Goal: Task Accomplishment & Management: Manage account settings

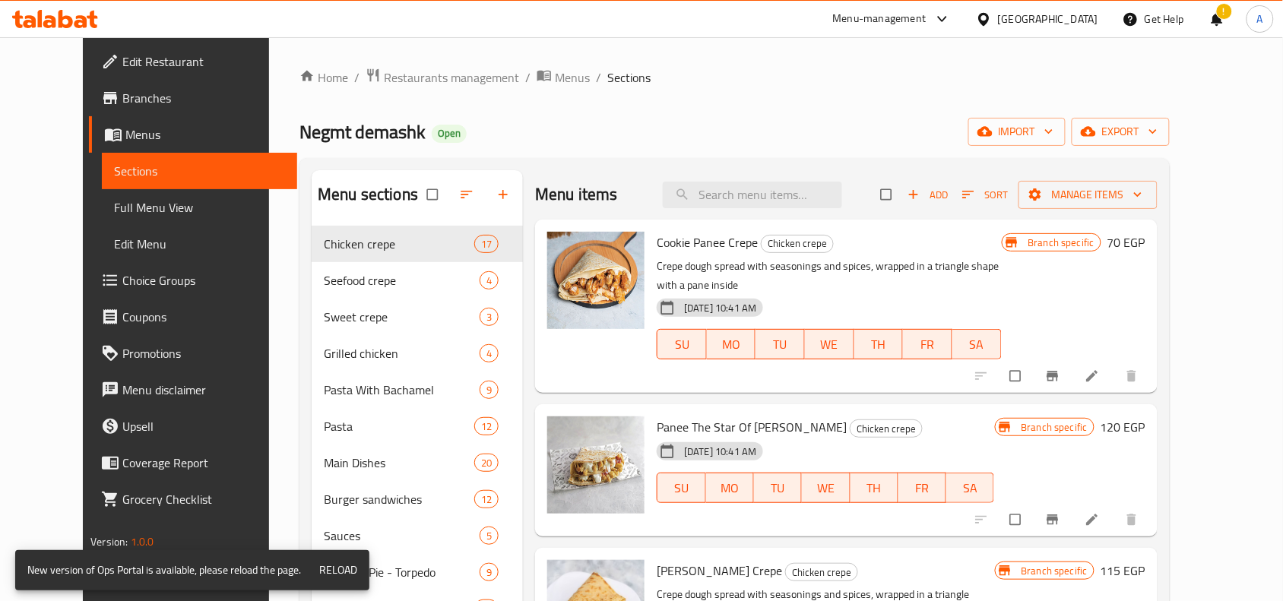
click at [775, 11] on div "!" at bounding box center [1217, 19] width 17 height 36
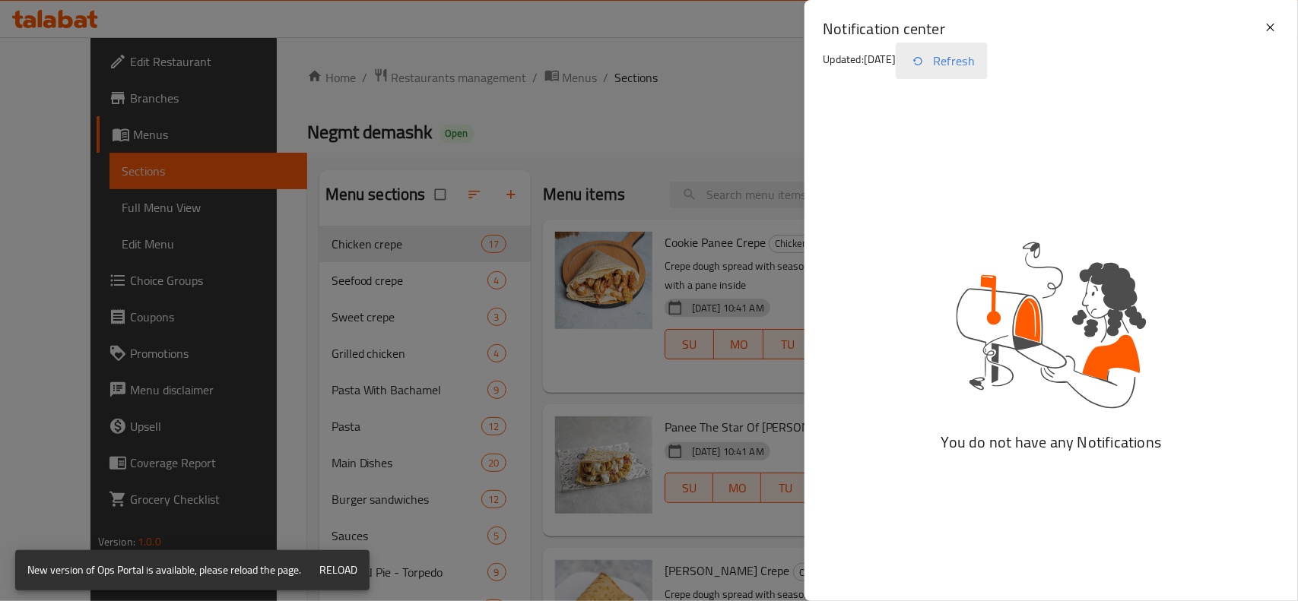
click at [775, 65] on button "Refresh" at bounding box center [942, 61] width 92 height 36
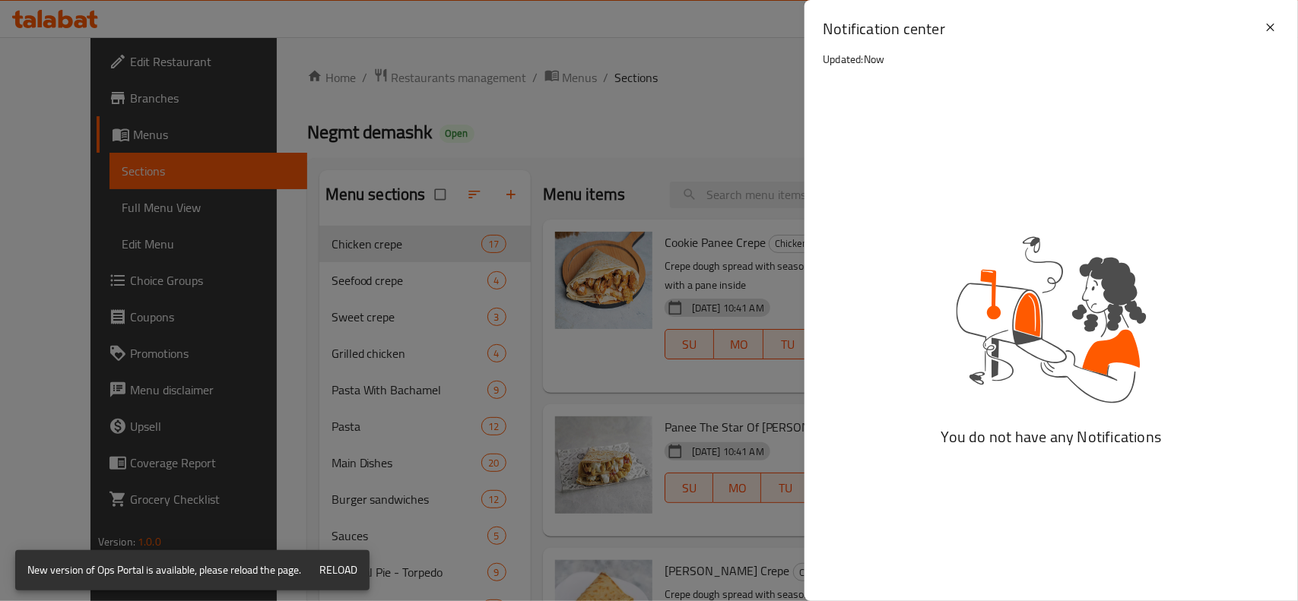
click at [342, 572] on span "Reload" at bounding box center [338, 570] width 38 height 19
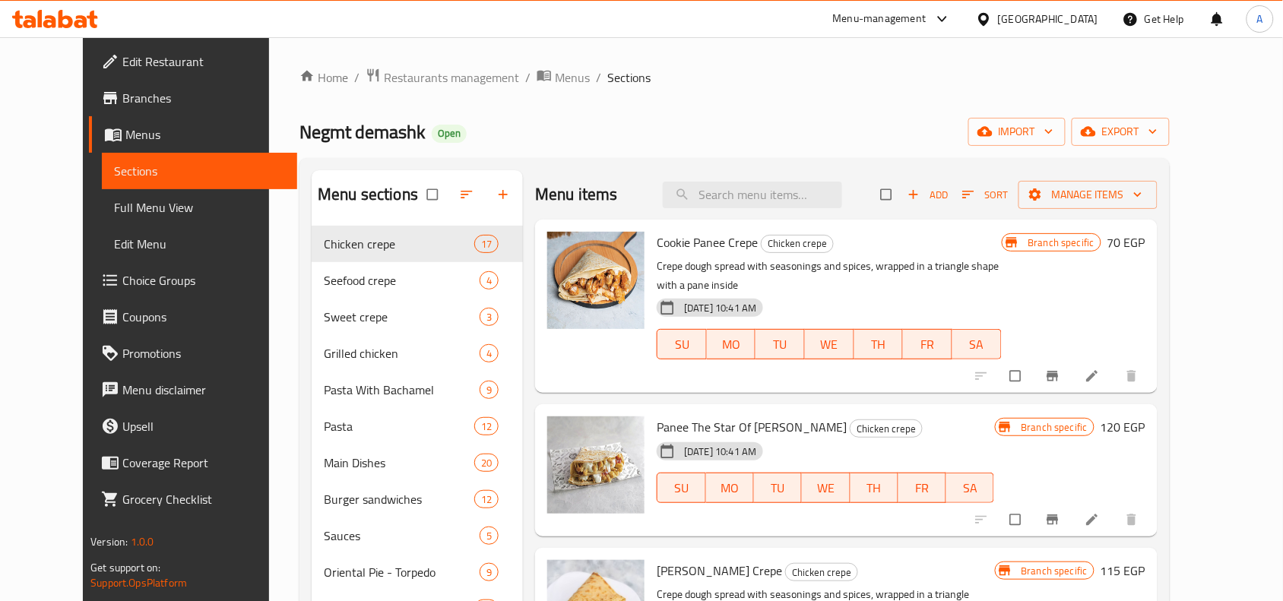
click at [1087, 24] on div "Egypt" at bounding box center [1048, 19] width 100 height 17
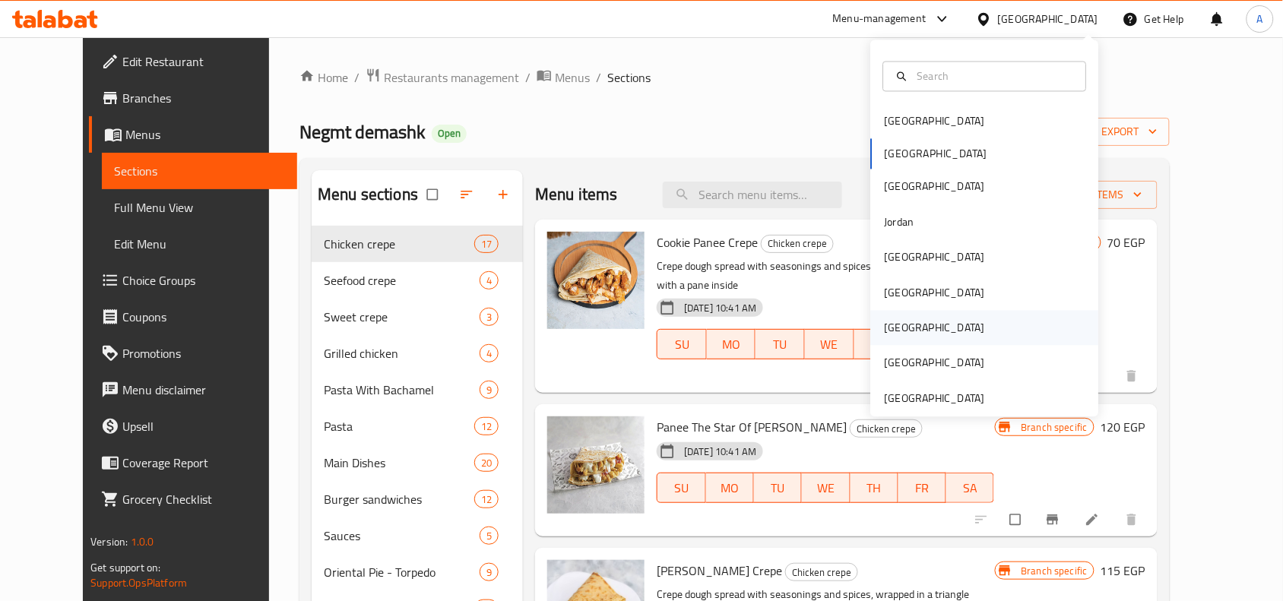
click at [885, 322] on div "[GEOGRAPHIC_DATA]" at bounding box center [935, 328] width 100 height 17
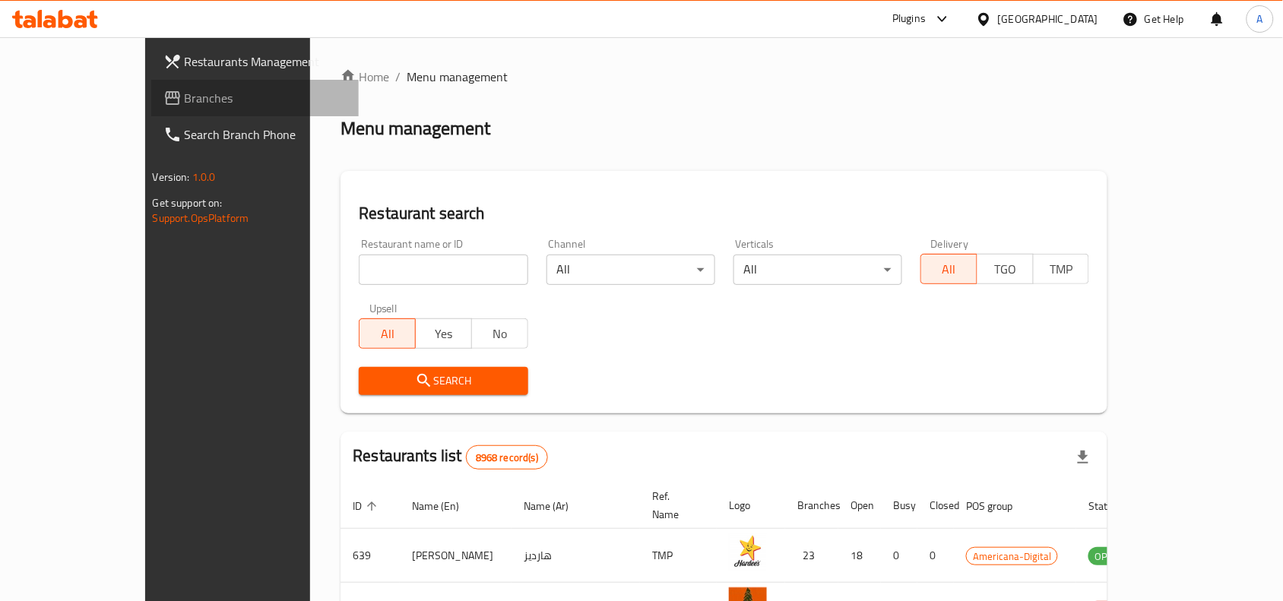
click at [185, 89] on span "Branches" at bounding box center [266, 98] width 163 height 18
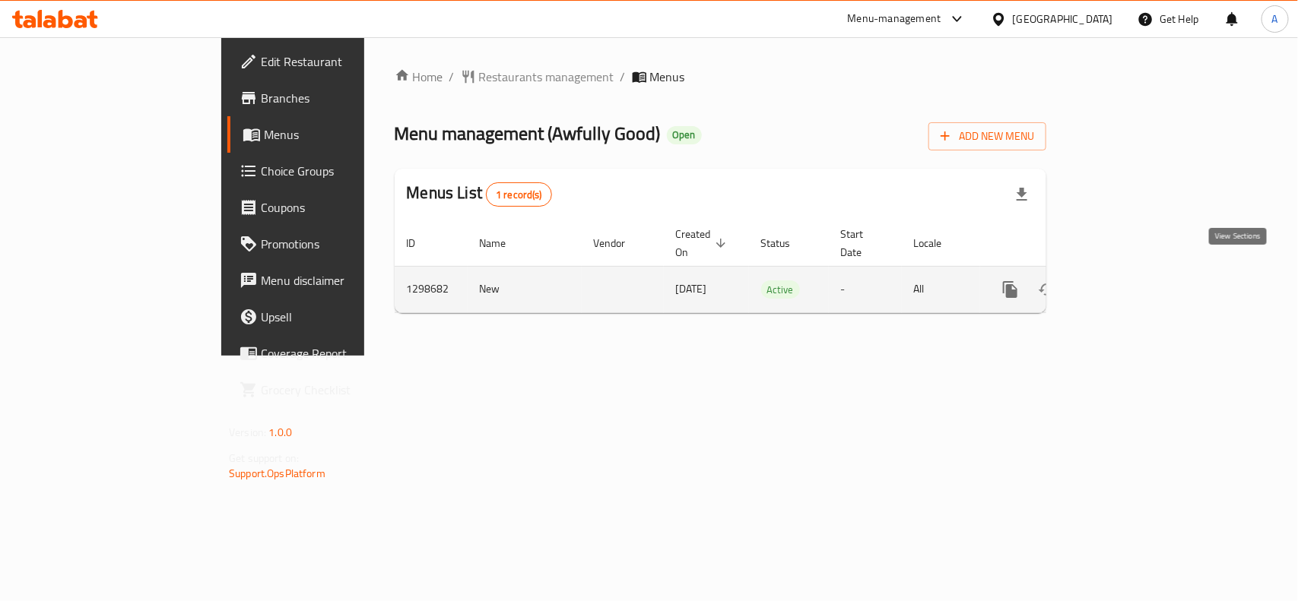
click at [1129, 281] on icon "enhanced table" at bounding box center [1120, 290] width 18 height 18
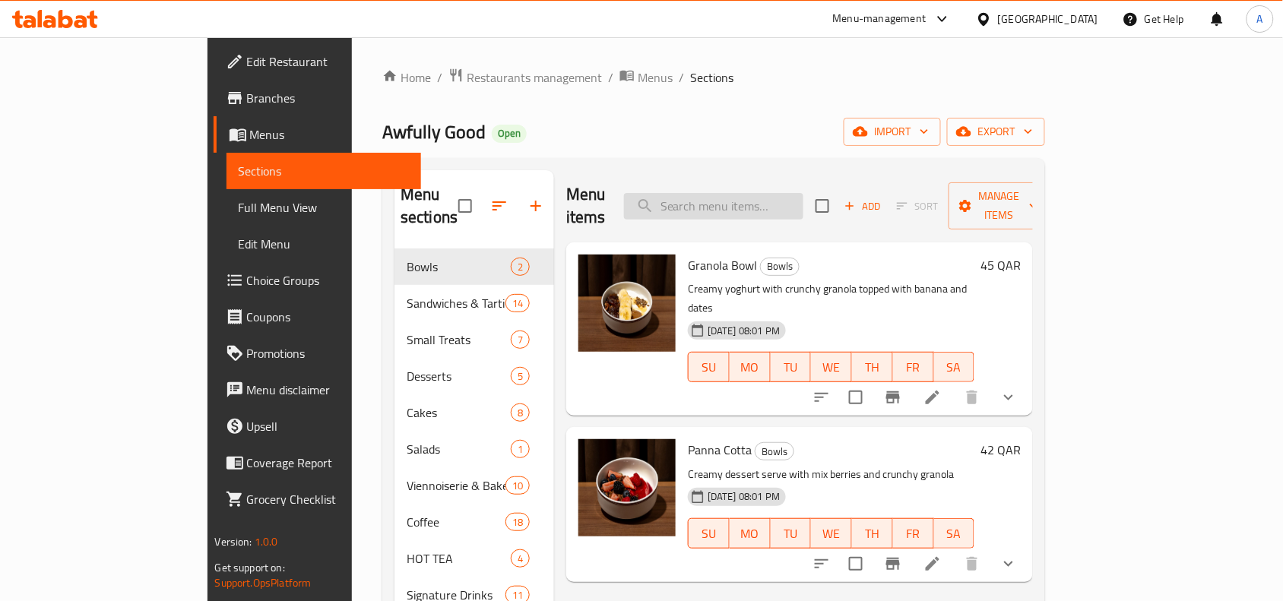
click at [804, 193] on input "search" at bounding box center [713, 206] width 179 height 27
paste input "Chicken Avocado Sandwich"
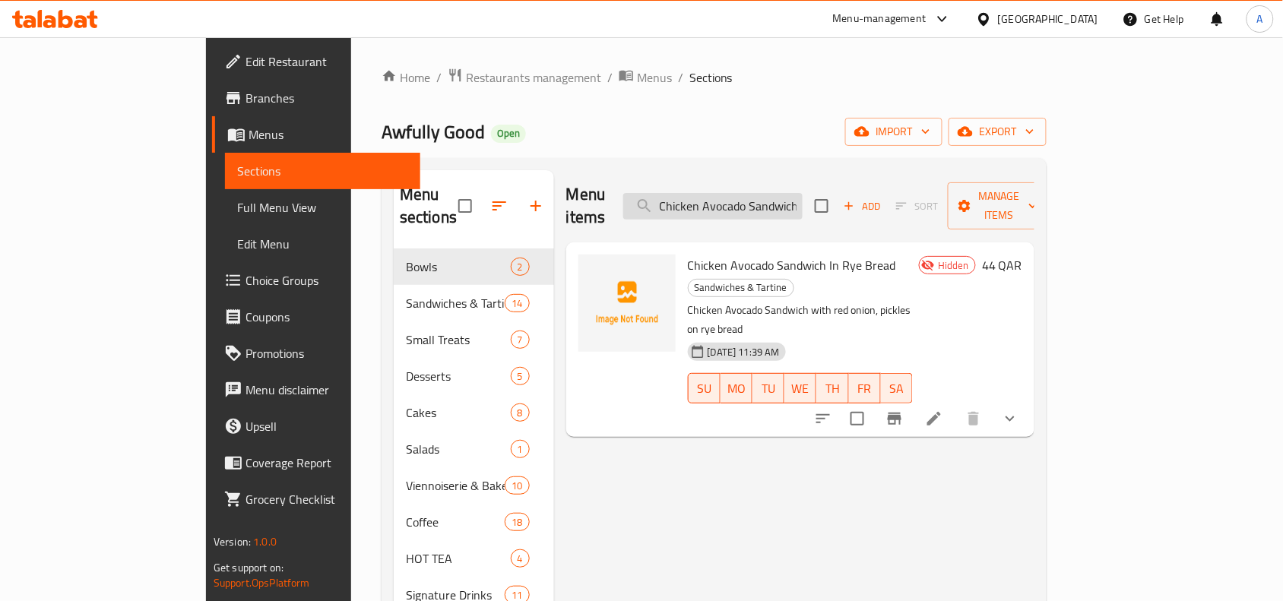
type input "Chicken Avocado Sandwich"
click at [1035, 135] on span "export" at bounding box center [998, 131] width 74 height 19
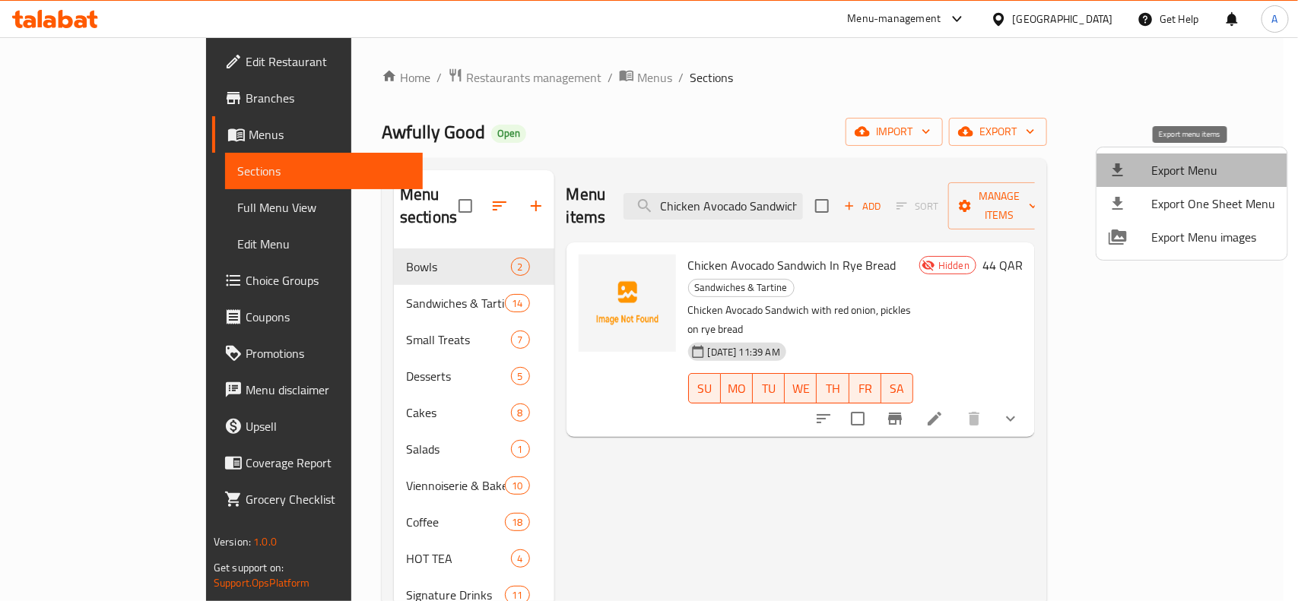
click at [1197, 181] on li "Export Menu" at bounding box center [1191, 170] width 191 height 33
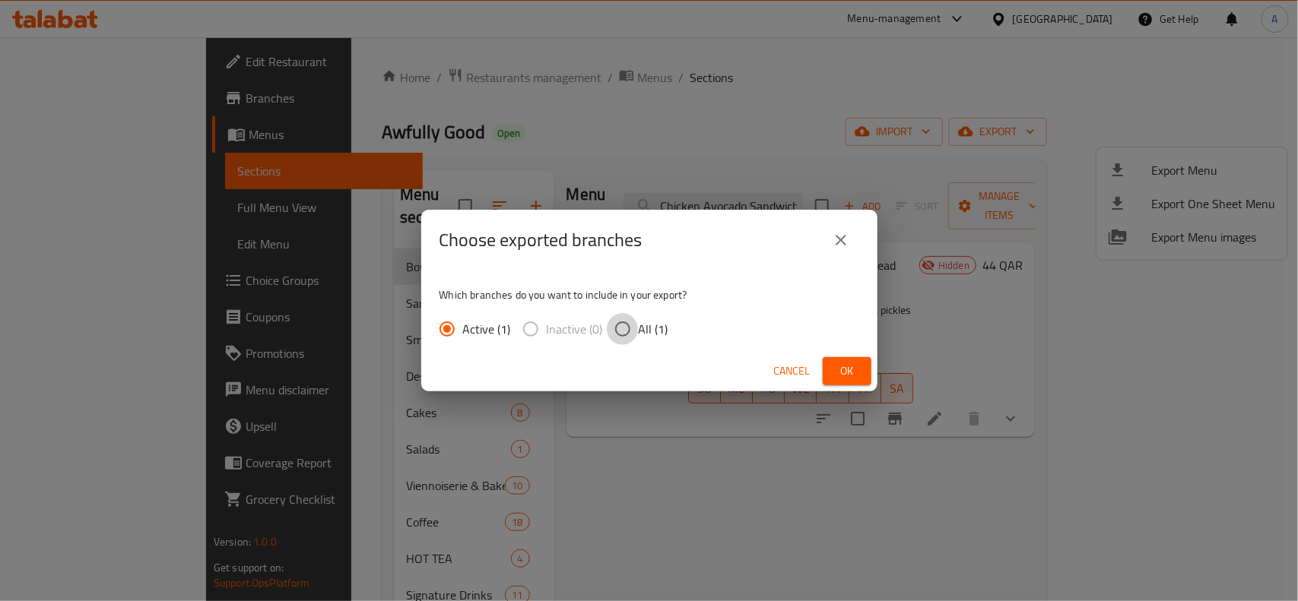
click at [626, 325] on input "All (1)" at bounding box center [623, 329] width 32 height 32
radio input "true"
click at [852, 375] on span "Ok" at bounding box center [847, 371] width 24 height 19
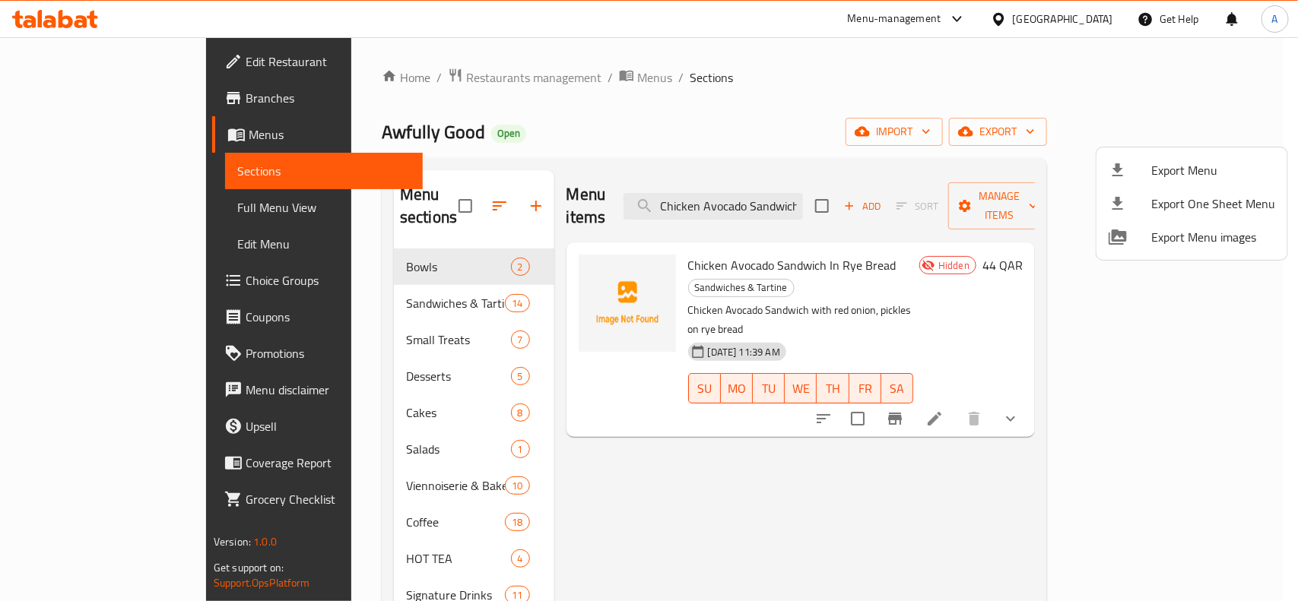
click at [974, 148] on div at bounding box center [649, 300] width 1298 height 601
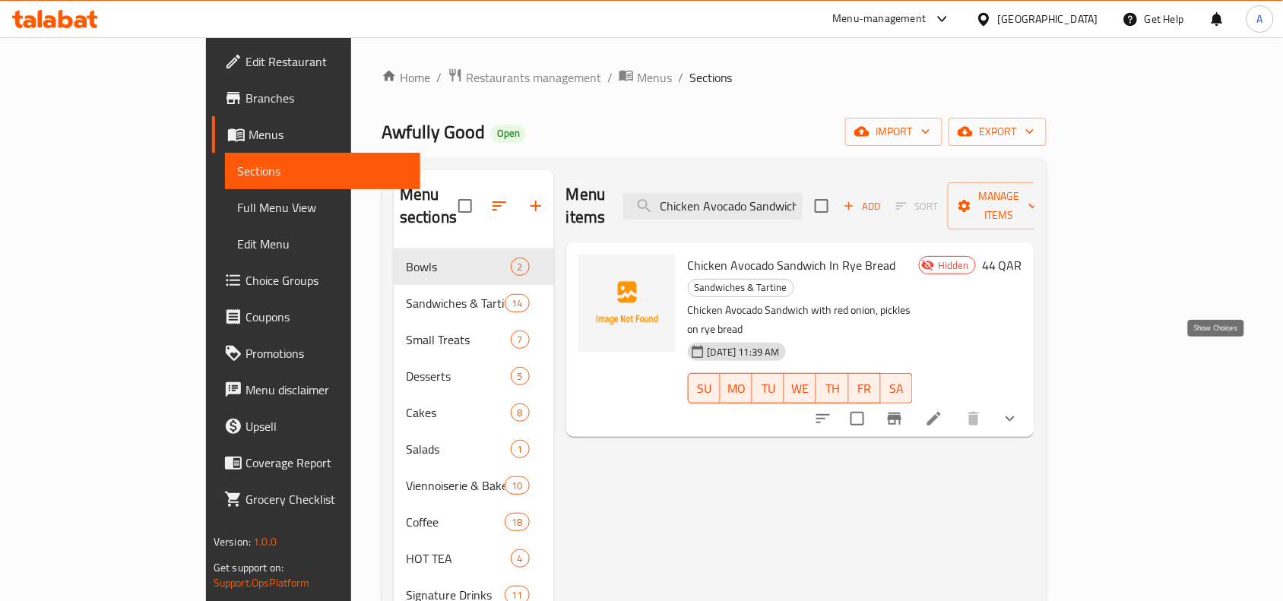
click at [1020, 410] on icon "show more" at bounding box center [1010, 419] width 18 height 18
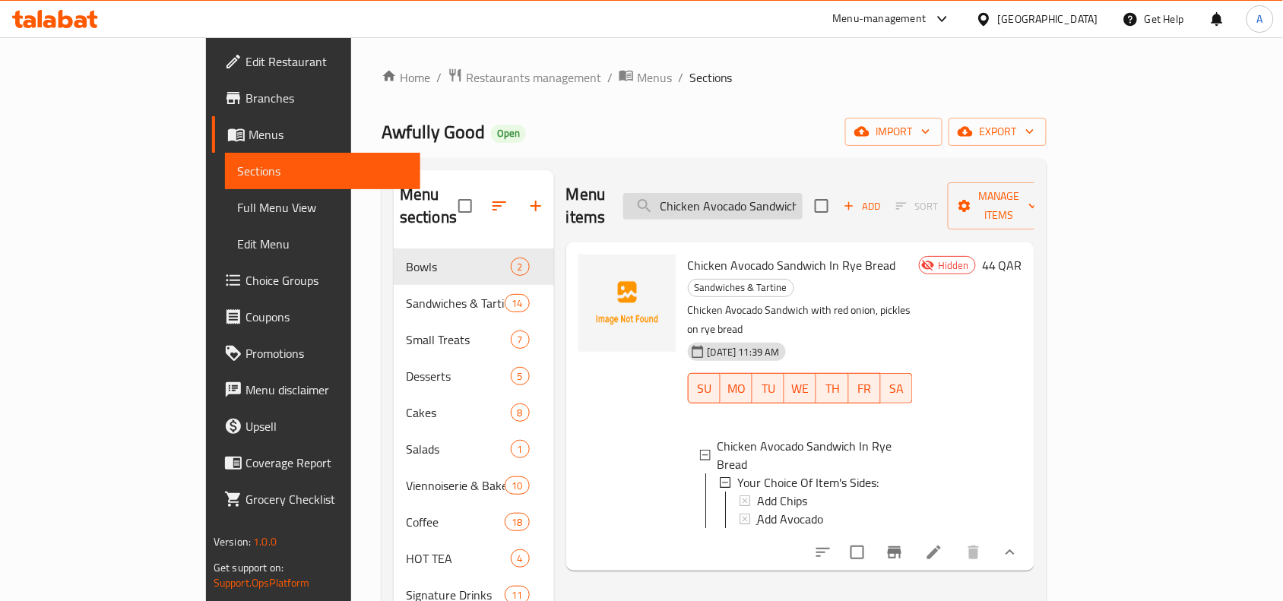
click at [802, 200] on input "Chicken Avocado Sandwich" at bounding box center [712, 206] width 179 height 27
drag, startPoint x: 802, startPoint y: 200, endPoint x: 808, endPoint y: 194, distance: 8.6
click at [802, 198] on input "Chicken Avocado Sandwich" at bounding box center [712, 206] width 179 height 27
paste input "Tiramisu Latte"
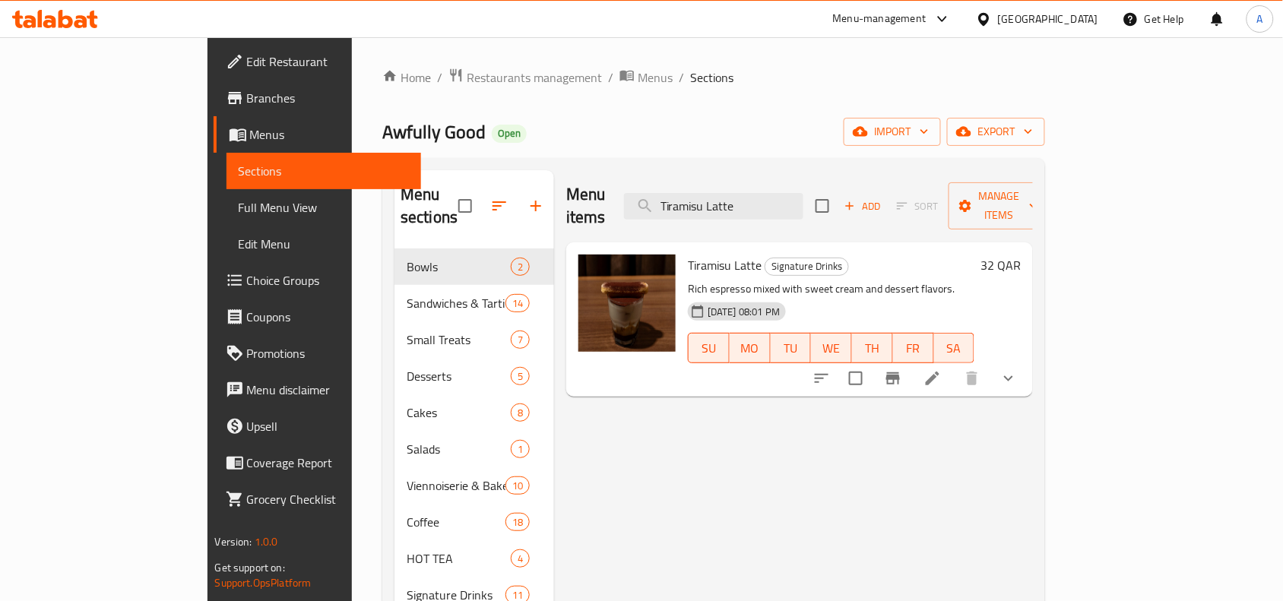
type input "Tiramisu Latte"
click at [1018, 369] on icon "show more" at bounding box center [1009, 378] width 18 height 18
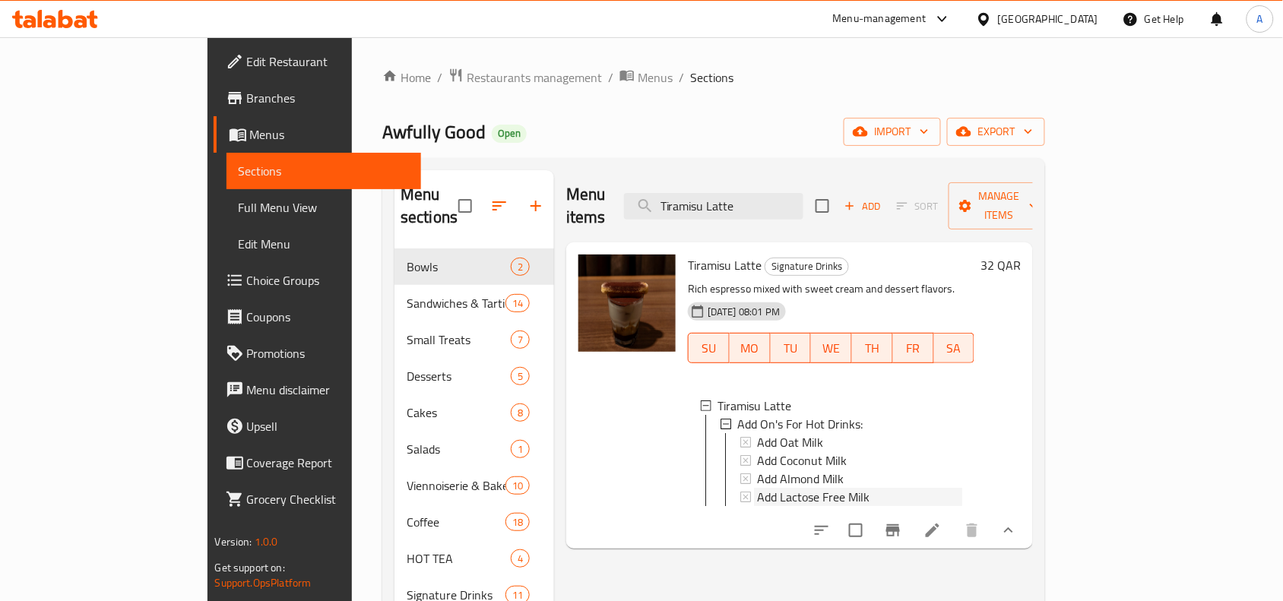
click at [793, 488] on span "Add Lactose Free Milk" at bounding box center [813, 497] width 113 height 18
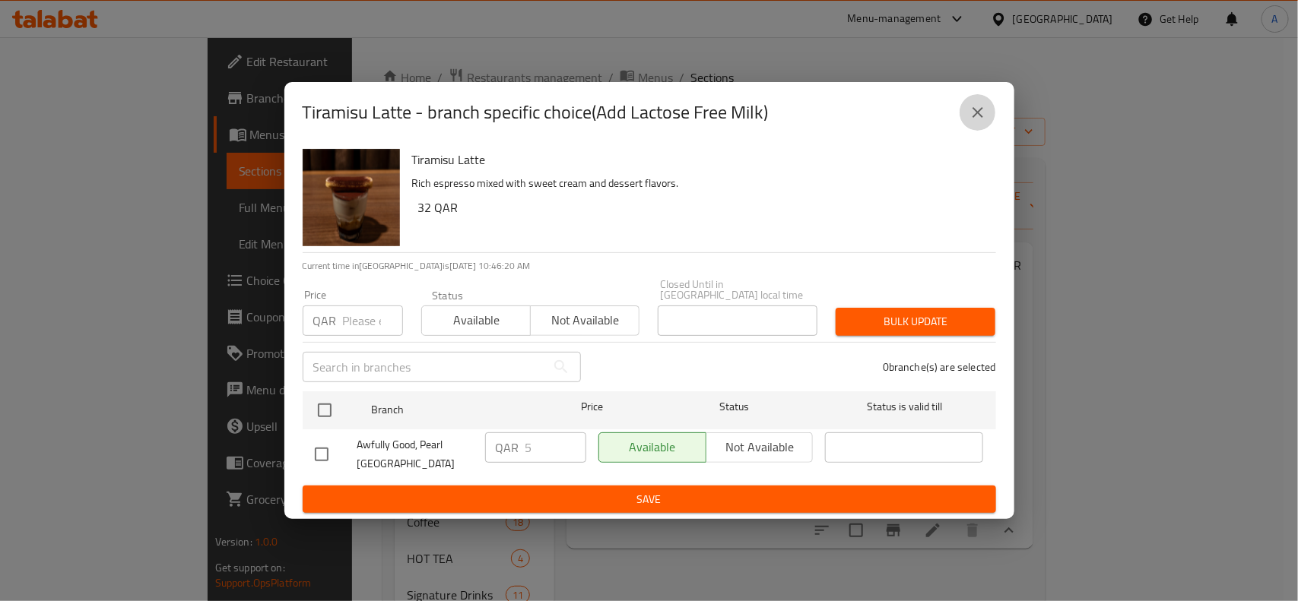
click at [974, 118] on icon "close" at bounding box center [977, 112] width 11 height 11
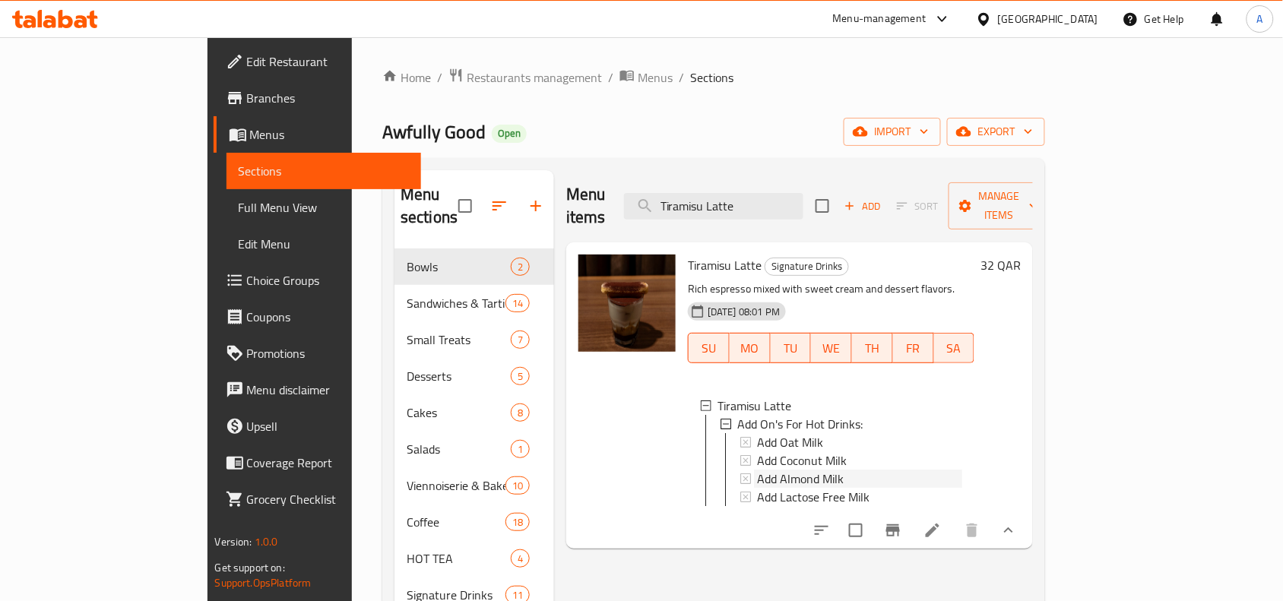
click at [769, 470] on span "Add Almond Milk" at bounding box center [800, 479] width 87 height 18
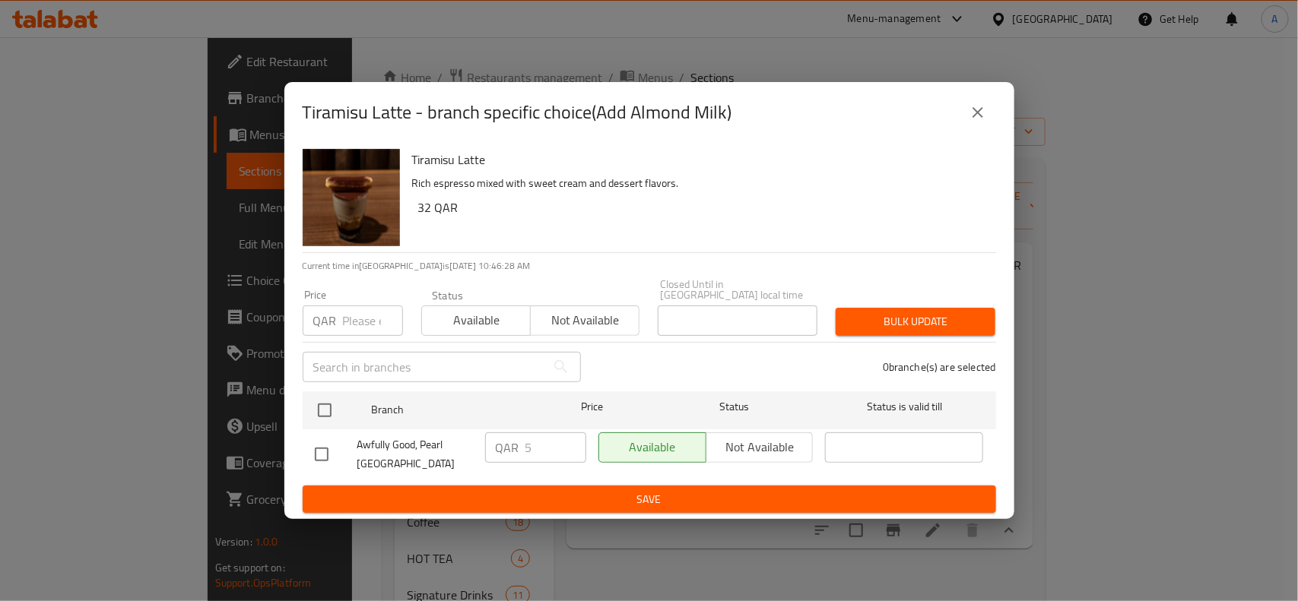
click at [990, 125] on button "close" at bounding box center [977, 112] width 36 height 36
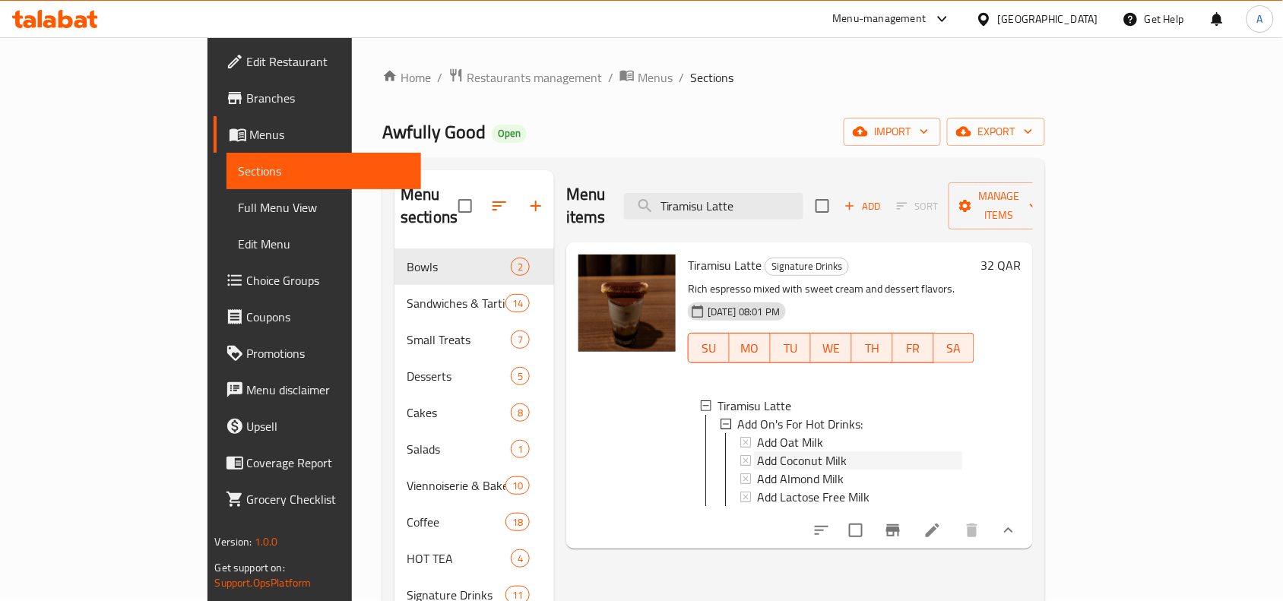
click at [757, 452] on span "Add Coconut Milk" at bounding box center [802, 461] width 90 height 18
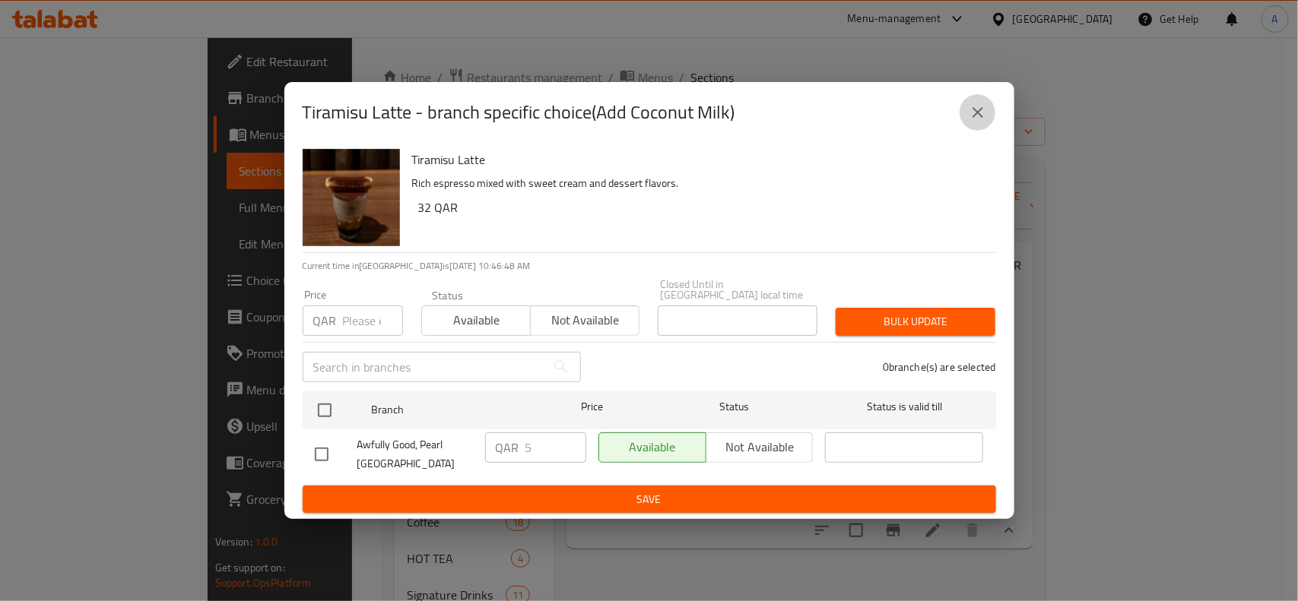
click at [973, 122] on icon "close" at bounding box center [978, 112] width 18 height 18
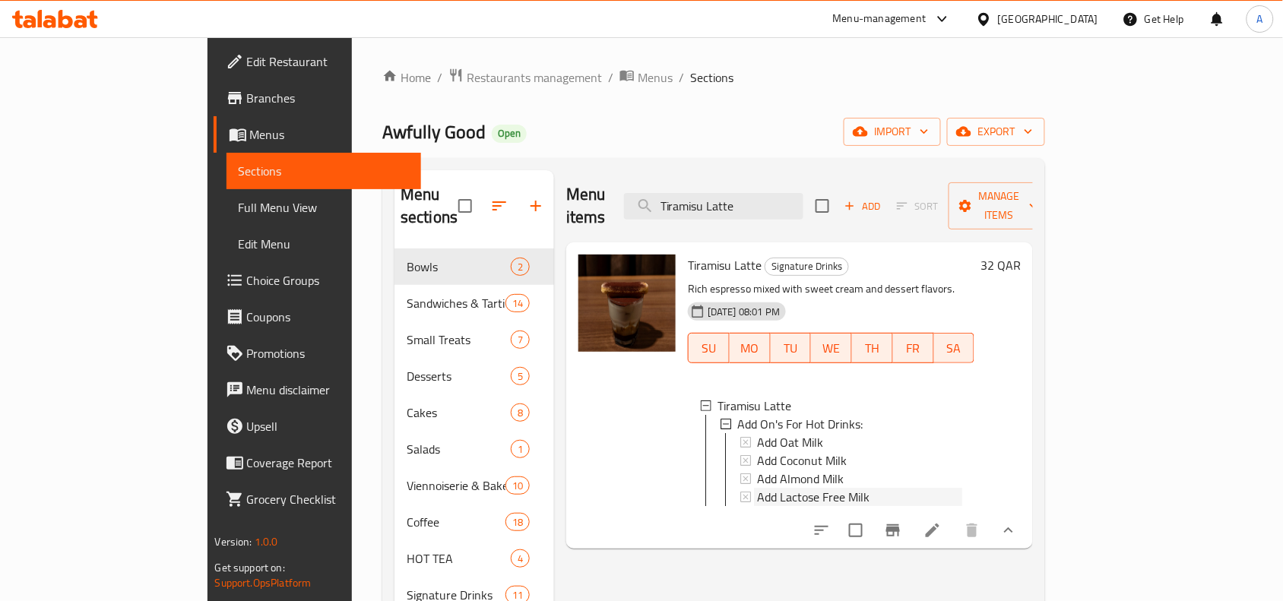
click at [757, 488] on span "Add Lactose Free Milk" at bounding box center [813, 497] width 113 height 18
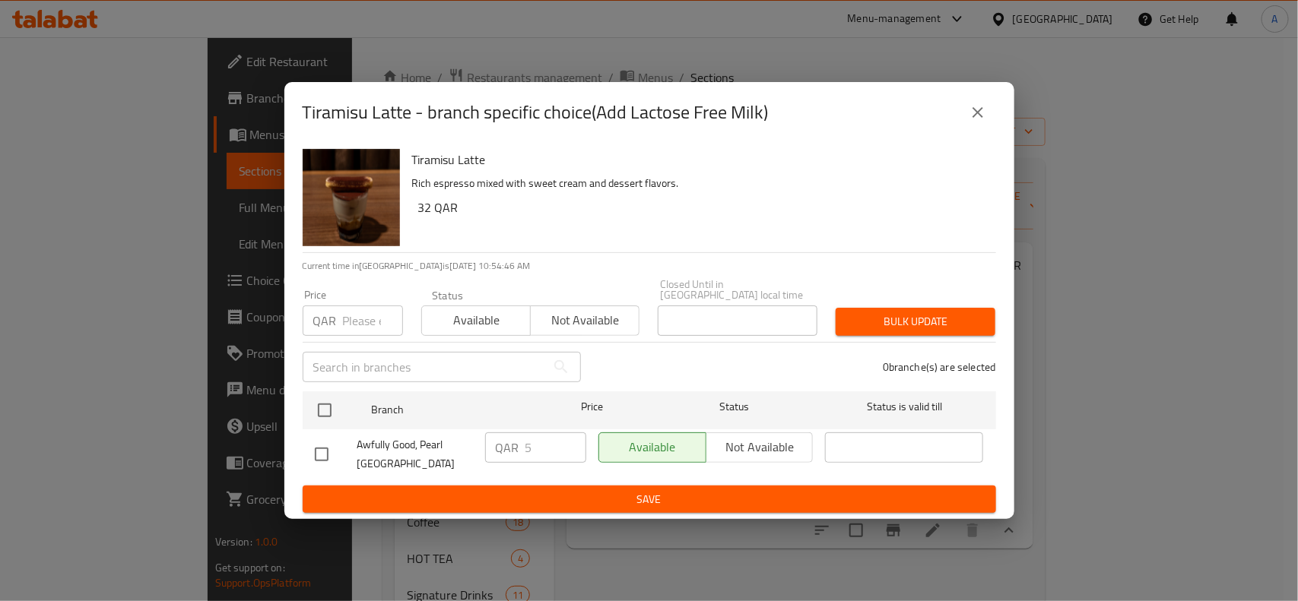
click at [971, 122] on icon "close" at bounding box center [978, 112] width 18 height 18
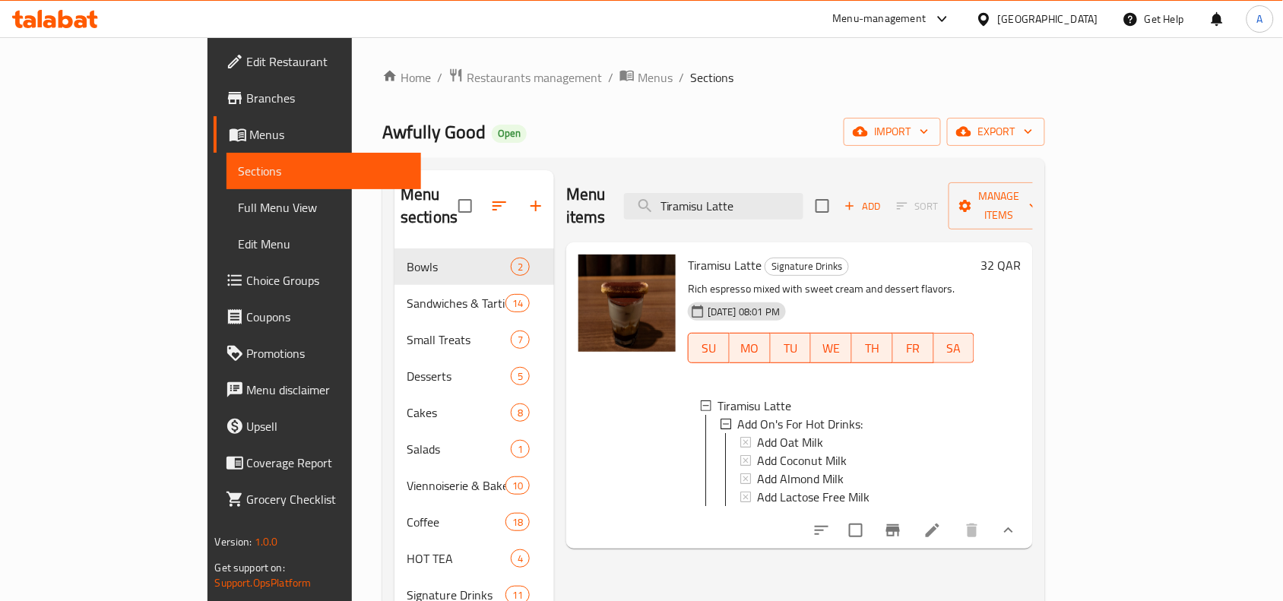
click at [807, 488] on span "Add Lactose Free Milk" at bounding box center [813, 497] width 113 height 18
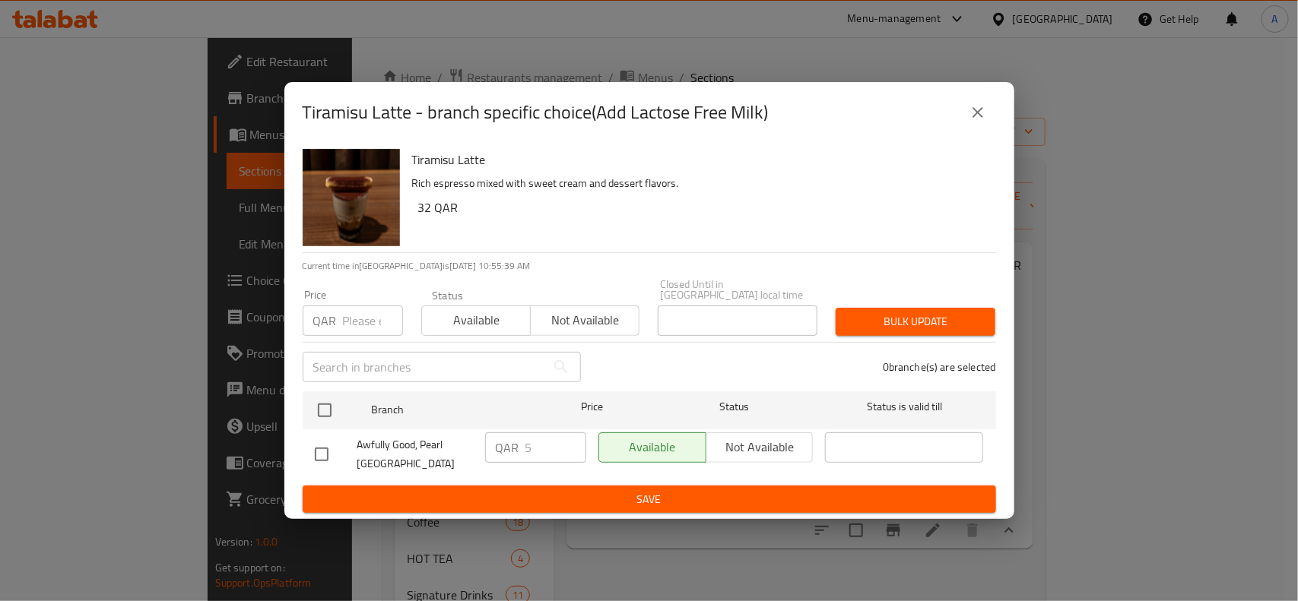
click at [1221, 88] on div "Tiramisu Latte - branch specific choice(Add Lactose Free Milk) Tiramisu Latte R…" at bounding box center [649, 300] width 1298 height 601
drag, startPoint x: 973, startPoint y: 124, endPoint x: 1198, endPoint y: 58, distance: 234.6
click at [973, 122] on icon "close" at bounding box center [978, 112] width 18 height 18
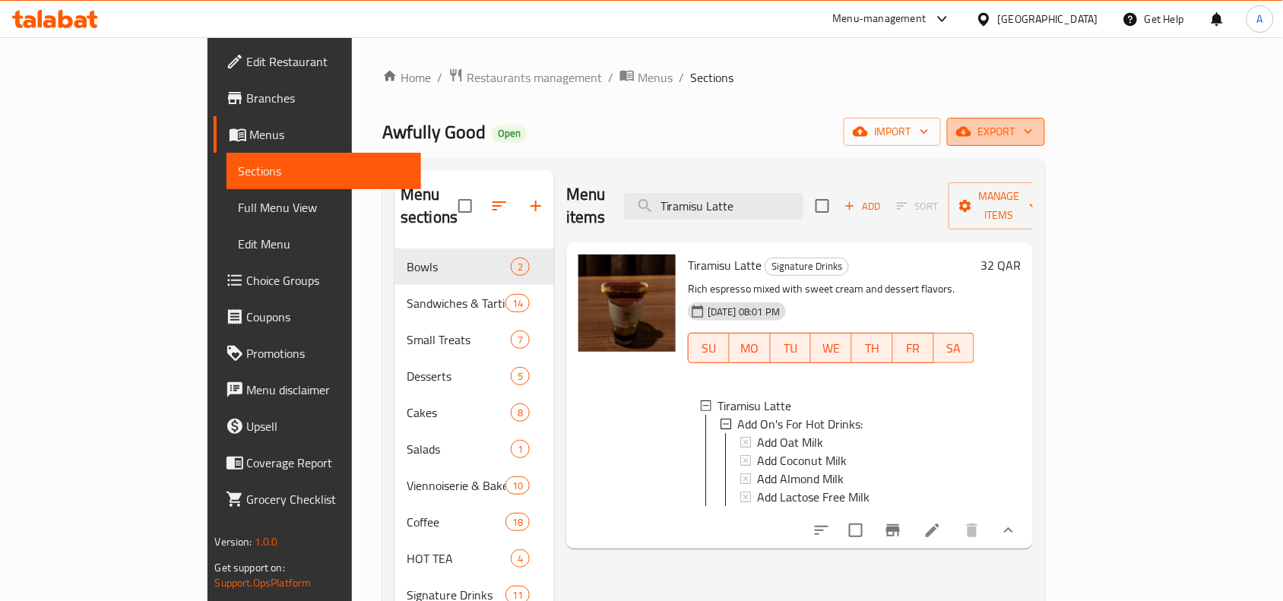
click at [1033, 124] on span "export" at bounding box center [996, 131] width 74 height 19
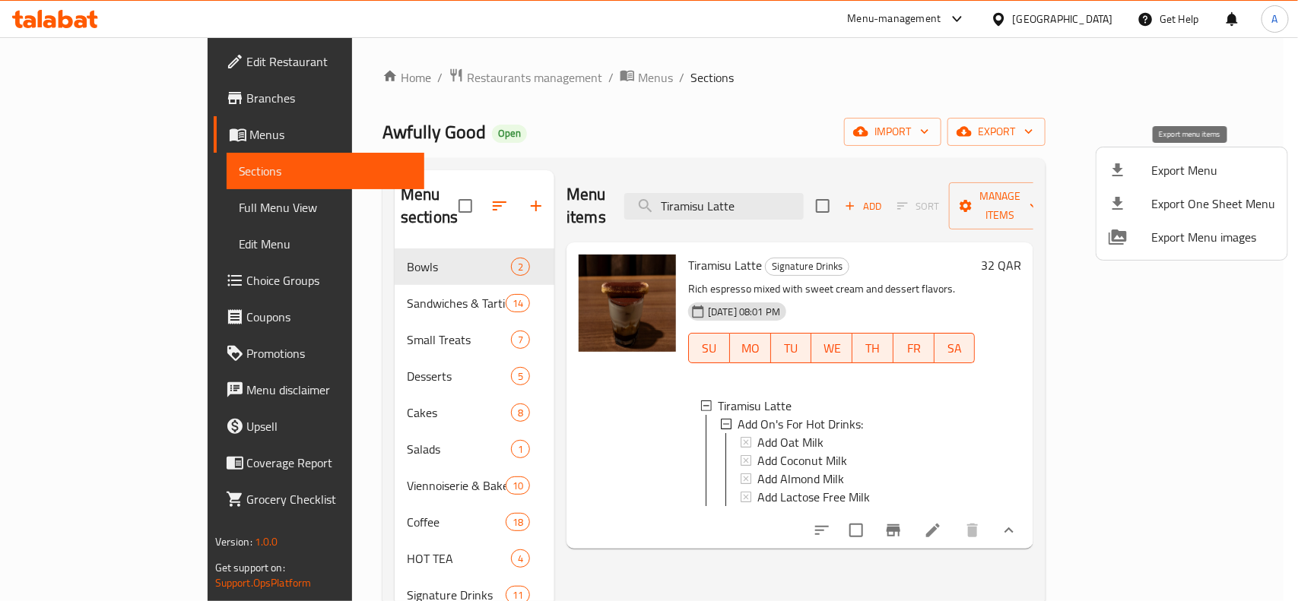
click at [1169, 170] on span "Export Menu" at bounding box center [1213, 170] width 124 height 18
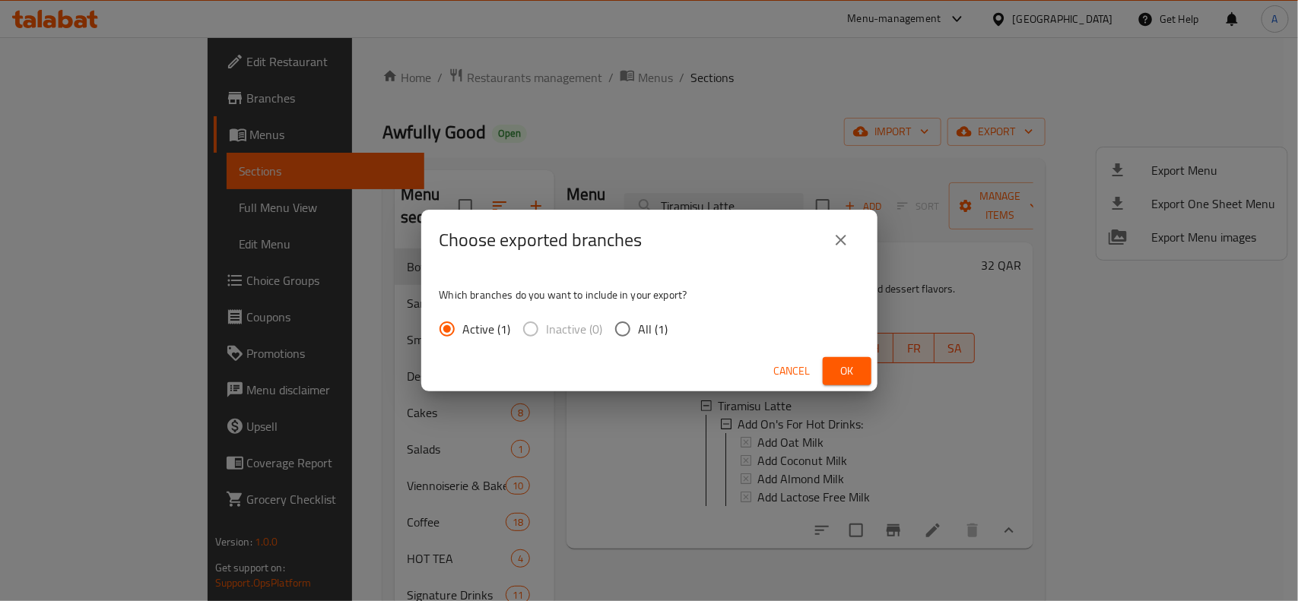
click at [612, 323] on input "All (1)" at bounding box center [623, 329] width 32 height 32
radio input "true"
click at [864, 371] on button "Ok" at bounding box center [847, 371] width 49 height 28
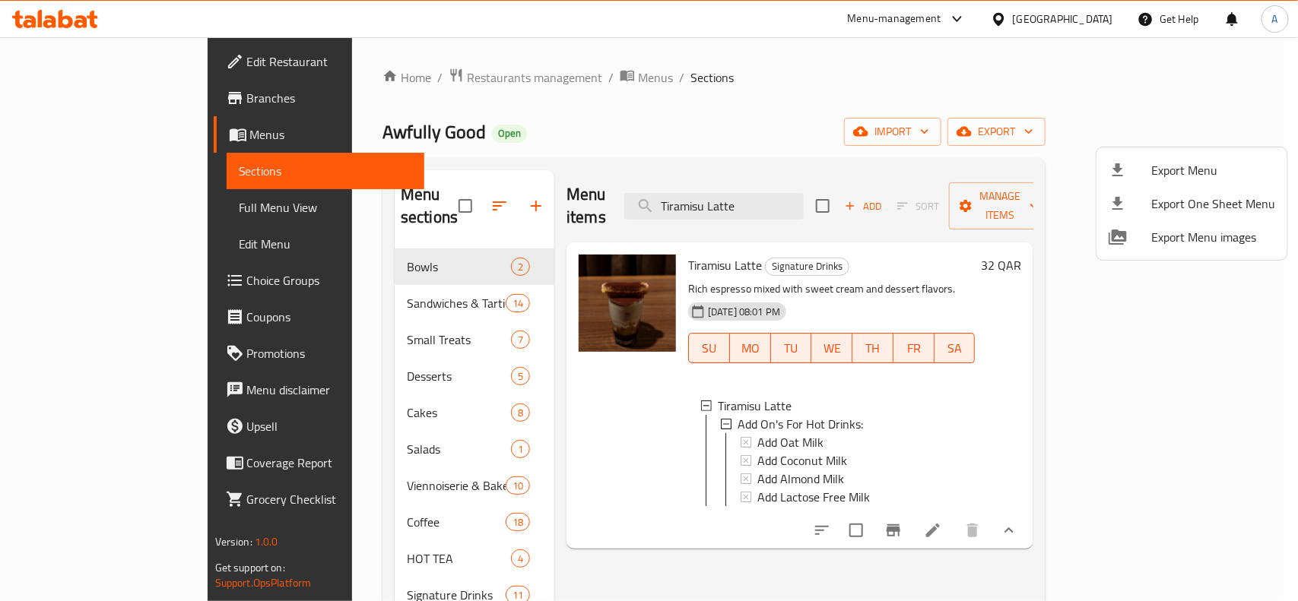
click at [679, 116] on div at bounding box center [649, 300] width 1298 height 601
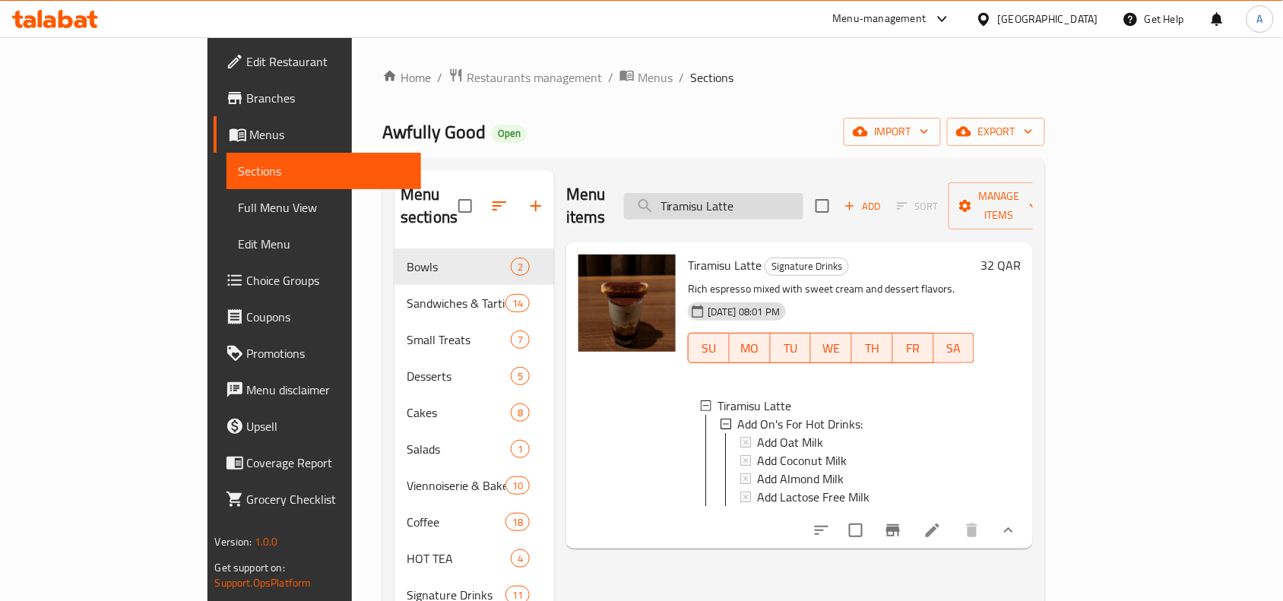
click at [804, 198] on input "Tiramisu Latte" at bounding box center [713, 206] width 179 height 27
paste input "Iced Strawberry Matcha"
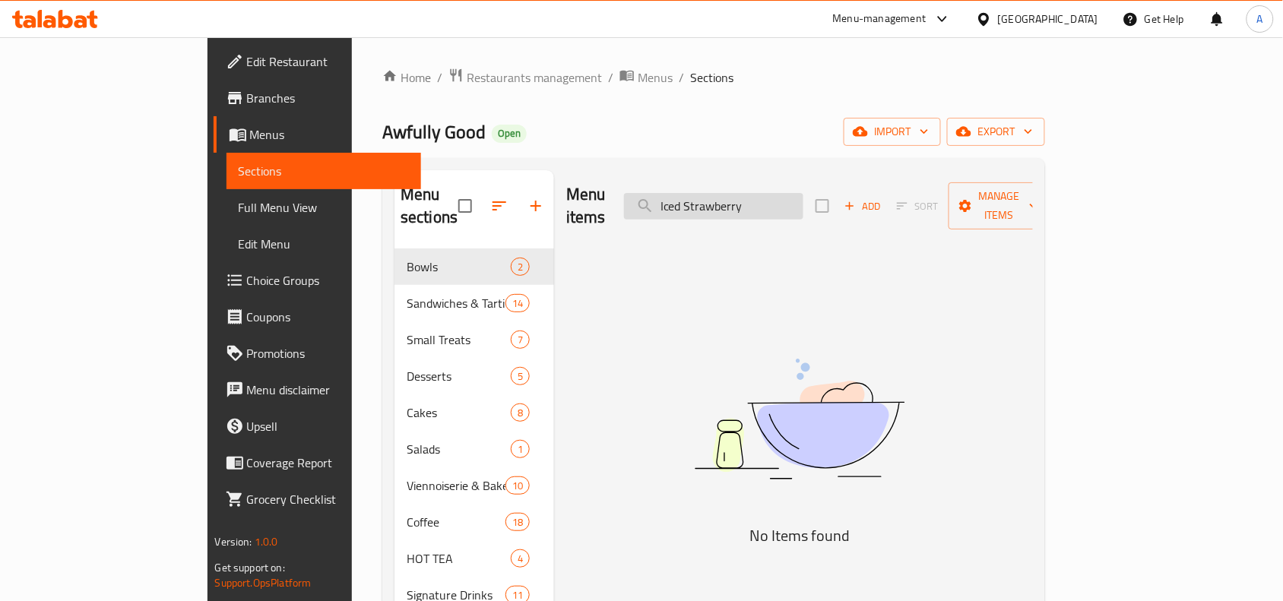
click at [759, 194] on input "Iced Strawberry" at bounding box center [713, 206] width 179 height 27
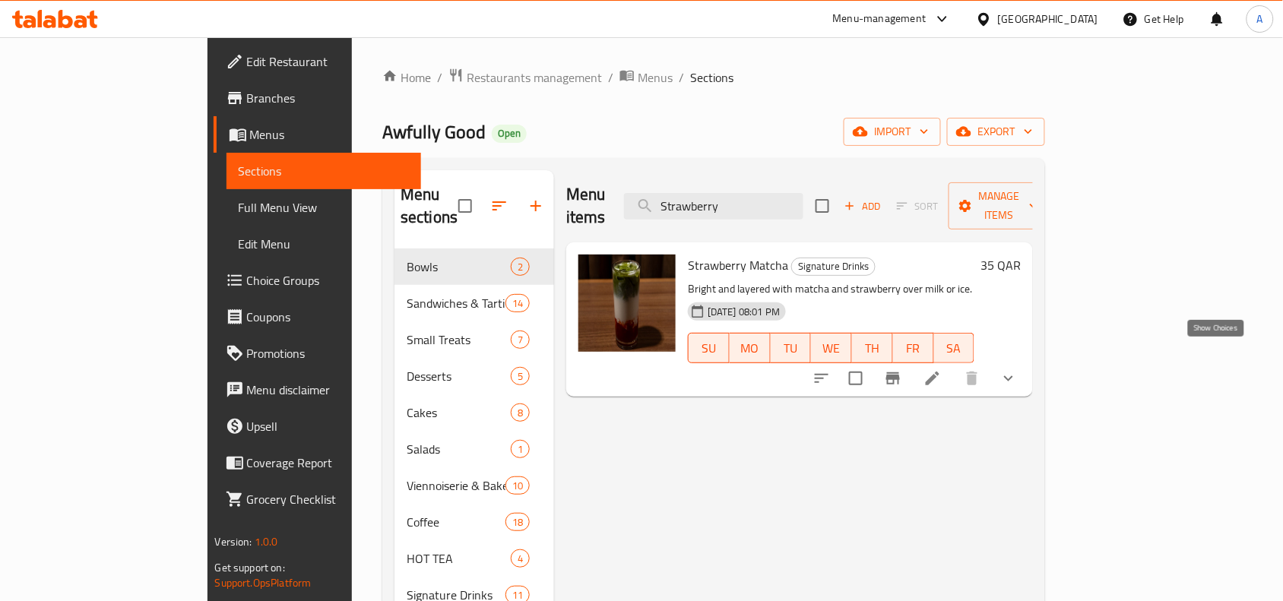
type input "Strawberry"
drag, startPoint x: 1222, startPoint y: 361, endPoint x: 1192, endPoint y: 358, distance: 29.8
click at [1018, 369] on icon "show more" at bounding box center [1009, 378] width 18 height 18
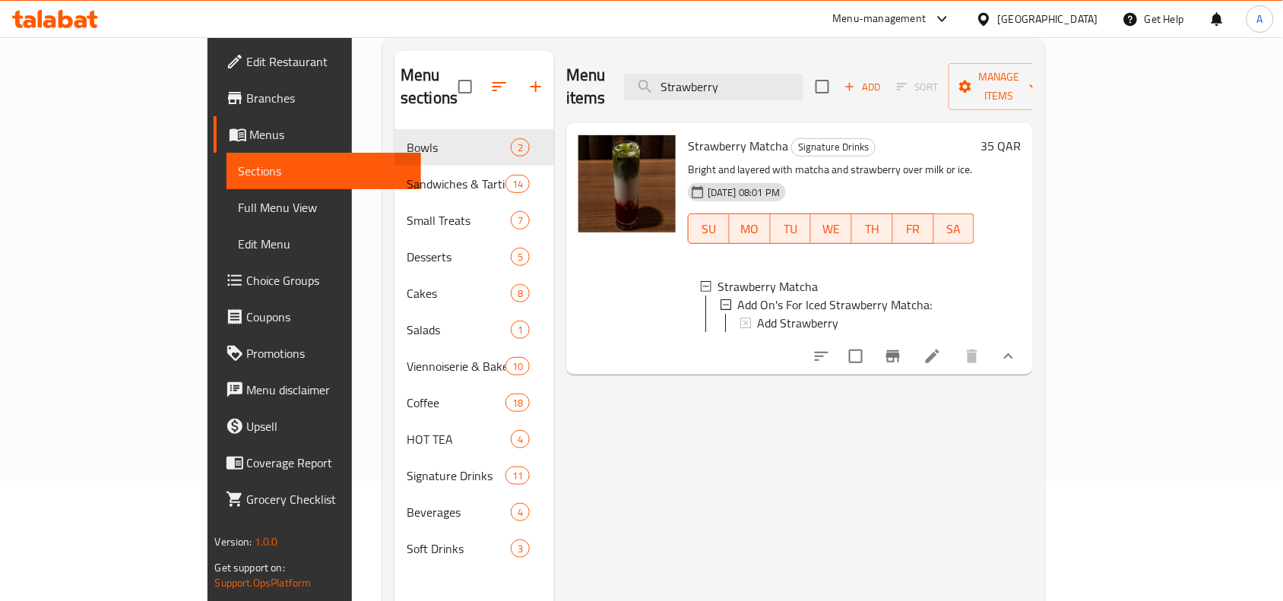
scroll to position [119, 0]
click at [757, 315] on span "Add Strawberry" at bounding box center [797, 324] width 81 height 18
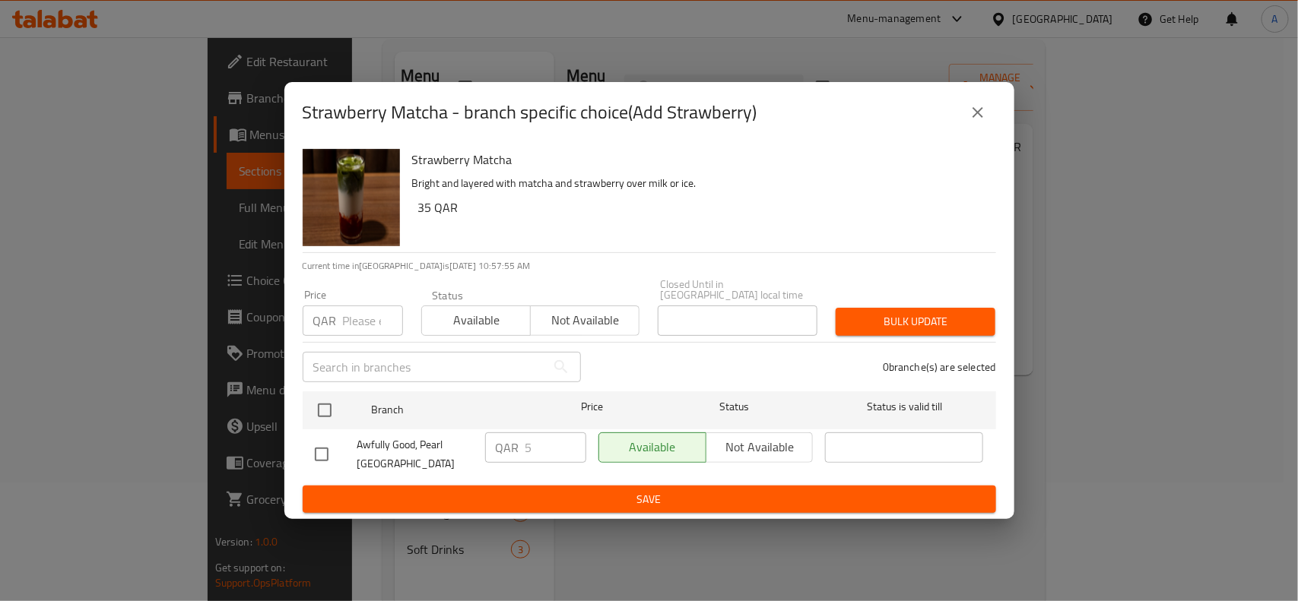
click at [975, 113] on button "close" at bounding box center [977, 112] width 36 height 36
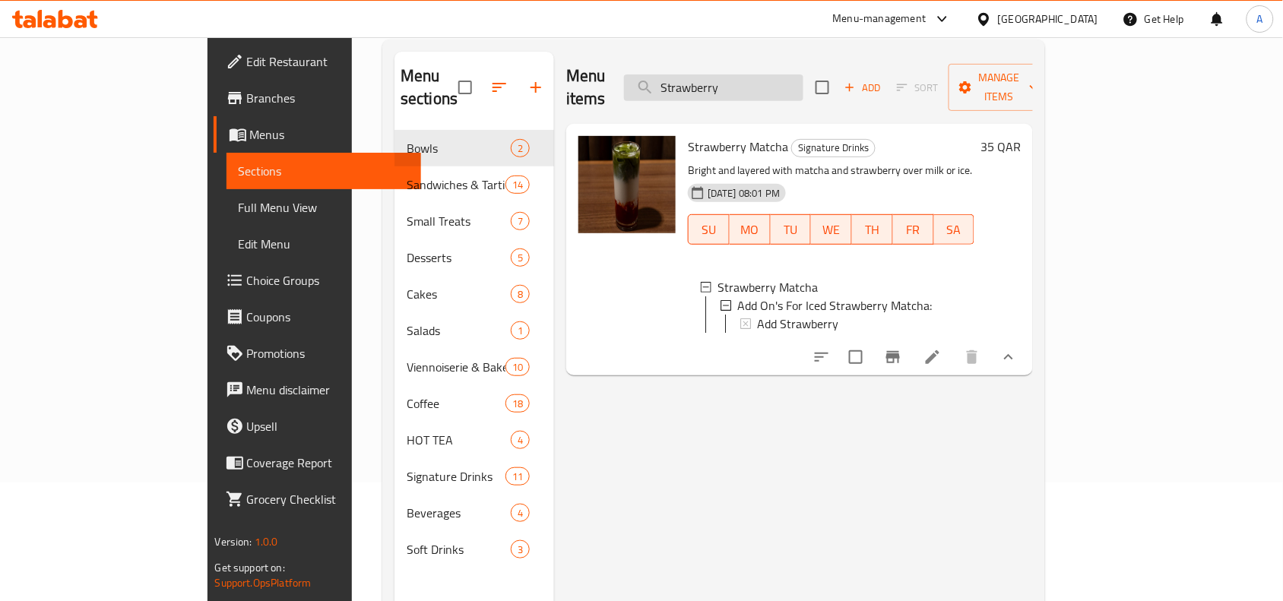
click at [804, 76] on input "Strawberry" at bounding box center [713, 88] width 179 height 27
paste input "Protein Smoothie"
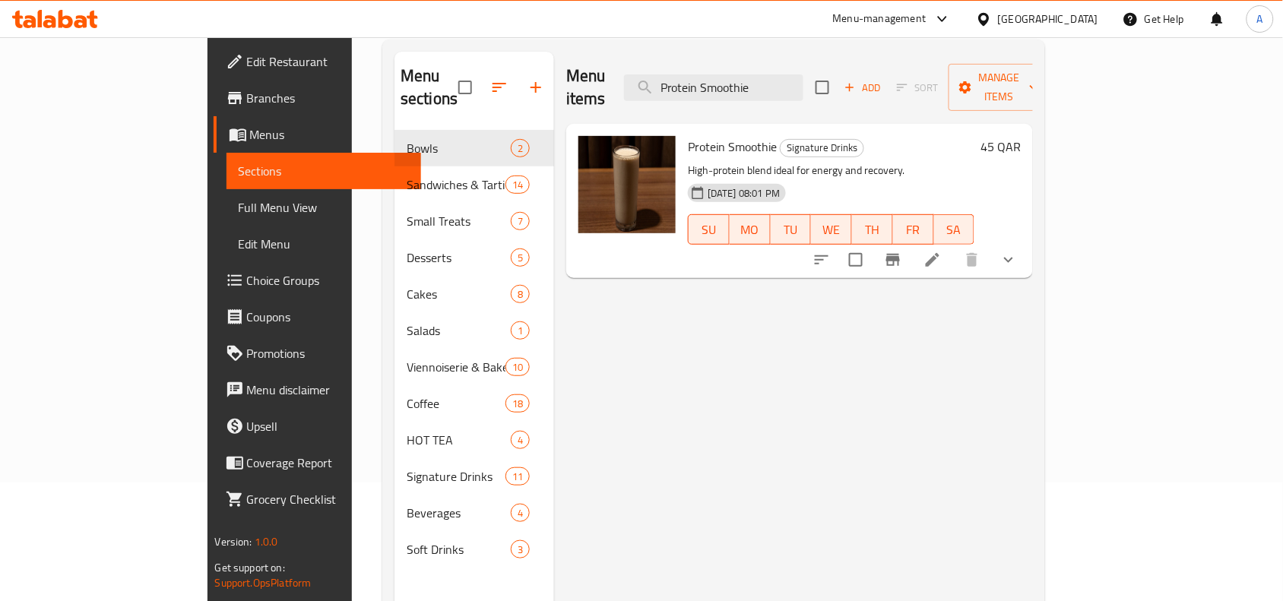
type input "Protein Smoothie"
click at [1027, 242] on button "show more" at bounding box center [1009, 260] width 36 height 36
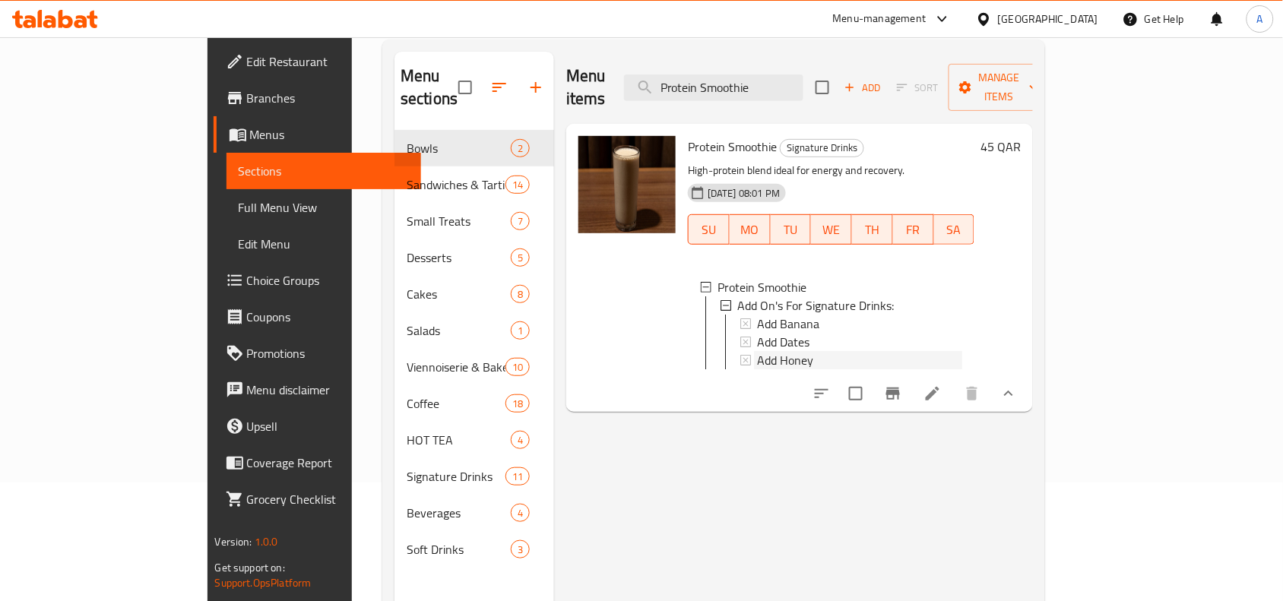
click at [775, 351] on div "Add Honey" at bounding box center [859, 360] width 205 height 18
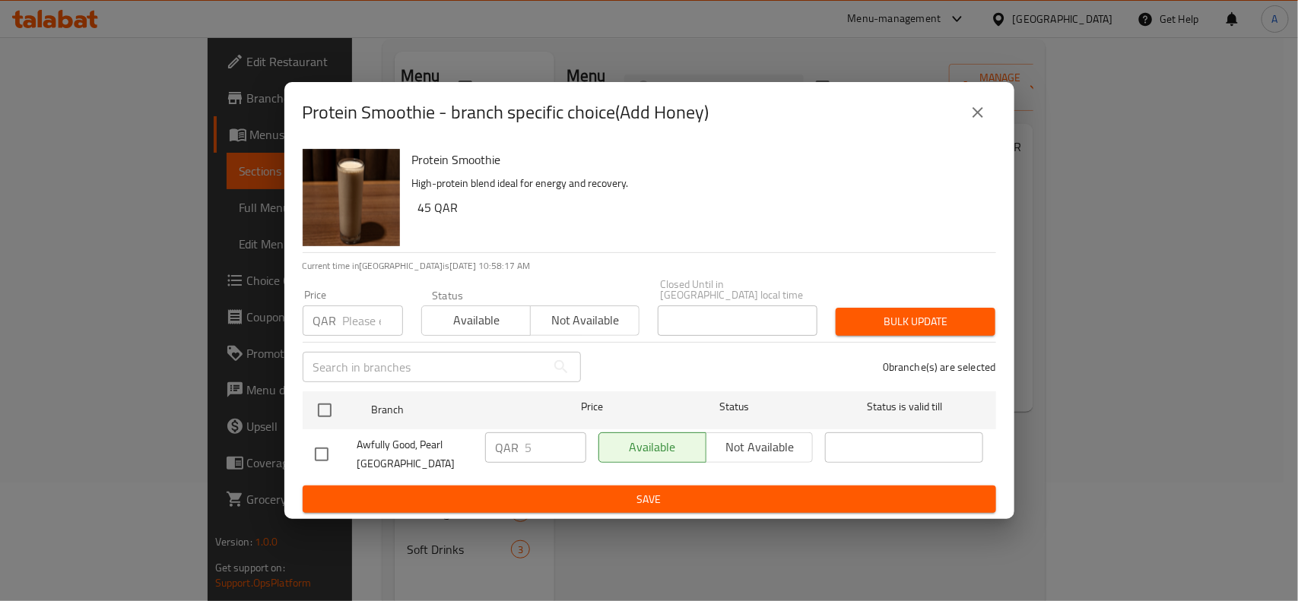
click at [983, 122] on icon "close" at bounding box center [978, 112] width 18 height 18
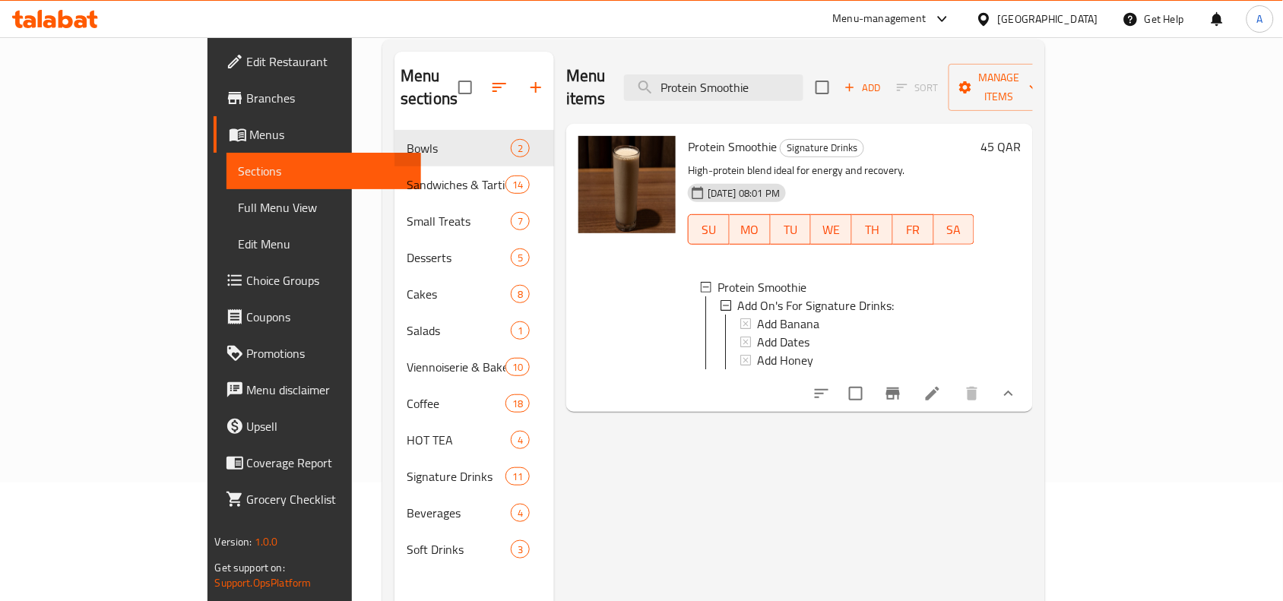
click at [214, 293] on link "Choice Groups" at bounding box center [318, 280] width 208 height 36
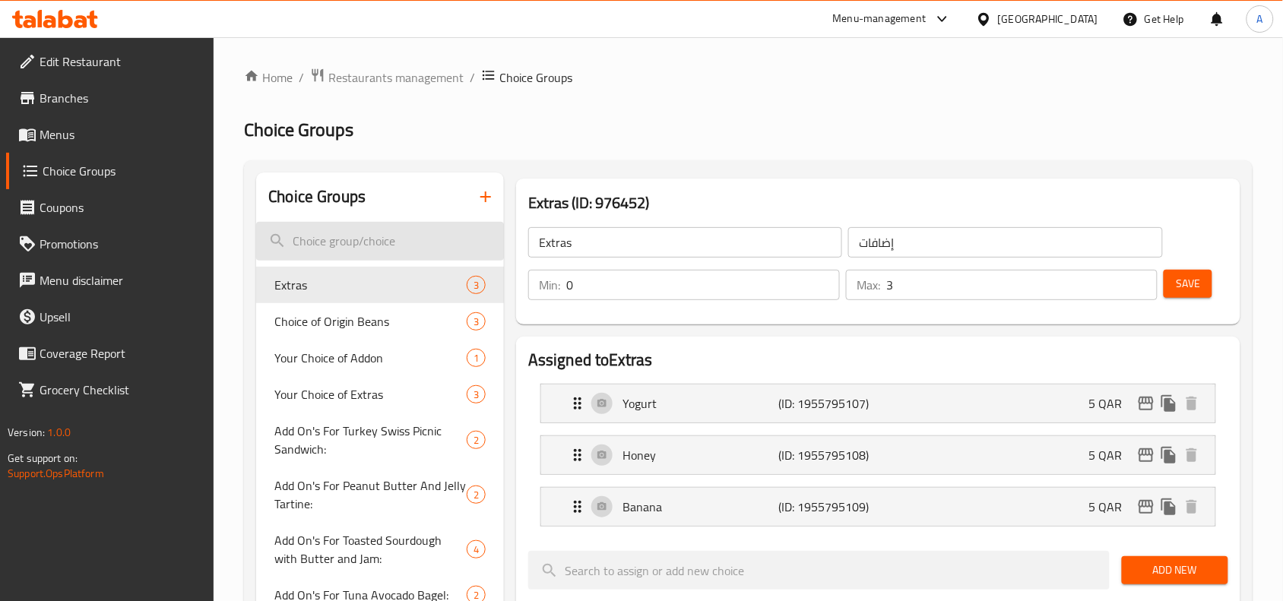
click at [338, 236] on input "search" at bounding box center [380, 241] width 248 height 39
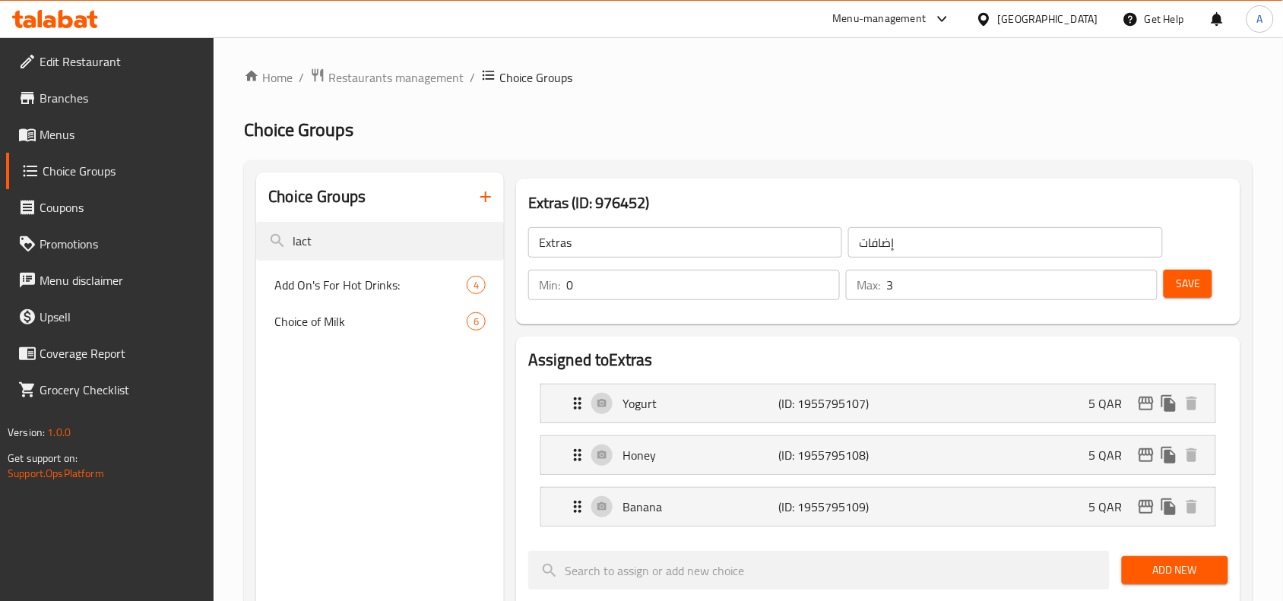
type input "lact"
click at [55, 135] on span "Menus" at bounding box center [121, 134] width 163 height 18
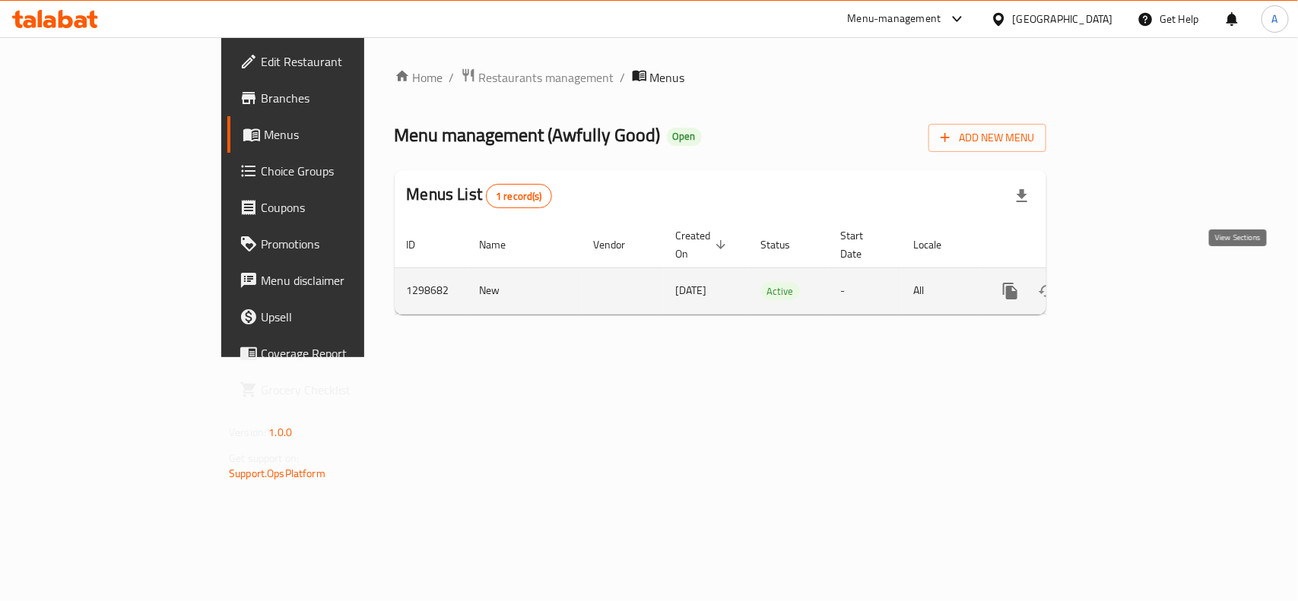
click at [1138, 278] on link "enhanced table" at bounding box center [1120, 291] width 36 height 36
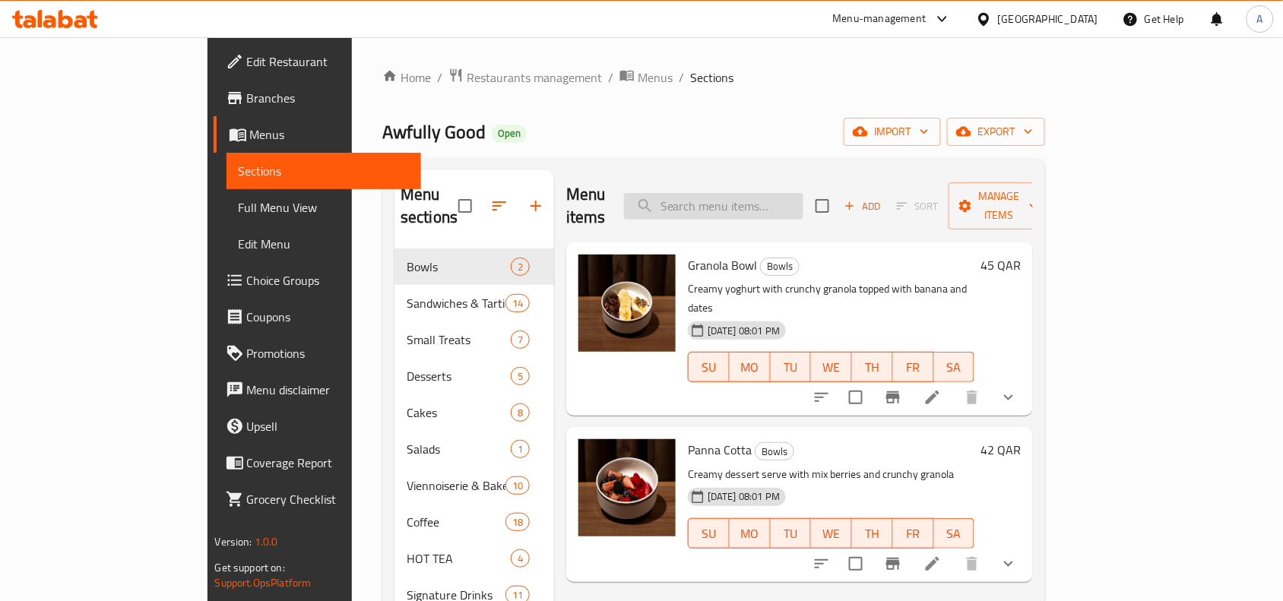
click at [800, 193] on input "search" at bounding box center [713, 206] width 179 height 27
paste input "Americano"
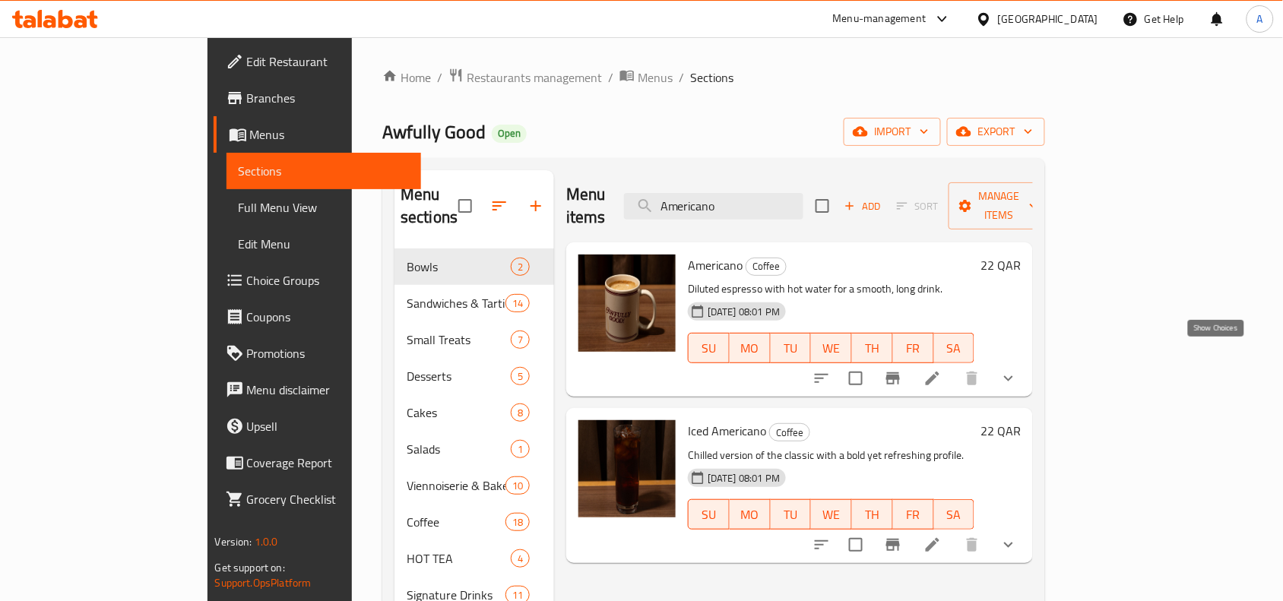
type input "Americano"
click at [1018, 369] on icon "show more" at bounding box center [1009, 378] width 18 height 18
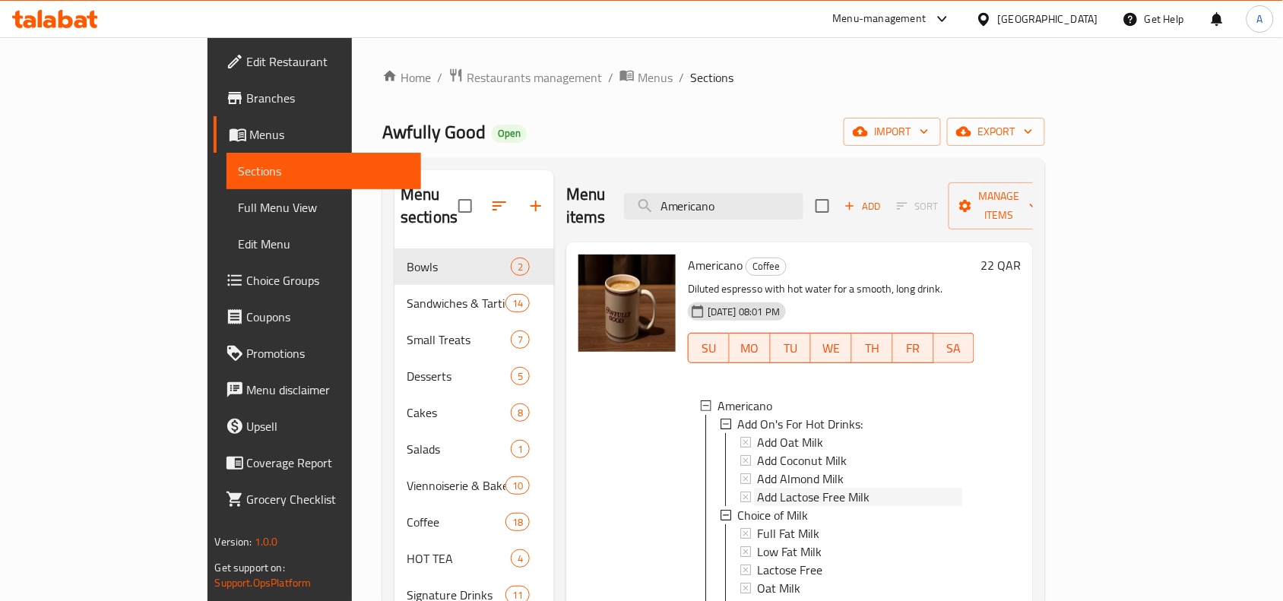
click at [757, 488] on span "Add Lactose Free Milk" at bounding box center [813, 497] width 113 height 18
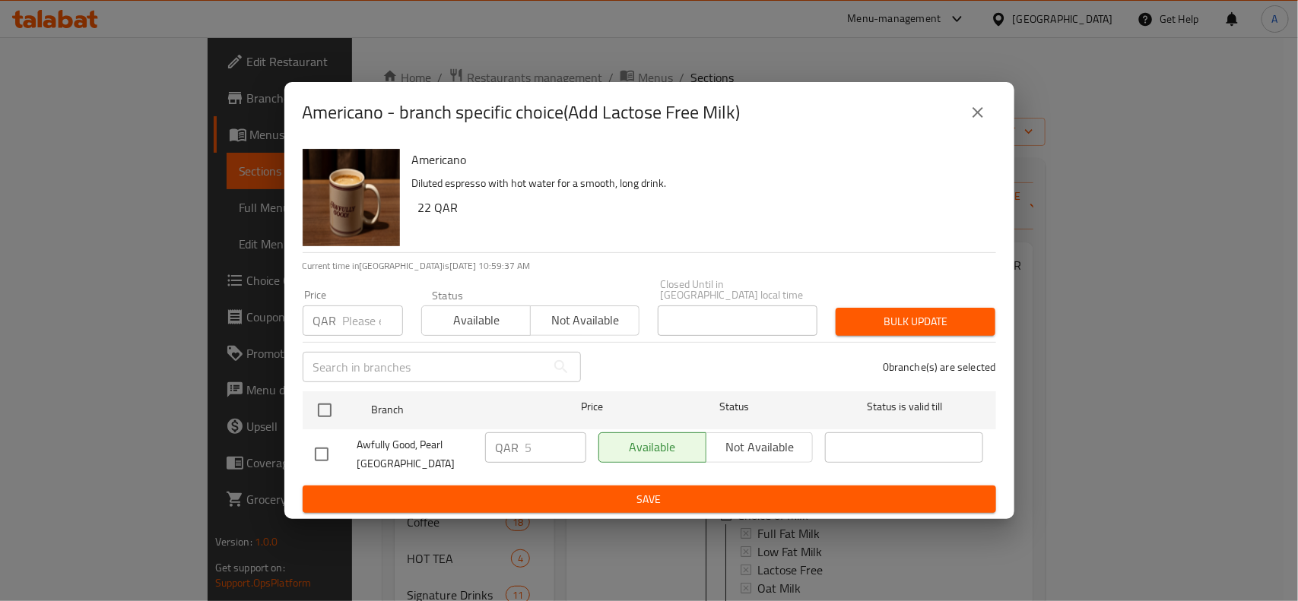
click at [966, 127] on button "close" at bounding box center [977, 112] width 36 height 36
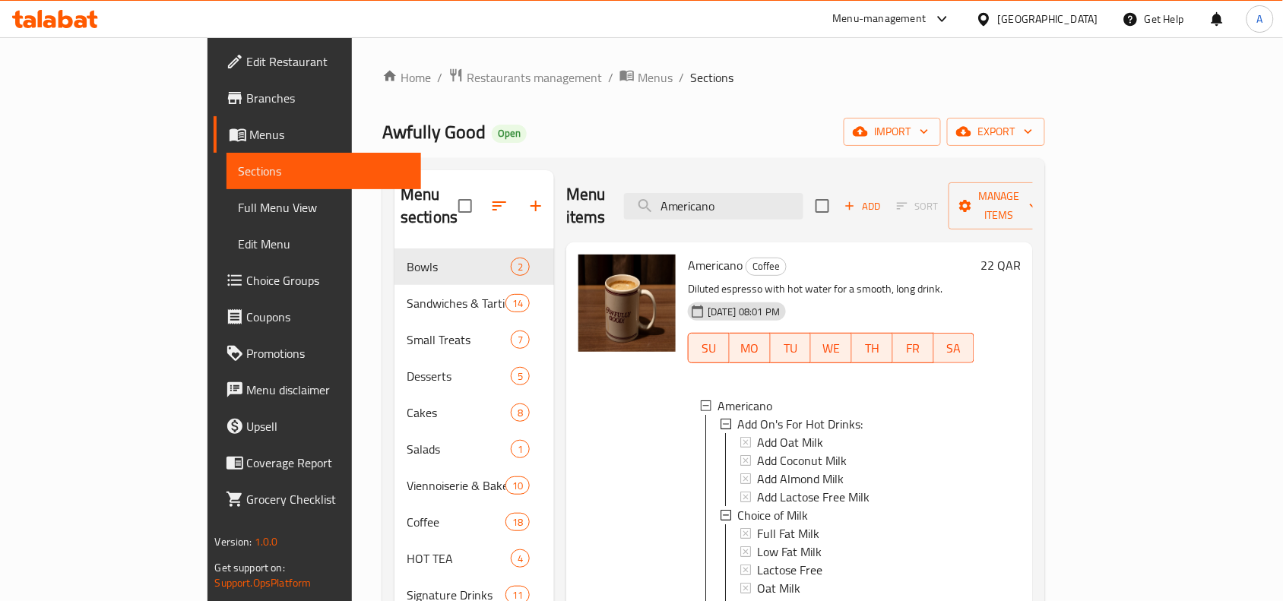
scroll to position [62, 0]
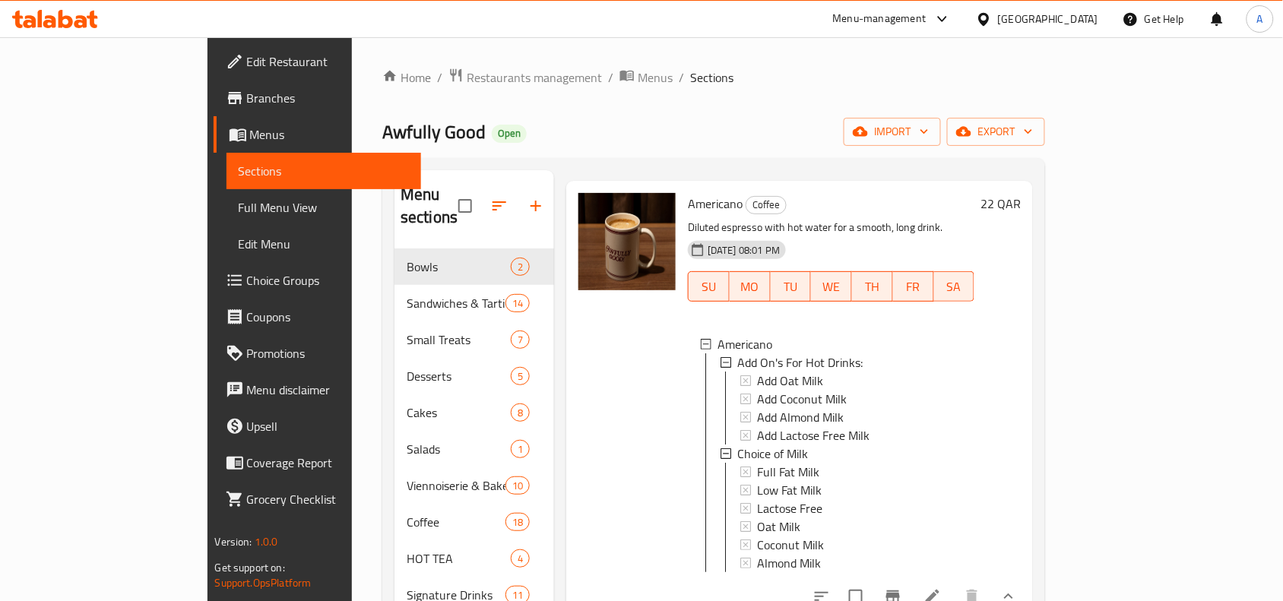
click at [757, 427] on span "Add Lactose Free Milk" at bounding box center [813, 436] width 113 height 18
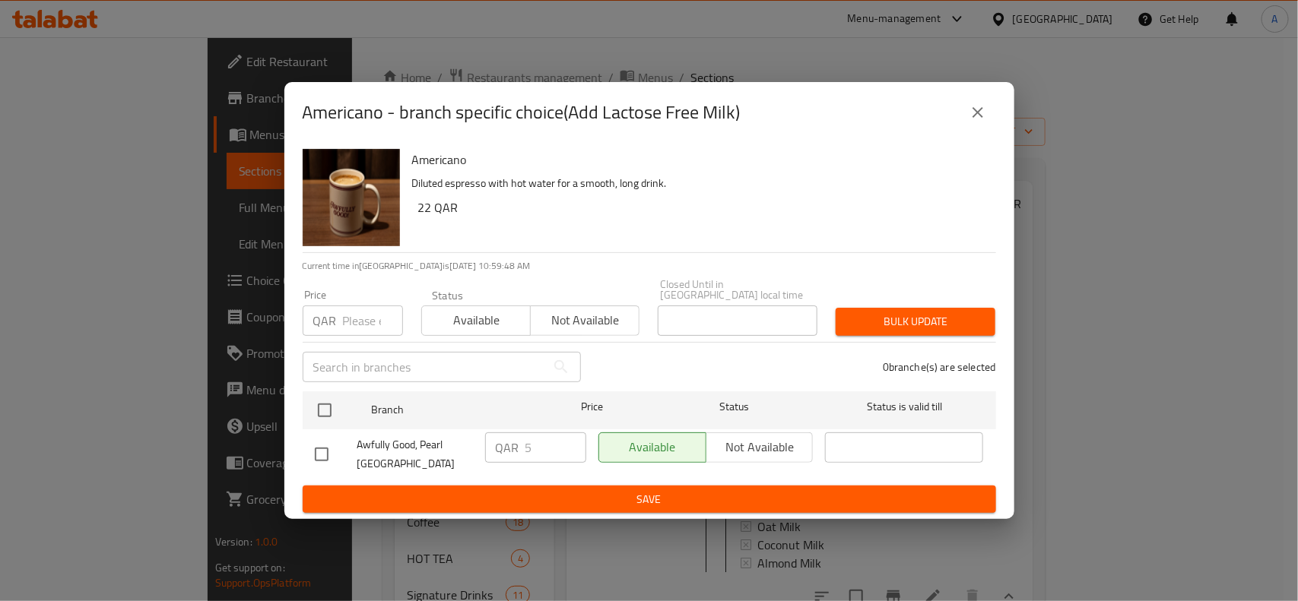
click at [981, 103] on div "Americano - branch specific choice(Add Lactose Free Milk)" at bounding box center [649, 112] width 730 height 61
click at [969, 122] on icon "close" at bounding box center [978, 112] width 18 height 18
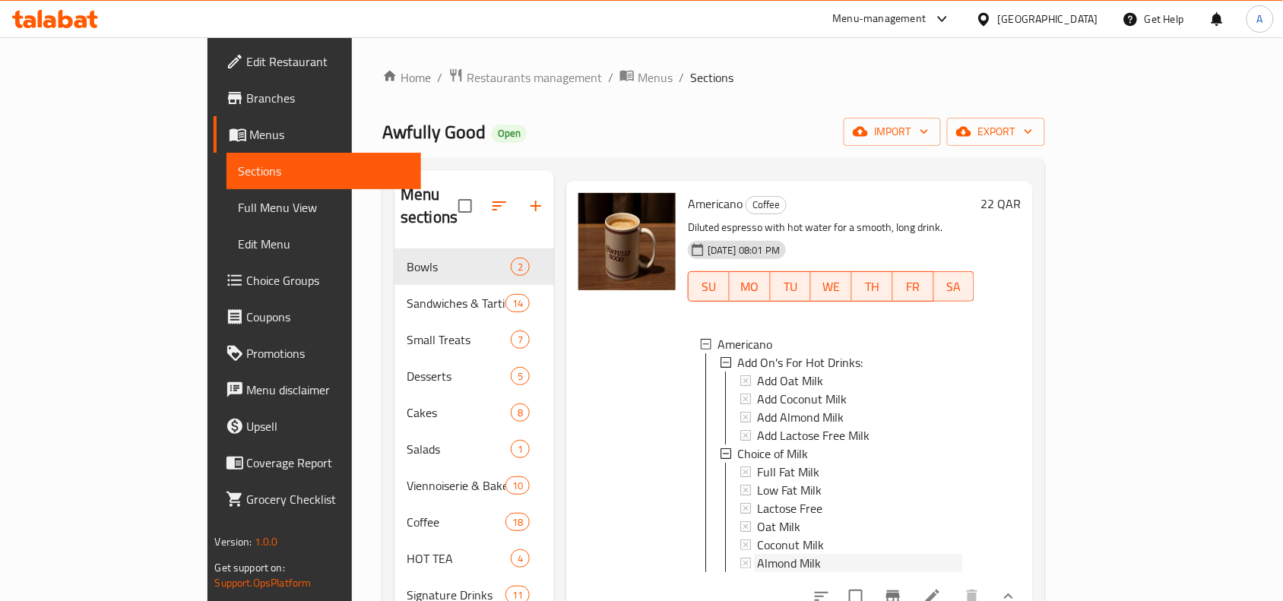
click at [757, 554] on span "Almond Milk" at bounding box center [789, 563] width 64 height 18
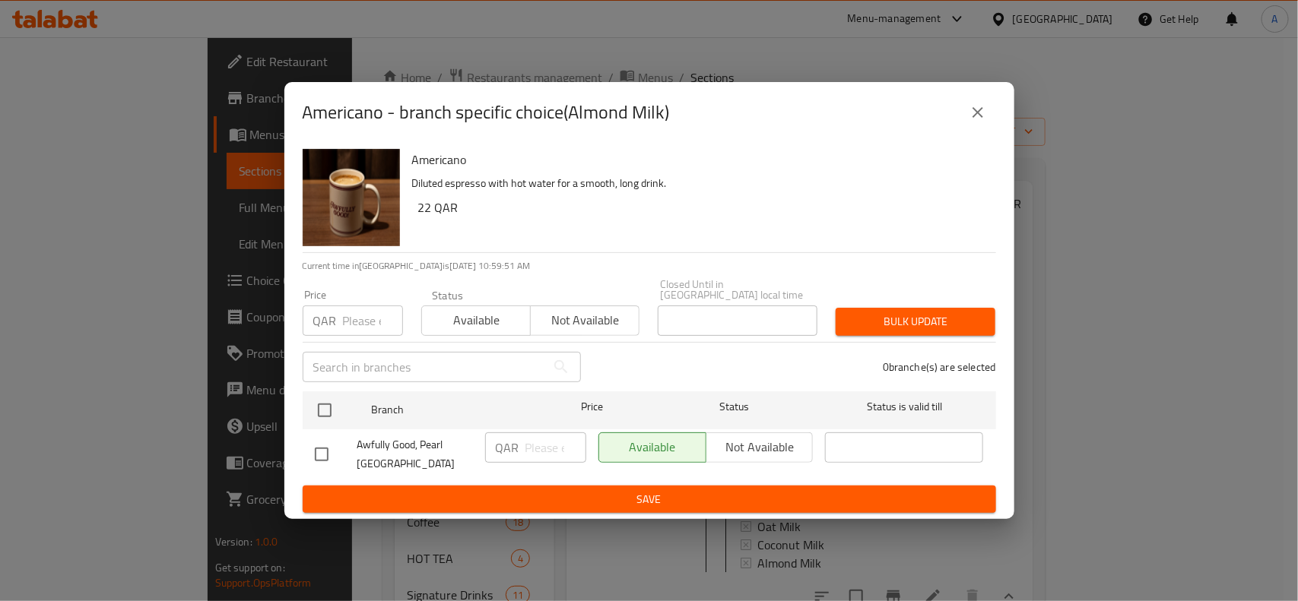
click at [975, 131] on button "close" at bounding box center [977, 112] width 36 height 36
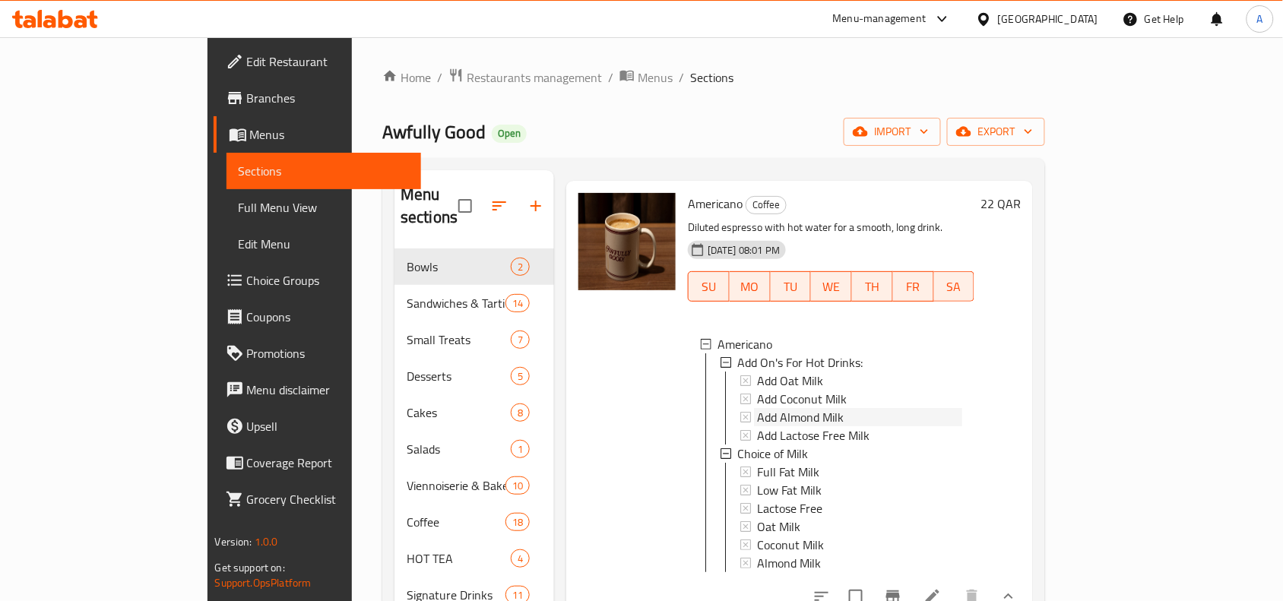
click at [757, 408] on span "Add Almond Milk" at bounding box center [800, 417] width 87 height 18
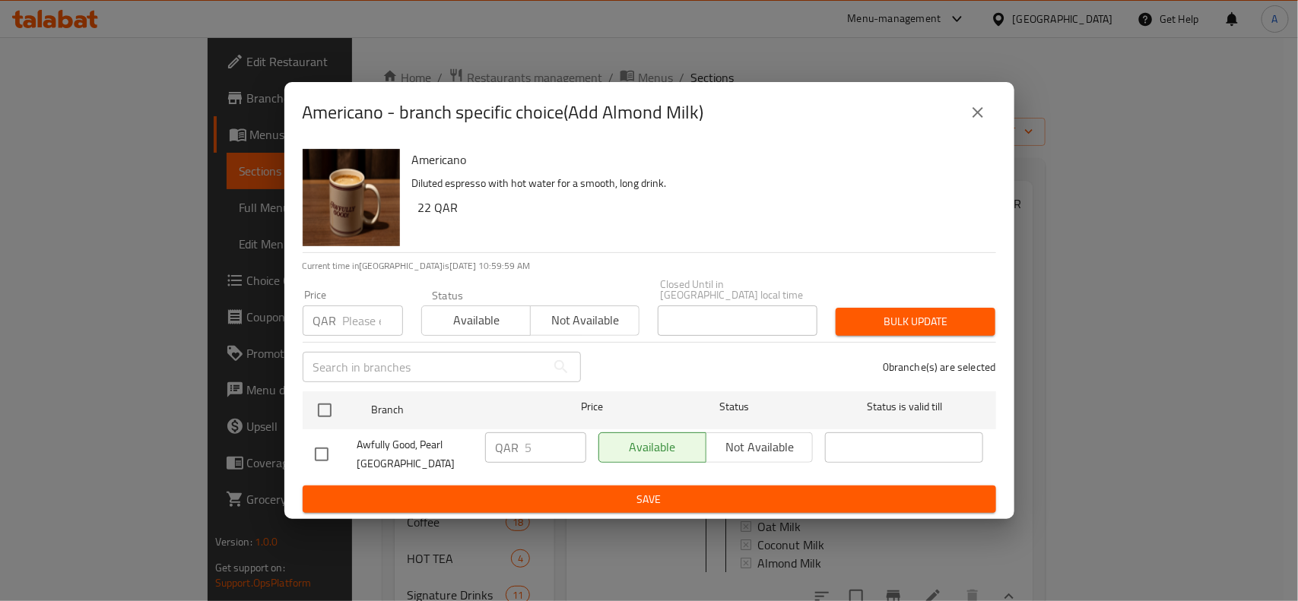
click at [974, 122] on icon "close" at bounding box center [978, 112] width 18 height 18
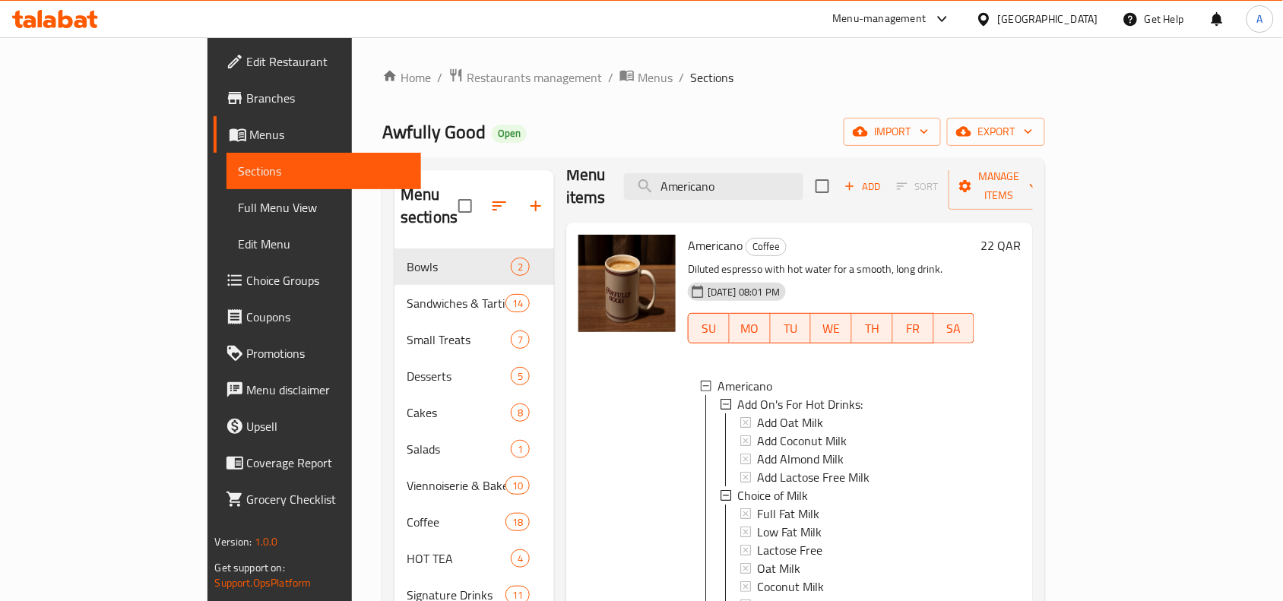
scroll to position [0, 0]
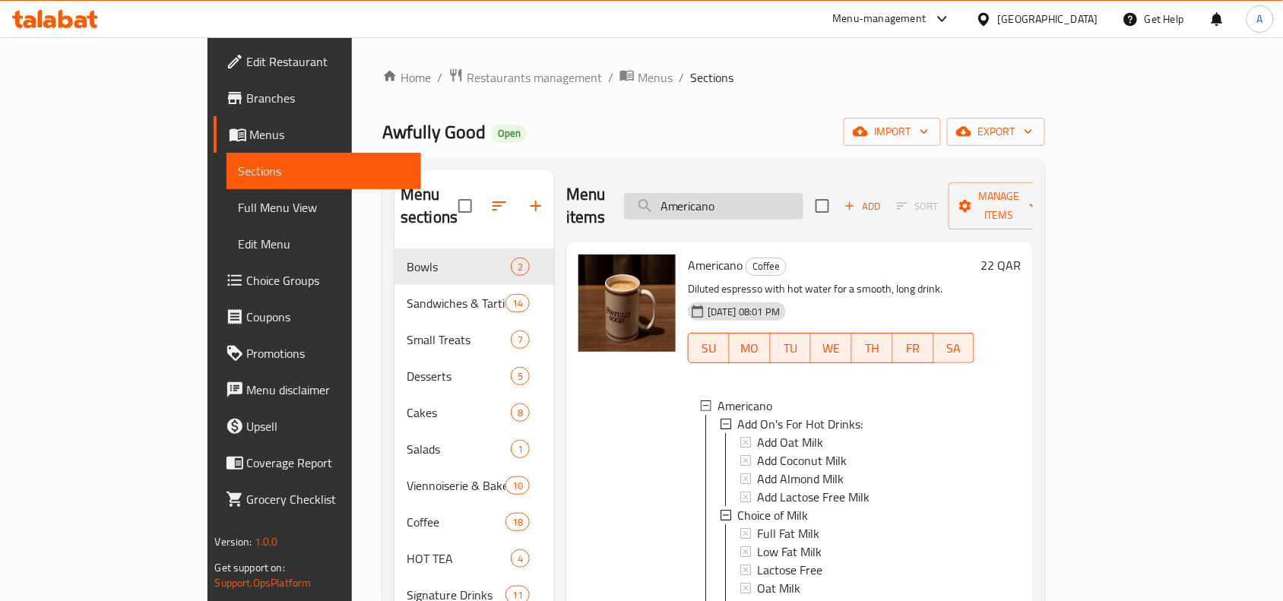
click at [785, 198] on input "Americano" at bounding box center [713, 206] width 179 height 27
click at [787, 198] on input "Americano" at bounding box center [713, 206] width 179 height 27
paste input "Plain Croissant"
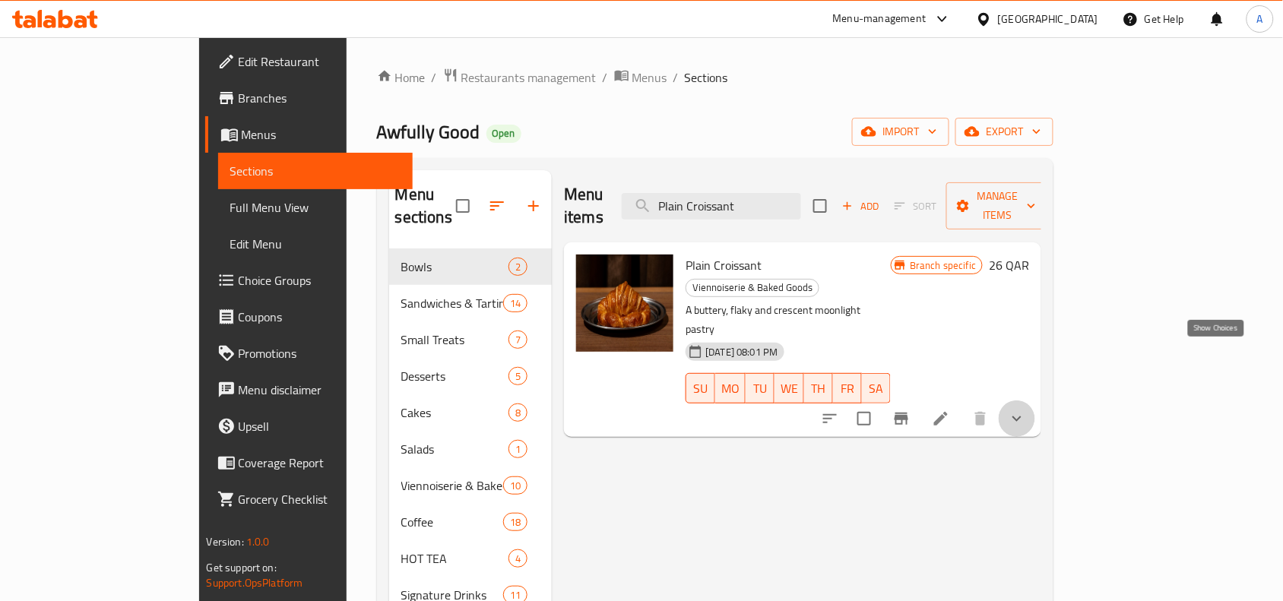
click at [1026, 410] on icon "show more" at bounding box center [1017, 419] width 18 height 18
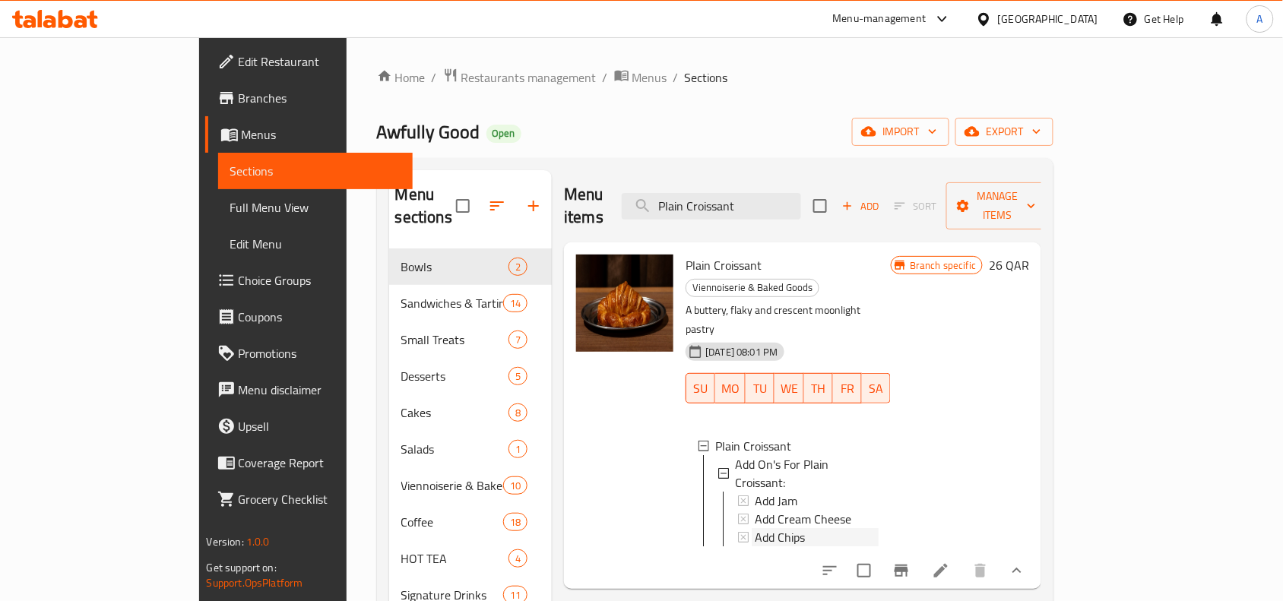
click at [755, 528] on span "Add Chips" at bounding box center [780, 537] width 50 height 18
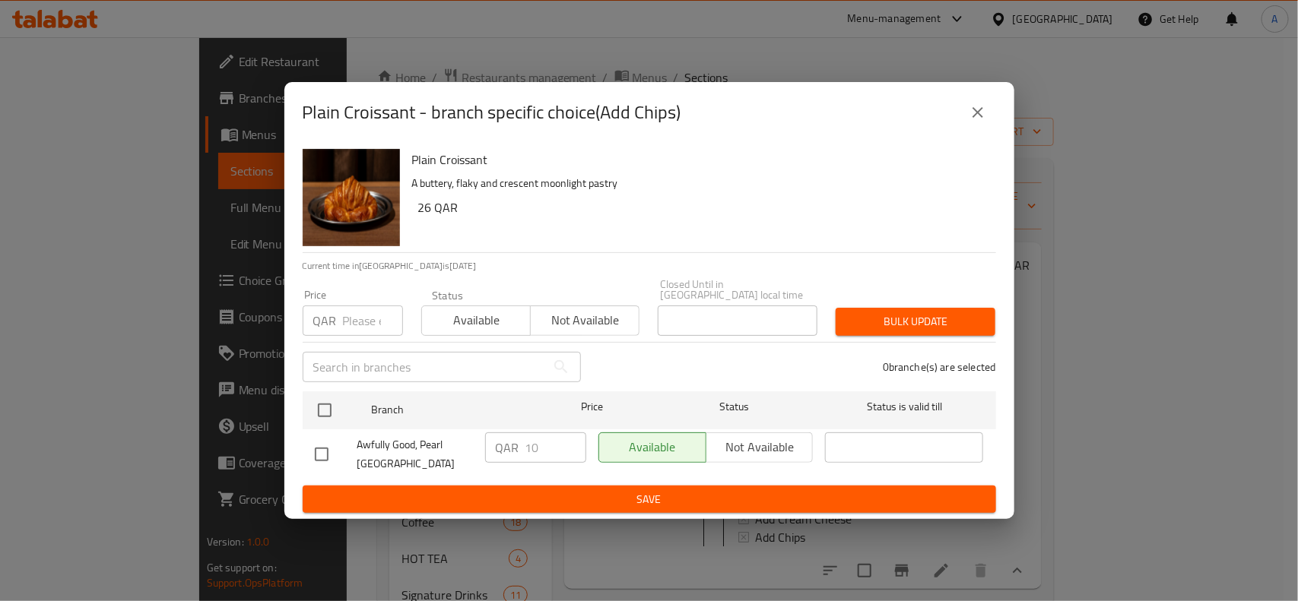
click at [994, 131] on div "Plain Croissant - branch specific choice(Add Chips)" at bounding box center [649, 112] width 693 height 36
click at [986, 122] on icon "close" at bounding box center [978, 112] width 18 height 18
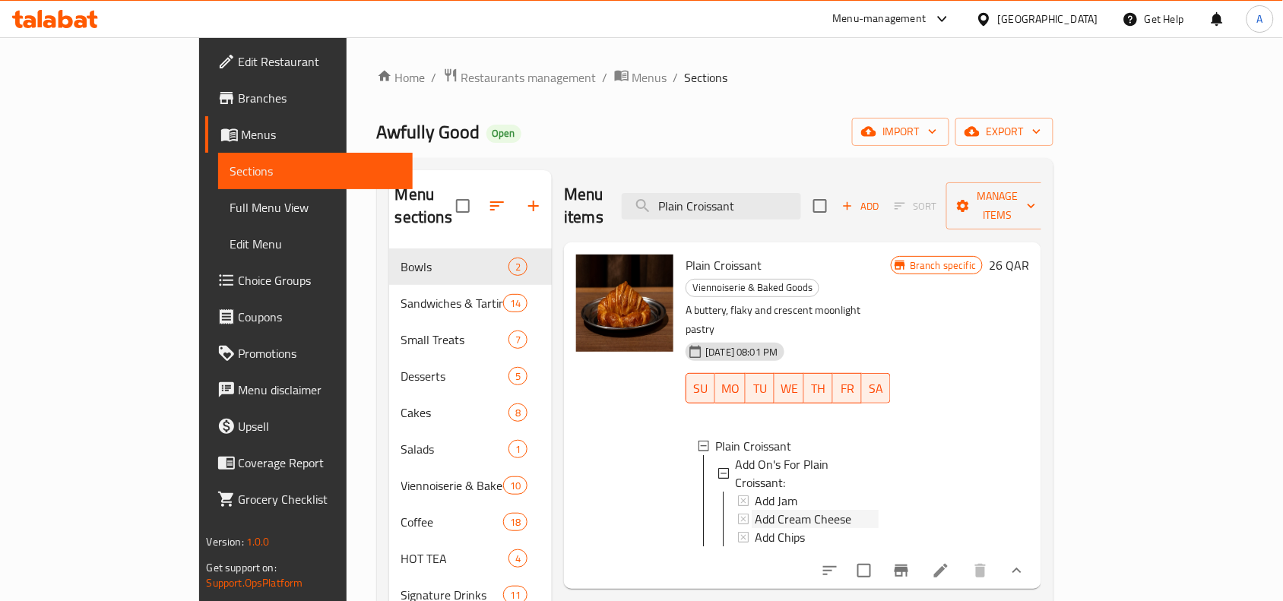
click at [755, 510] on span "Add Cream Cheese" at bounding box center [803, 519] width 97 height 18
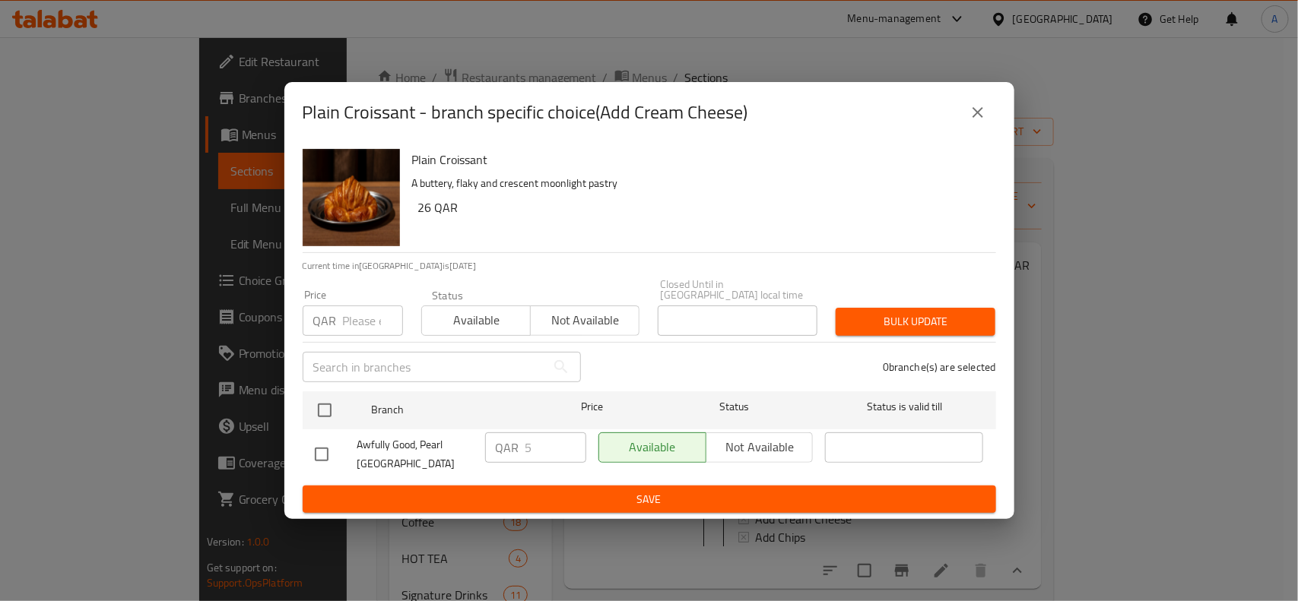
click at [983, 131] on button "close" at bounding box center [977, 112] width 36 height 36
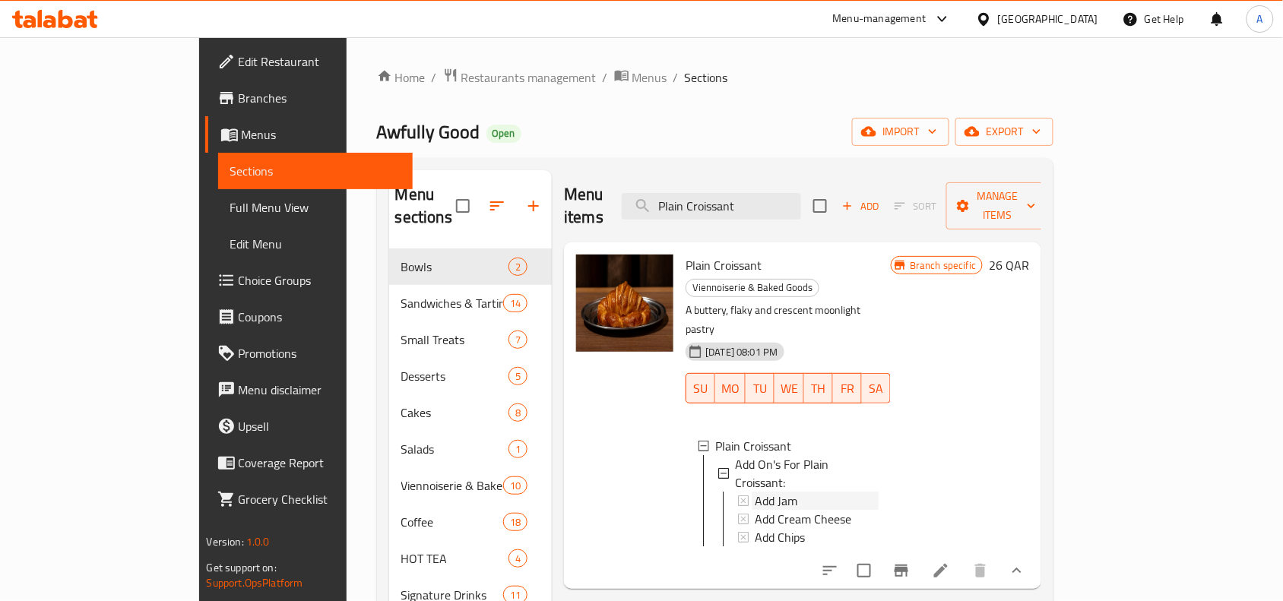
click at [755, 492] on span "Add Jam" at bounding box center [776, 501] width 43 height 18
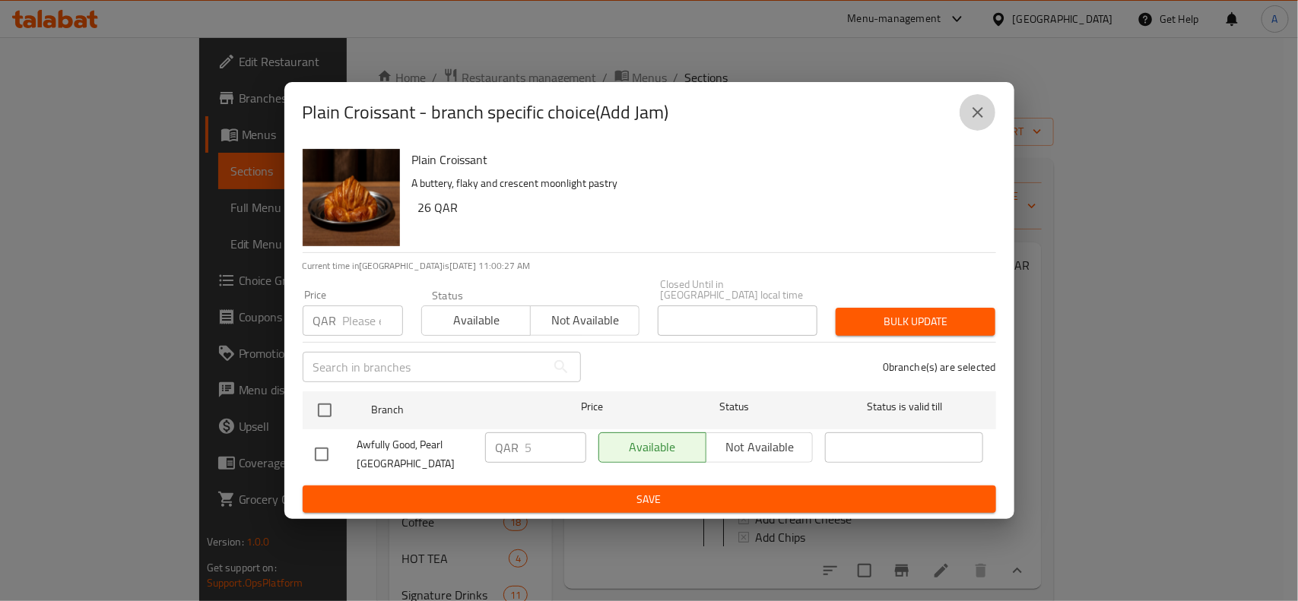
drag, startPoint x: 973, startPoint y: 128, endPoint x: 973, endPoint y: 141, distance: 13.7
click at [972, 122] on icon "close" at bounding box center [978, 112] width 18 height 18
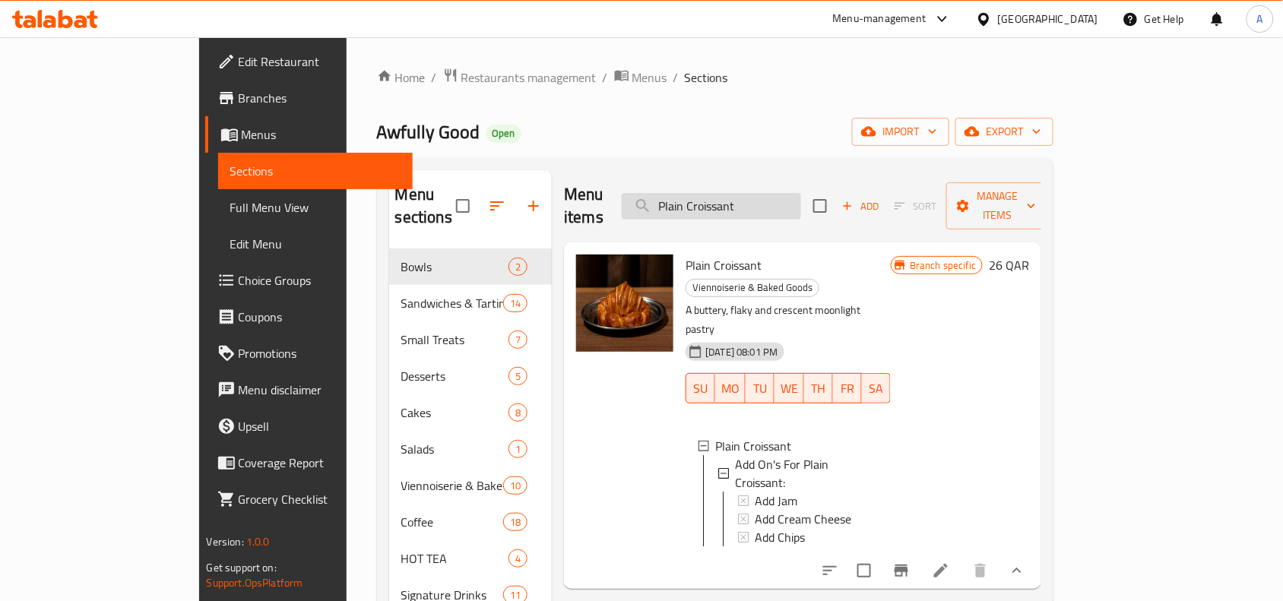
click at [801, 198] on input "Plain Croissant" at bounding box center [711, 206] width 179 height 27
paste input "Roast Beef Bagel"
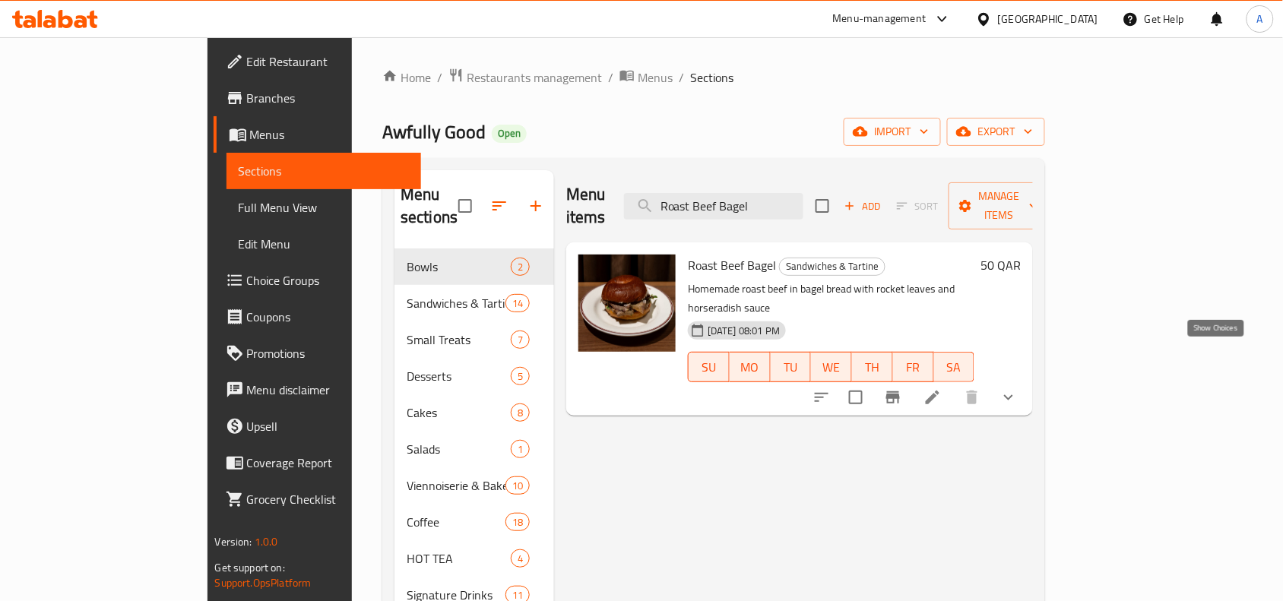
type input "Roast Beef Bagel"
click at [1018, 388] on icon "show more" at bounding box center [1009, 397] width 18 height 18
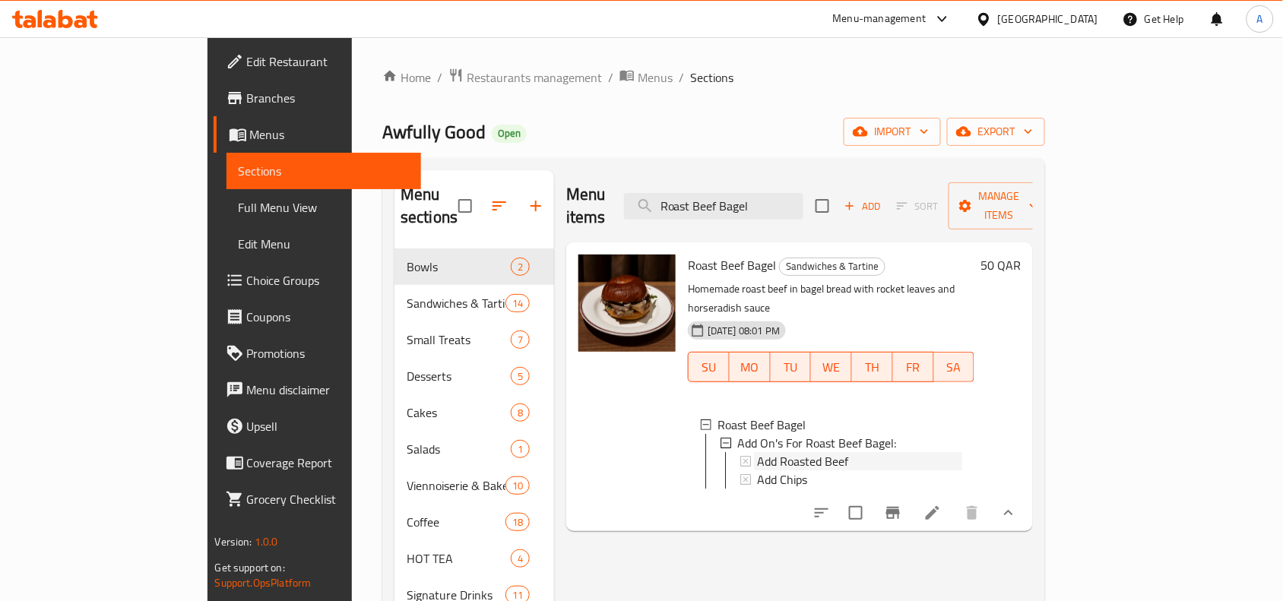
click at [757, 452] on span "Add Roasted Beef" at bounding box center [802, 461] width 91 height 18
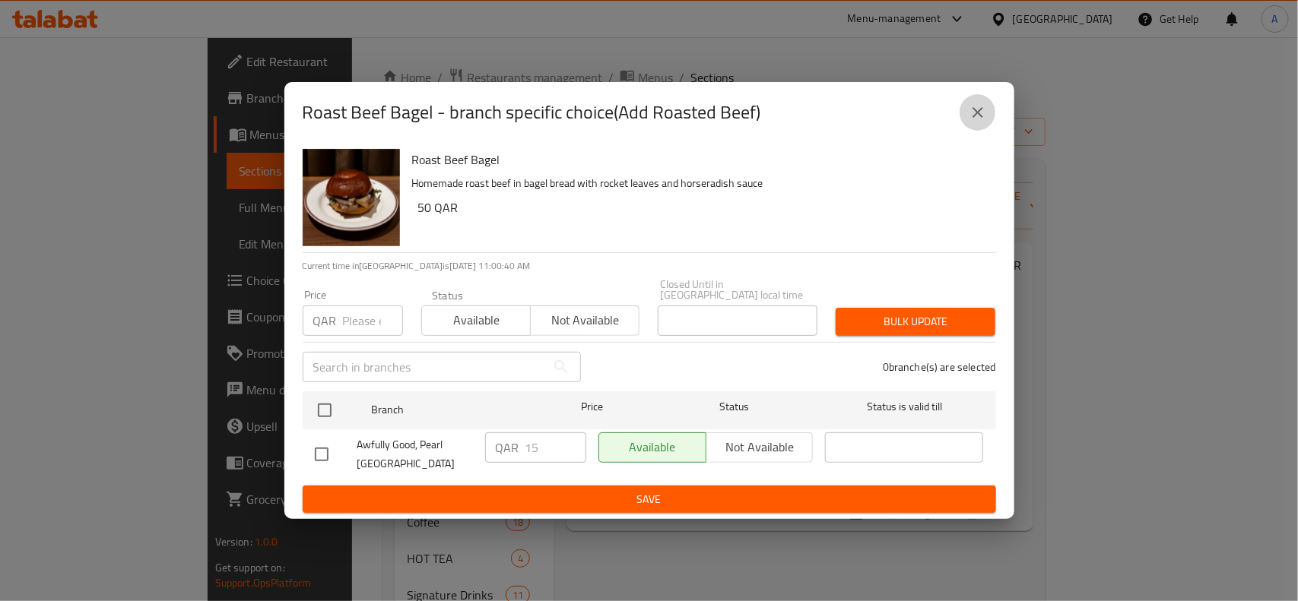
click at [981, 122] on icon "close" at bounding box center [978, 112] width 18 height 18
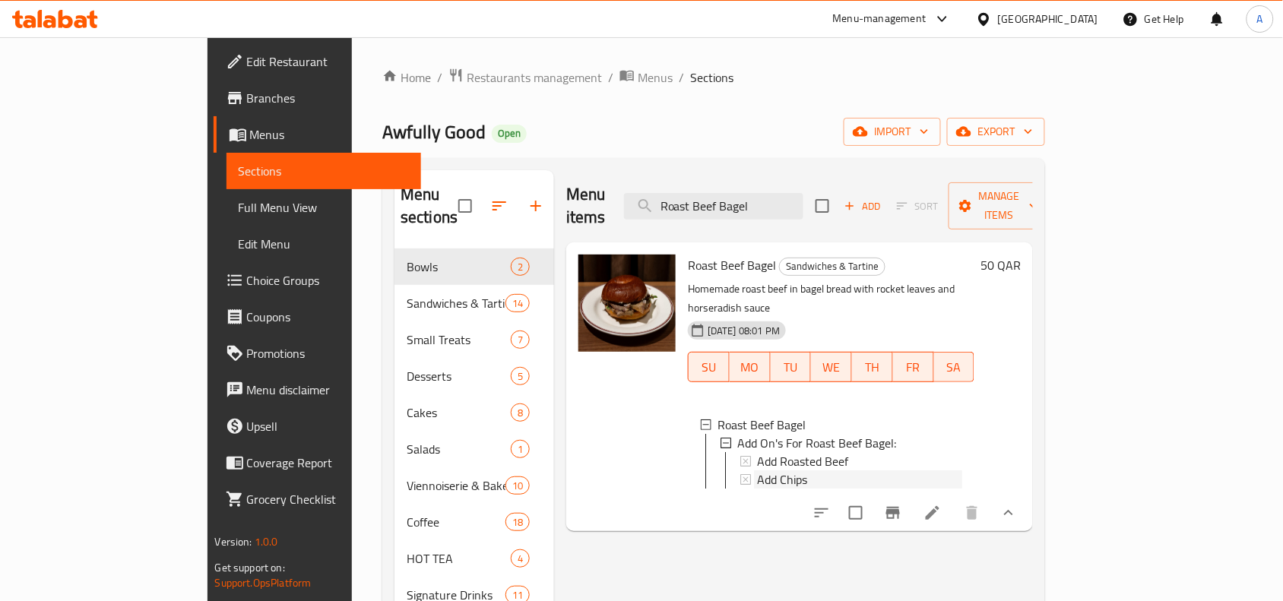
click at [757, 471] on span "Add Chips" at bounding box center [782, 480] width 50 height 18
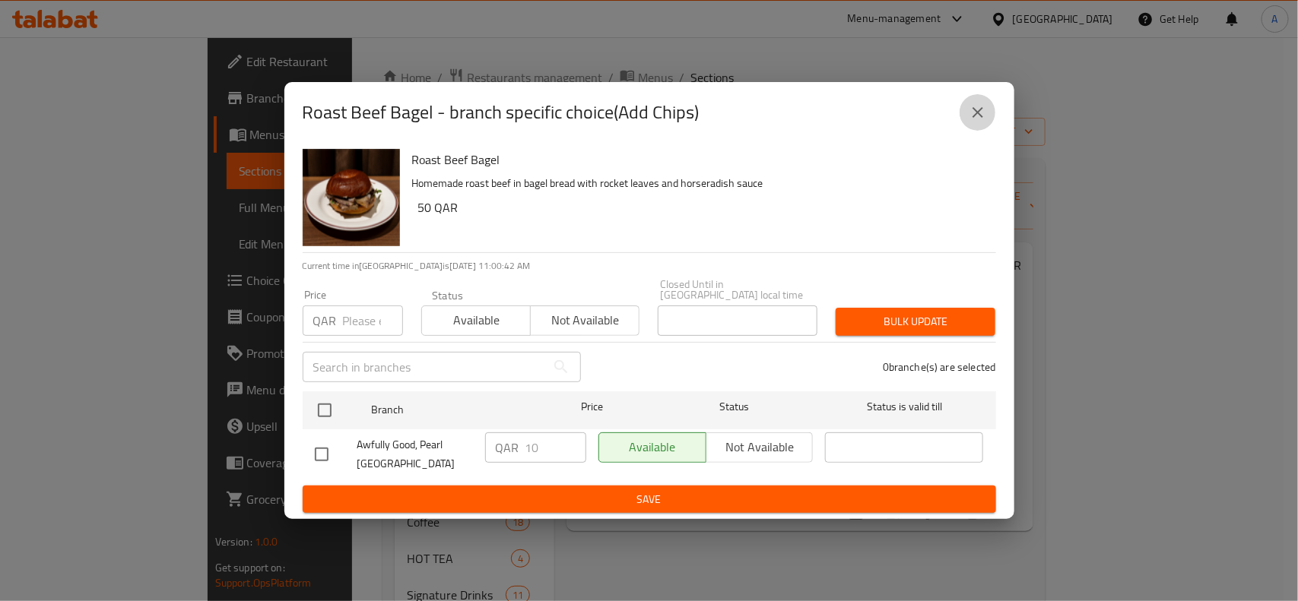
drag, startPoint x: 986, startPoint y: 118, endPoint x: 994, endPoint y: 122, distance: 8.9
click at [993, 116] on button "close" at bounding box center [977, 112] width 36 height 36
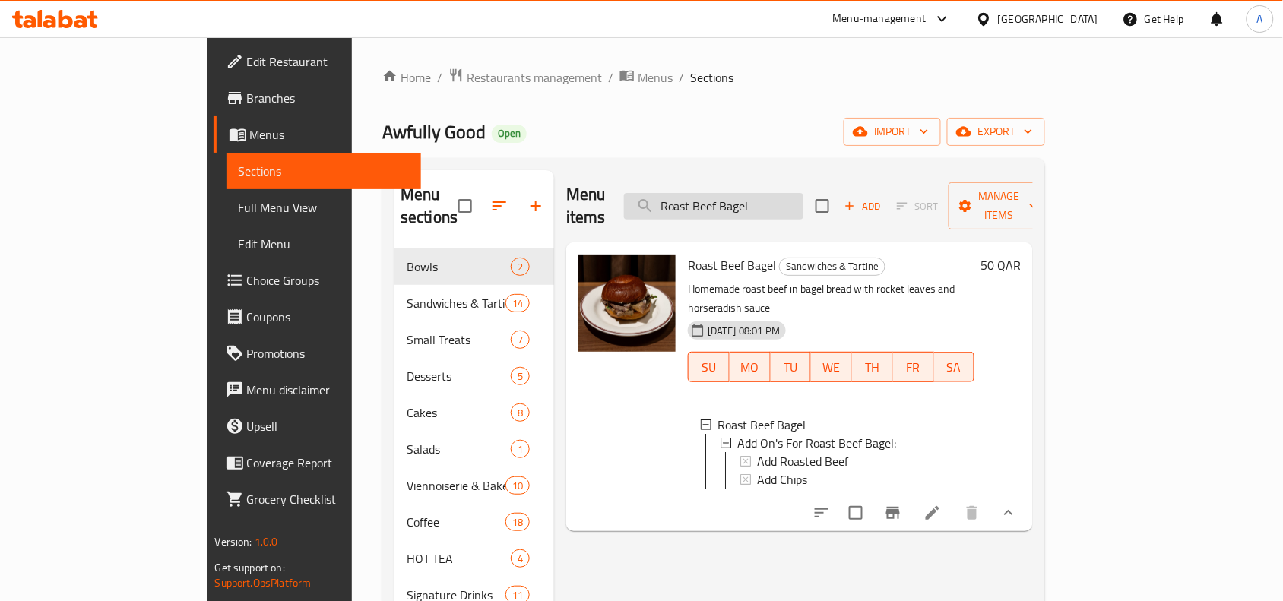
click at [804, 196] on input "Roast Beef Bagel" at bounding box center [713, 206] width 179 height 27
paste input "Chicken Avocado Sandwich"
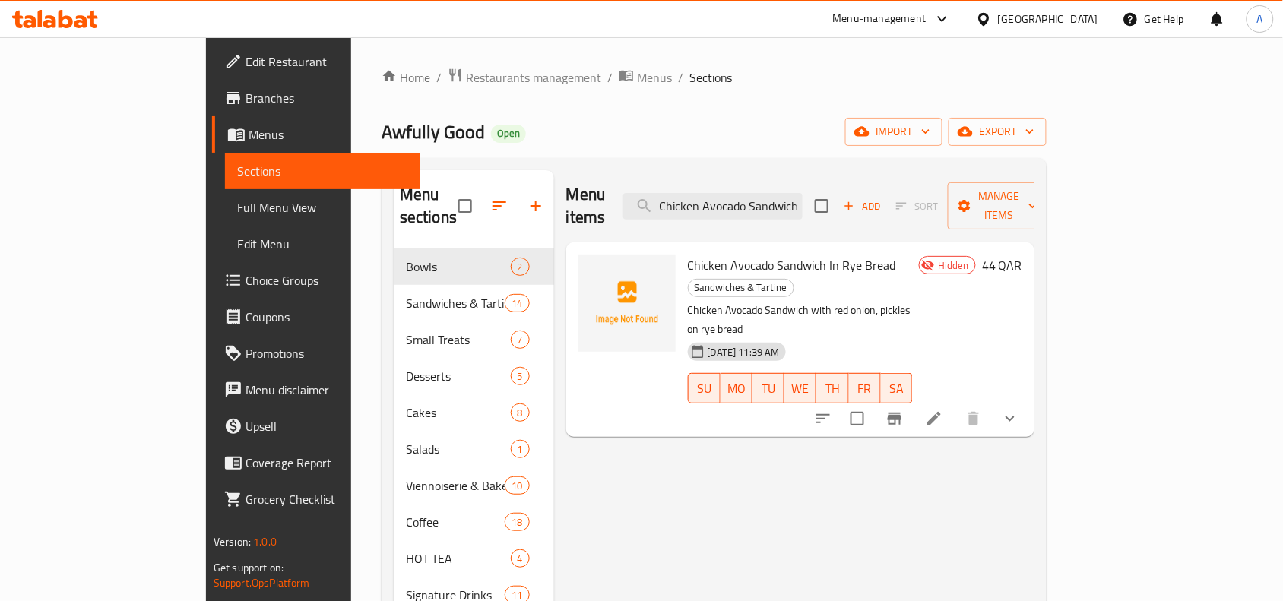
type input "Chicken Avocado Sandwich"
click at [1029, 401] on button "show more" at bounding box center [1010, 419] width 36 height 36
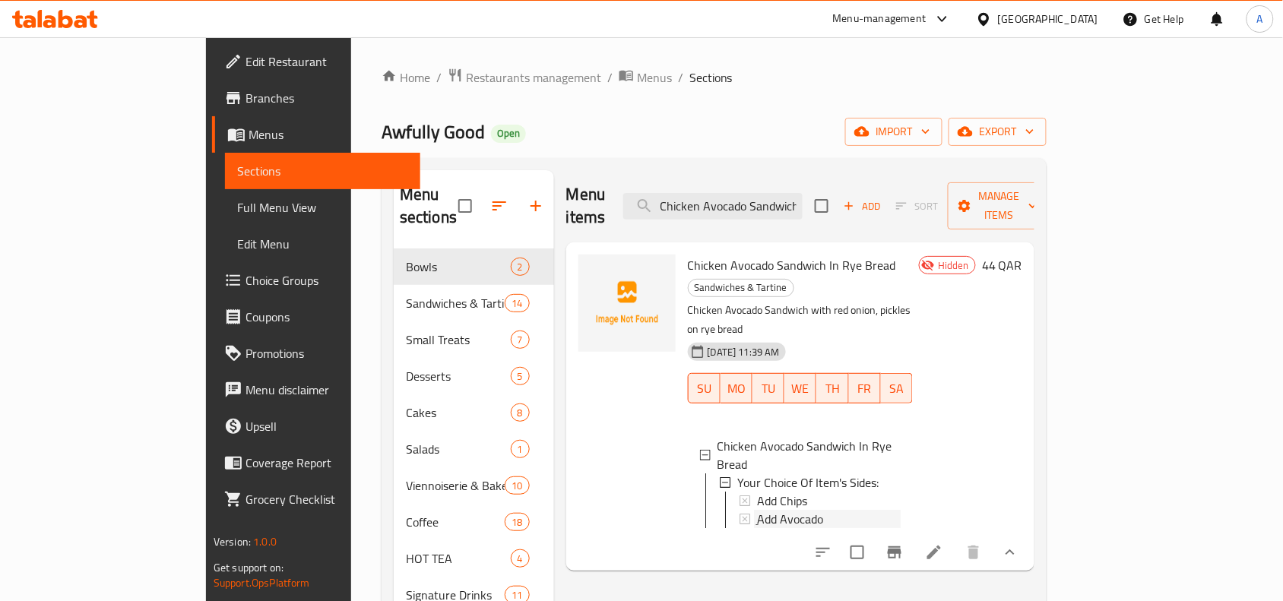
click at [757, 510] on span "ِAdd Avocado" at bounding box center [790, 519] width 66 height 18
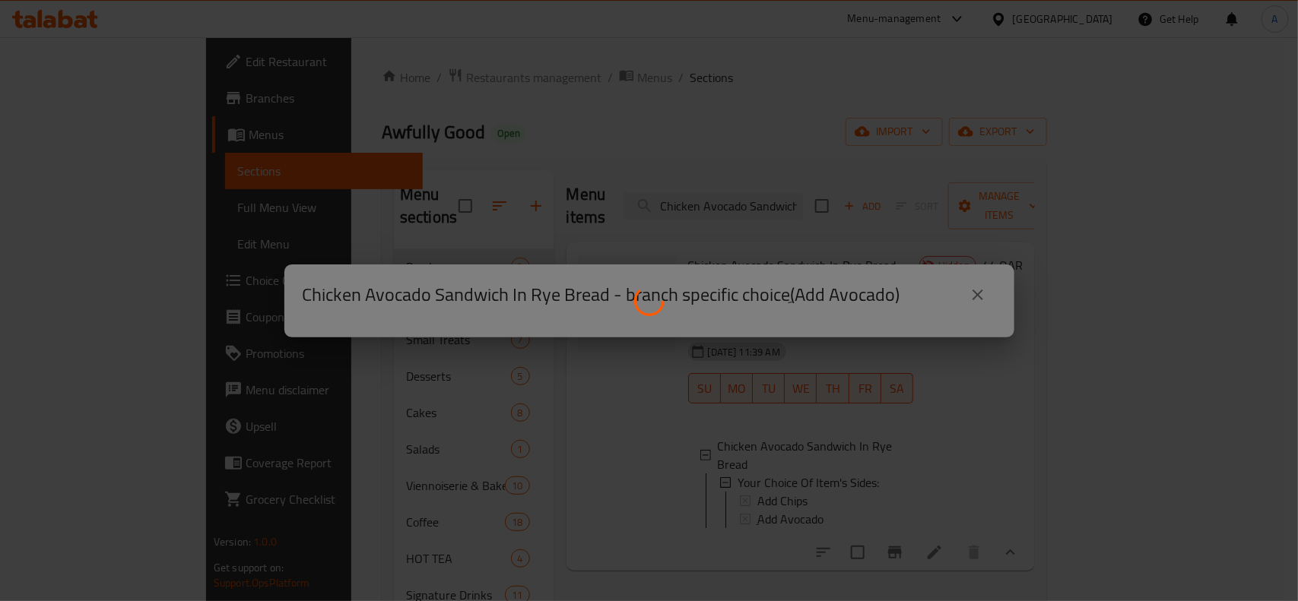
click at [972, 277] on div at bounding box center [649, 300] width 1298 height 601
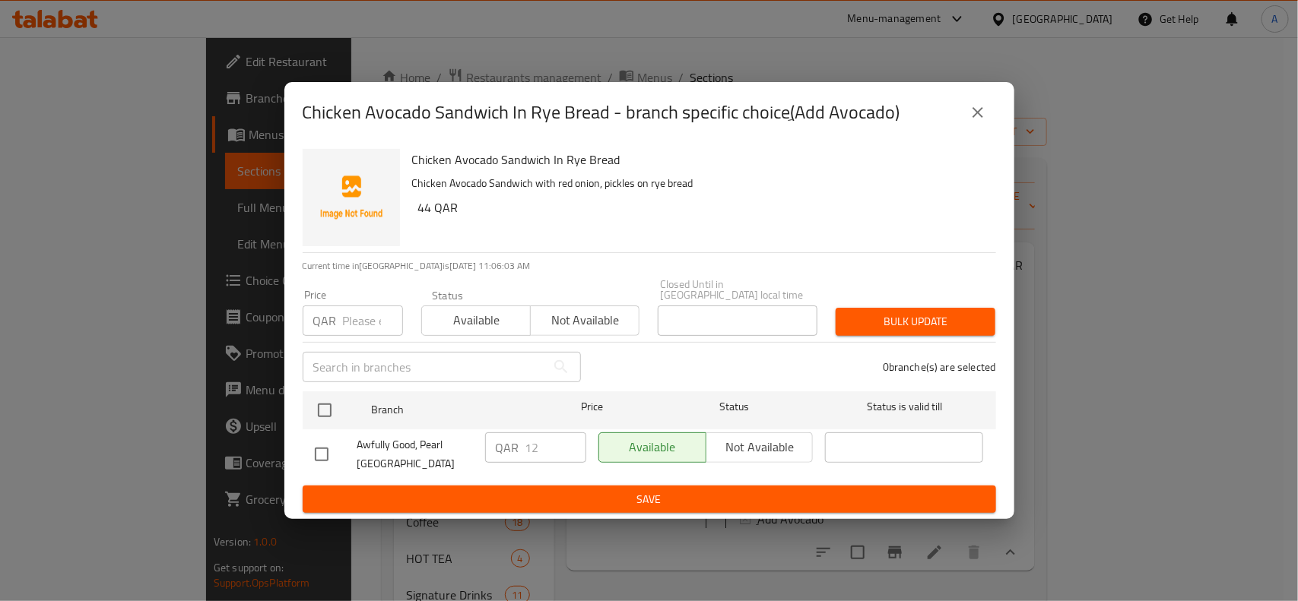
click at [972, 122] on icon "close" at bounding box center [978, 112] width 18 height 18
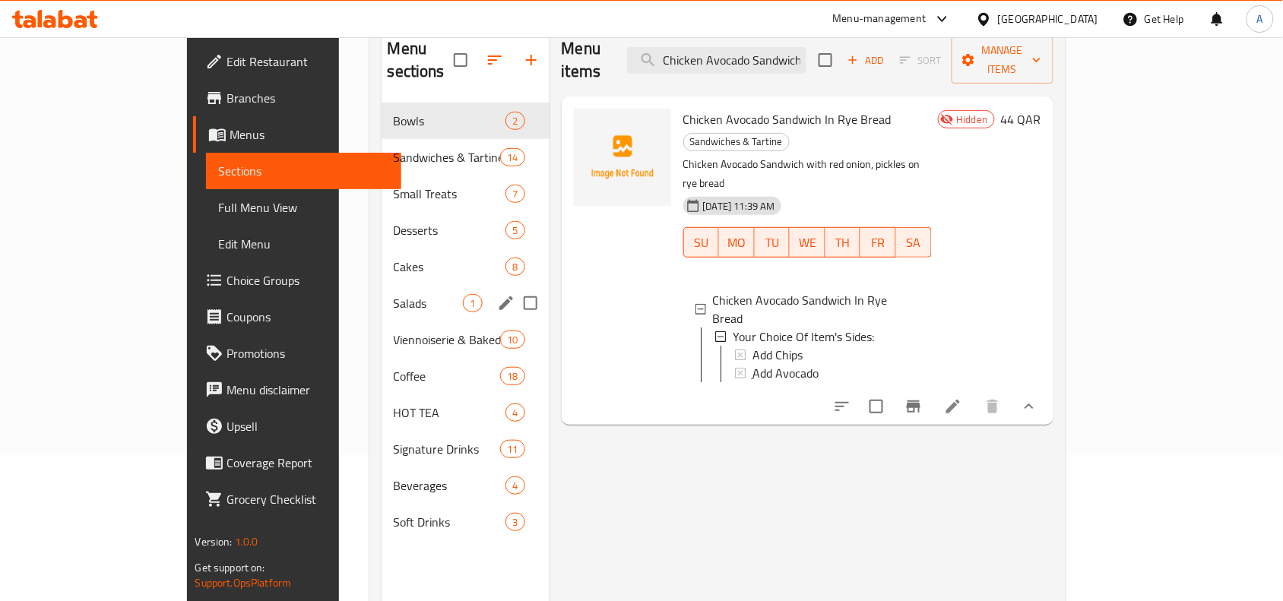
scroll to position [214, 0]
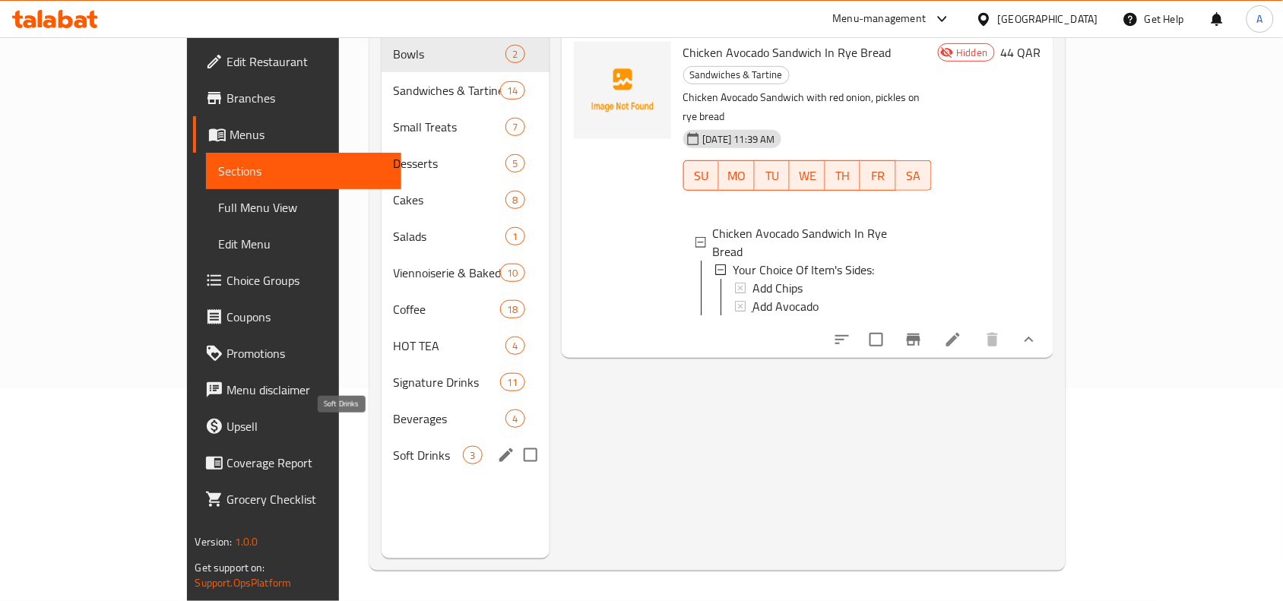
click at [394, 446] on span "Soft Drinks" at bounding box center [429, 455] width 70 height 18
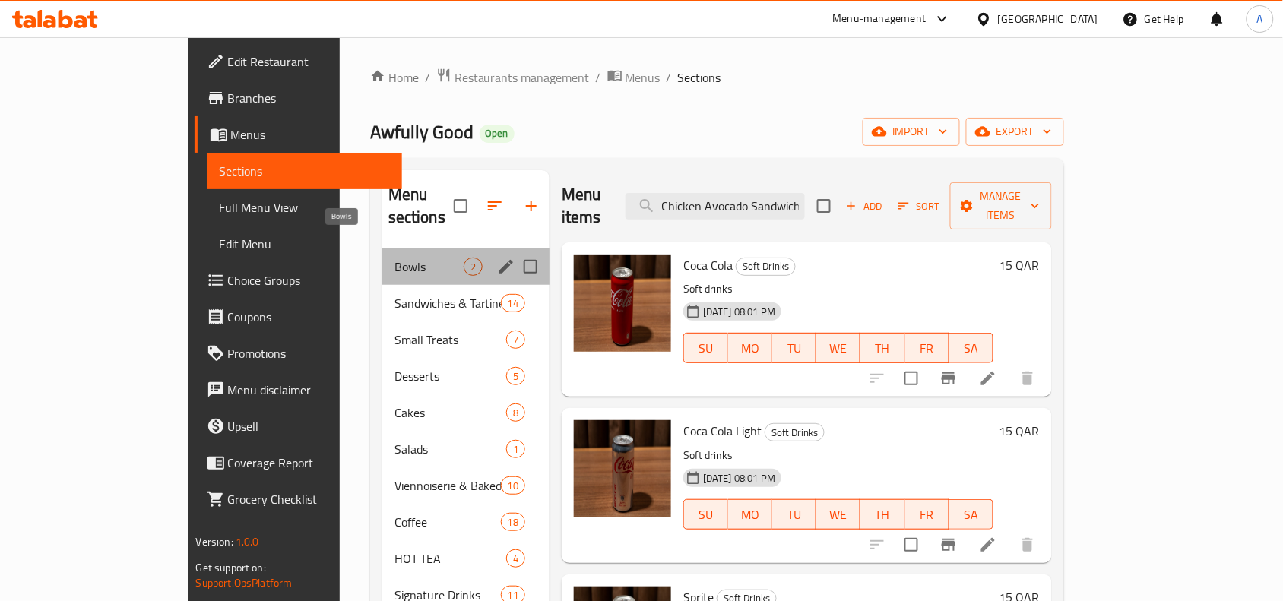
click at [395, 258] on span "Bowls" at bounding box center [429, 267] width 69 height 18
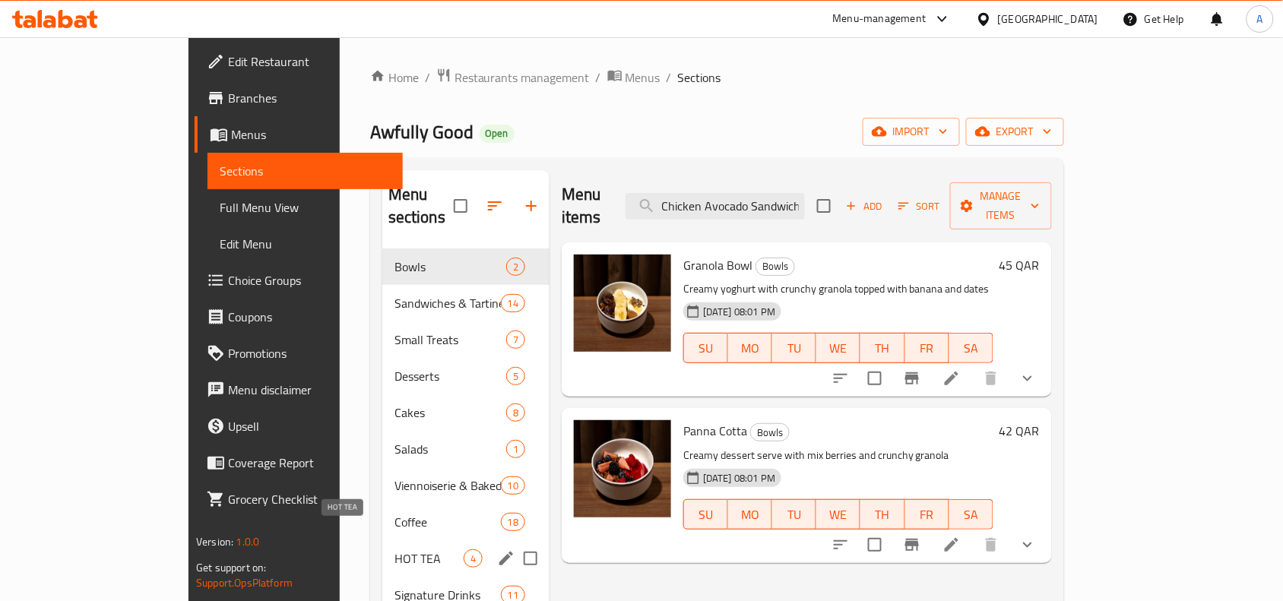
click at [395, 550] on span "HOT TEA" at bounding box center [429, 559] width 69 height 18
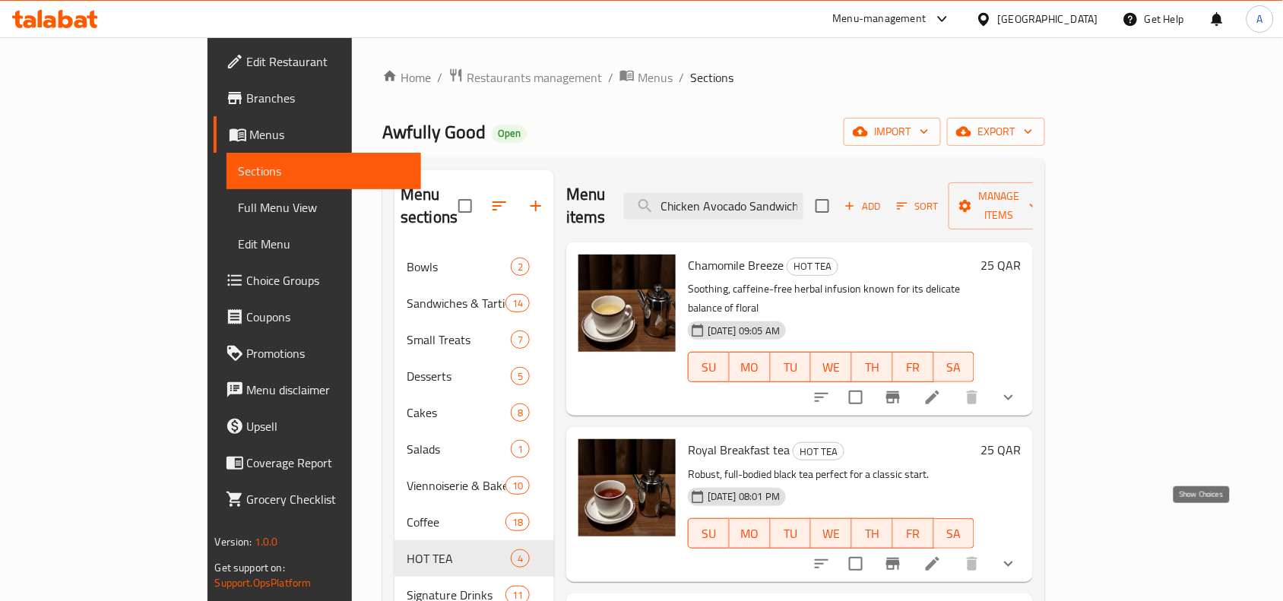
click at [1018, 555] on icon "show more" at bounding box center [1009, 564] width 18 height 18
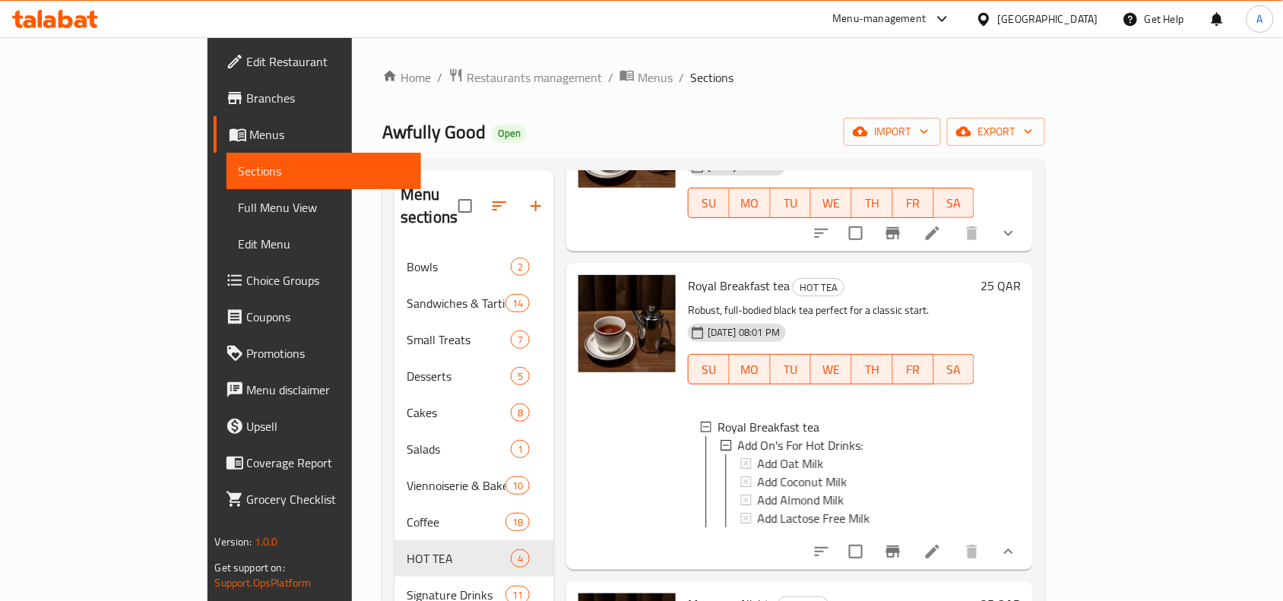
scroll to position [267, 0]
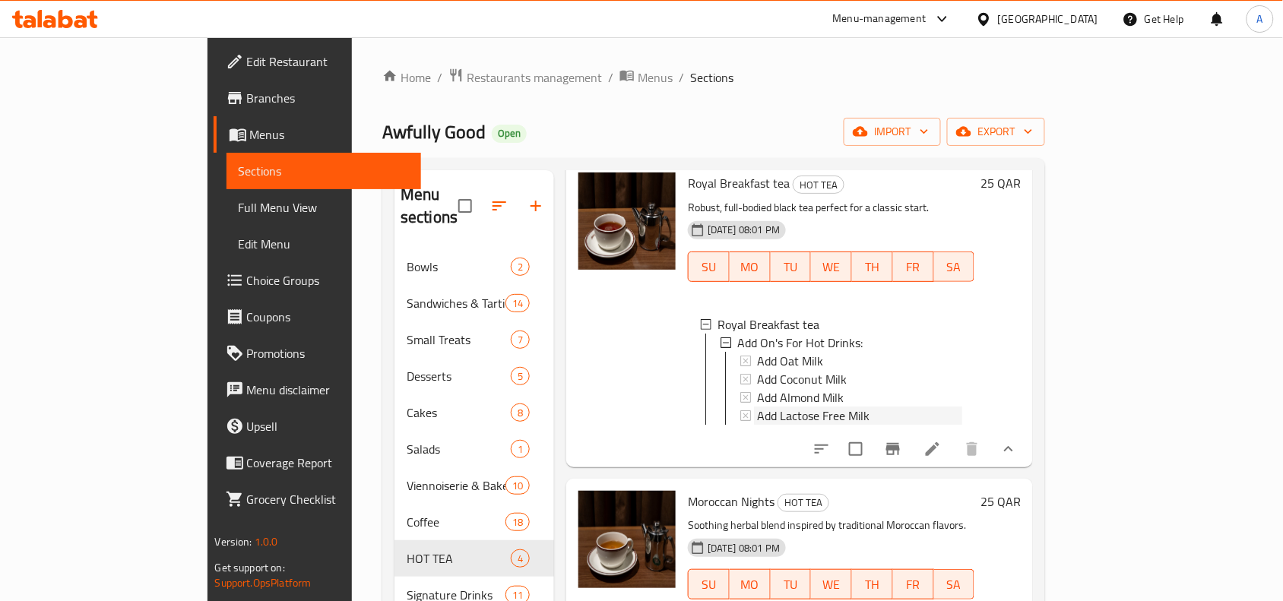
click at [765, 407] on span "Add Lactose Free Milk" at bounding box center [813, 416] width 113 height 18
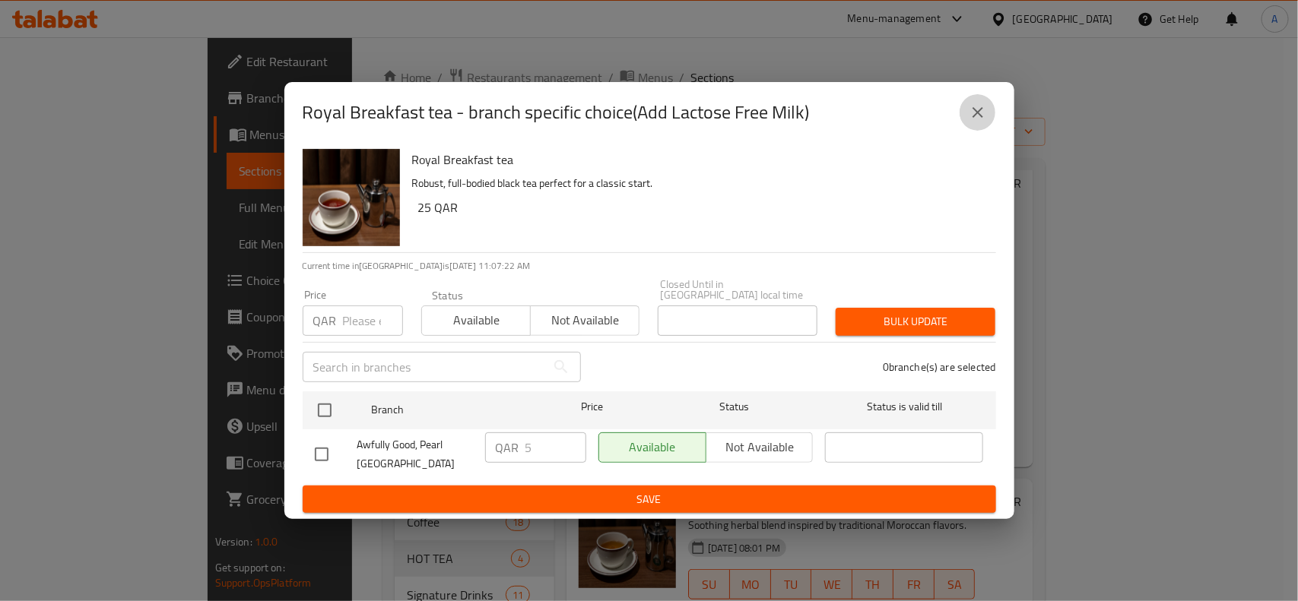
drag, startPoint x: 967, startPoint y: 128, endPoint x: 926, endPoint y: 160, distance: 52.5
click at [968, 128] on button "close" at bounding box center [977, 112] width 36 height 36
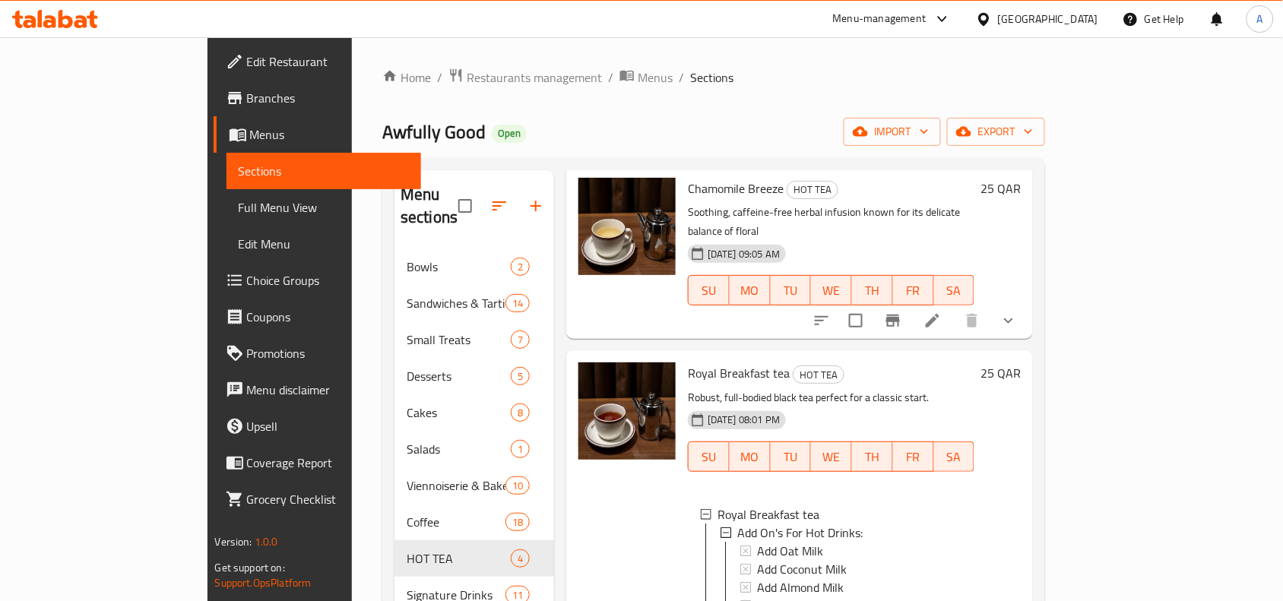
scroll to position [0, 0]
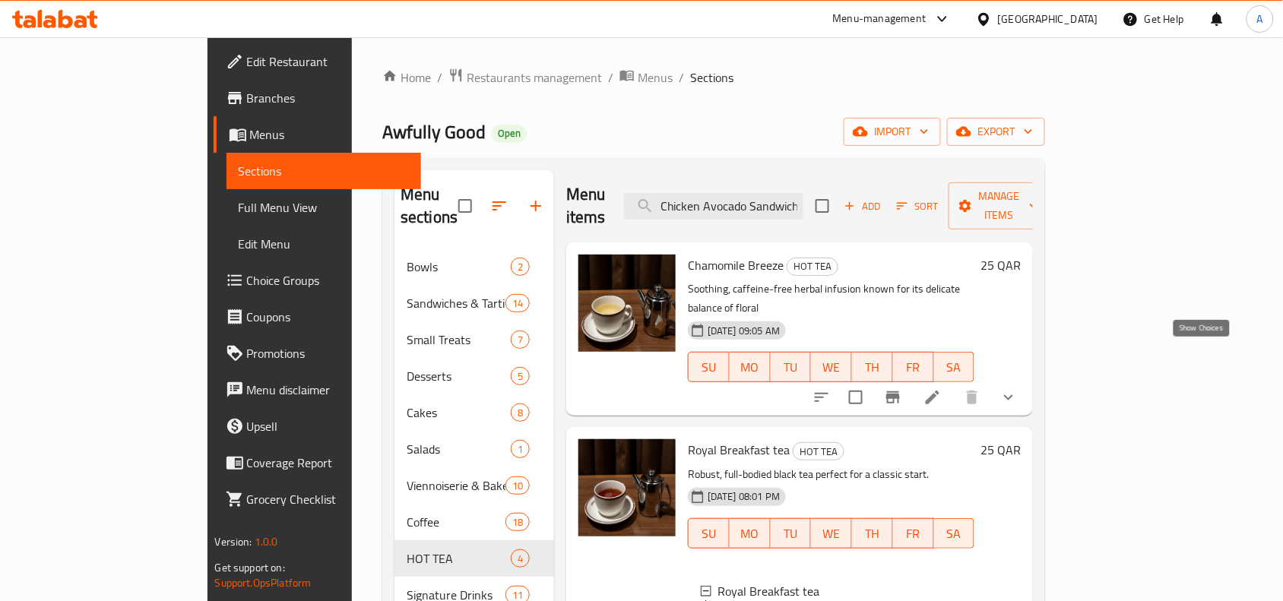
click at [1018, 388] on icon "show more" at bounding box center [1009, 397] width 18 height 18
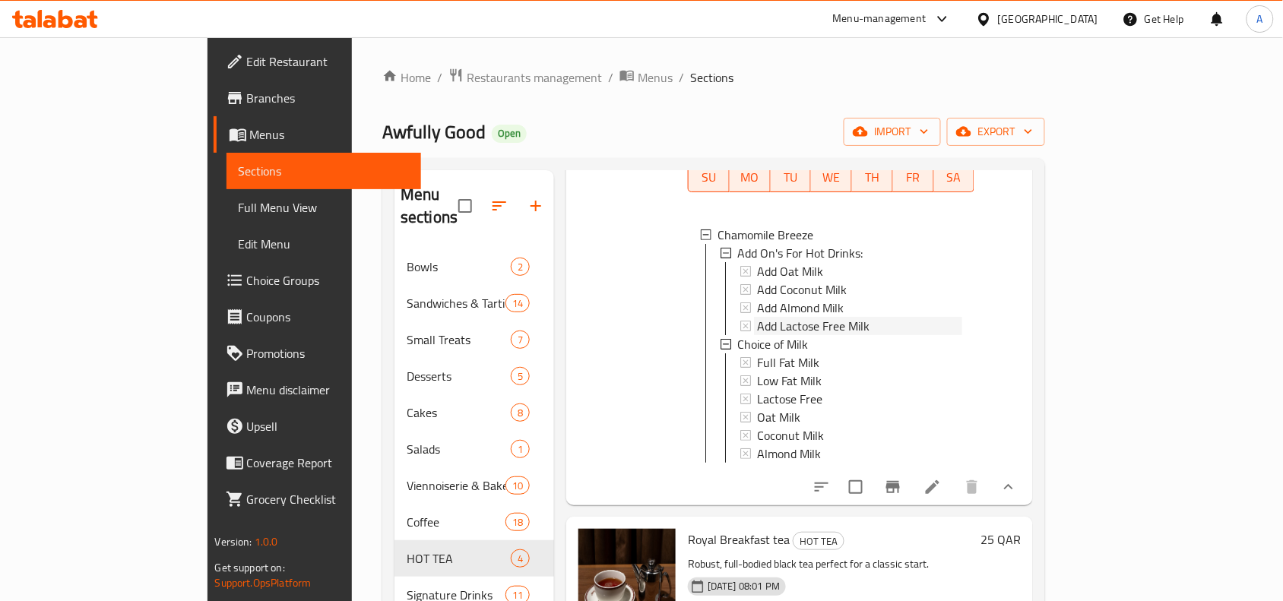
click at [787, 317] on span "Add Lactose Free Milk" at bounding box center [813, 326] width 113 height 18
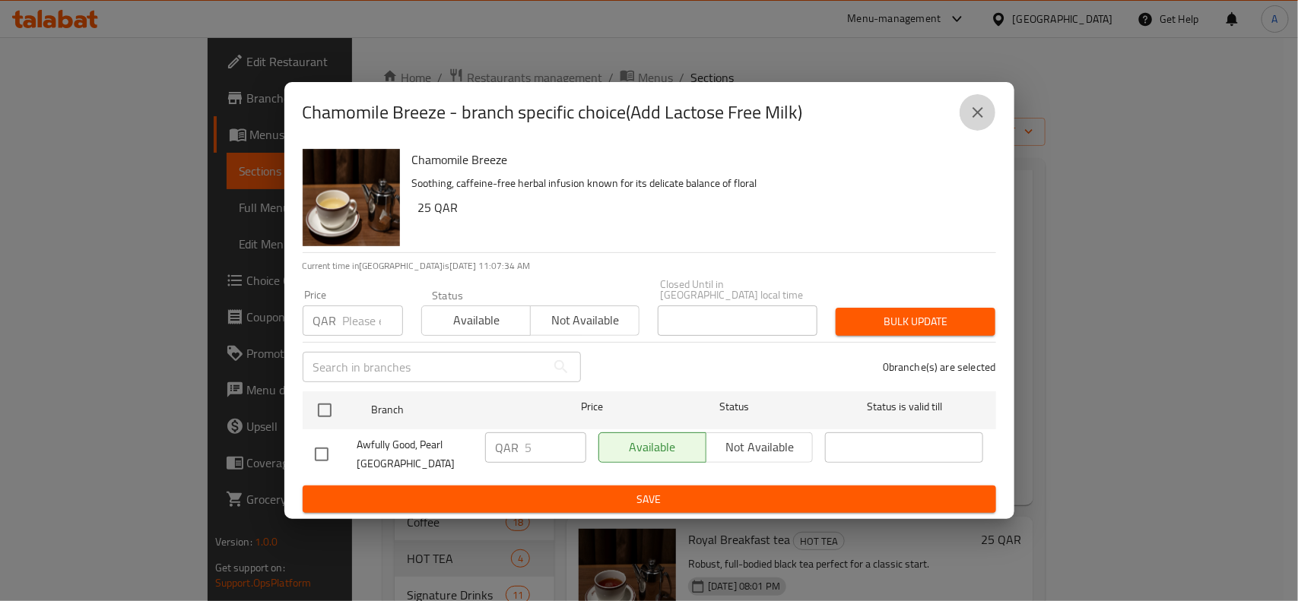
click at [966, 124] on button "close" at bounding box center [977, 112] width 36 height 36
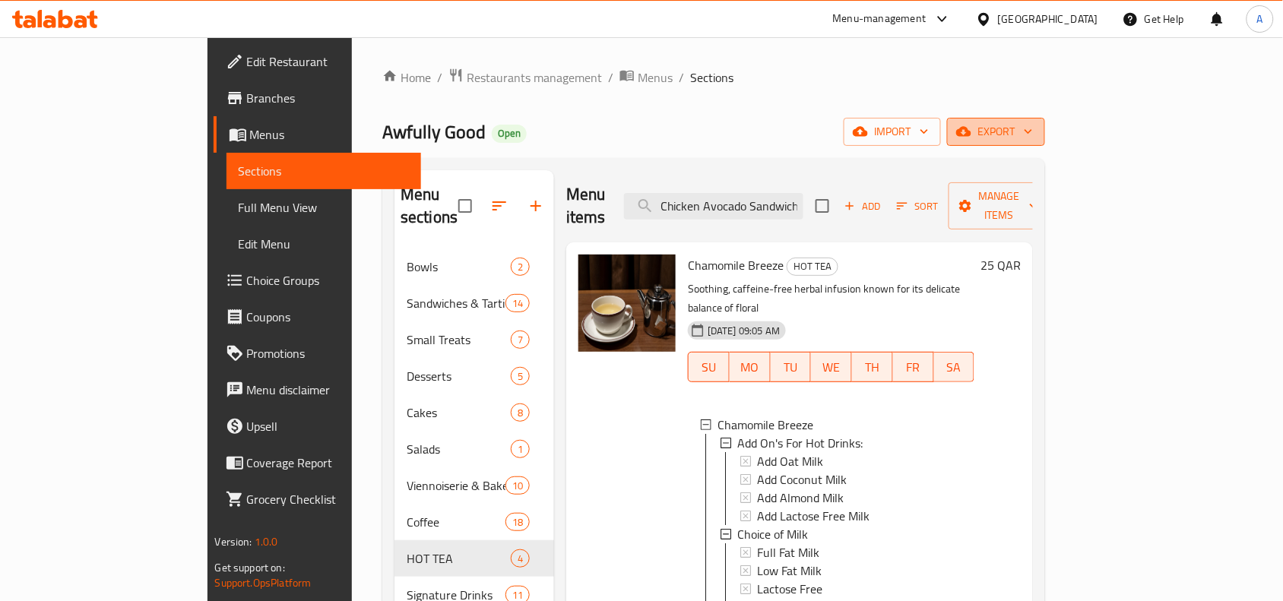
click at [1033, 130] on span "export" at bounding box center [996, 131] width 74 height 19
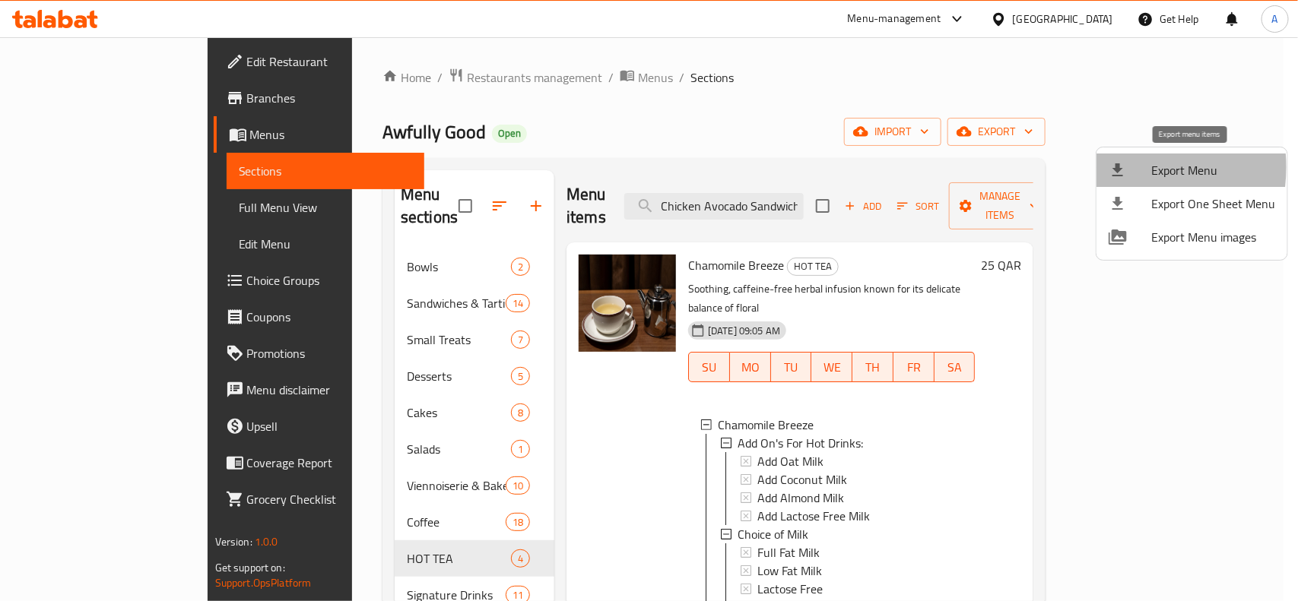
click at [1111, 167] on icon at bounding box center [1117, 170] width 18 height 18
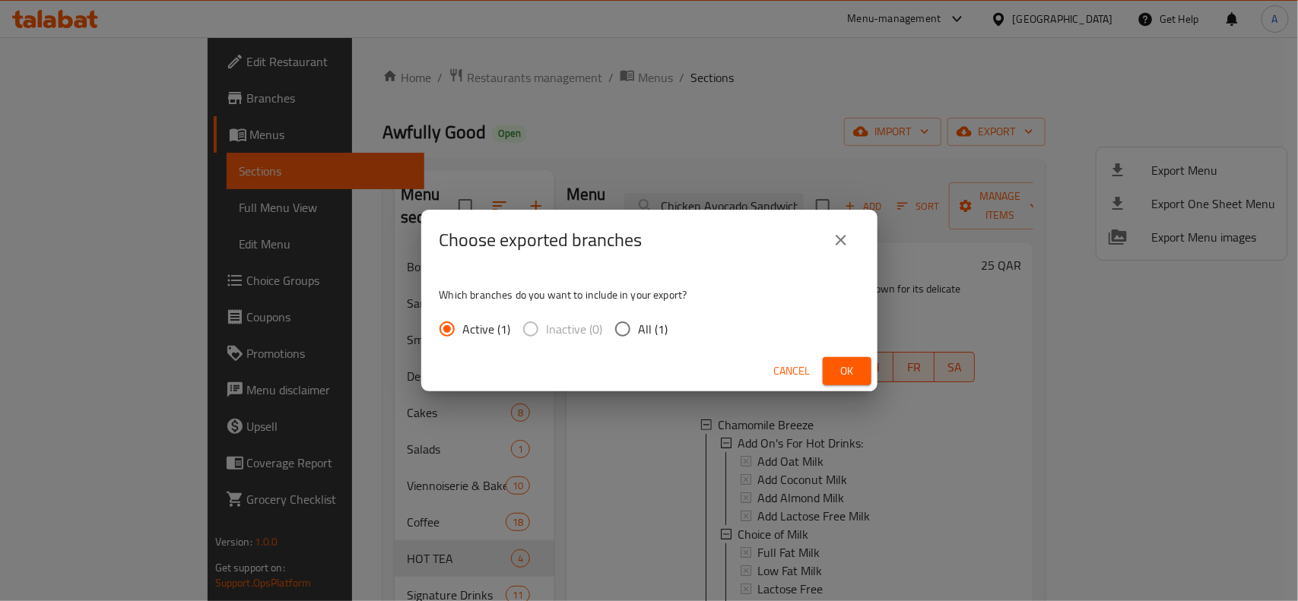
click at [621, 328] on input "All (1)" at bounding box center [623, 329] width 32 height 32
radio input "true"
click at [845, 369] on span "Ok" at bounding box center [847, 371] width 24 height 19
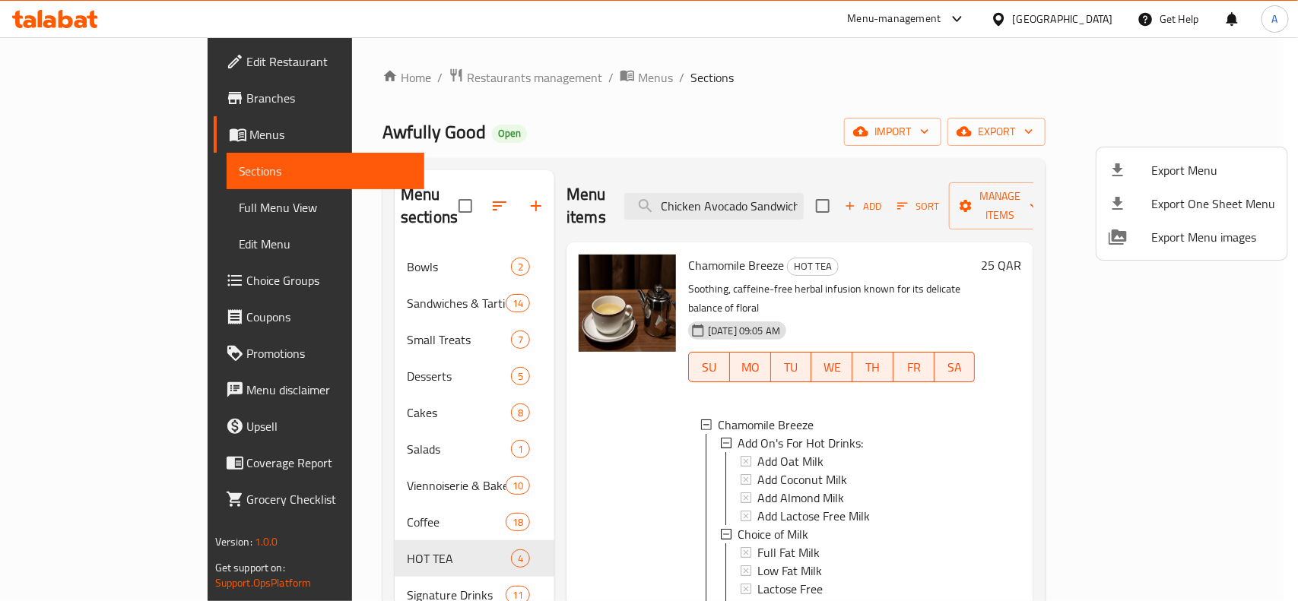
click at [728, 95] on div at bounding box center [649, 300] width 1298 height 601
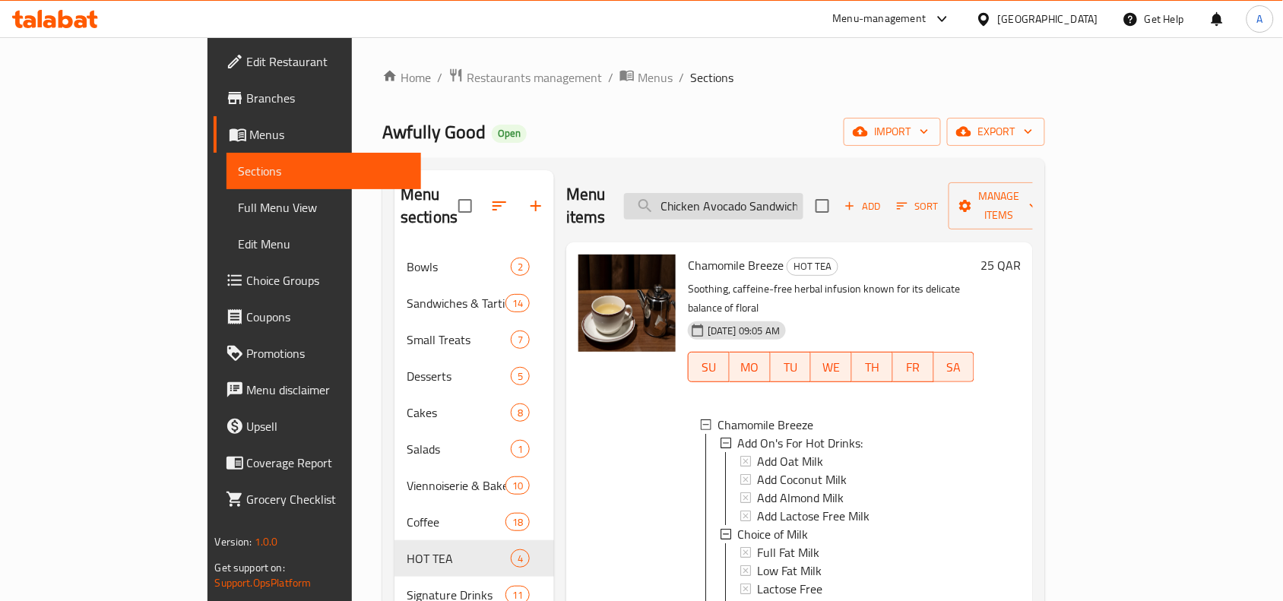
click at [804, 193] on input "Chicken Avocado Sandwich" at bounding box center [713, 206] width 179 height 27
click at [757, 507] on span "Add Lactose Free Milk" at bounding box center [813, 516] width 113 height 18
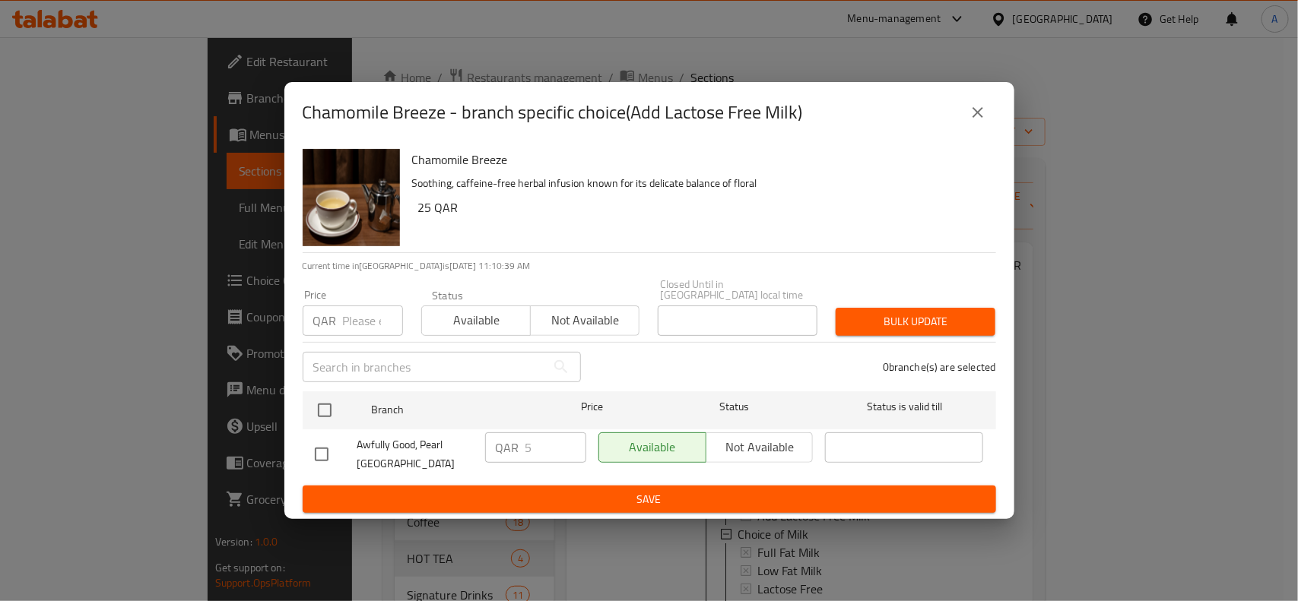
click at [993, 124] on button "close" at bounding box center [977, 112] width 36 height 36
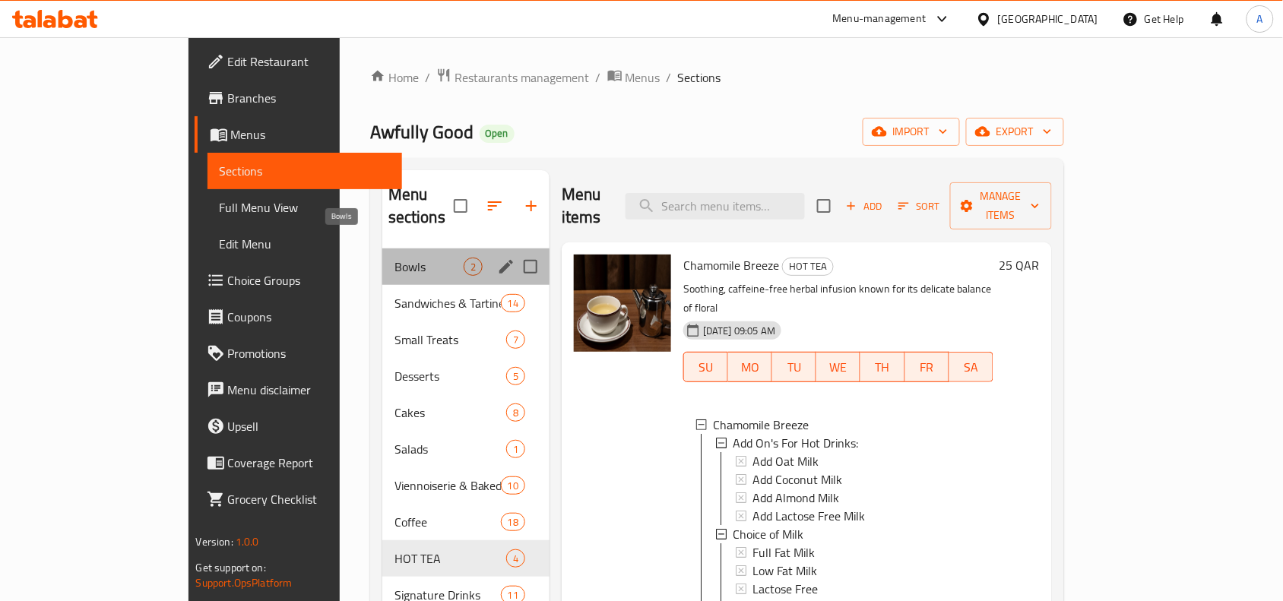
click at [395, 258] on span "Bowls" at bounding box center [429, 267] width 69 height 18
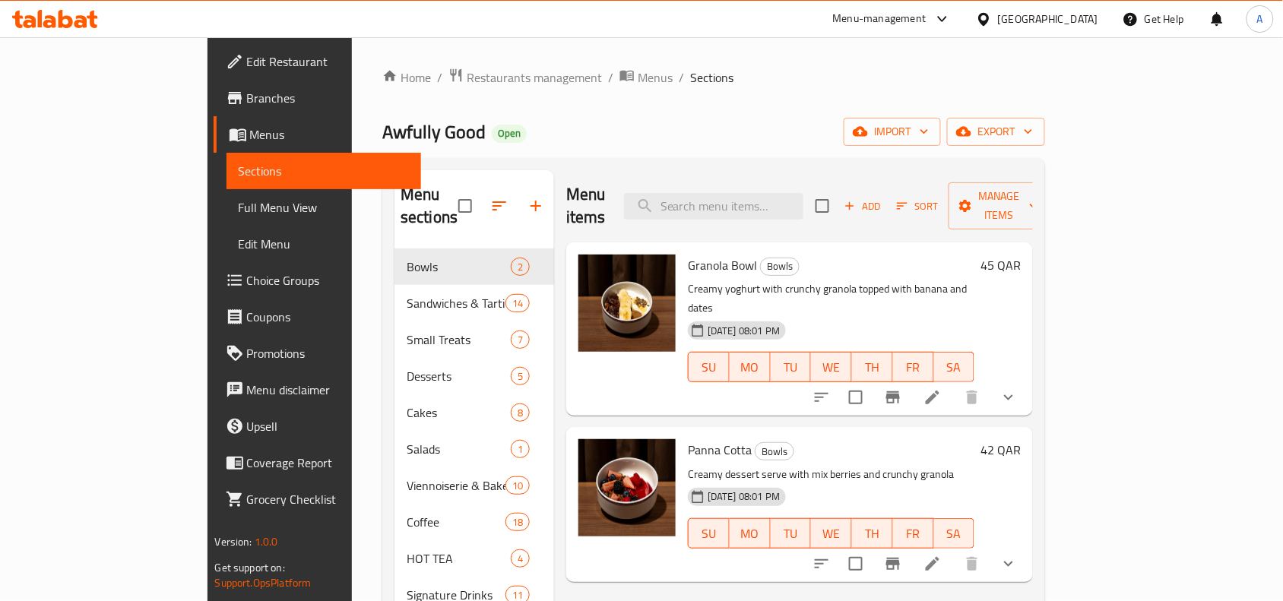
click at [1027, 379] on button "show more" at bounding box center [1009, 397] width 36 height 36
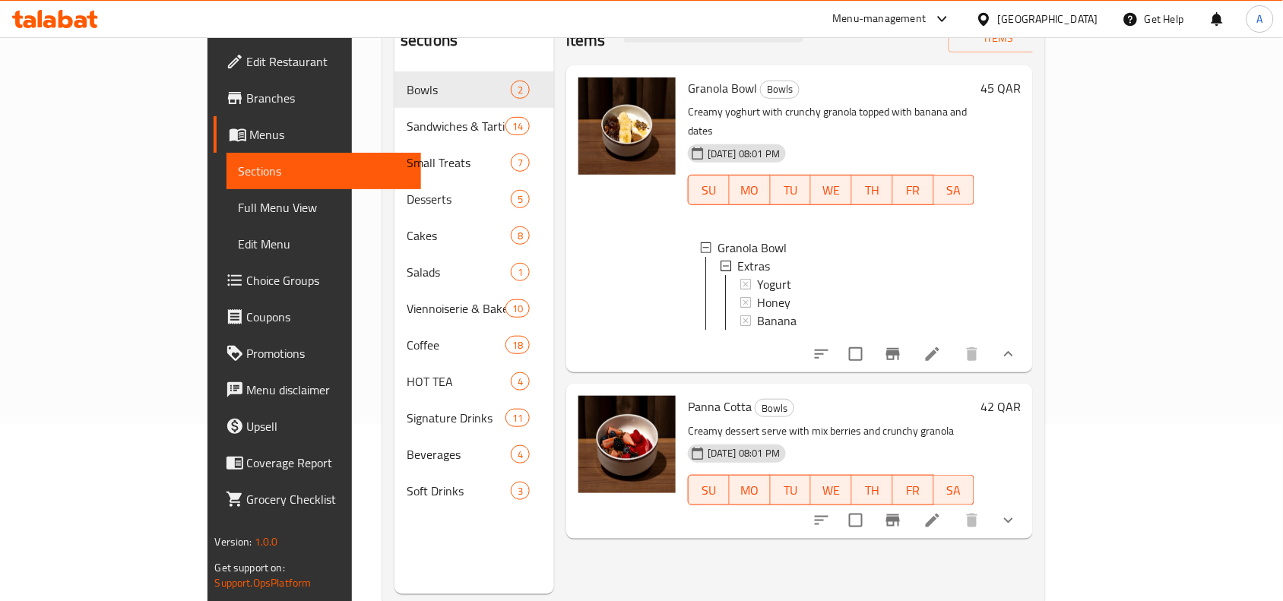
scroll to position [190, 0]
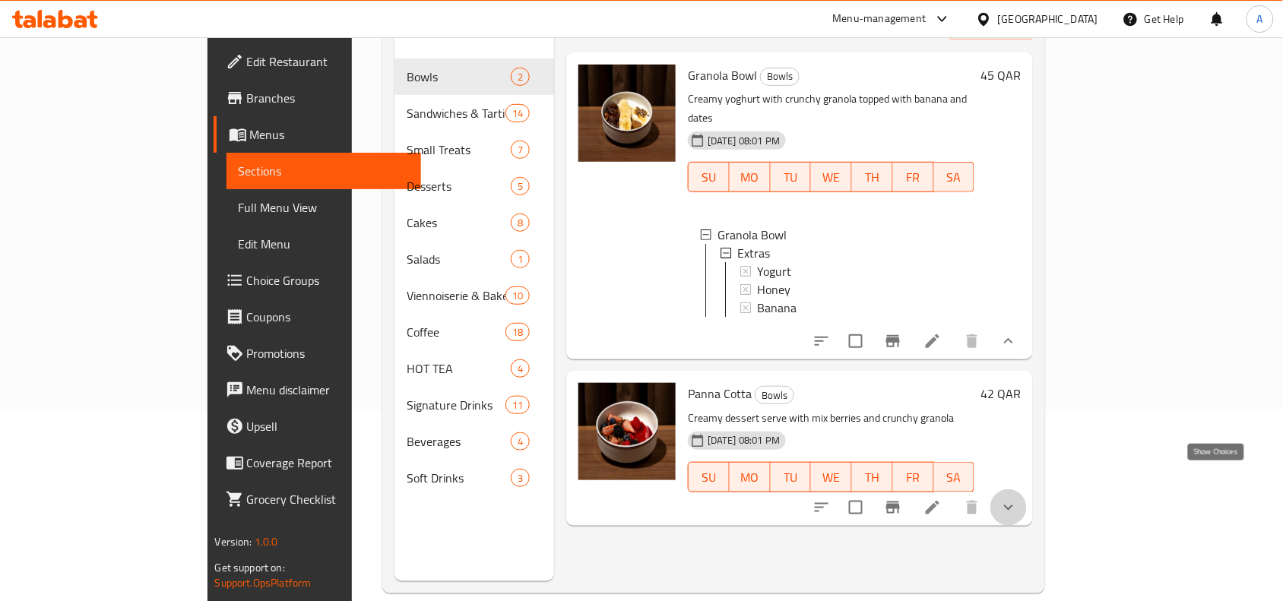
click at [1018, 499] on icon "show more" at bounding box center [1009, 508] width 18 height 18
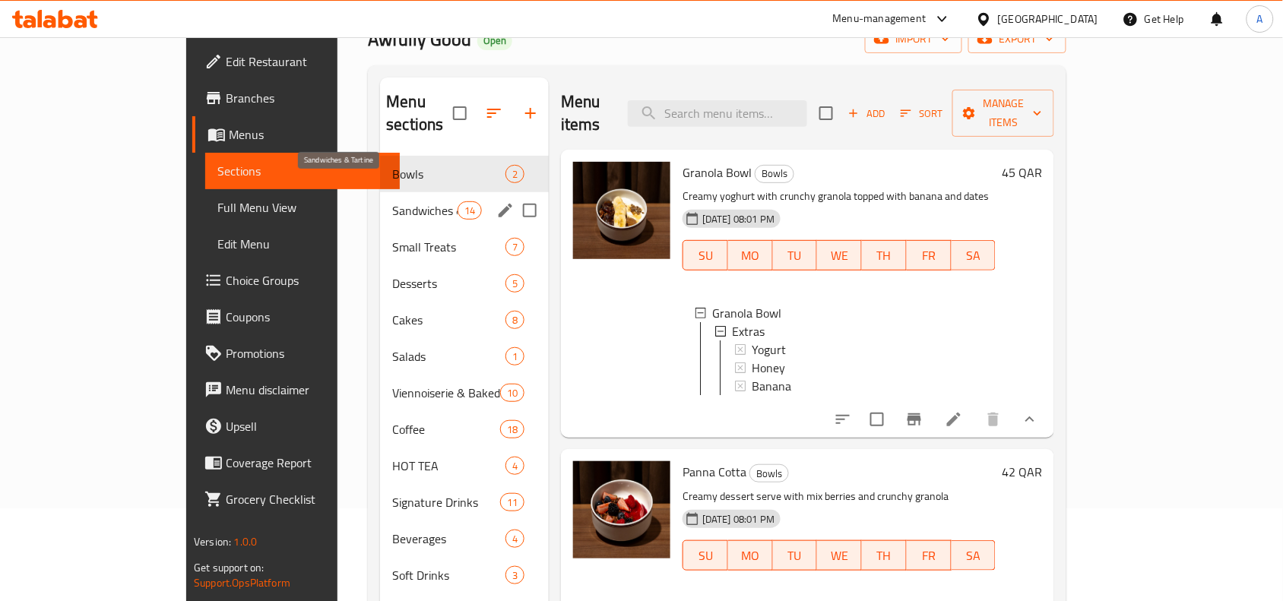
scroll to position [0, 0]
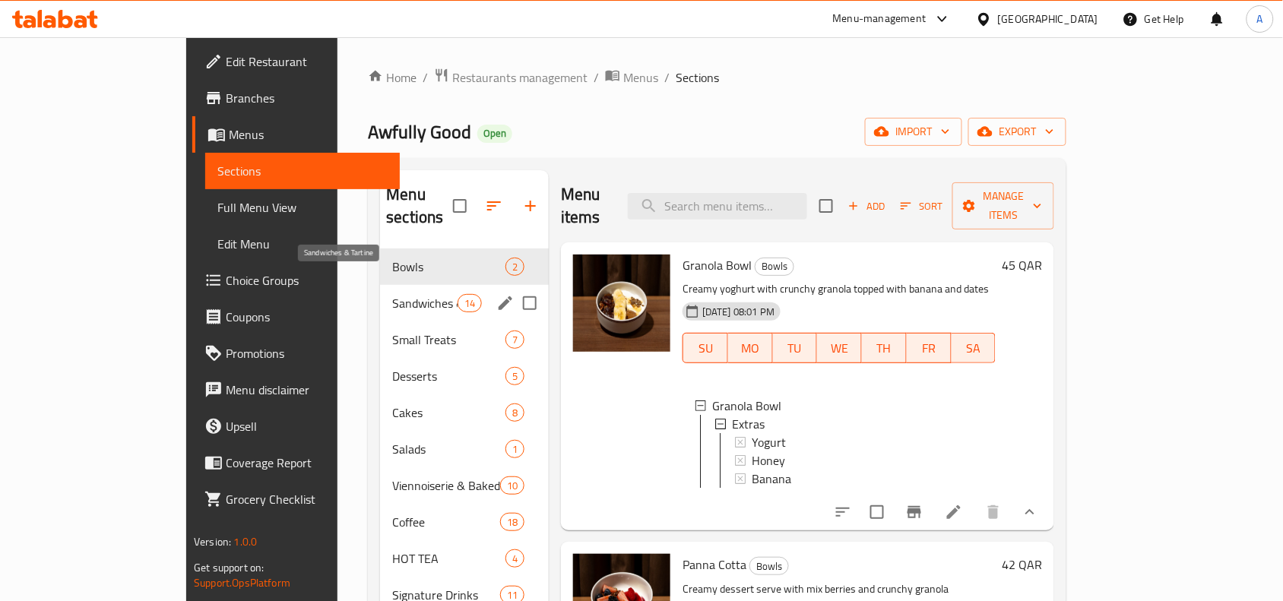
click at [392, 294] on span "Sandwiches & Tartine" at bounding box center [424, 303] width 65 height 18
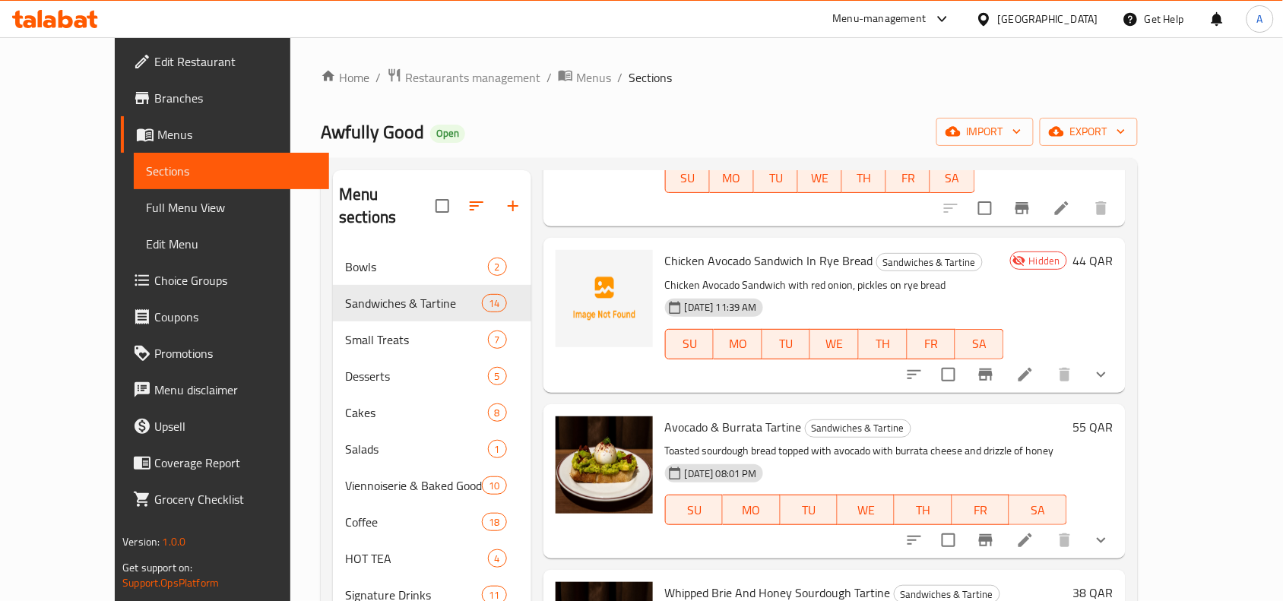
scroll to position [190, 0]
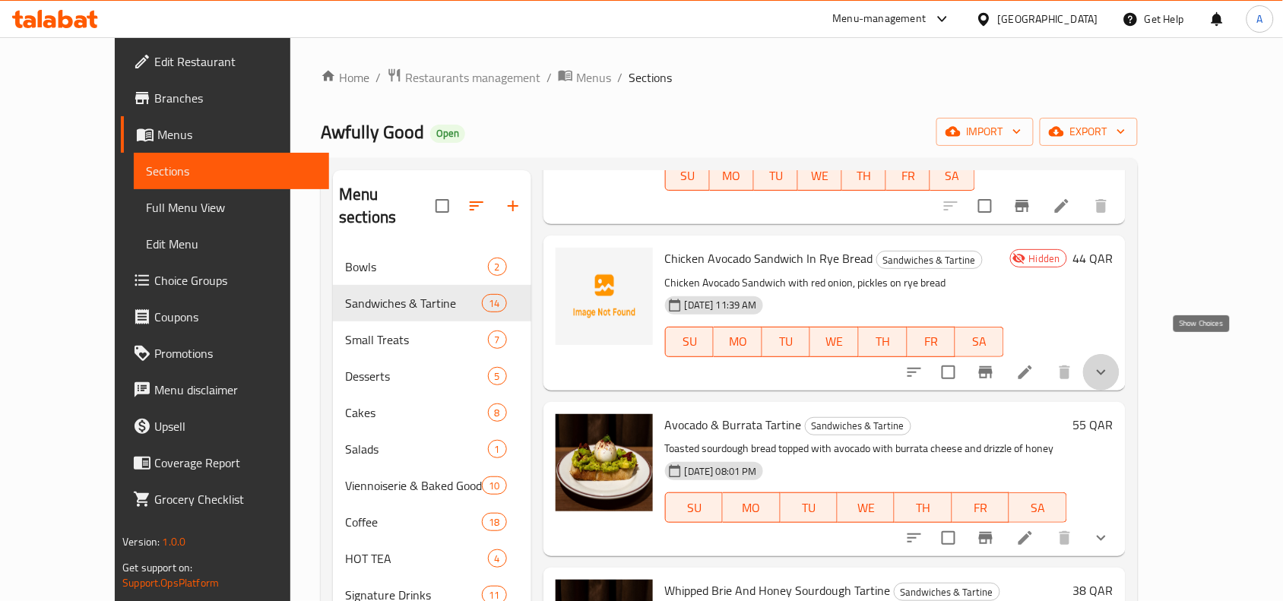
click at [1111, 363] on icon "show more" at bounding box center [1102, 372] width 18 height 18
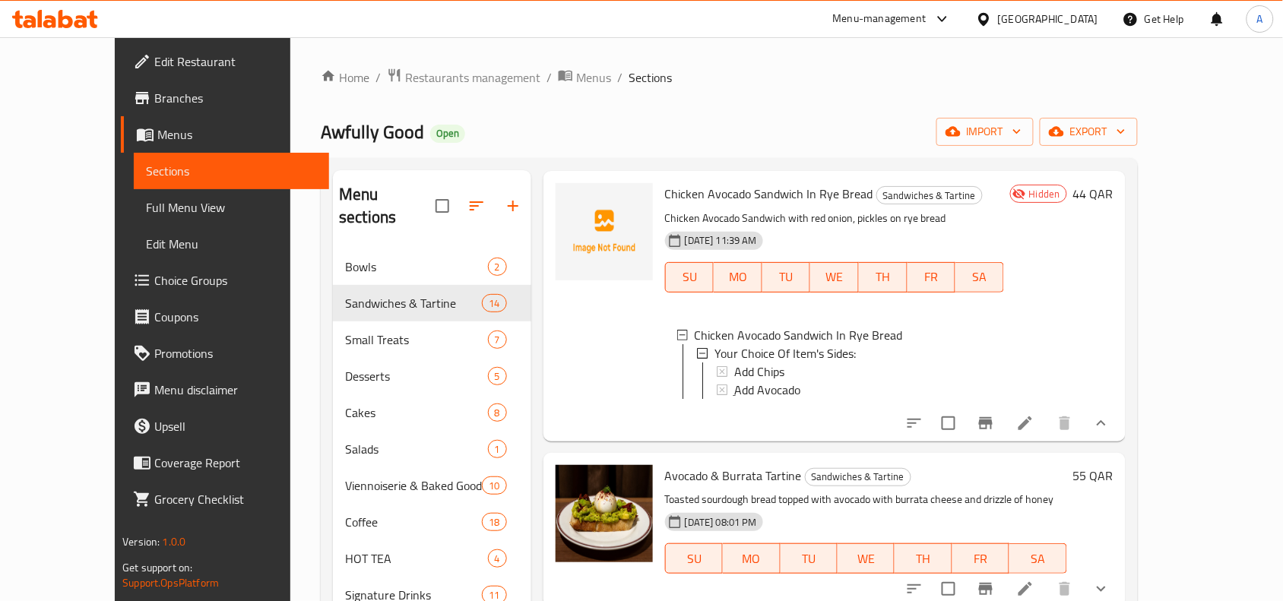
scroll to position [380, 0]
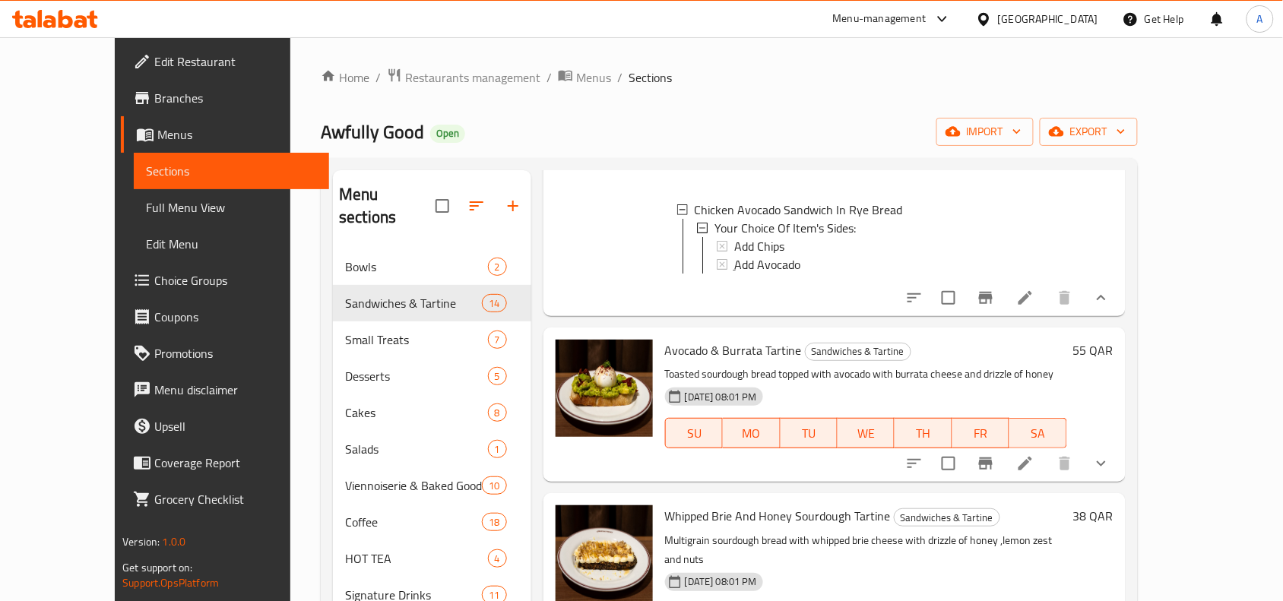
click at [1120, 447] on button "show more" at bounding box center [1101, 464] width 36 height 36
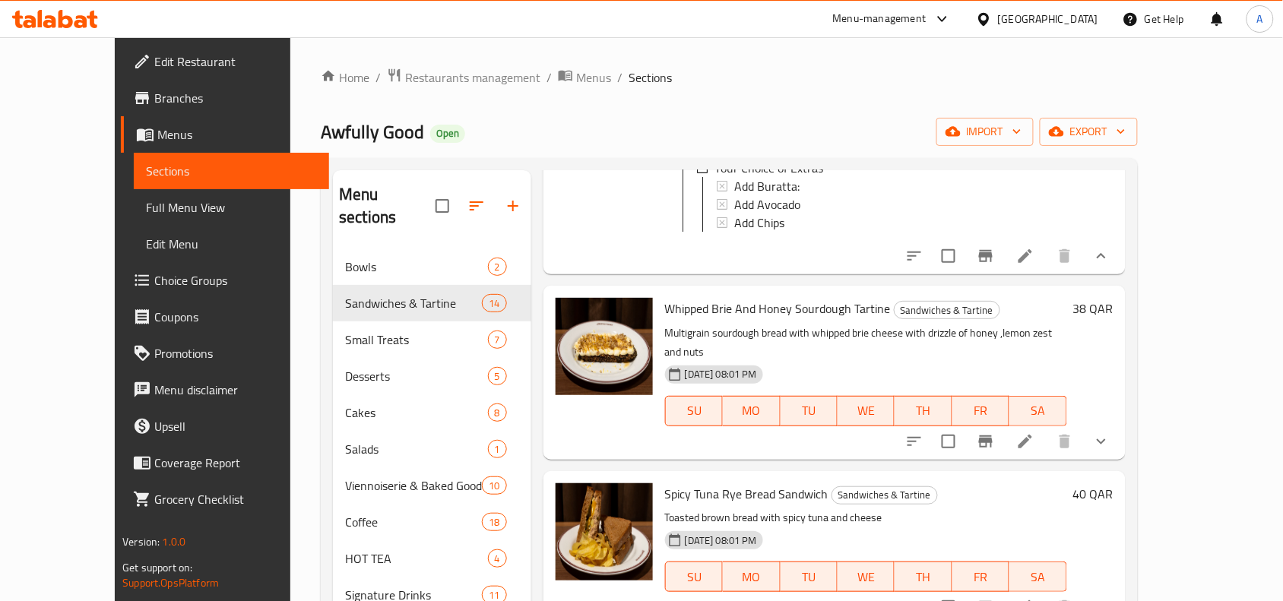
scroll to position [760, 0]
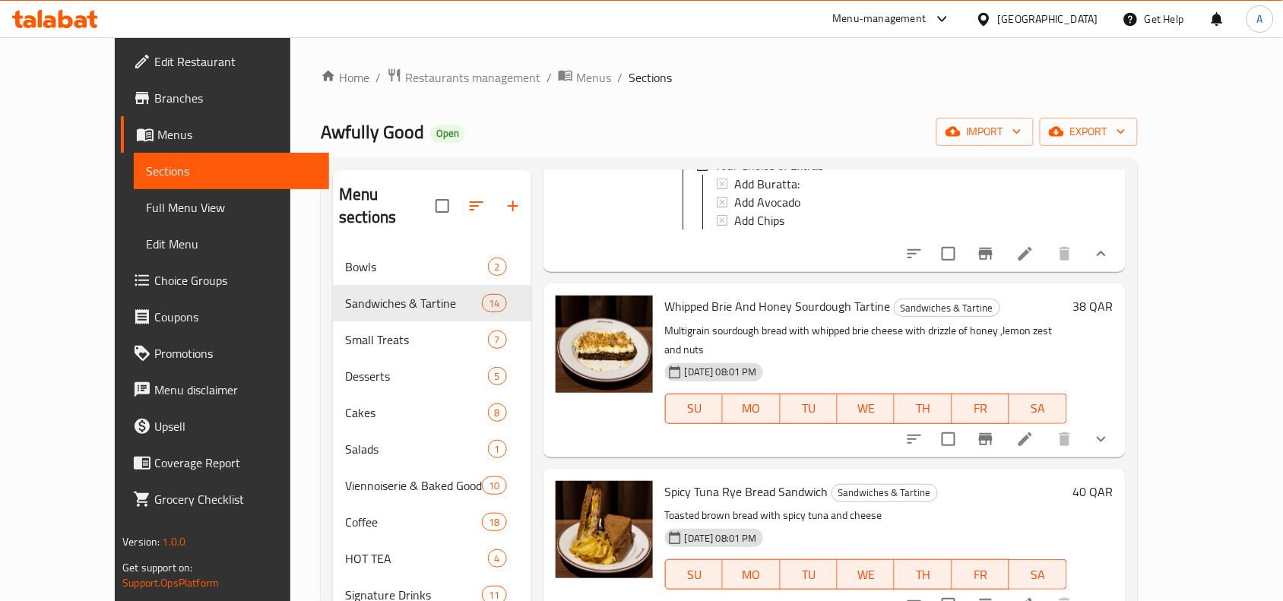
click at [1120, 270] on button "show more" at bounding box center [1101, 254] width 36 height 36
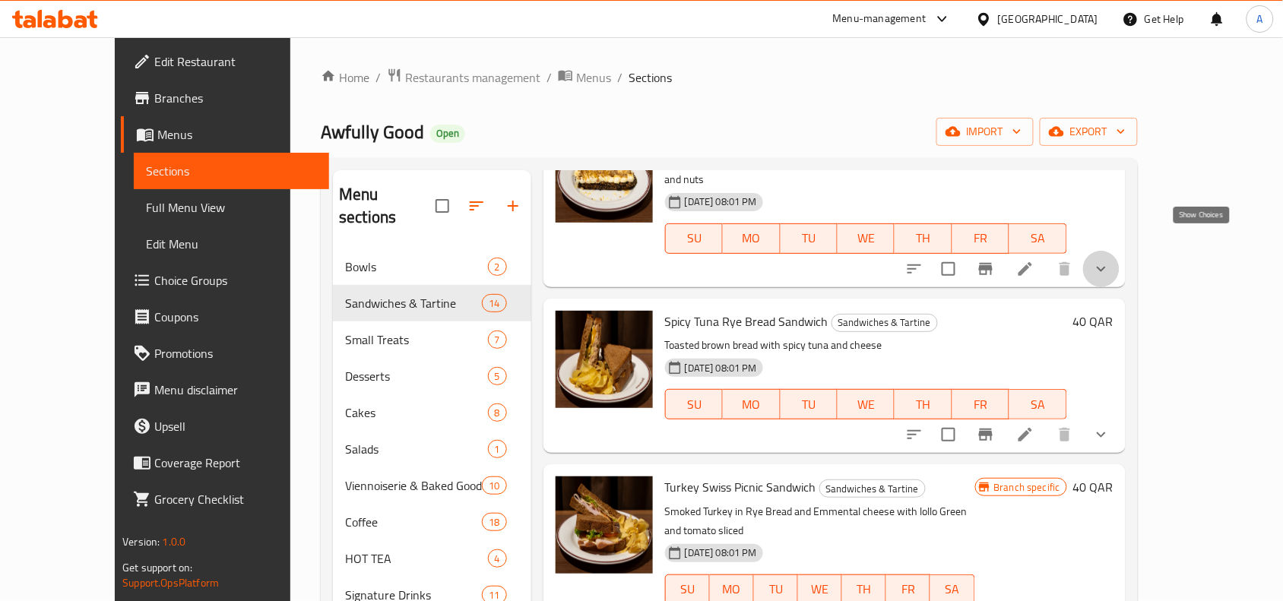
click at [1111, 260] on icon "show more" at bounding box center [1102, 269] width 18 height 18
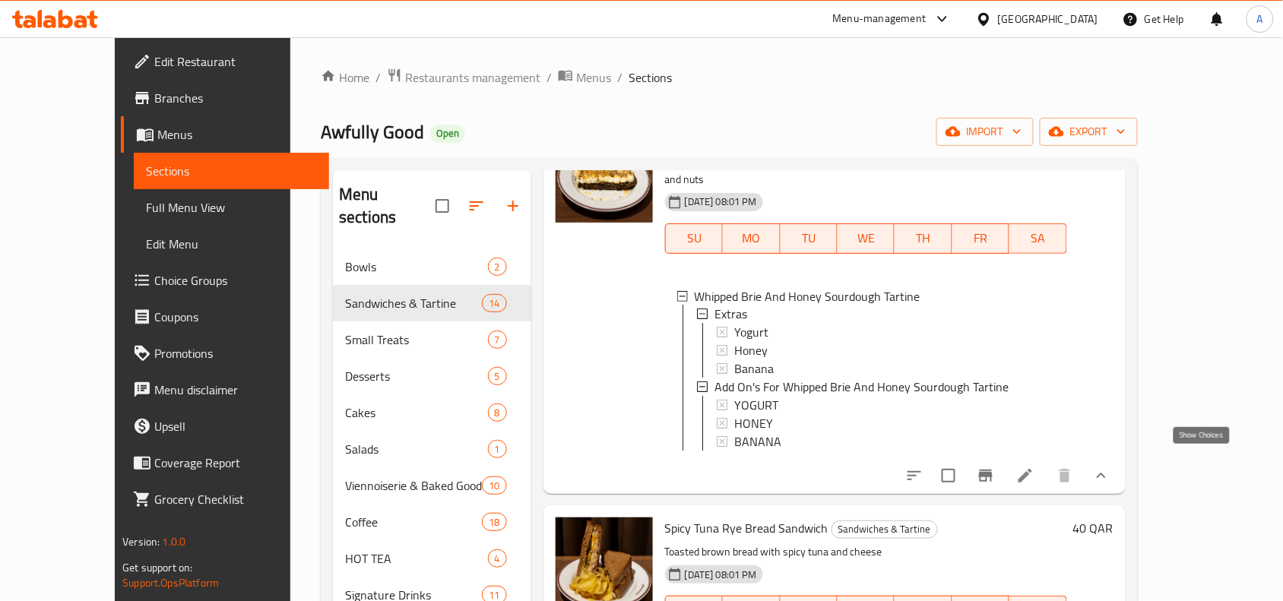
click at [1111, 467] on icon "show more" at bounding box center [1102, 476] width 18 height 18
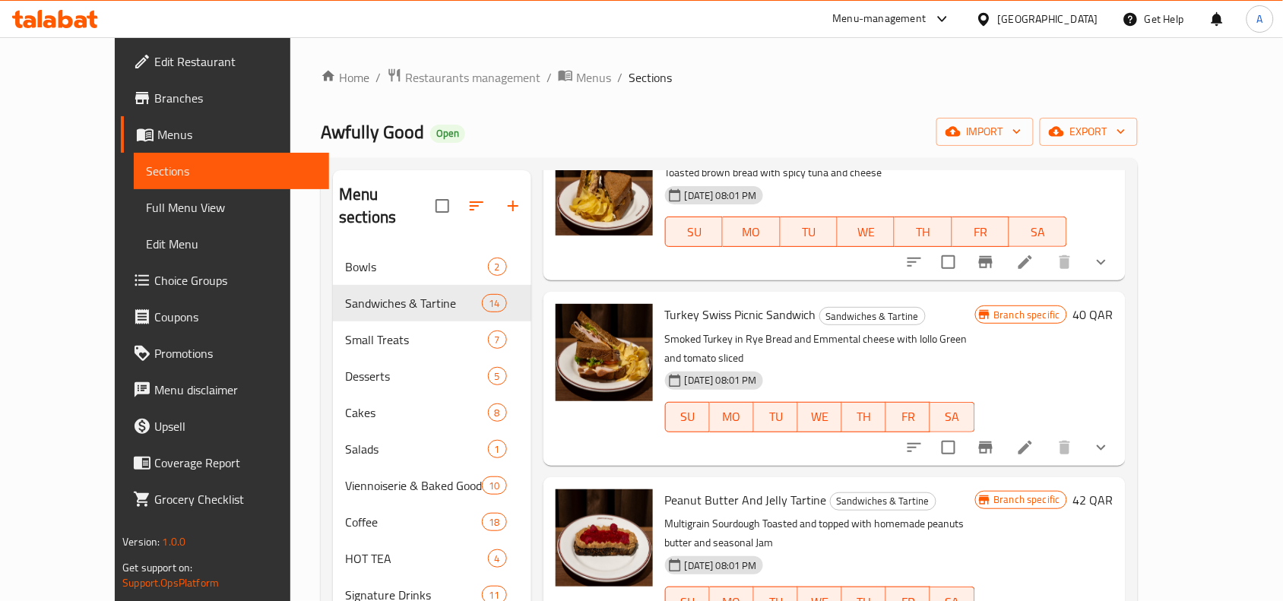
scroll to position [950, 0]
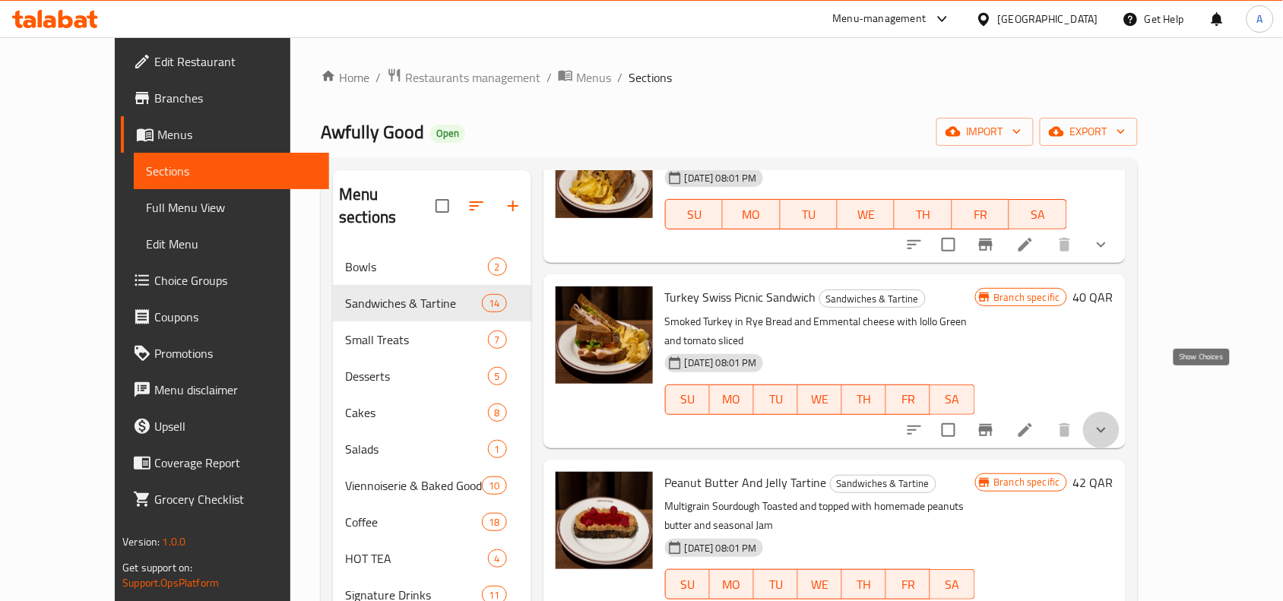
click at [1111, 421] on icon "show more" at bounding box center [1102, 430] width 18 height 18
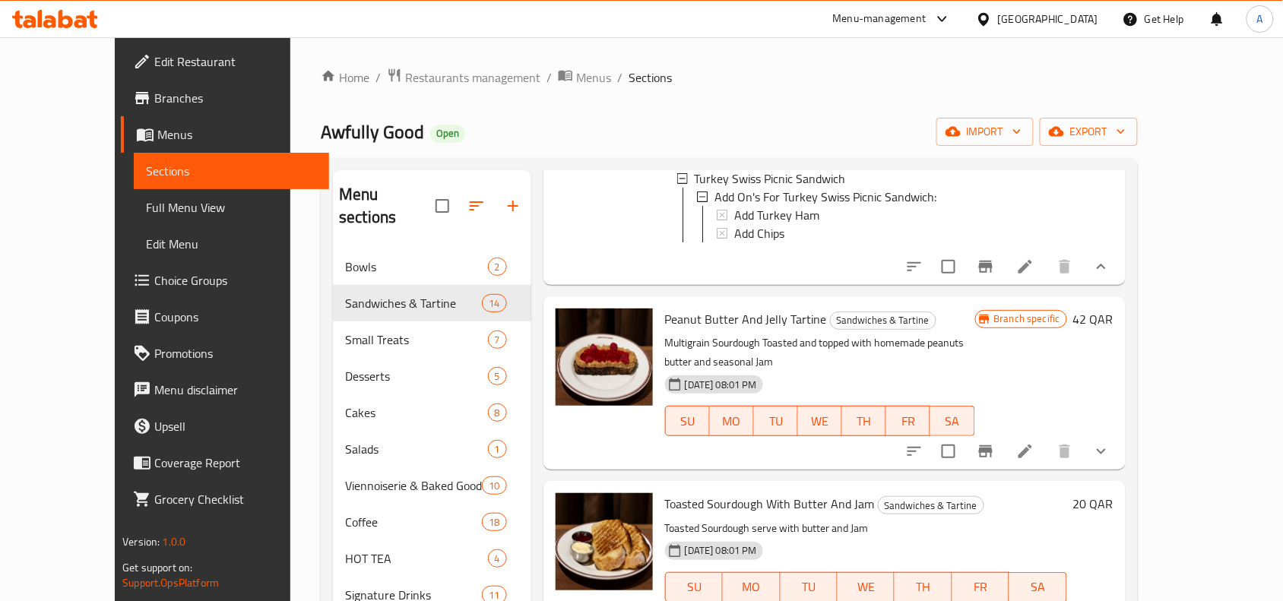
scroll to position [1235, 0]
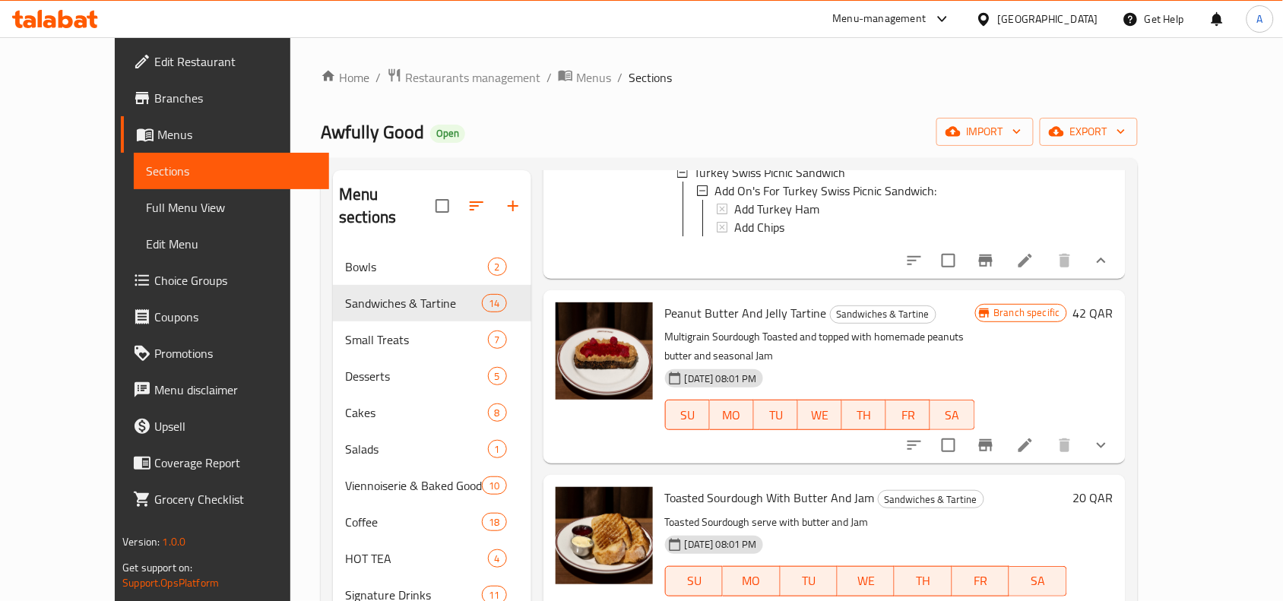
click at [1120, 427] on button "show more" at bounding box center [1101, 445] width 36 height 36
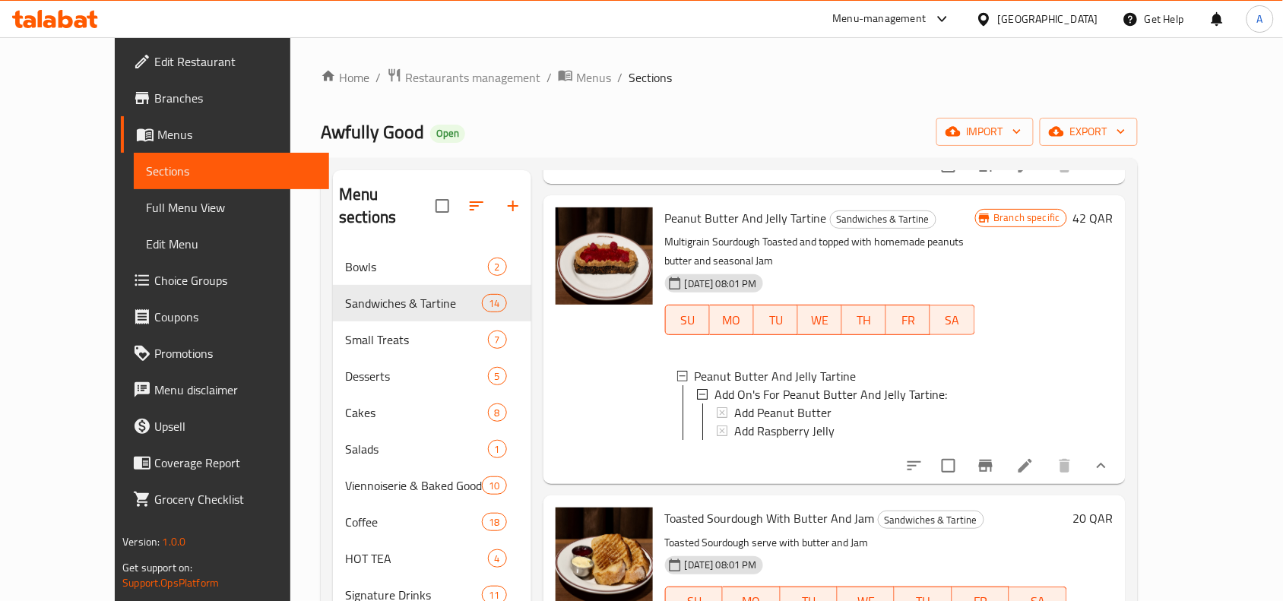
scroll to position [1521, 0]
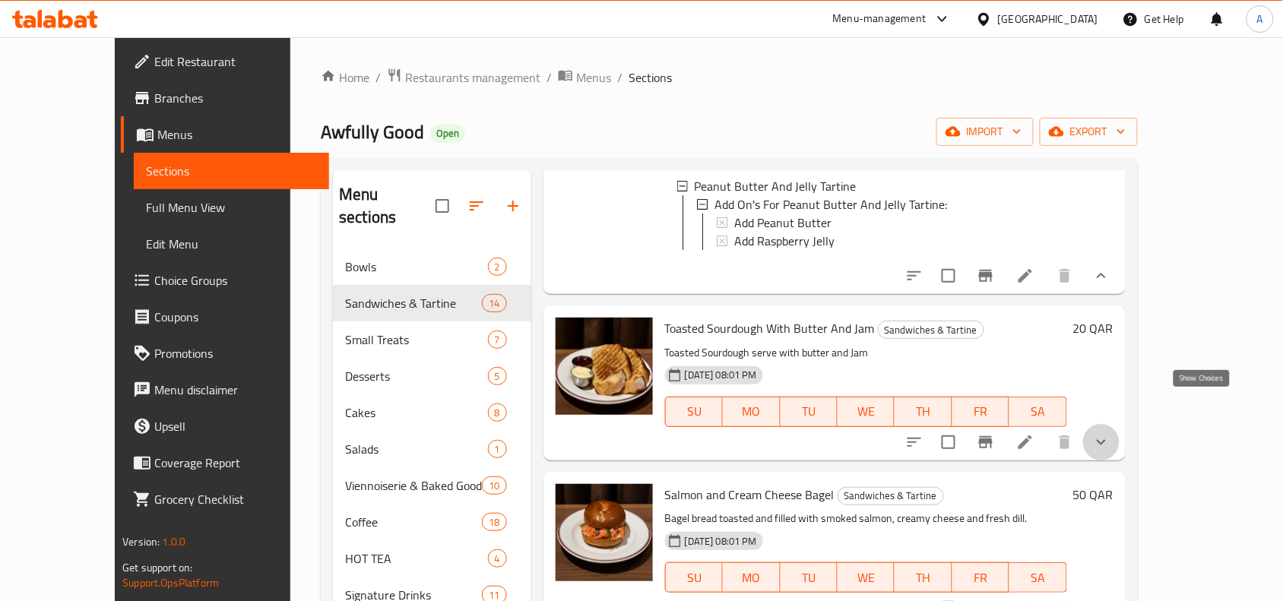
click at [1111, 433] on icon "show more" at bounding box center [1102, 442] width 18 height 18
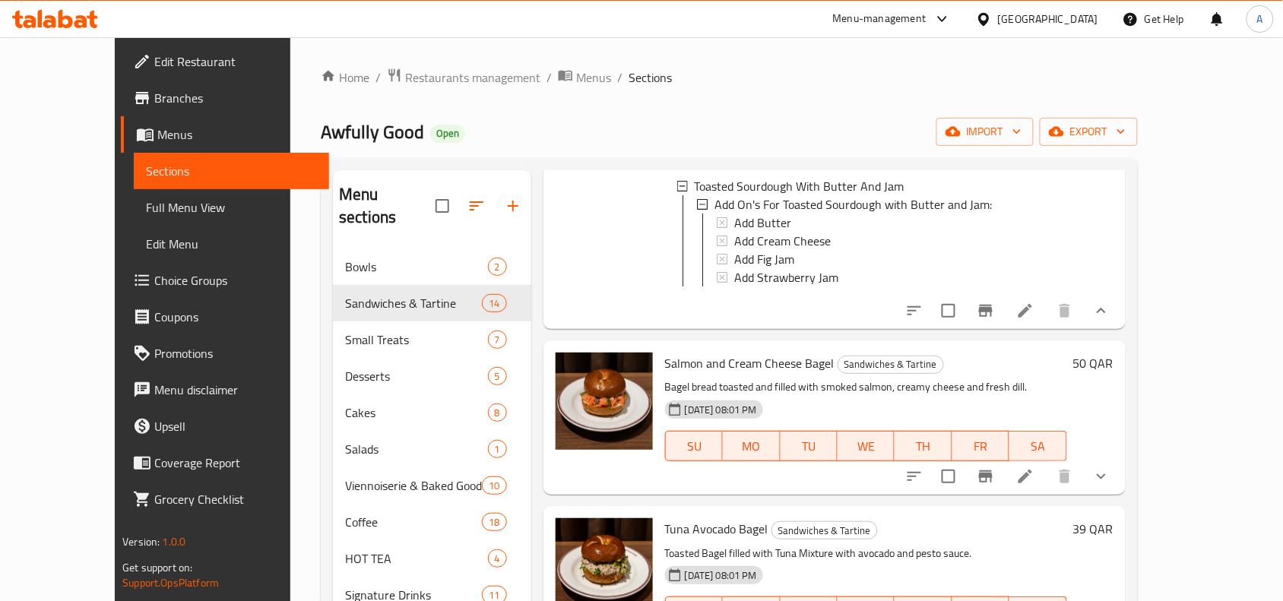
scroll to position [1806, 0]
click at [1120, 457] on button "show more" at bounding box center [1101, 475] width 36 height 36
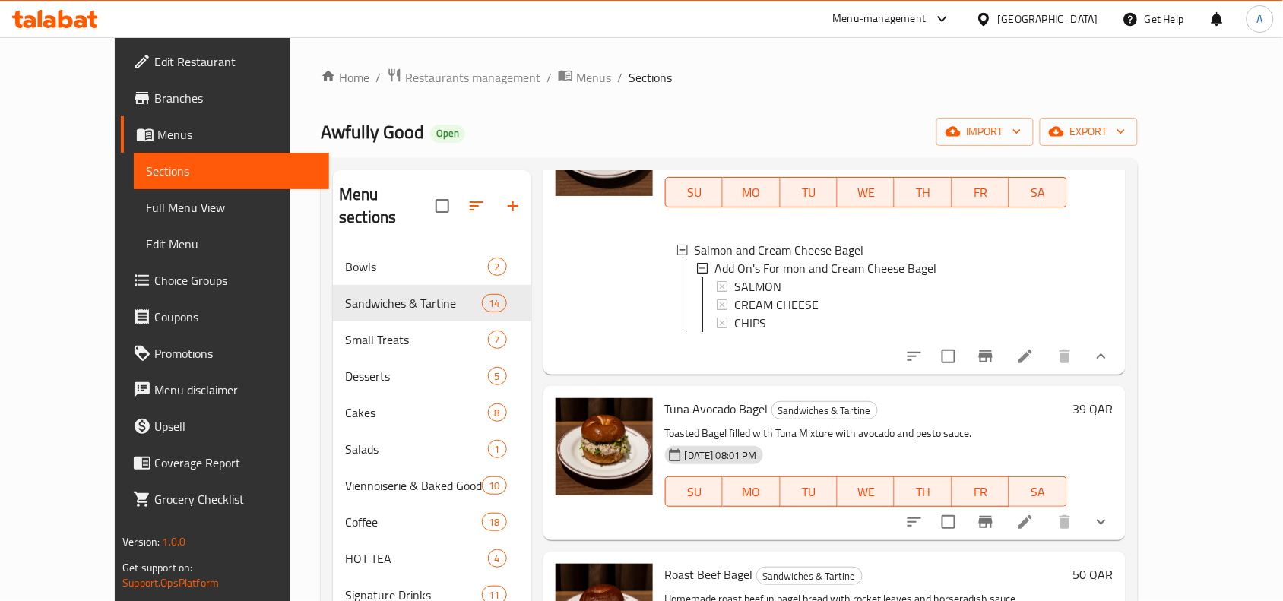
scroll to position [2091, 0]
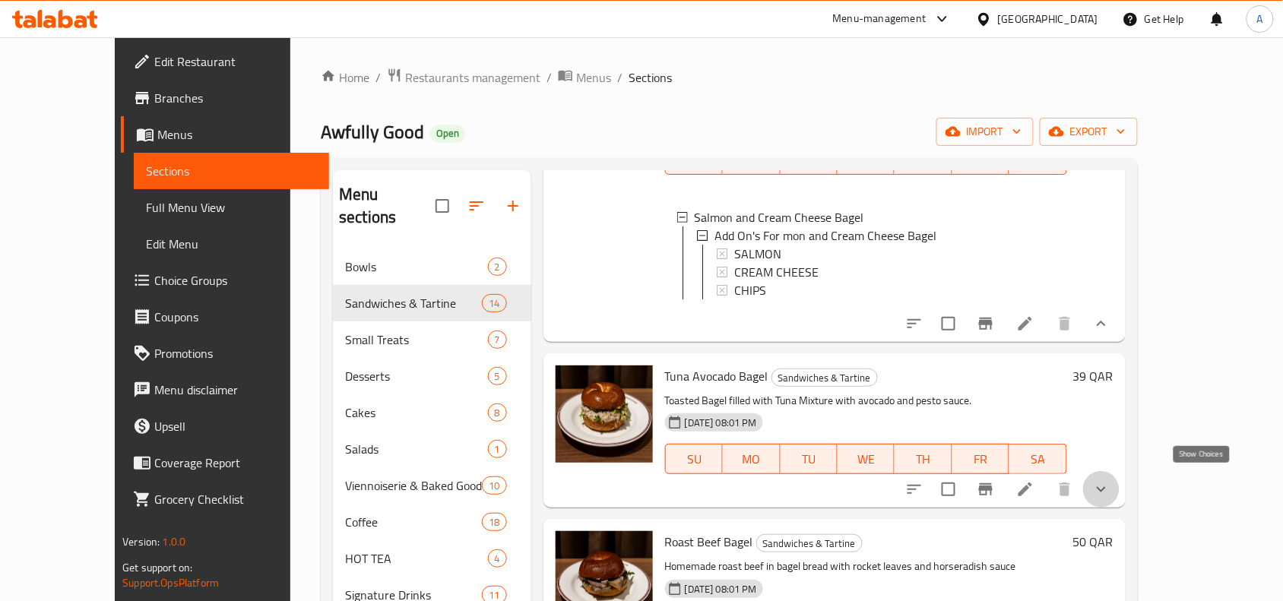
click at [1111, 480] on icon "show more" at bounding box center [1102, 489] width 18 height 18
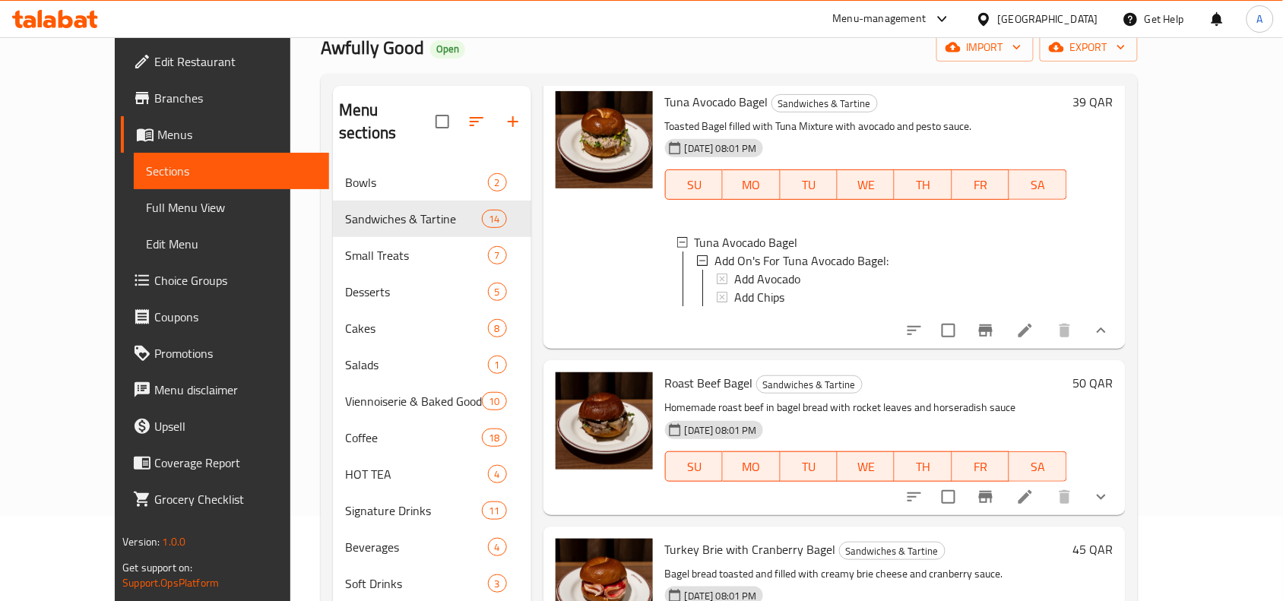
scroll to position [104, 0]
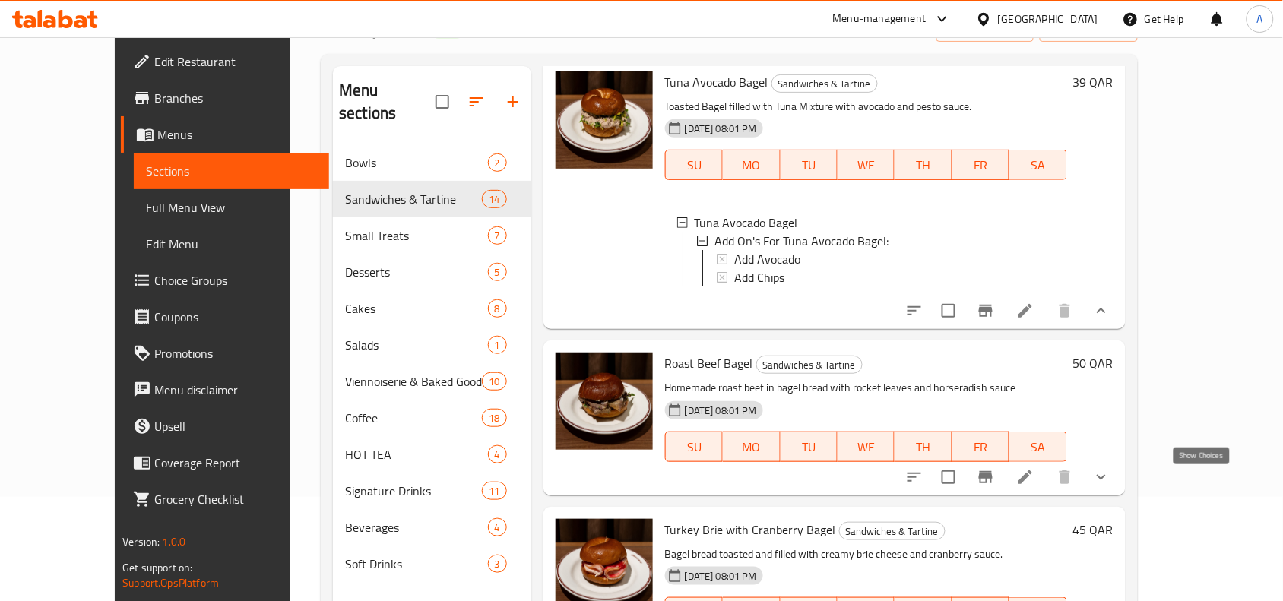
click at [1111, 483] on icon "show more" at bounding box center [1102, 477] width 18 height 18
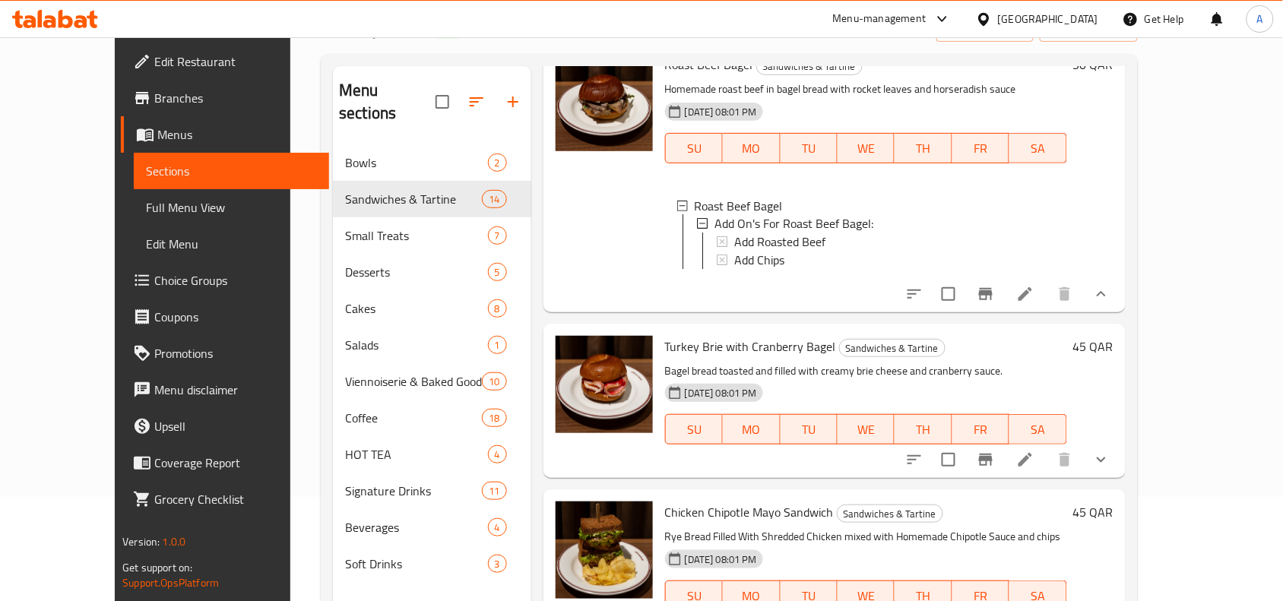
scroll to position [2661, 0]
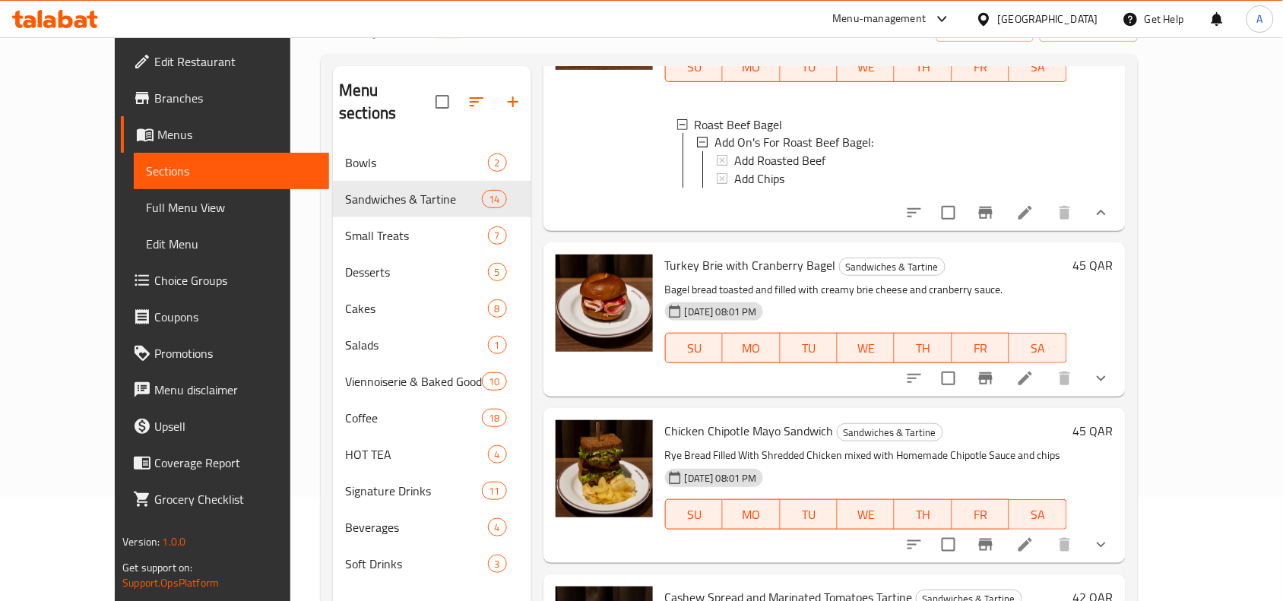
click at [1120, 388] on button "show more" at bounding box center [1101, 378] width 36 height 36
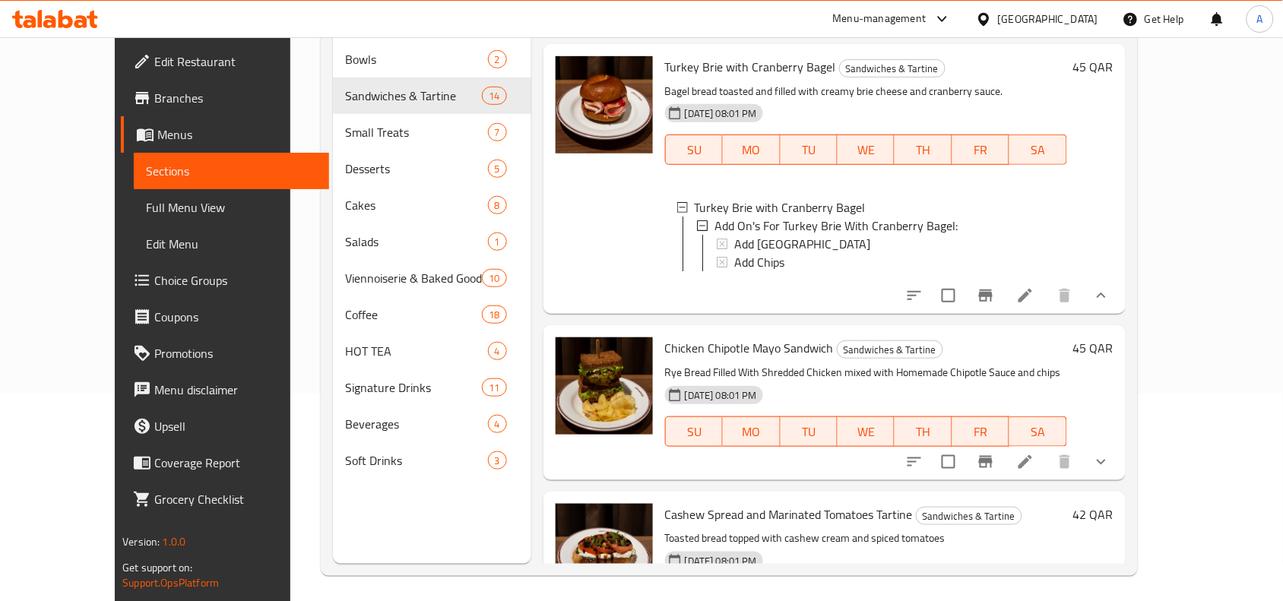
scroll to position [214, 0]
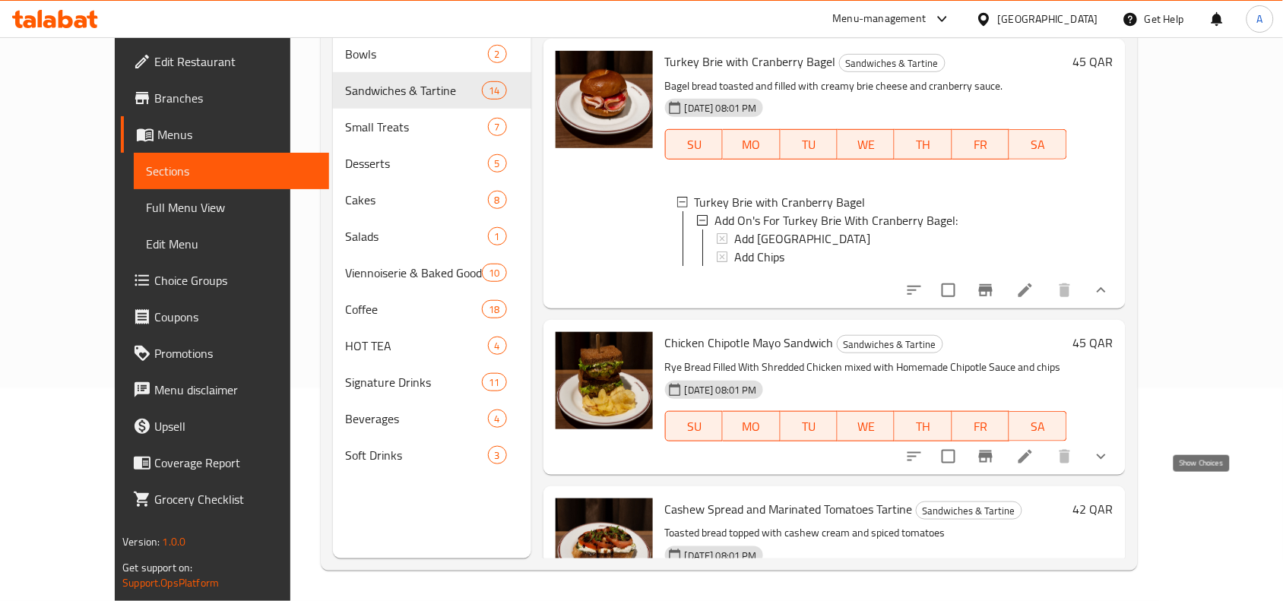
click at [1111, 466] on icon "show more" at bounding box center [1102, 457] width 18 height 18
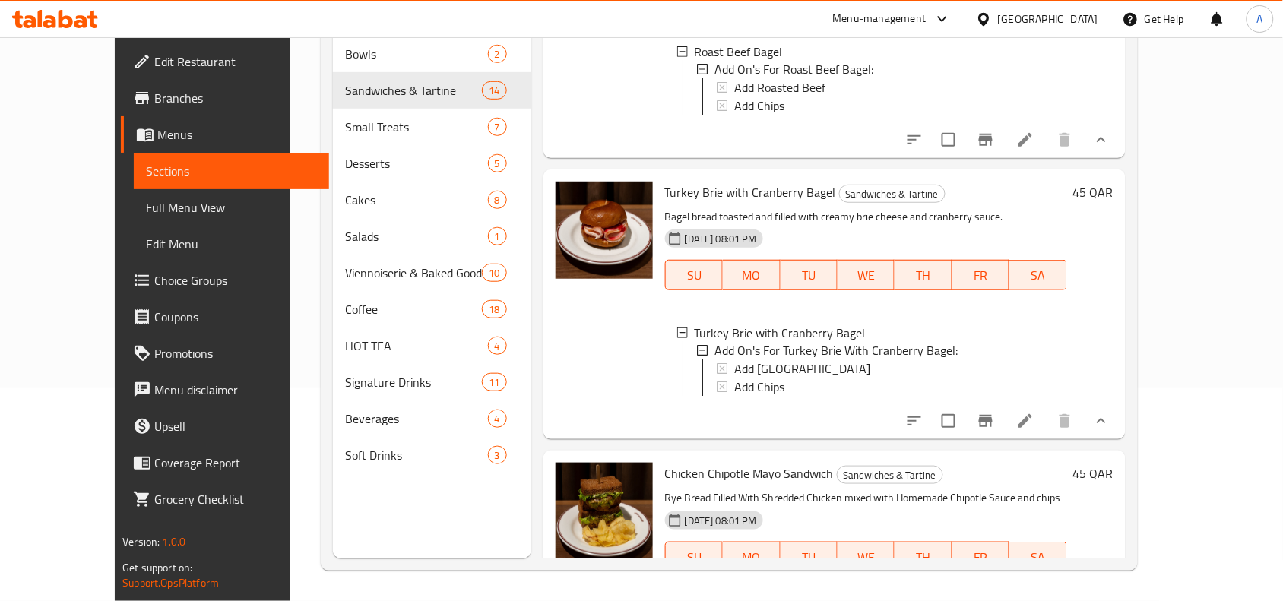
scroll to position [2526, 0]
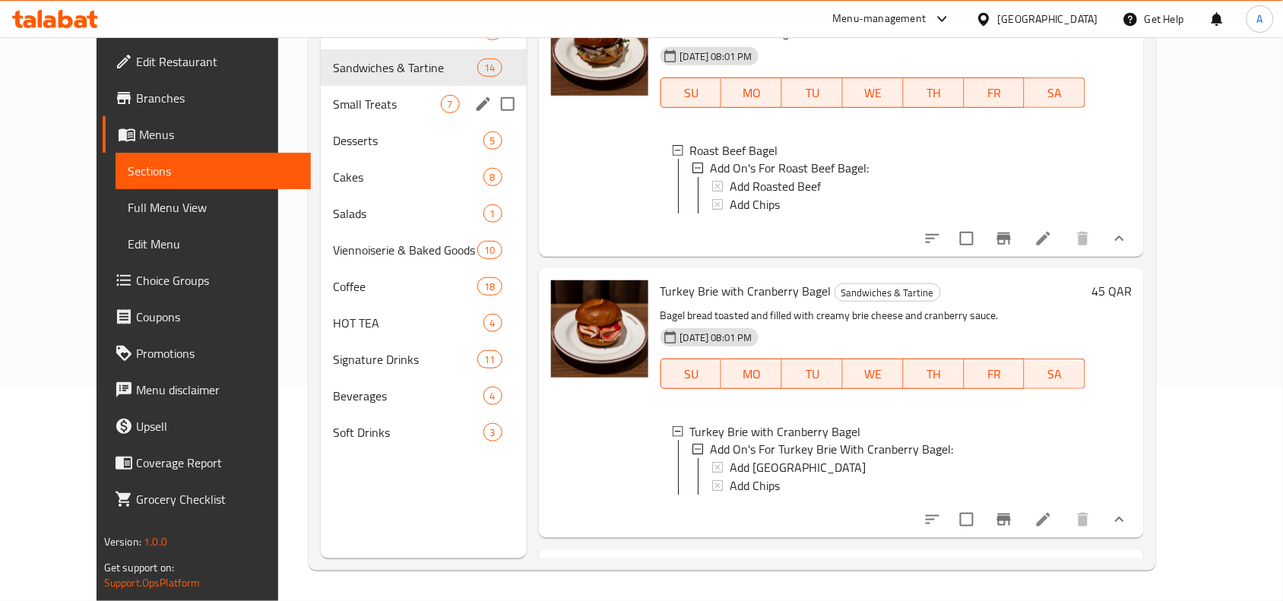
click at [348, 115] on div "Small Treats 7" at bounding box center [424, 104] width 206 height 36
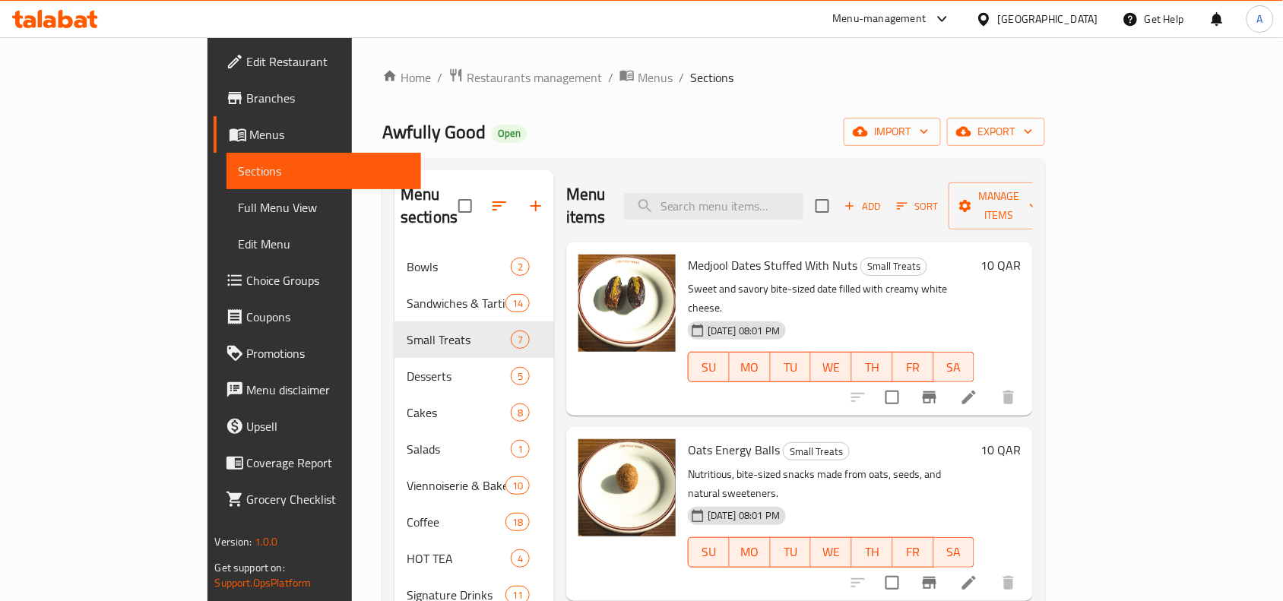
click at [978, 255] on div "Medjool Dates Stuffed With Nuts Small Treats Sweet and savory bite-sized date f…" at bounding box center [831, 329] width 299 height 161
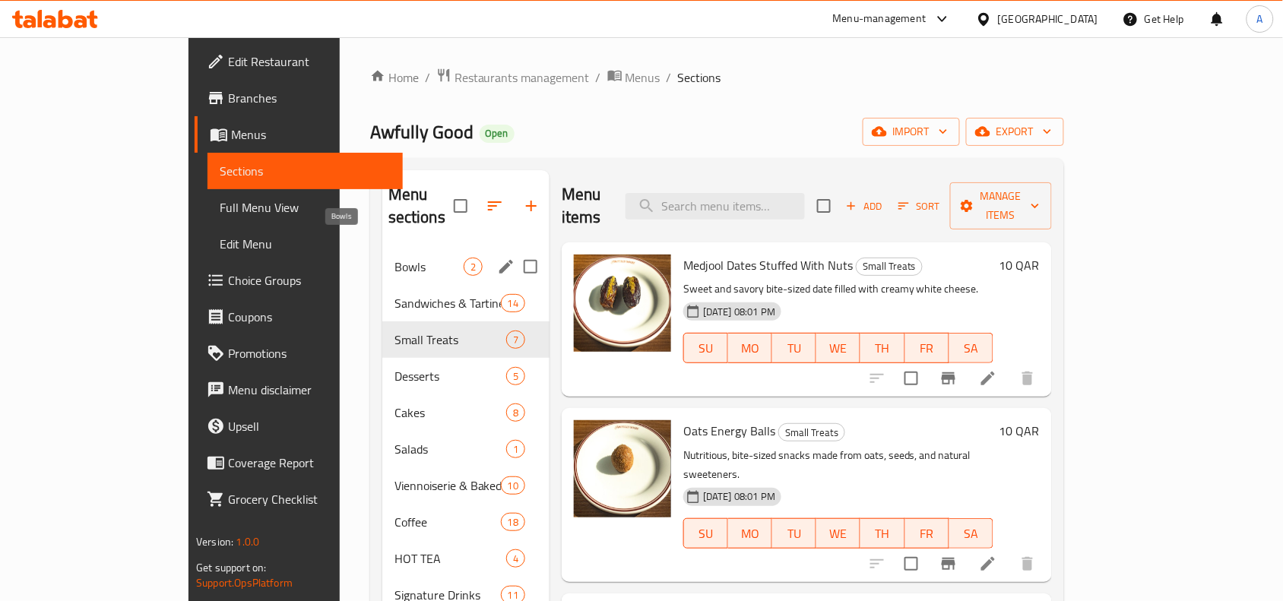
click at [395, 258] on span "Bowls" at bounding box center [429, 267] width 69 height 18
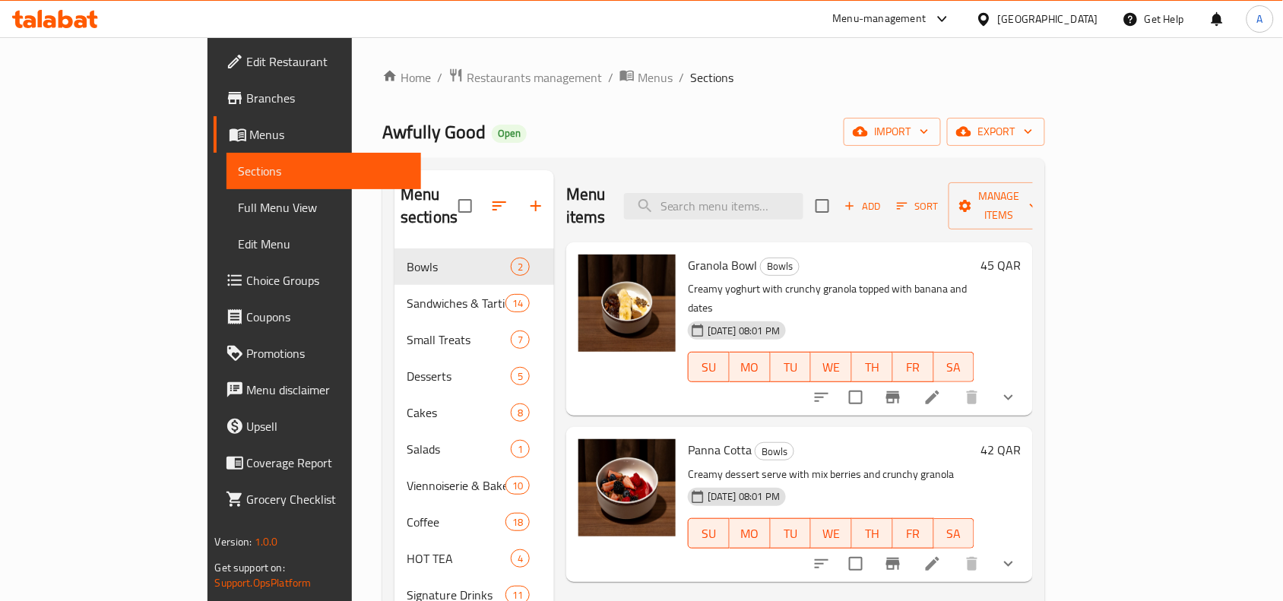
click at [765, 211] on div "Menu items Add Sort Manage items" at bounding box center [799, 206] width 467 height 72
click at [770, 193] on input "search" at bounding box center [713, 206] width 179 height 27
paste input "Earl Grey ADD OAT MILK - 5 QAR ADD COCONUT MILK 5 QAR ADD ALMOND MILK - 5 QAR L…"
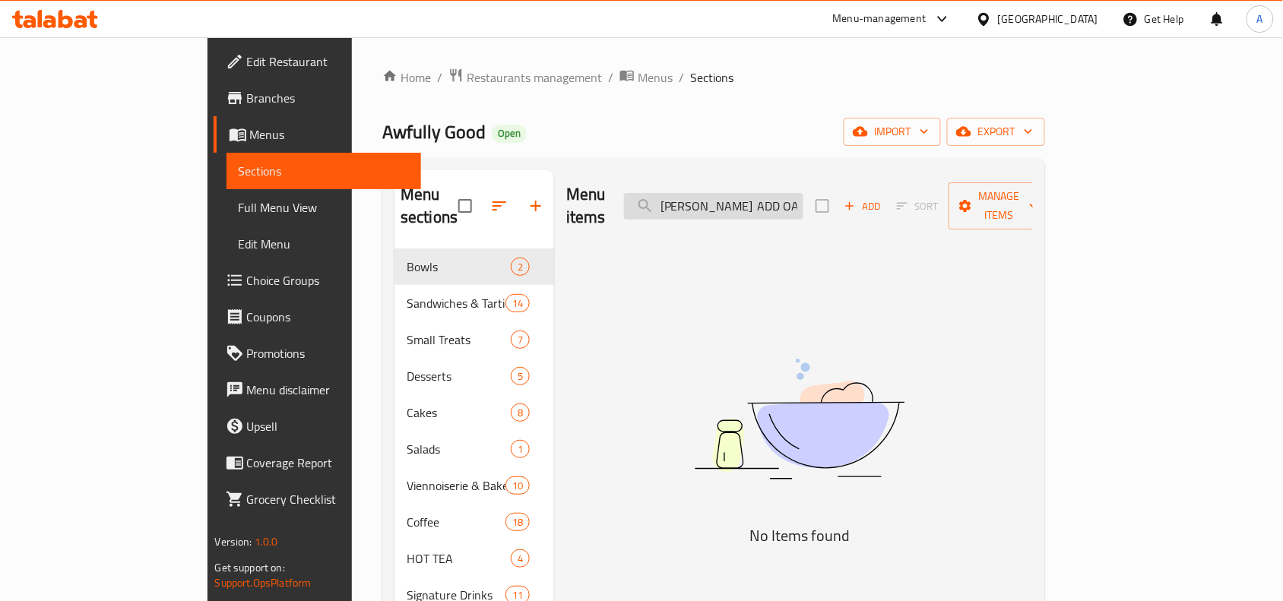
click at [781, 195] on input "Earl Grey ADD OAT MILK - 5 QAR ADD COCONUT MILK 5 QAR ADD ALMOND MILK - 5 QAR L…" at bounding box center [713, 206] width 179 height 27
paste input "search"
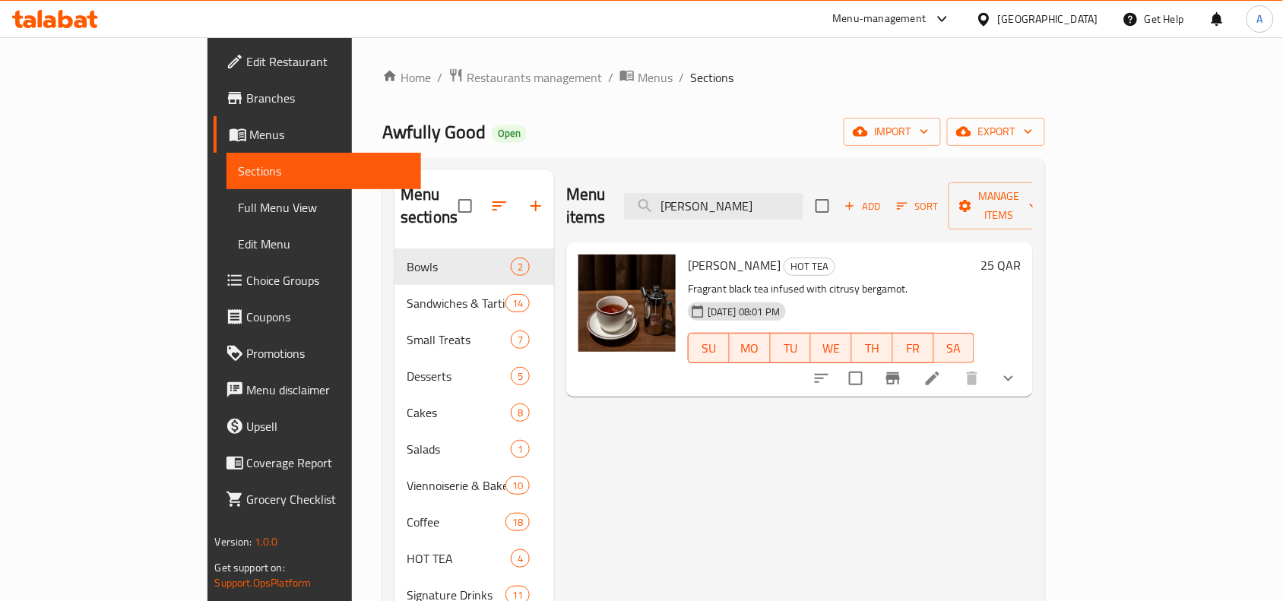
type input "Earl Grey"
click at [1018, 369] on icon "show more" at bounding box center [1009, 378] width 18 height 18
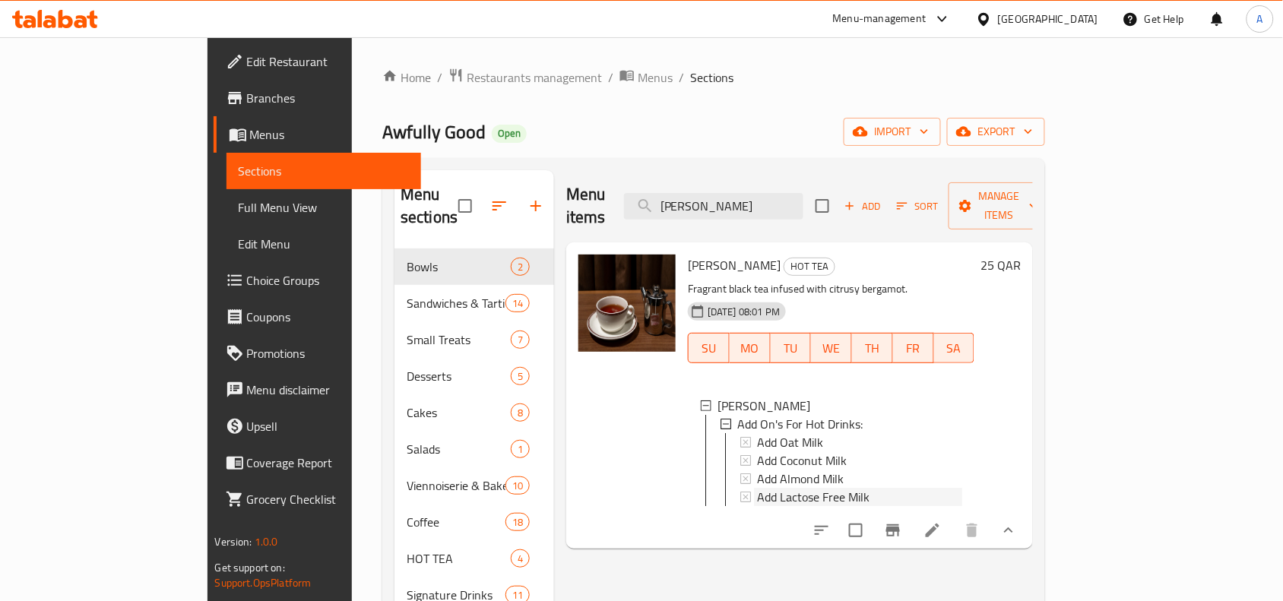
click at [757, 488] on span "Add Lactose Free Milk" at bounding box center [813, 497] width 113 height 18
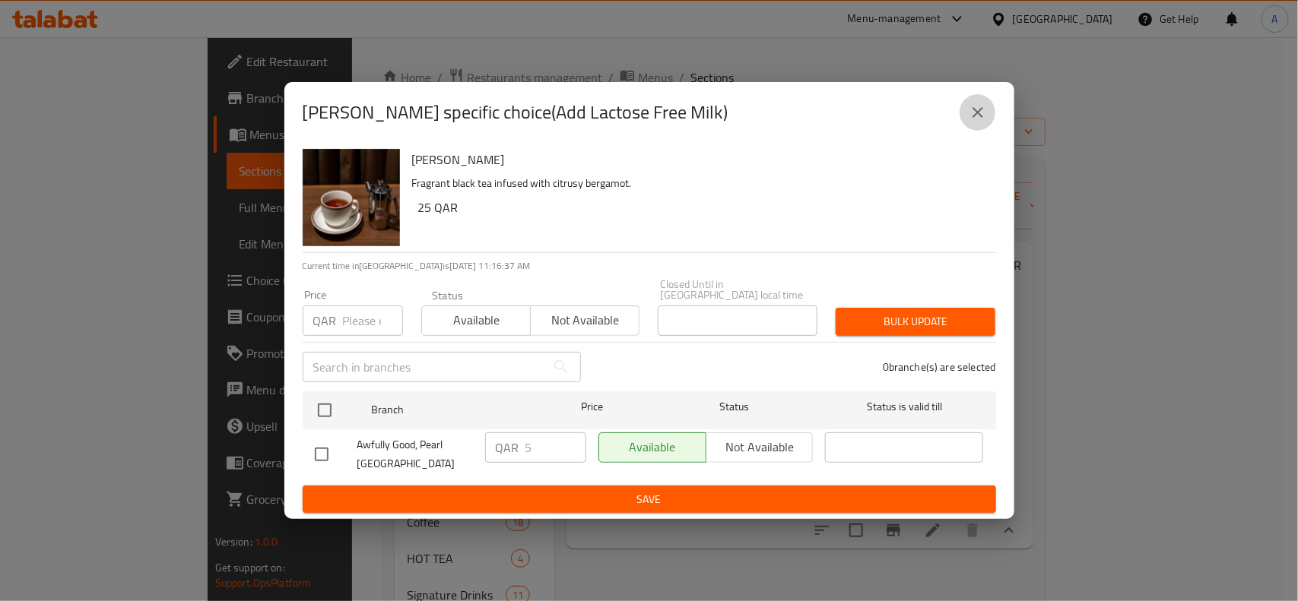
click at [969, 122] on icon "close" at bounding box center [978, 112] width 18 height 18
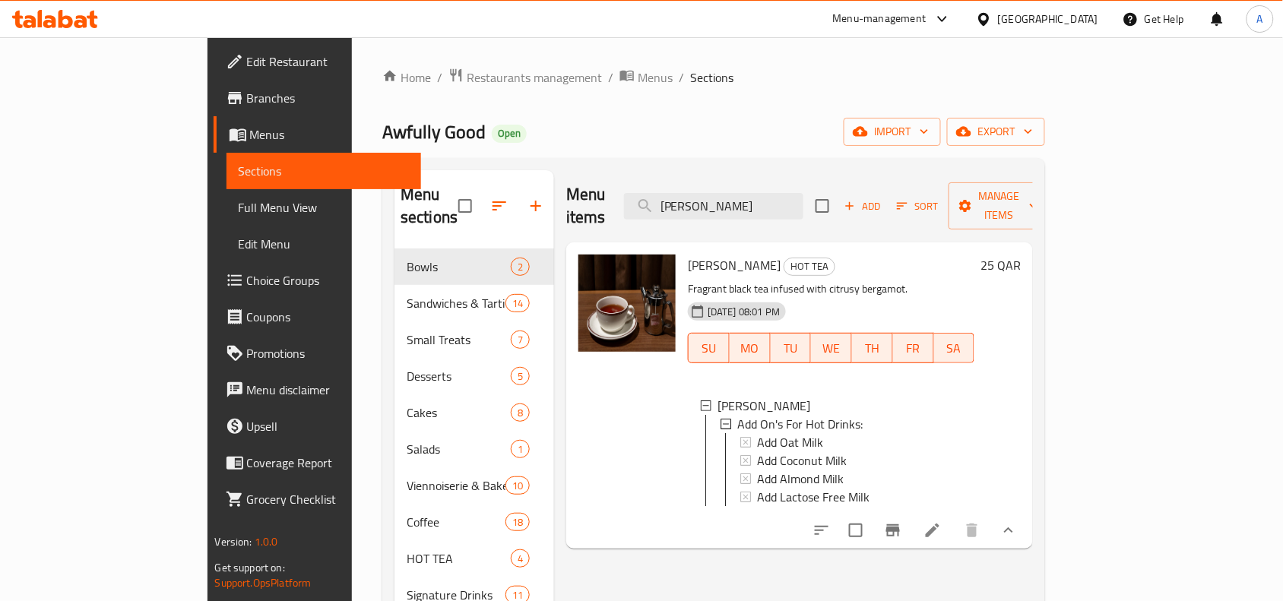
click at [788, 488] on span "Add Lactose Free Milk" at bounding box center [813, 497] width 113 height 18
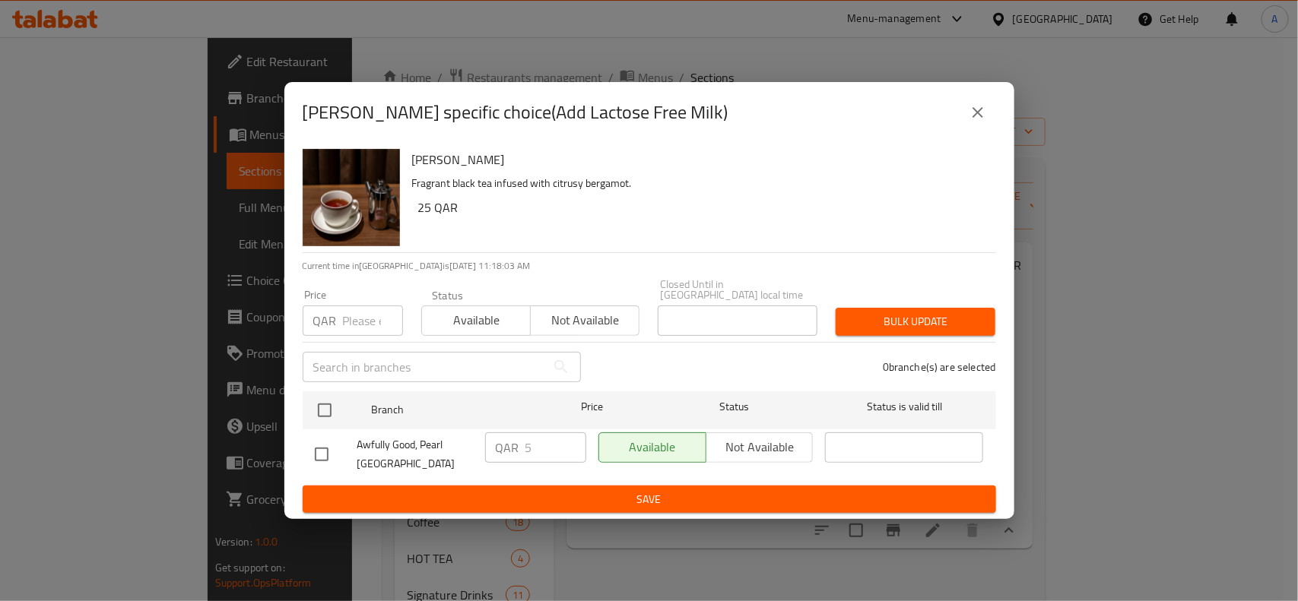
click at [969, 119] on icon "close" at bounding box center [978, 112] width 18 height 18
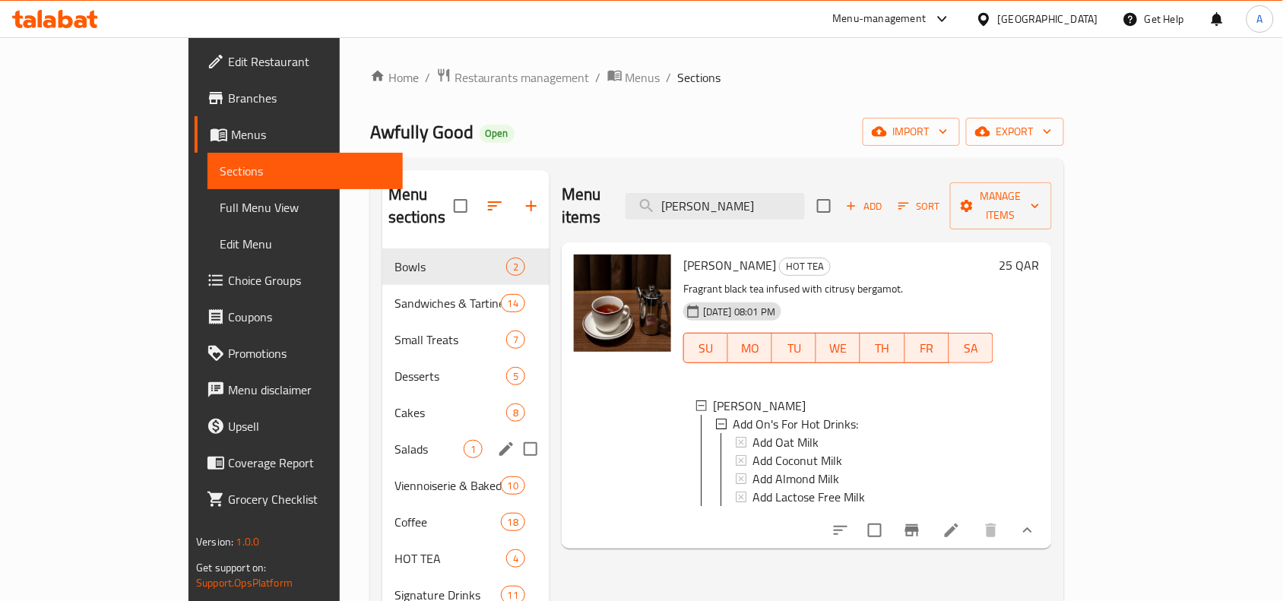
scroll to position [95, 0]
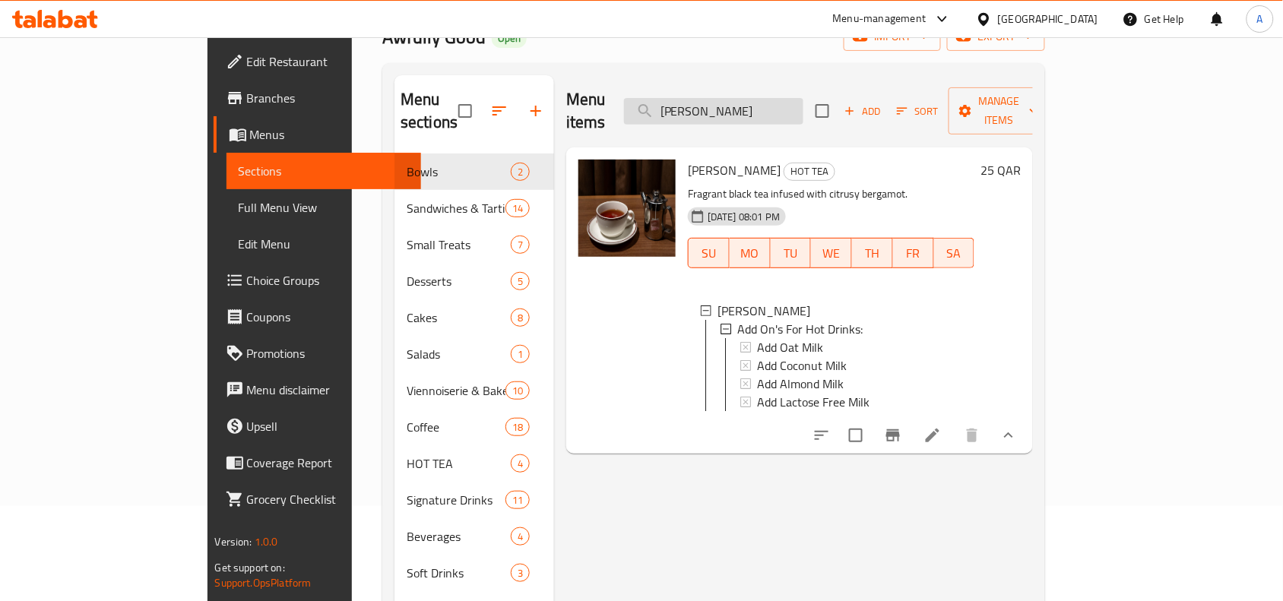
click at [804, 105] on input "Earl Grey" at bounding box center [713, 111] width 179 height 27
paste input "spresso"
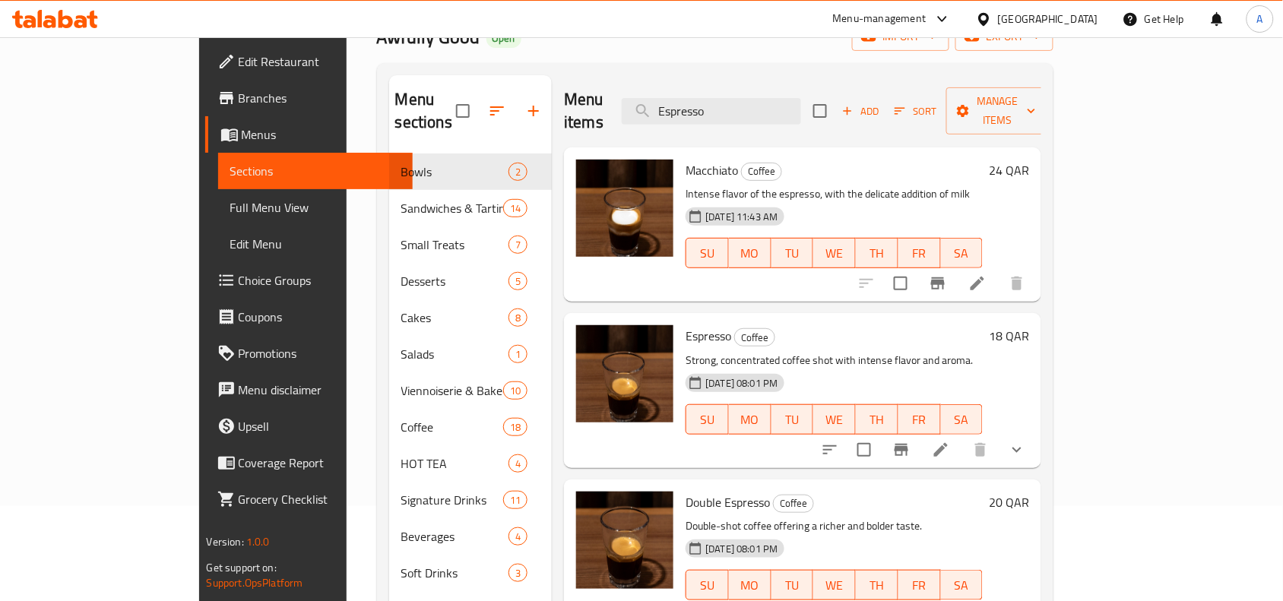
type input "Espresso"
click at [1035, 432] on div at bounding box center [924, 450] width 224 height 36
click at [1035, 432] on button "show more" at bounding box center [1017, 450] width 36 height 36
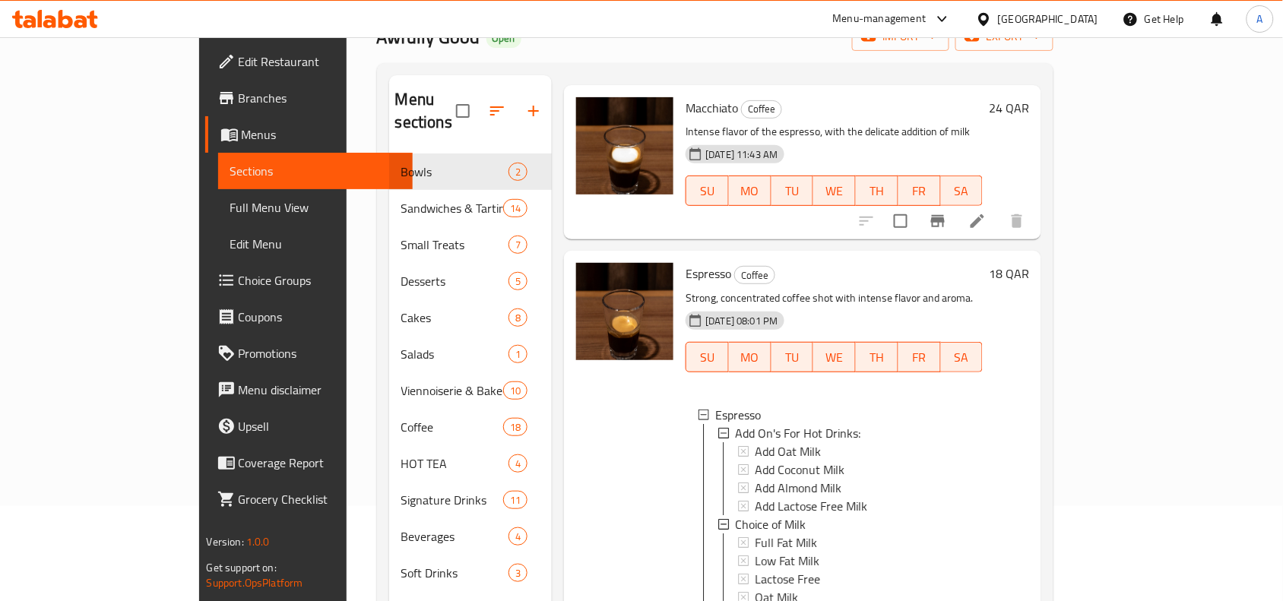
scroll to position [190, 0]
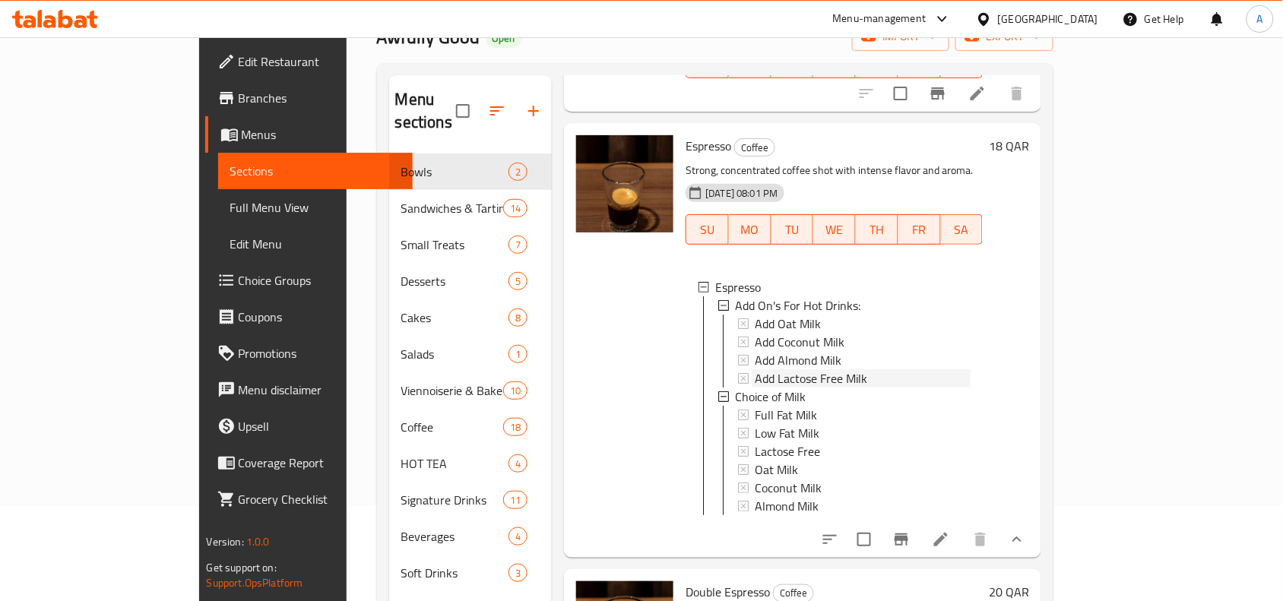
click at [755, 369] on span "Add Lactose Free Milk" at bounding box center [811, 378] width 113 height 18
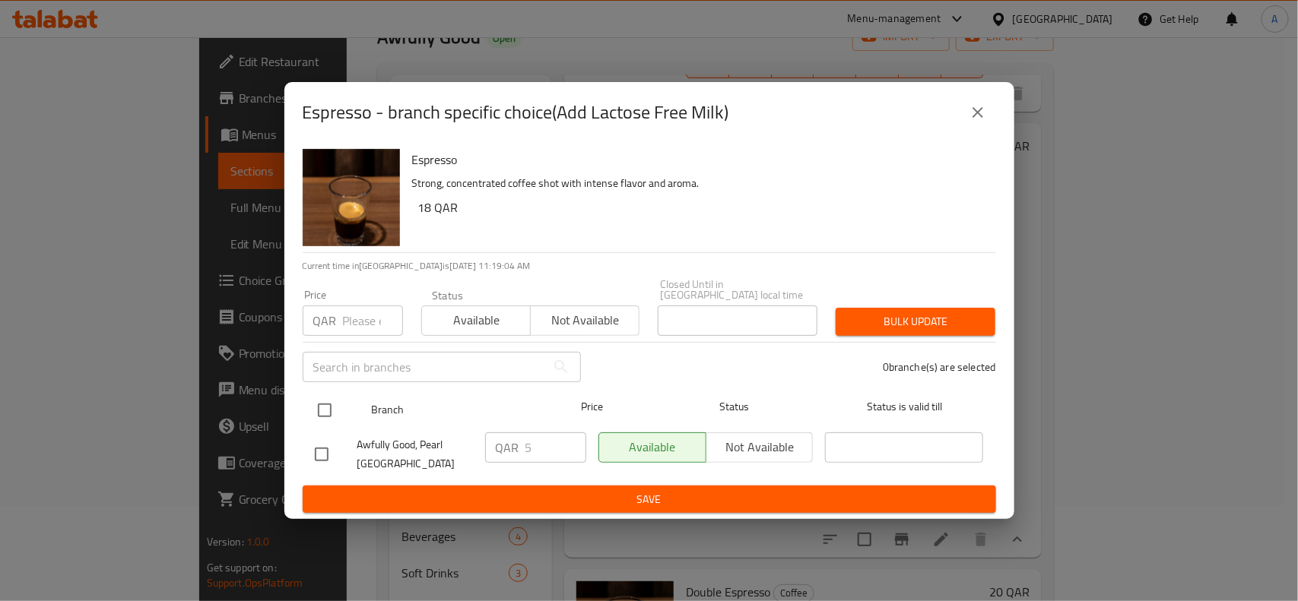
click at [317, 411] on input "checkbox" at bounding box center [325, 411] width 32 height 32
checkbox input "true"
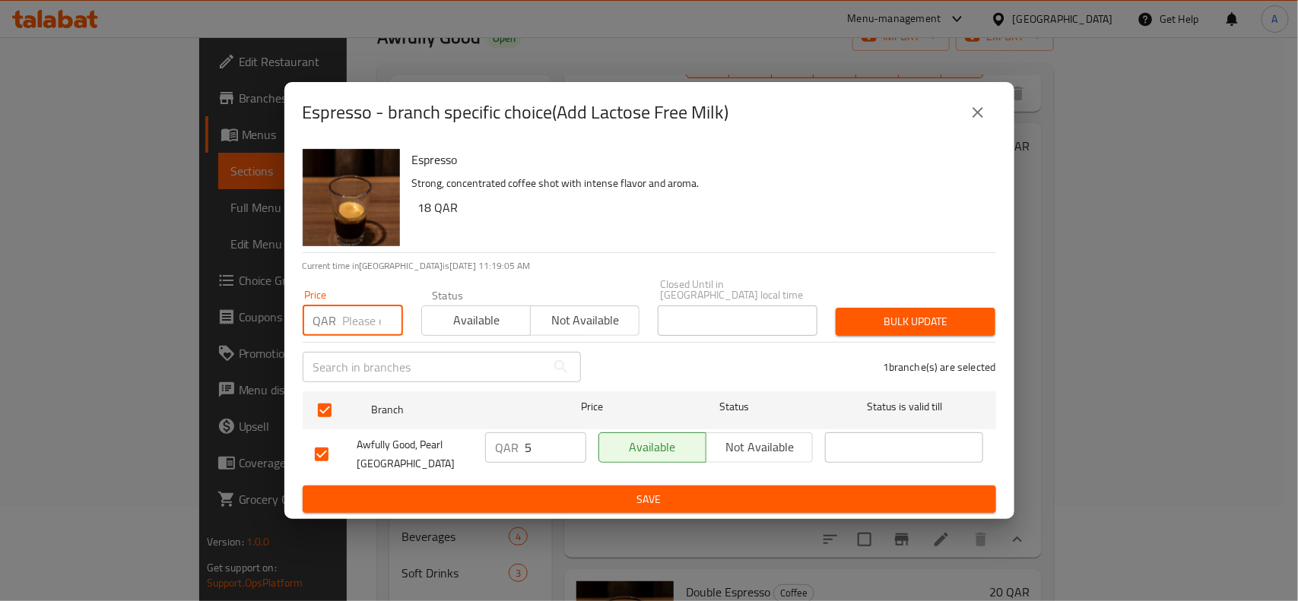
click at [356, 327] on input "number" at bounding box center [373, 321] width 60 height 30
type input "0"
click at [912, 328] on span "Bulk update" at bounding box center [915, 321] width 135 height 19
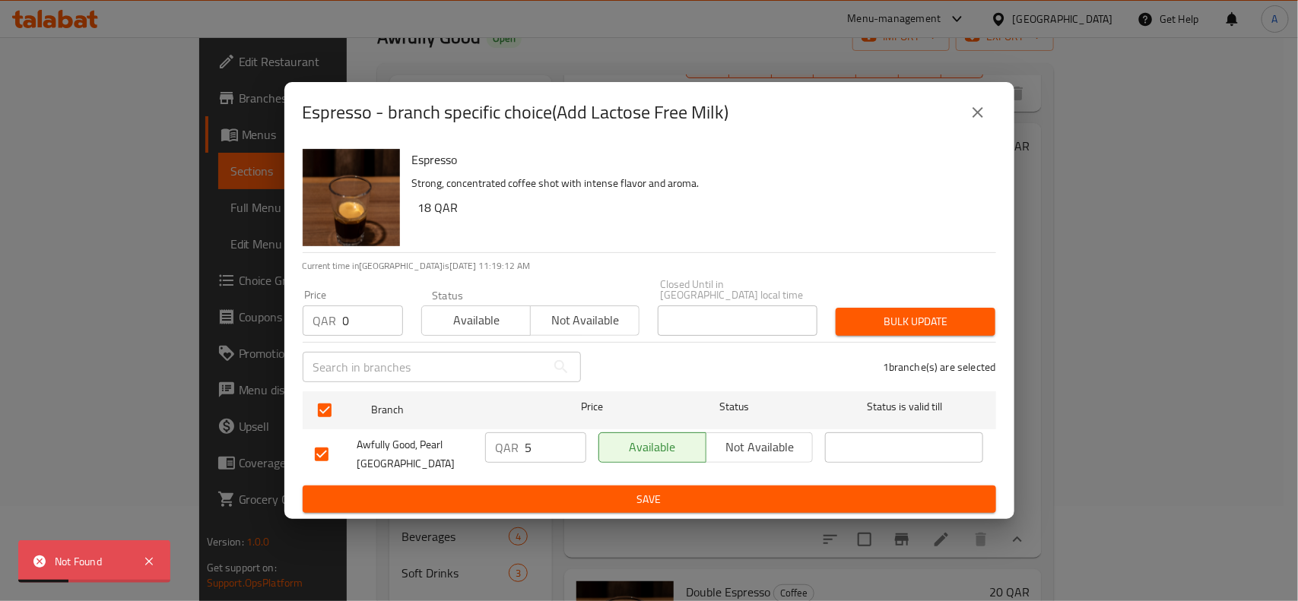
click at [973, 118] on icon "close" at bounding box center [977, 112] width 11 height 11
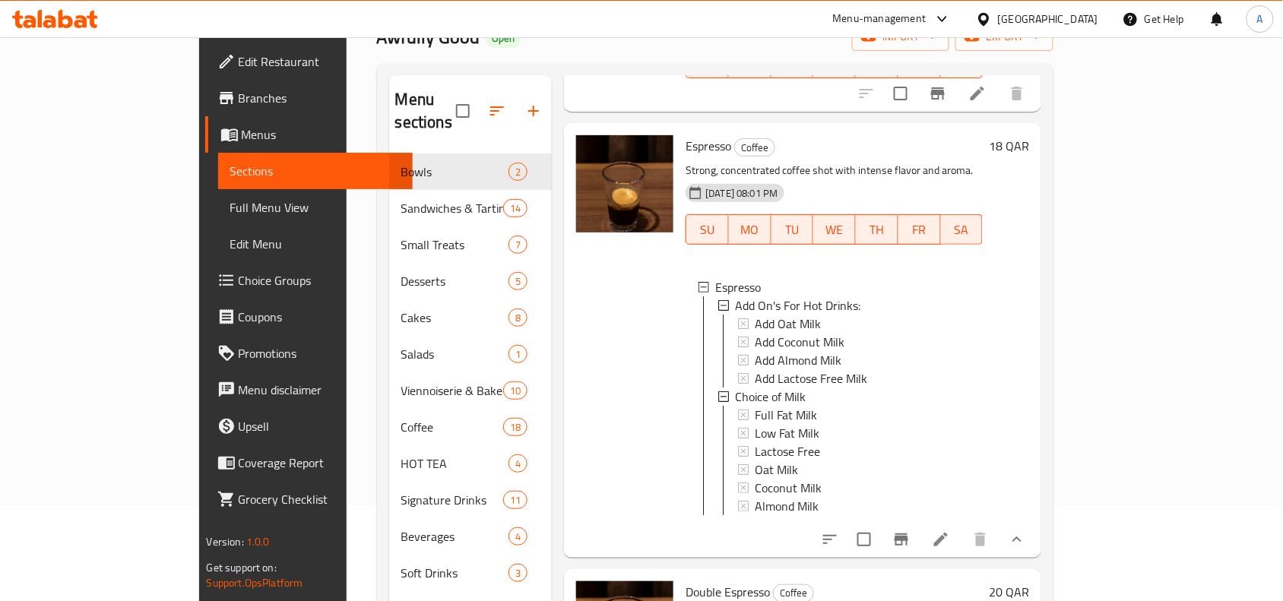
click at [239, 286] on span "Choice Groups" at bounding box center [320, 280] width 163 height 18
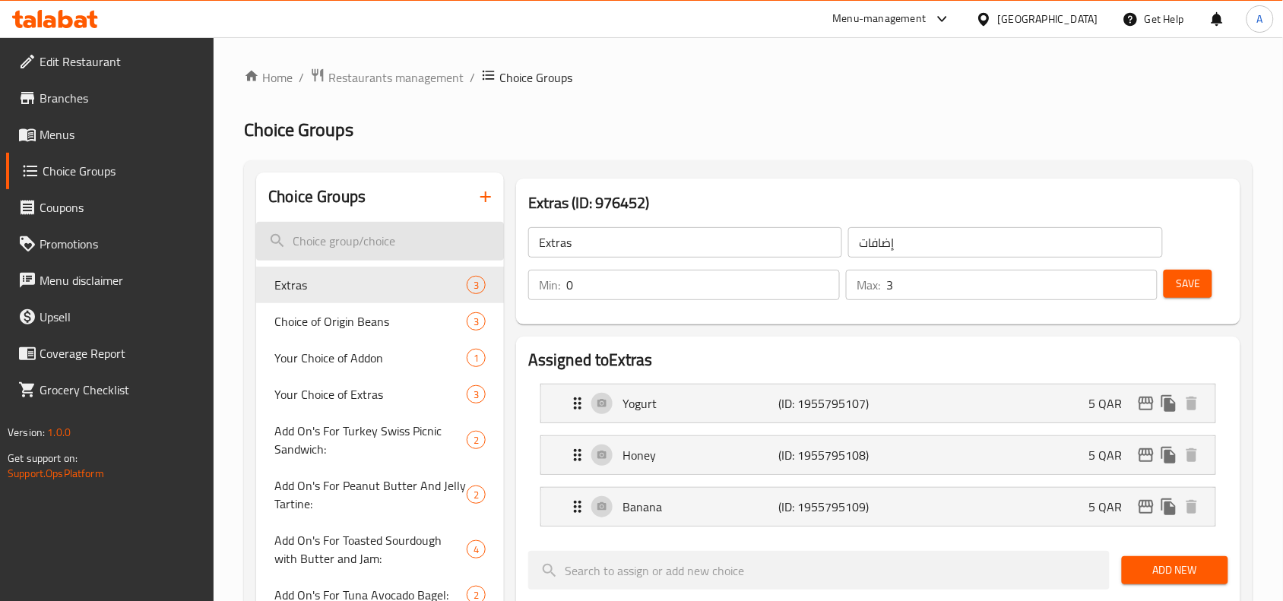
click at [337, 241] on input "search" at bounding box center [380, 241] width 248 height 39
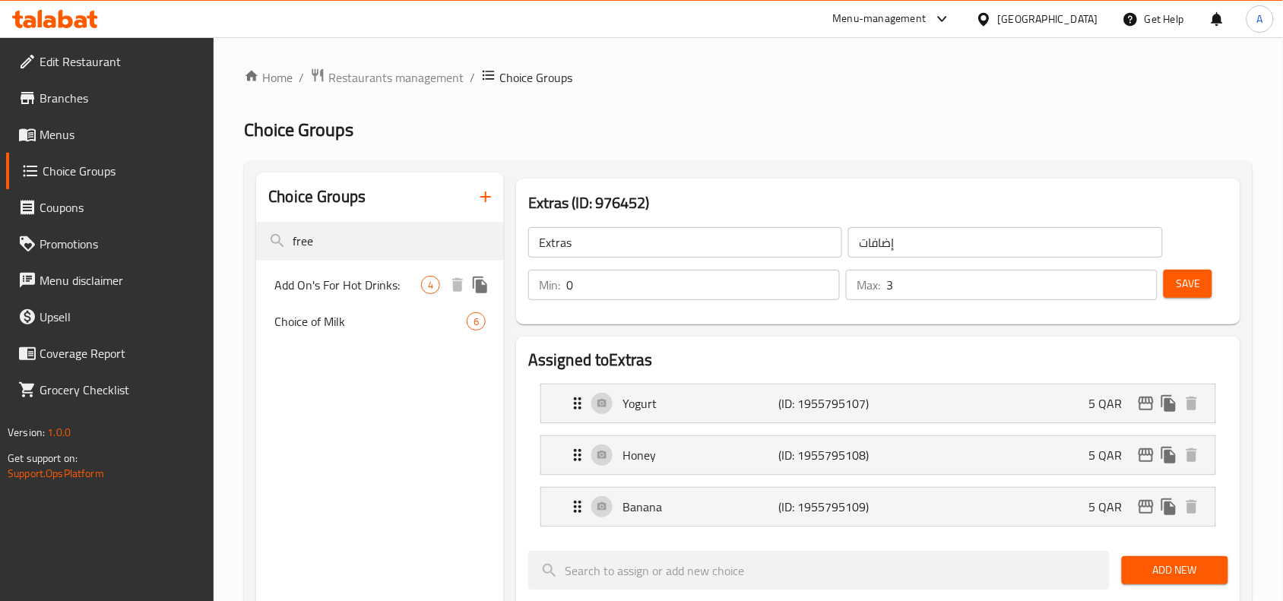
type input "free"
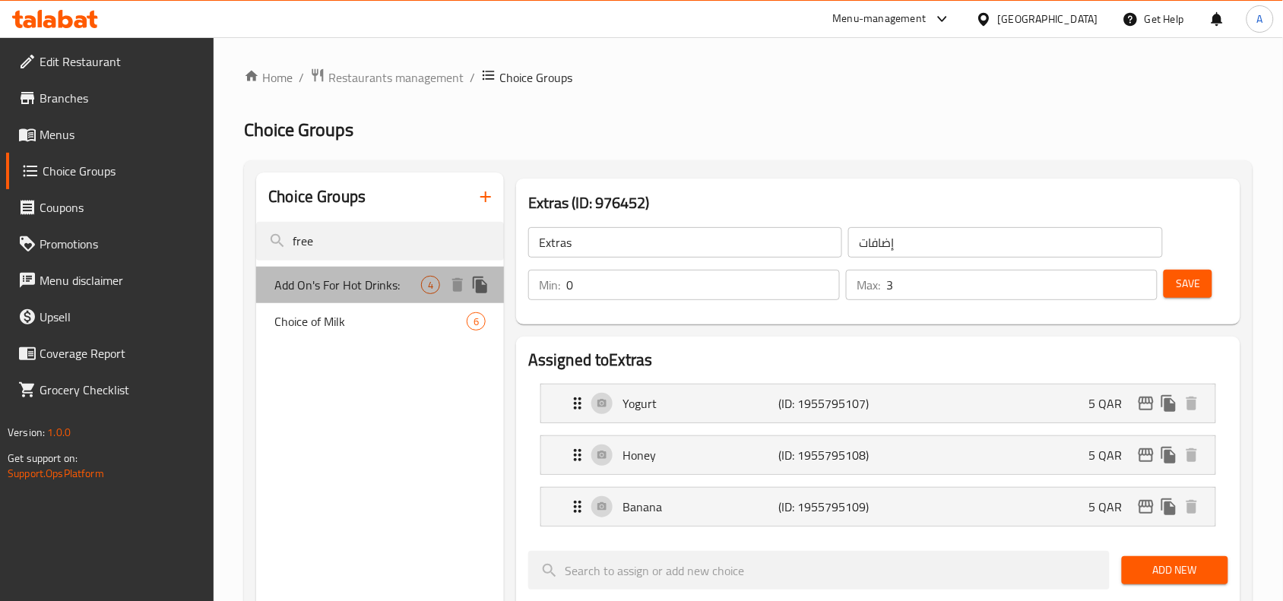
click at [343, 291] on span "Add On's For Hot Drinks:" at bounding box center [347, 285] width 147 height 18
type input "Add On's For Hot Drinks:"
type input "إضافات للمشروبات الساخنة:"
type input "0"
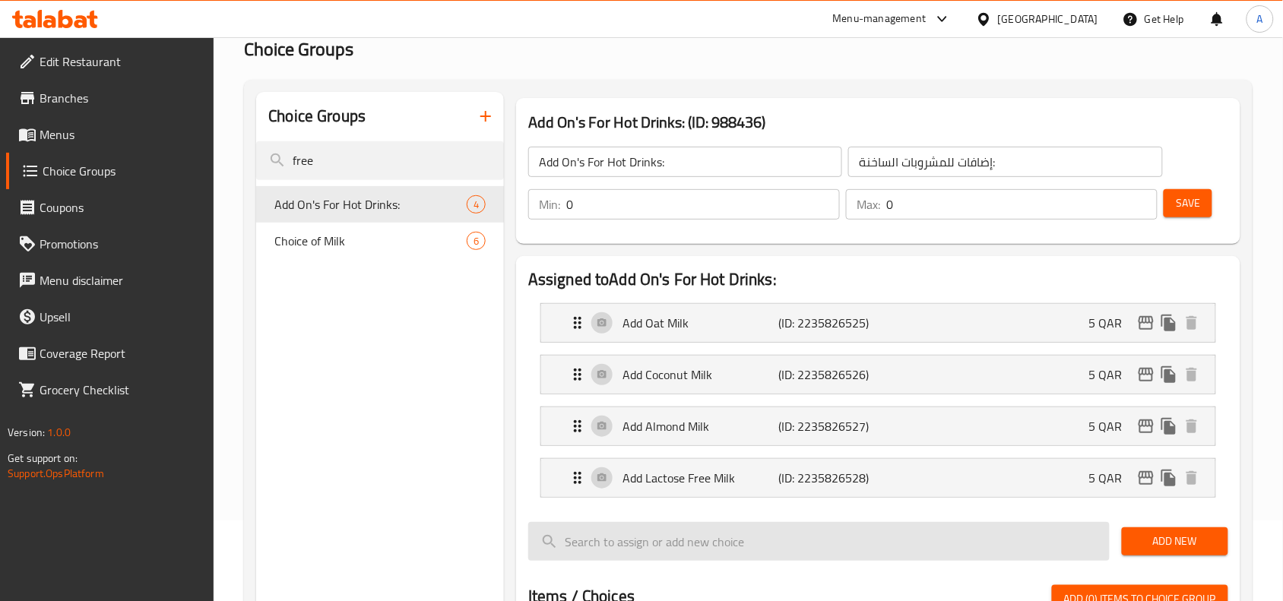
scroll to position [190, 0]
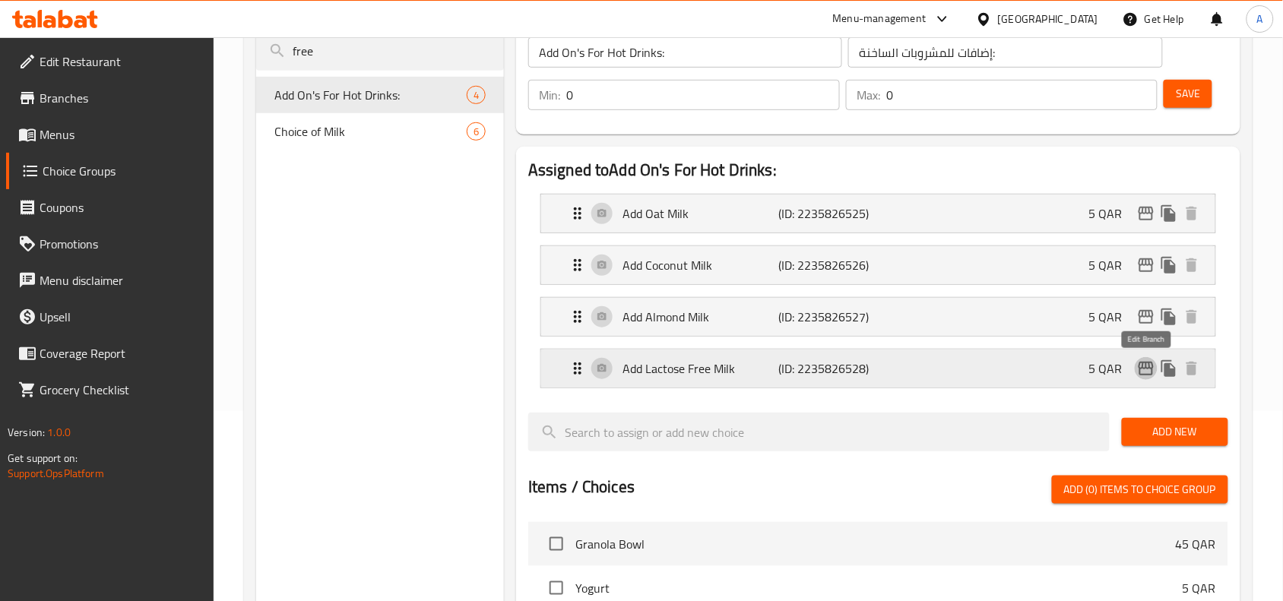
click at [1139, 370] on icon "edit" at bounding box center [1146, 369] width 18 height 18
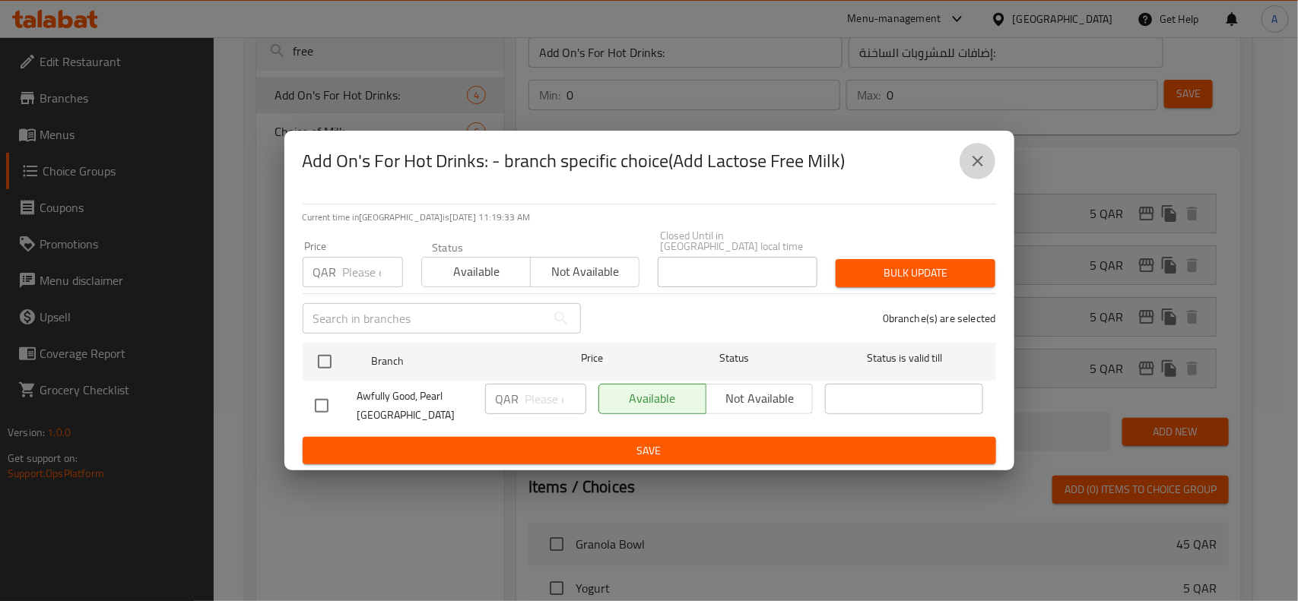
click at [969, 170] on icon "close" at bounding box center [978, 161] width 18 height 18
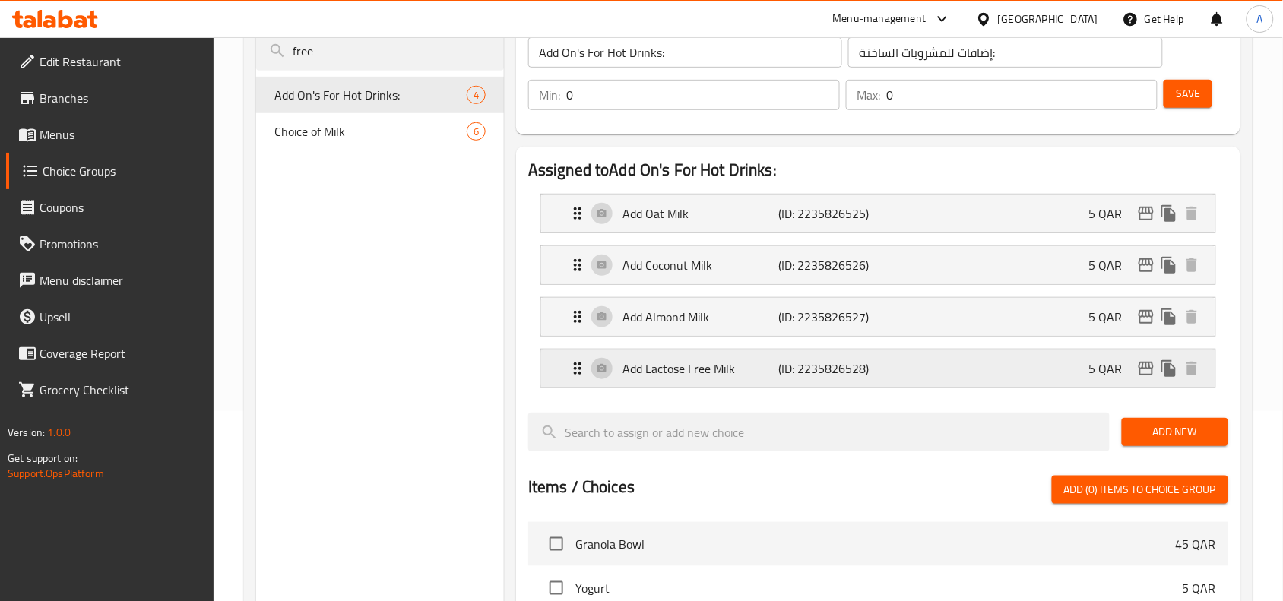
click at [928, 366] on div "Add Lactose Free Milk (ID: 2235826528) 5 QAR" at bounding box center [883, 369] width 629 height 38
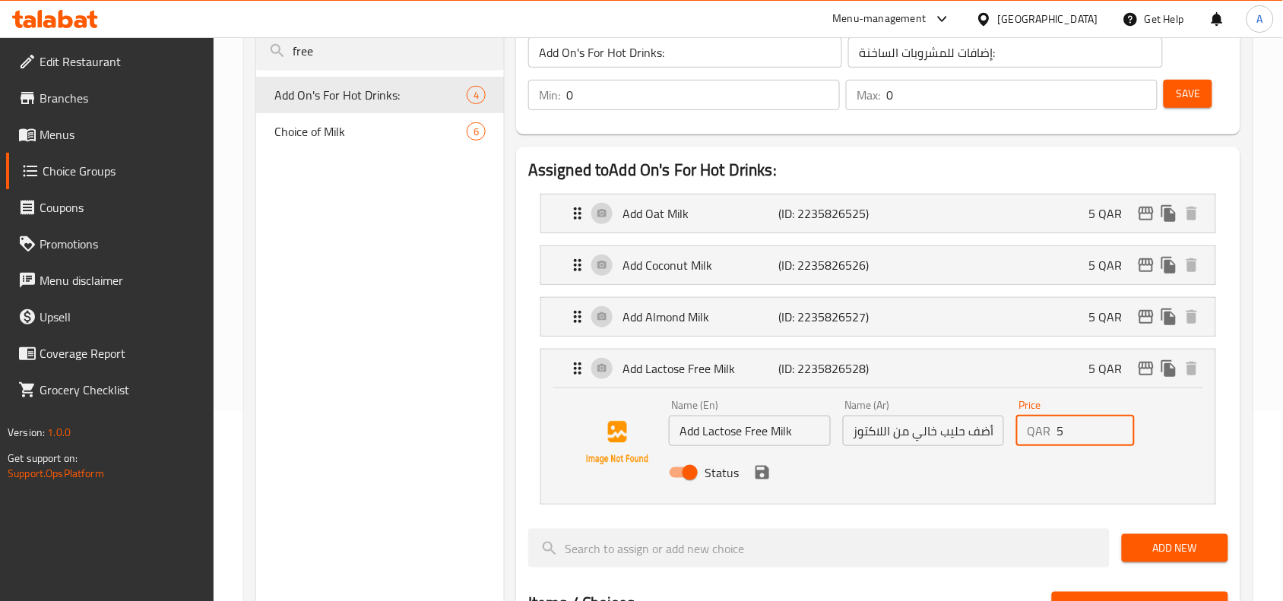
click at [988, 413] on div "Name (En) Add Lactose Free Milk Name (En) Name (Ar) أضف حليب خالي من اللاكتوز N…" at bounding box center [924, 444] width 522 height 100
click at [766, 487] on div "Status" at bounding box center [924, 472] width 522 height 41
click at [763, 477] on icon "save" at bounding box center [762, 473] width 18 height 18
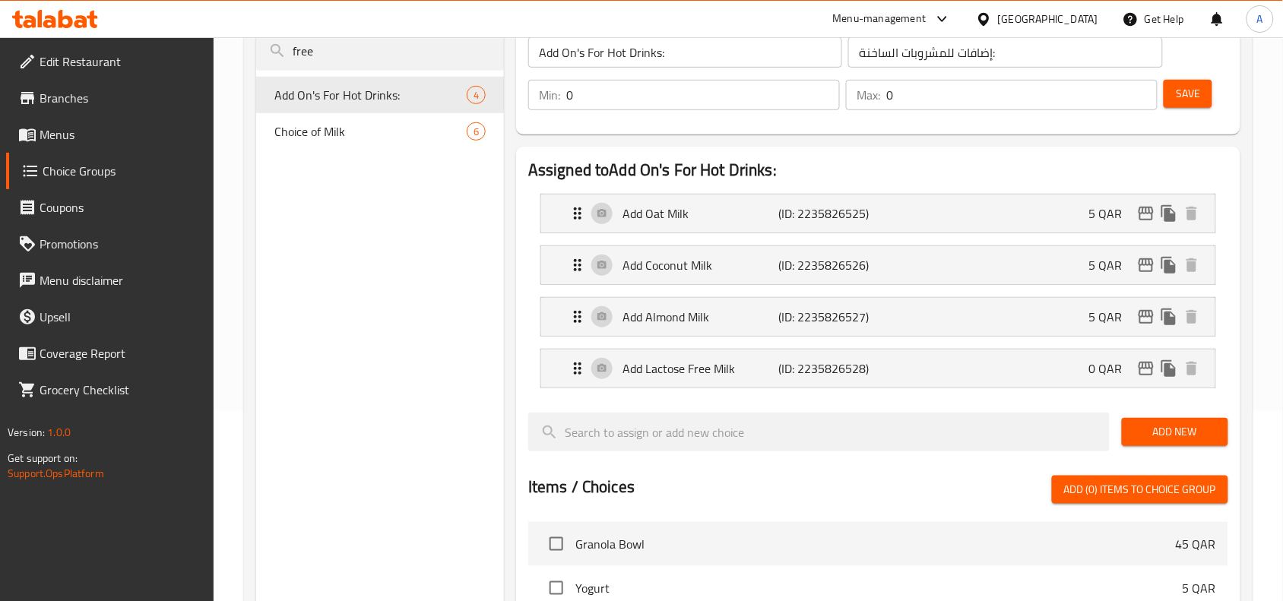
type input "0"
click at [1142, 363] on icon "edit" at bounding box center [1146, 369] width 15 height 14
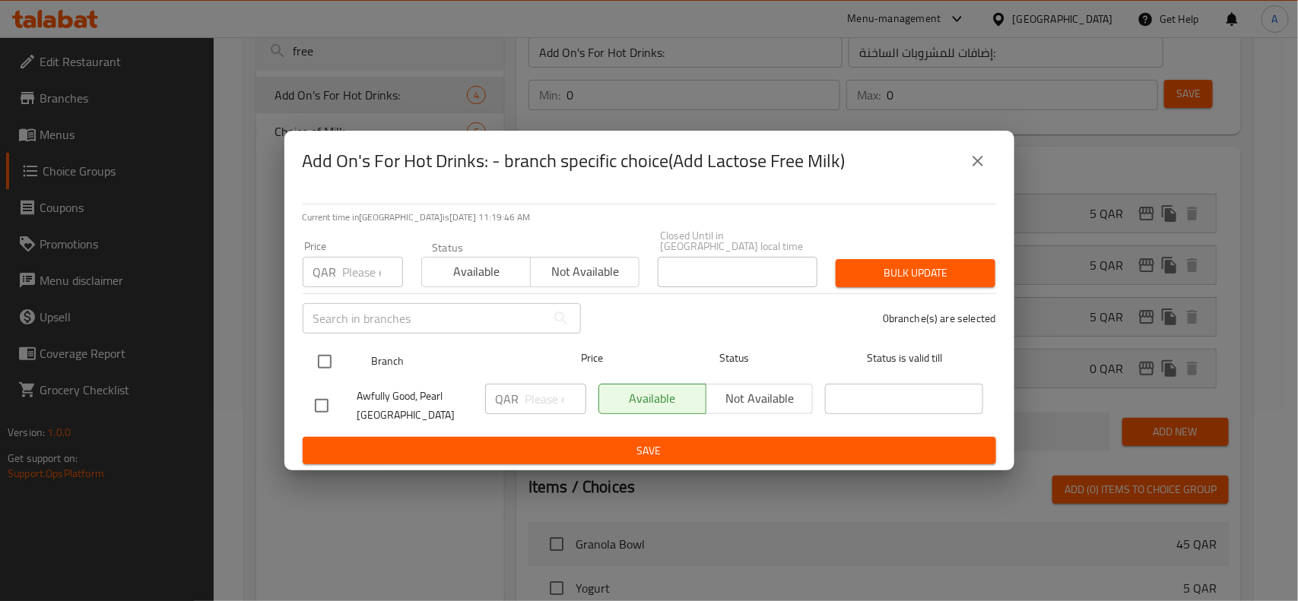
click at [329, 361] on input "checkbox" at bounding box center [325, 362] width 32 height 32
checkbox input "true"
drag, startPoint x: 369, startPoint y: 277, endPoint x: 375, endPoint y: 272, distance: 8.1
click at [375, 272] on input "number" at bounding box center [373, 272] width 60 height 30
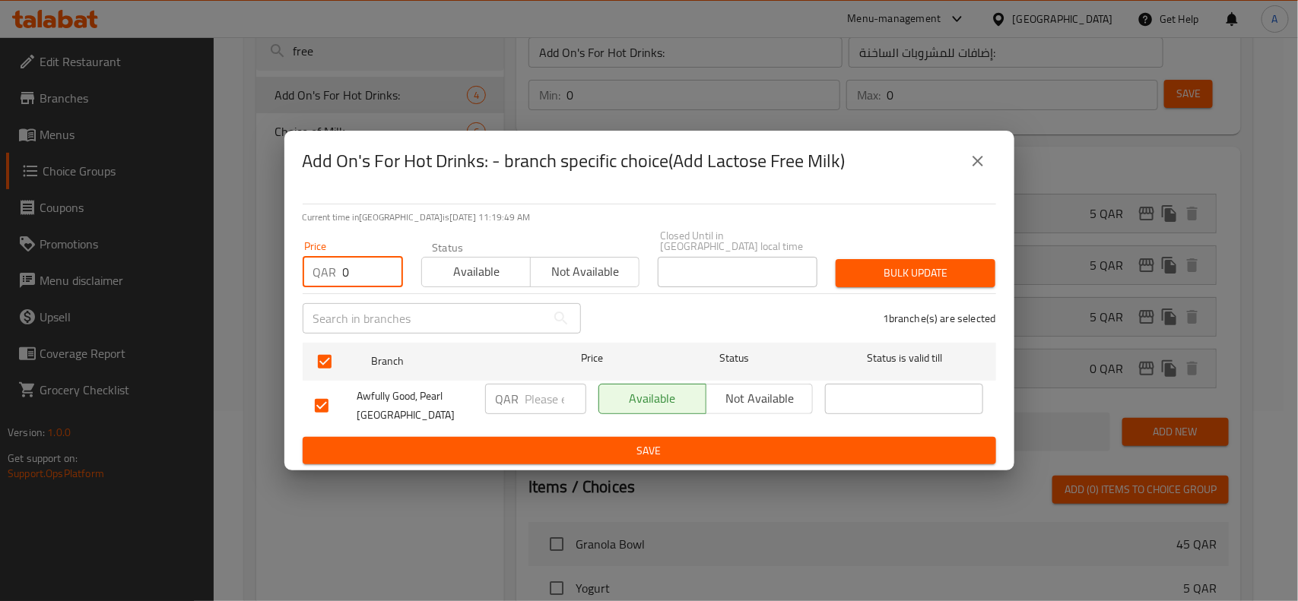
type input "0"
click at [637, 392] on span "Available" at bounding box center [652, 399] width 95 height 22
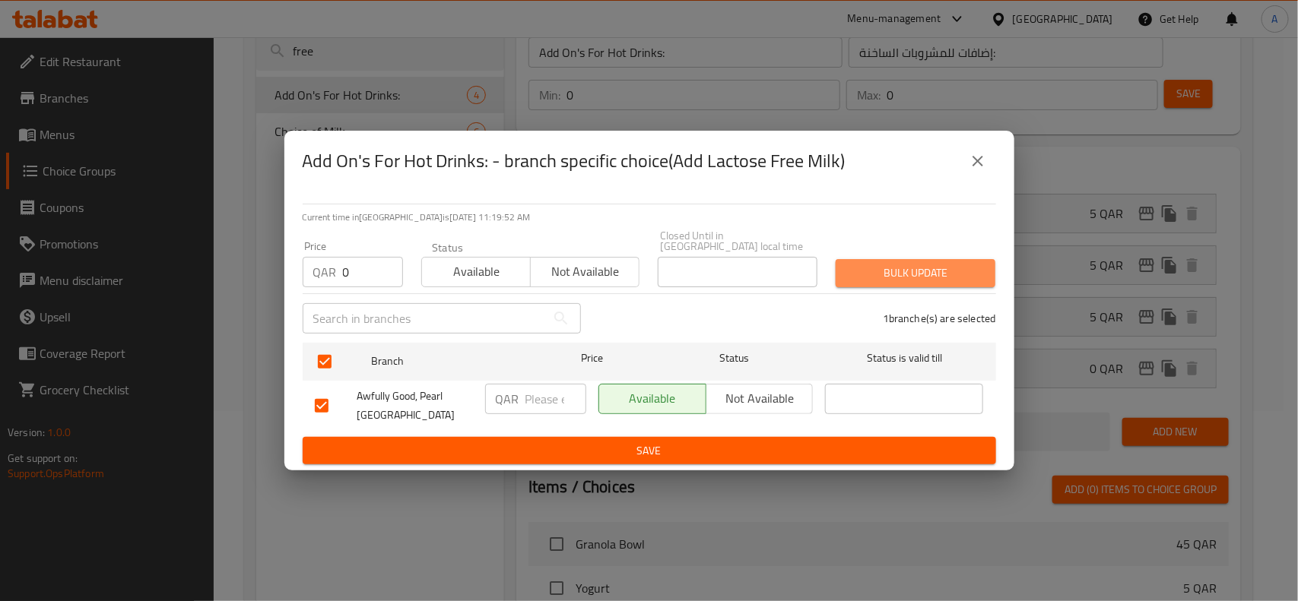
click at [898, 270] on span "Bulk update" at bounding box center [915, 273] width 135 height 19
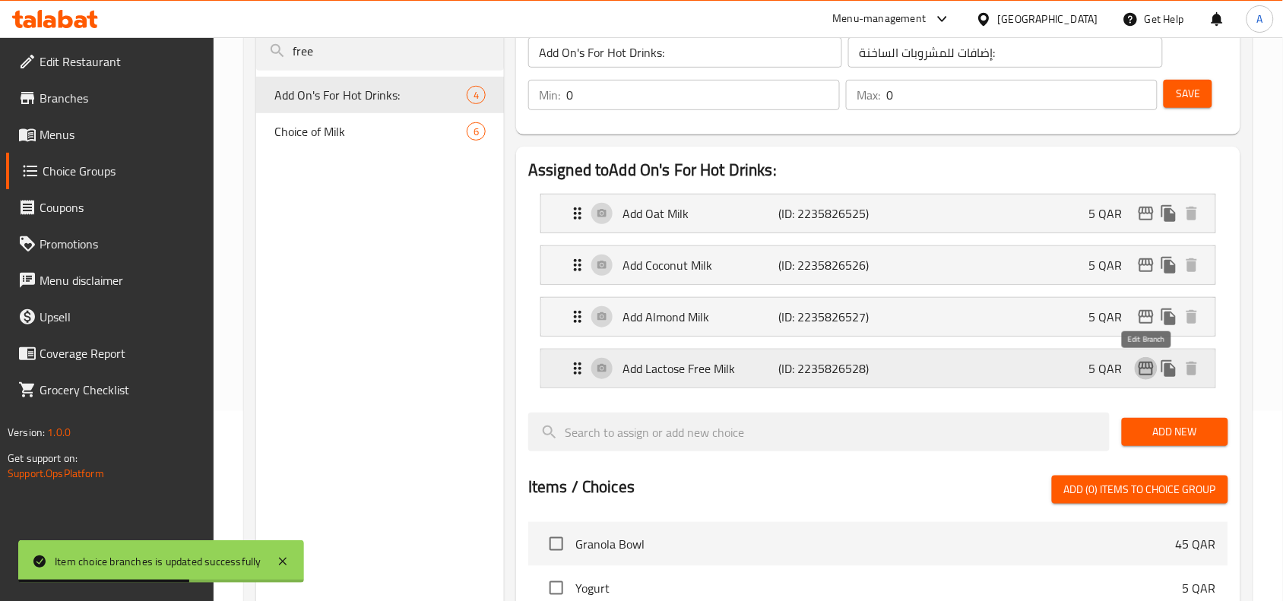
click at [1152, 369] on icon "edit" at bounding box center [1146, 369] width 15 height 14
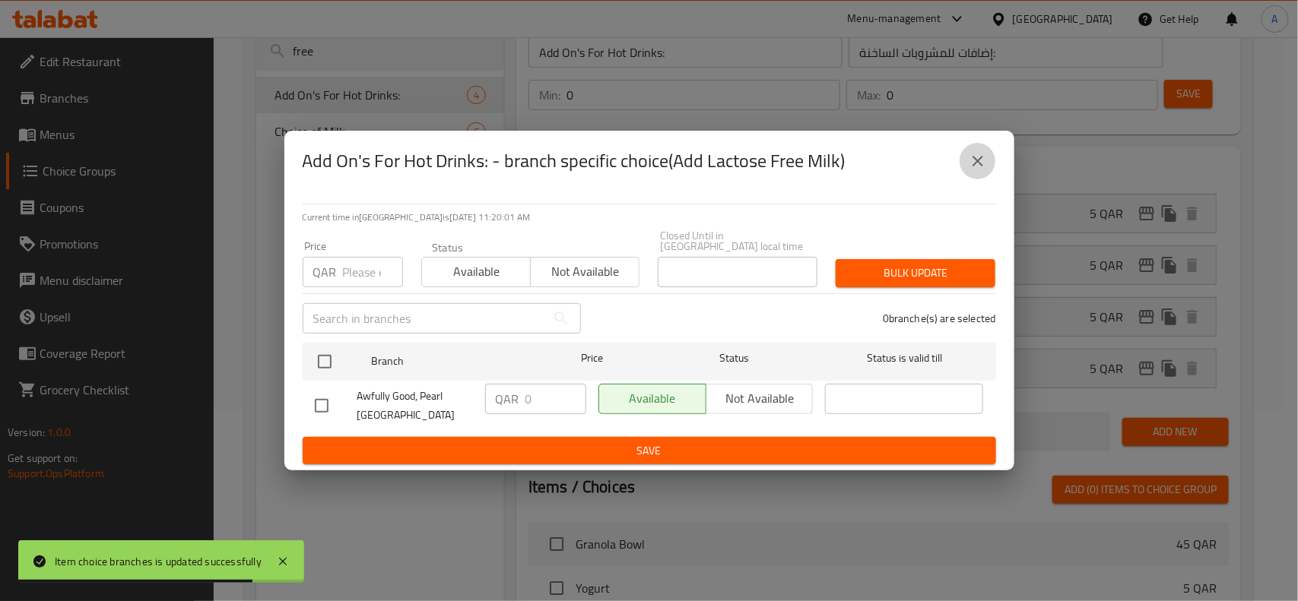
click at [978, 166] on icon "close" at bounding box center [977, 161] width 11 height 11
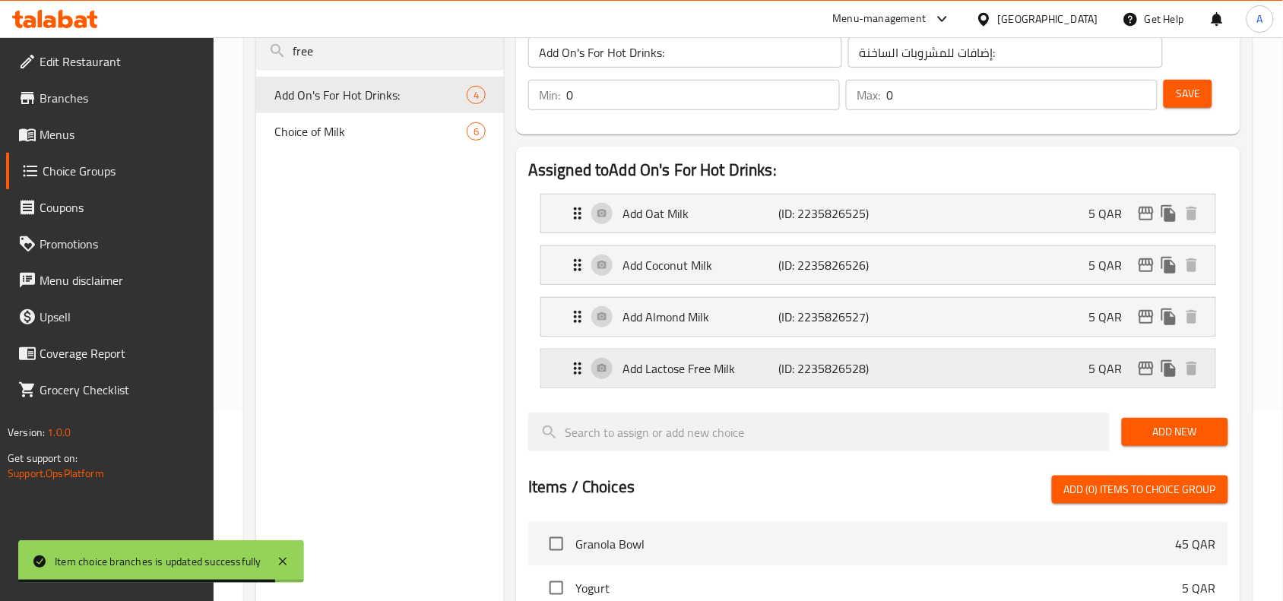
click at [912, 362] on div "Add Lactose Free Milk (ID: 2235826528) 5 QAR" at bounding box center [883, 369] width 629 height 38
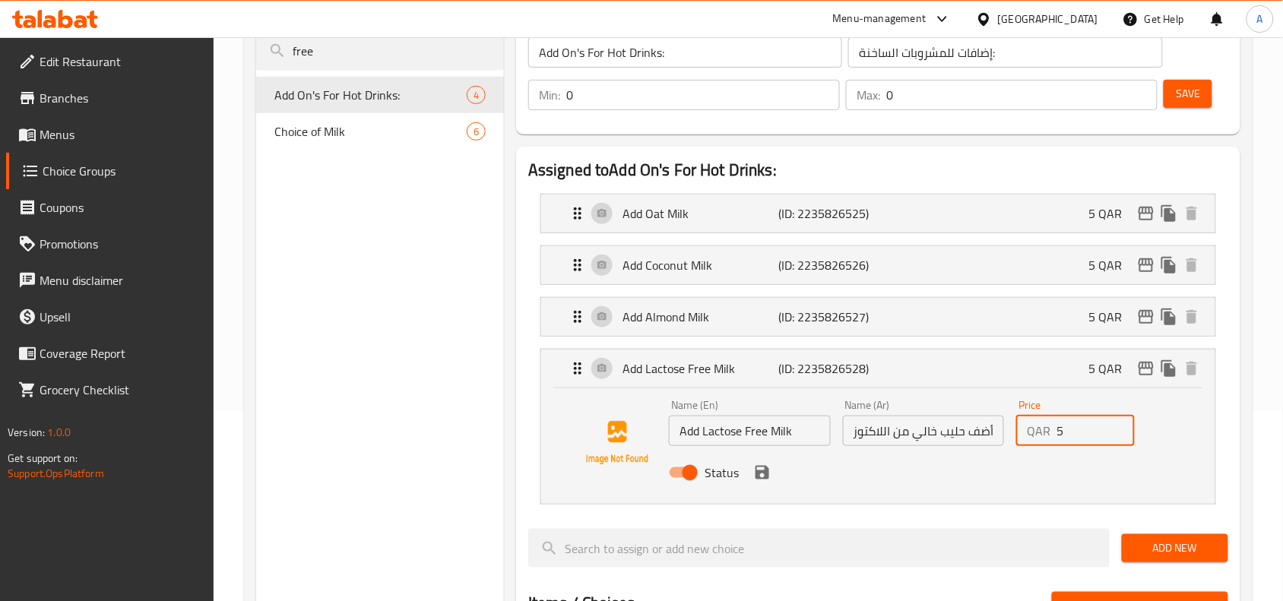
click at [1070, 430] on input "5" at bounding box center [1096, 431] width 78 height 30
click at [758, 474] on icon "save" at bounding box center [763, 473] width 14 height 14
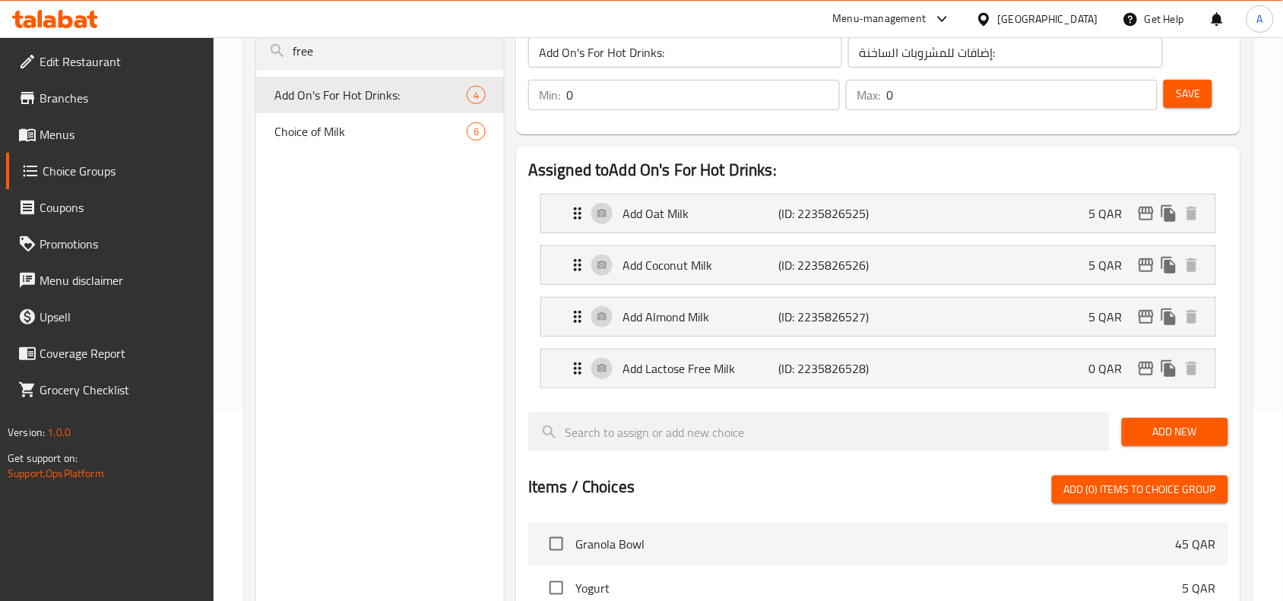
type input "0"
click at [1203, 87] on button "Save" at bounding box center [1188, 94] width 49 height 28
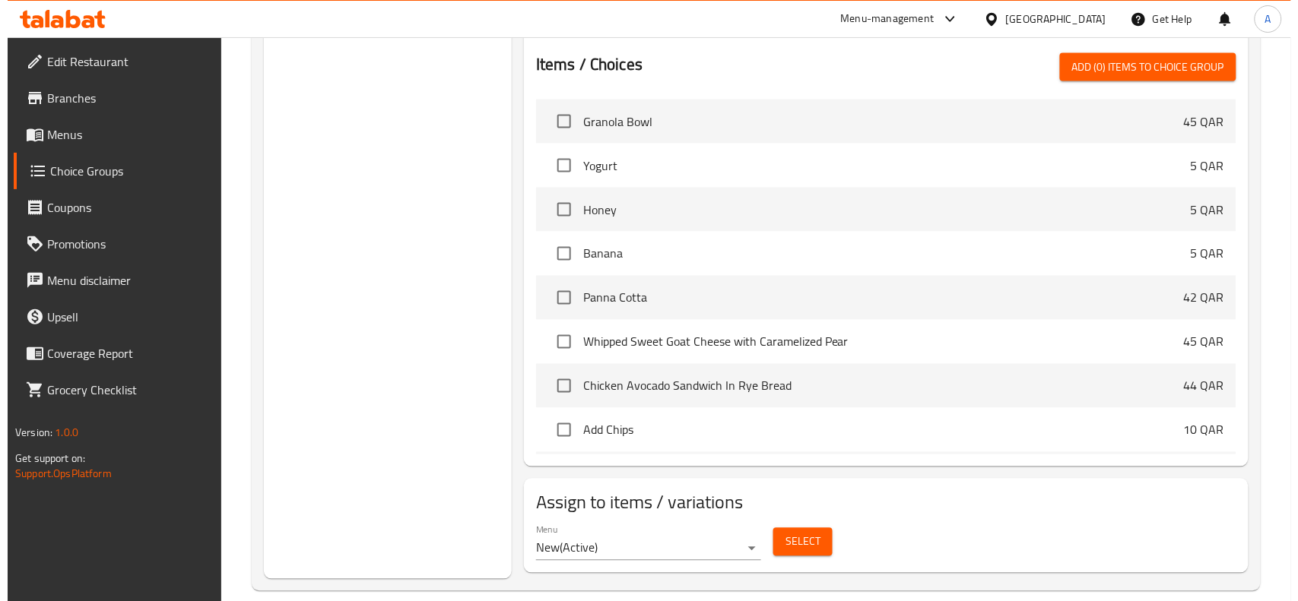
scroll to position [635, 0]
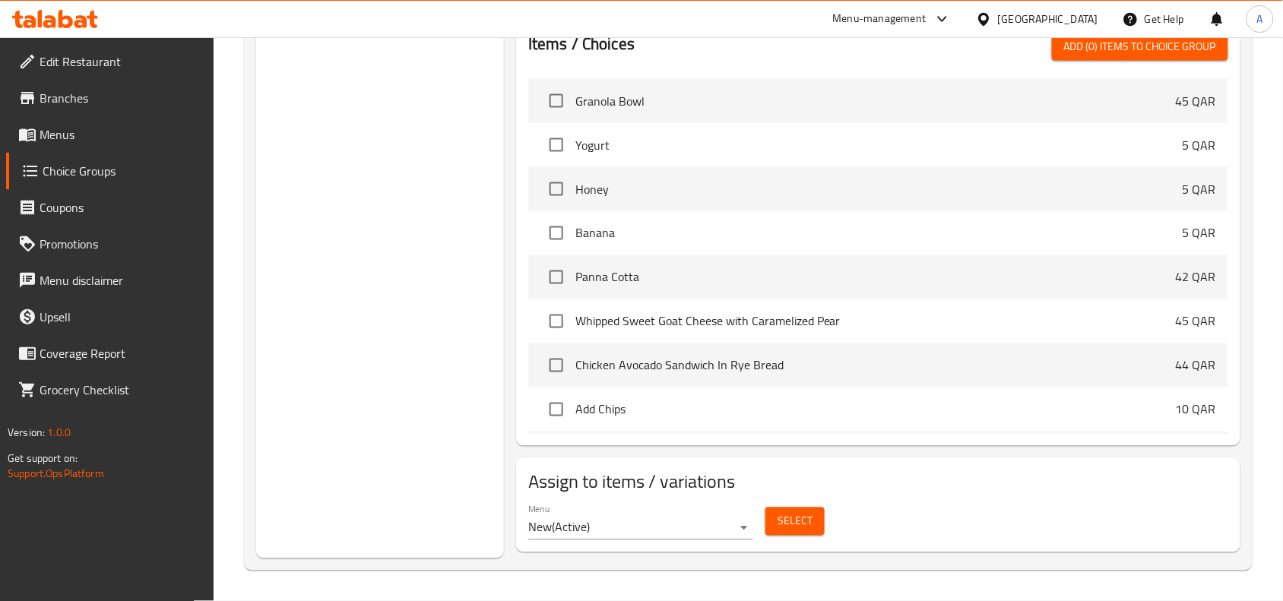
click at [807, 514] on span "Select" at bounding box center [795, 521] width 35 height 19
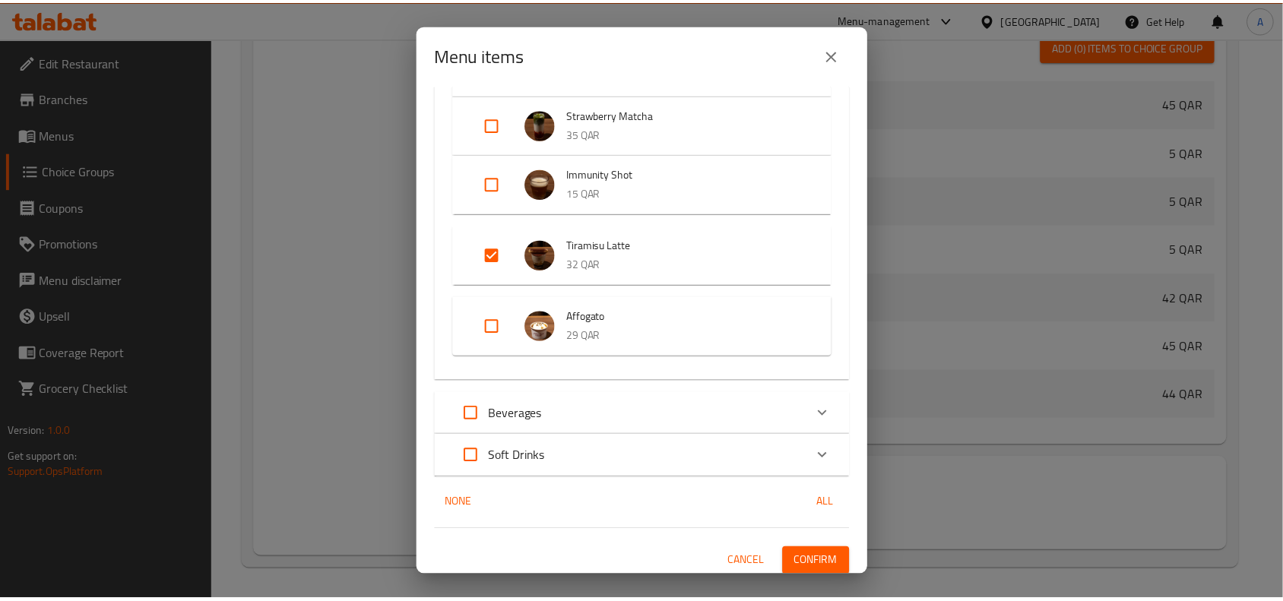
scroll to position [2570, 0]
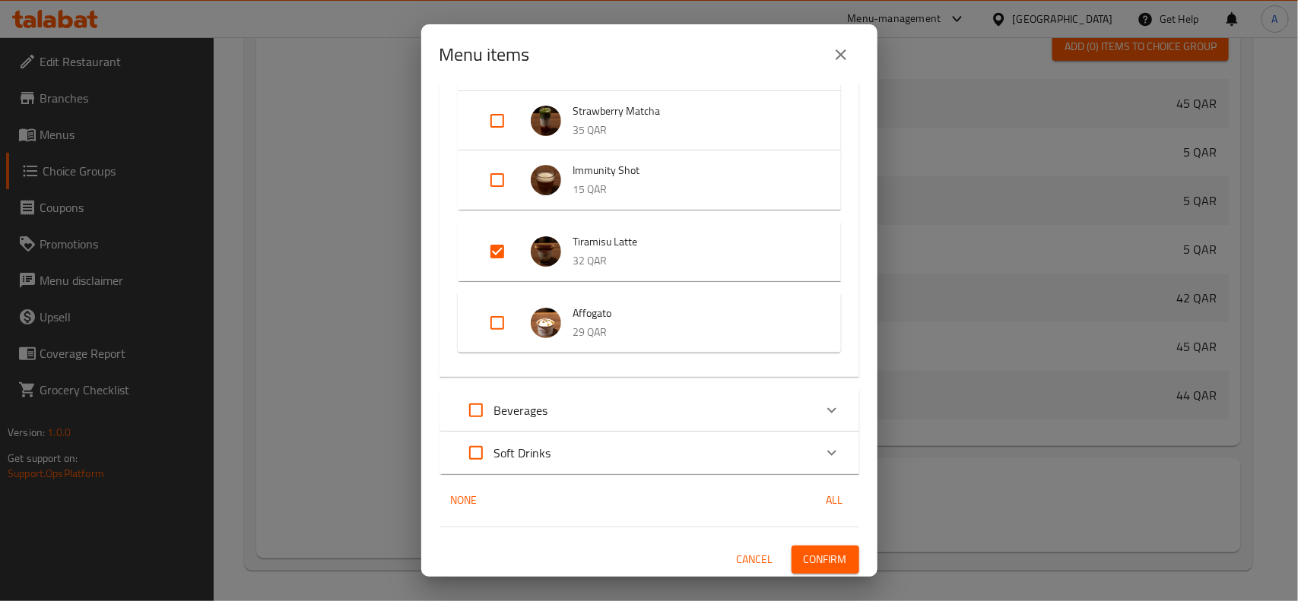
click at [845, 46] on icon "close" at bounding box center [841, 55] width 18 height 18
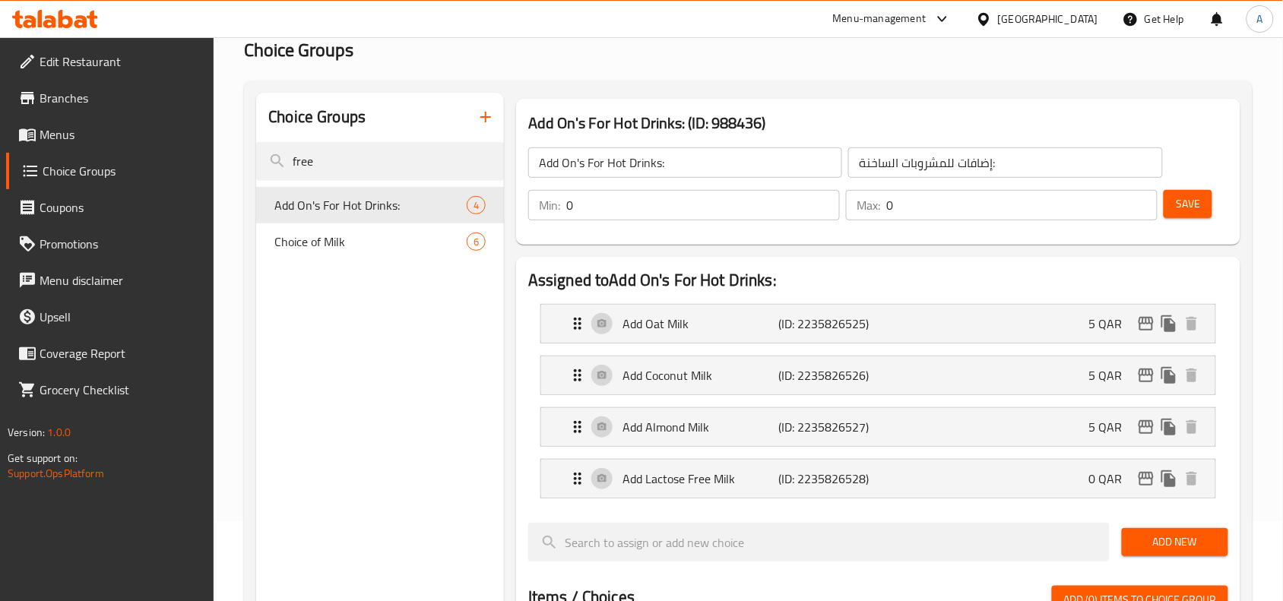
scroll to position [0, 0]
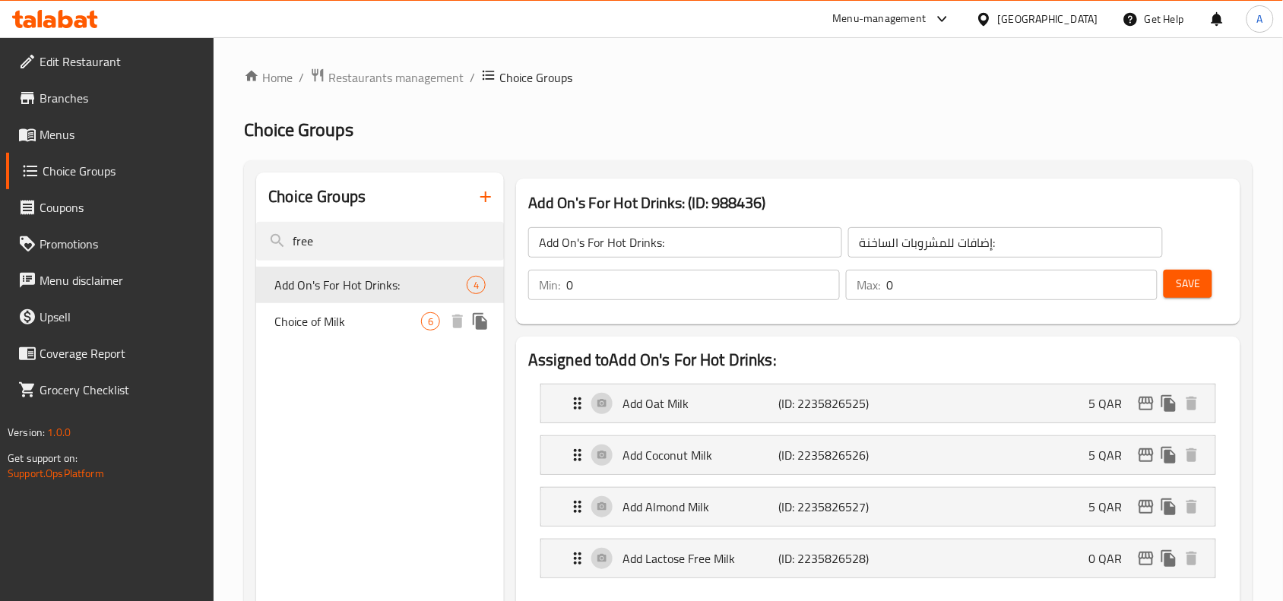
click at [346, 328] on span "Choice of Milk" at bounding box center [347, 321] width 147 height 18
type input "Choice of Milk"
type input "اختيار الحليب"
type input "1"
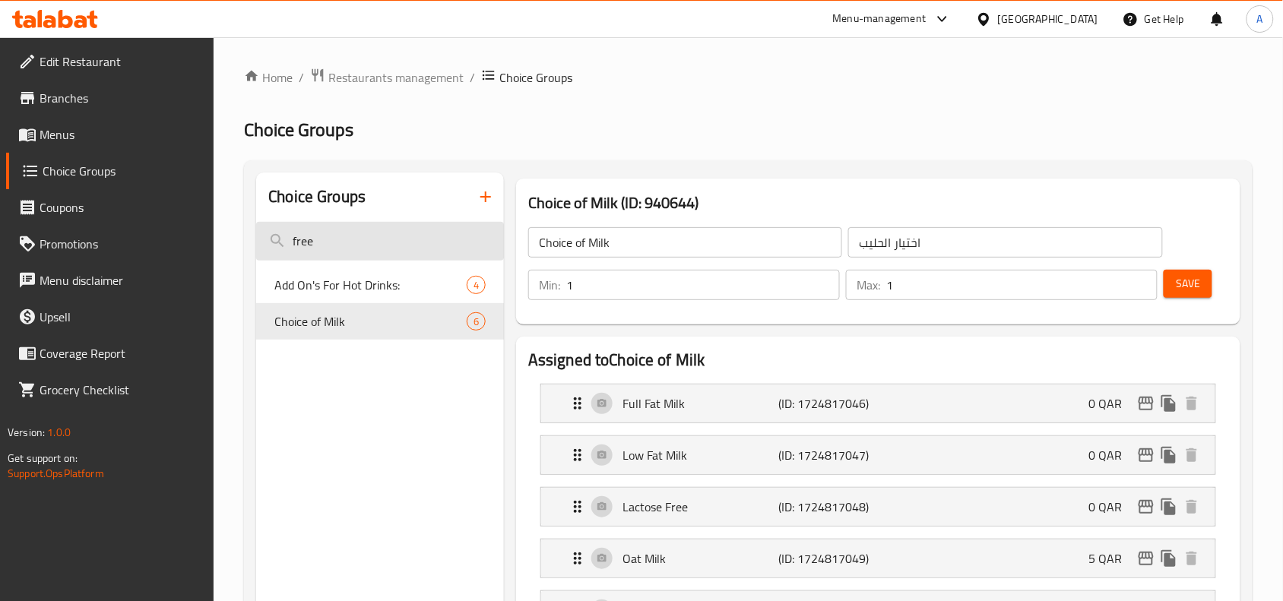
click at [354, 242] on input "free" at bounding box center [380, 241] width 248 height 39
type input "f"
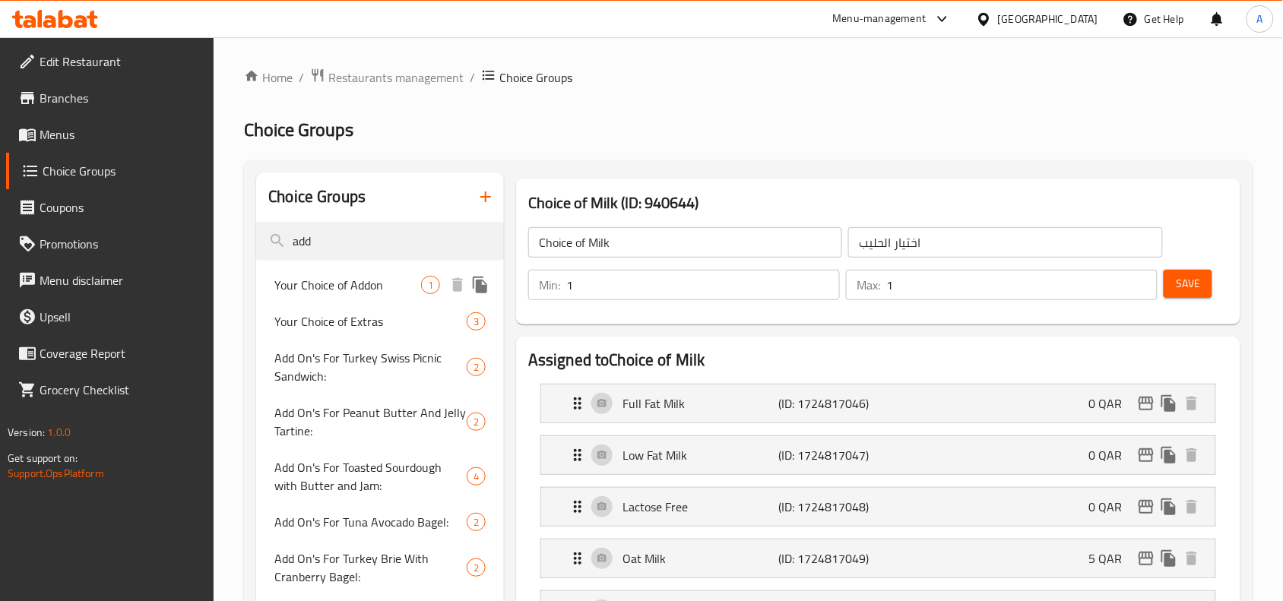
type input "add"
click at [352, 287] on span "Your Choice of Addon" at bounding box center [347, 285] width 147 height 18
type input "Your Choice of Addon"
type input "اختيارك من الاضافات"
type input "0"
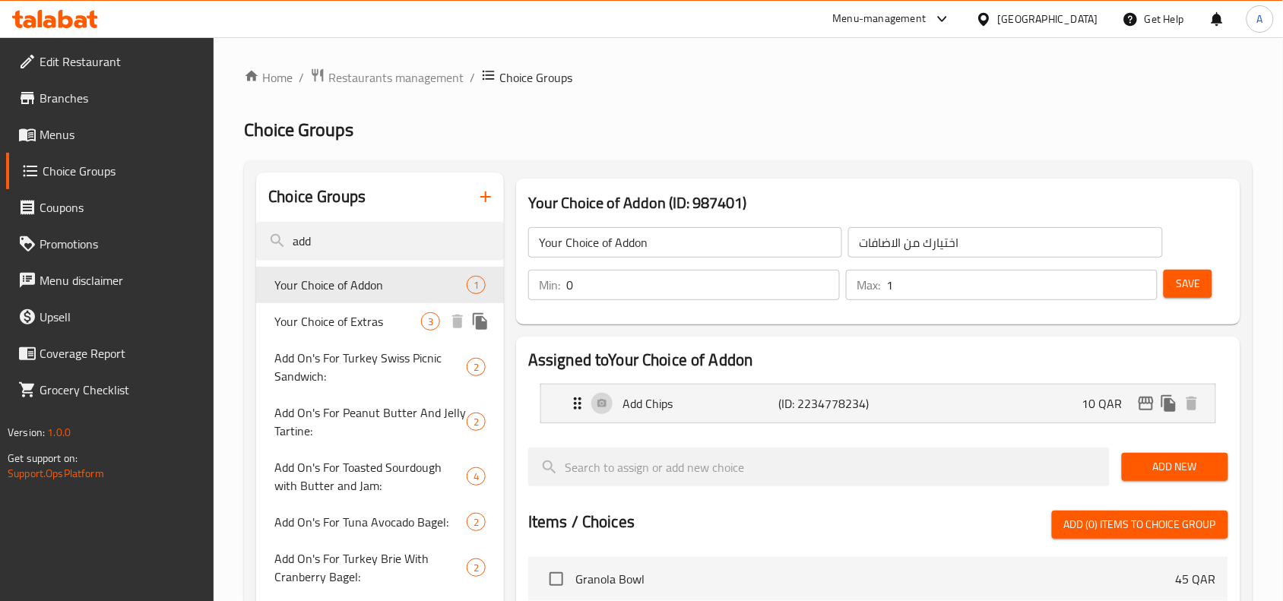
click at [335, 312] on span "Your Choice of Extras" at bounding box center [347, 321] width 147 height 18
type input "Your Choice of Extras"
type input "اختيارك من الاكسترا"
type input "3"
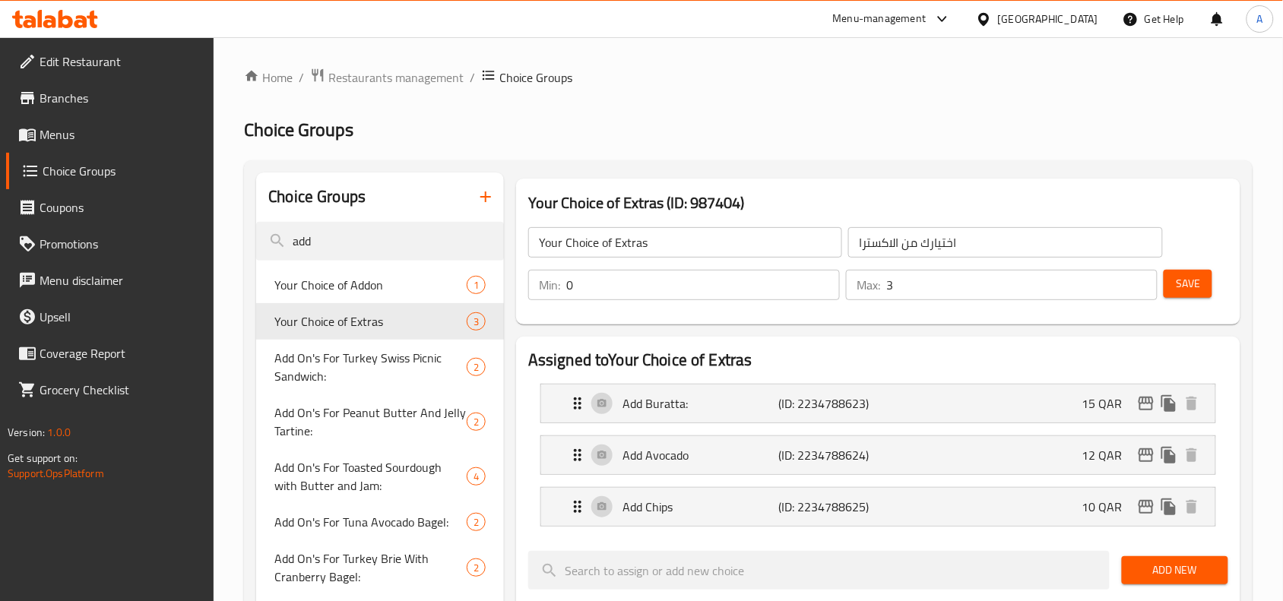
click at [28, 131] on icon at bounding box center [27, 134] width 18 height 18
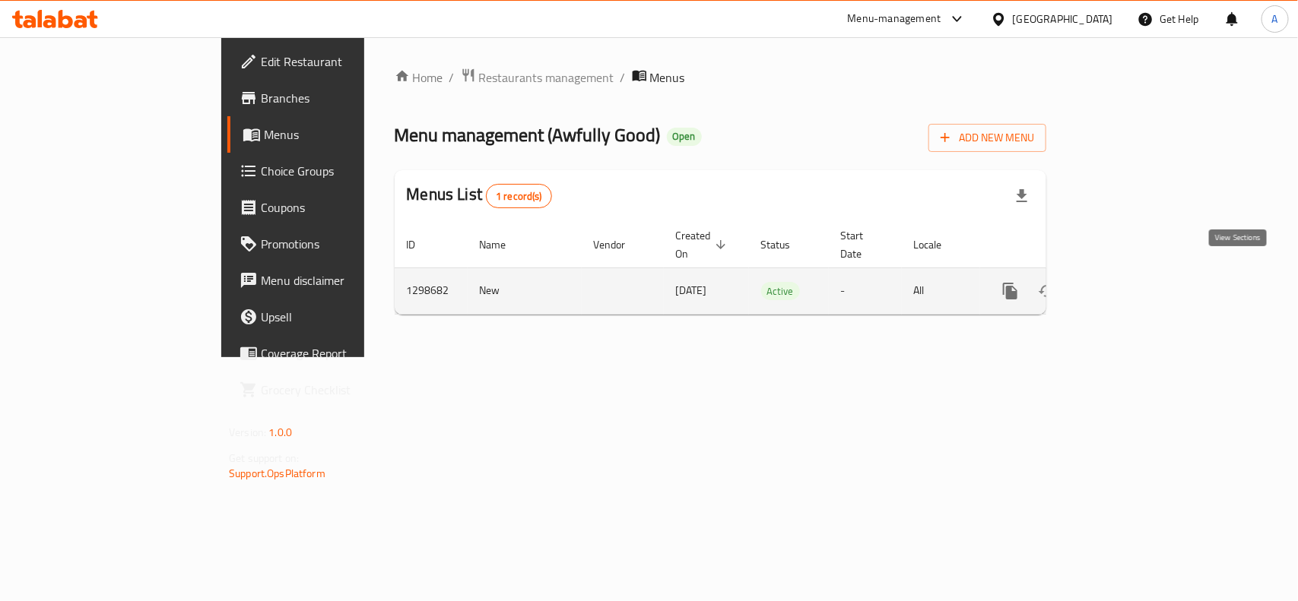
click at [1127, 284] on icon "enhanced table" at bounding box center [1120, 291] width 14 height 14
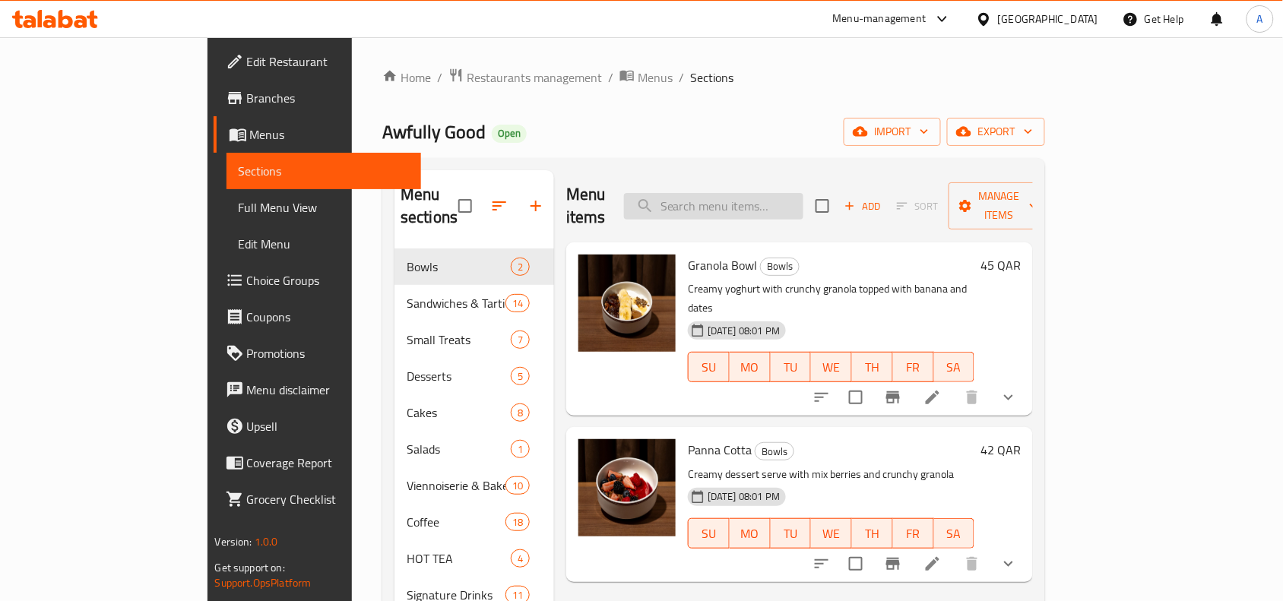
click at [776, 203] on input "search" at bounding box center [713, 206] width 179 height 27
paste input "Viennoiserie & Baked Goods"
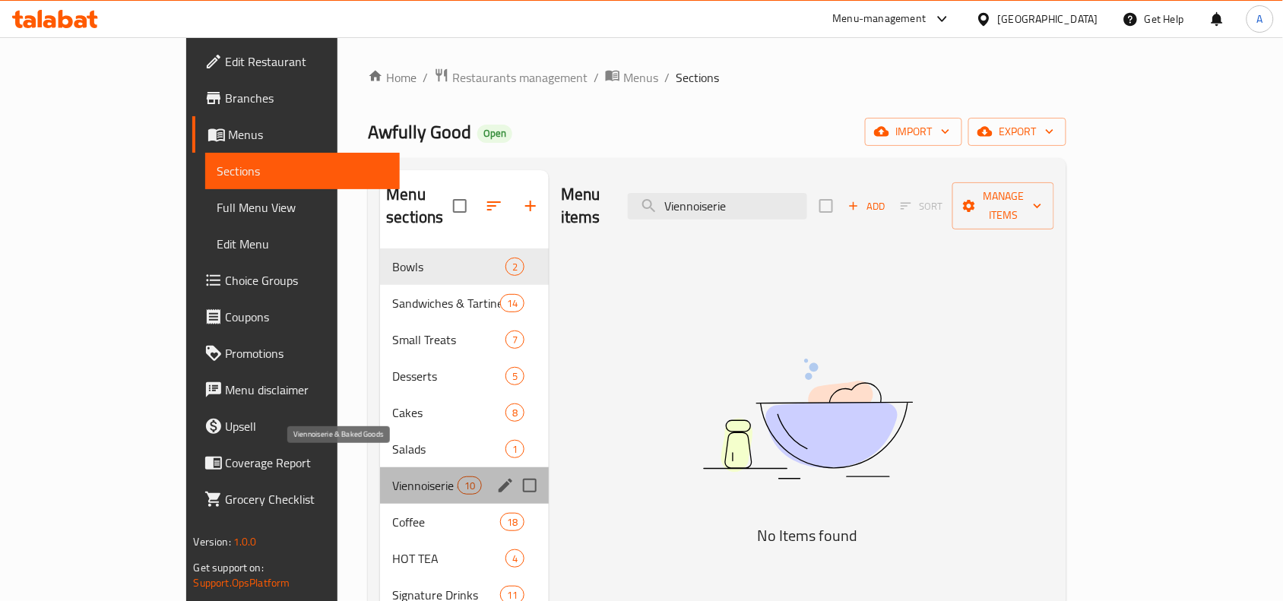
click at [392, 477] on span "Viennoiserie & Baked Goods" at bounding box center [424, 486] width 65 height 18
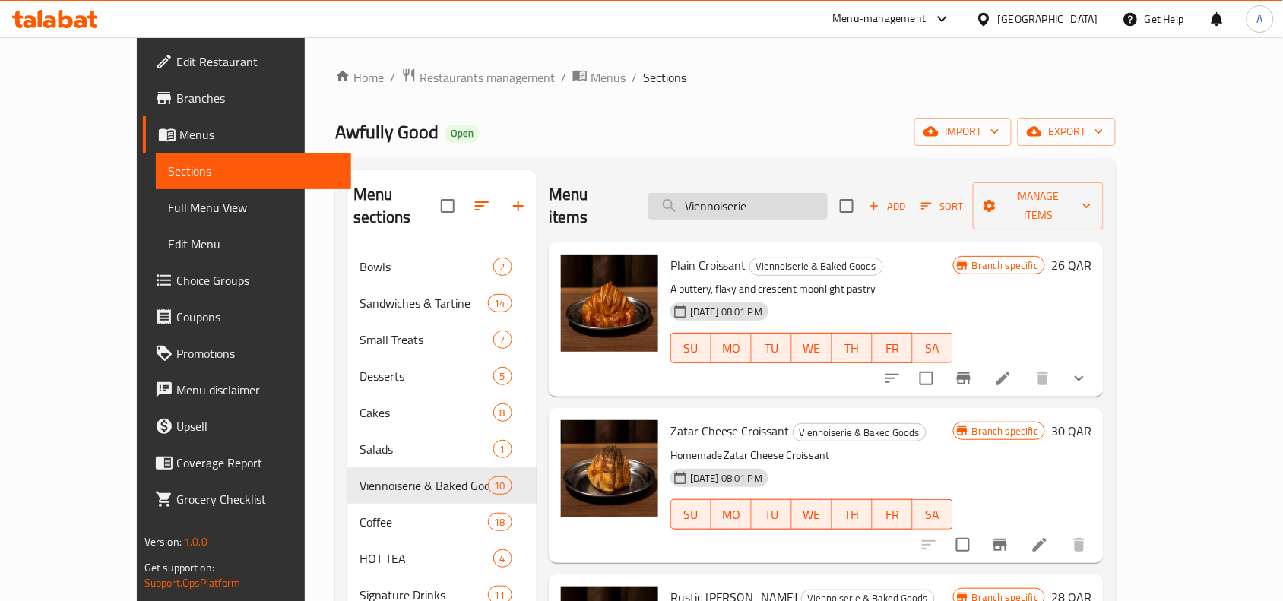
click at [820, 193] on input "Viennoiserie" at bounding box center [738, 206] width 179 height 27
paste input "Plain Croissant"
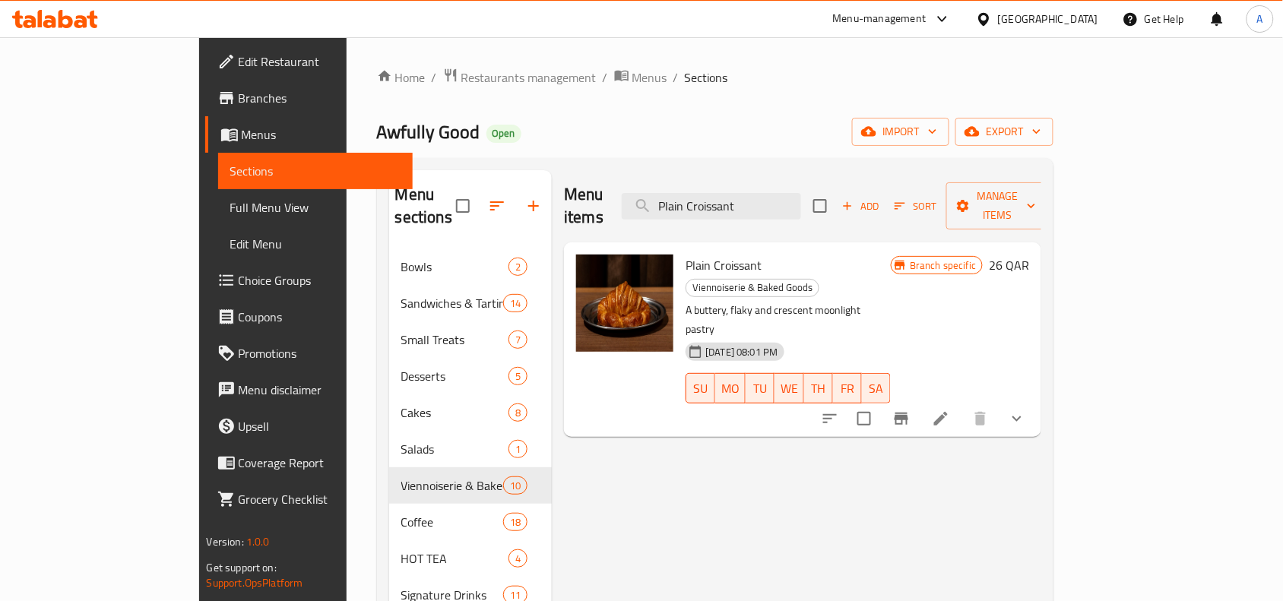
type input "Plain Croissant"
click at [1026, 410] on icon "show more" at bounding box center [1017, 419] width 18 height 18
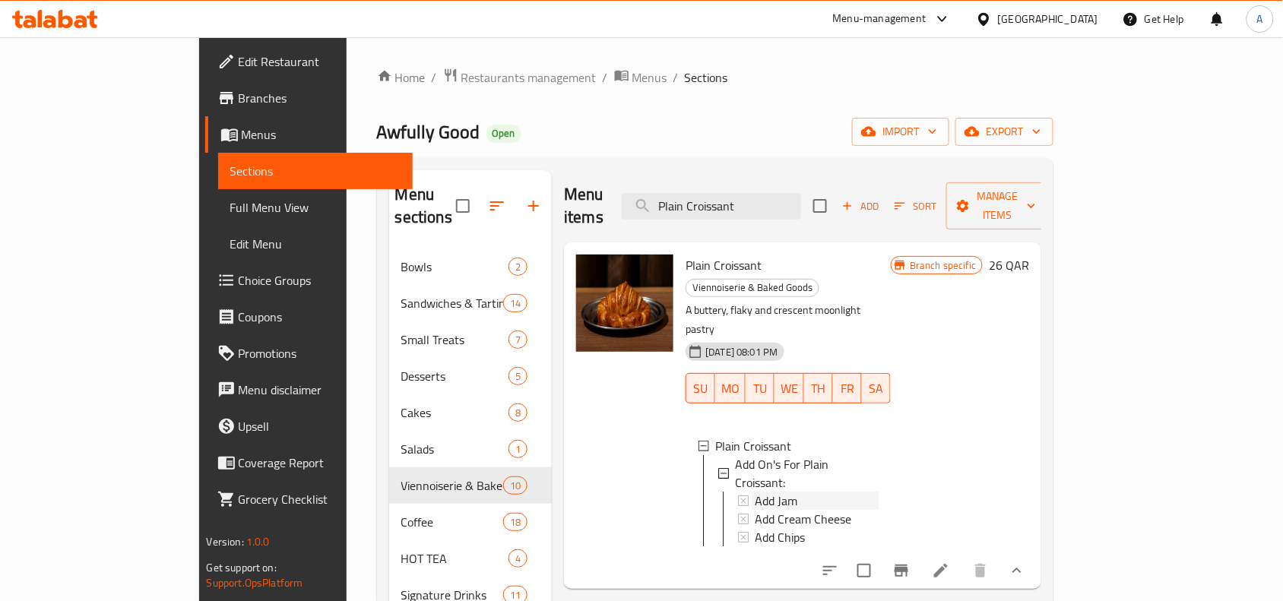
click at [755, 492] on div "Add Jam" at bounding box center [817, 501] width 124 height 18
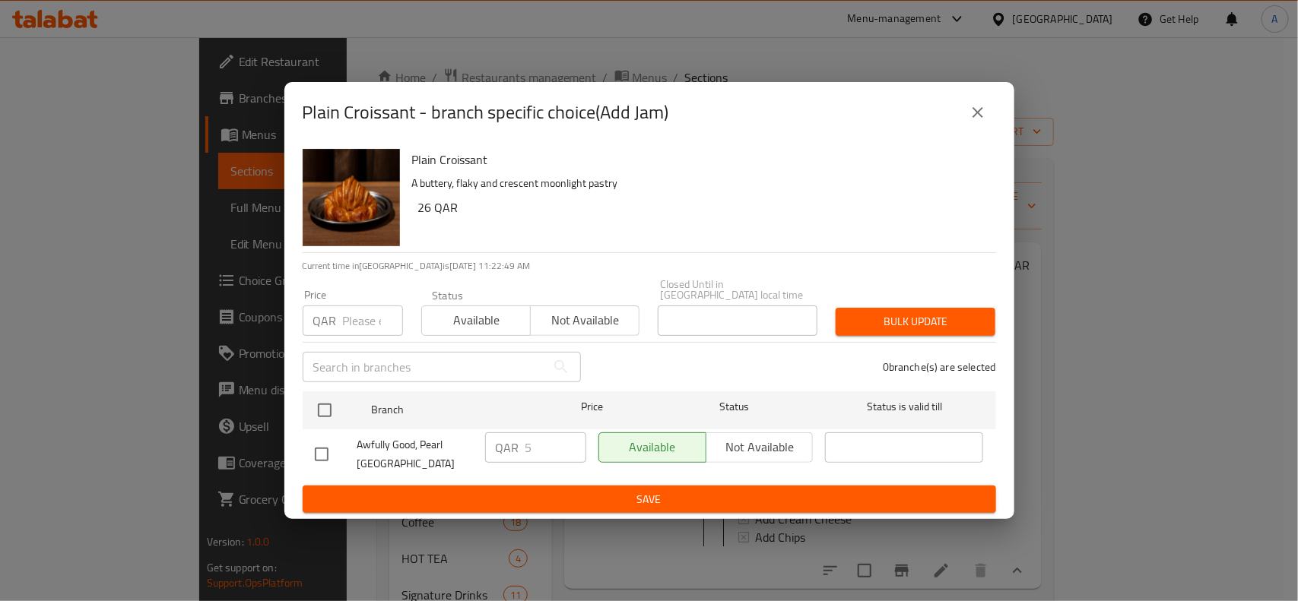
click at [972, 131] on button "close" at bounding box center [977, 112] width 36 height 36
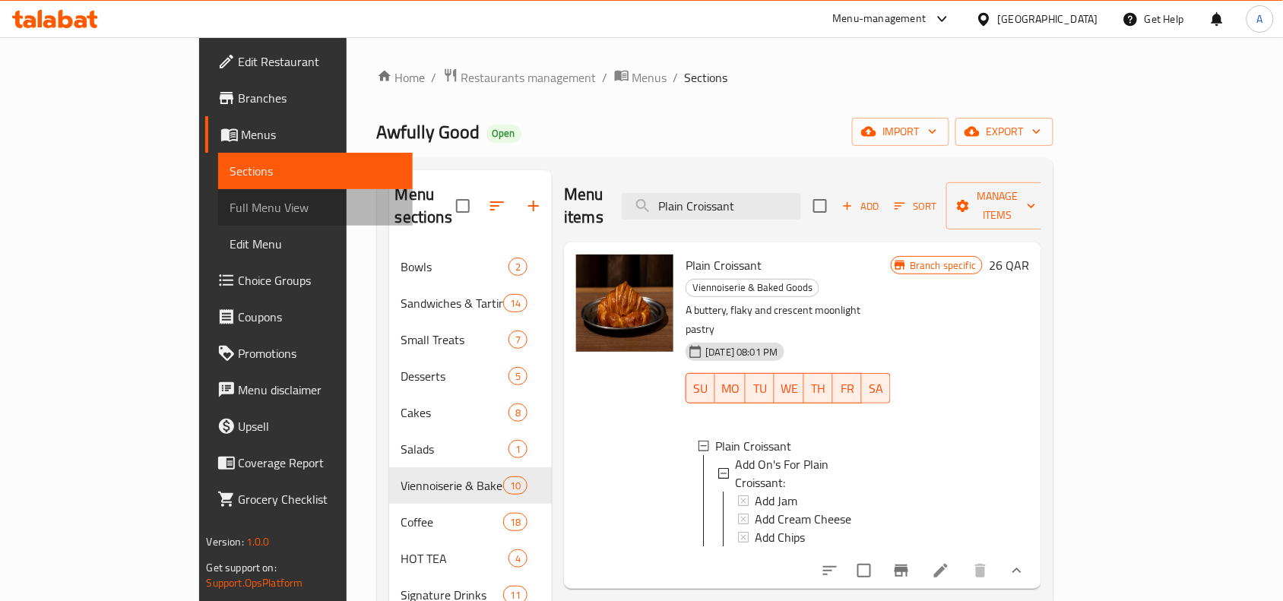
click at [230, 209] on span "Full Menu View" at bounding box center [315, 207] width 171 height 18
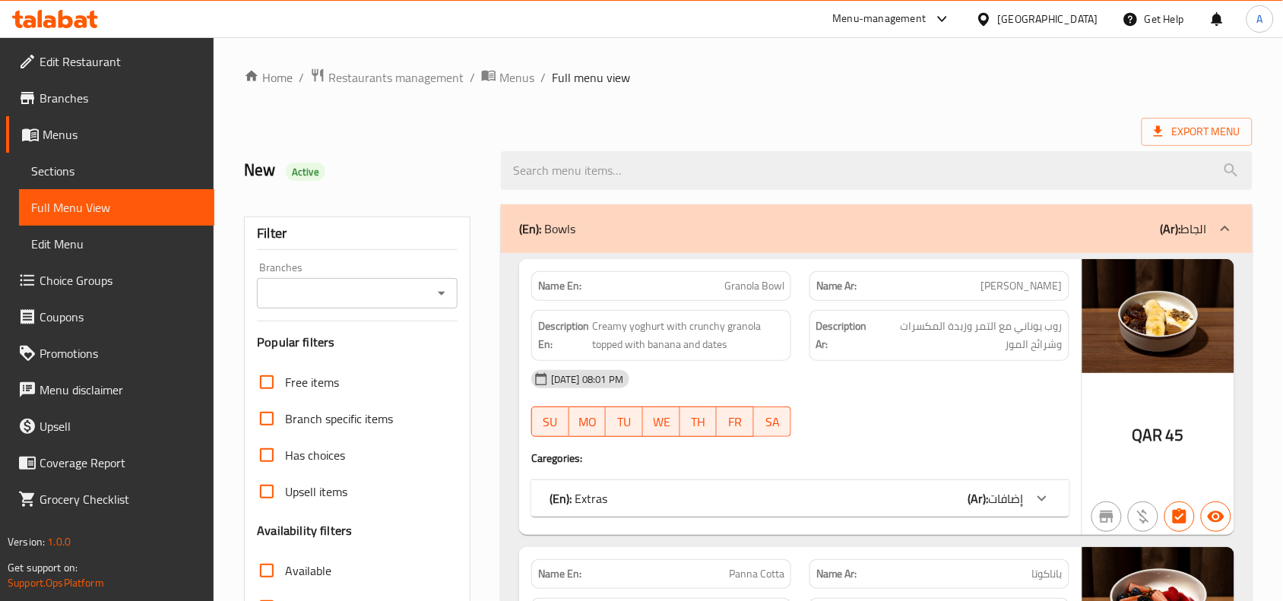
click at [442, 293] on icon "Open" at bounding box center [442, 294] width 8 height 4
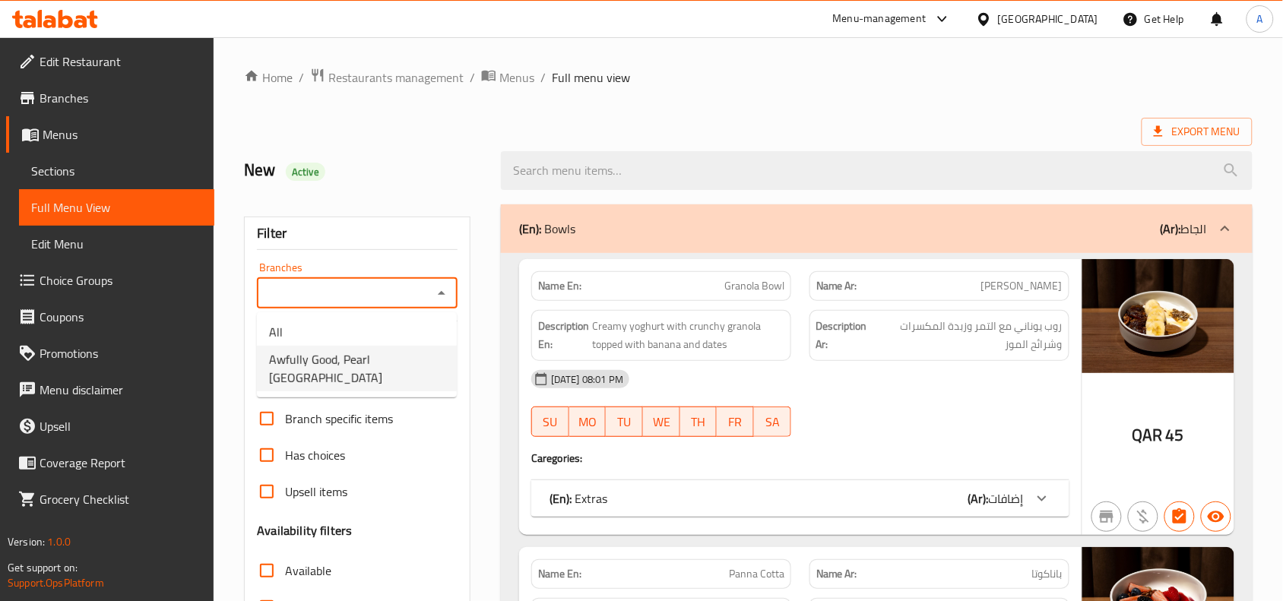
click at [344, 363] on span "Awfully Good, Pearl Qatar" at bounding box center [357, 368] width 176 height 36
type input "Awfully Good, Pearl Qatar"
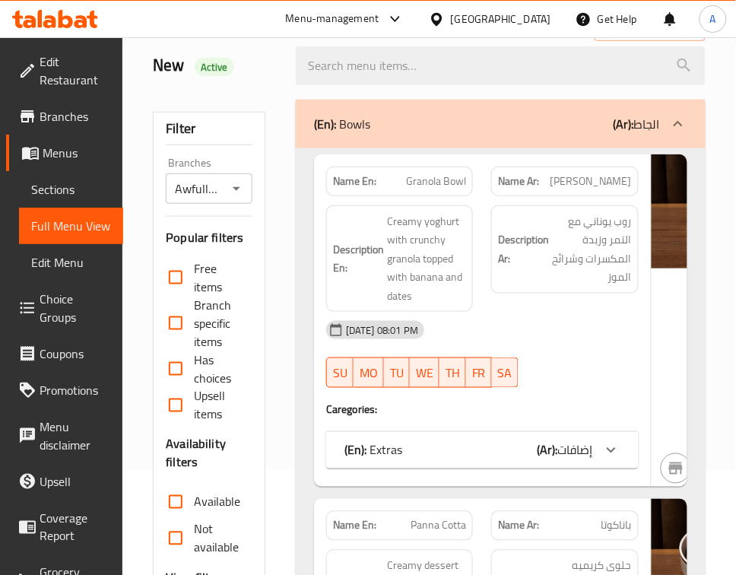
scroll to position [190, 0]
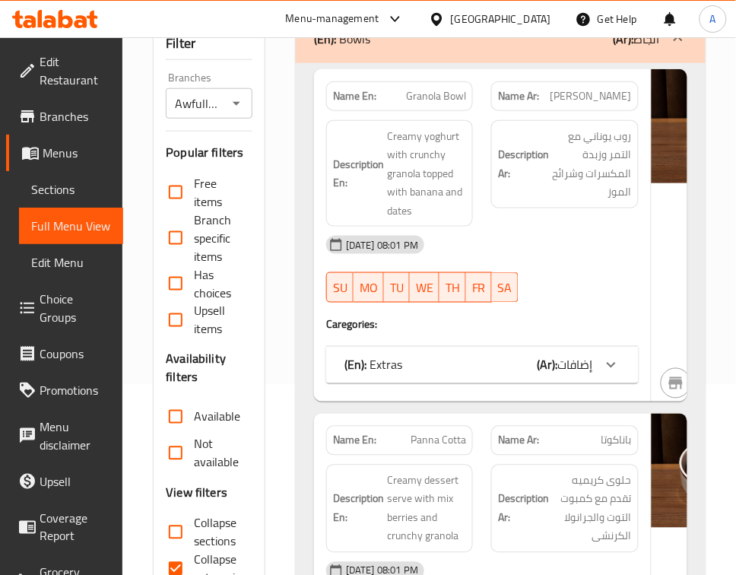
click at [663, 247] on div "QAR 45" at bounding box center [728, 235] width 152 height 332
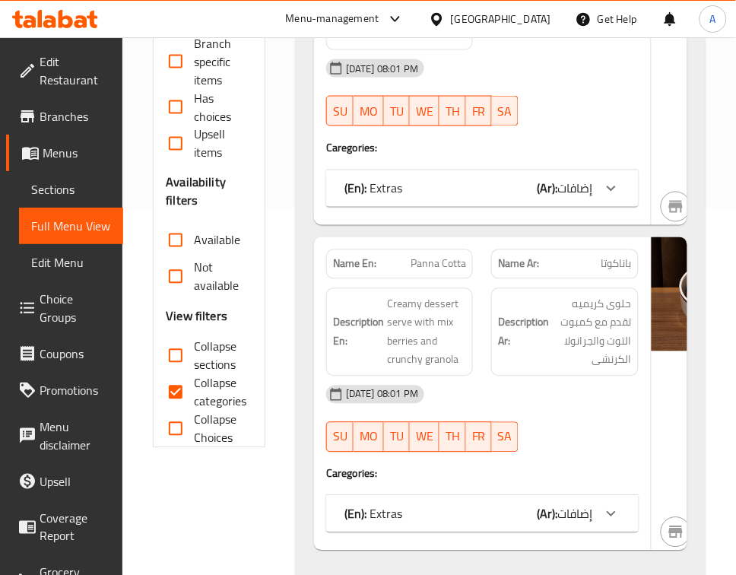
scroll to position [380, 0]
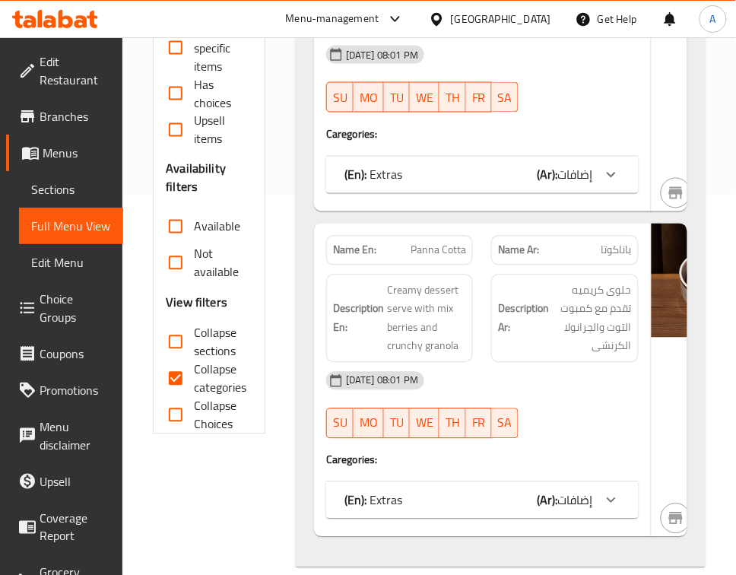
click at [175, 374] on input "Collapse categories" at bounding box center [175, 378] width 36 height 36
checkbox input "false"
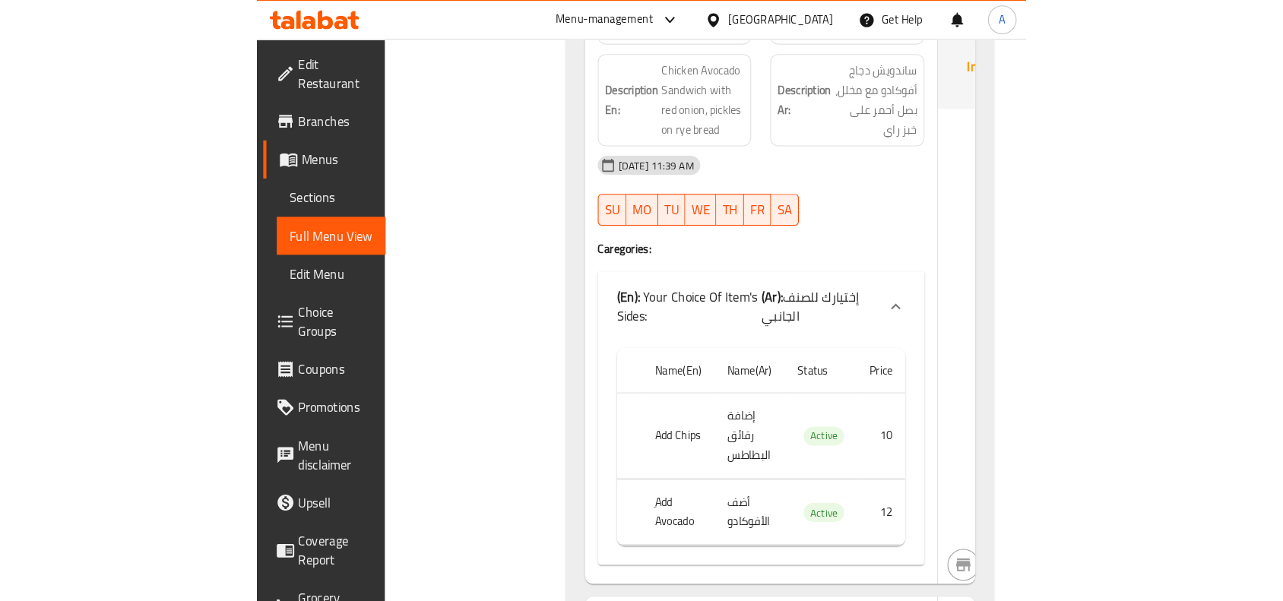
scroll to position [1996, 0]
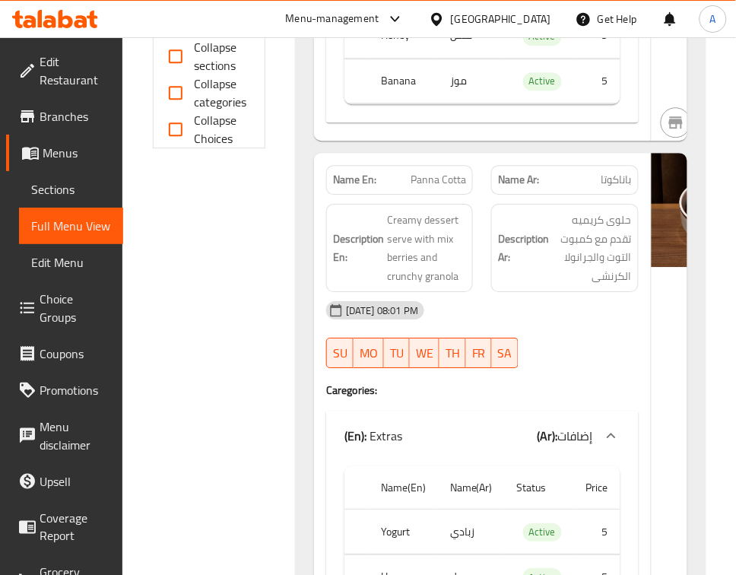
scroll to position [665, 0]
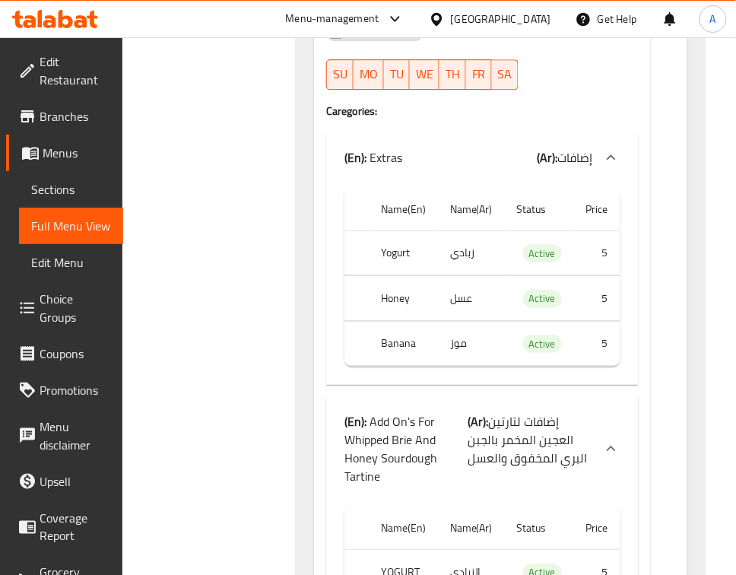
scroll to position [3836, 0]
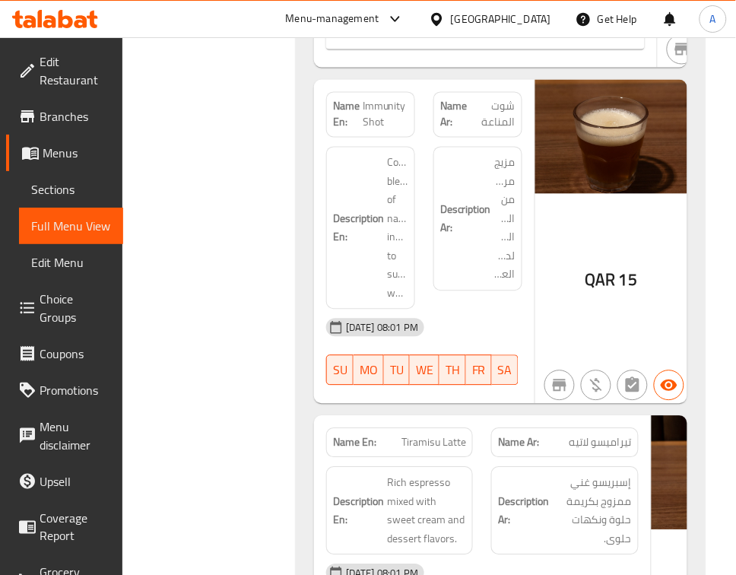
scroll to position [53445, 0]
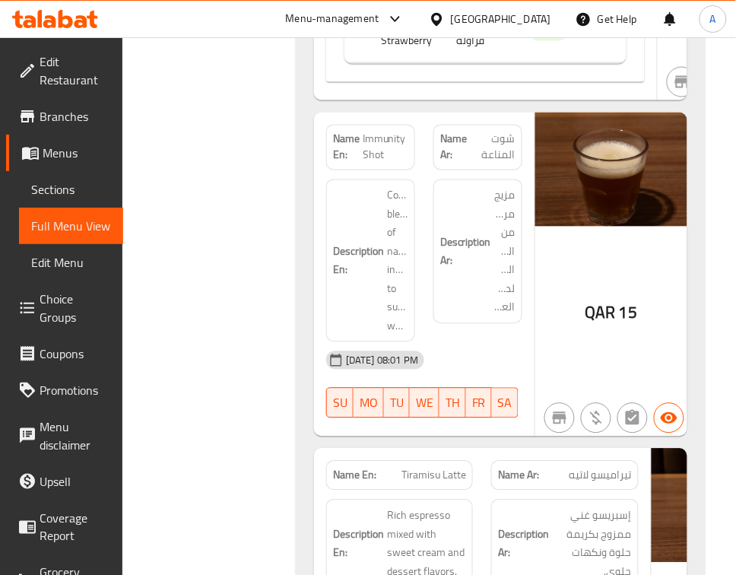
drag, startPoint x: 382, startPoint y: 99, endPoint x: 472, endPoint y: 100, distance: 90.5
copy span "Strawberry Matcha"
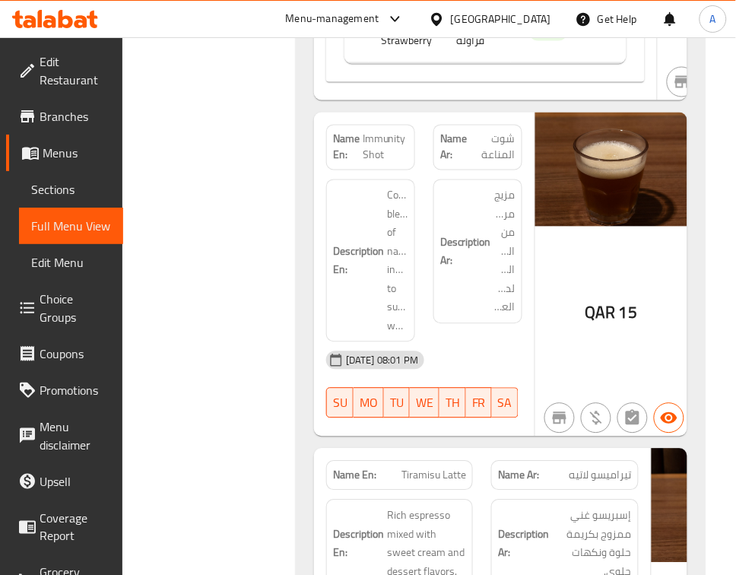
copy span "Strawberry Matcha"
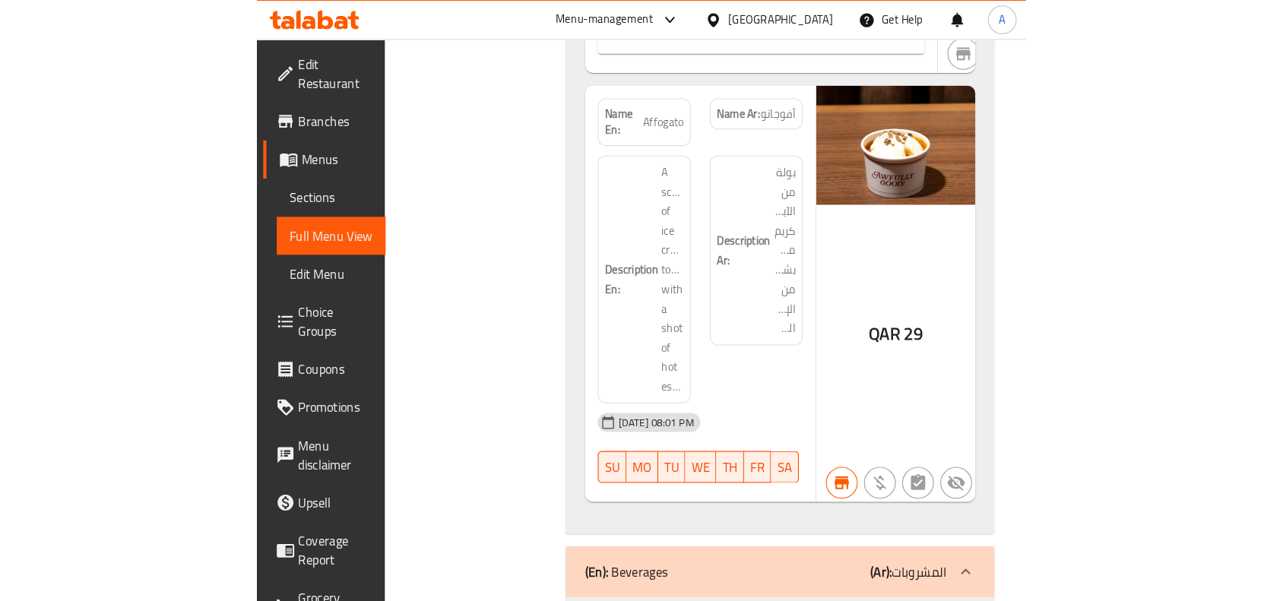
scroll to position [52930, 0]
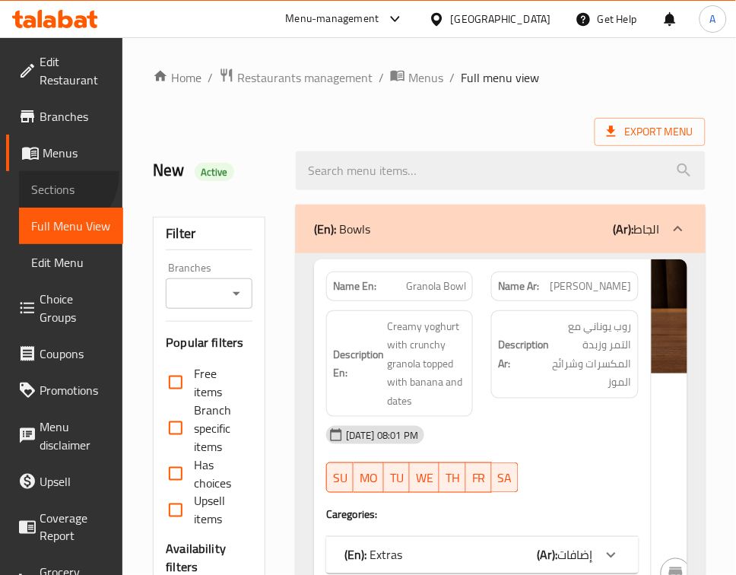
click at [53, 173] on link "Sections" at bounding box center [71, 189] width 104 height 36
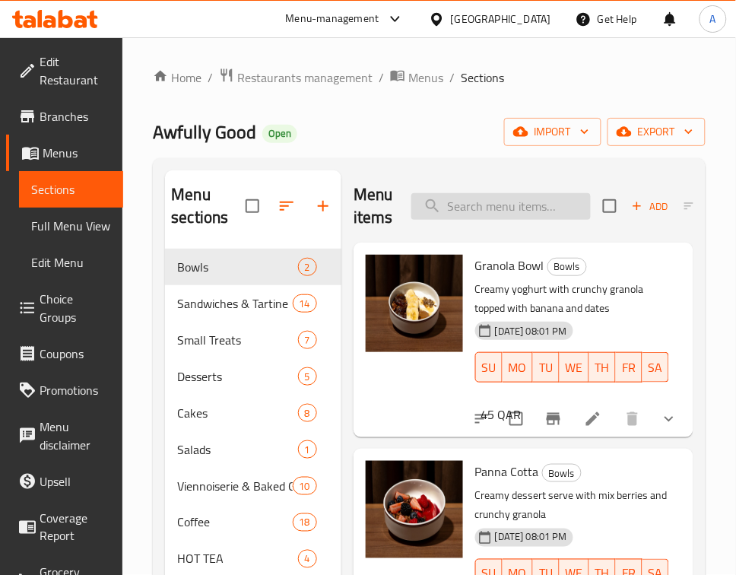
click at [494, 218] on input "search" at bounding box center [500, 206] width 179 height 27
paste input "Whipped Sweet Goat Cheese with Caramelized Pear"
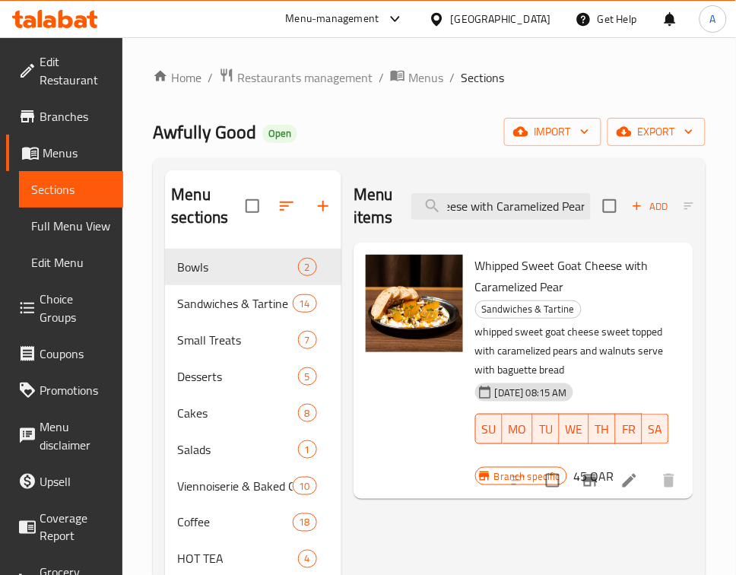
type input "Whipped Sweet Goat Cheese with Caramelized Pear"
click at [55, 316] on span "Choice Groups" at bounding box center [75, 308] width 71 height 36
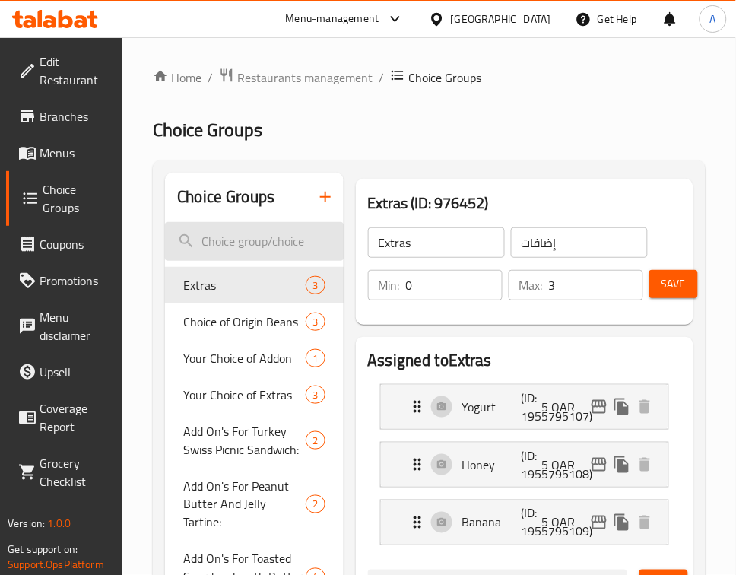
click at [223, 255] on input "search" at bounding box center [254, 241] width 178 height 39
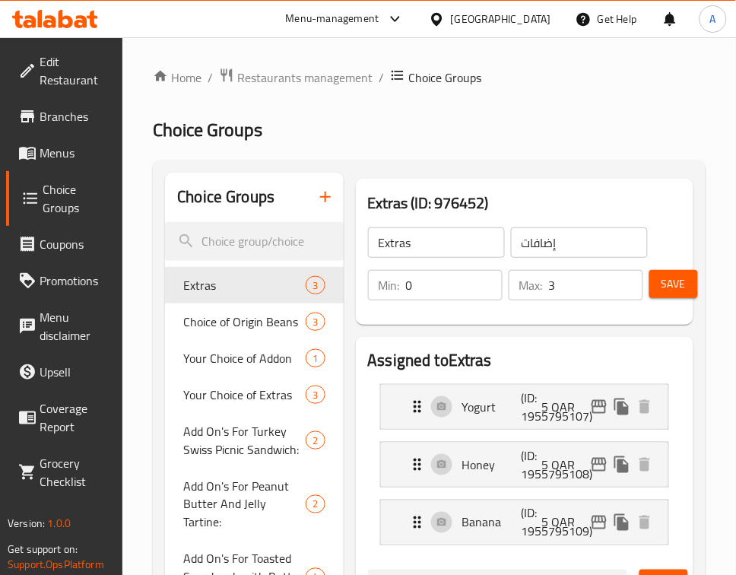
click at [331, 199] on icon "button" at bounding box center [325, 197] width 18 height 18
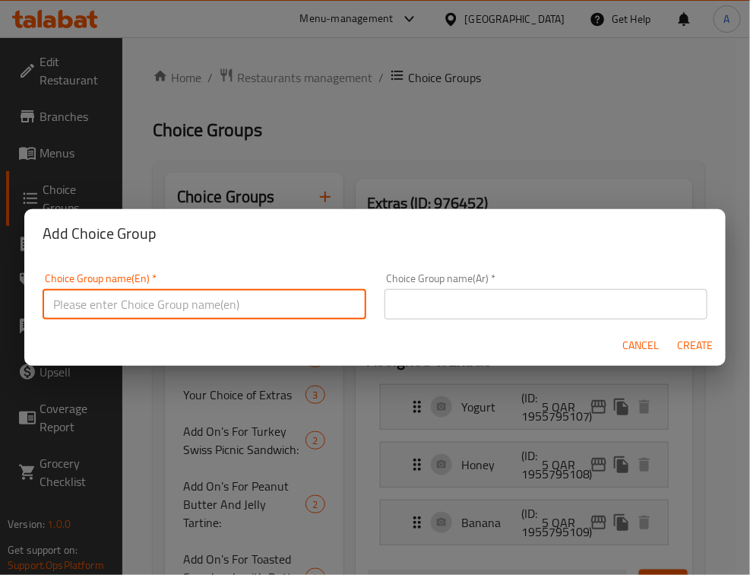
click at [230, 297] on input "text" at bounding box center [205, 304] width 324 height 30
drag, startPoint x: 120, startPoint y: 302, endPoint x: 173, endPoint y: 304, distance: 53.3
click at [173, 304] on input "Add On's For Hot Drinks:" at bounding box center [205, 304] width 324 height 30
paste input "Whipped Sweet Goat Cheese with Caramelized Pear"
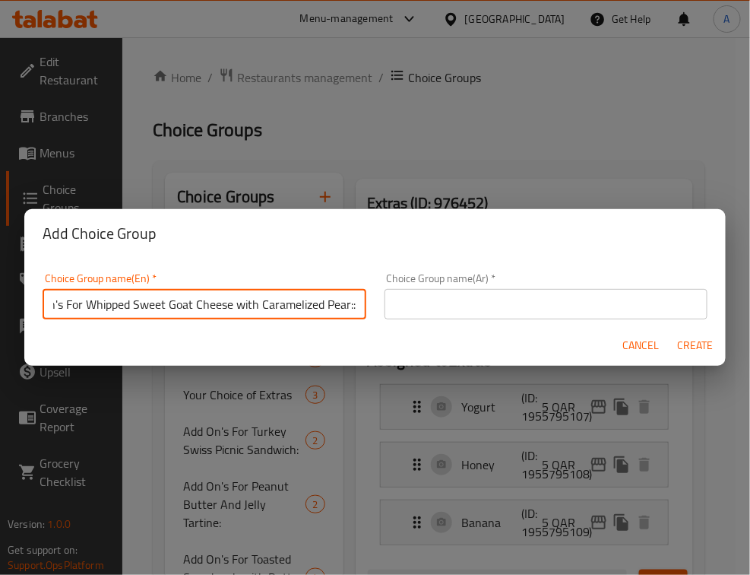
type input "Add On's For Whipped Sweet Goat Cheese with Caramelized Pear::"
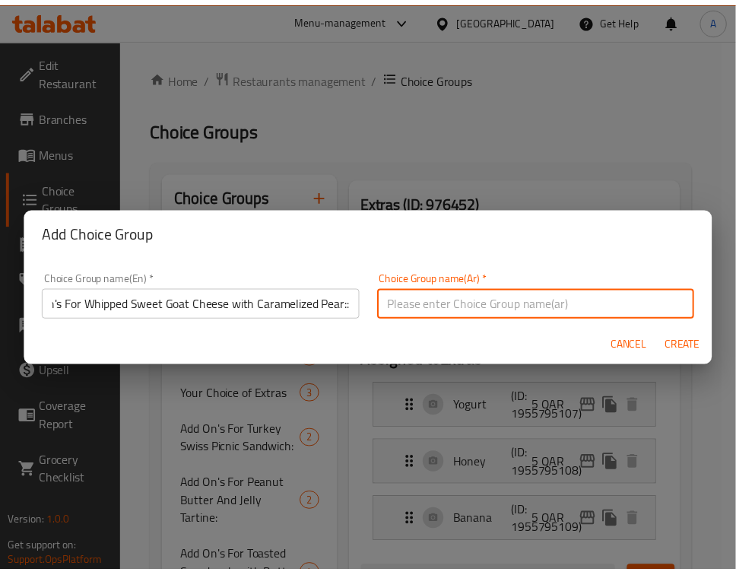
scroll to position [0, 0]
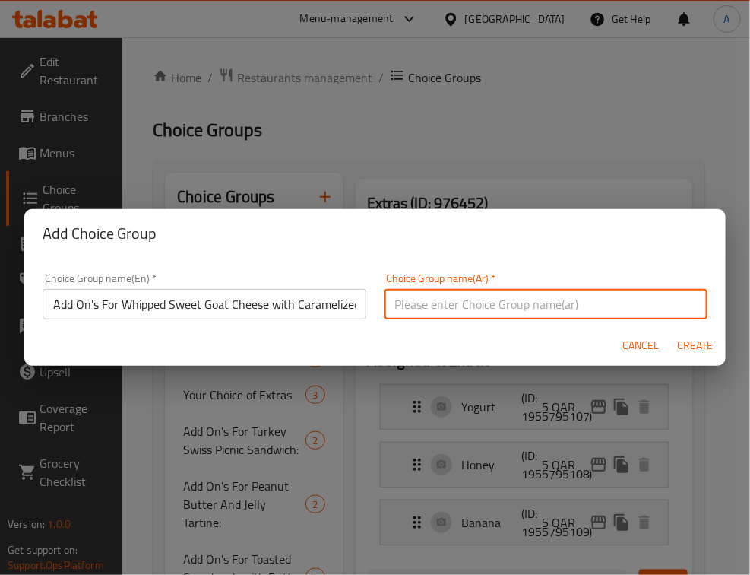
click at [601, 305] on input "text" at bounding box center [547, 304] width 324 height 30
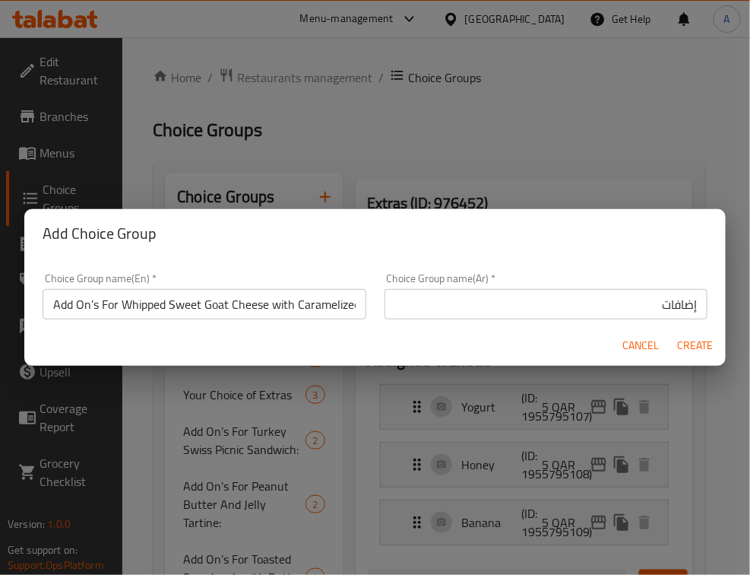
drag, startPoint x: 612, startPoint y: 305, endPoint x: 595, endPoint y: 318, distance: 21.7
click at [612, 305] on input "إضافات" at bounding box center [547, 304] width 324 height 30
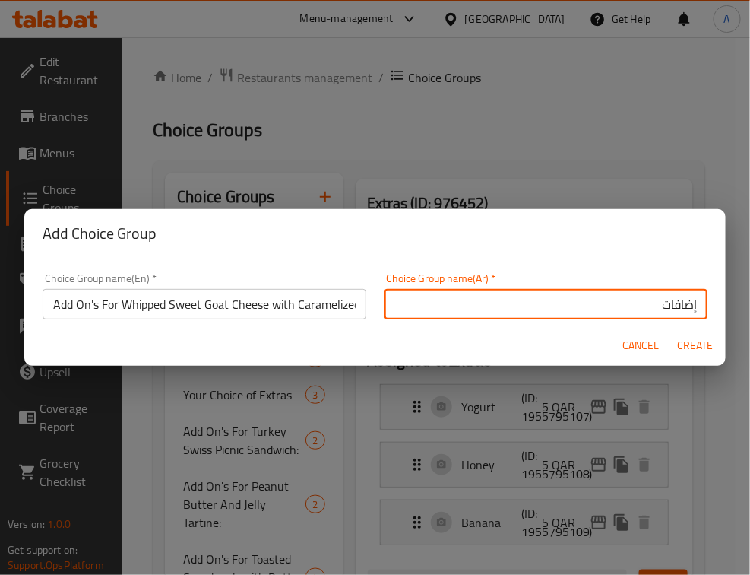
paste input "جبنه الماعز بالعسل مع الاجاص المكرمل"
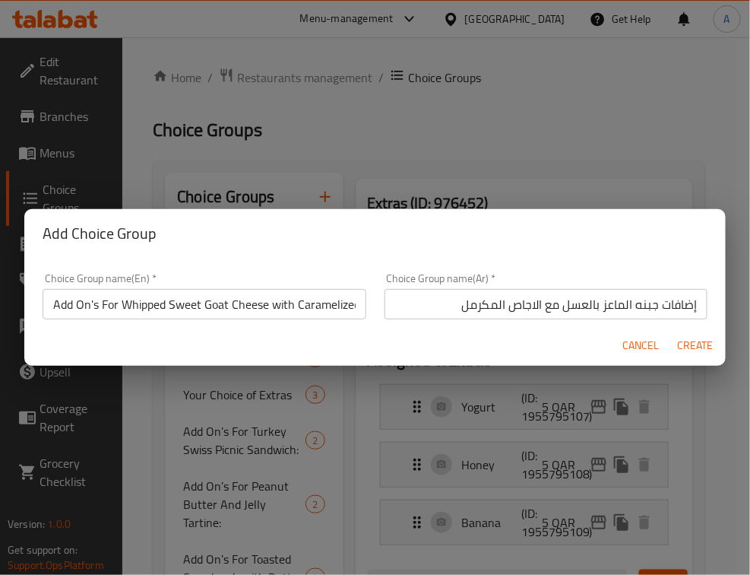
click at [436, 298] on input "إضافات جبنه الماعز بالعسل مع الاجاص المكرمل" at bounding box center [547, 304] width 324 height 30
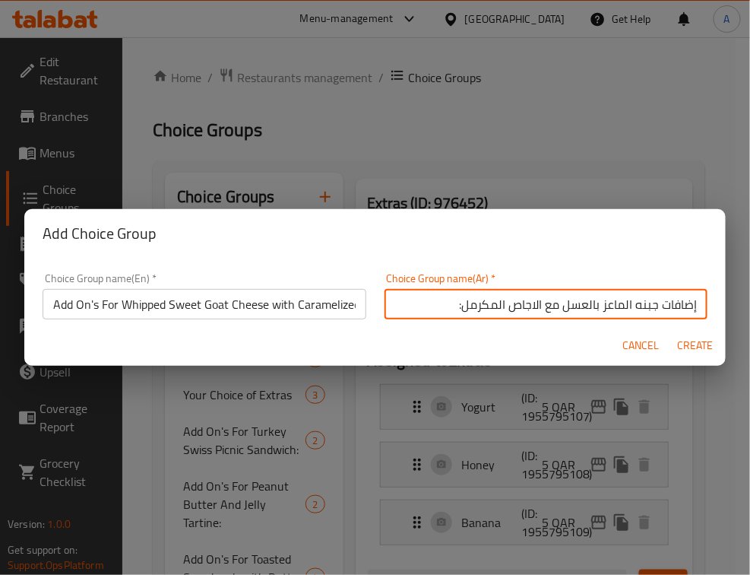
type input "إضافات جبنه الماعز بالعسل مع الاجاص المكرمل:"
click at [696, 348] on span "Create" at bounding box center [695, 345] width 36 height 19
type input "Add On's For Whipped Sweet Goat Cheese with Caramelized Pear::"
type input "إضافات جبنه الماعز بالعسل مع الاجاص المكرمل:"
type input "0"
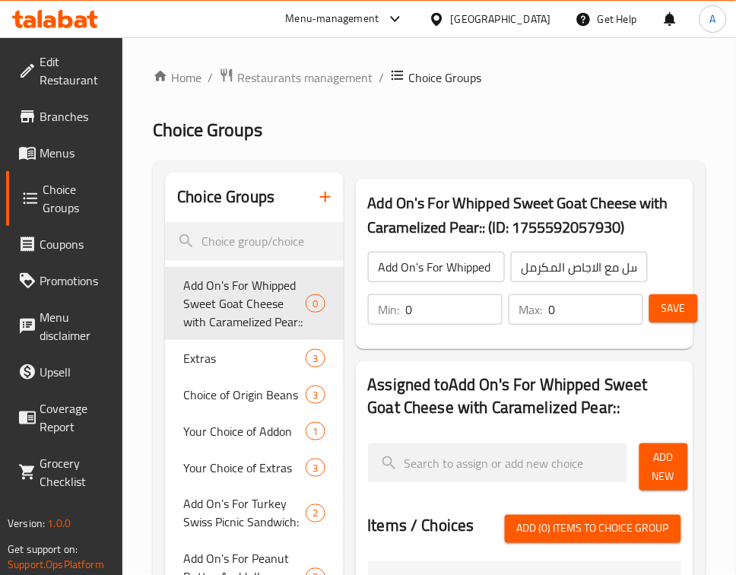
click at [670, 471] on span "Add New" at bounding box center [664, 467] width 24 height 38
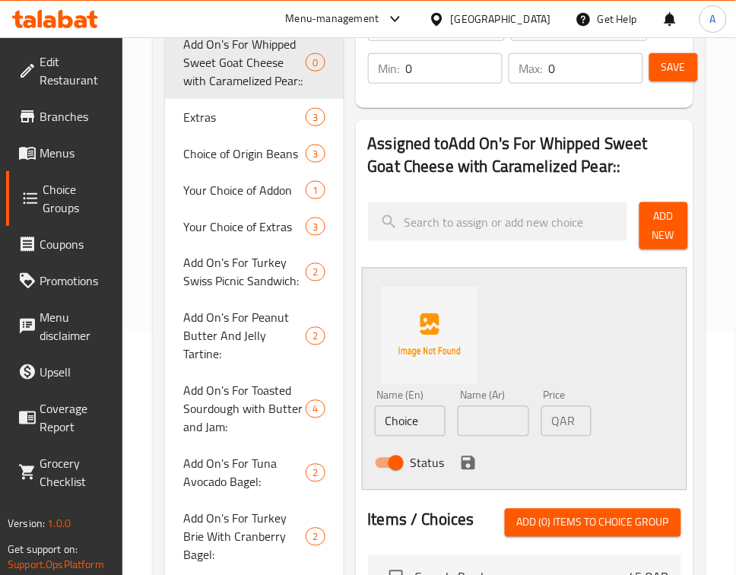
scroll to position [285, 0]
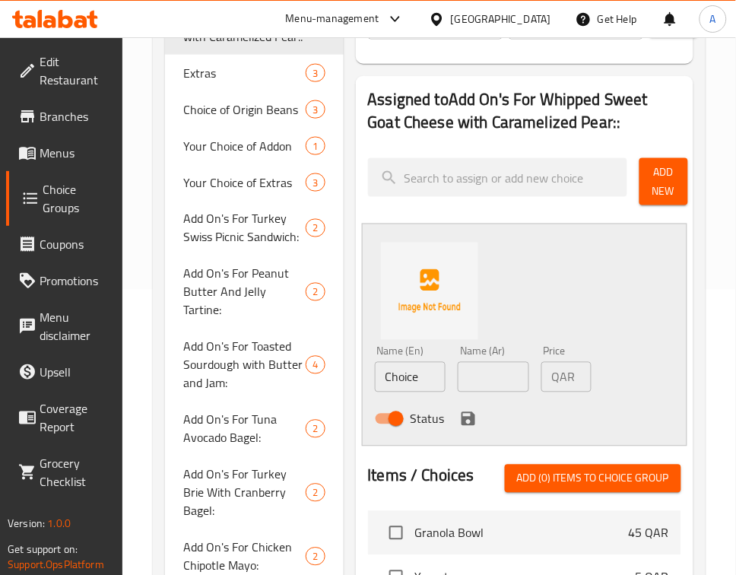
click at [400, 382] on input "Choice" at bounding box center [410, 377] width 71 height 30
type input "ِ"
type input "a"
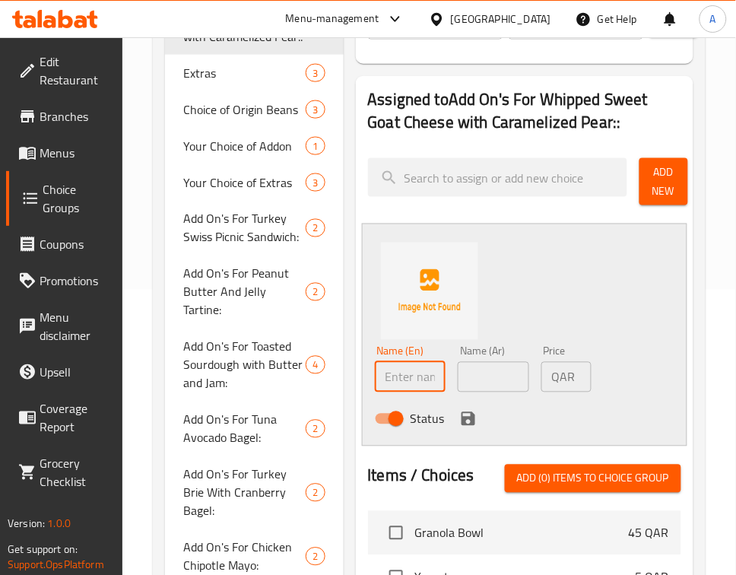
type input "a"
type input "Add Chips"
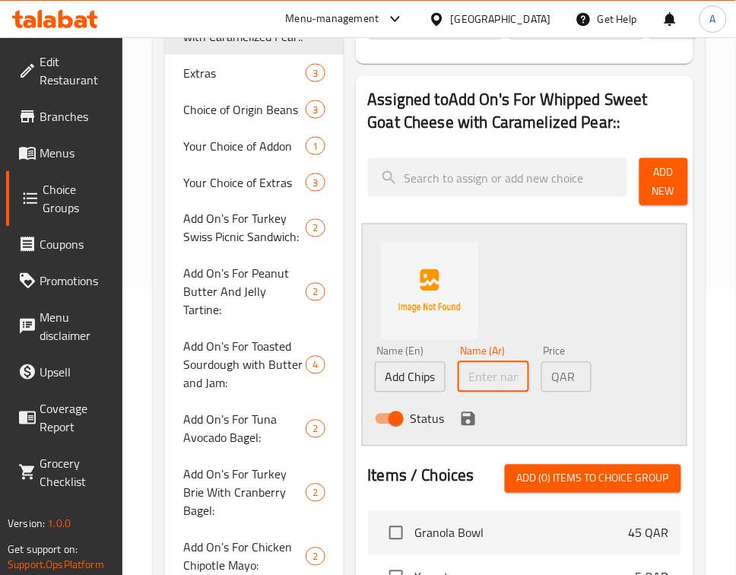
scroll to position [0, 0]
click at [477, 377] on input "text" at bounding box center [493, 377] width 71 height 30
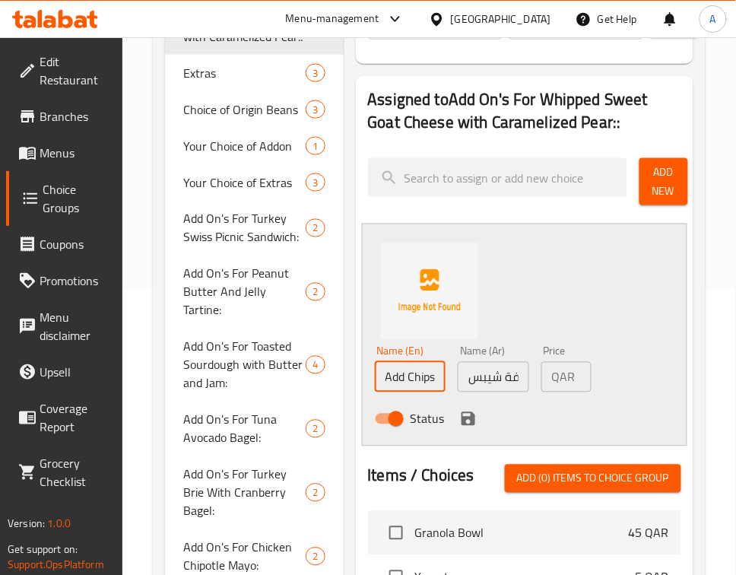
scroll to position [0, 1]
drag, startPoint x: 408, startPoint y: 379, endPoint x: 432, endPoint y: 374, distance: 24.0
click at [432, 374] on input "Add Chips" at bounding box center [410, 377] width 71 height 30
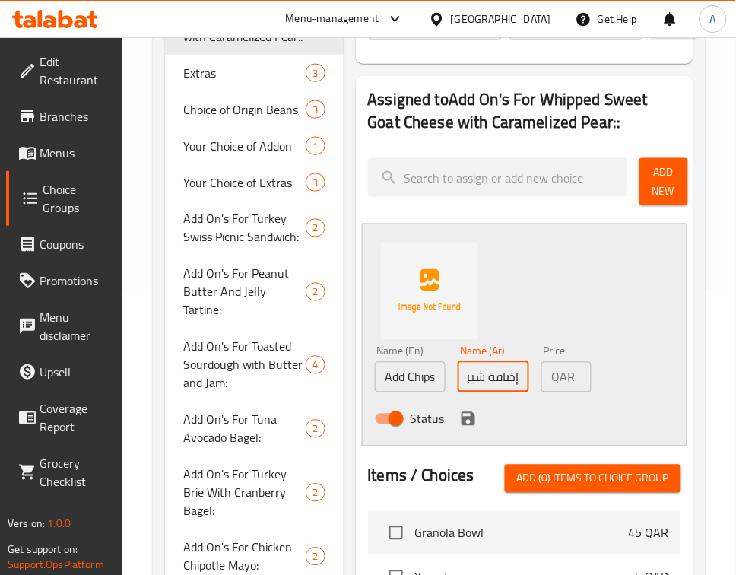
scroll to position [0, 0]
drag, startPoint x: 472, startPoint y: 379, endPoint x: 499, endPoint y: 373, distance: 27.3
click at [499, 373] on input "إضافة شيبس" at bounding box center [493, 377] width 71 height 30
paste input "قائق بطاطا"
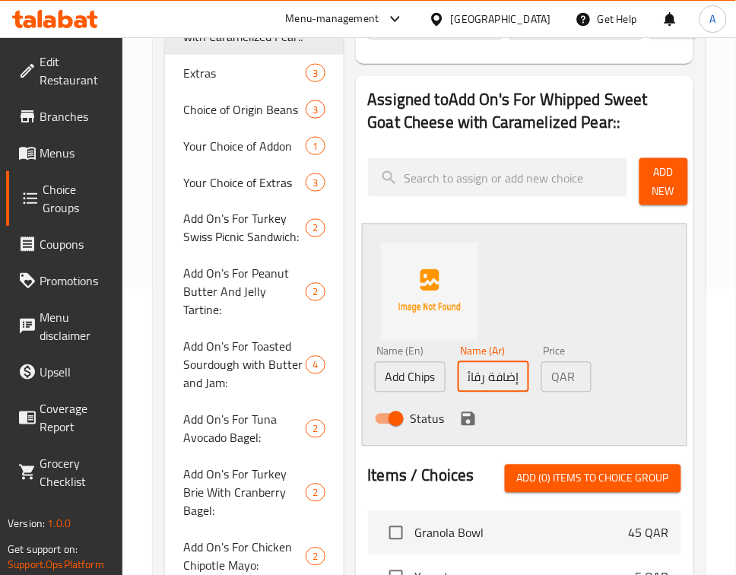
type input "إضافة رقائق بطاطا"
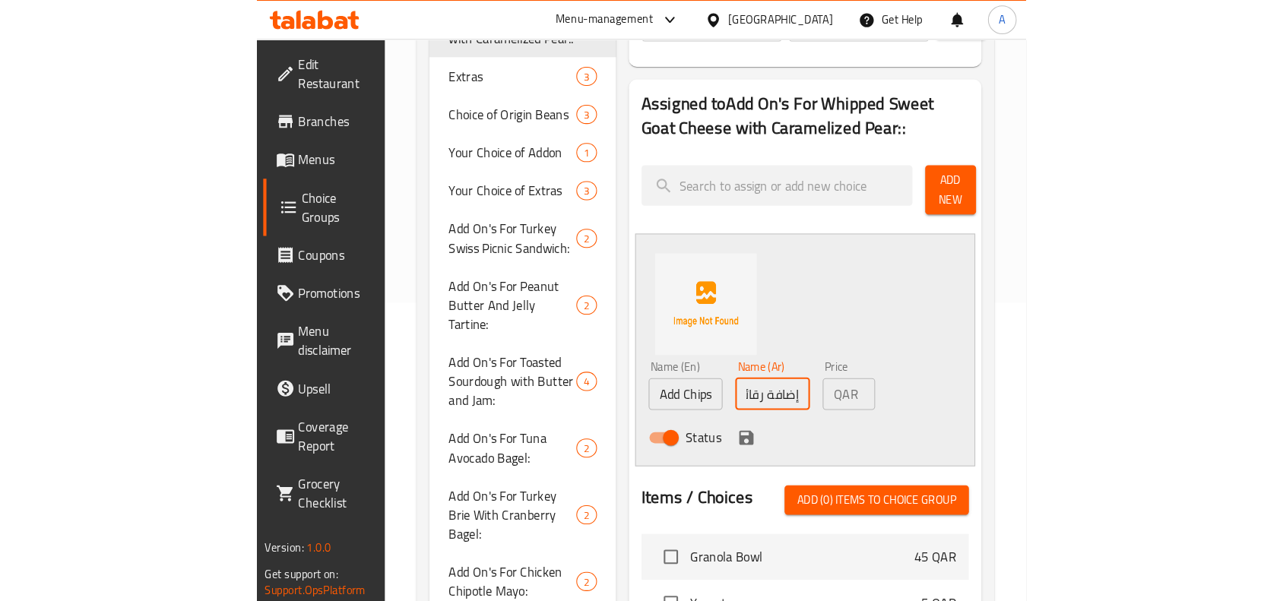
scroll to position [0, 0]
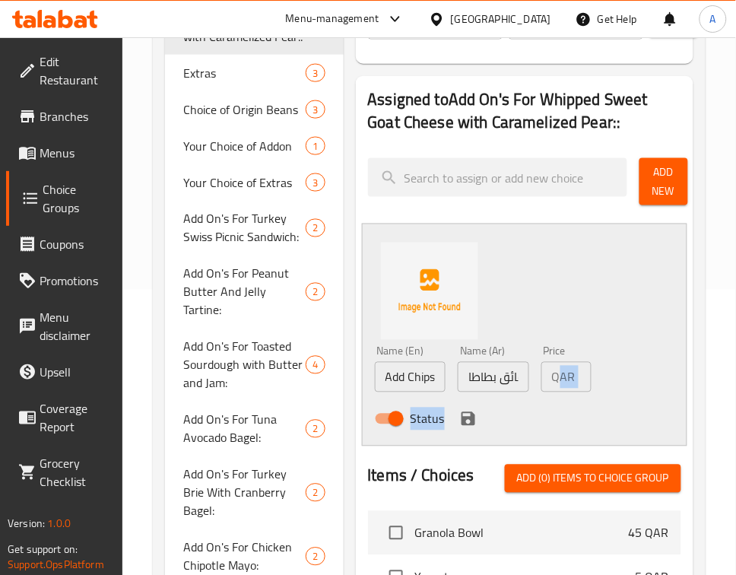
drag, startPoint x: 561, startPoint y: 380, endPoint x: 652, endPoint y: 382, distance: 91.3
click at [652, 382] on div "Name (En) Add Chips Name (En) Name (Ar) إضافة رقائق بطاطا Name (Ar) Price QAR 0…" at bounding box center [524, 335] width 325 height 223
click at [574, 373] on p "QAR" at bounding box center [564, 377] width 24 height 18
click at [567, 379] on p "QAR" at bounding box center [564, 377] width 24 height 18
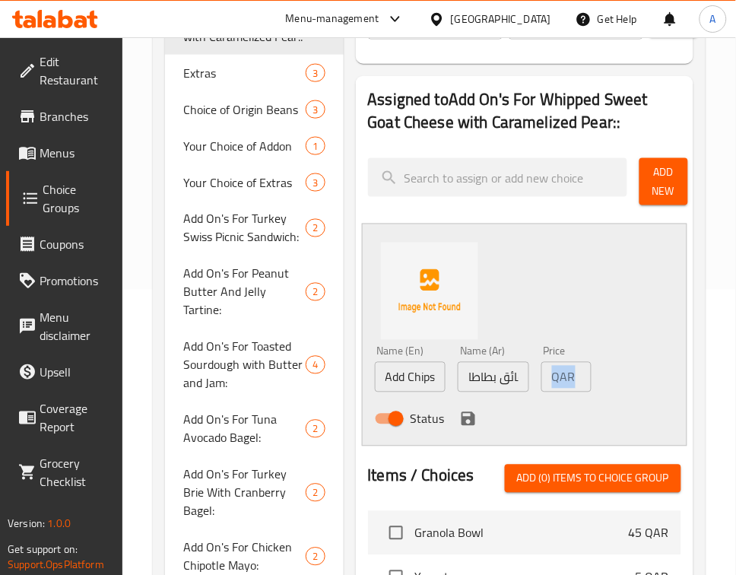
click at [567, 379] on p "QAR" at bounding box center [564, 377] width 24 height 18
click at [652, 363] on div "Name (En) Add Chips Name (En) Name (Ar) إضافة رقائق بطاطا Name (Ar) Price QAR 0…" at bounding box center [524, 335] width 325 height 223
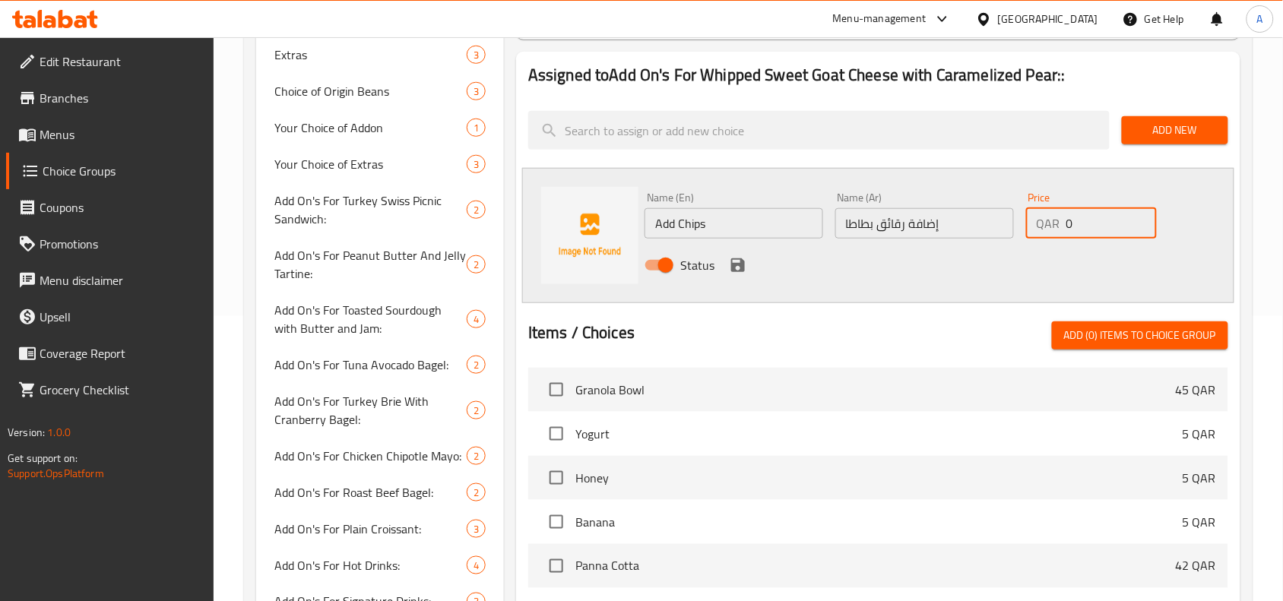
click at [735, 227] on input "0" at bounding box center [1112, 223] width 90 height 30
type input "10"
click at [735, 277] on div "Status" at bounding box center [925, 265] width 572 height 41
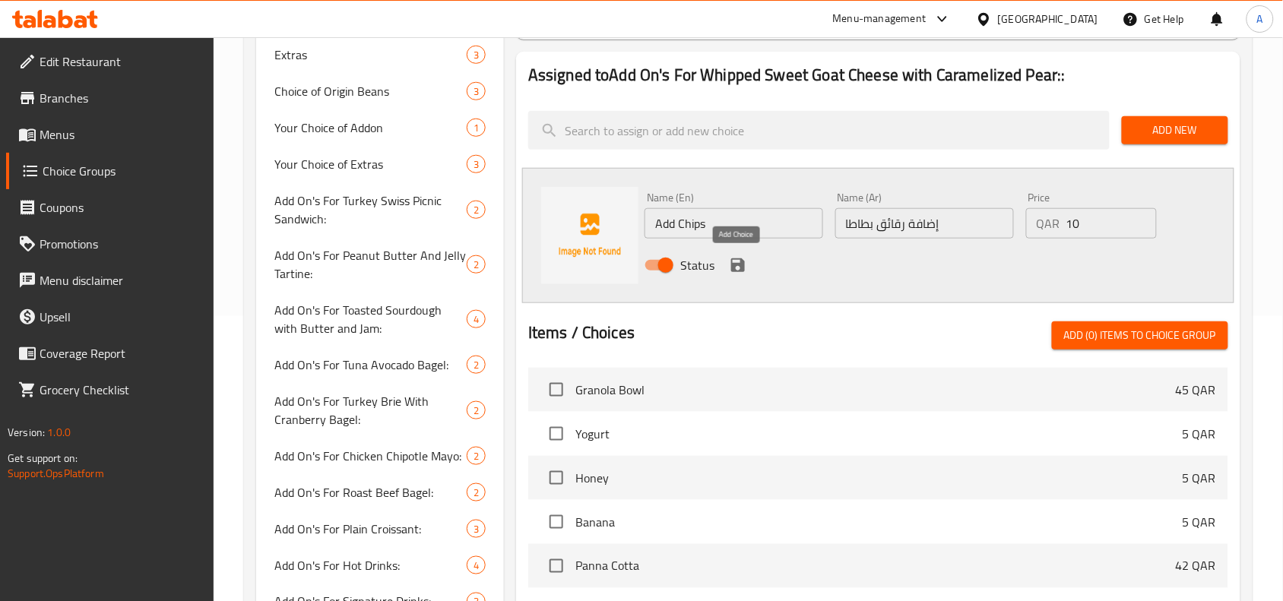
click at [734, 264] on icon "save" at bounding box center [738, 265] width 14 height 14
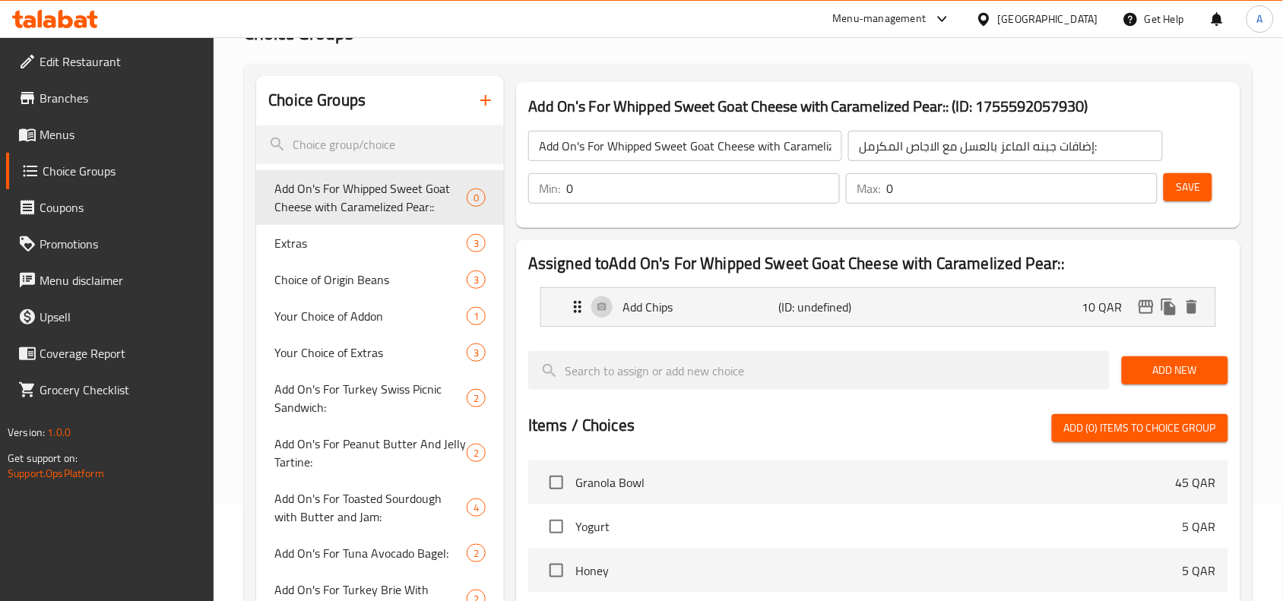
scroll to position [95, 0]
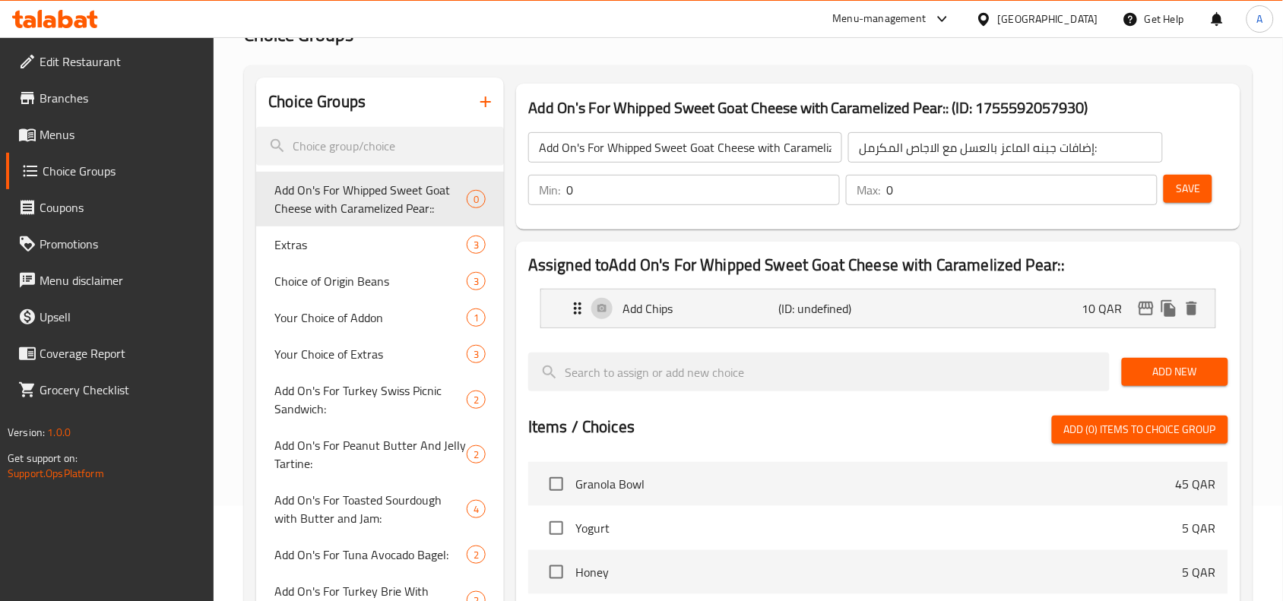
click at [735, 184] on span "Save" at bounding box center [1188, 188] width 24 height 19
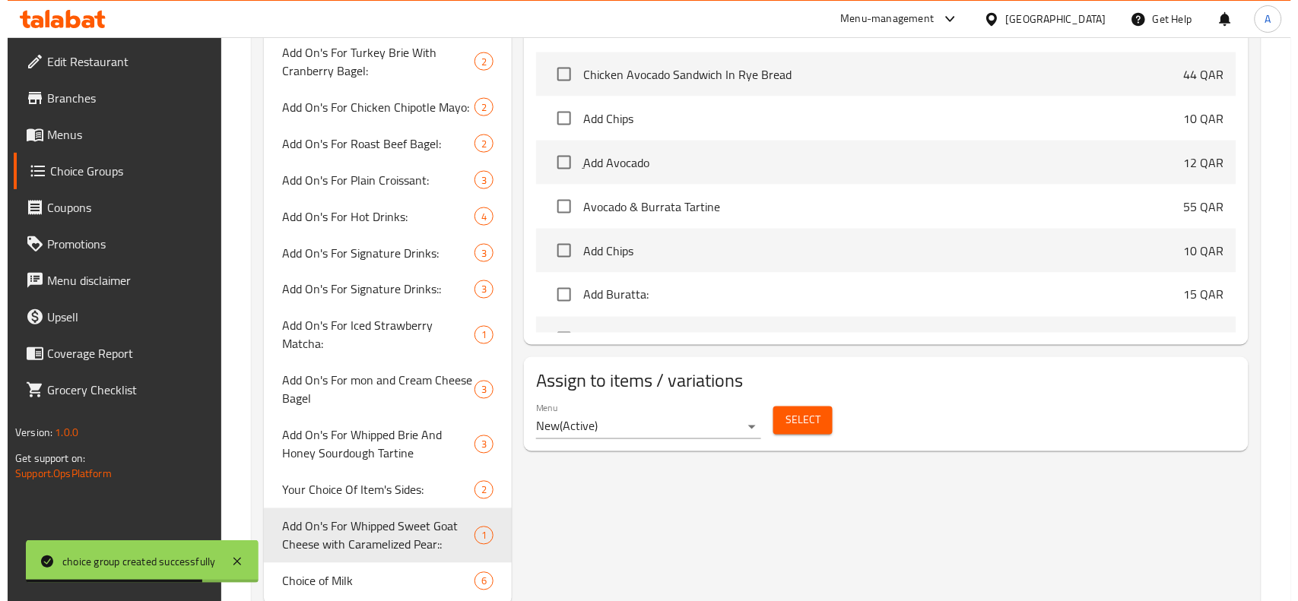
scroll to position [625, 0]
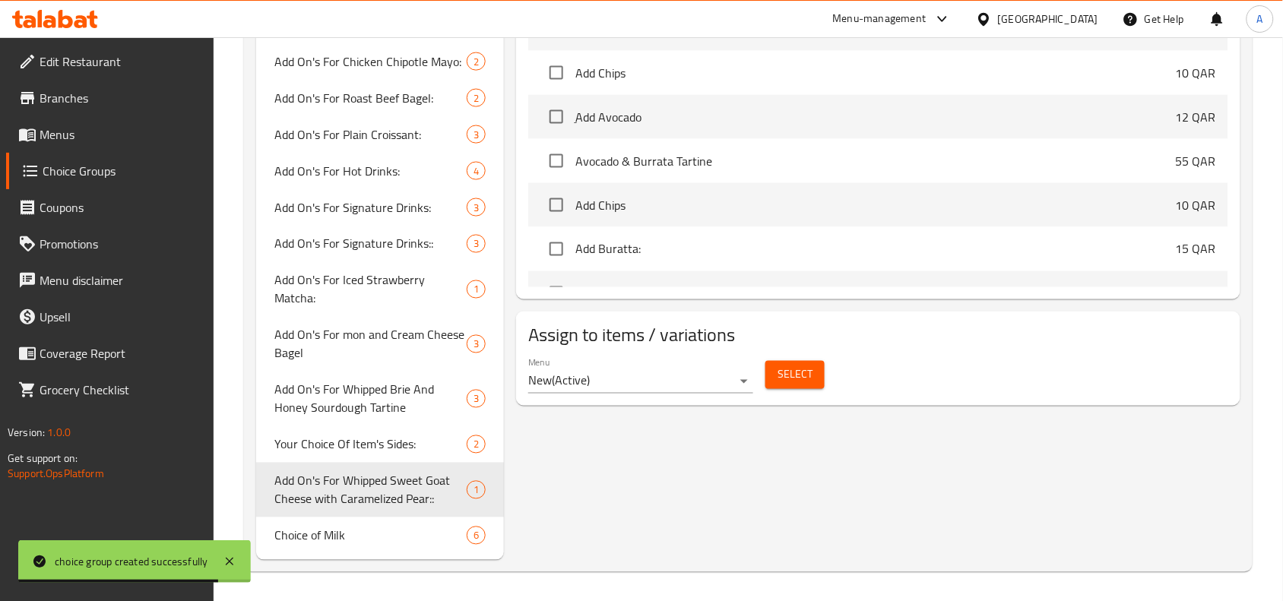
click at [735, 369] on span "Select" at bounding box center [795, 375] width 35 height 19
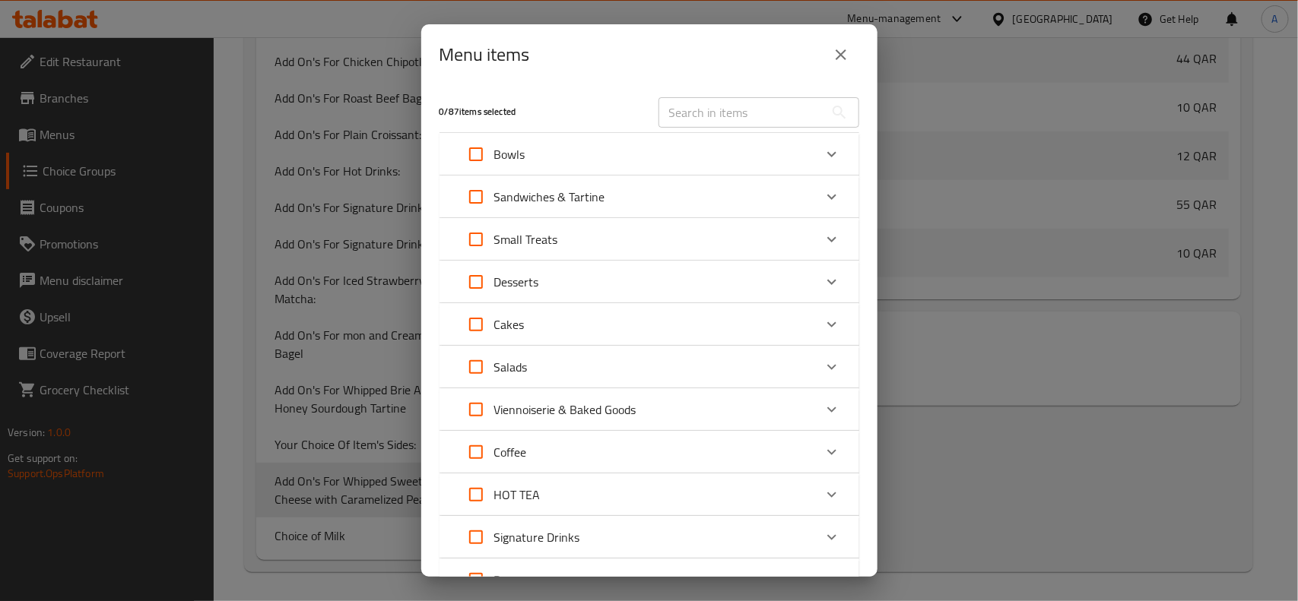
click at [735, 154] on icon "Expand" at bounding box center [832, 154] width 18 height 18
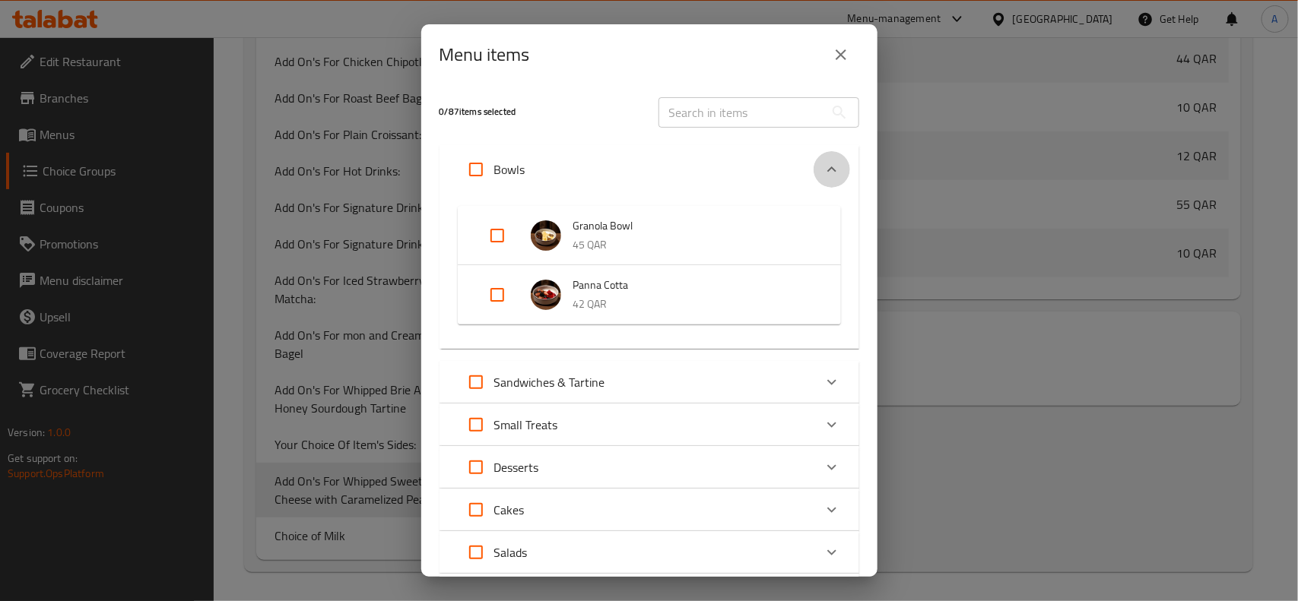
click at [735, 154] on div "Expand" at bounding box center [831, 169] width 36 height 36
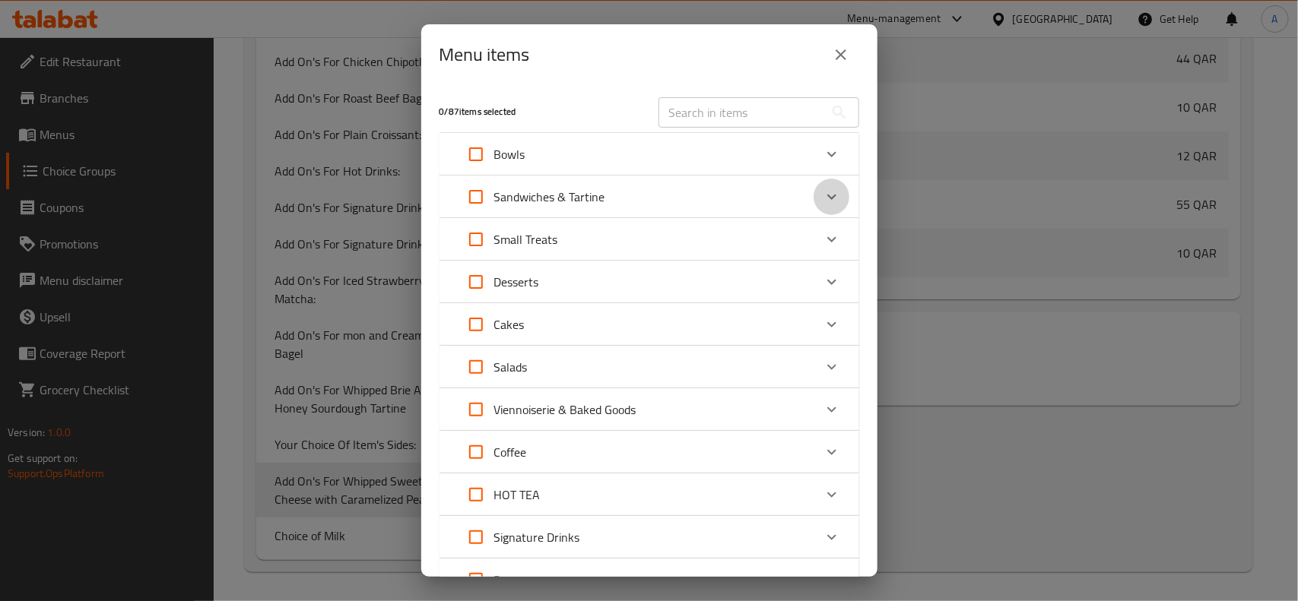
click at [735, 214] on div "Expand" at bounding box center [831, 197] width 36 height 36
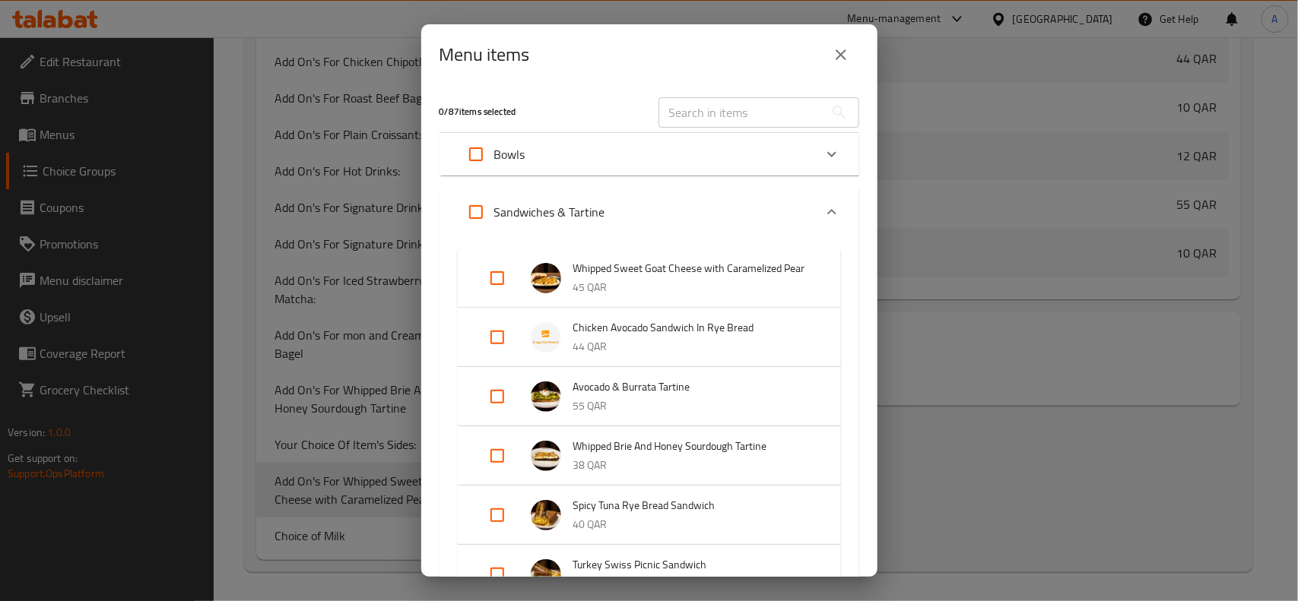
click at [490, 294] on input "Expand" at bounding box center [497, 278] width 36 height 36
checkbox input "true"
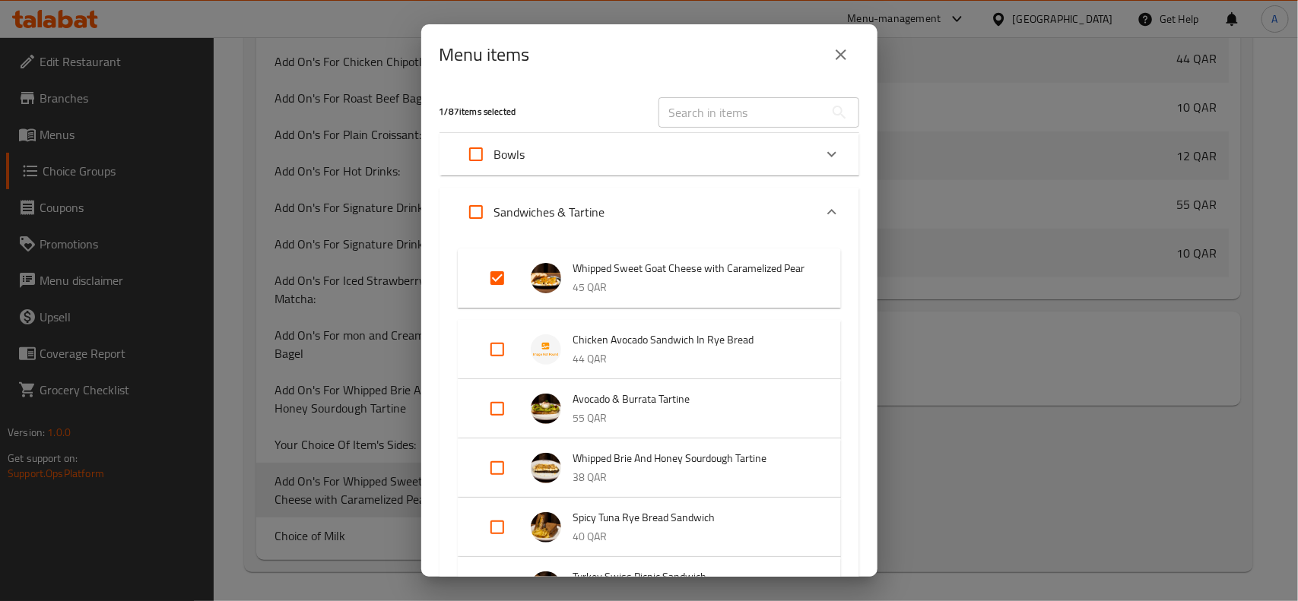
click at [735, 65] on div "Menu items" at bounding box center [649, 54] width 420 height 36
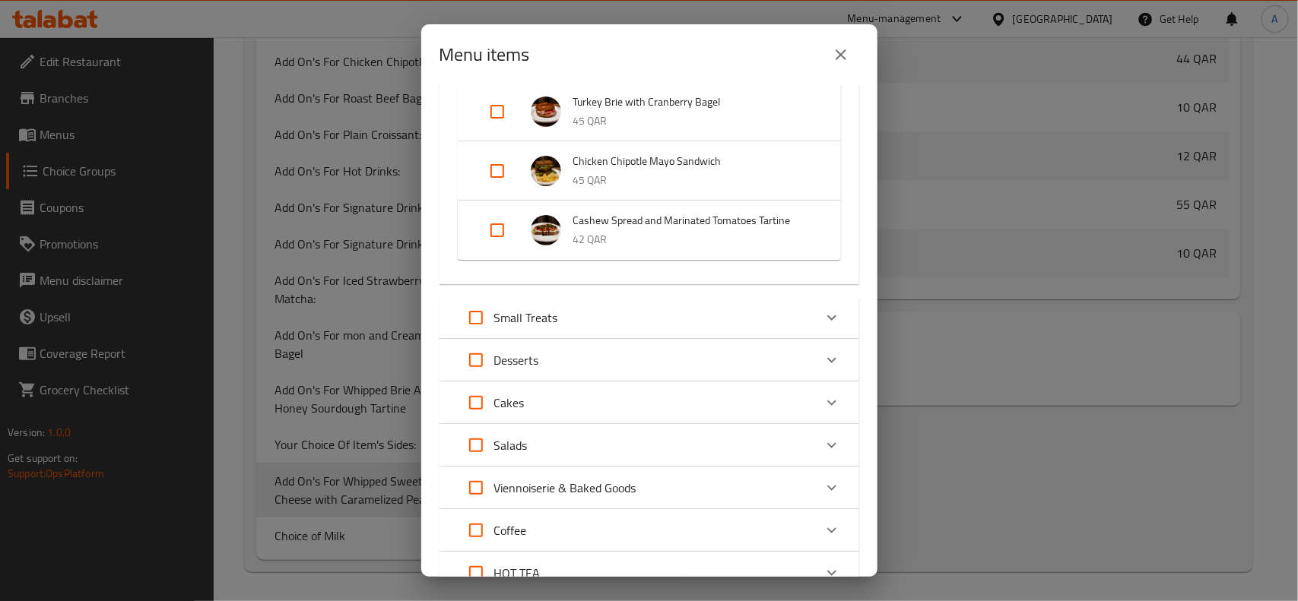
scroll to position [1099, 0]
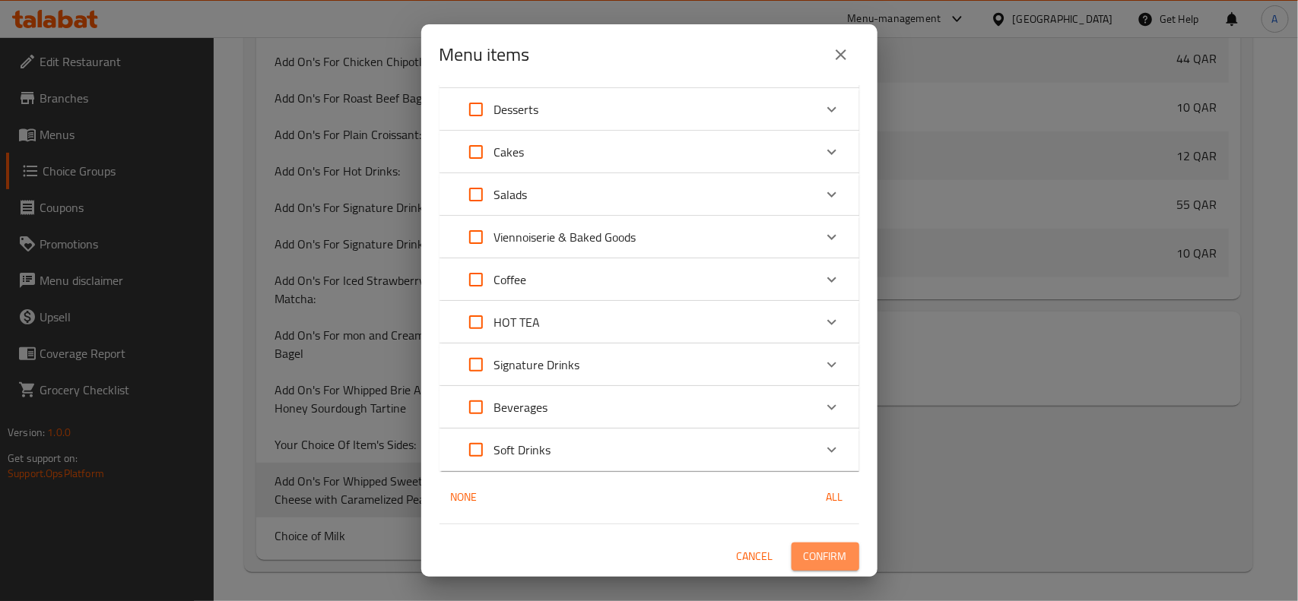
click at [735, 552] on button "Confirm" at bounding box center [825, 557] width 68 height 28
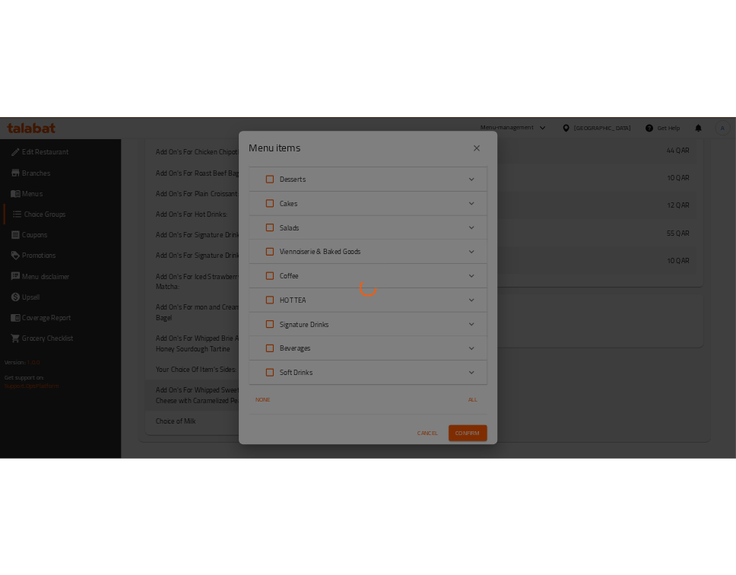
scroll to position [607, 0]
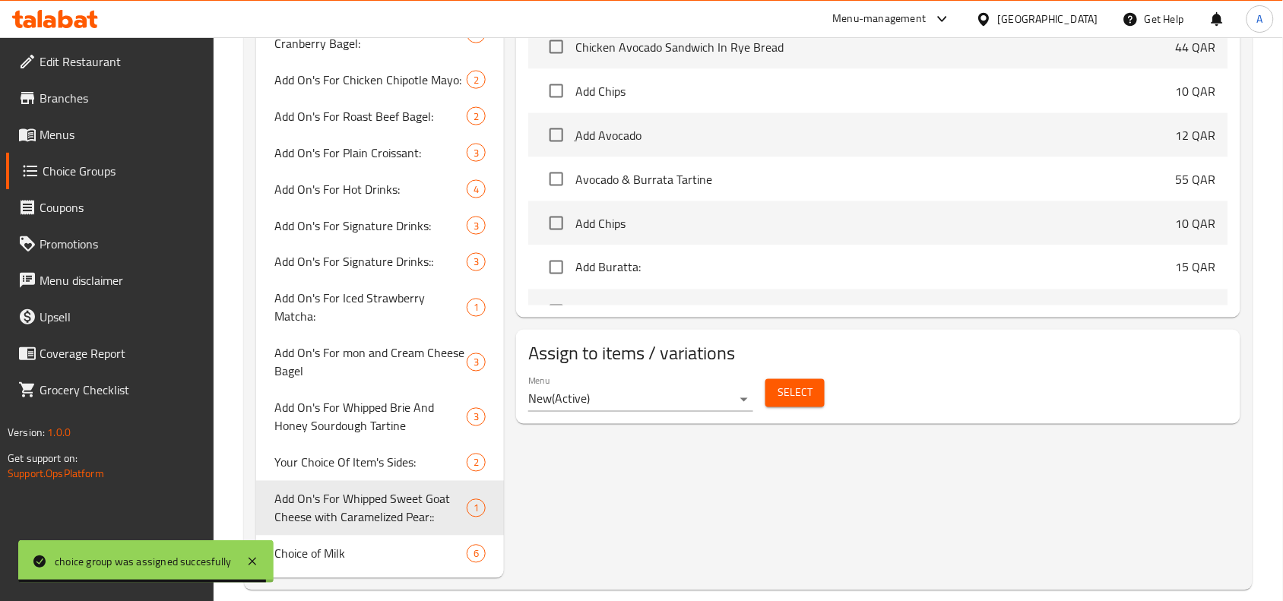
click at [735, 509] on div "Add On's For Whipped Sweet Goat Cheese with Caramelized Pear:: (ID: 990707) Add…" at bounding box center [875, 72] width 743 height 1013
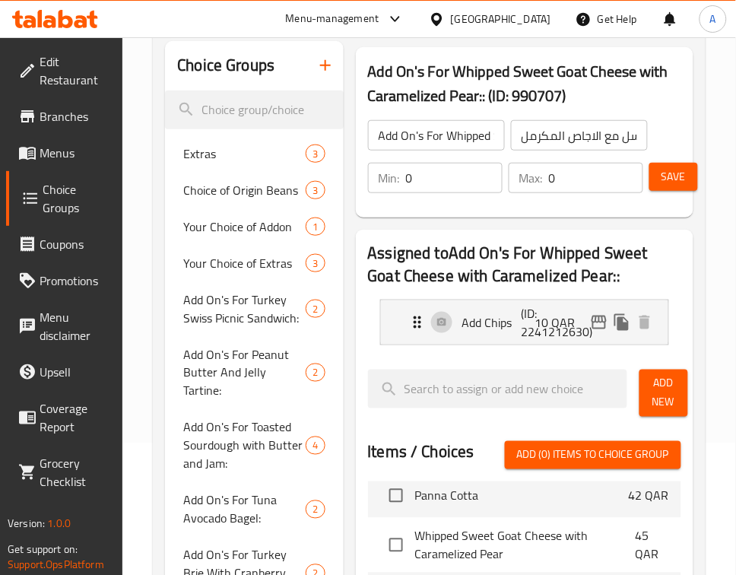
scroll to position [0, 0]
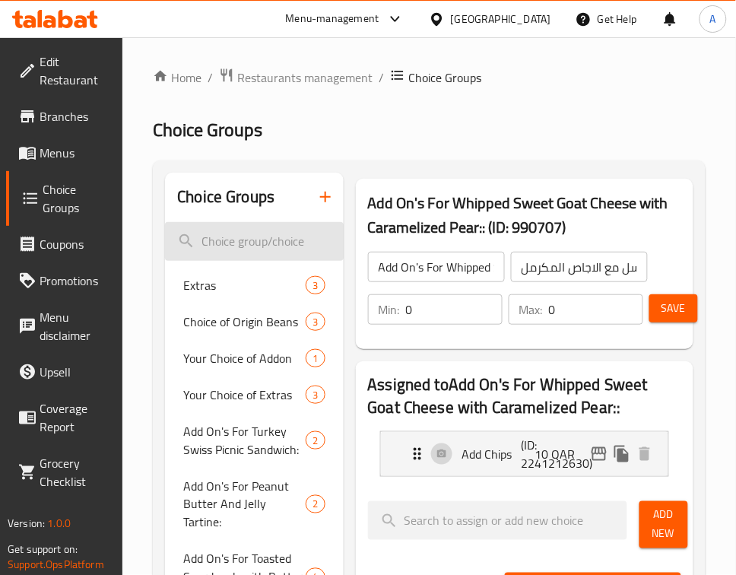
click at [219, 233] on input "search" at bounding box center [254, 241] width 178 height 39
paste input "Banana and Dates Smoothie"
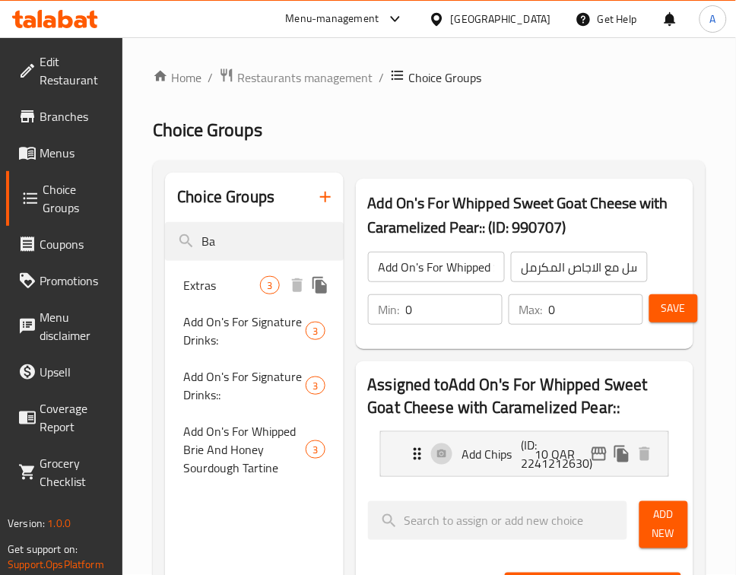
type input "B"
type input "banan"
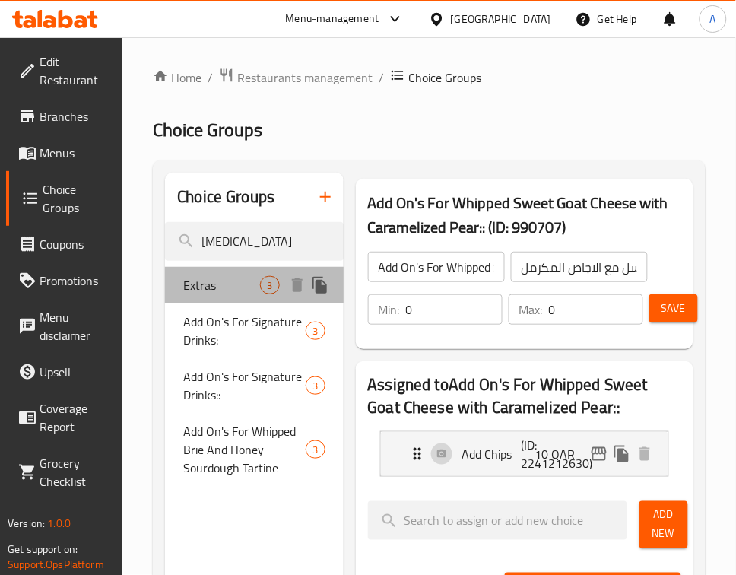
click at [220, 297] on div "Extras 3" at bounding box center [254, 285] width 178 height 36
type input "Extras"
type input "إضافات"
type input "3"
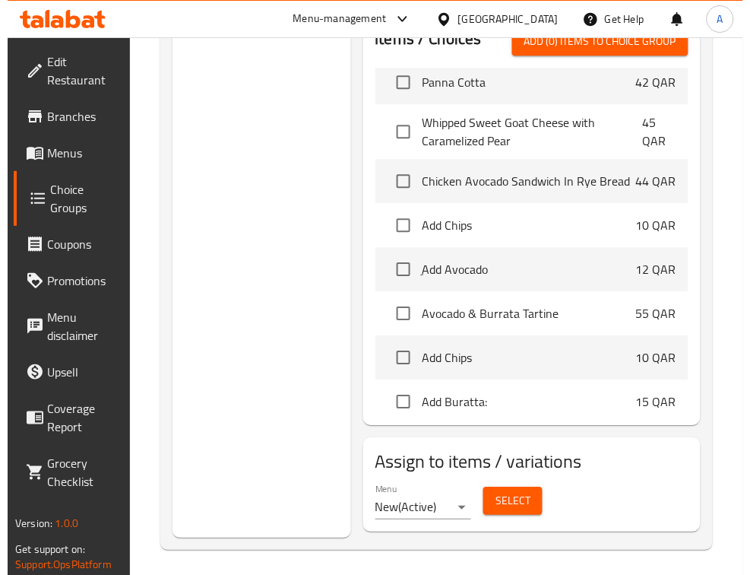
scroll to position [620, 0]
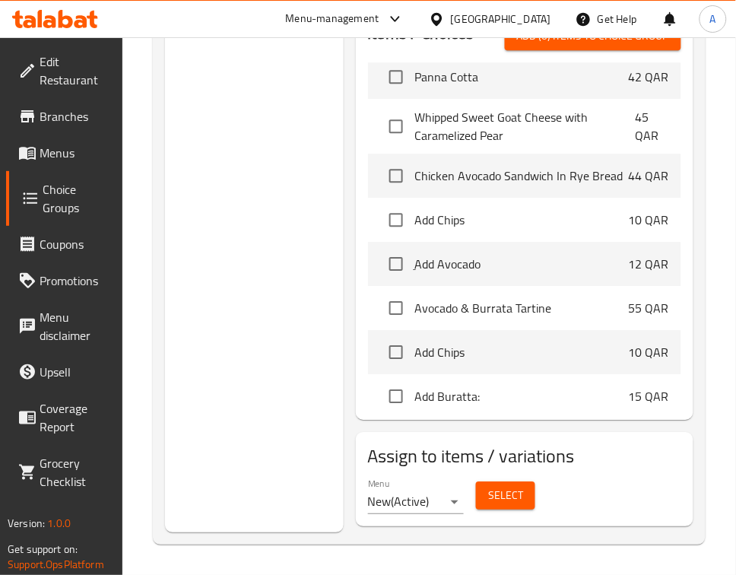
click at [518, 502] on span "Select" at bounding box center [505, 495] width 35 height 19
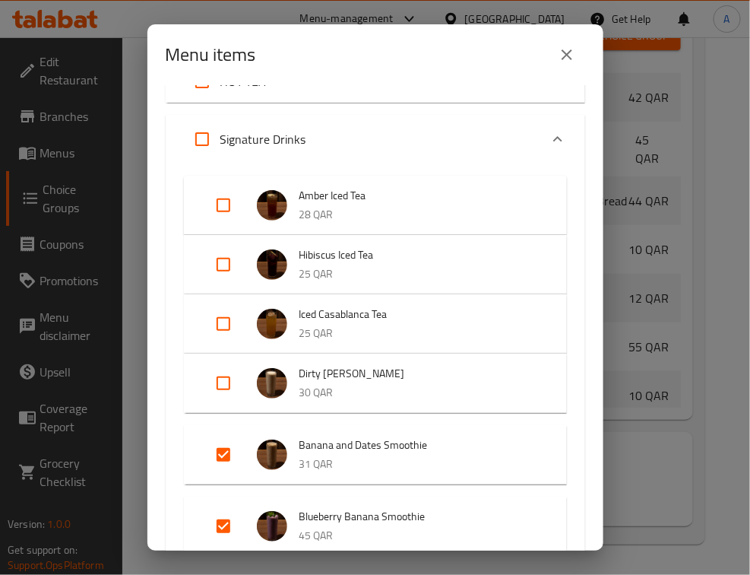
scroll to position [1711, 0]
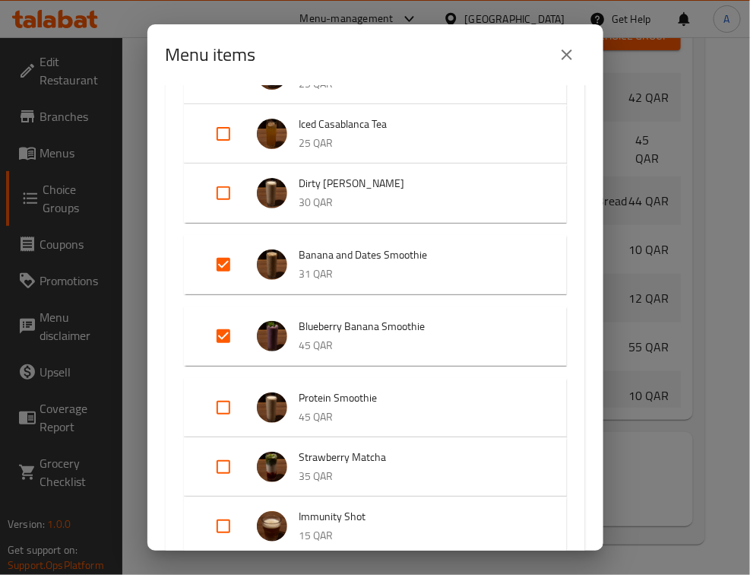
click at [221, 283] on input "Expand" at bounding box center [223, 264] width 36 height 36
checkbox input "false"
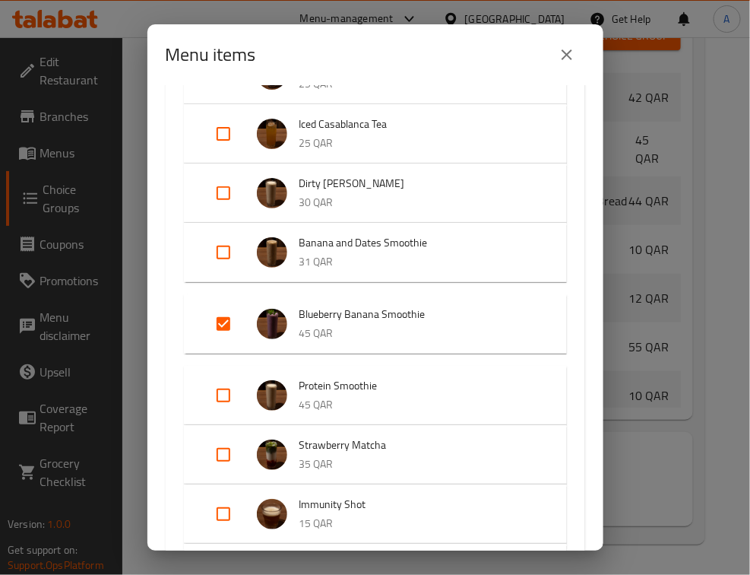
click at [220, 337] on input "Expand" at bounding box center [223, 324] width 36 height 36
checkbox input "false"
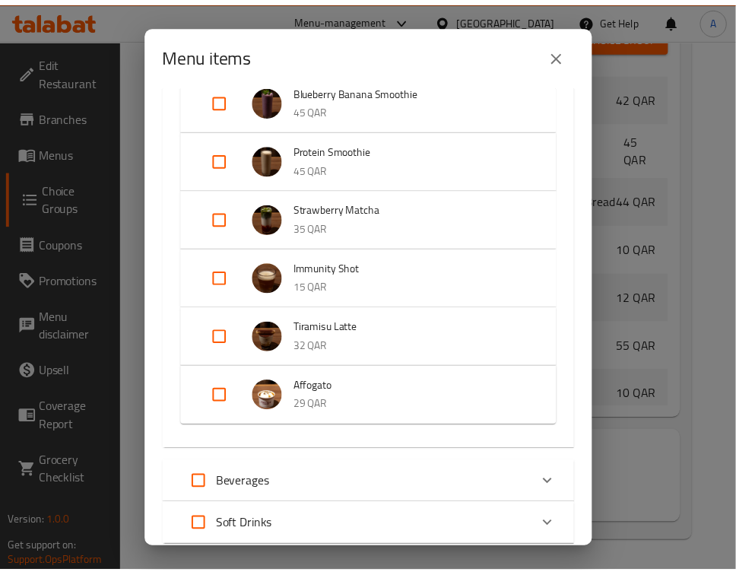
scroll to position [1756, 0]
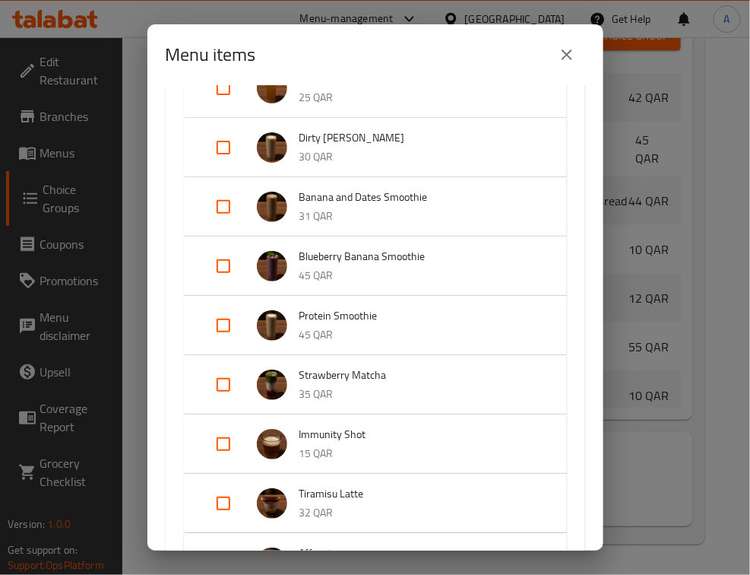
click at [572, 59] on icon "close" at bounding box center [567, 55] width 18 height 18
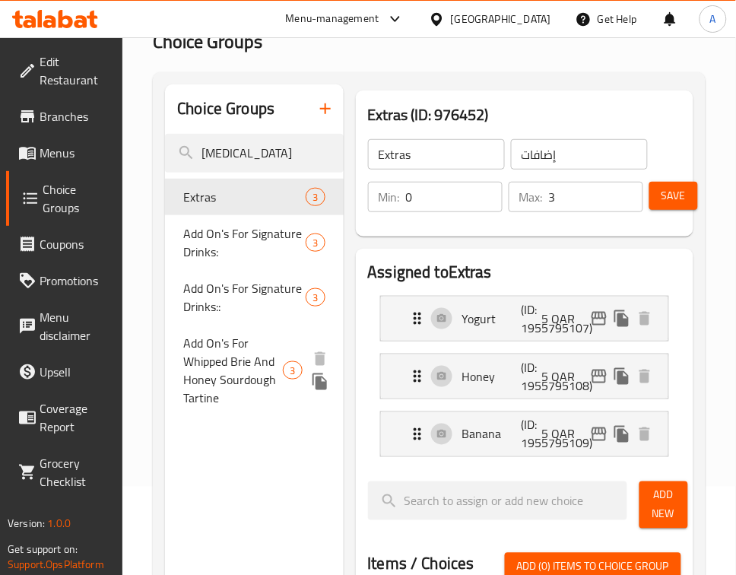
scroll to position [0, 0]
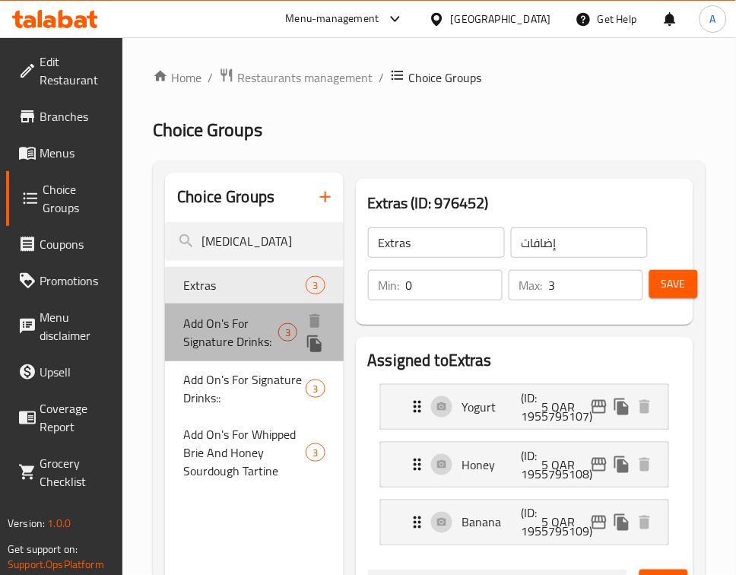
click at [207, 333] on span "Add On's For Signature Drinks:" at bounding box center [230, 332] width 95 height 36
type input "Add On's For Signature Drinks:"
type input "إضافات للمشروبات السيجناتشر:"
type input "0"
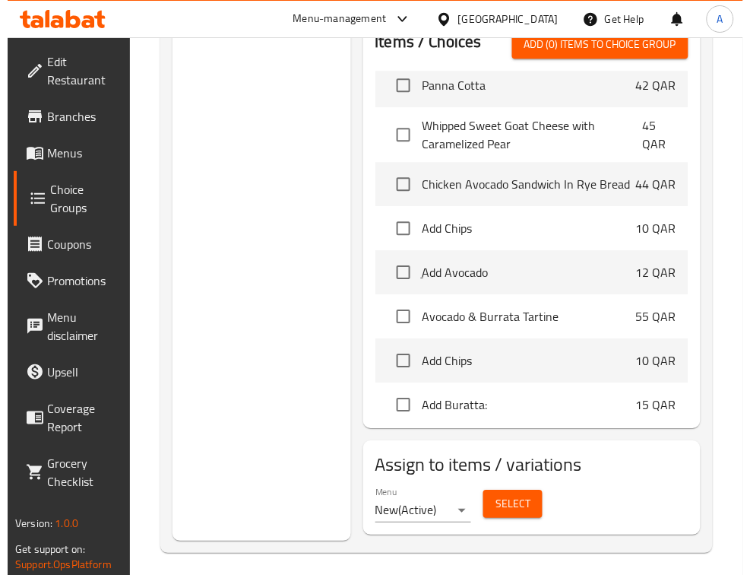
scroll to position [620, 0]
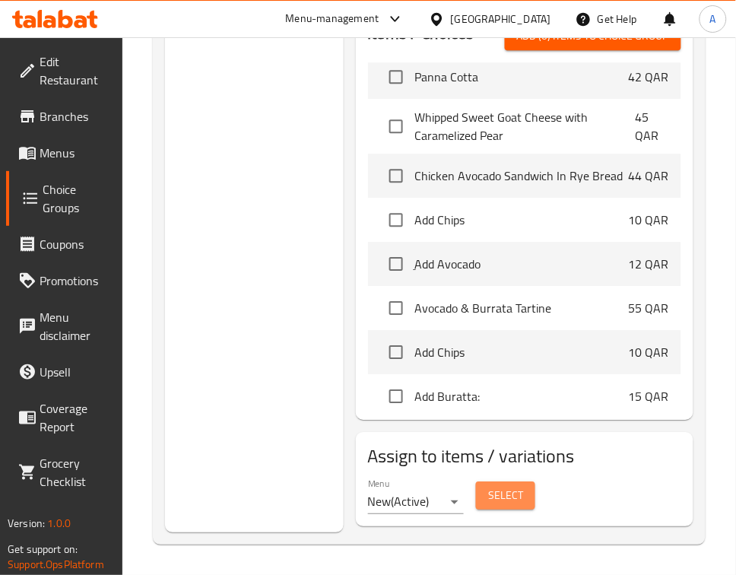
click at [504, 489] on span "Select" at bounding box center [505, 495] width 35 height 19
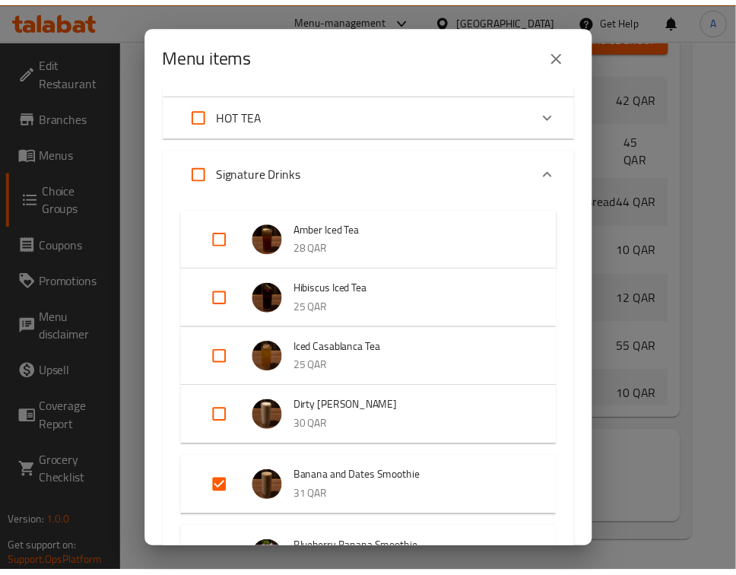
scroll to position [570, 0]
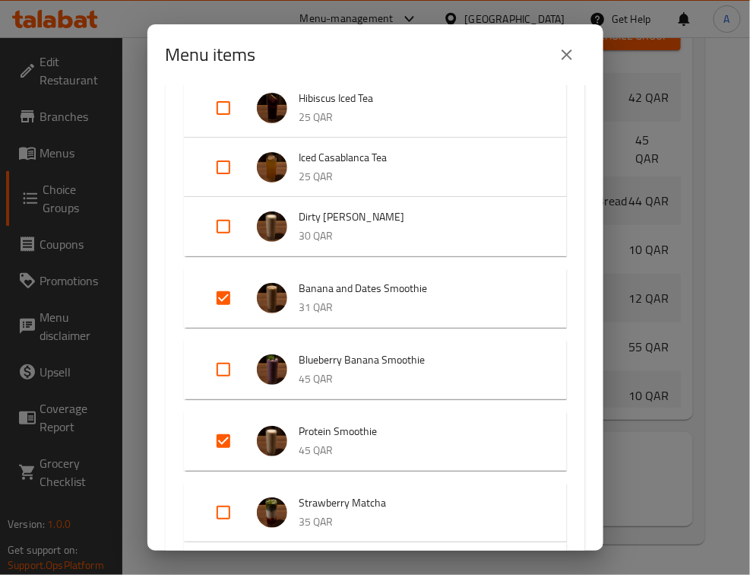
click at [565, 62] on icon "close" at bounding box center [567, 55] width 18 height 18
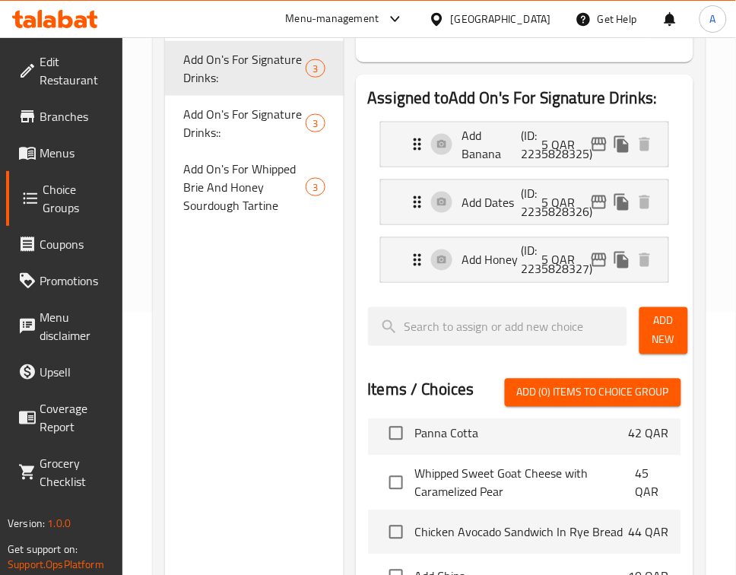
scroll to position [144, 0]
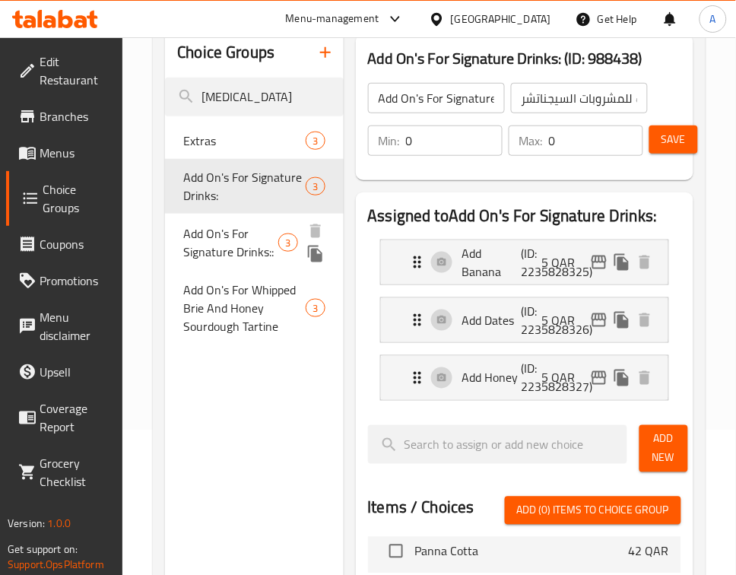
click at [247, 248] on span "Add On's For Signature Drinks::" at bounding box center [230, 242] width 95 height 36
type input "Add On's For Signature Drinks::"
type input "إضافات للمشروبات السيجناشتر::"
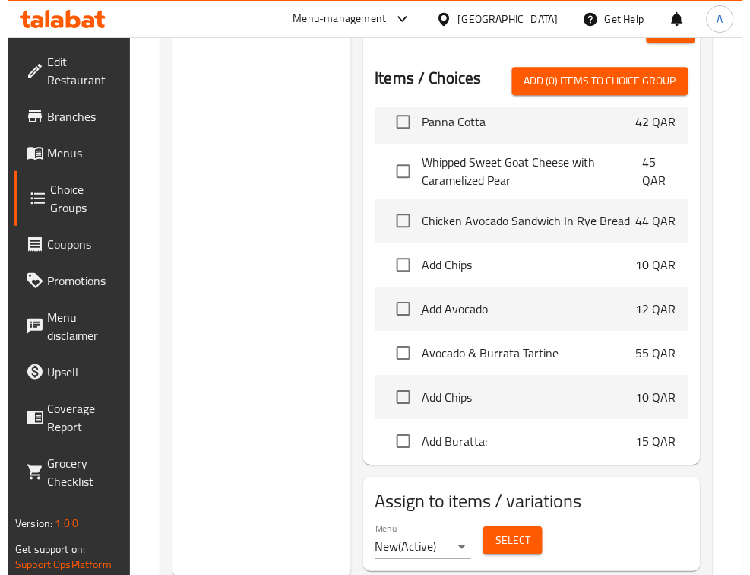
scroll to position [620, 0]
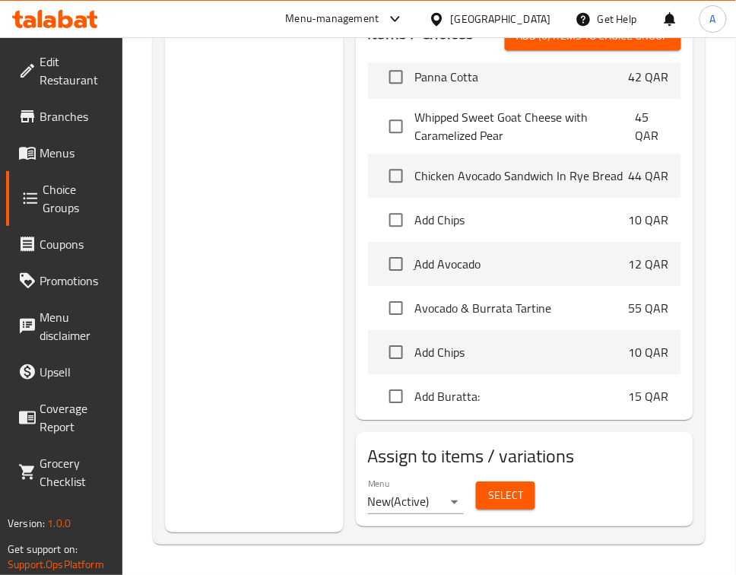
click at [492, 493] on span "Select" at bounding box center [505, 495] width 35 height 19
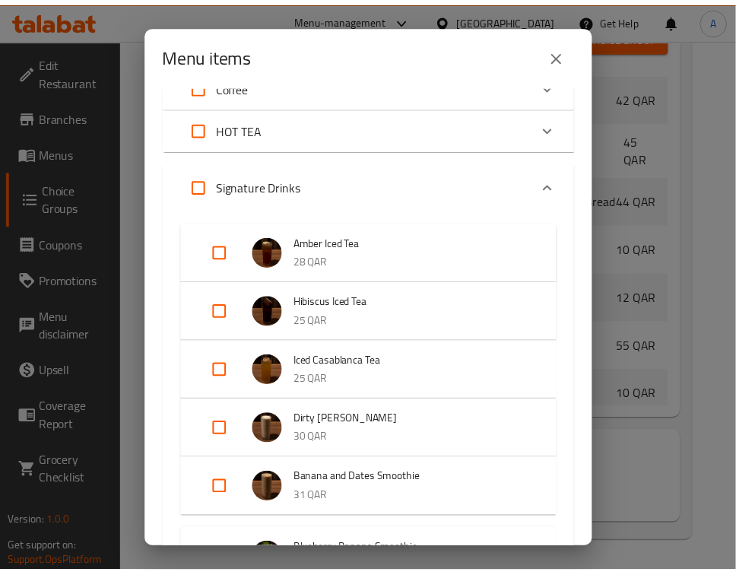
scroll to position [475, 0]
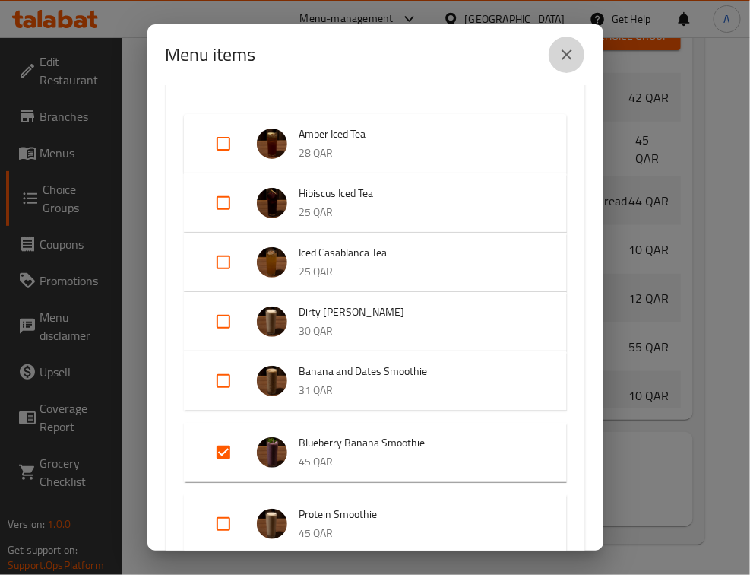
click at [575, 59] on icon "close" at bounding box center [567, 55] width 18 height 18
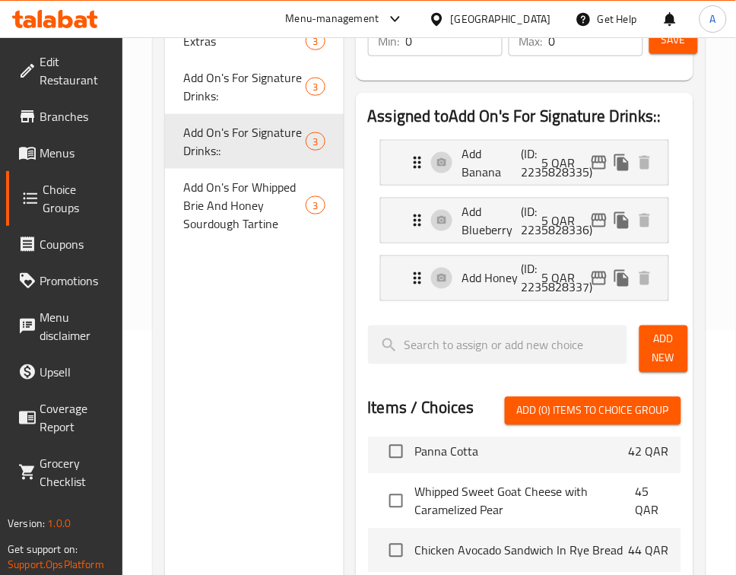
scroll to position [239, 0]
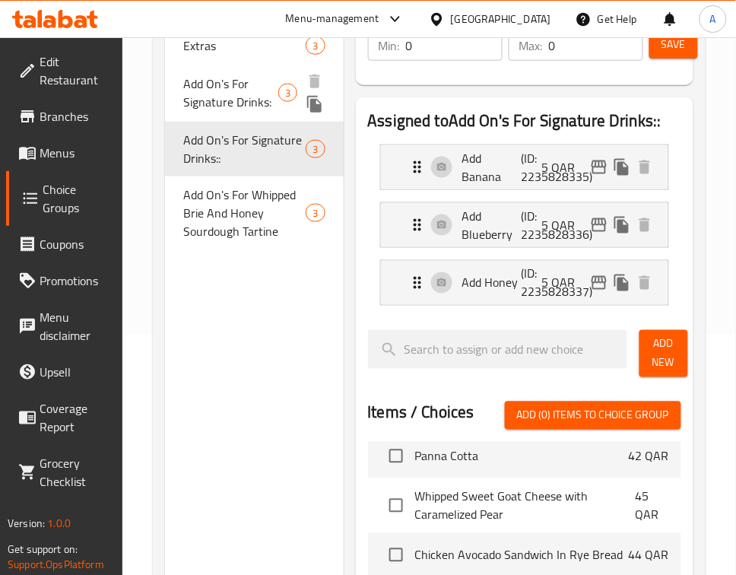
click at [236, 84] on span "Add On's For Signature Drinks:" at bounding box center [230, 93] width 95 height 36
type input "Add On's For Signature Drinks:"
type input "إضافات للمشروبات السيجناتشر:"
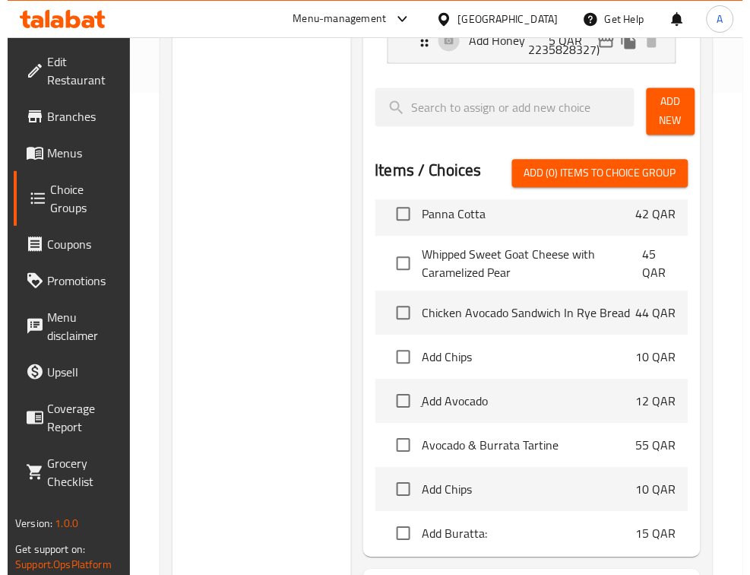
scroll to position [620, 0]
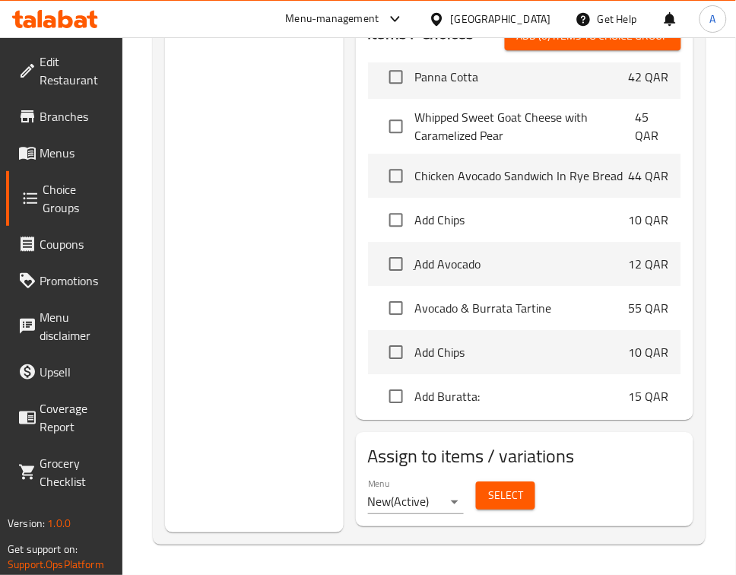
click at [511, 498] on span "Select" at bounding box center [505, 495] width 35 height 19
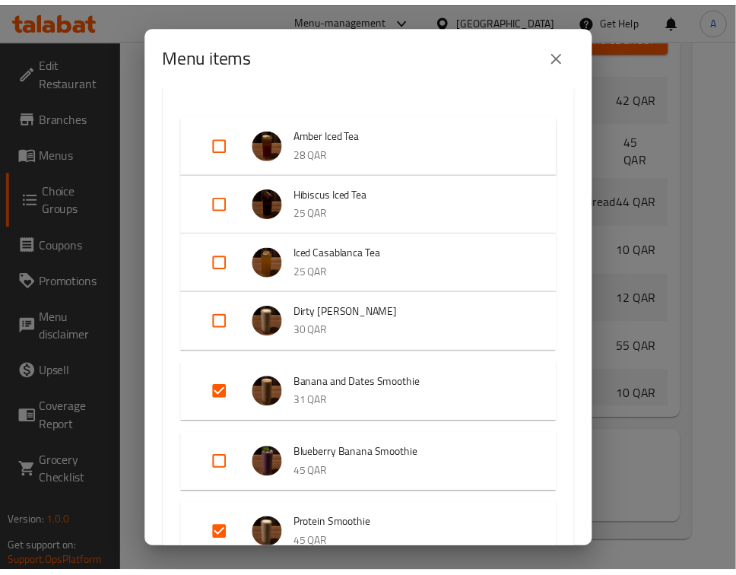
scroll to position [570, 0]
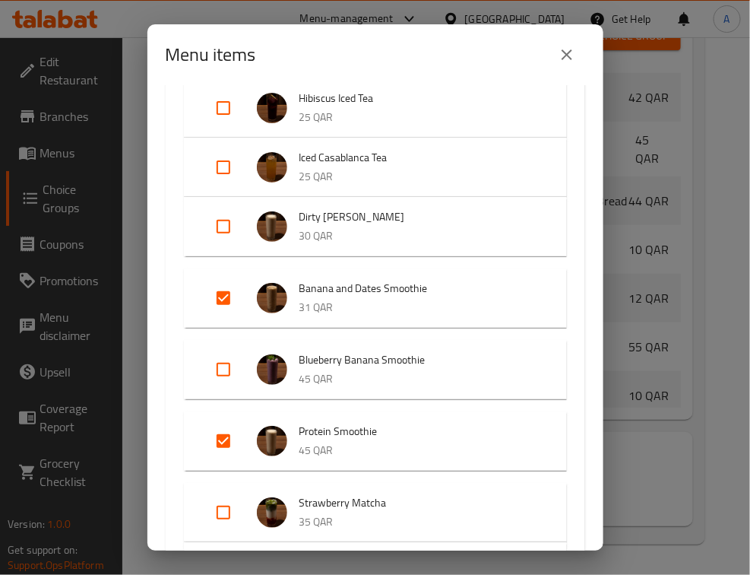
click at [567, 53] on icon "close" at bounding box center [567, 55] width 18 height 18
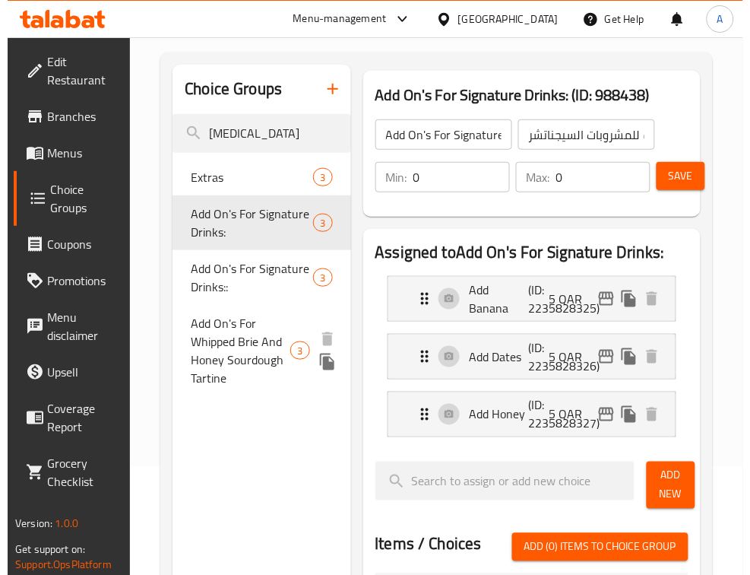
scroll to position [0, 0]
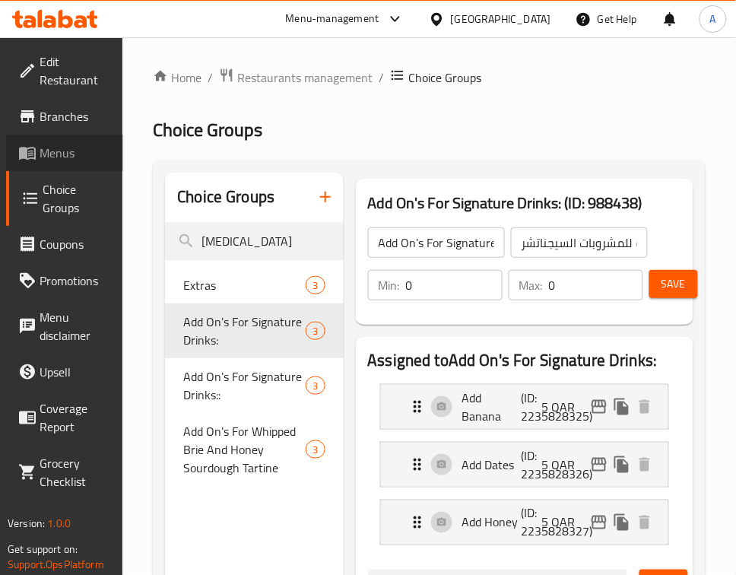
click at [69, 154] on span "Menus" at bounding box center [75, 153] width 71 height 18
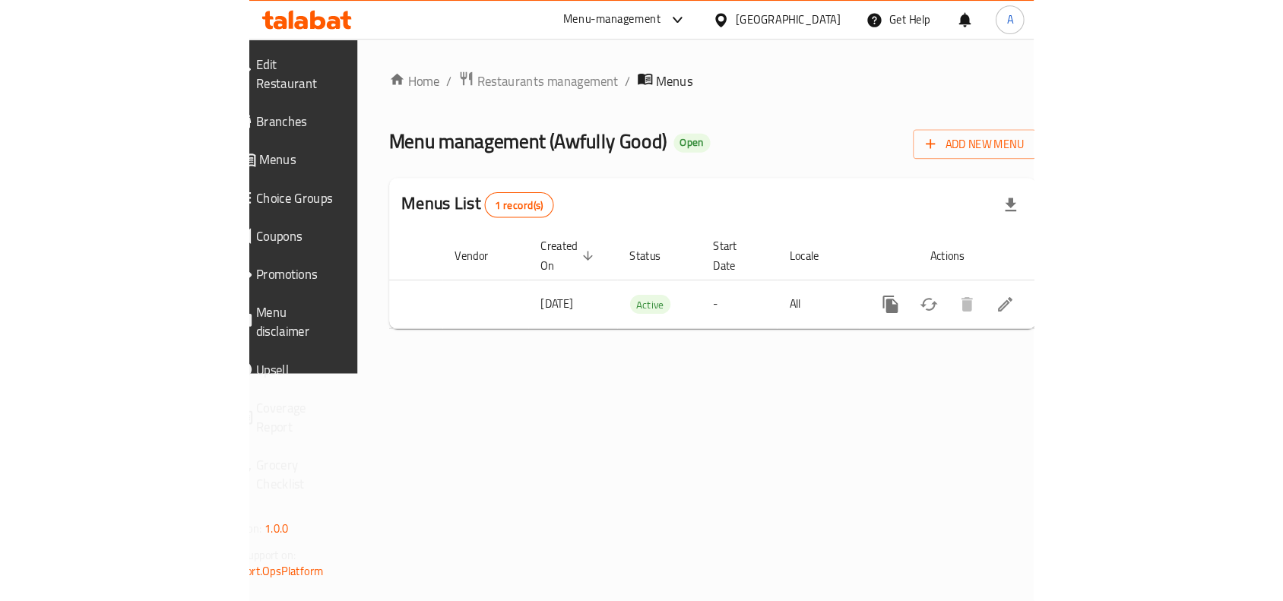
scroll to position [0, 190]
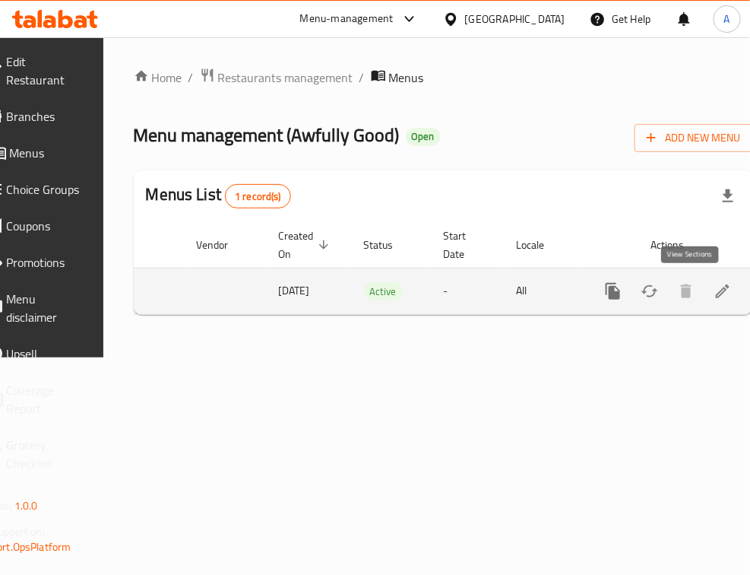
click at [716, 294] on icon "enhanced table" at bounding box center [723, 291] width 14 height 14
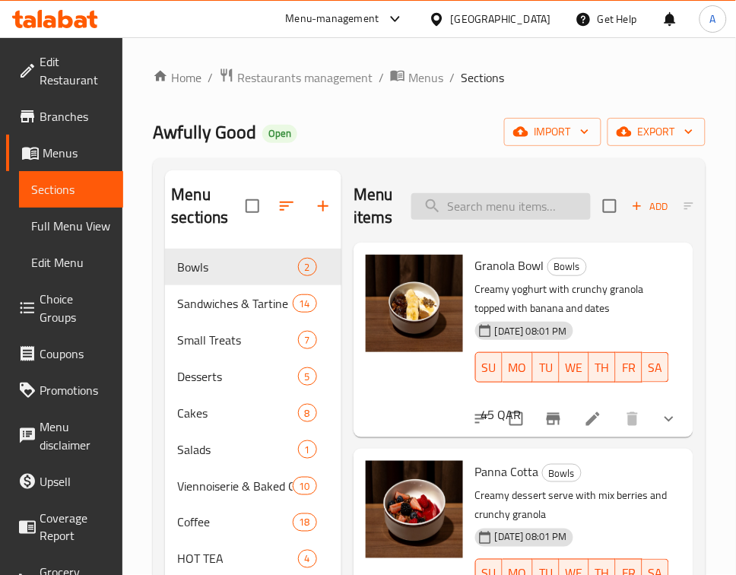
click at [538, 195] on input "search" at bounding box center [500, 206] width 179 height 27
paste input "Strawberry Matcha"
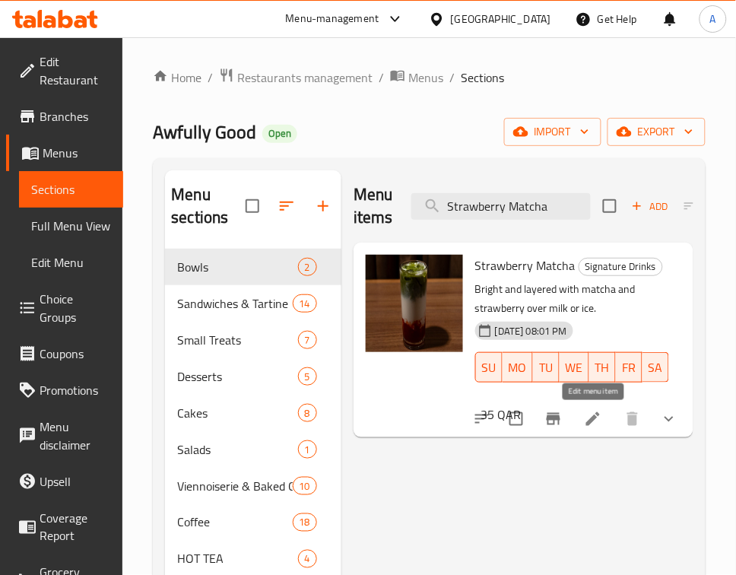
type input "Strawberry Matcha"
click at [594, 422] on icon at bounding box center [593, 419] width 14 height 14
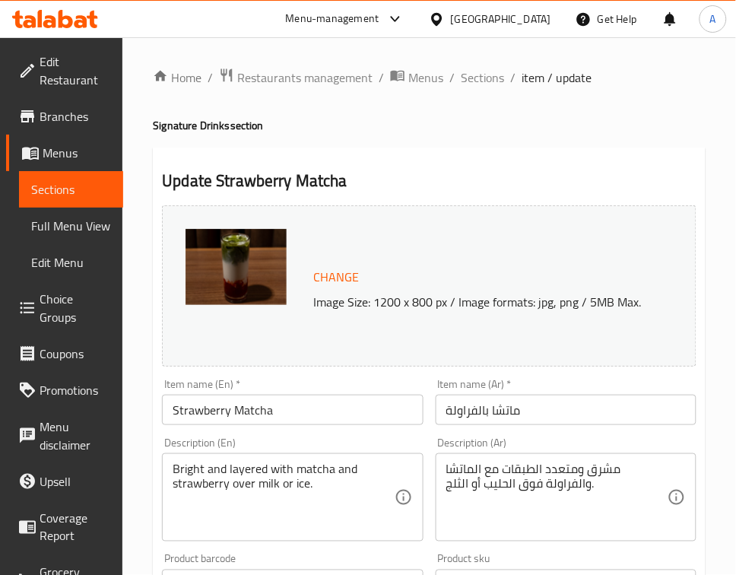
click at [295, 413] on input "Strawberry Matcha" at bounding box center [292, 410] width 261 height 30
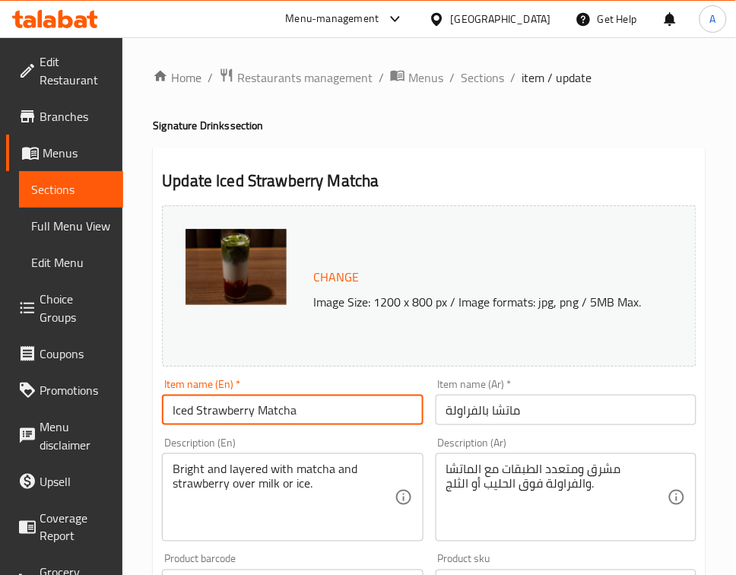
type input "Iced Strawberry Matcha"
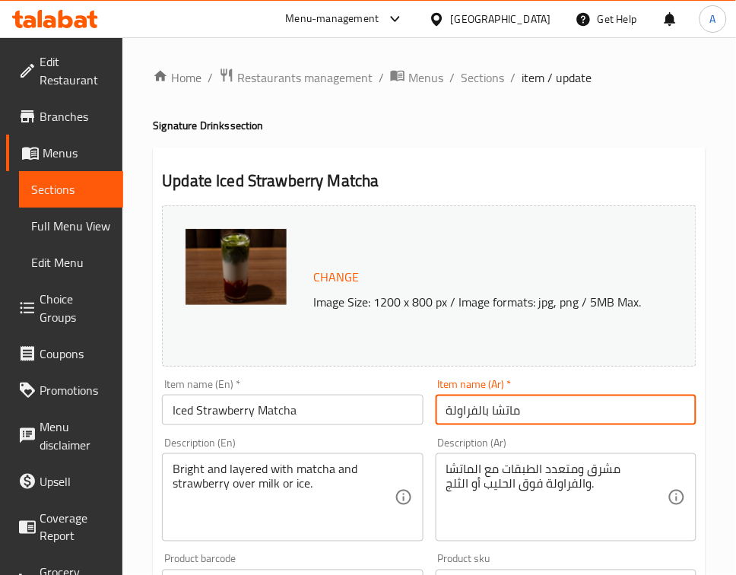
click at [548, 413] on input "ماتشا بالفراولة" at bounding box center [566, 410] width 261 height 30
type input "ماتشا بالفراولة مثلجة"
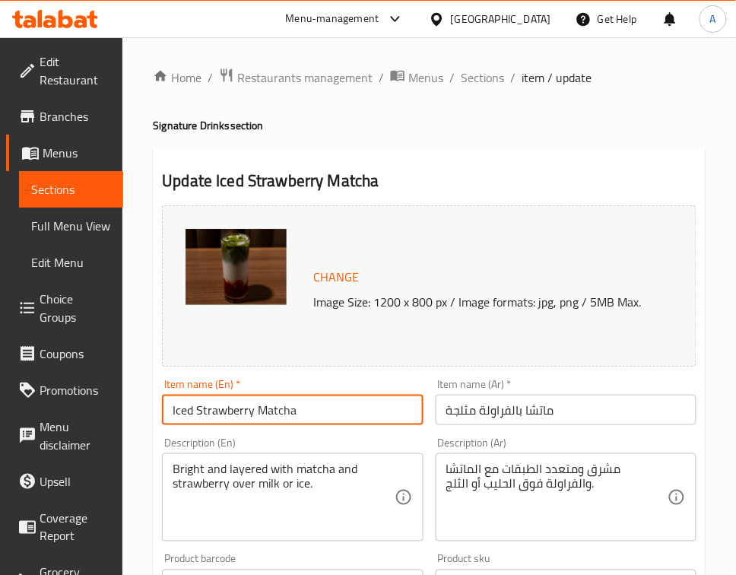
click at [335, 409] on input "Iced Strawberry Matcha" at bounding box center [292, 410] width 261 height 30
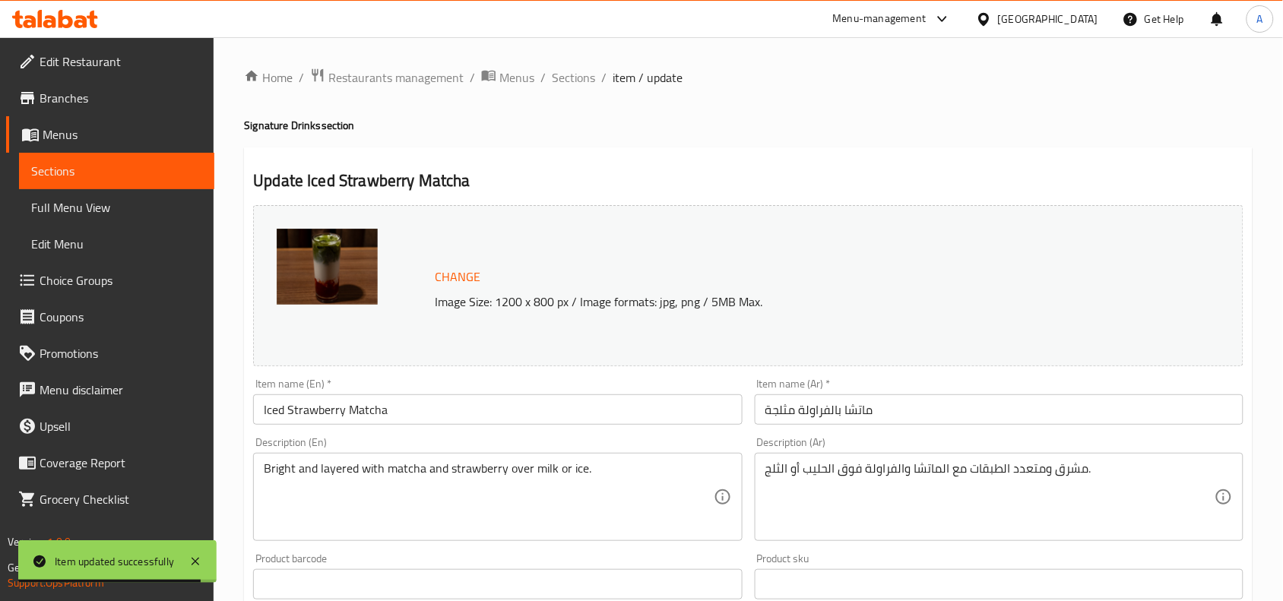
drag, startPoint x: 586, startPoint y: 71, endPoint x: 627, endPoint y: 105, distance: 53.4
click at [586, 71] on span "Sections" at bounding box center [573, 77] width 43 height 18
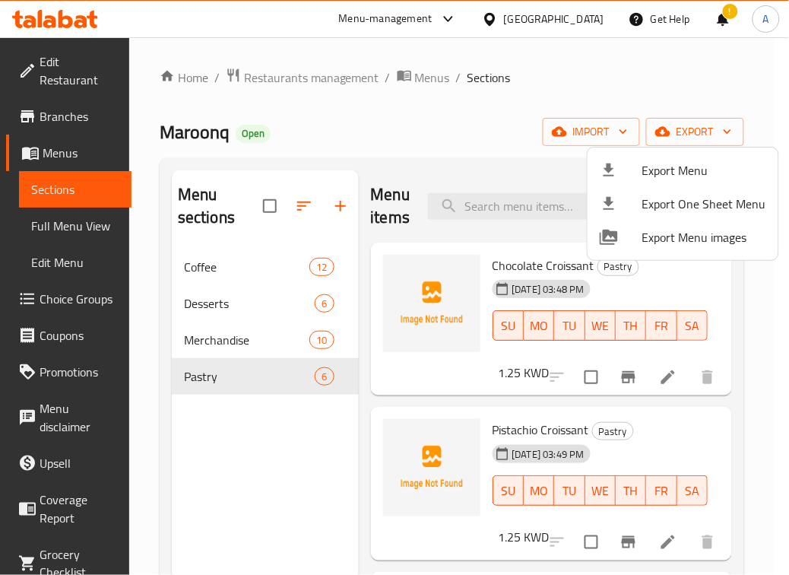
click at [465, 149] on div at bounding box center [394, 287] width 789 height 575
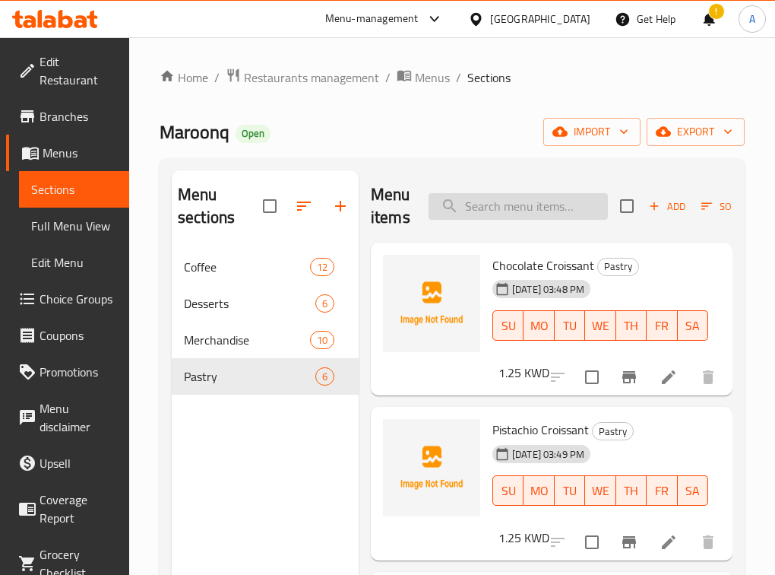
click at [506, 195] on input "search" at bounding box center [518, 206] width 179 height 27
paste input "Toasted Sourdough Bread topped with Avocado with burrata cheese and Drizzle Of …"
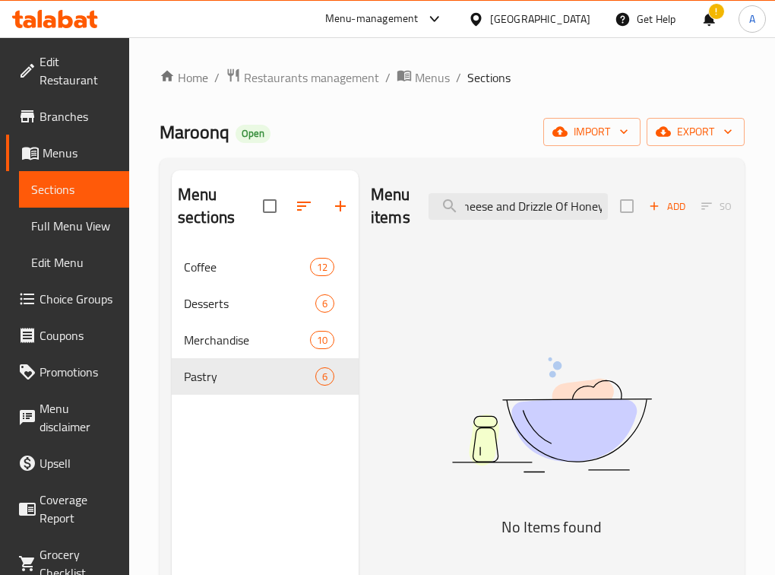
type input "Toasted Sourdough Bread topped with Avocado with burrata cheese and Drizzle Of …"
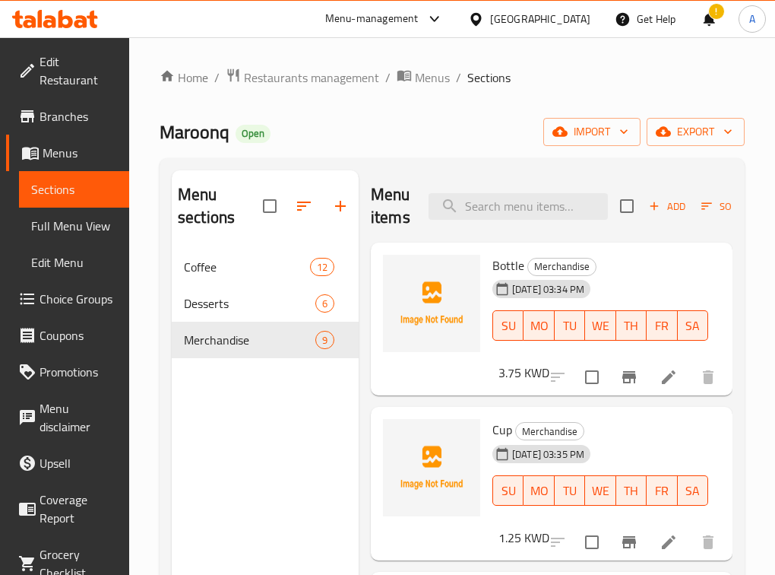
scroll to position [839, 0]
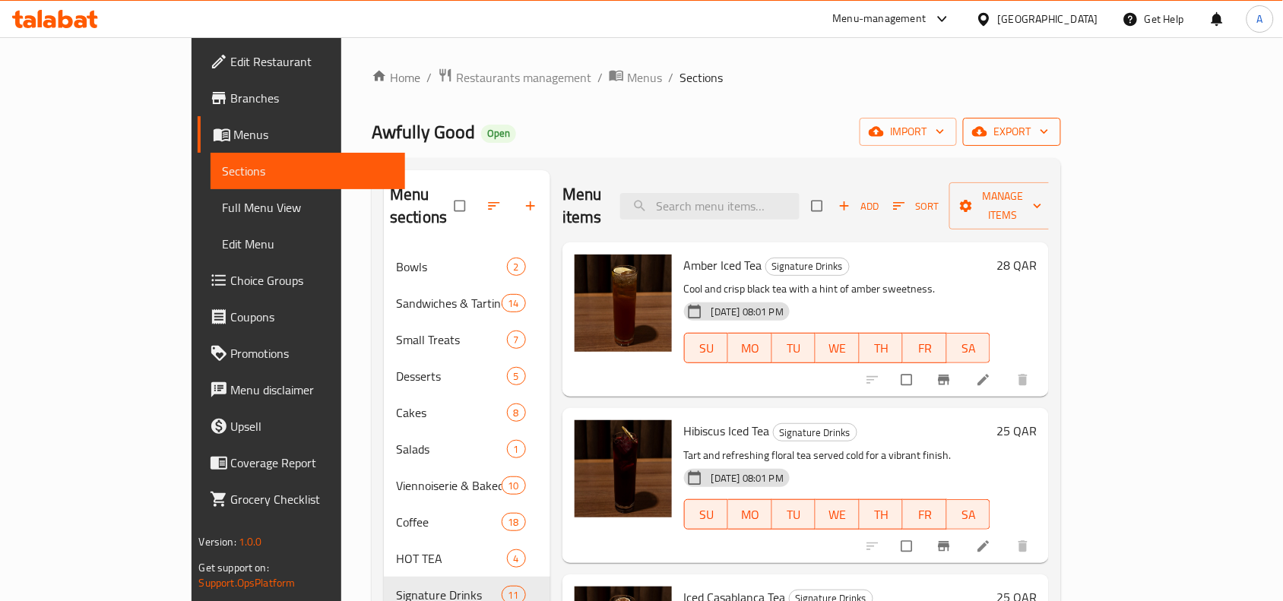
click at [1049, 125] on span "export" at bounding box center [1012, 131] width 74 height 19
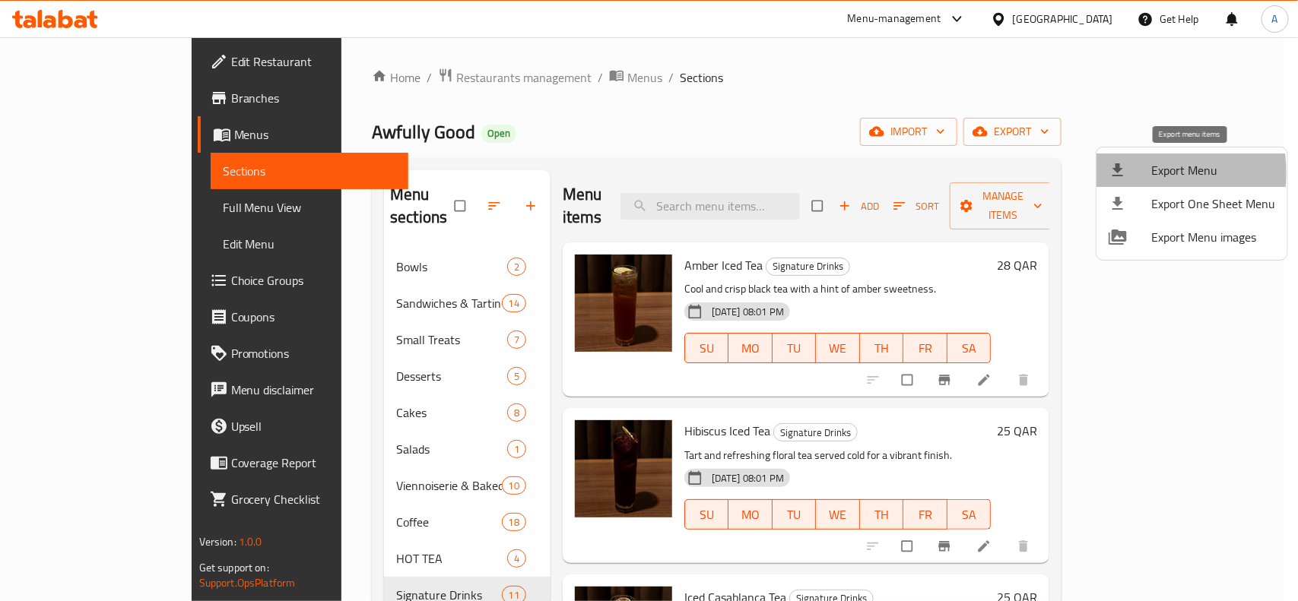
click at [1110, 173] on icon at bounding box center [1117, 170] width 18 height 18
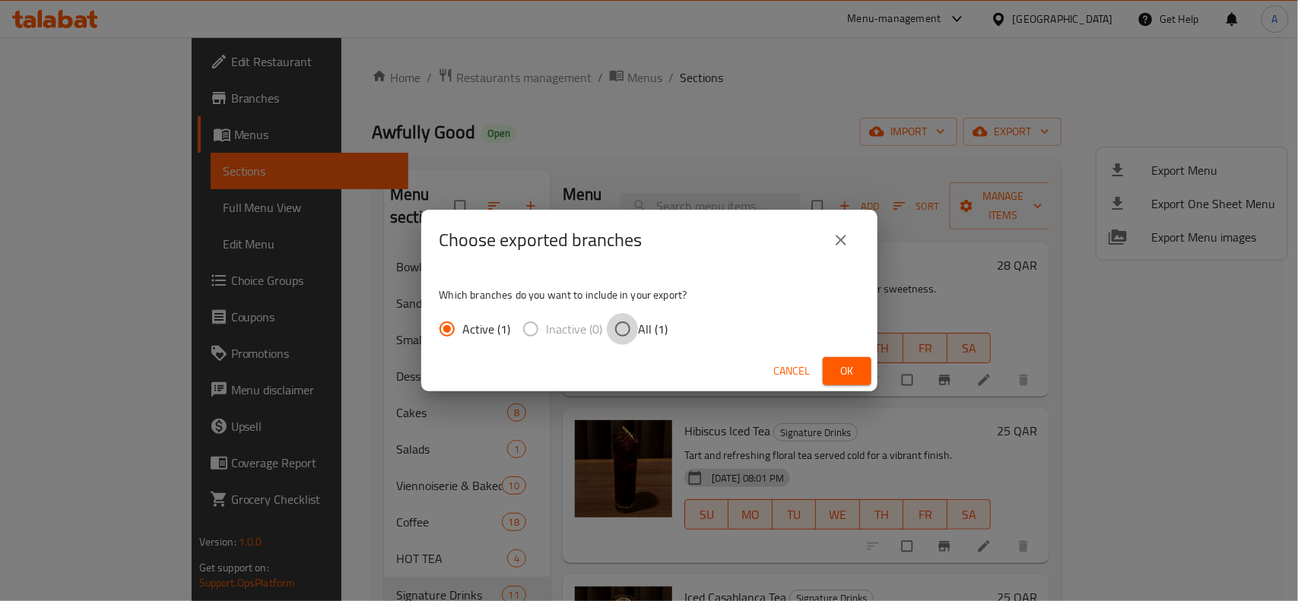
click at [620, 328] on input "All (1)" at bounding box center [623, 329] width 32 height 32
radio input "true"
click at [844, 373] on span "Ok" at bounding box center [847, 371] width 24 height 19
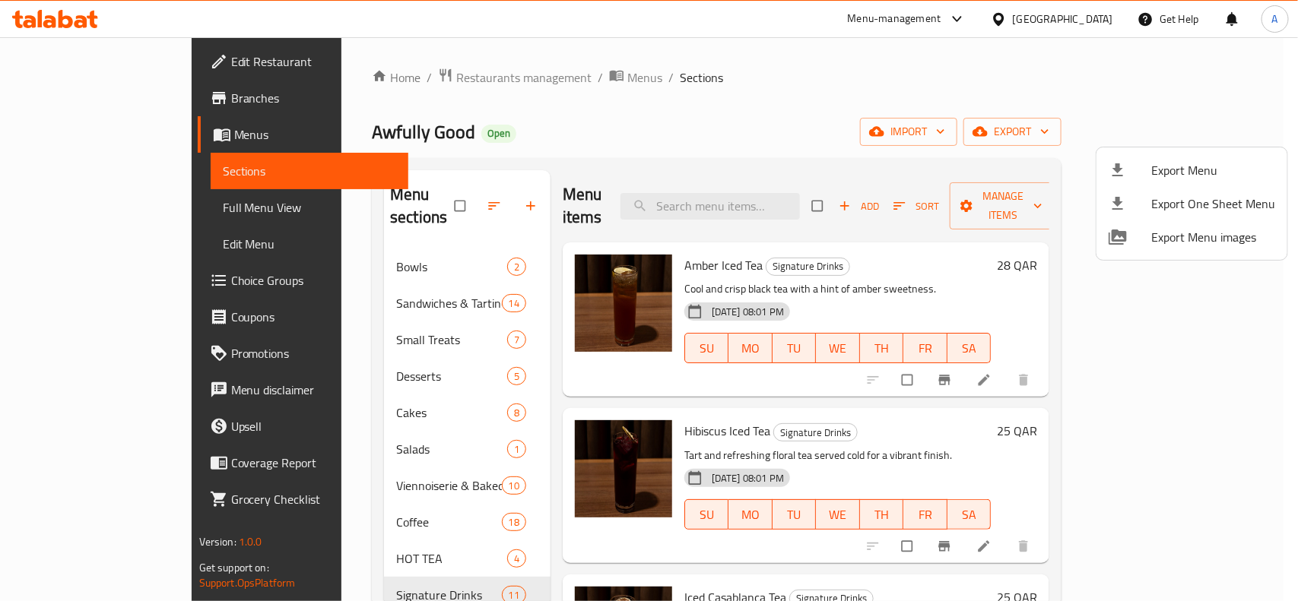
click at [507, 81] on div at bounding box center [649, 300] width 1298 height 601
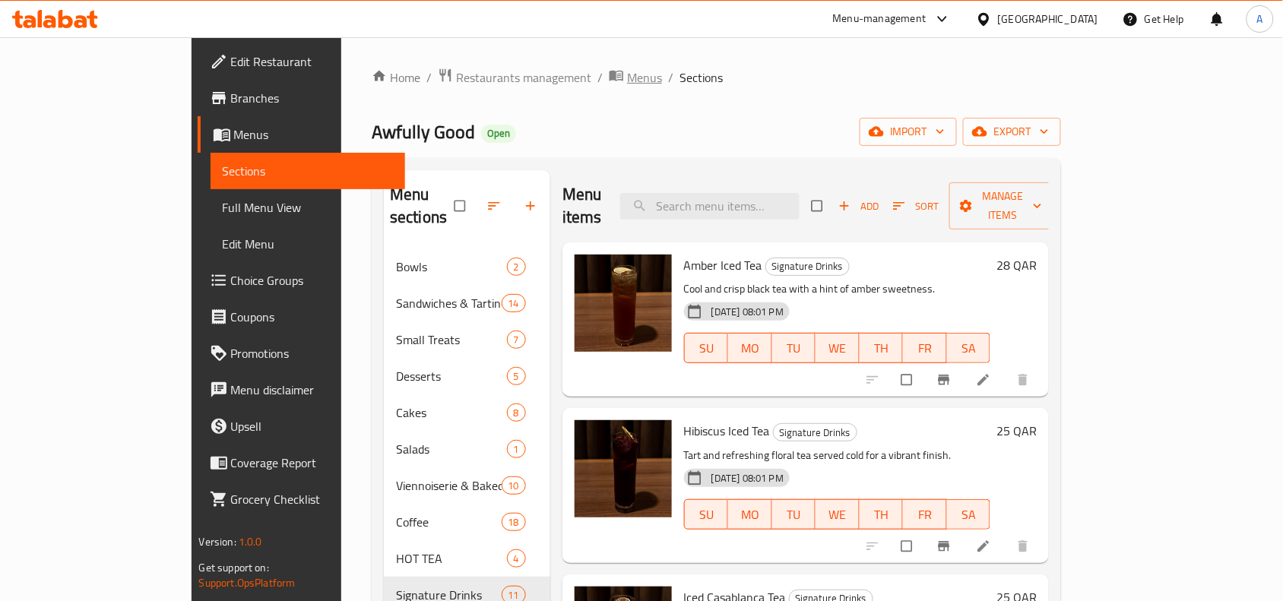
click at [627, 71] on span "Menus" at bounding box center [644, 77] width 35 height 18
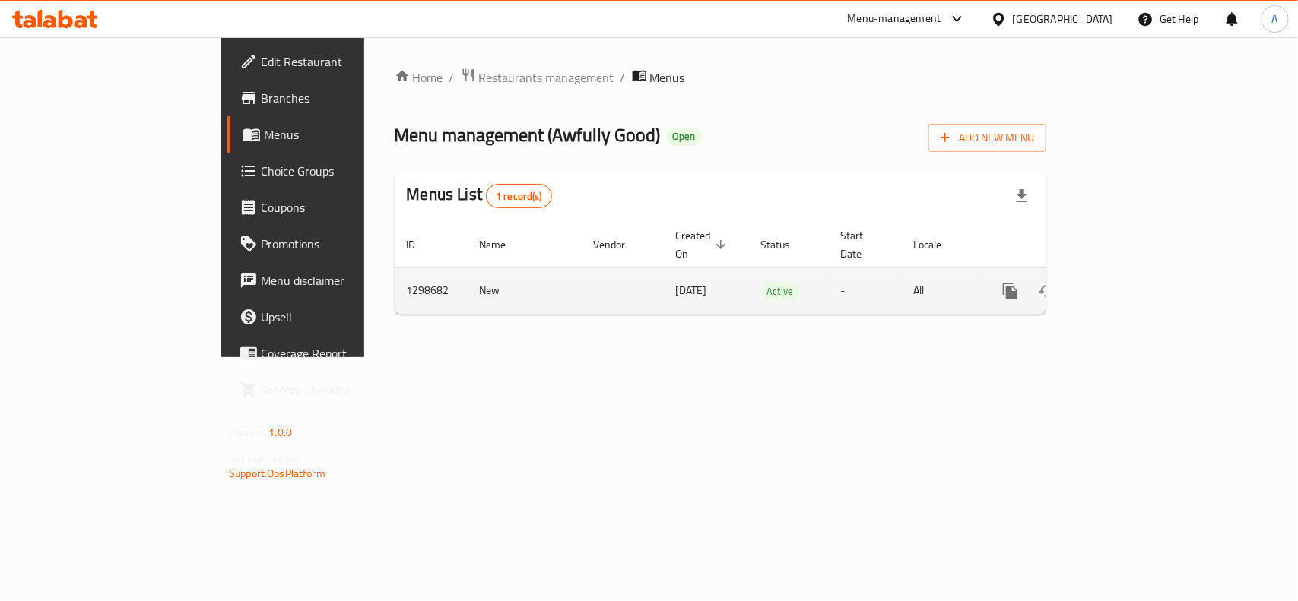
click at [395, 274] on td "1298682" at bounding box center [431, 291] width 73 height 46
copy td "1298682"
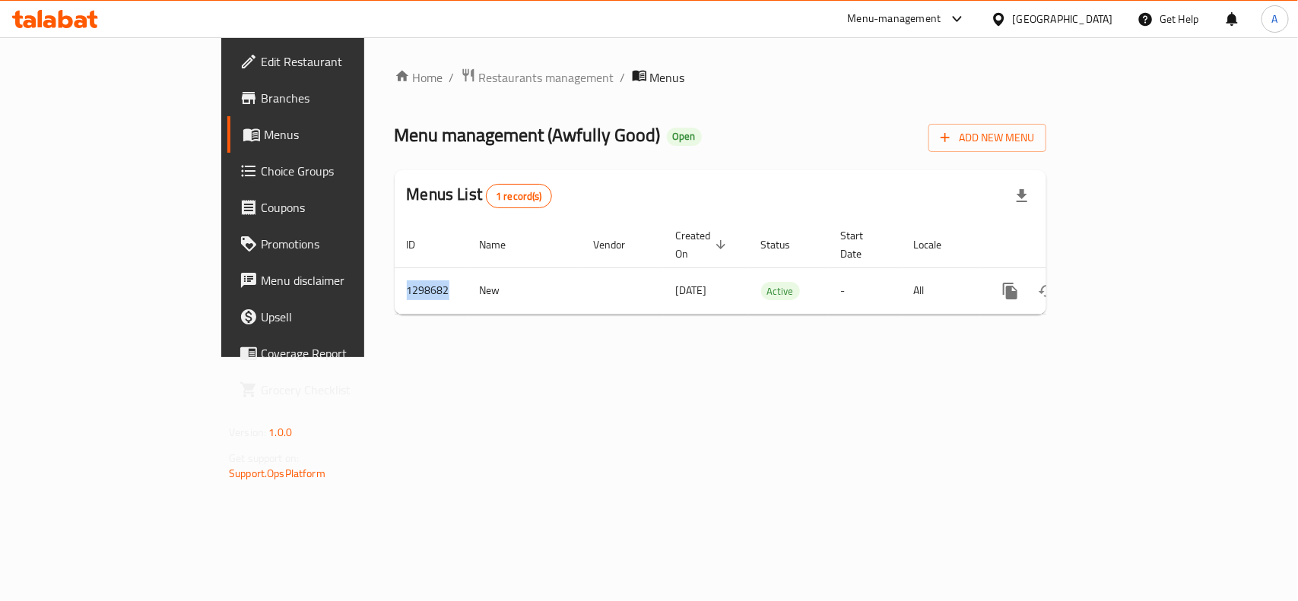
click at [261, 89] on span "Branches" at bounding box center [343, 98] width 165 height 18
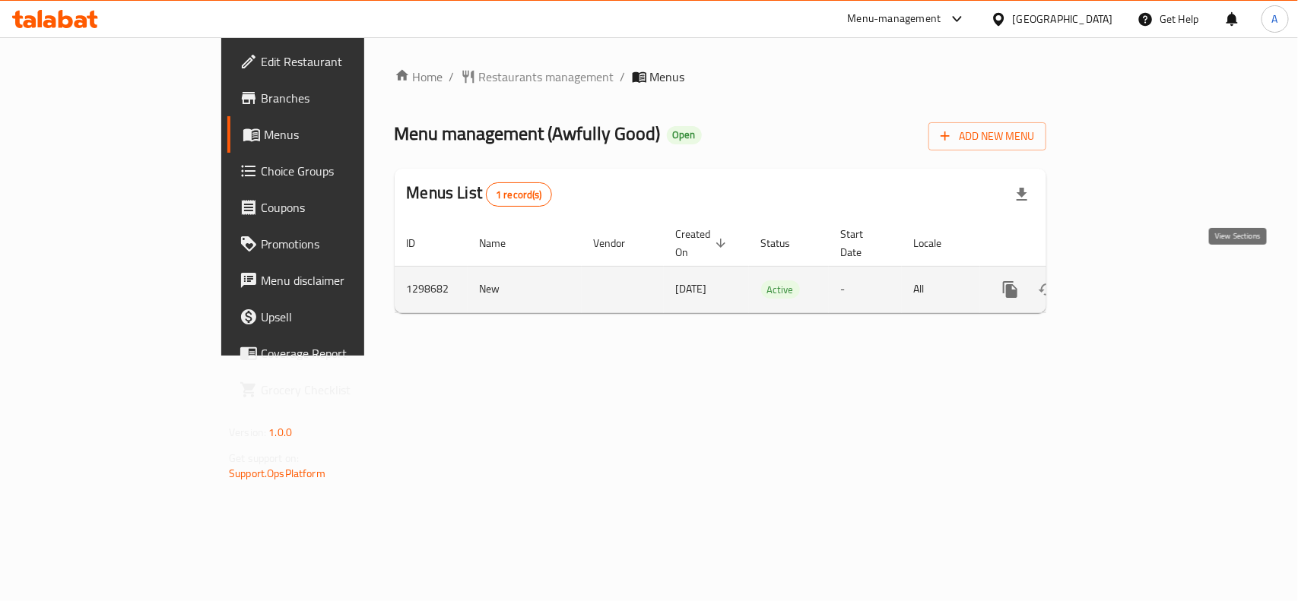
click at [1129, 281] on icon "enhanced table" at bounding box center [1120, 290] width 18 height 18
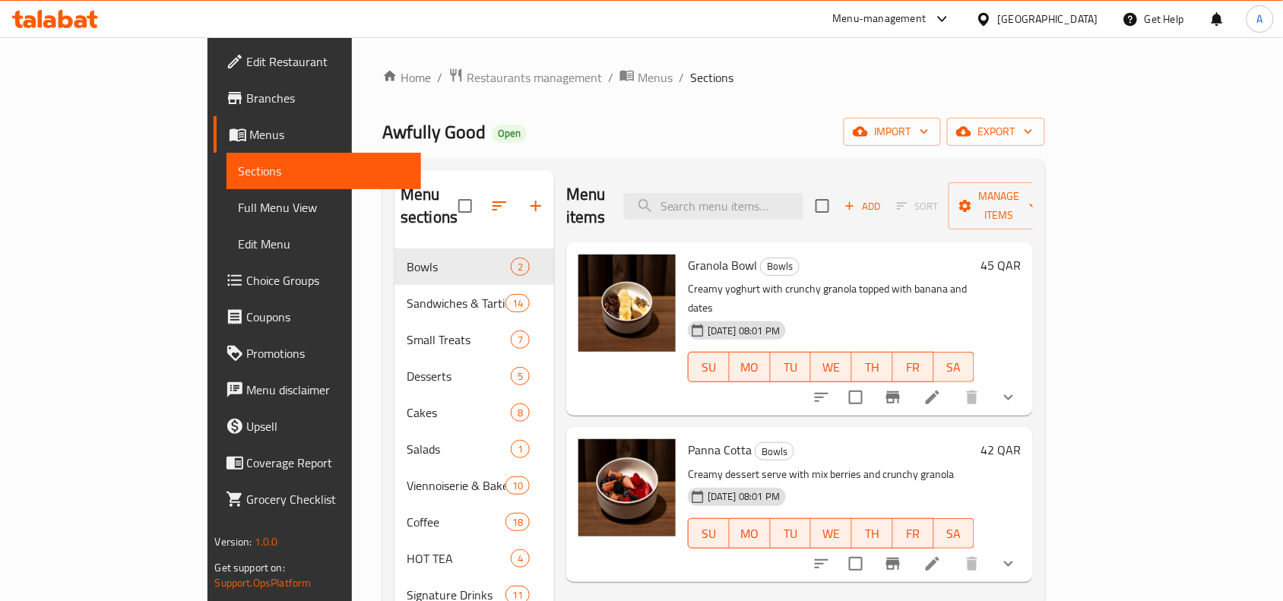
click at [247, 92] on span "Branches" at bounding box center [328, 98] width 163 height 18
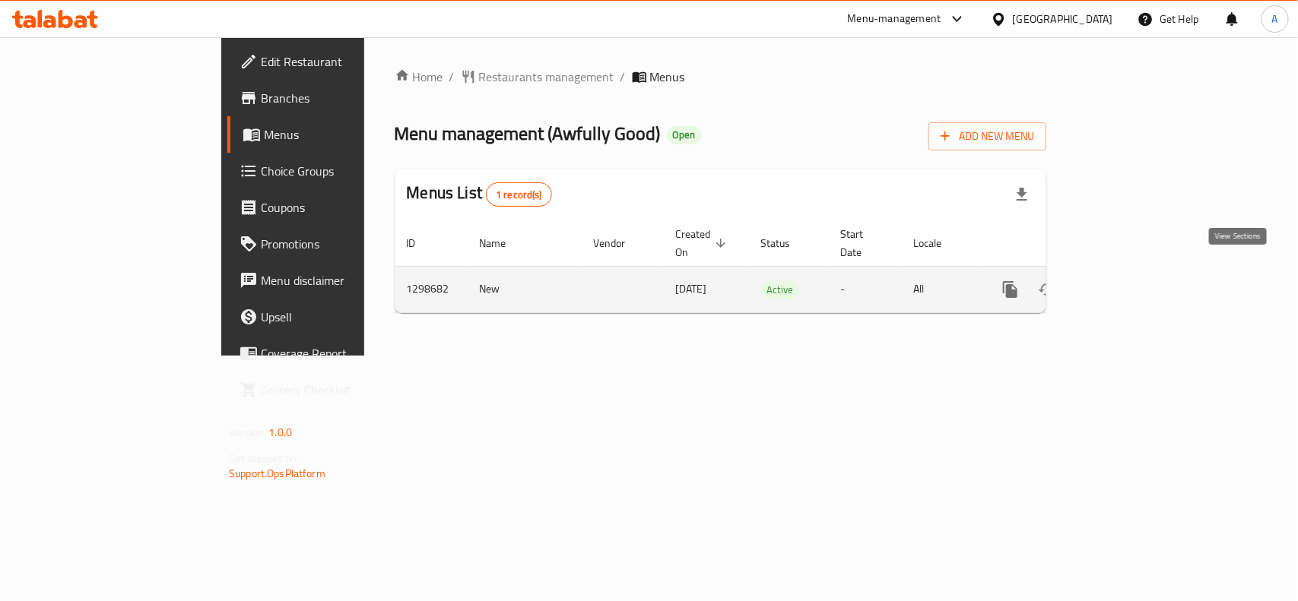
click at [1127, 283] on icon "enhanced table" at bounding box center [1120, 290] width 14 height 14
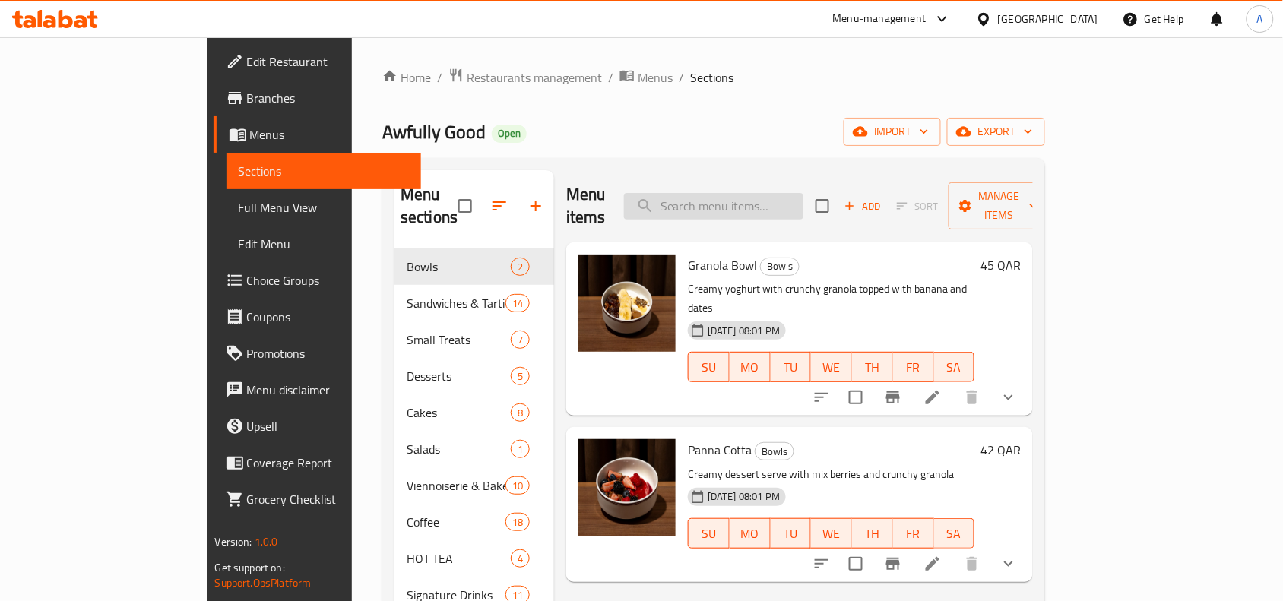
click at [804, 200] on input "search" at bounding box center [713, 206] width 179 height 27
paste input "Chicken Avocado Sandwich in Rye Bread"
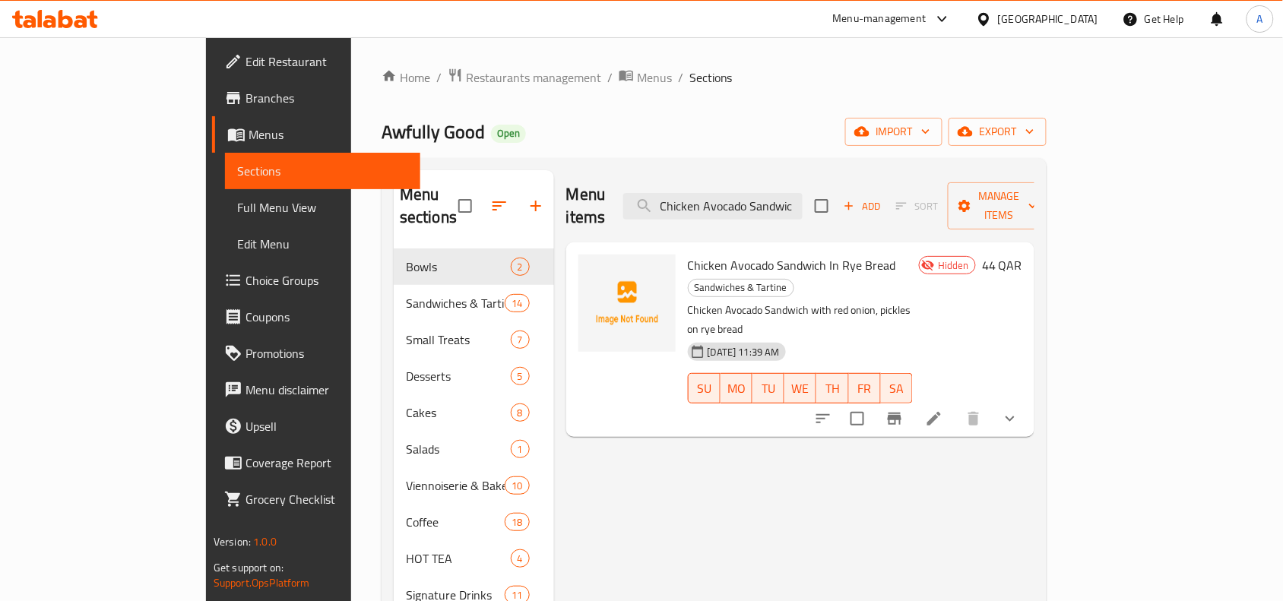
type input "Chicken Avocado Sandwic"
click at [703, 254] on span "Chicken Avocado Sandwich In Rye Bread" at bounding box center [792, 265] width 208 height 23
copy h6 "Chicken Avocado Sandwich In Rye Bread"
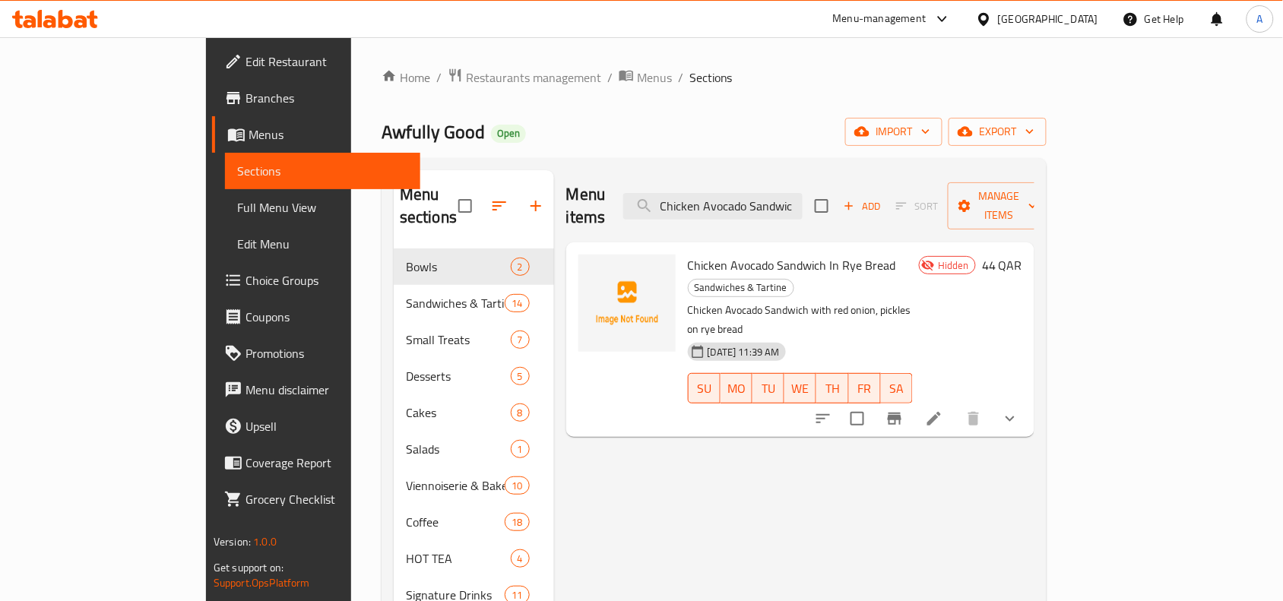
click at [1080, 23] on div "[GEOGRAPHIC_DATA]" at bounding box center [1048, 19] width 100 height 17
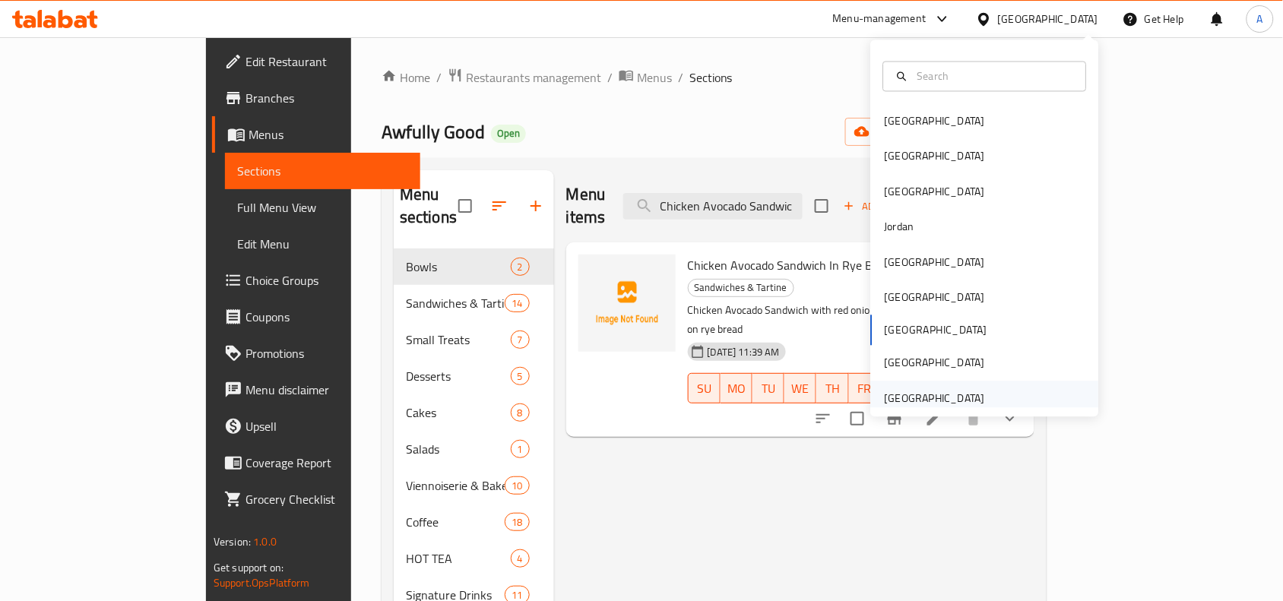
click at [921, 404] on div "[GEOGRAPHIC_DATA]" at bounding box center [935, 398] width 100 height 17
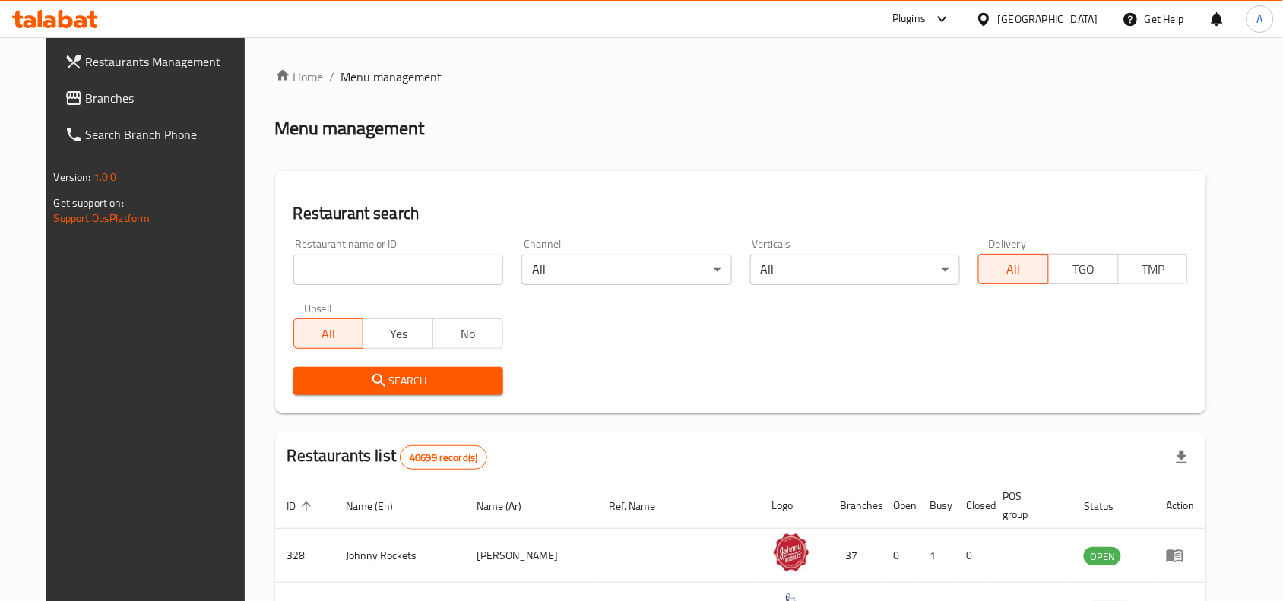
click at [151, 110] on link "Branches" at bounding box center [156, 98] width 208 height 36
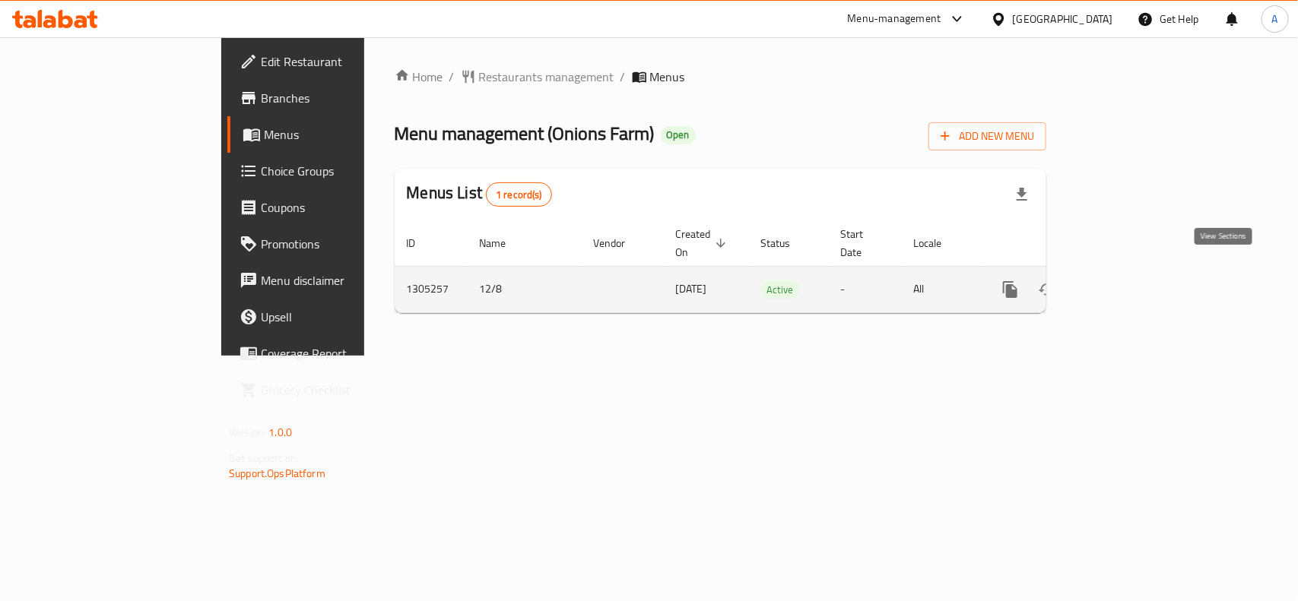
click at [1127, 283] on icon "enhanced table" at bounding box center [1120, 290] width 14 height 14
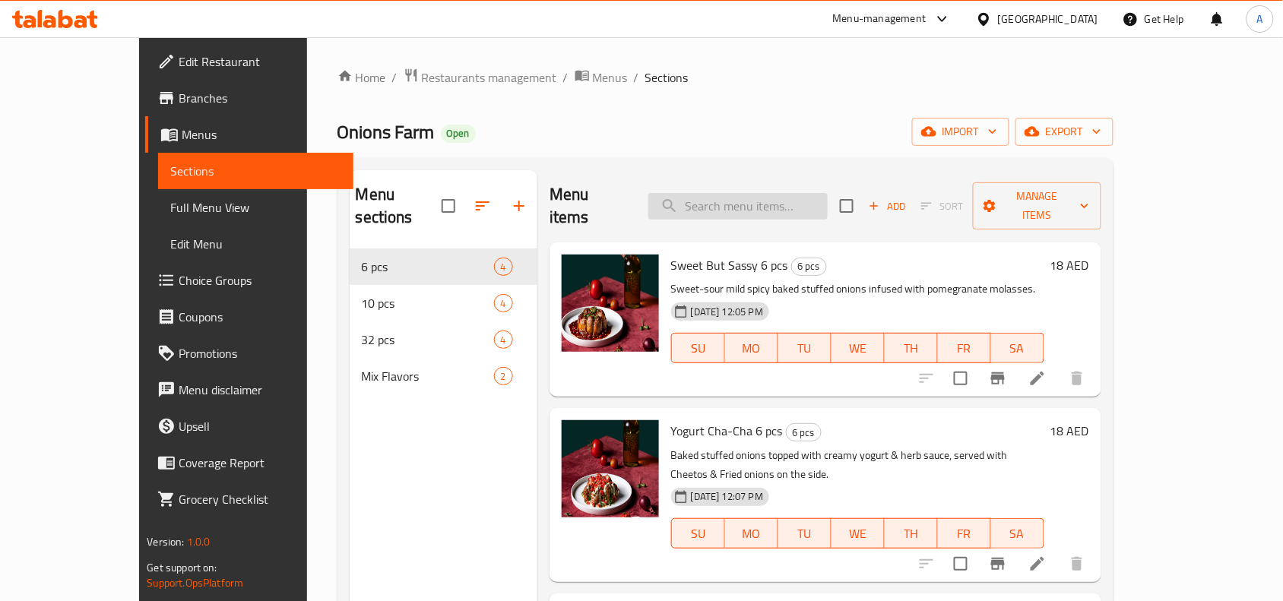
click at [817, 194] on input "search" at bounding box center [738, 206] width 179 height 27
paste input "Vine Leaves with pomegranate molasses and lemon."
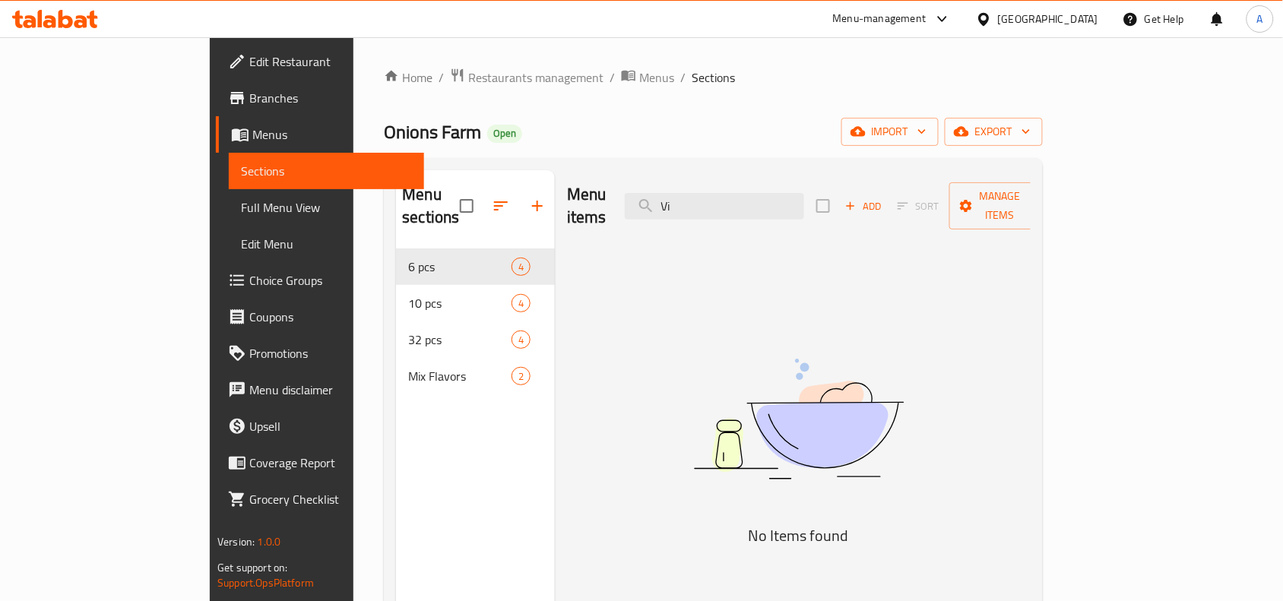
type input "V"
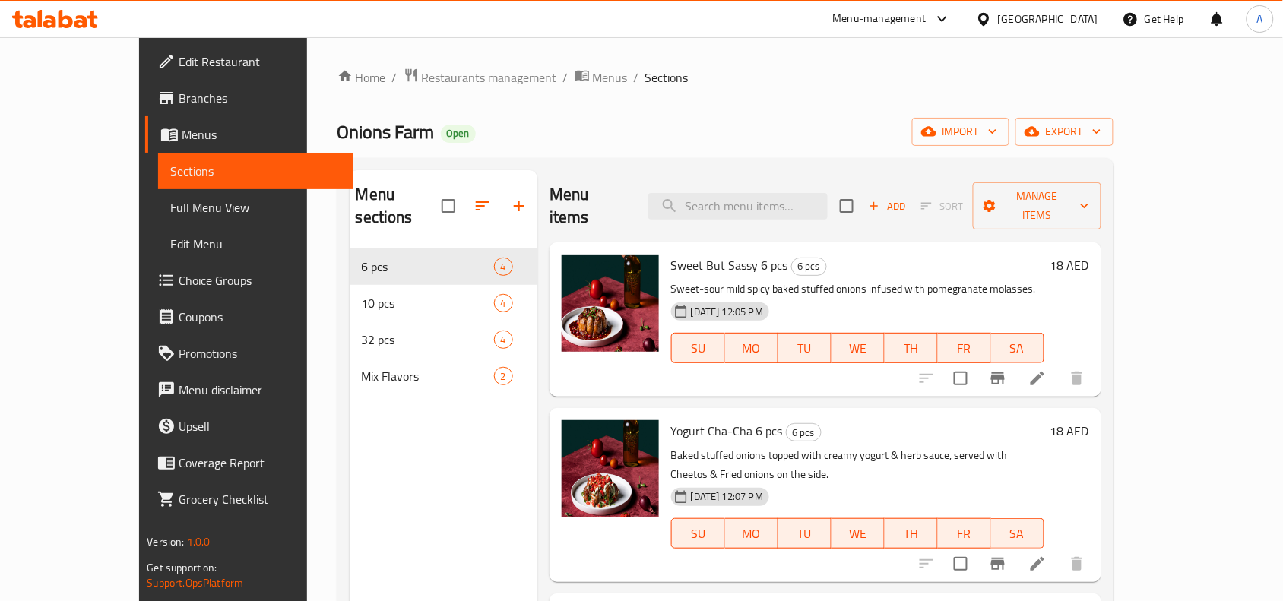
click at [179, 94] on span "Branches" at bounding box center [260, 98] width 163 height 18
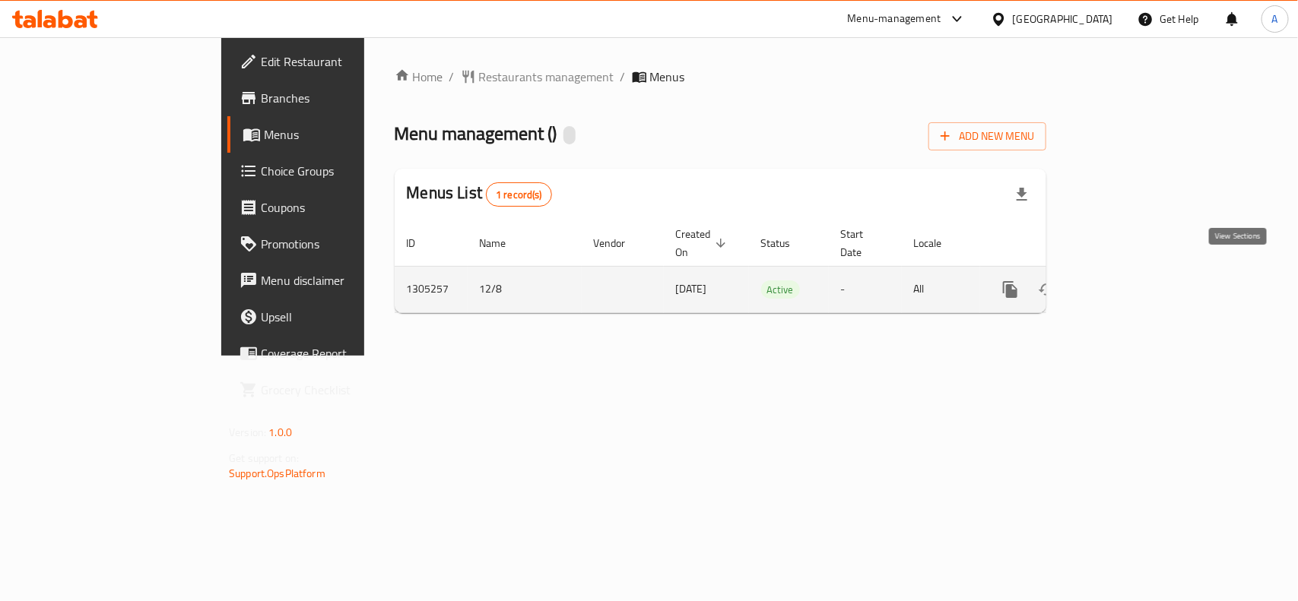
click at [1129, 281] on icon "enhanced table" at bounding box center [1120, 290] width 18 height 18
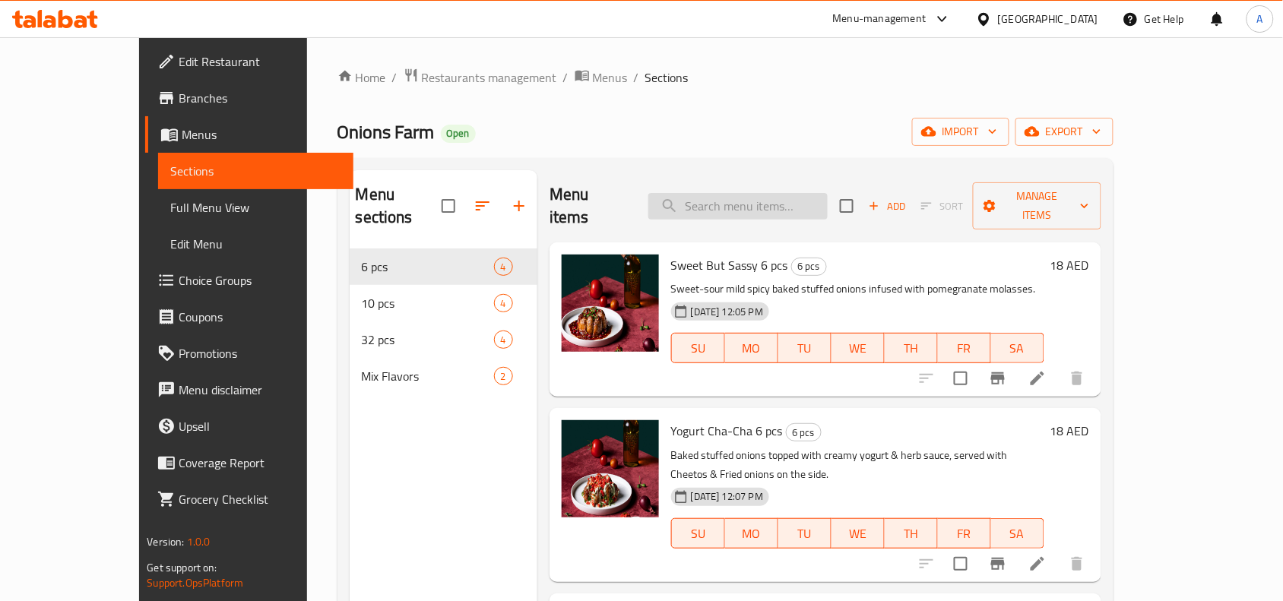
click at [736, 196] on input "search" at bounding box center [738, 206] width 179 height 27
click at [908, 198] on span "Add" at bounding box center [887, 206] width 41 height 17
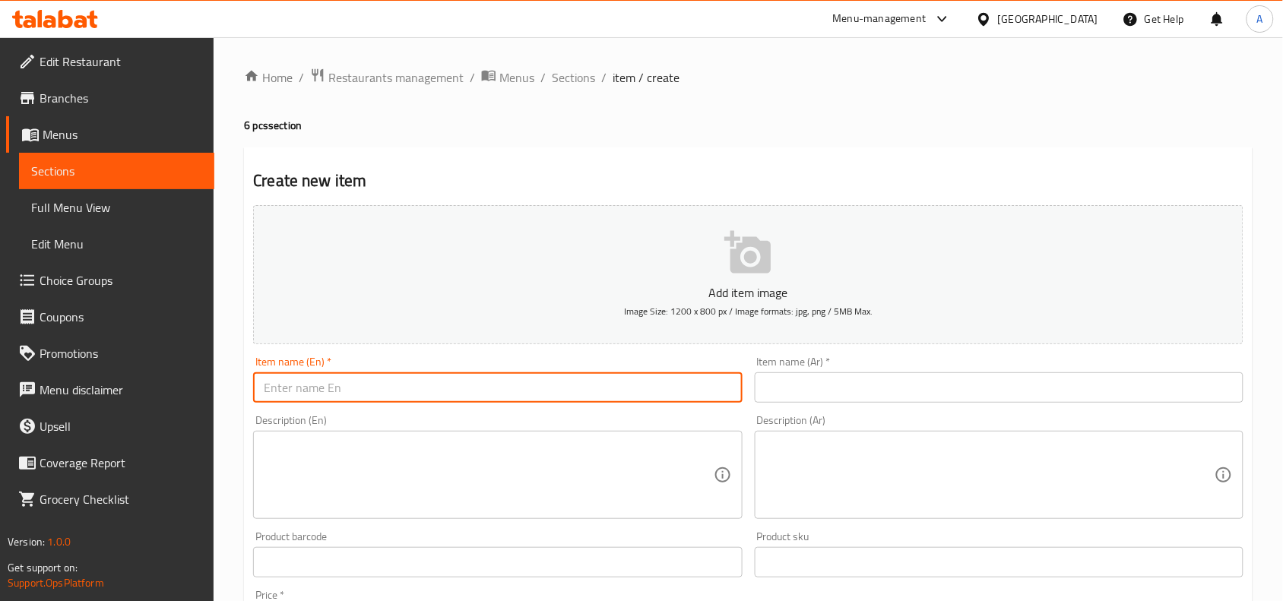
click at [477, 388] on input "text" at bounding box center [497, 388] width 489 height 30
paste input "Vine Leaves with pomegranate molasses and lemon."
type input "Vine Leaves with pomegranate molasses and lemon"
click at [427, 453] on textarea at bounding box center [488, 475] width 449 height 72
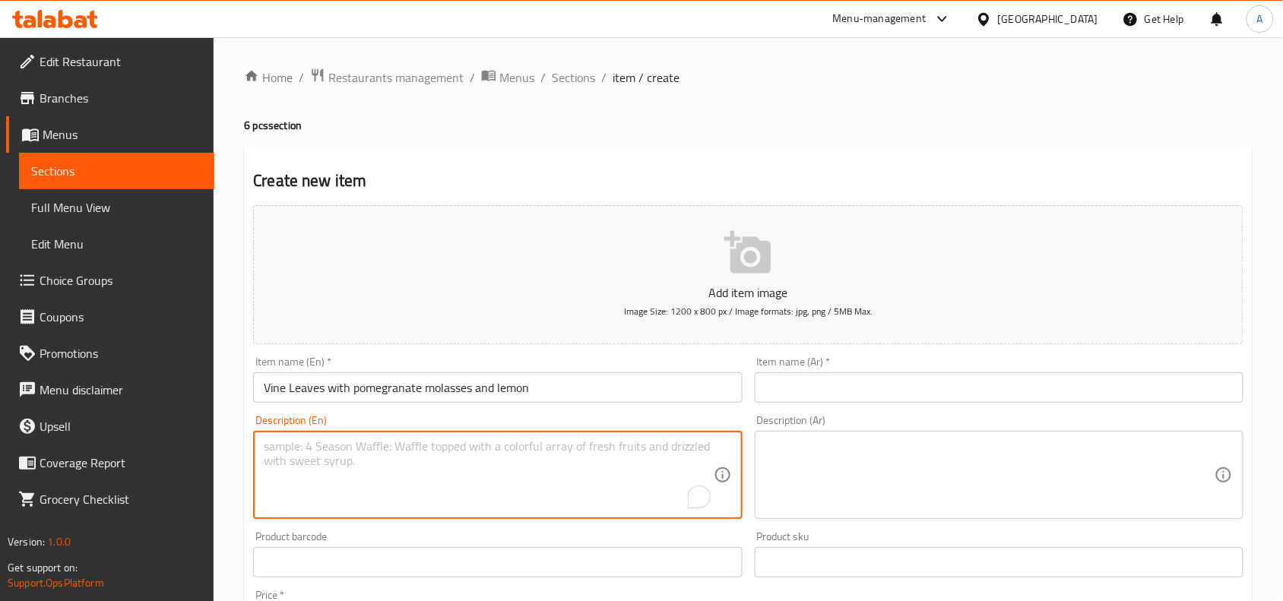
paste textarea "Grape vine leaves mahshi with our signature pomegranate molasses and lemon mixt…"
type textarea "Grape vine leaves mahshi with our signature pomegranate molasses and lemon mixt…"
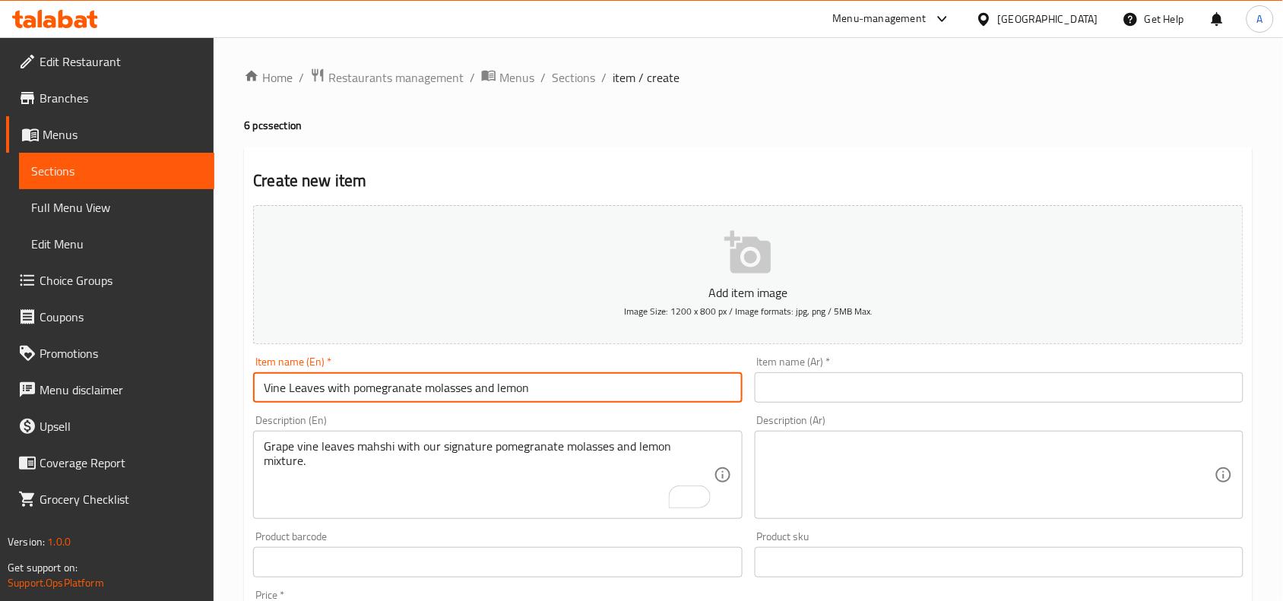
click at [527, 388] on input "Vine Leaves with pomegranate molasses and lemon" at bounding box center [497, 388] width 489 height 30
click at [582, 404] on div "Item name (En)   * Vine Leaves with pomegranate molasses and lemon Item name (E…" at bounding box center [497, 379] width 501 height 59
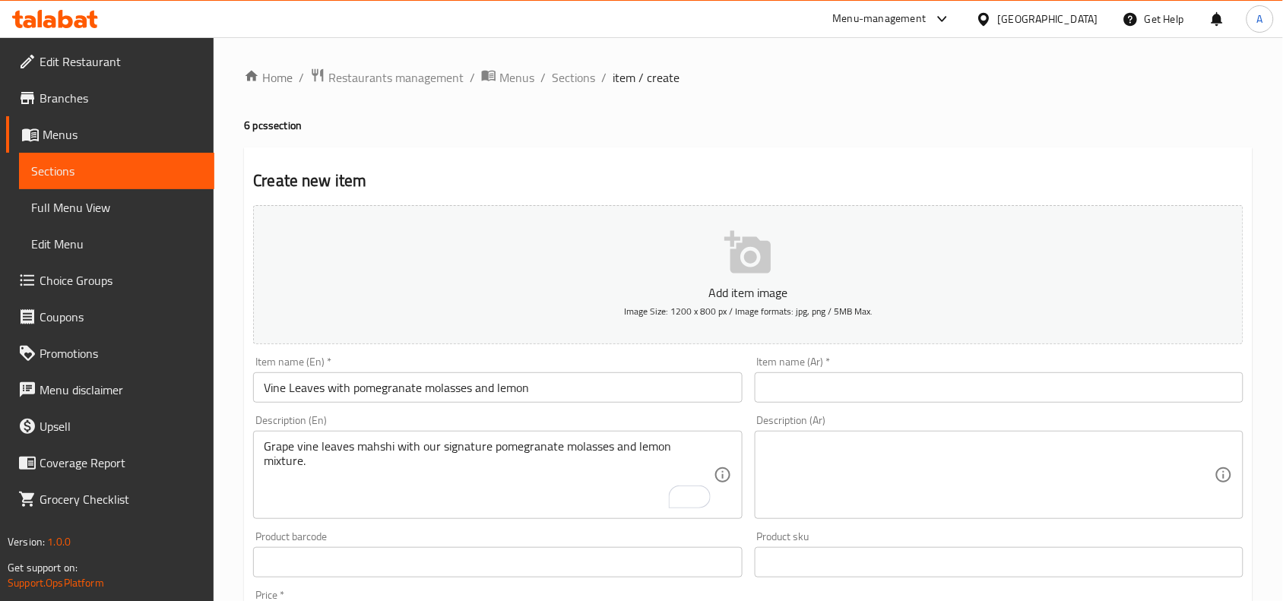
click at [579, 395] on input "Vine Leaves with pomegranate molasses and lemon" at bounding box center [497, 388] width 489 height 30
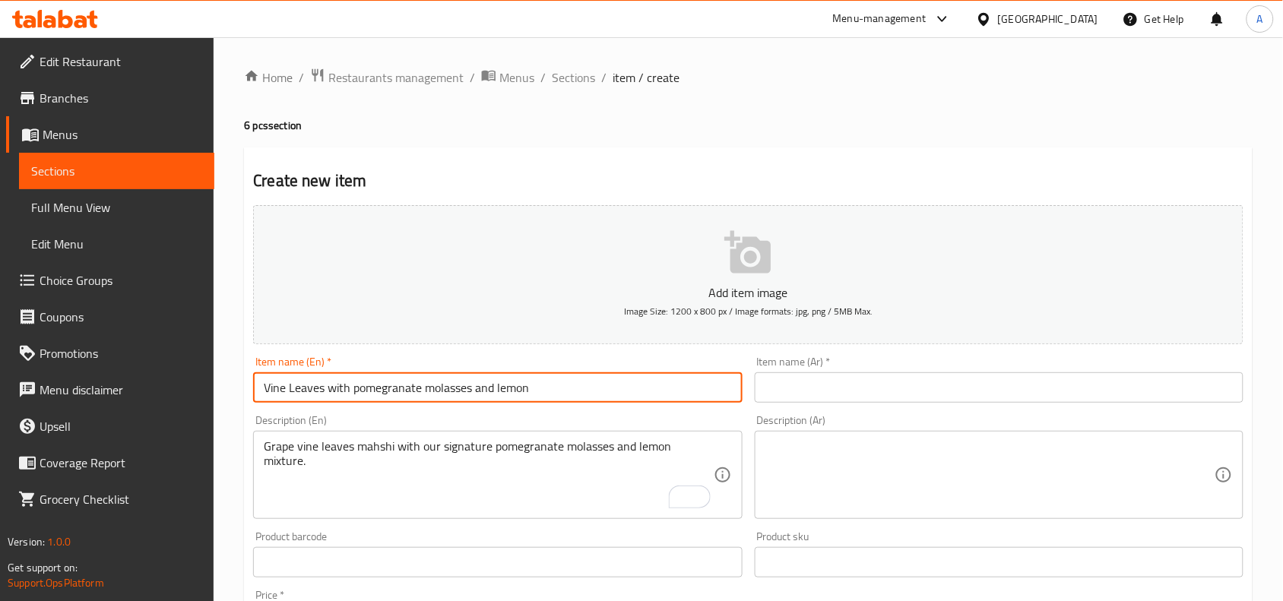
click at [580, 395] on input "Vine Leaves with pomegranate molasses and lemon" at bounding box center [497, 388] width 489 height 30
paste input "With Pomegranate Molasses And L"
click at [563, 388] on input "Vine Leaves With Pomegranate Molasses And Lemon" at bounding box center [497, 388] width 489 height 30
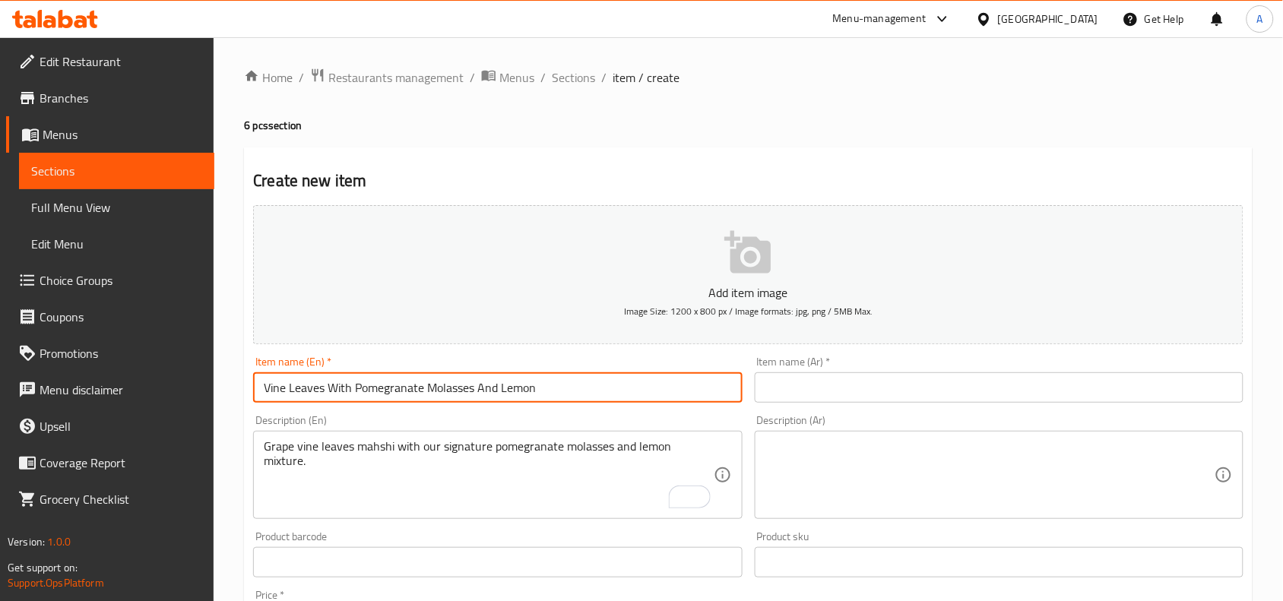
click at [563, 388] on input "Vine Leaves With Pomegranate Molasses And Lemon" at bounding box center [497, 388] width 489 height 30
type input "Vine Leaves With Pomegranate Molasses And Lemon - 6 Pcs"
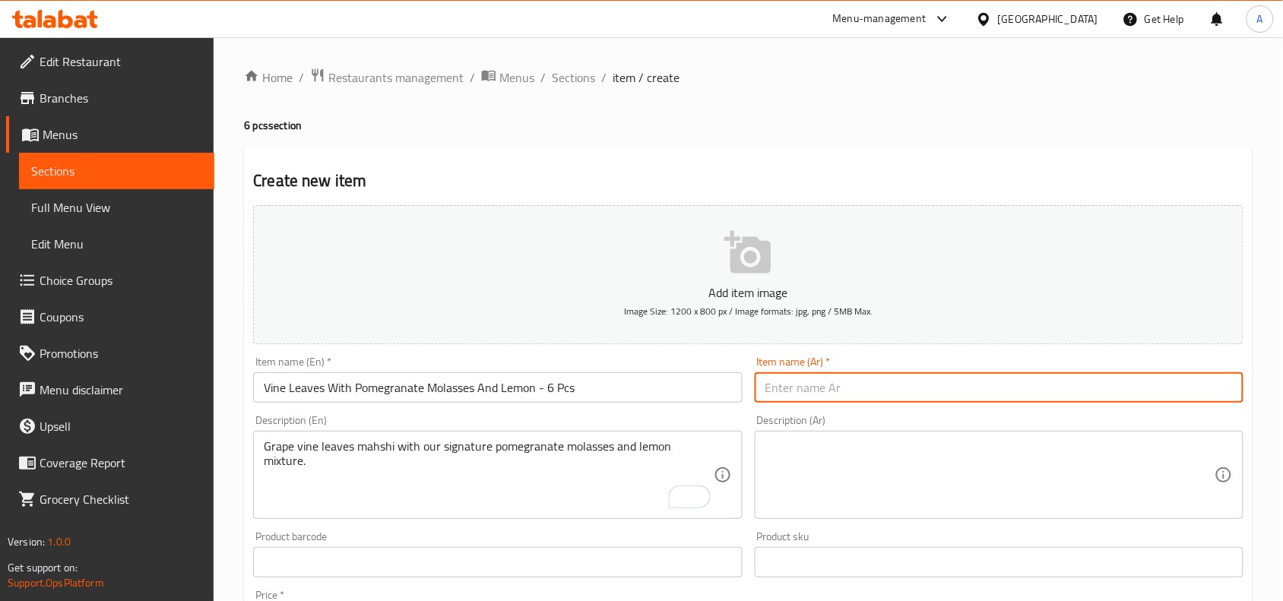
click at [1233, 385] on input "text" at bounding box center [999, 388] width 489 height 30
paste input "ورق عنب بدبس الرمان والليمون"
type input "ورق عنب بدبس الرمان والليمون - 6 قطع"
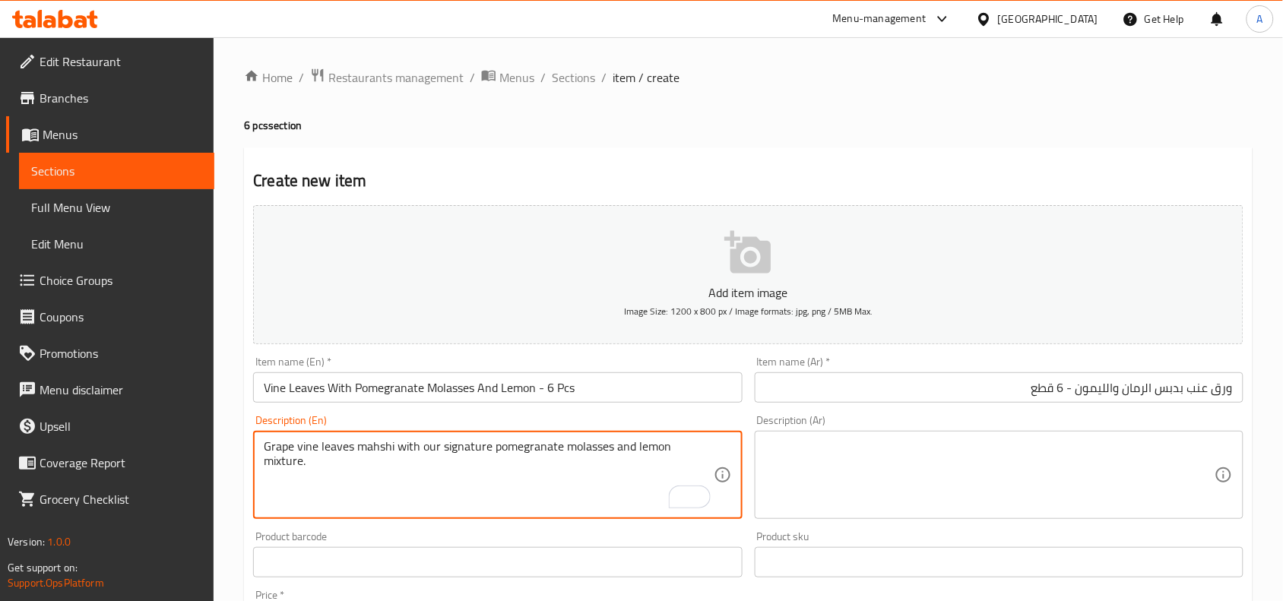
click at [452, 443] on textarea "Grape vine leaves mahshi with our signature pomegranate molasses and lemon mixt…" at bounding box center [488, 475] width 449 height 72
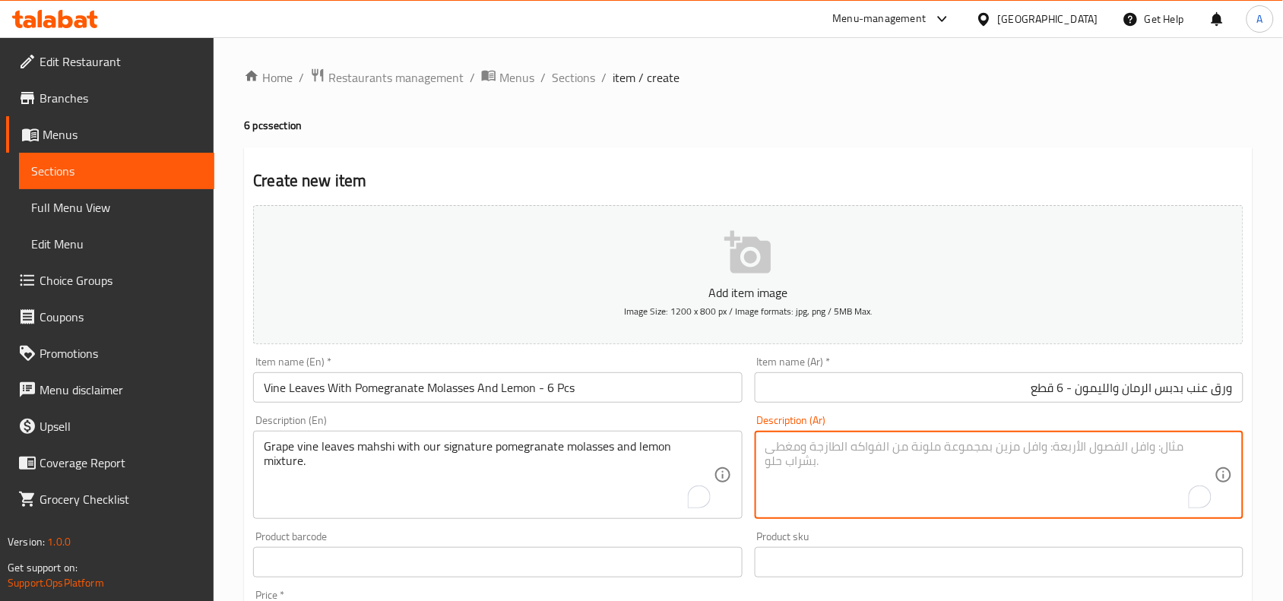
click at [1181, 446] on textarea "To enrich screen reader interactions, please activate Accessibility in Grammarl…" at bounding box center [990, 475] width 449 height 72
paste textarea ". ورق عنب محشي بخلطتنا الخاصة من دبس الرمان والليمون"
drag, startPoint x: 1127, startPoint y: 452, endPoint x: 1163, endPoint y: 449, distance: 36.6
click at [1163, 449] on textarea ". ورق عنب محشي بخلطتنا الخاصة من دبس الرمان والليمون" at bounding box center [990, 475] width 449 height 72
click at [915, 451] on textarea ". ورق عنب محشي بخلطتنا الخاصة من دبس الرمان والليمون" at bounding box center [990, 475] width 449 height 72
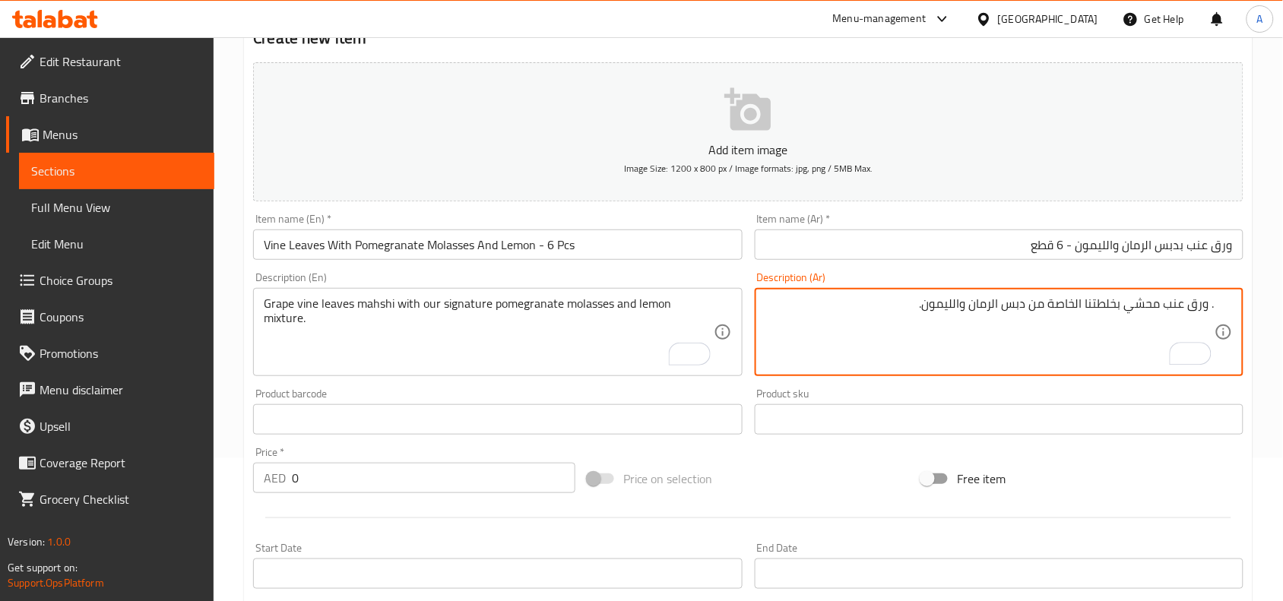
scroll to position [285, 0]
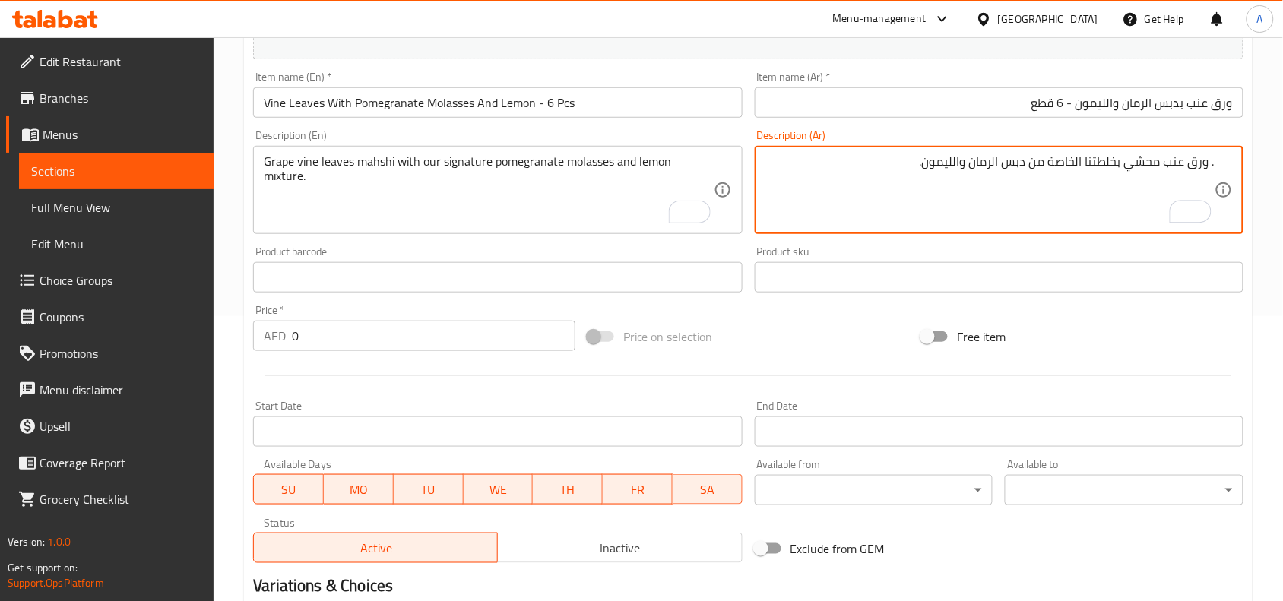
type textarea ". ورق عنب محشي بخلطتنا الخاصة من دبس الرمان والليمون."
click at [374, 331] on input "0" at bounding box center [434, 336] width 284 height 30
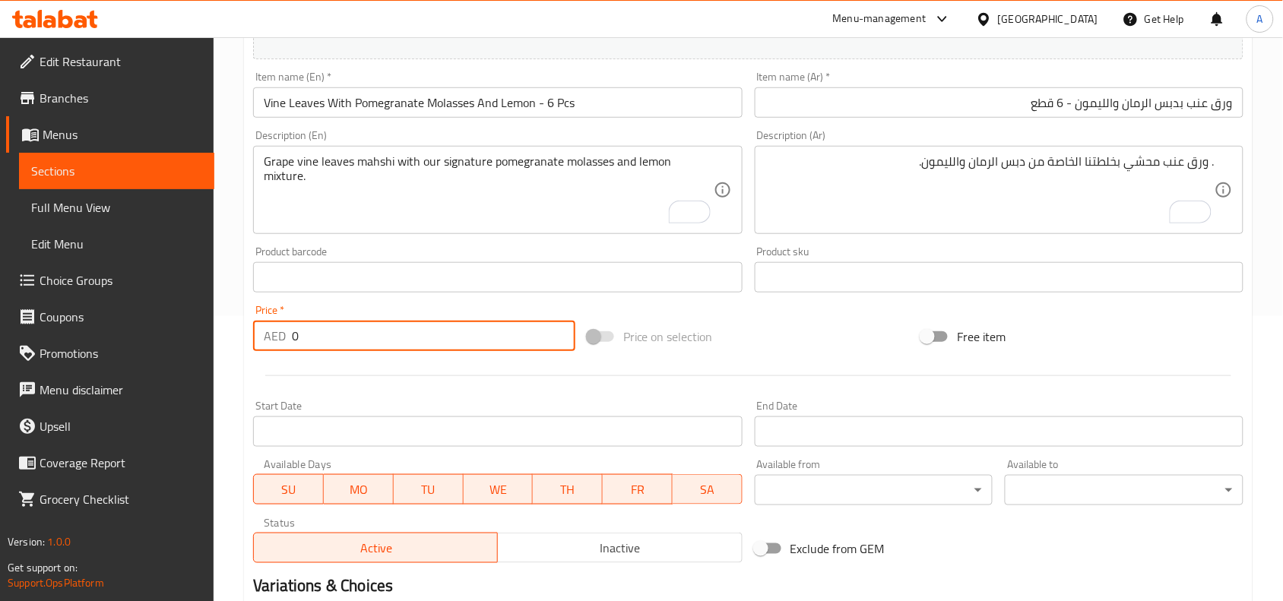
click at [374, 331] on input "0" at bounding box center [434, 336] width 284 height 30
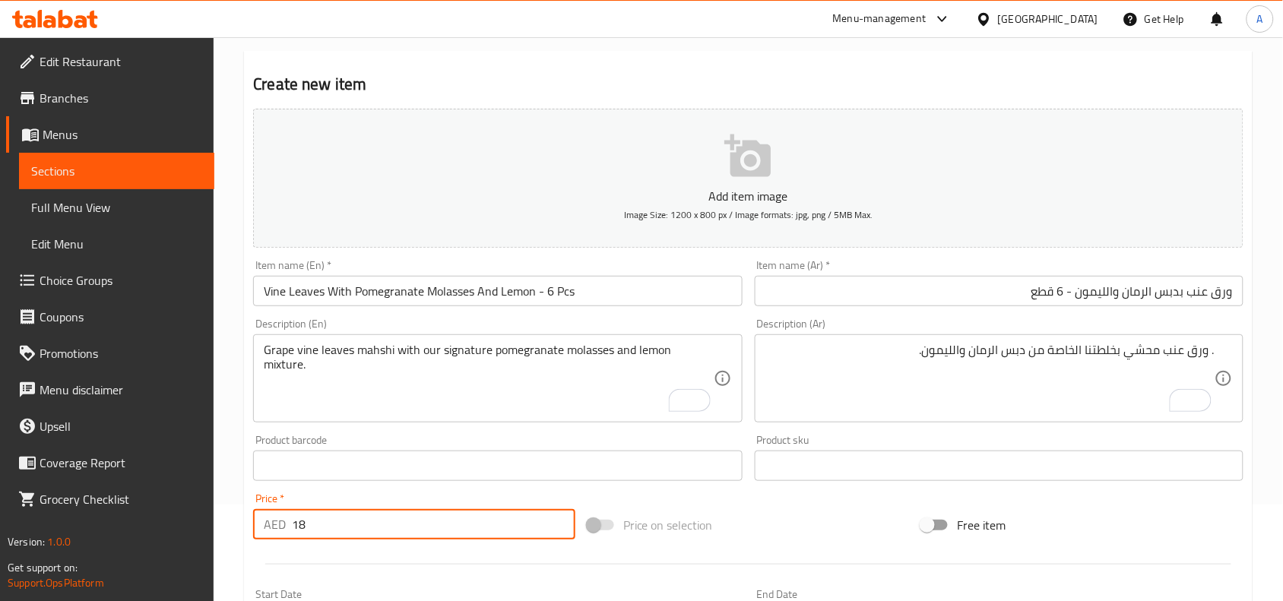
scroll to position [95, 0]
type input "18"
click at [608, 295] on input "Vine Leaves With Pomegranate Molasses And Lemon - 6 Pcs" at bounding box center [497, 292] width 489 height 30
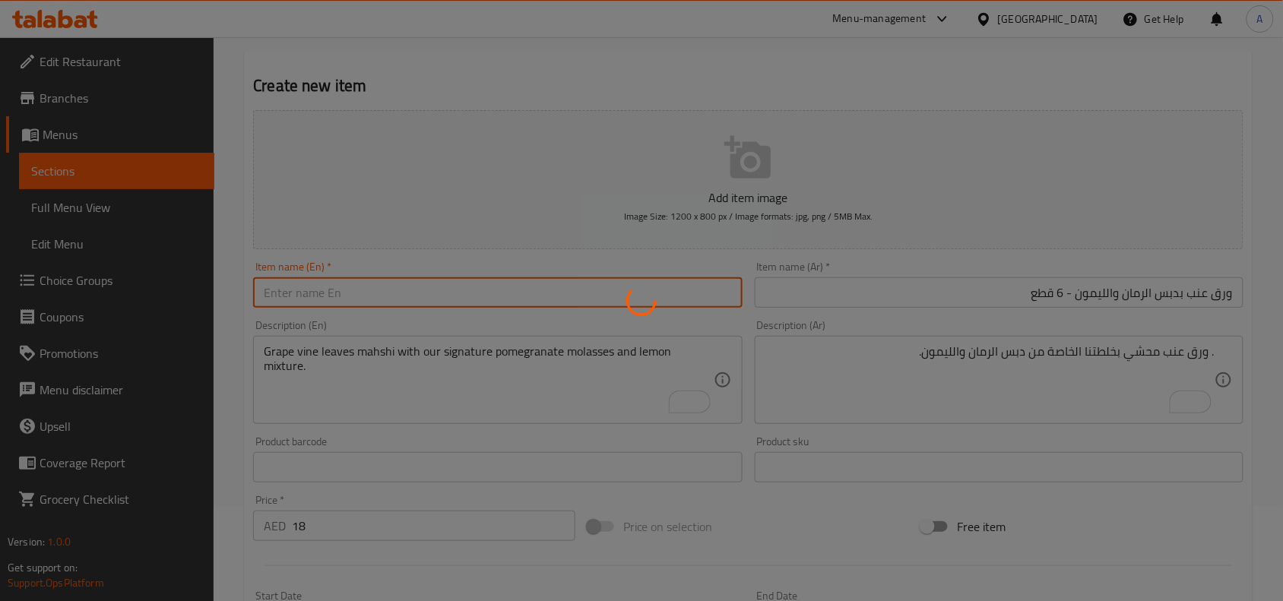
type input "0"
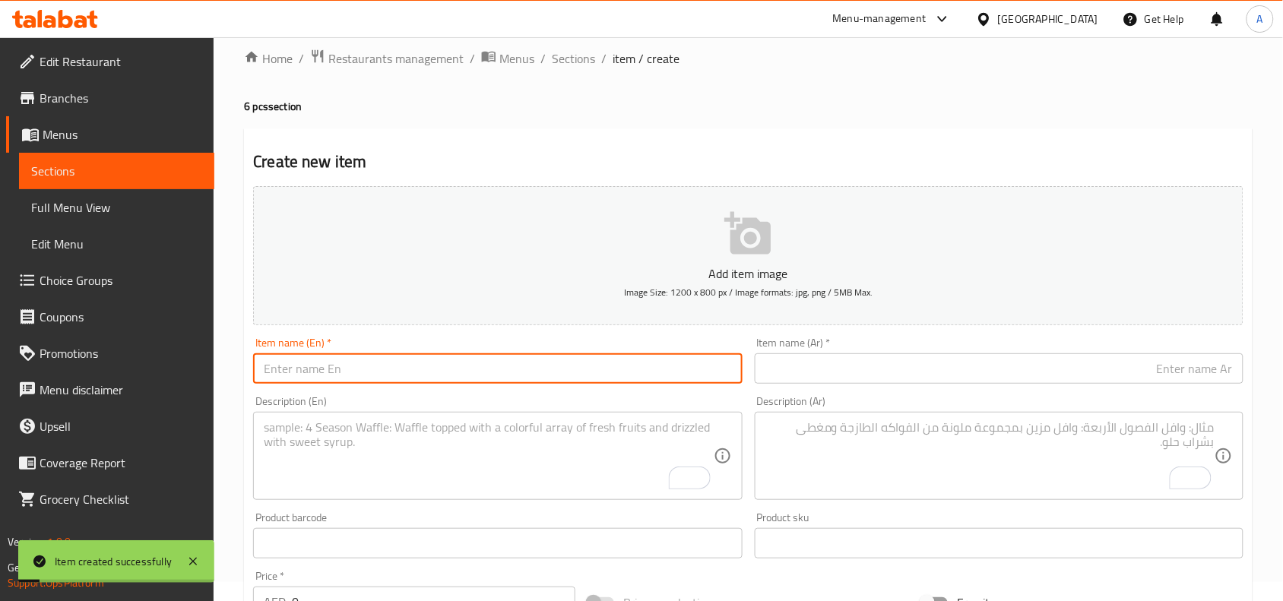
scroll to position [0, 0]
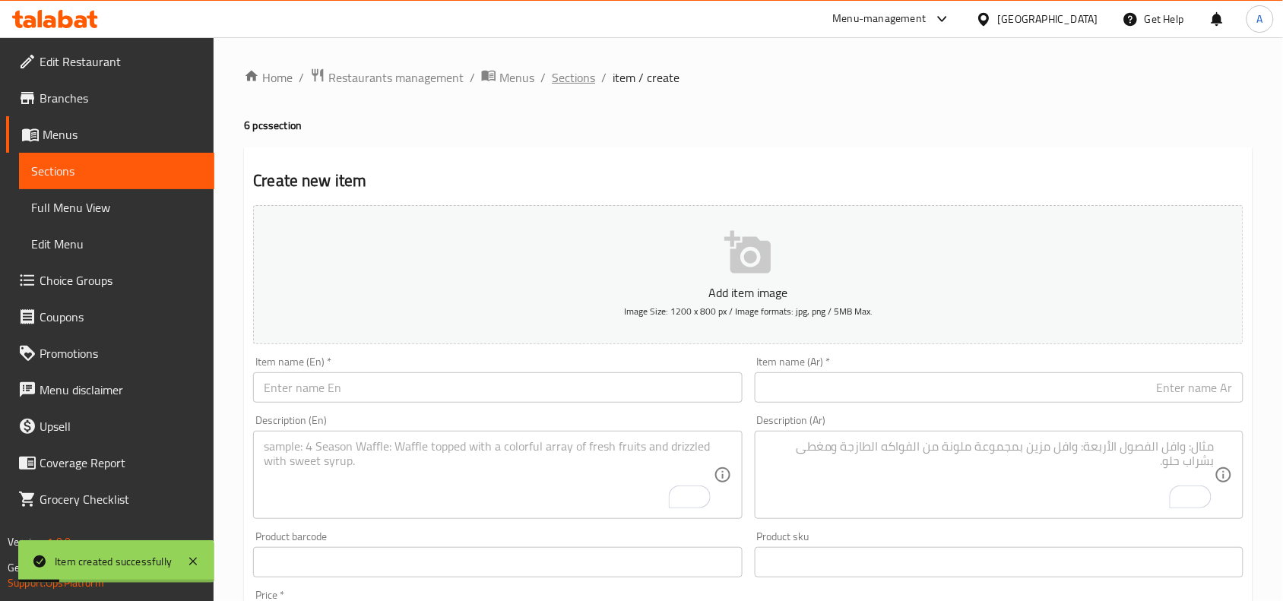
click at [569, 78] on span "Sections" at bounding box center [573, 77] width 43 height 18
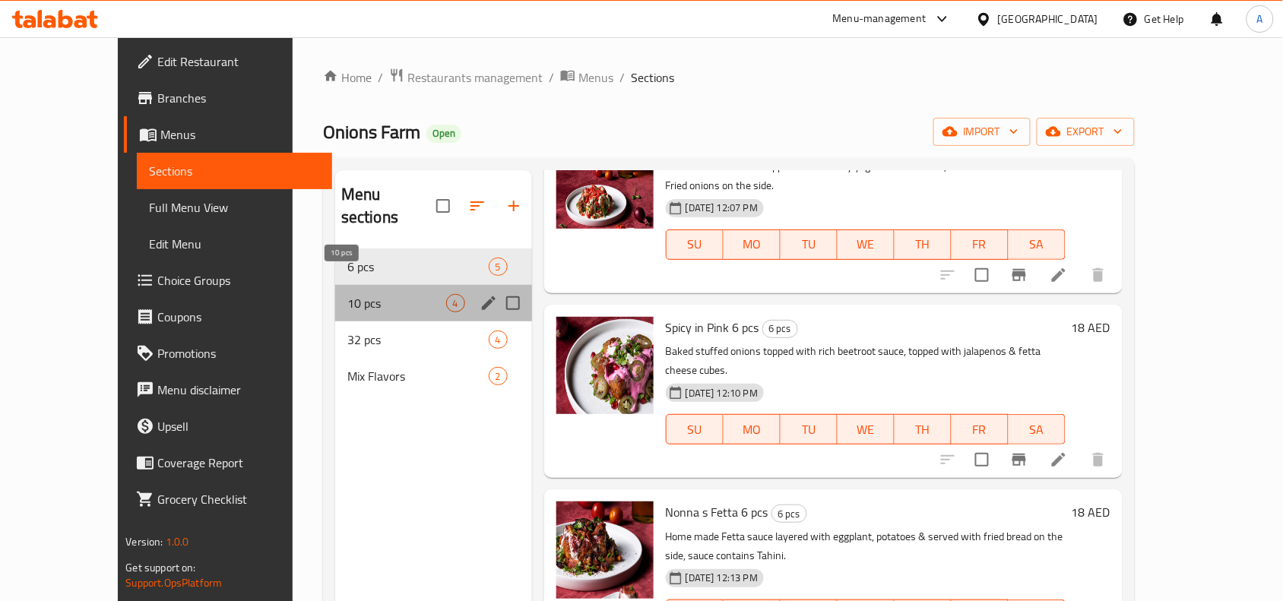
click at [355, 294] on span "10 pcs" at bounding box center [396, 303] width 99 height 18
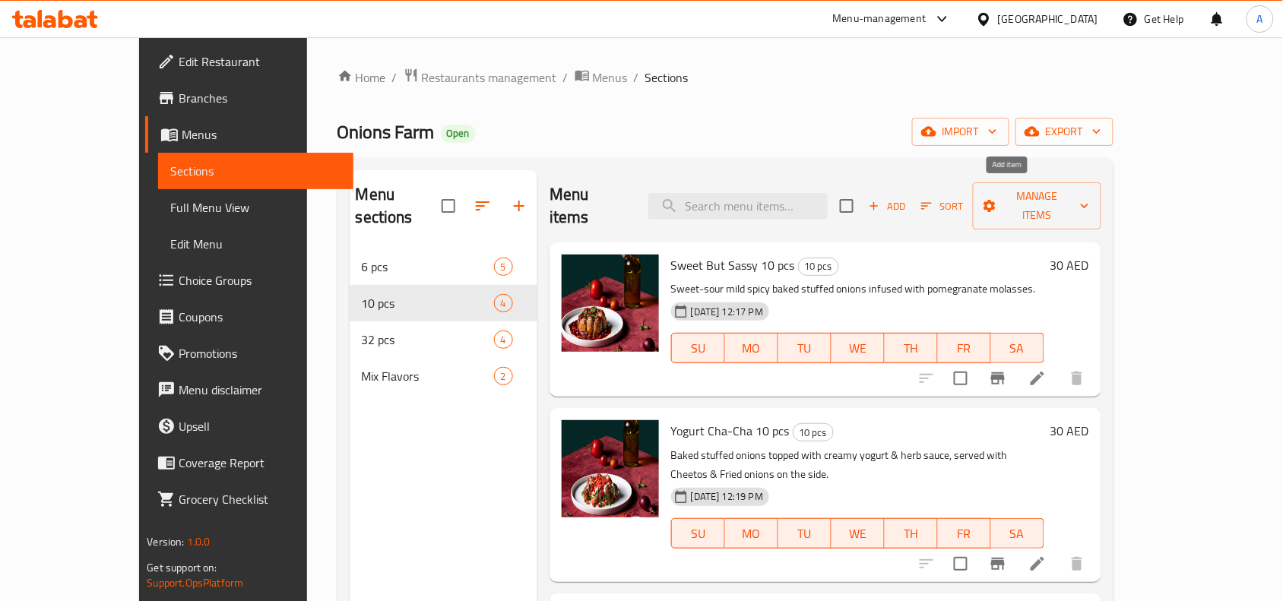
click at [881, 199] on icon "button" at bounding box center [874, 206] width 14 height 14
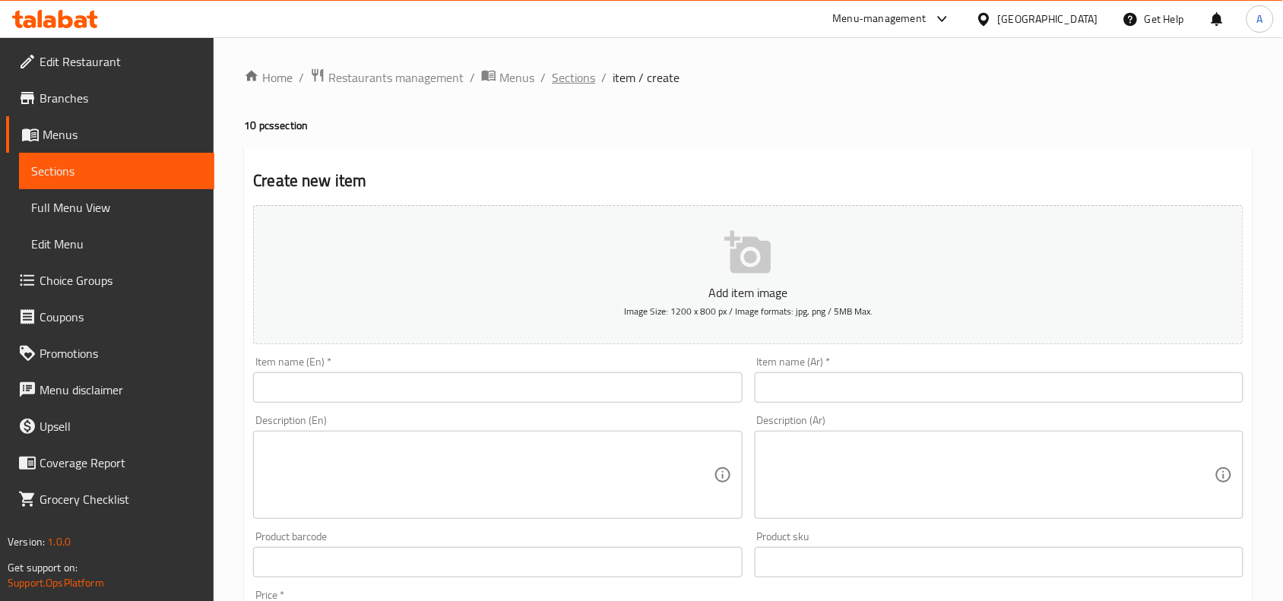
click at [571, 84] on span "Sections" at bounding box center [573, 77] width 43 height 18
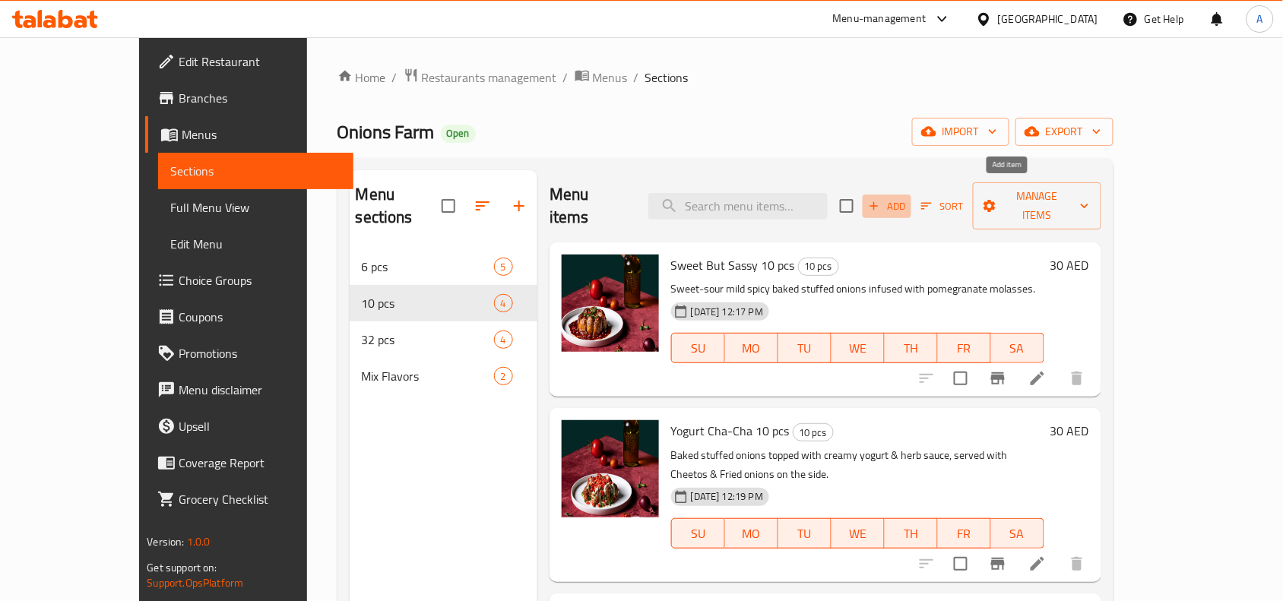
click at [881, 199] on icon "button" at bounding box center [874, 206] width 14 height 14
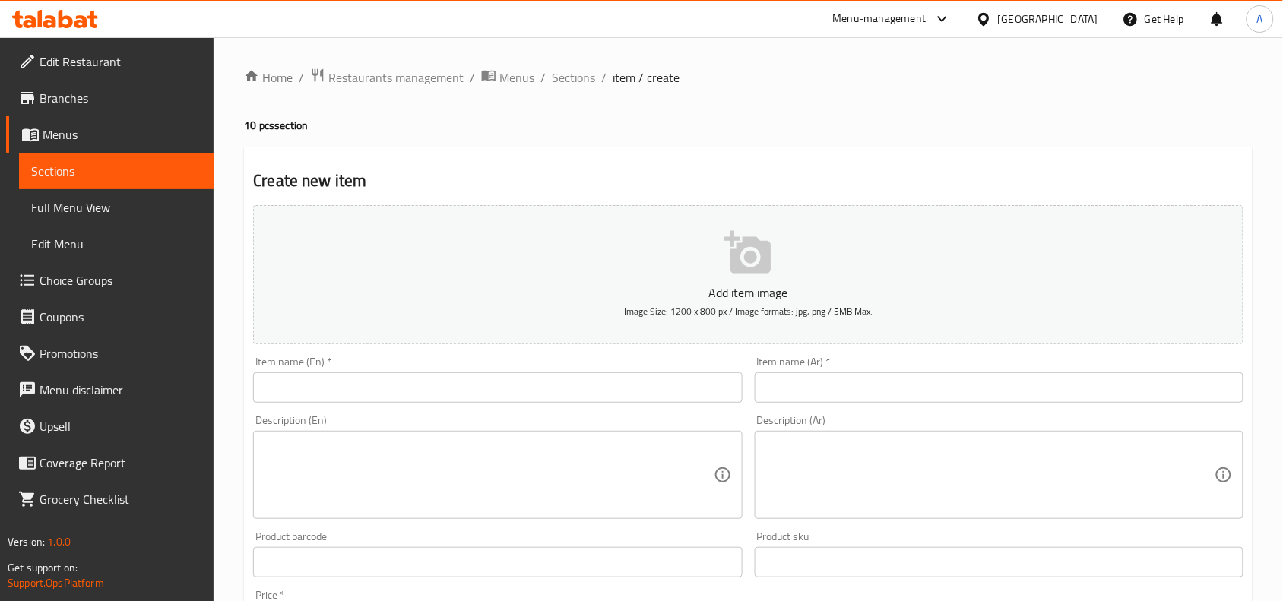
click at [408, 388] on input "text" at bounding box center [497, 388] width 489 height 30
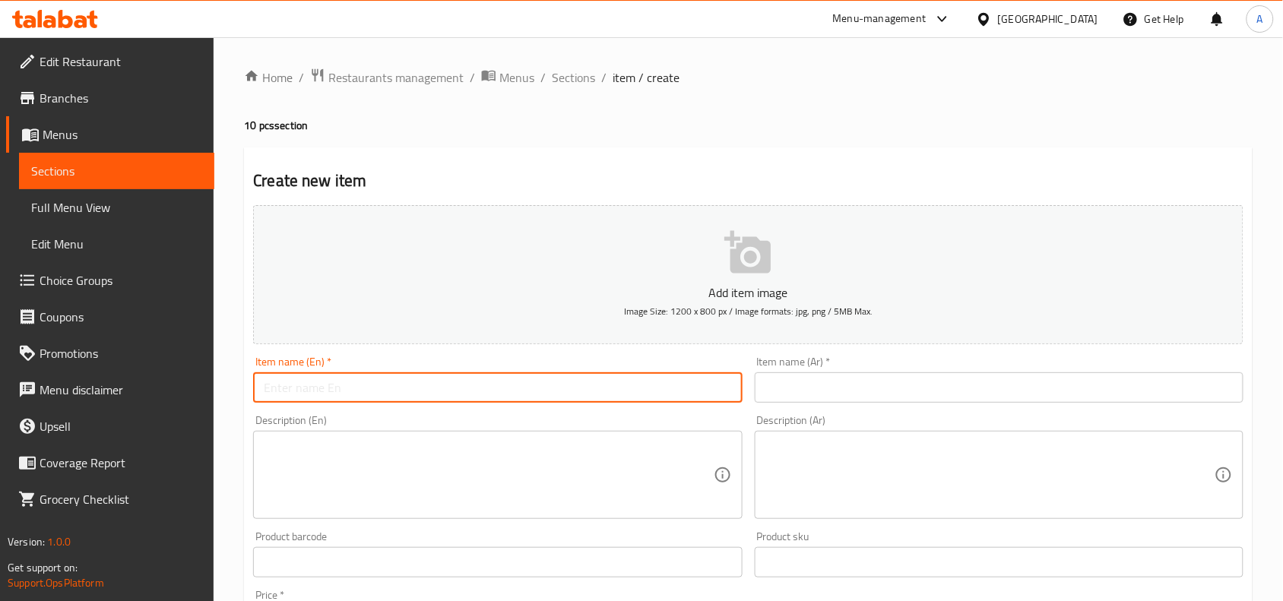
paste input "Vine Leaves With Pomegranate Molasses And Lemon - 6 Pcs"
drag, startPoint x: 553, startPoint y: 386, endPoint x: 546, endPoint y: 389, distance: 8.2
click at [546, 389] on input "Vine Leaves With Pomegranate Molasses And Lemon - 6 Pcs" at bounding box center [497, 388] width 489 height 30
type input "Vine Leaves With Pomegranate Molasses And Lemon - 10 Pcs"
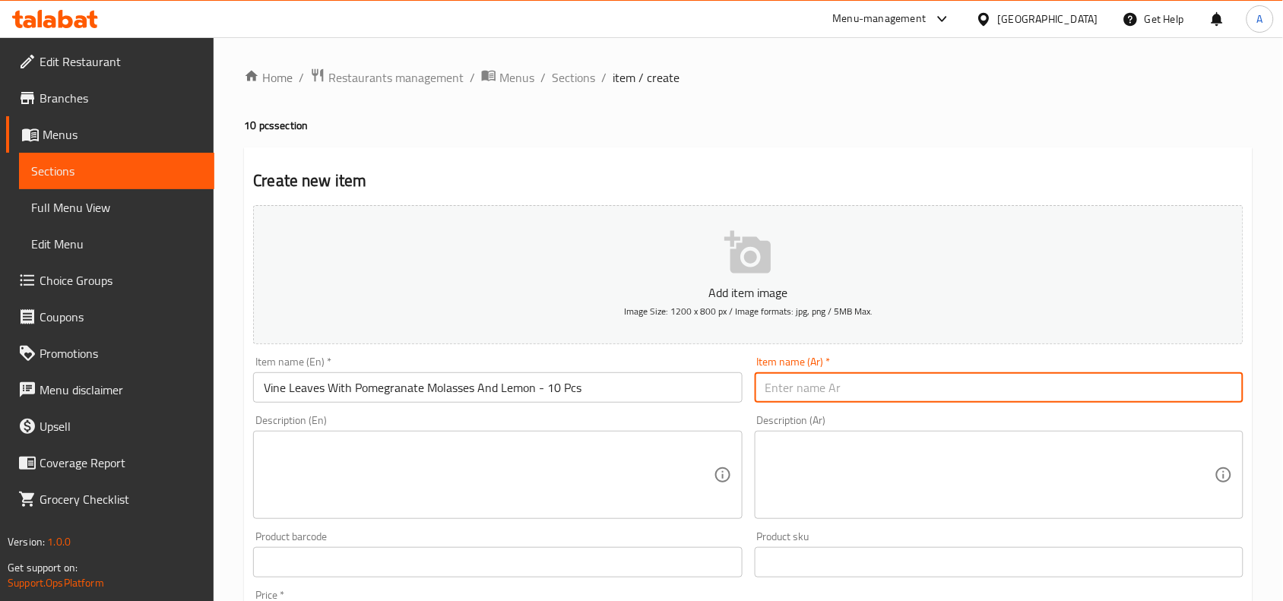
click at [978, 389] on input "text" at bounding box center [999, 388] width 489 height 30
paste input "ورق عنب بدبس الرمان والليمون - 6 قطع"
click at [791, 385] on input "ورق عنب بدبس الرمان والليمون - 6 قطع" at bounding box center [999, 388] width 489 height 30
click at [794, 392] on input "ورق عنب بدبس الرمان والليمون - 6 قطع" at bounding box center [999, 388] width 489 height 30
click at [793, 390] on input "ورق عنب بدبس الرمان والليمون - 6 قطع" at bounding box center [999, 388] width 489 height 30
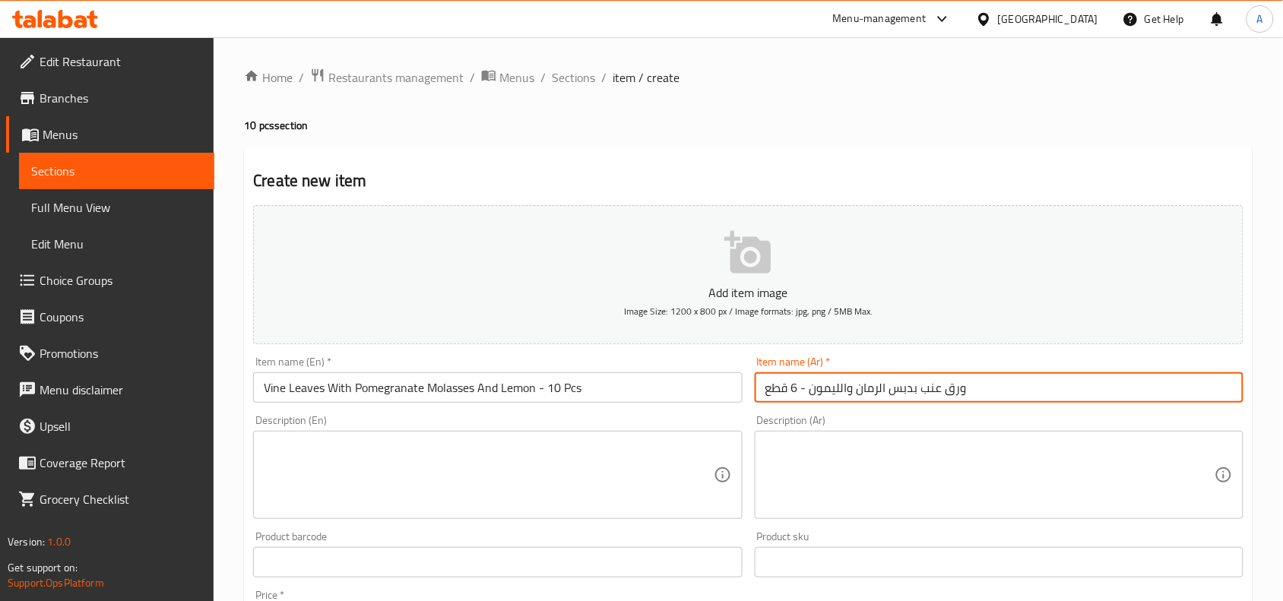
click at [799, 388] on input "ورق عنب بدبس الرمان والليمون - 6 قطع" at bounding box center [999, 388] width 489 height 30
type input "ورق عنب بدبس الرمان والليمون - 10 قطع"
click at [977, 447] on textarea at bounding box center [990, 475] width 449 height 72
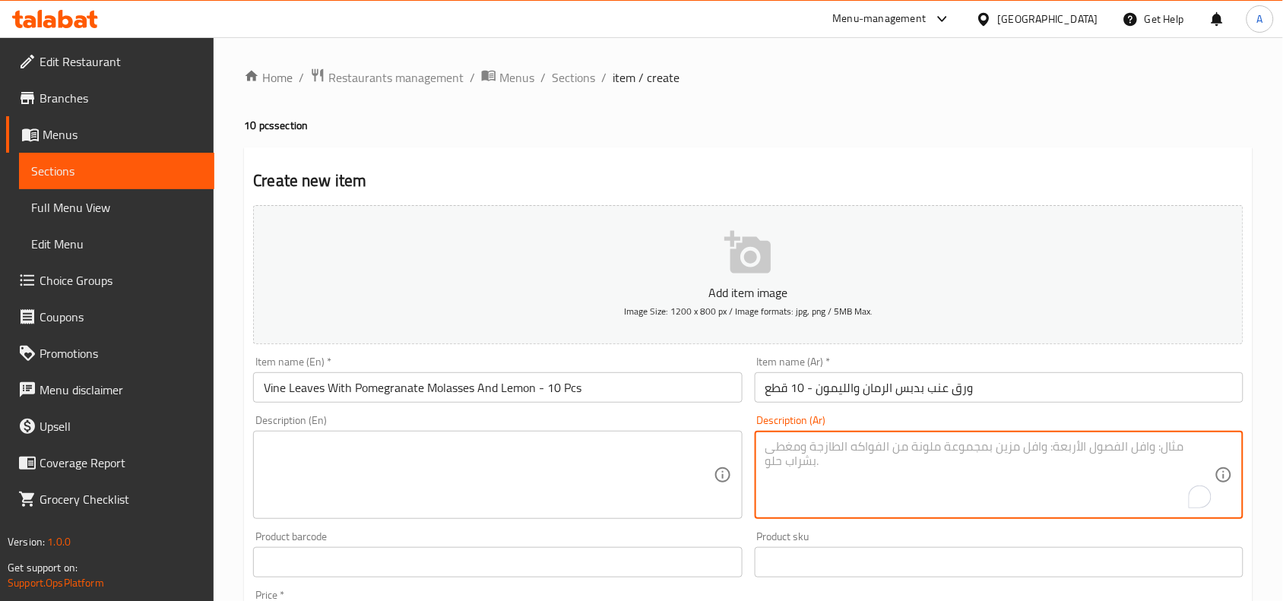
paste textarea ". ورق عنب محشي بخلطتنا الخاصة من دبس الرمان والليمون."
type textarea ". ورق عنب محشي بخلطتنا الخاصة من دبس الرمان والليمون."
click at [496, 453] on textarea at bounding box center [488, 475] width 449 height 72
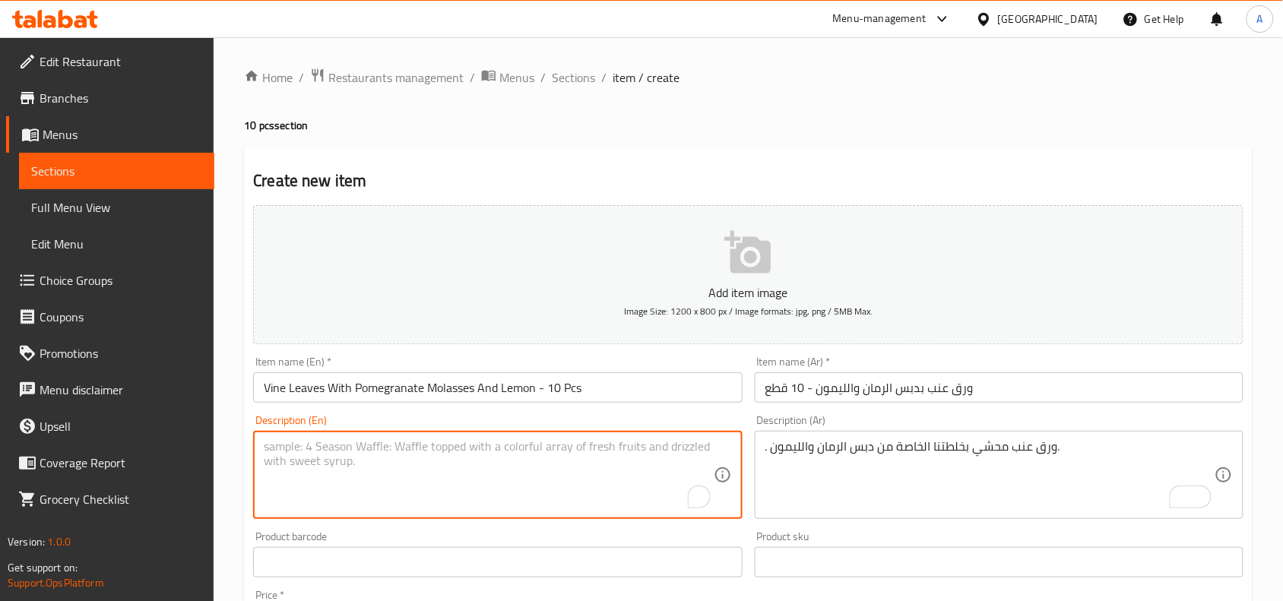
paste textarea "Grape vine leaves mahshi with our signature pomegranate molasses and lemon mixt…"
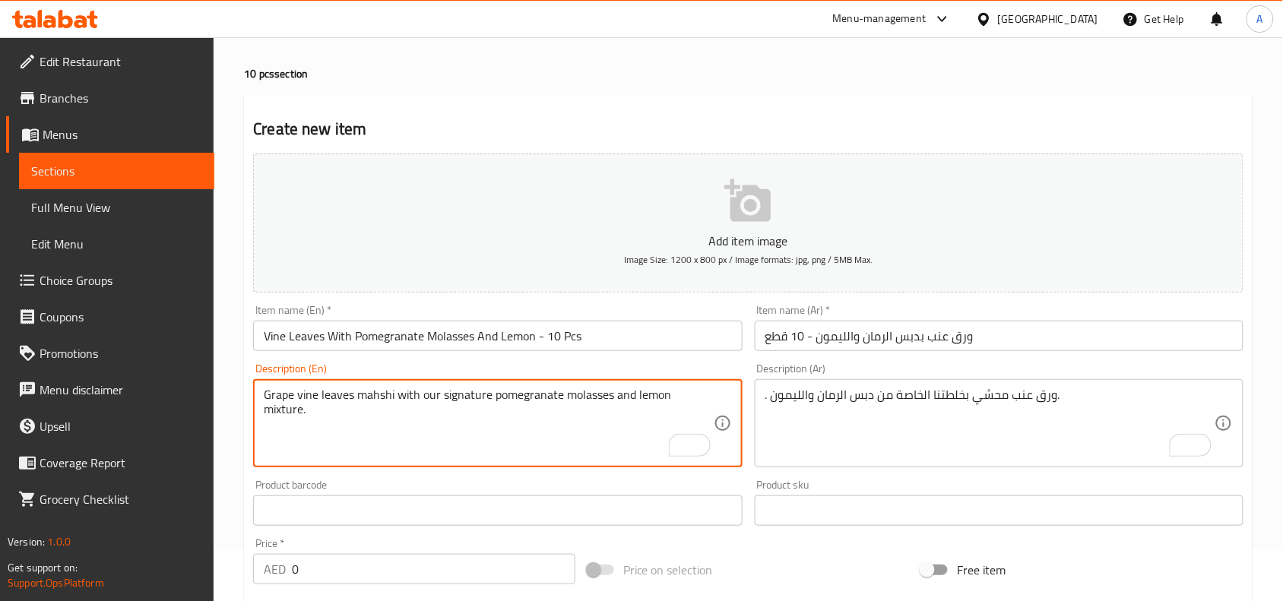
scroll to position [190, 0]
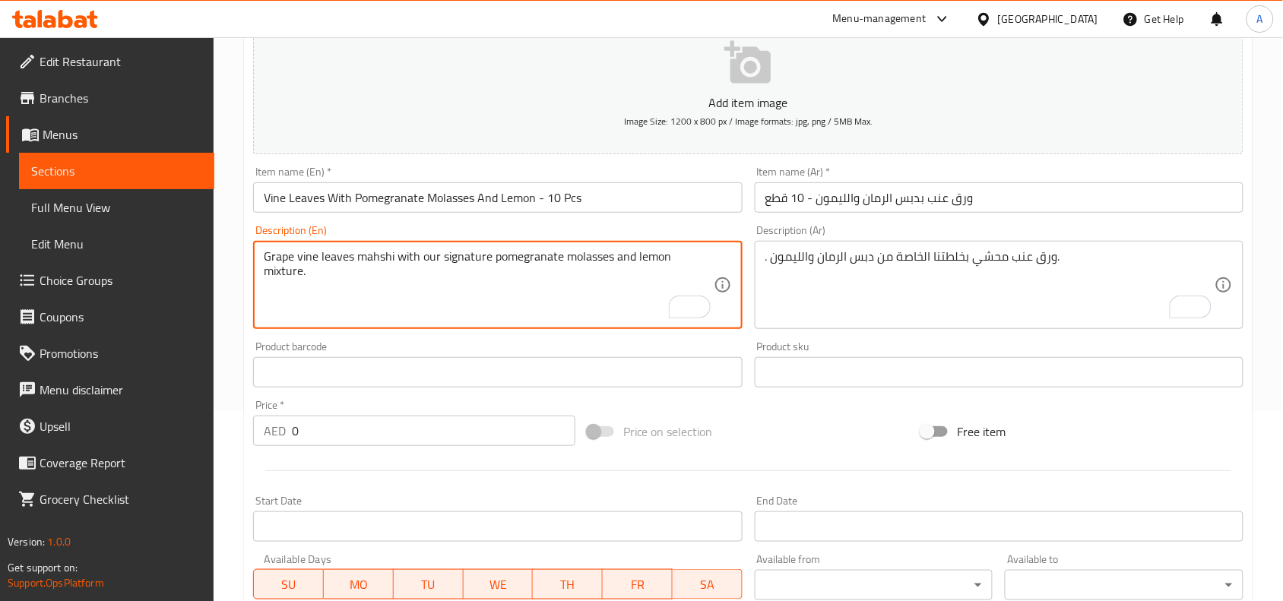
type textarea "Grape vine leaves mahshi with our signature pomegranate molasses and lemon mixt…"
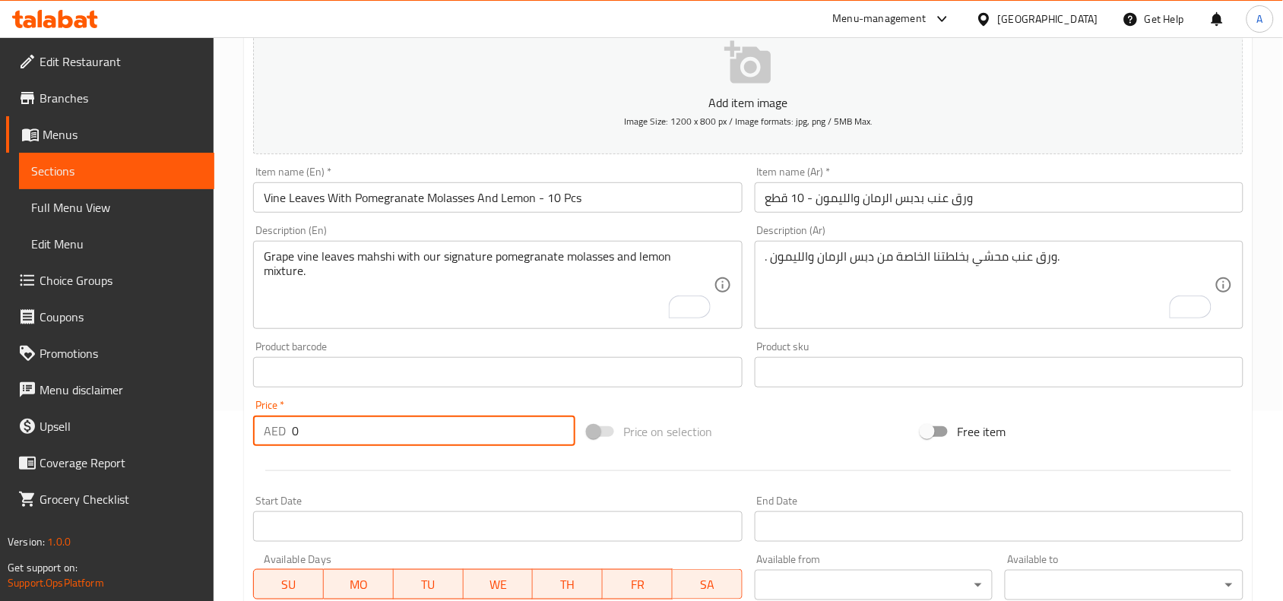
click at [385, 432] on input "0" at bounding box center [434, 431] width 284 height 30
type input "30"
click at [588, 198] on input "Vine Leaves With Pomegranate Molasses And Lemon - 10 Pcs" at bounding box center [497, 197] width 489 height 30
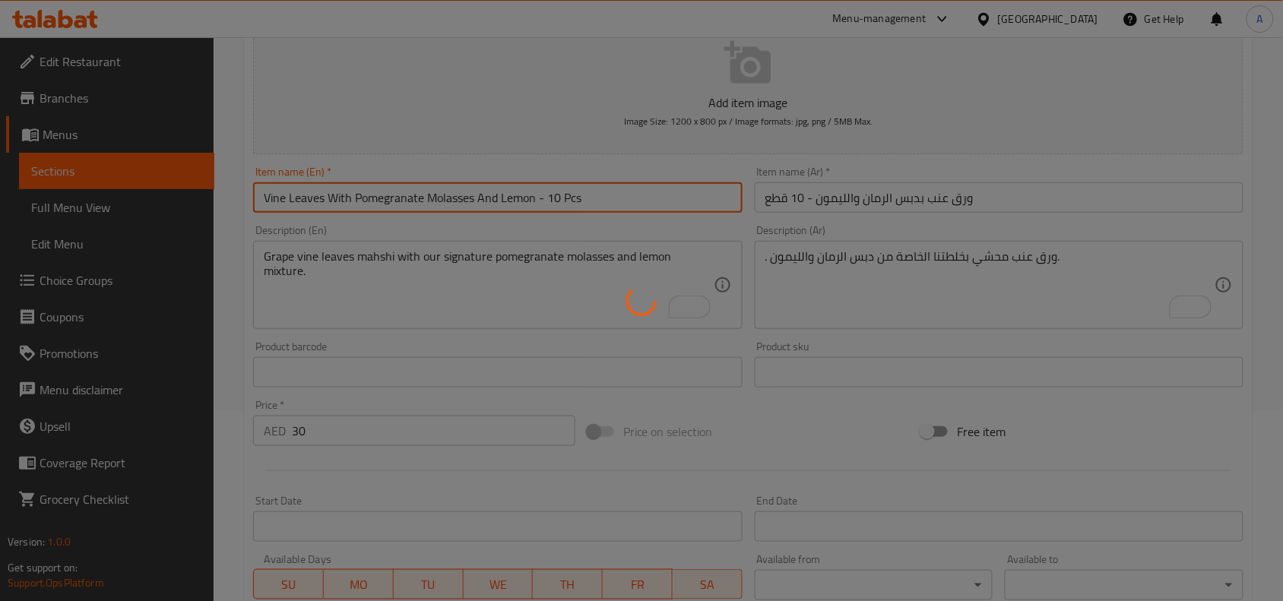
type input "0"
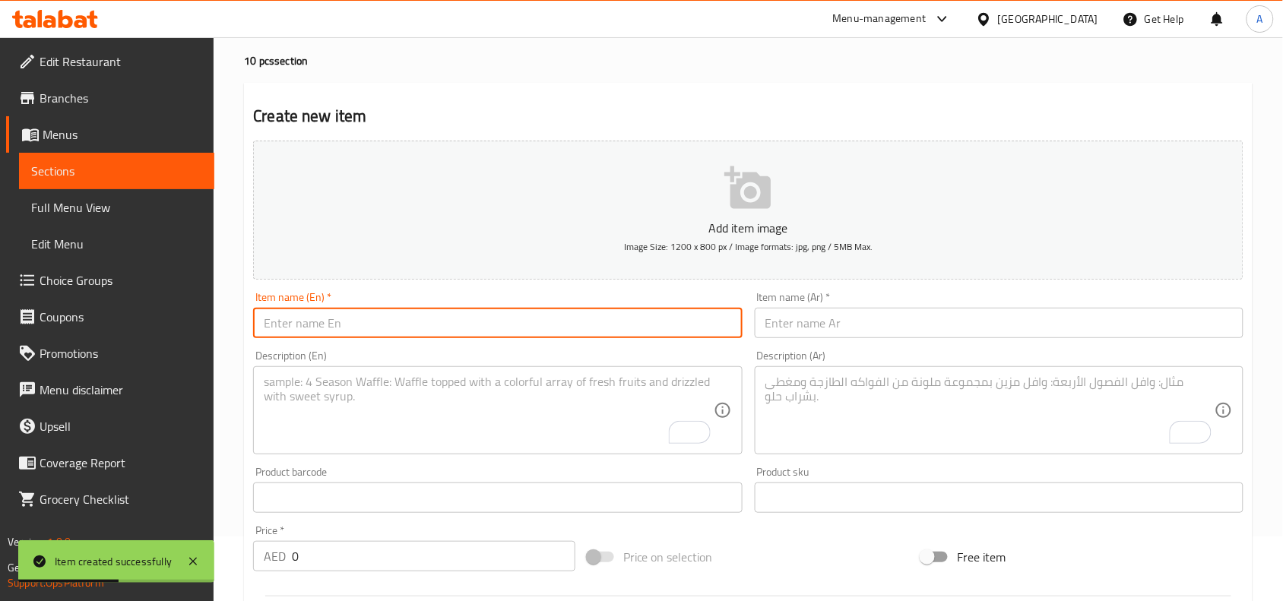
scroll to position [0, 0]
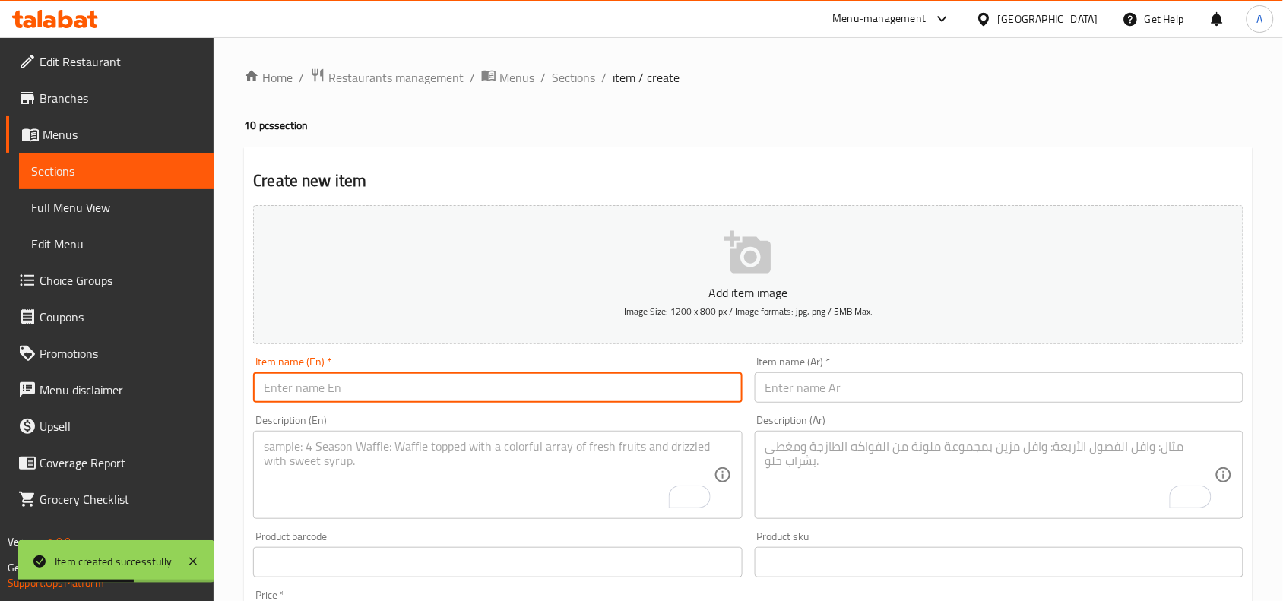
drag, startPoint x: 576, startPoint y: 77, endPoint x: 582, endPoint y: 100, distance: 24.2
click at [576, 77] on span "Sections" at bounding box center [573, 77] width 43 height 18
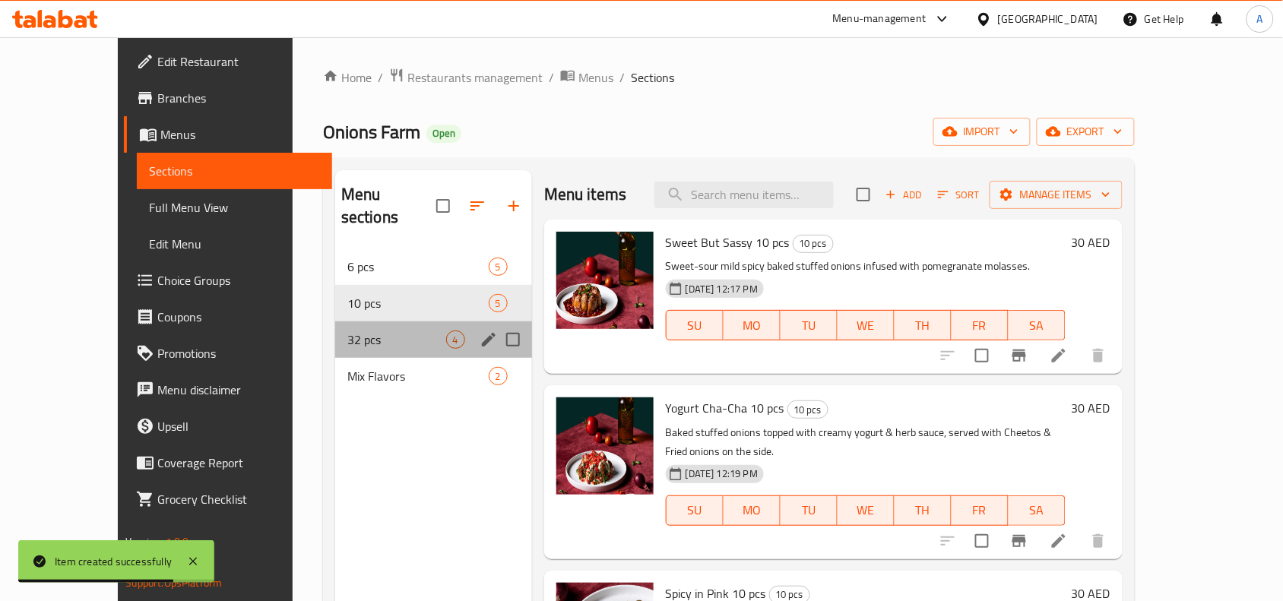
click at [336, 329] on div "32 pcs 4" at bounding box center [433, 340] width 197 height 36
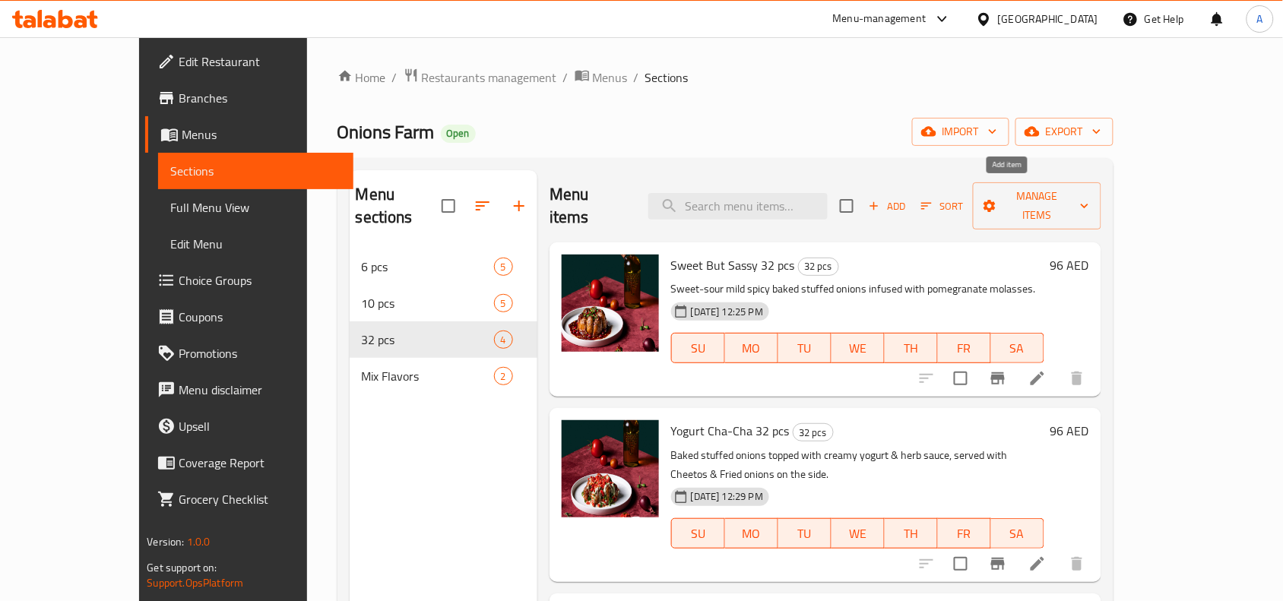
click at [881, 200] on icon "button" at bounding box center [874, 206] width 14 height 14
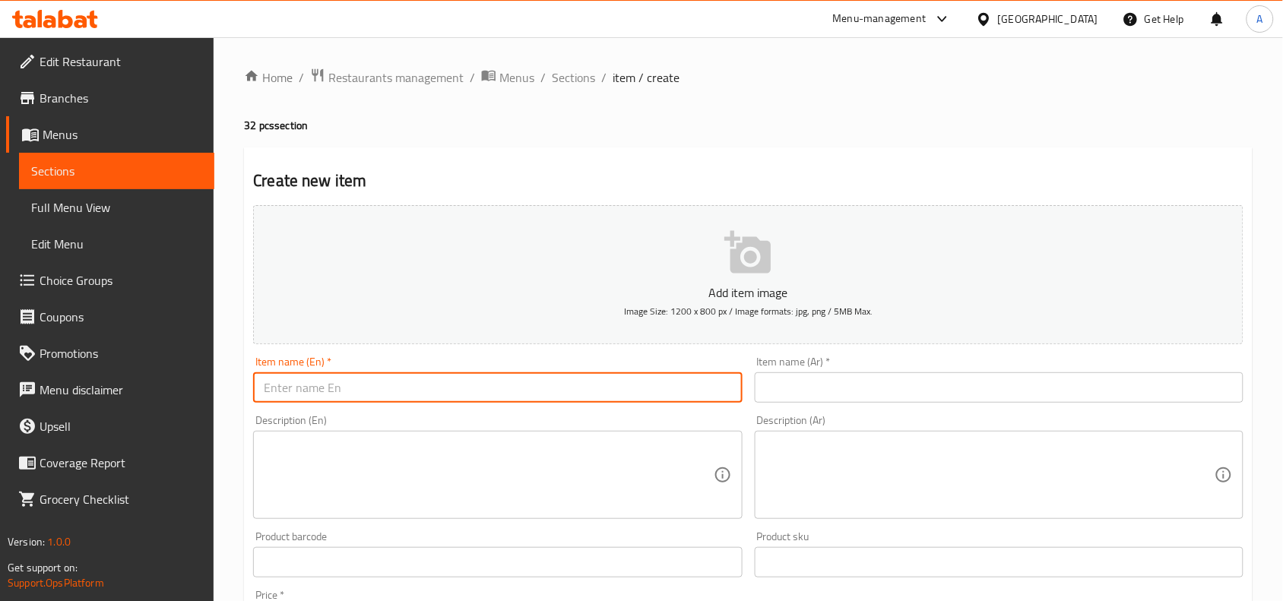
click at [431, 390] on input "text" at bounding box center [497, 388] width 489 height 30
paste input "Vine Leaves With Pomegranate Molasses And Lemon - 6 Pcs"
click at [553, 390] on input "Vine Leaves With Pomegranate Molasses And Lemon - 6 Pcs" at bounding box center [497, 388] width 489 height 30
type input "Vine Leaves With Pomegranate Molasses And Lemon - 32 Pcs"
click at [916, 382] on input "text" at bounding box center [999, 388] width 489 height 30
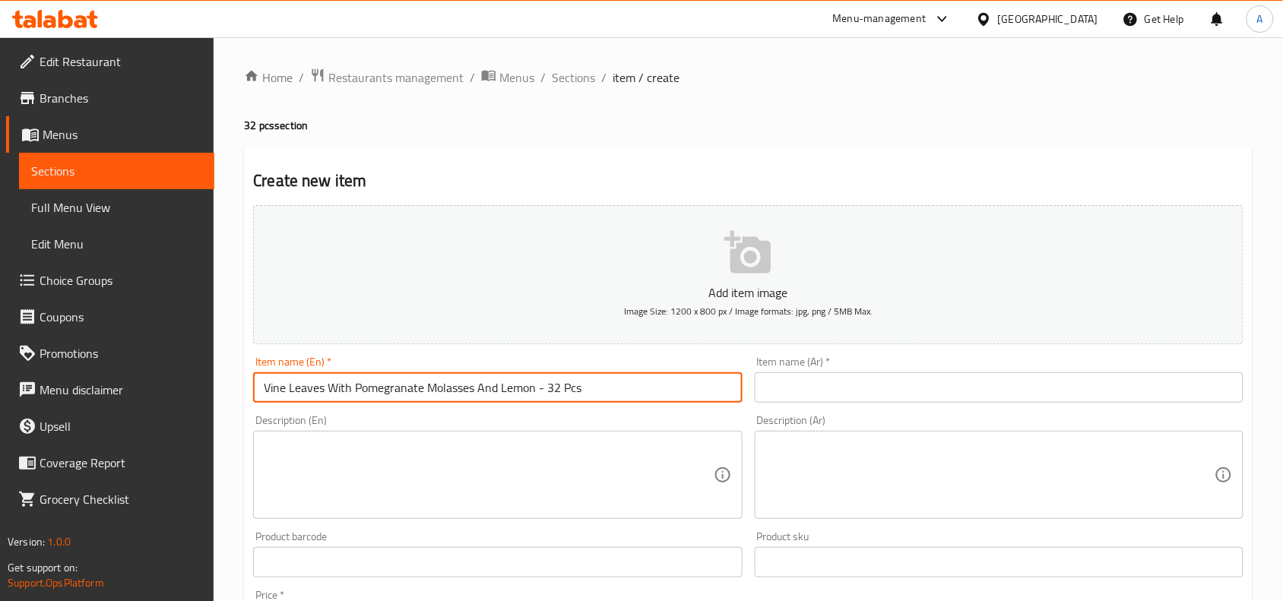
paste input "ورق عنب بدبس الرمان والليمون - 6 قطع"
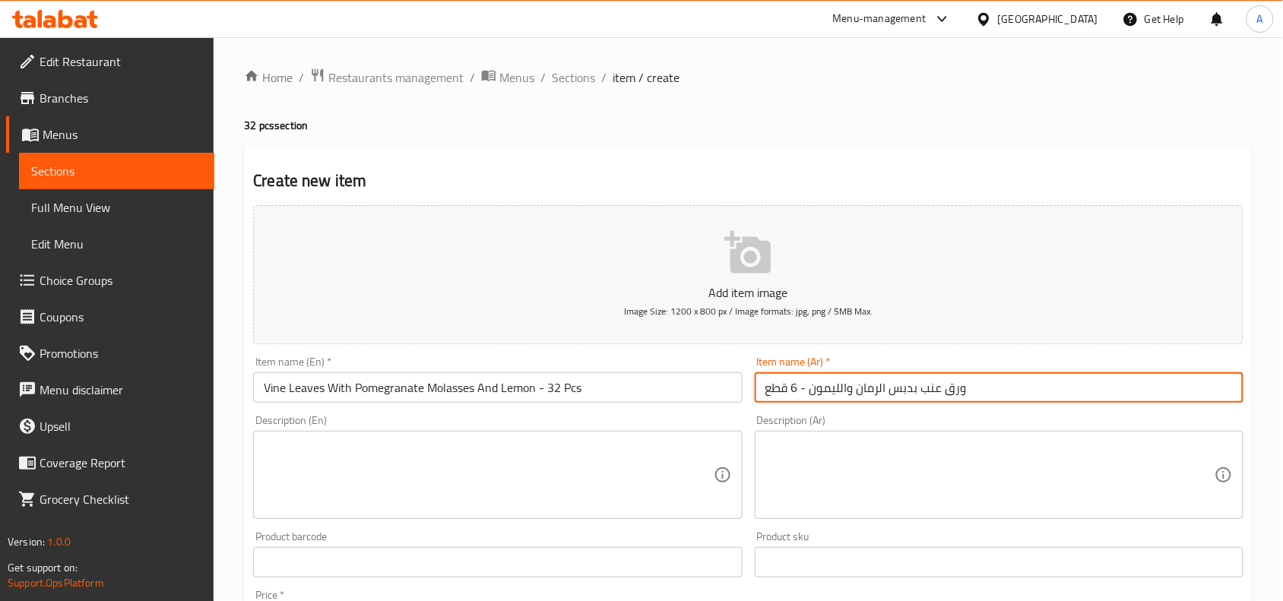
click at [796, 392] on input "ورق عنب بدبس الرمان والليمون - 6 قطع" at bounding box center [999, 388] width 489 height 30
click at [765, 392] on input "ورق عنب بدبس الرمان والليمون - 32 قطع" at bounding box center [999, 388] width 489 height 30
click at [975, 388] on input "ورق عنب بدبس الرمان والليمون - 32 قطع" at bounding box center [999, 388] width 489 height 30
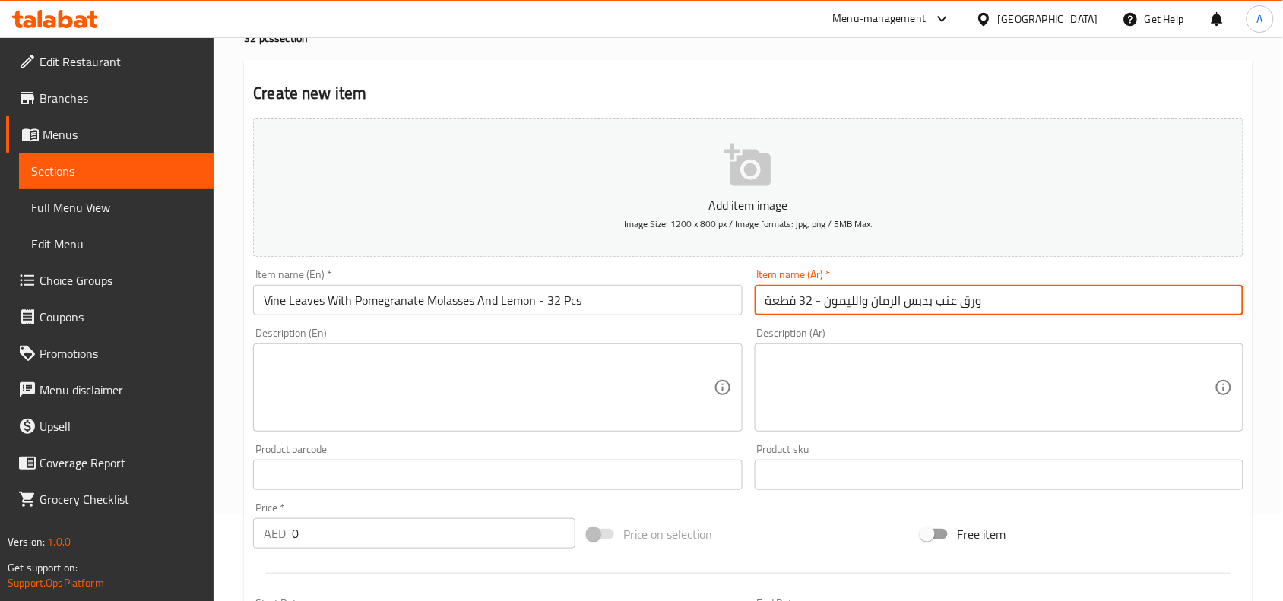
scroll to position [190, 0]
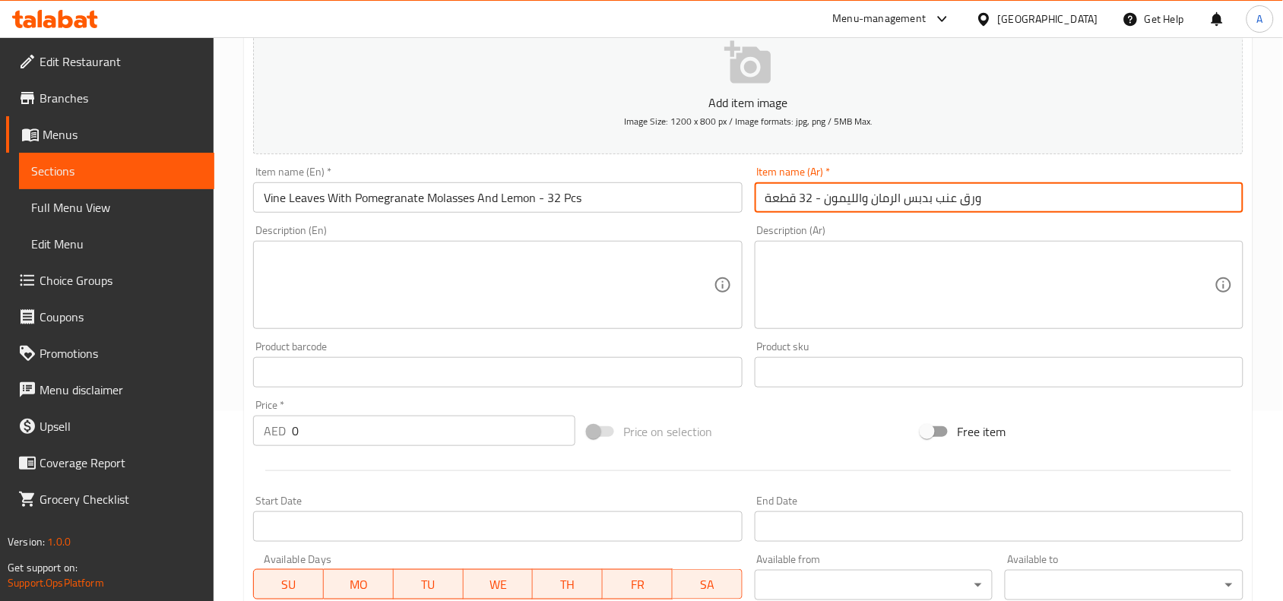
type input "ورق عنب بدبس الرمان والليمون - 32 قطعة"
click at [306, 416] on input "0" at bounding box center [434, 431] width 284 height 30
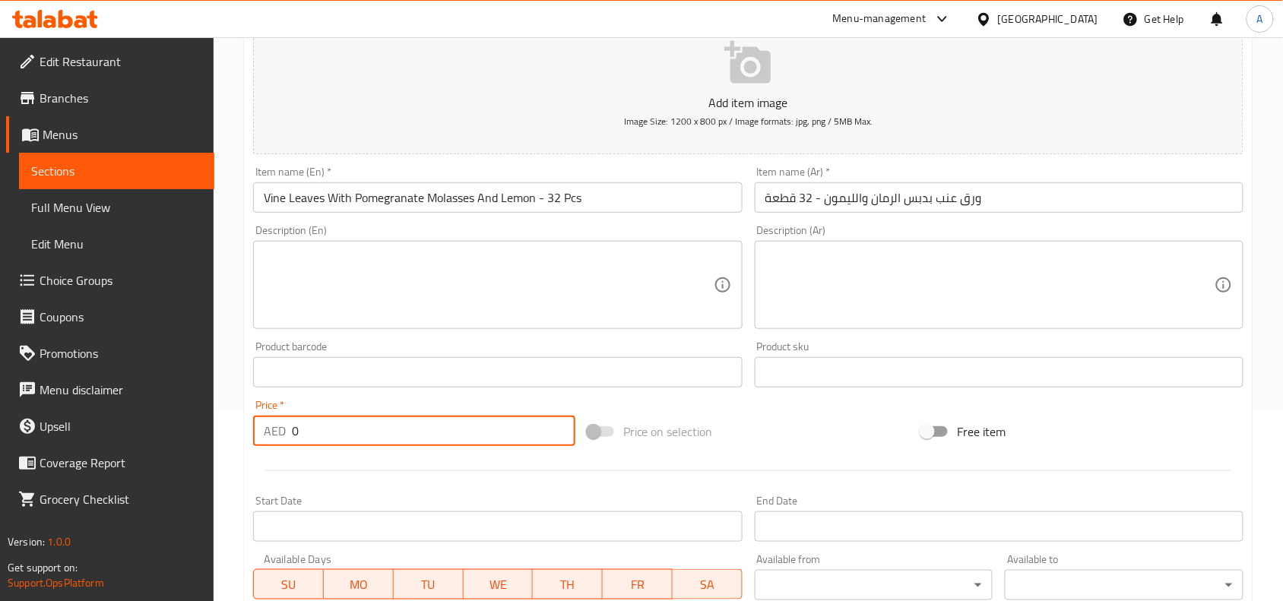
click at [305, 416] on input "0" at bounding box center [434, 431] width 284 height 30
click at [304, 416] on input "0" at bounding box center [434, 431] width 284 height 30
click at [309, 420] on input "0" at bounding box center [434, 431] width 284 height 30
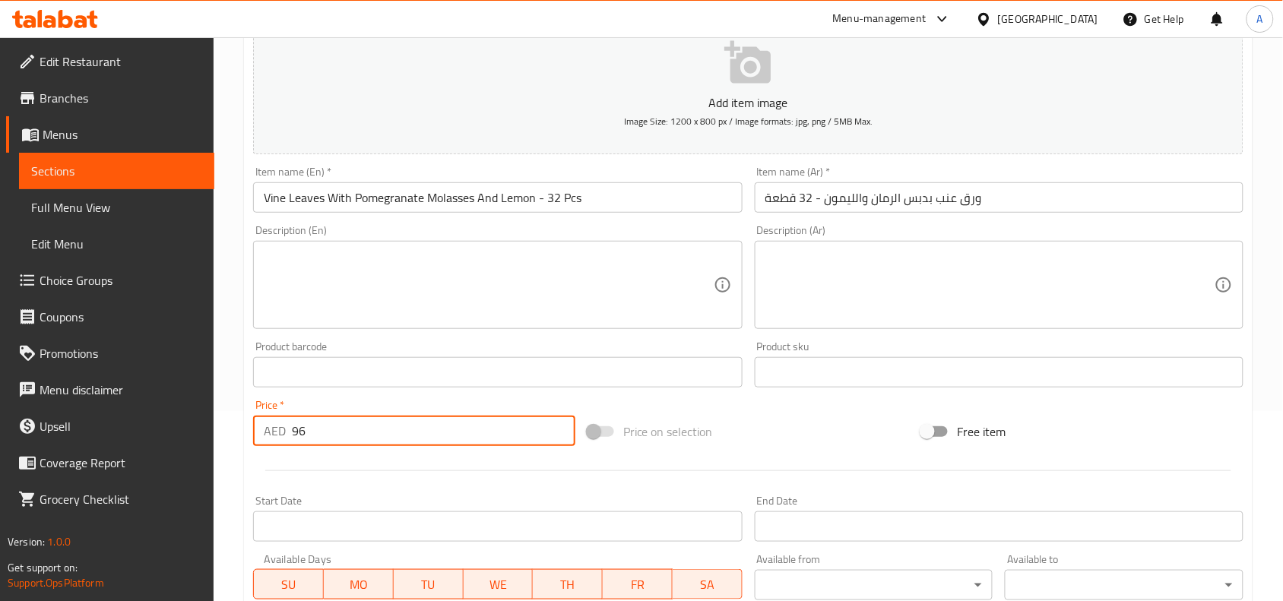
type input "96"
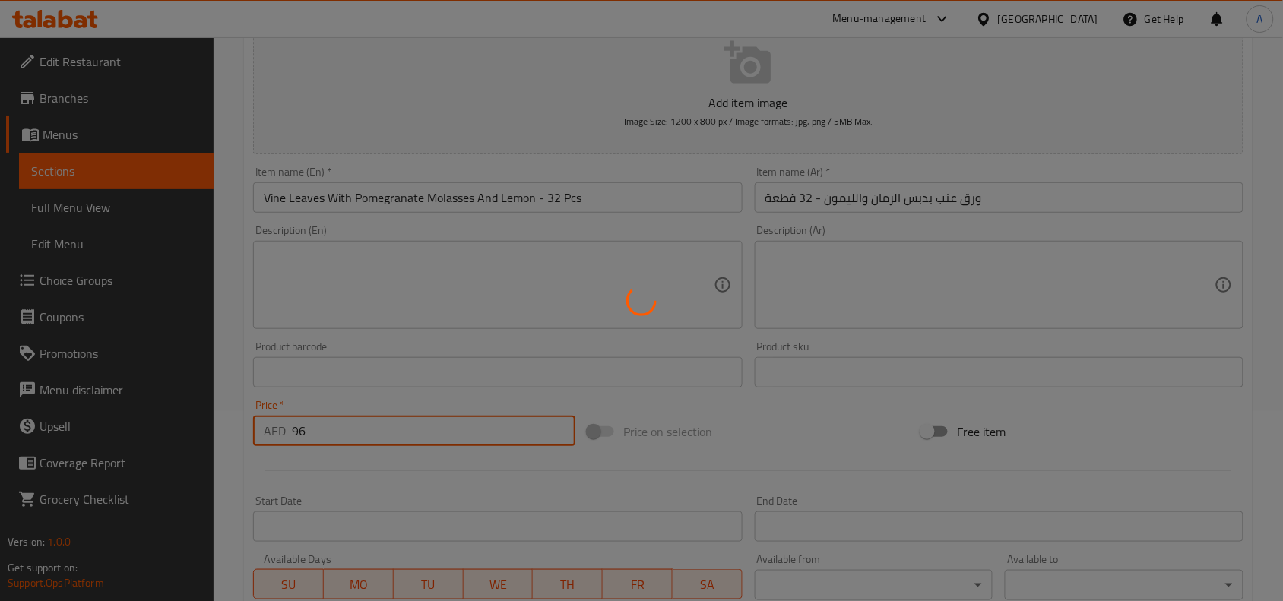
type input "0"
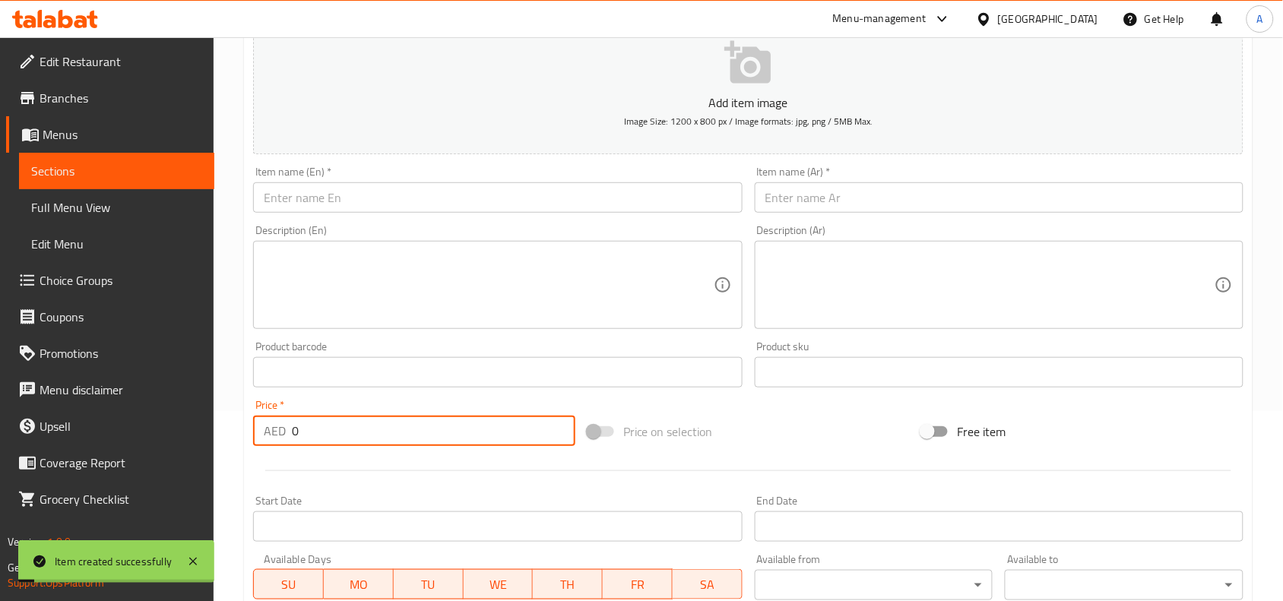
scroll to position [0, 0]
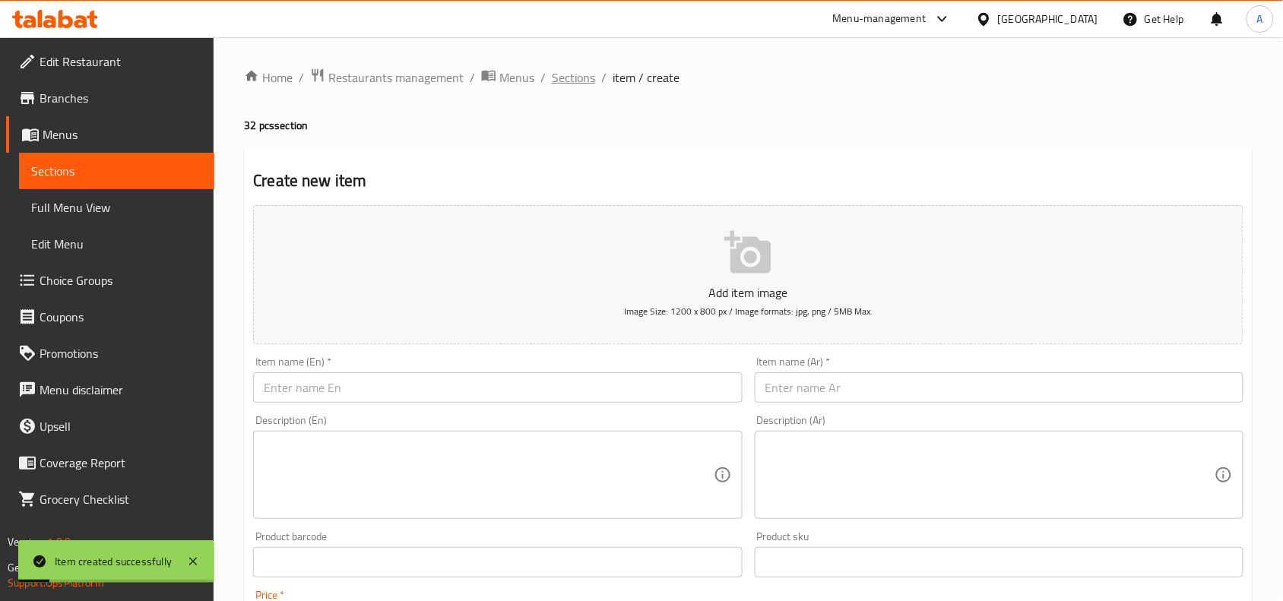
click at [578, 71] on span "Sections" at bounding box center [573, 77] width 43 height 18
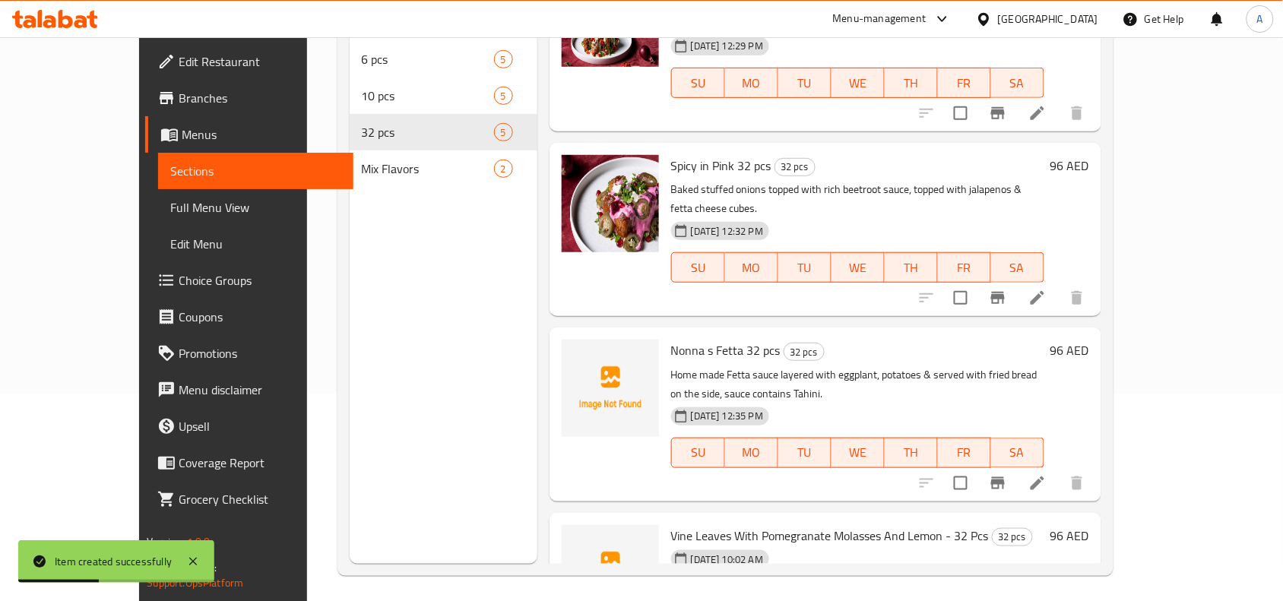
scroll to position [214, 0]
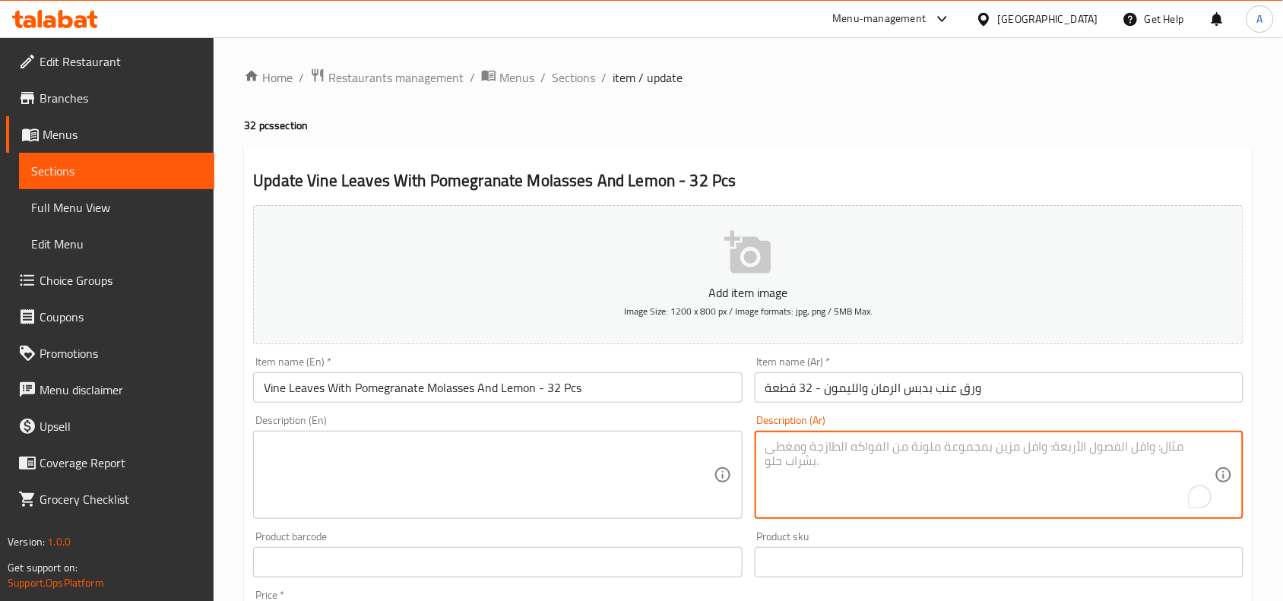
click at [895, 441] on textarea "To enrich screen reader interactions, please activate Accessibility in Grammarl…" at bounding box center [990, 475] width 449 height 72
paste textarea ". ورق عنب محشي بخلطتنا الخاصة من دبس الرمان والليمون."
type textarea ". ورق عنب محشي بخلطتنا الخاصة من دبس الرمان والليمون."
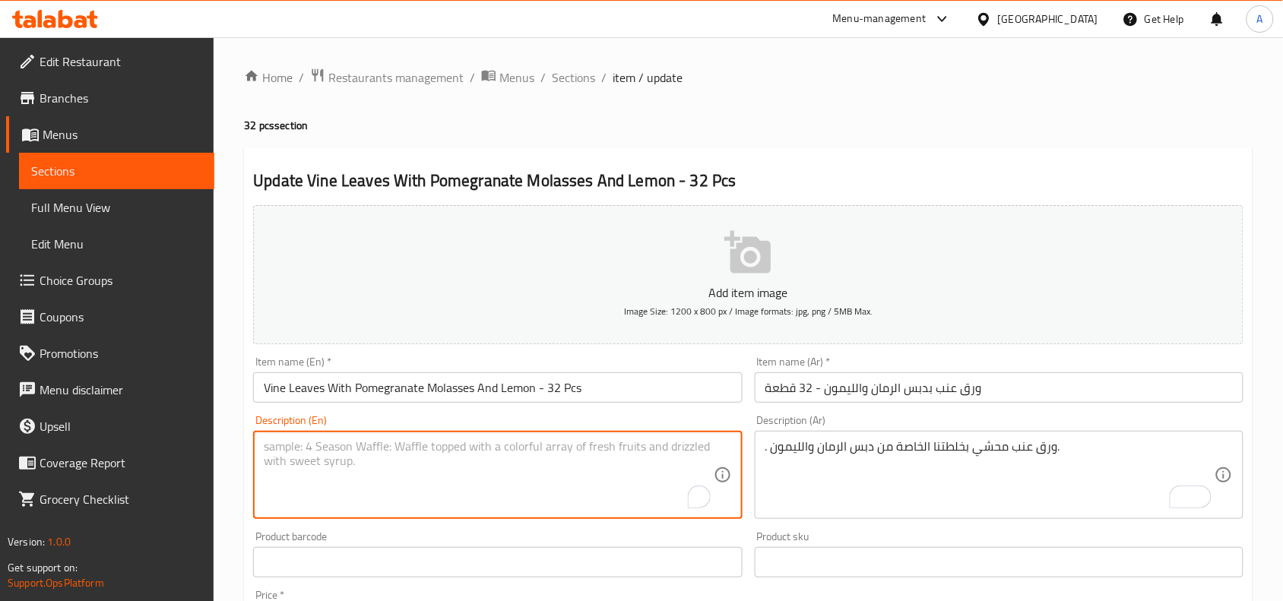
click at [485, 449] on textarea "To enrich screen reader interactions, please activate Accessibility in Grammarl…" at bounding box center [488, 475] width 449 height 72
paste textarea "Grape vine leaves mahshi with our signature pomegranate molasses and lemon mixt…"
type textarea "Grape vine leaves mahshi with our signature pomegranate molasses and lemon mixt…"
click at [627, 377] on input "Vine Leaves With Pomegranate Molasses And Lemon - 32 Pcs" at bounding box center [497, 388] width 489 height 30
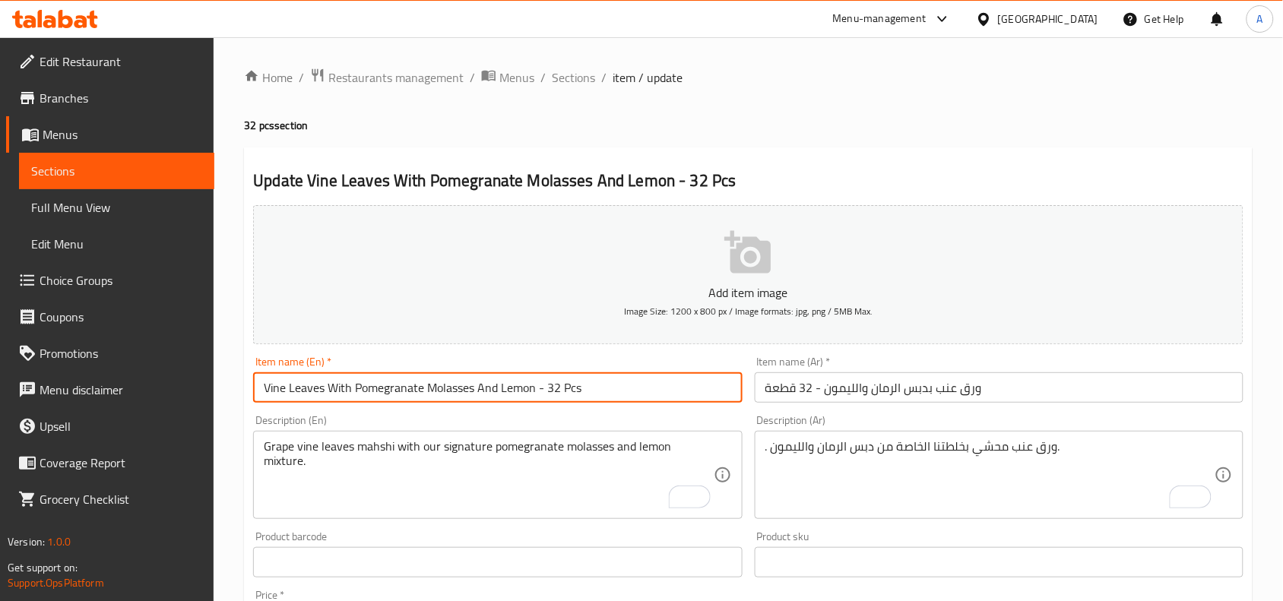
click at [556, 74] on span "Sections" at bounding box center [573, 77] width 43 height 18
drag, startPoint x: 599, startPoint y: 381, endPoint x: 179, endPoint y: 341, distance: 422.4
click at [179, 341] on div "Edit Restaurant Branches Menus Sections Full Menu View Edit Menu Choice Groups …" at bounding box center [641, 555] width 1283 height 1037
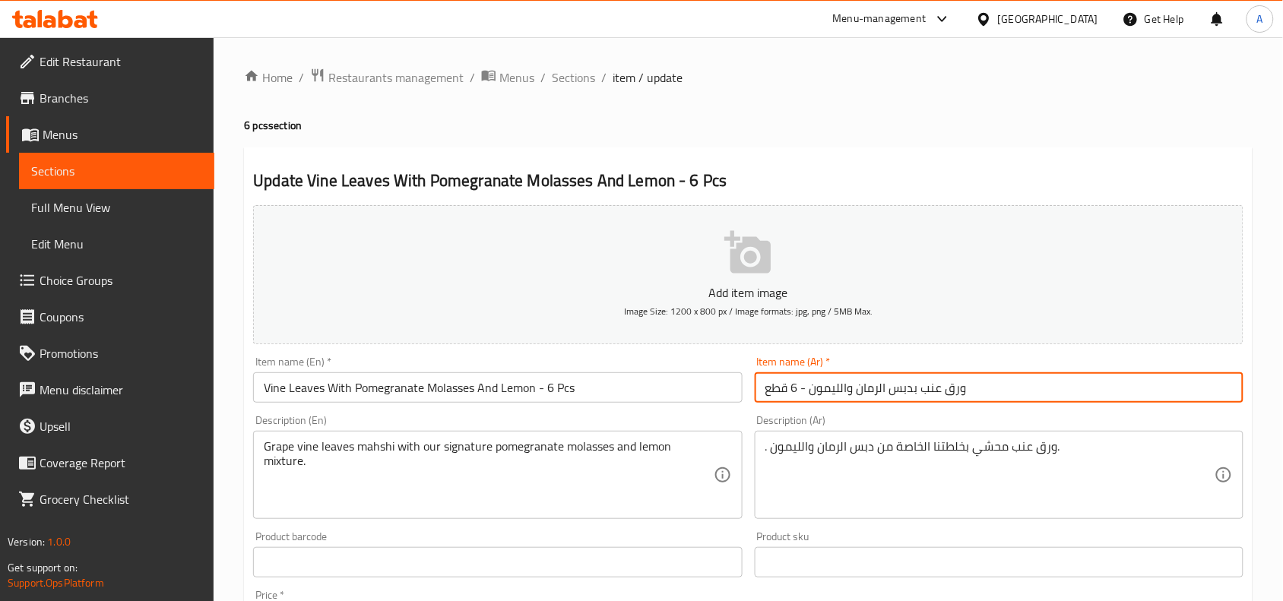
click at [986, 379] on input "ورق عنب بدبس الرمان والليمون - 6 قطع" at bounding box center [999, 388] width 489 height 30
click at [985, 379] on input "ورق عنب بدبس الرمان والليمون - 6 قطع" at bounding box center [999, 388] width 489 height 30
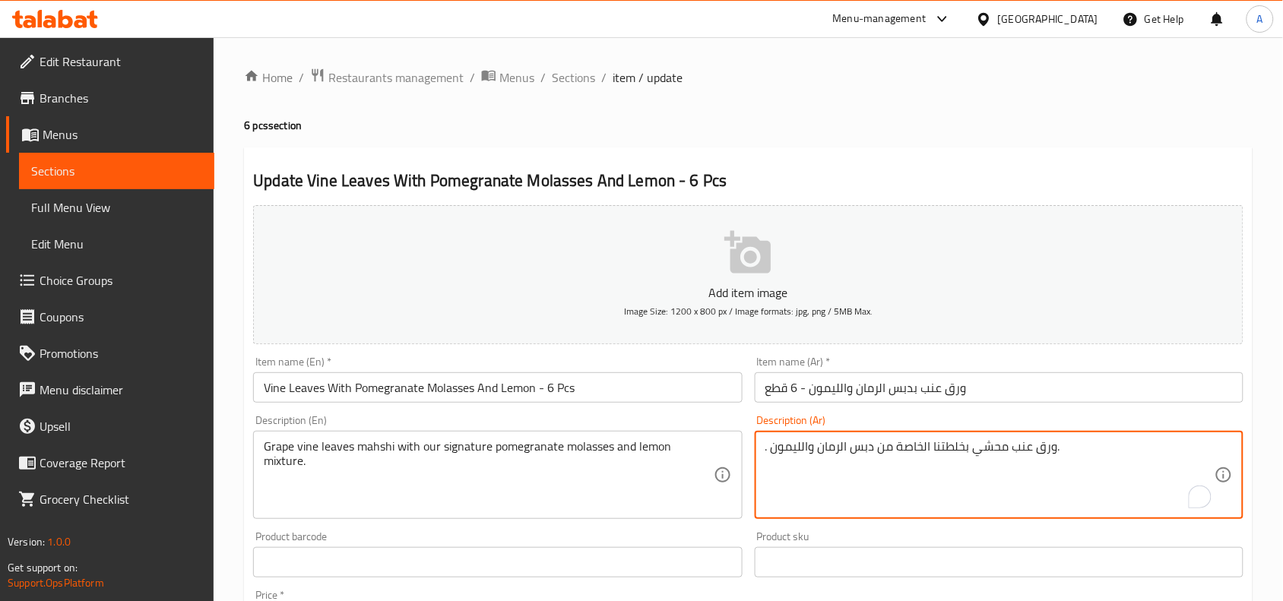
click at [911, 443] on textarea ". ورق عنب محشي بخلطتنا الخاصة من دبس الرمان والليمون." at bounding box center [990, 475] width 449 height 72
click at [910, 443] on textarea ". ورق عنب محشي بخلطتنا الخاصة من دبس الرمان والليمون." at bounding box center [990, 475] width 449 height 72
click at [909, 443] on textarea ". ورق عنب محشي بخلطتنا الخاصة من دبس الرمان والليمون." at bounding box center [990, 475] width 449 height 72
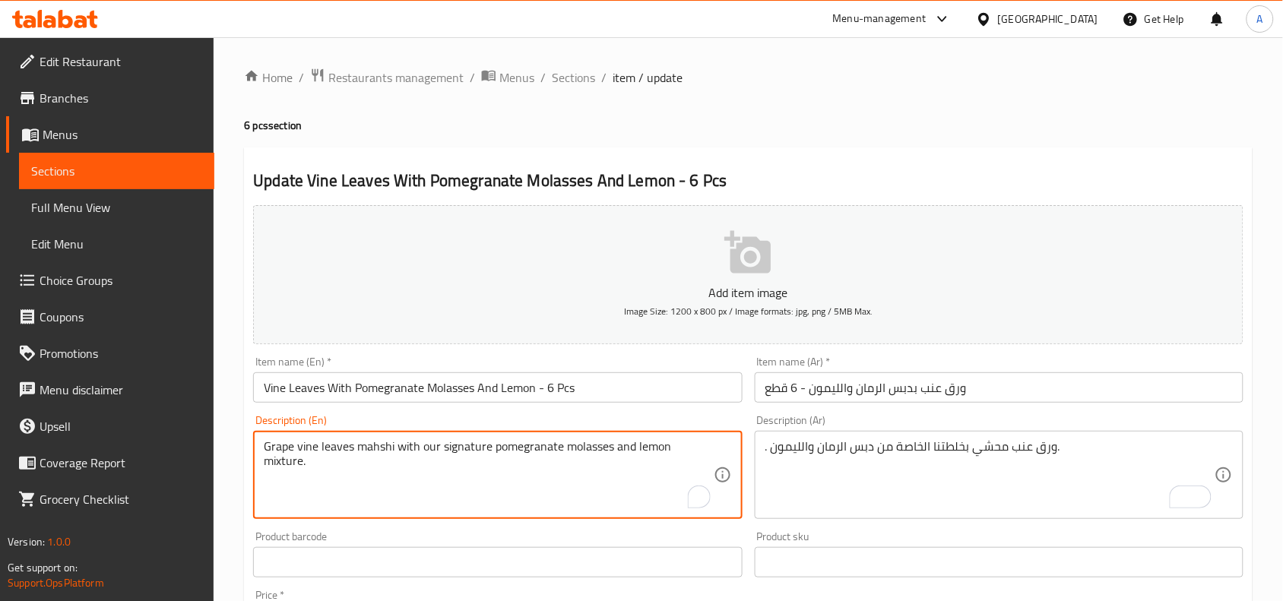
click at [613, 446] on textarea "Grape vine leaves mahshi with our signature pomegranate molasses and lemon mixt…" at bounding box center [488, 475] width 449 height 72
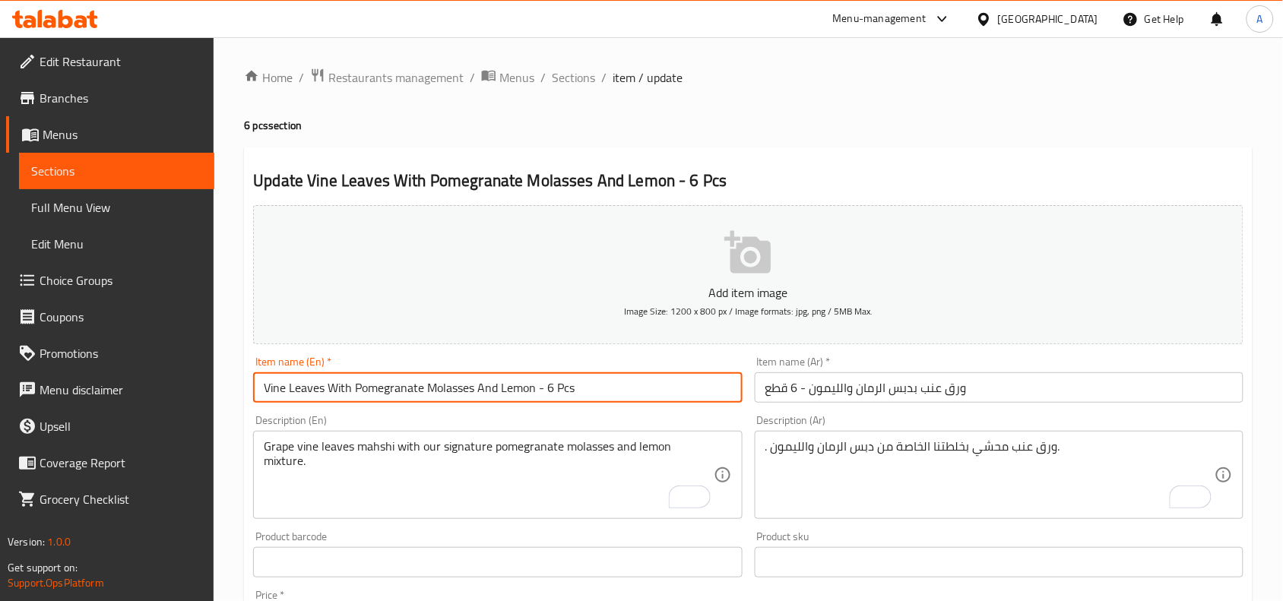
click at [574, 392] on input "Vine Leaves With Pomegranate Molasses And Lemon - 6 Pcs" at bounding box center [497, 388] width 489 height 30
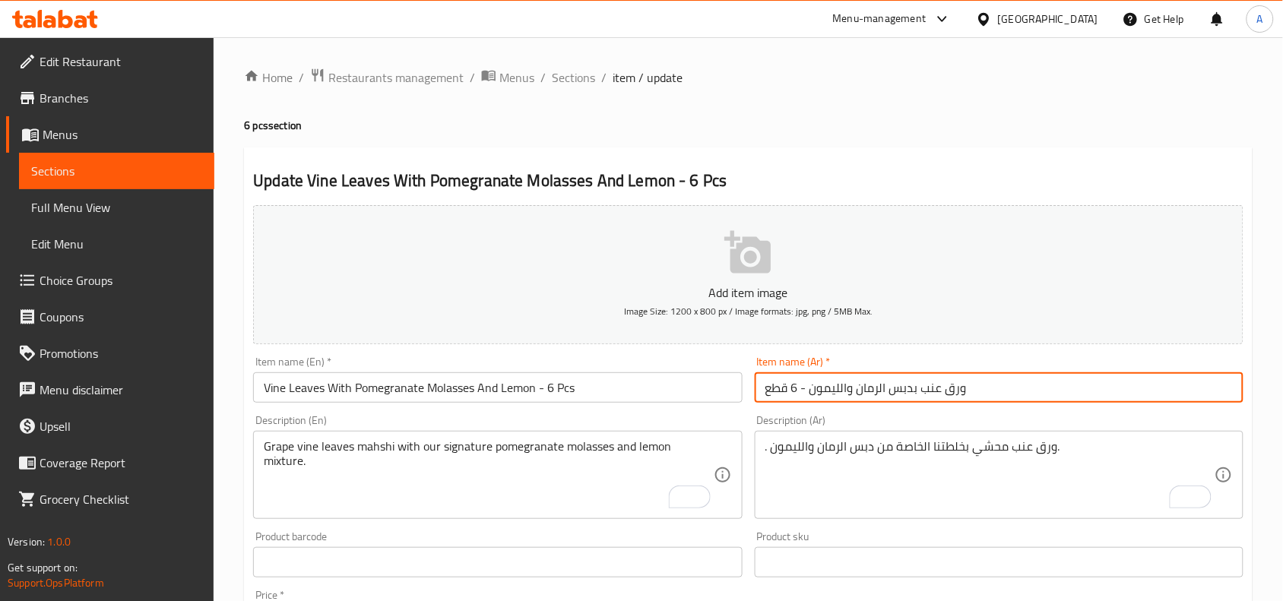
click at [897, 389] on input "ورق عنب بدبس الرمان والليمون - 6 قطع" at bounding box center [999, 388] width 489 height 30
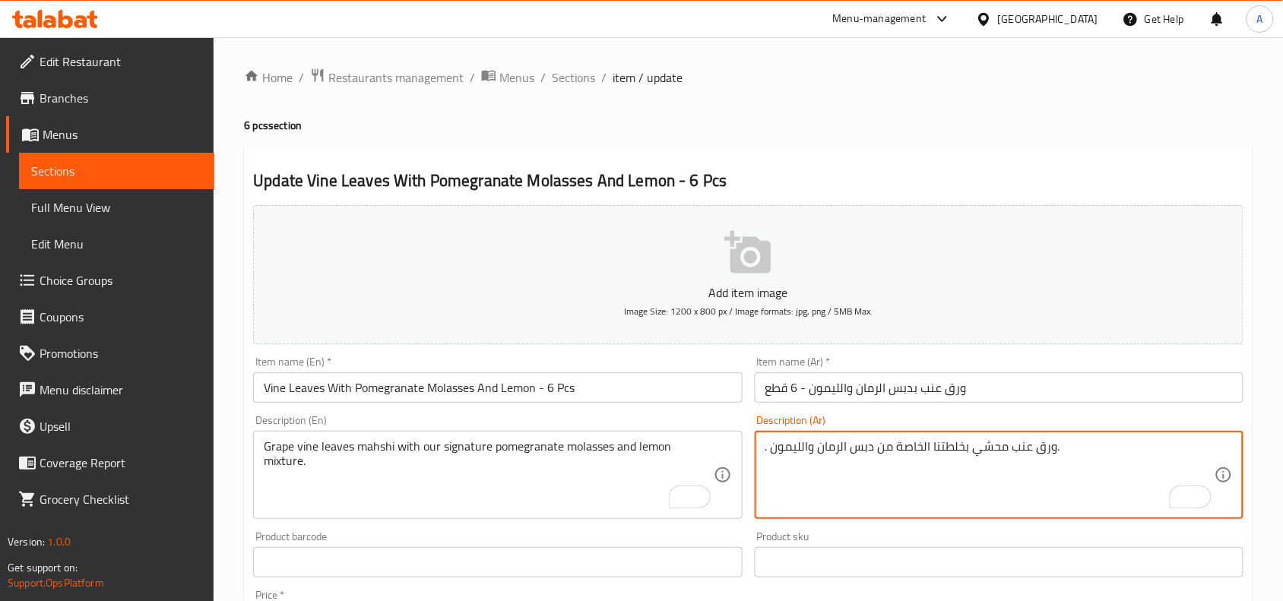
click at [897, 447] on textarea ". ورق عنب محشي بخلطتنا الخاصة من دبس الرمان والليمون." at bounding box center [990, 475] width 449 height 72
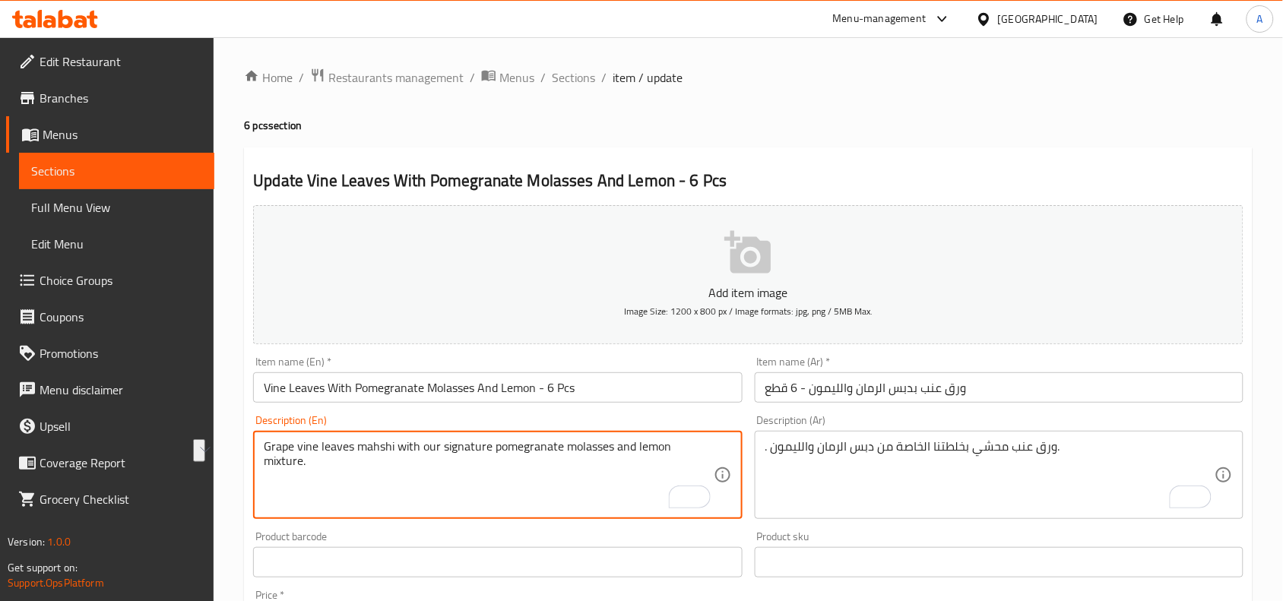
click at [588, 443] on textarea "Grape vine leaves mahshi with our signature pomegranate molasses and lemon mixt…" at bounding box center [488, 475] width 449 height 72
click at [586, 437] on div "Grape vine leaves mahshi with our signature pomegranate molasses and lemon mixt…" at bounding box center [497, 475] width 489 height 88
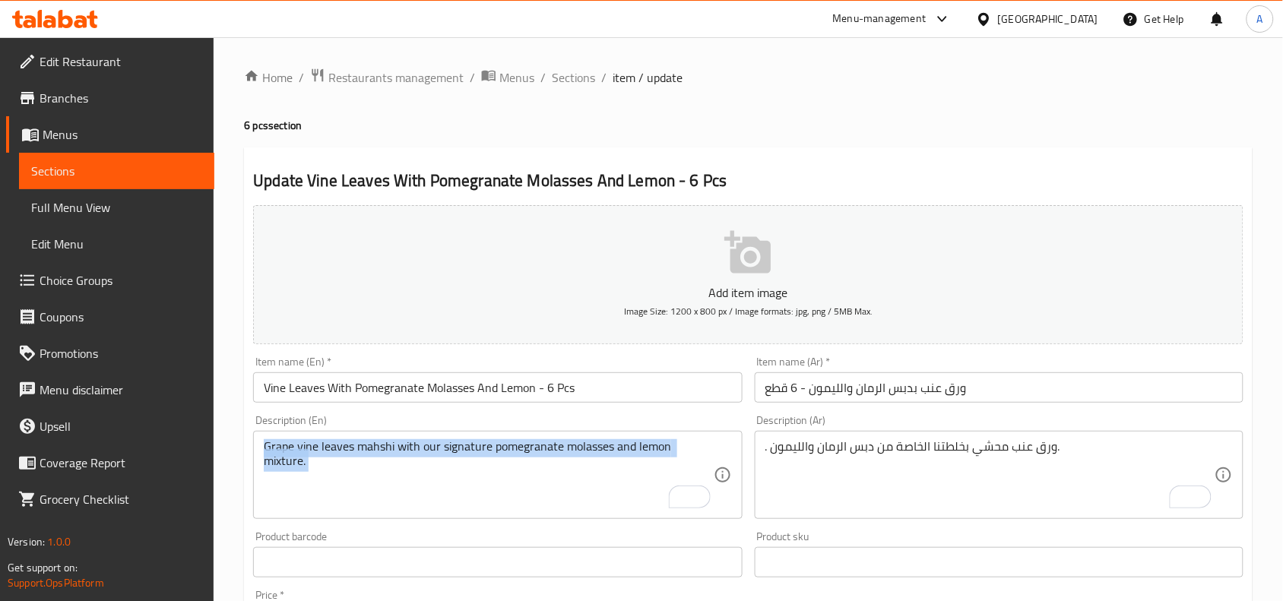
click at [586, 437] on div "Grape vine leaves mahshi with our signature pomegranate molasses and lemon mixt…" at bounding box center [497, 475] width 489 height 88
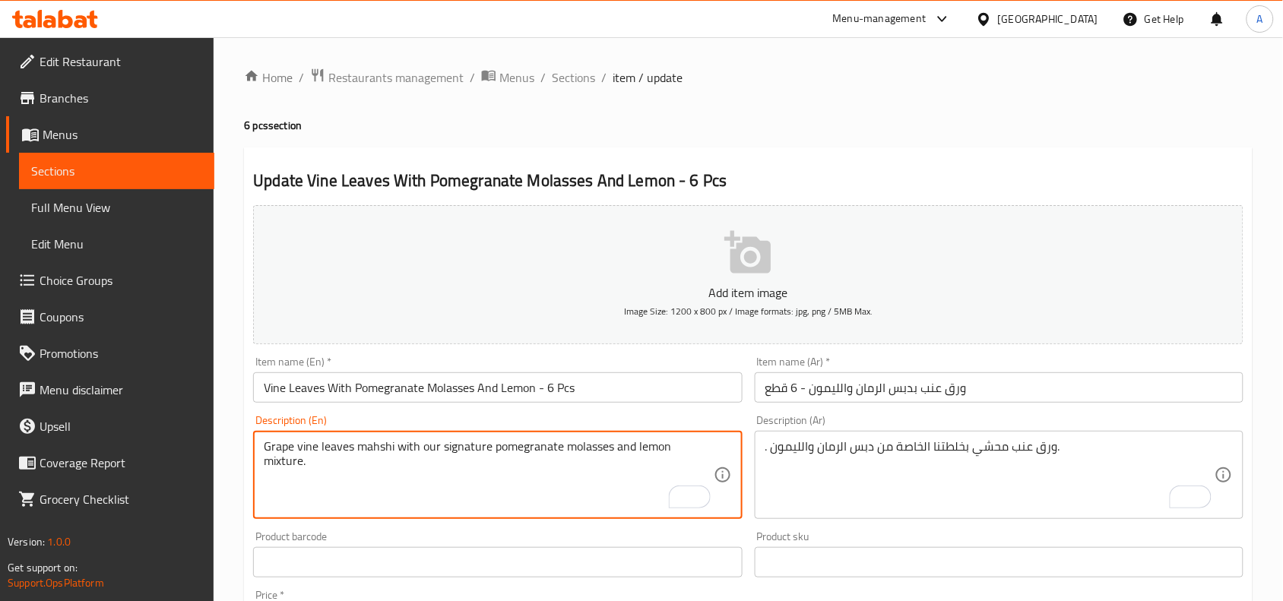
click at [689, 449] on textarea "Grape vine leaves mahshi with our signature pomegranate molasses and lemon mixt…" at bounding box center [488, 475] width 449 height 72
click at [602, 392] on input "Vine Leaves With Pomegranate Molasses And Lemon - 6 Pcs" at bounding box center [497, 388] width 489 height 30
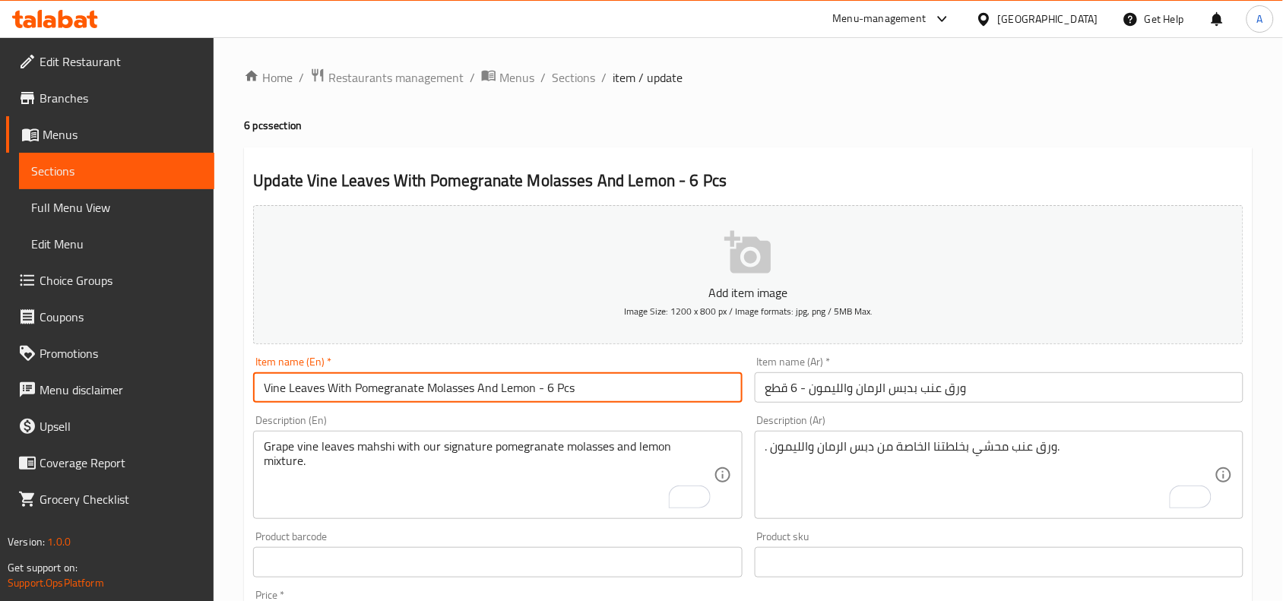
click at [603, 392] on input "Vine Leaves With Pomegranate Molasses And Lemon - 6 Pcs" at bounding box center [497, 388] width 489 height 30
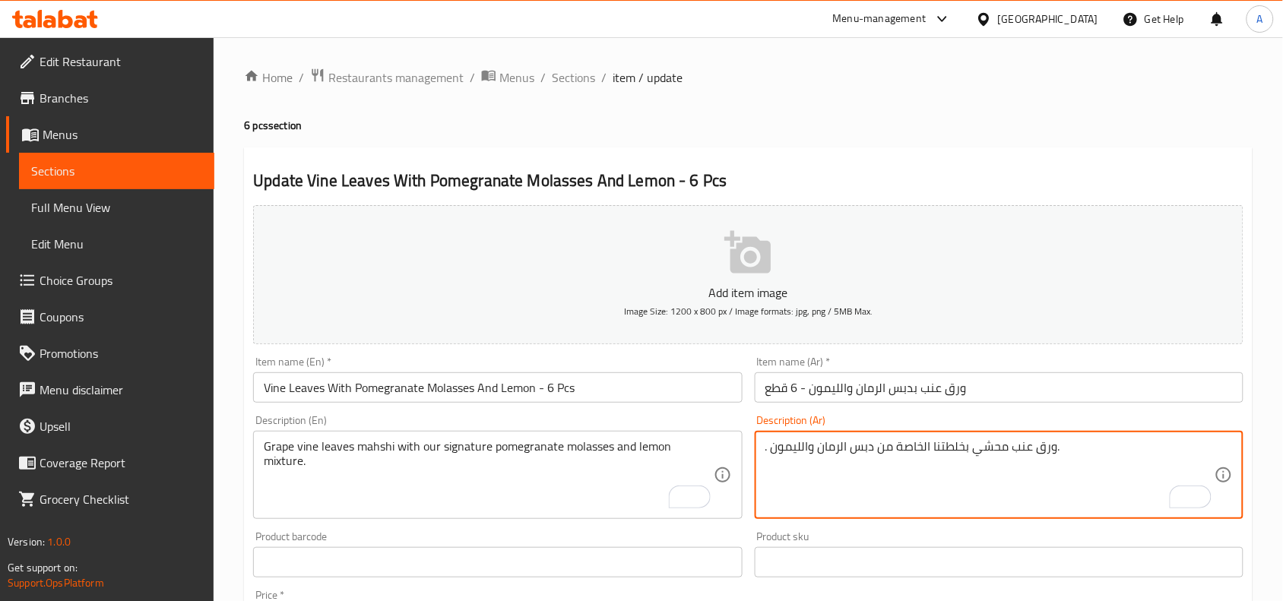
click at [1032, 454] on textarea ". ورق عنب محشي بخلطتنا الخاصة من دبس الرمان والليمون." at bounding box center [990, 475] width 449 height 72
click at [582, 80] on span "Sections" at bounding box center [573, 77] width 43 height 18
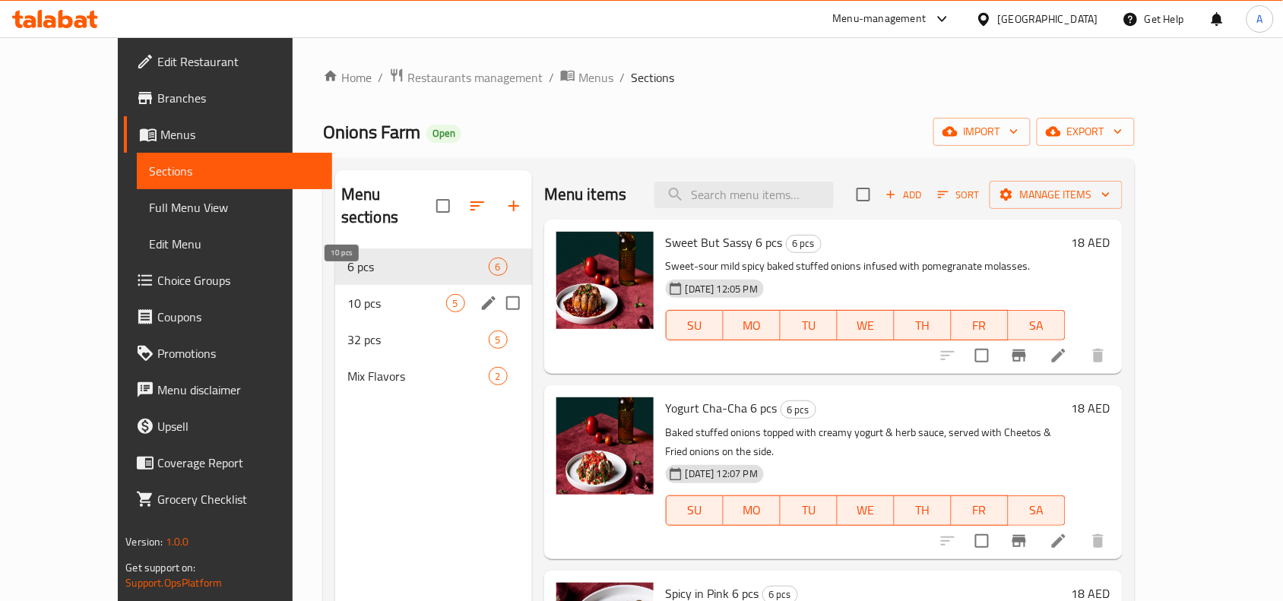
click at [347, 294] on span "10 pcs" at bounding box center [396, 303] width 99 height 18
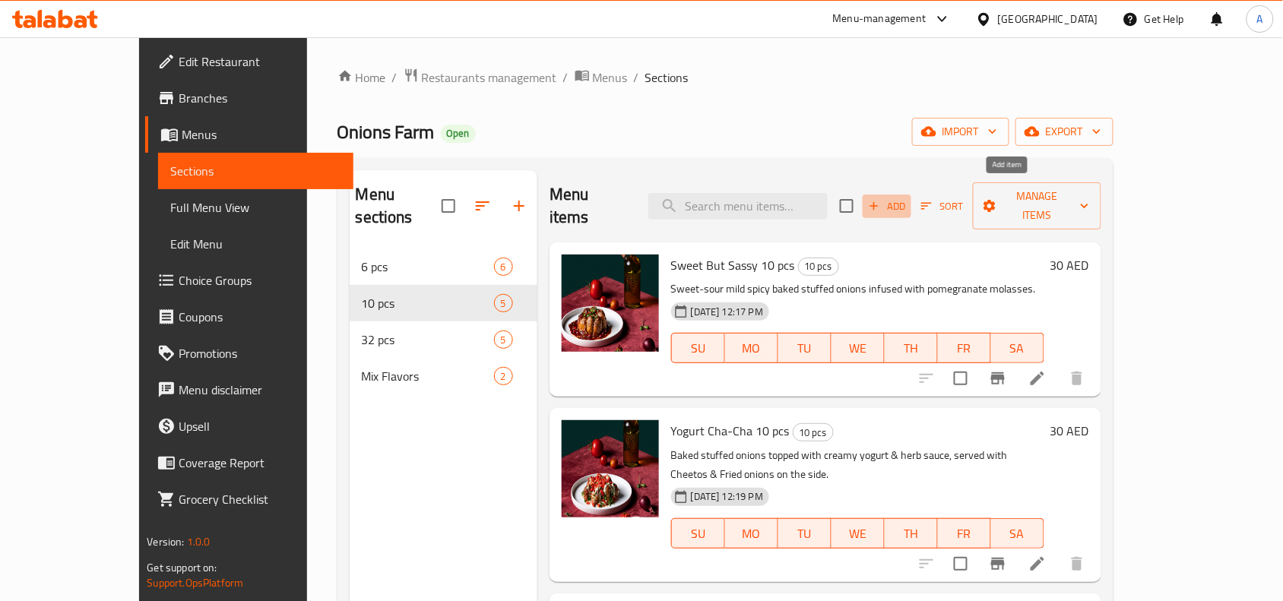
click at [908, 198] on span "Add" at bounding box center [887, 206] width 41 height 17
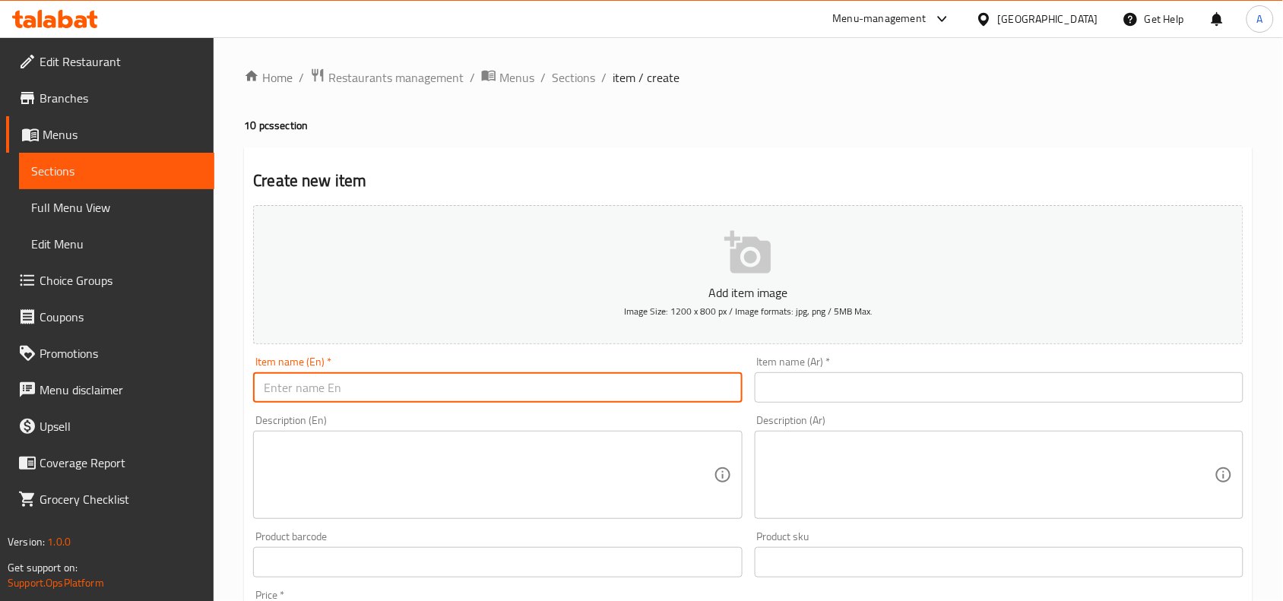
click at [496, 381] on input "text" at bounding box center [497, 388] width 489 height 30
paste input "Spicy Vine Leaves With Pomegranate Molasses And Lemon - 6 Pcs"
click at [582, 392] on input "Spicy Vine Leaves With Pomegranate Molasses And Lemon - 6 Pcs" at bounding box center [497, 388] width 489 height 30
type input "Spicy Vine Leaves With Pomegranate Molasses And Lemon - 10 Pcs"
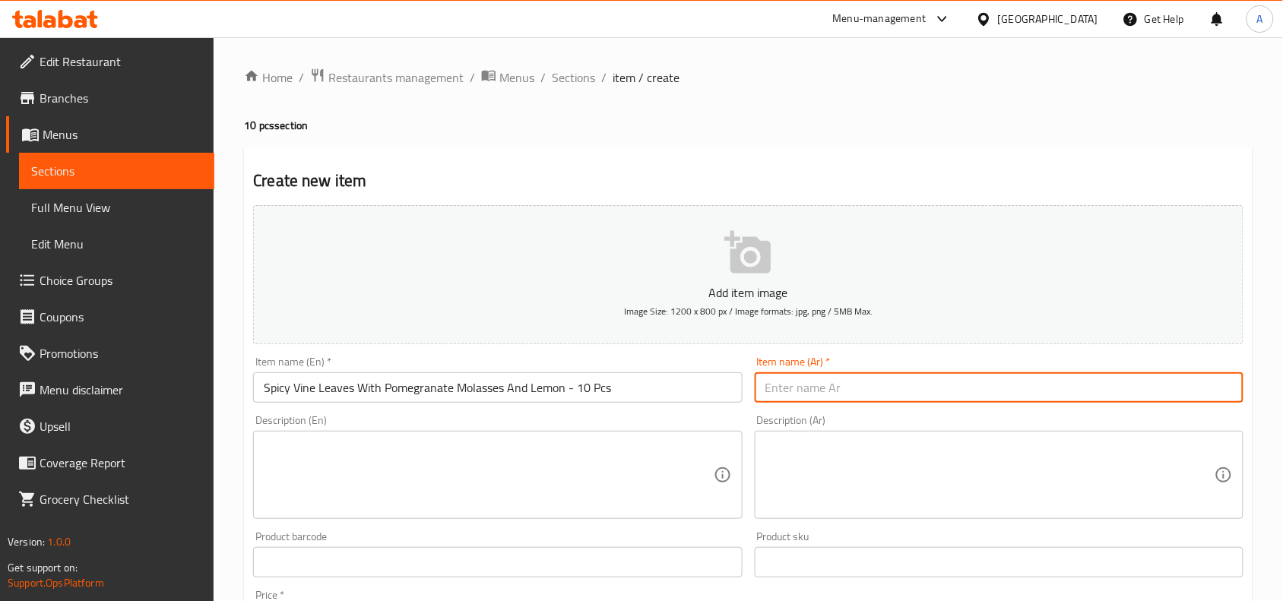
click at [962, 392] on input "text" at bounding box center [999, 388] width 489 height 30
paste input "ورق عنب بدبس الرمان والليمون حار - 6 قطعة"
click at [804, 388] on input "ورق عنب بدبس الرمان والليمون حار - 6 قطعة" at bounding box center [999, 388] width 489 height 30
drag, startPoint x: 769, startPoint y: 388, endPoint x: 759, endPoint y: 393, distance: 11.9
click at [759, 393] on input "ورق عنب بدبس الرمان والليمون حار - 10 قطعة" at bounding box center [999, 388] width 489 height 30
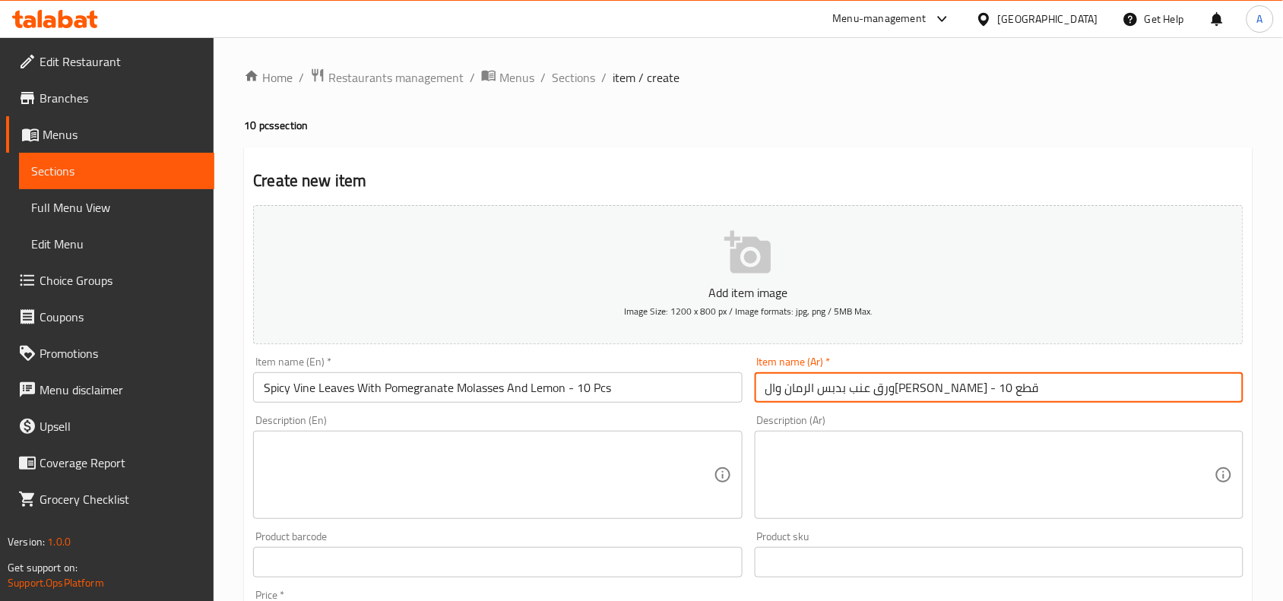
click at [791, 389] on input "ورق عنب بدبس الرمان وال[PERSON_NAME] - 10 قطع" at bounding box center [999, 388] width 489 height 30
type input "ورق عنب بدبس الرمان وال[PERSON_NAME] - 10 قطع"
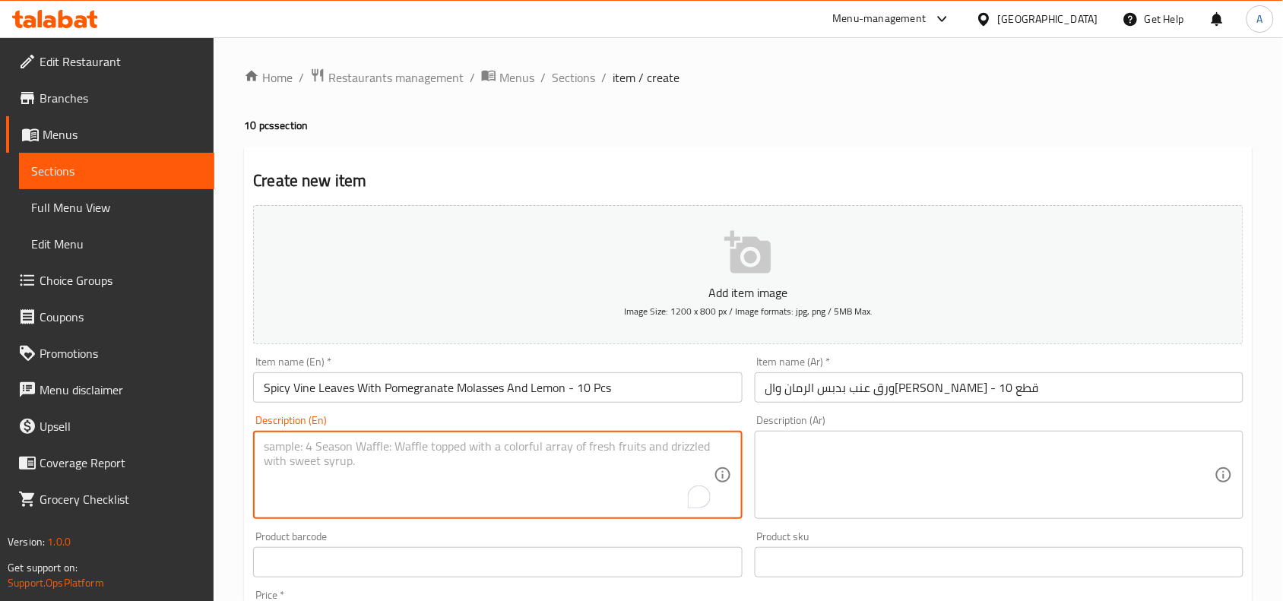
click at [430, 487] on textarea "To enrich screen reader interactions, please activate Accessibility in Grammarl…" at bounding box center [488, 475] width 449 height 72
paste textarea "Spicy grape vine leaves mahshi with our signature pomegranate molasses and lemo…"
type textarea "Spicy grape vine leaves mahshi with our signature pomegranate molasses and lemo…"
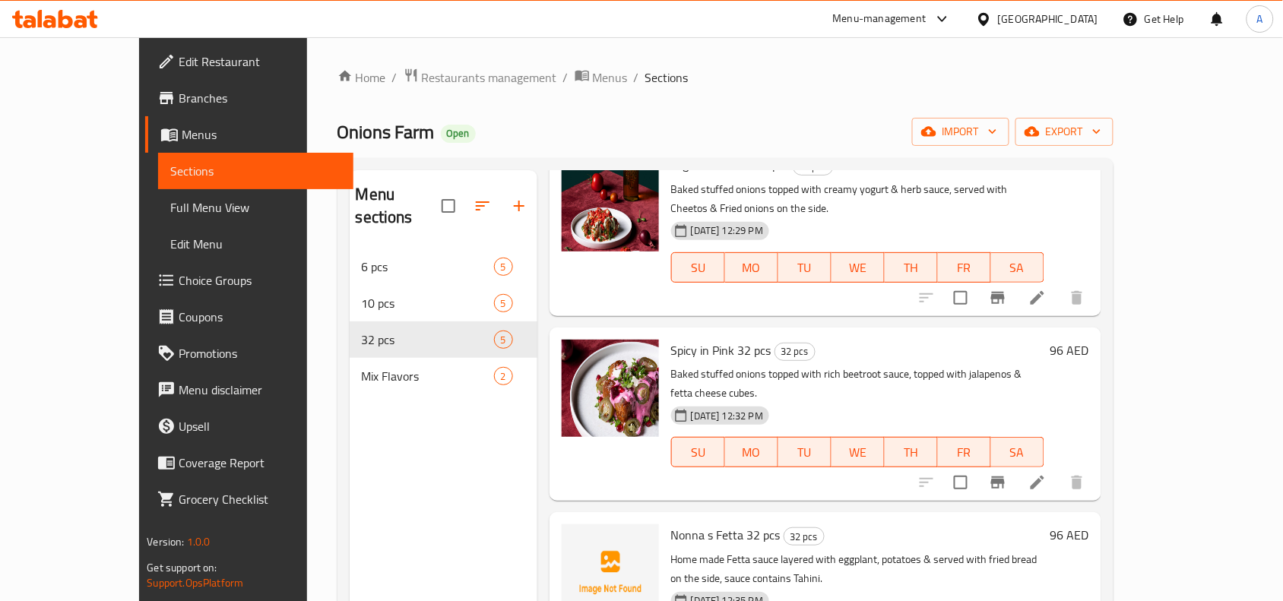
scroll to position [214, 0]
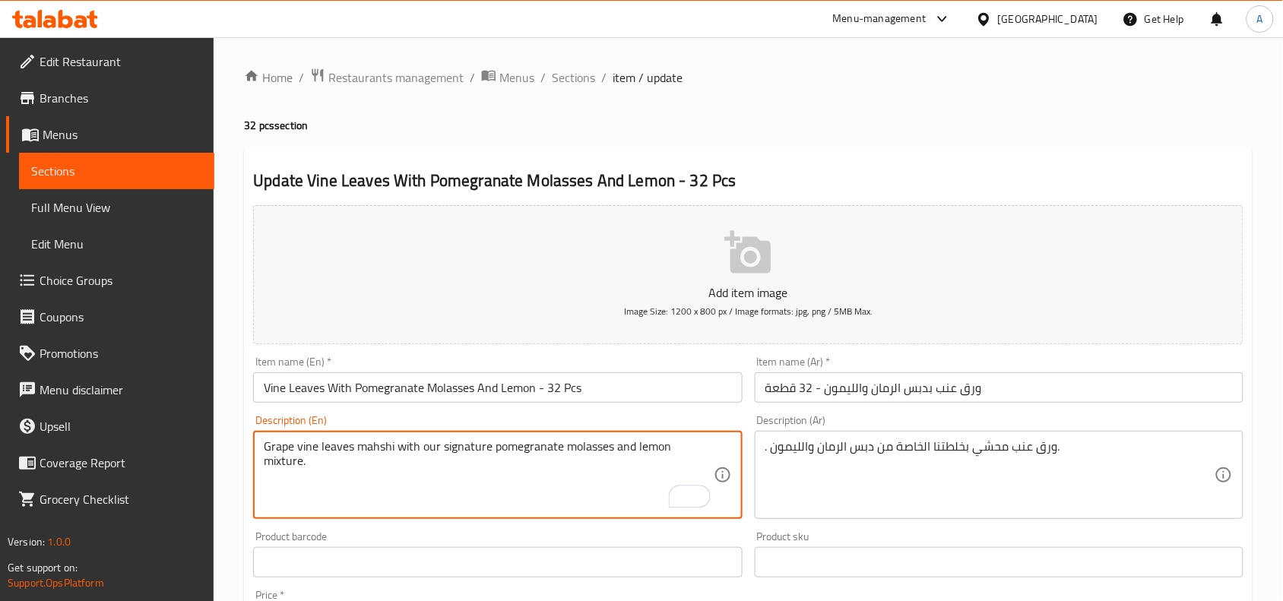
drag, startPoint x: 266, startPoint y: 447, endPoint x: 722, endPoint y: 445, distance: 456.2
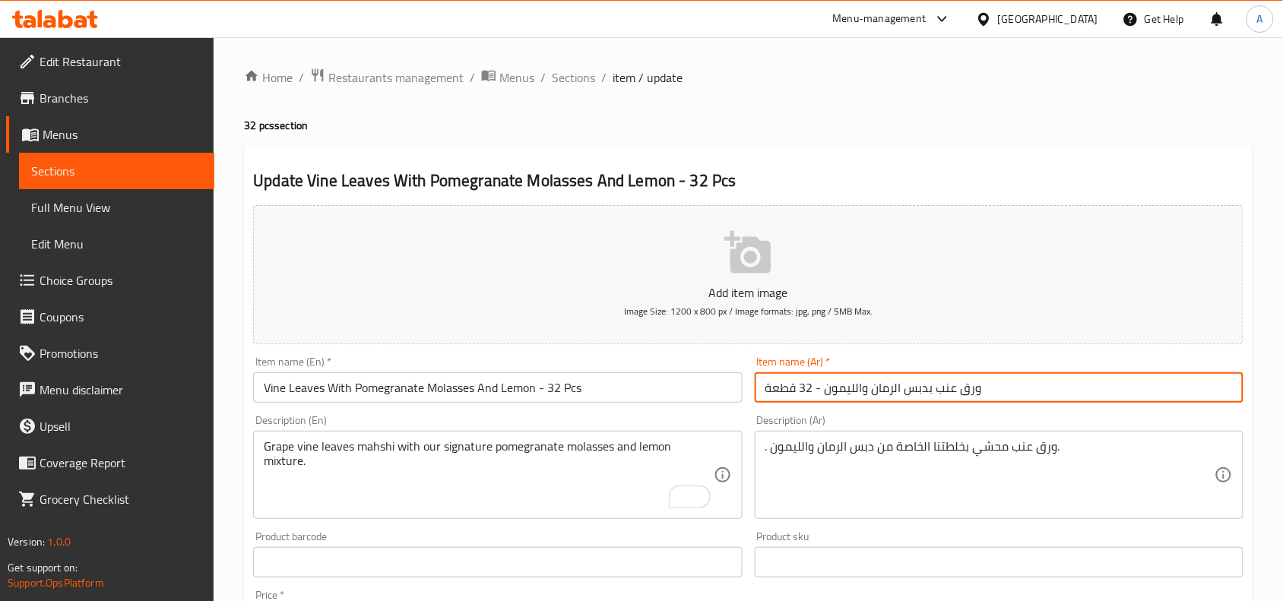
click at [940, 394] on input "ورق عنب بدبس الرمان والليمون - 32 قطعة" at bounding box center [999, 388] width 489 height 30
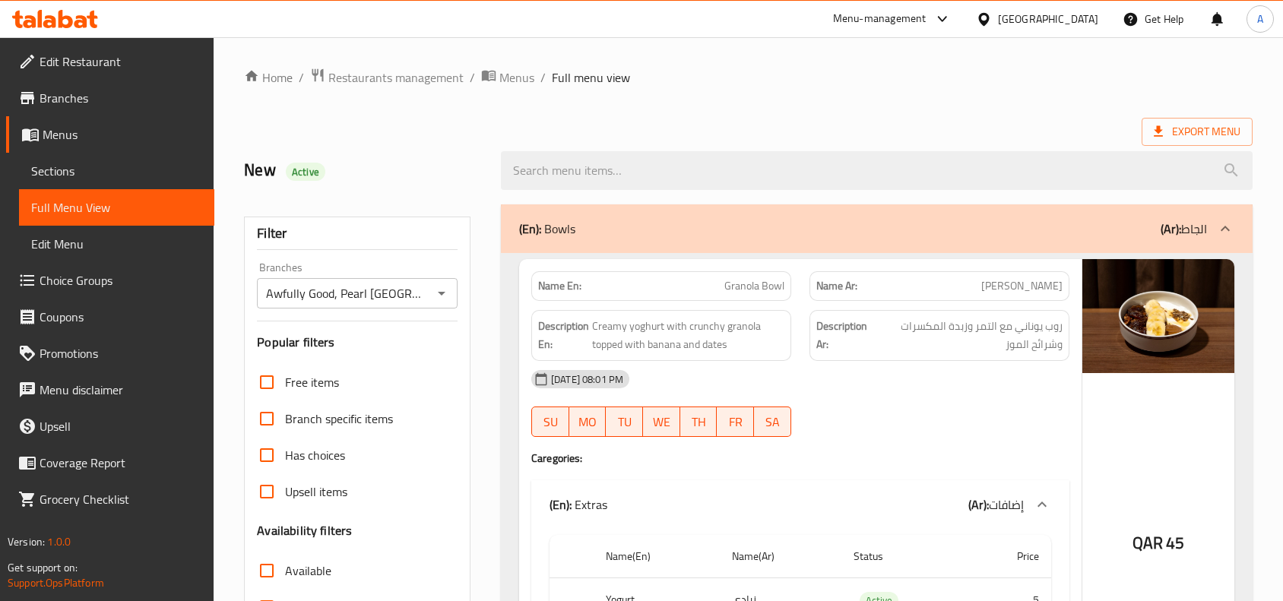
scroll to position [52930, 0]
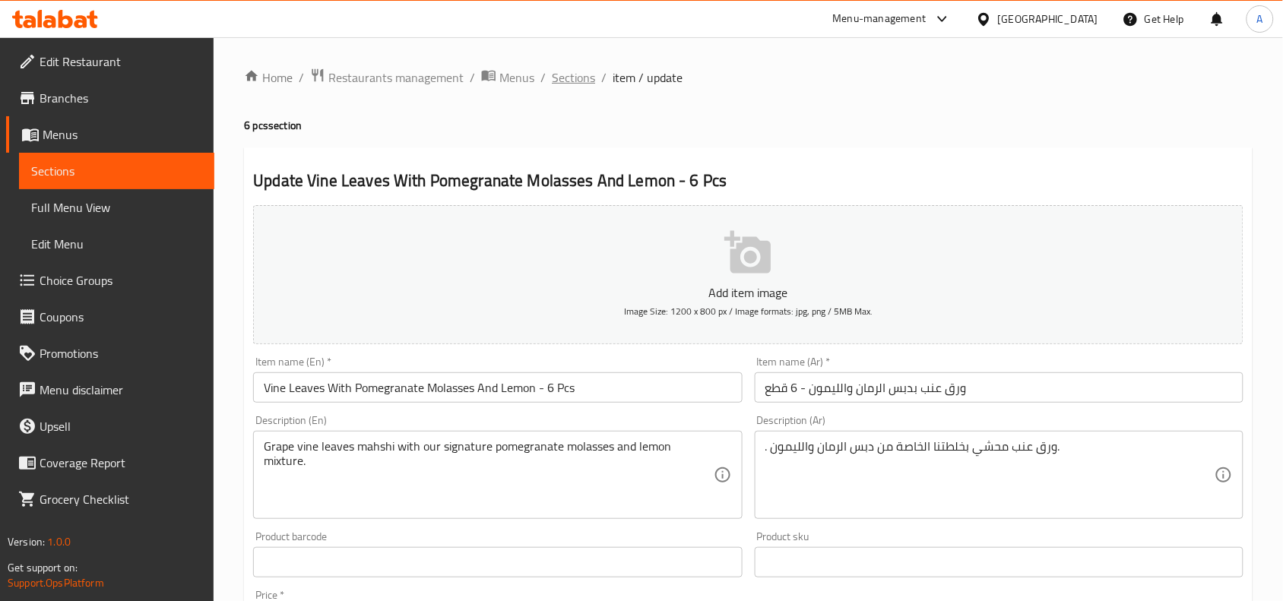
click at [571, 76] on span "Sections" at bounding box center [573, 77] width 43 height 18
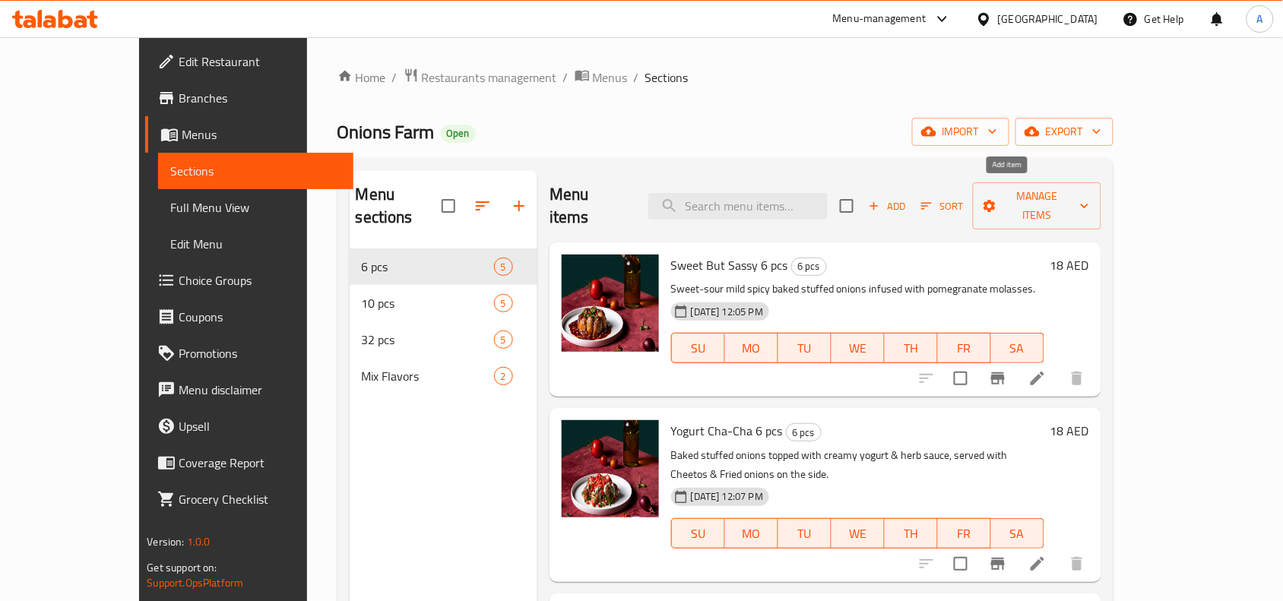
click at [881, 199] on icon "button" at bounding box center [874, 206] width 14 height 14
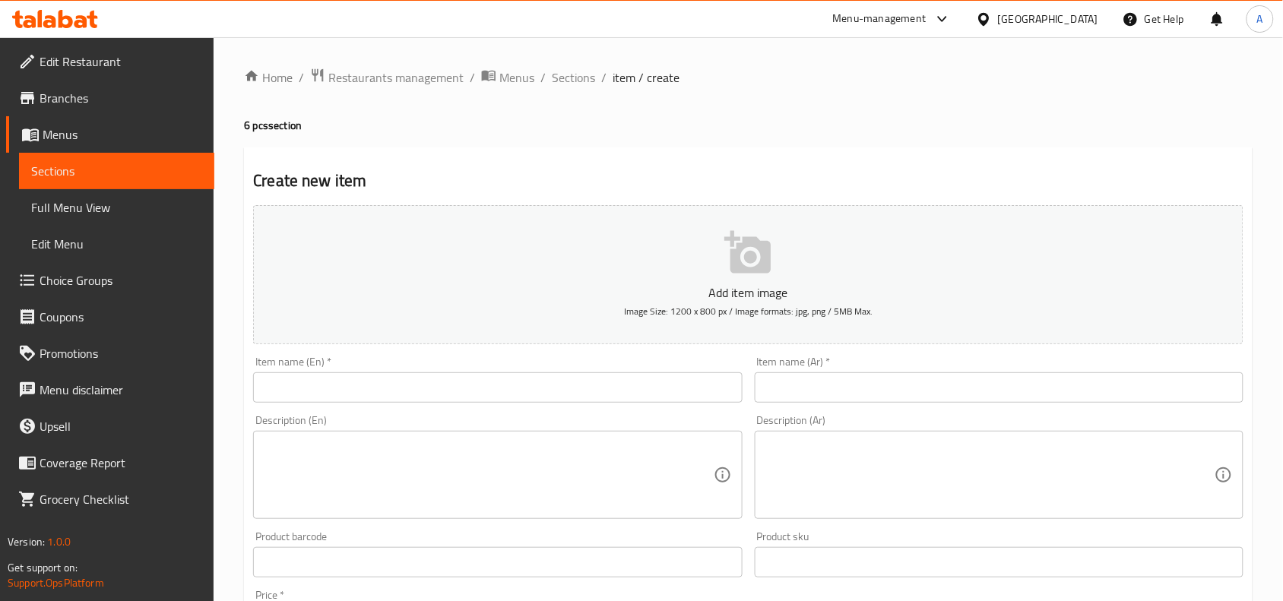
click at [462, 384] on input "text" at bounding box center [497, 388] width 489 height 30
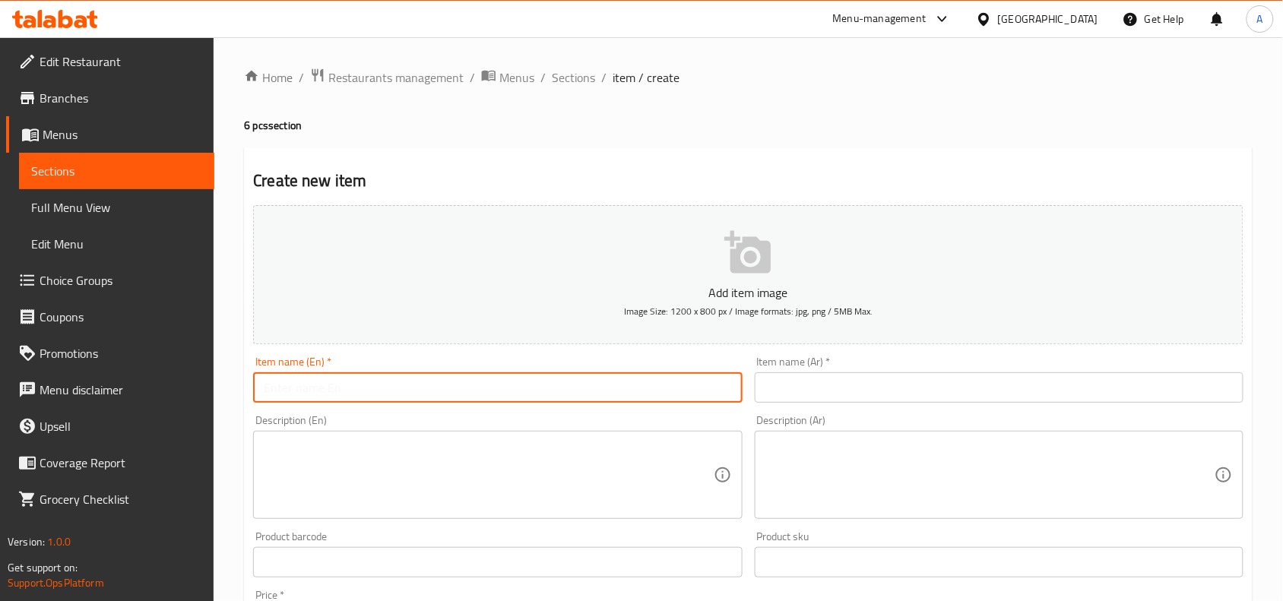
paste input "Vine Leaves With Pomegranate Molasses And Lemon - 6 Pcs"
click at [263, 392] on input "Vine Leaves With Pomegranate Molasses And Lemon - 6 Pcs" at bounding box center [497, 388] width 489 height 30
drag, startPoint x: 293, startPoint y: 384, endPoint x: 249, endPoint y: 382, distance: 43.4
click at [249, 382] on div "Item name (En)   * Spicy Vine Leaves With Pomegranate Molasses And Lemon - 6 Pc…" at bounding box center [497, 379] width 501 height 59
type input "Spicy Vine Leaves With Pomegranate Molasses And Lemon - 6 Pcs"
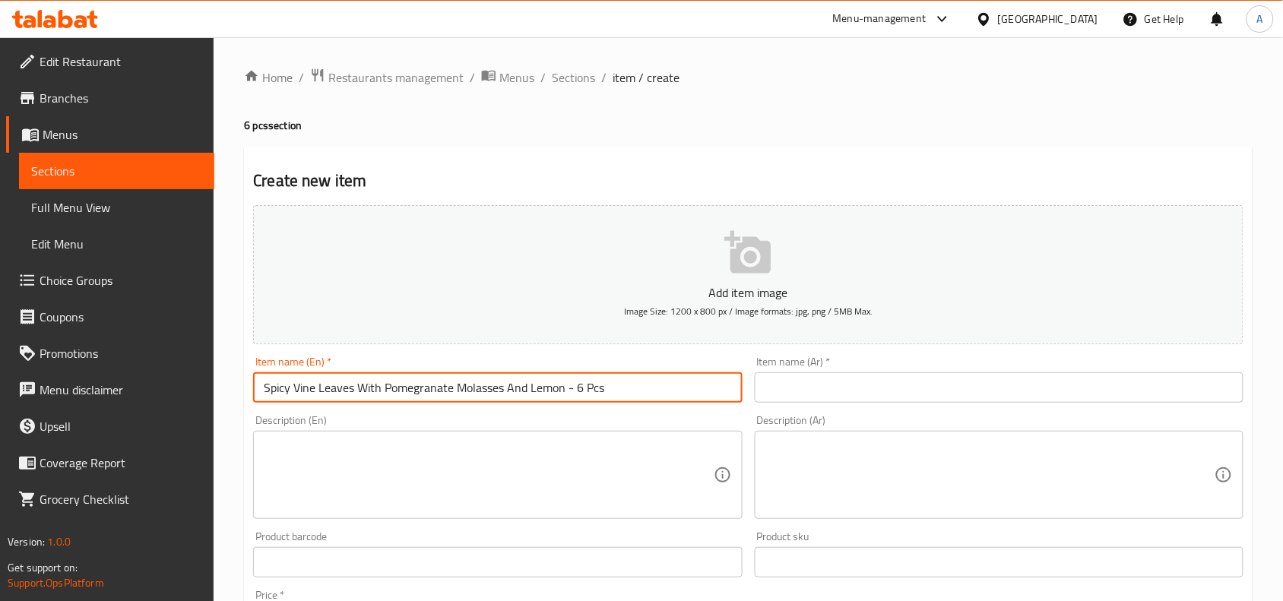
click at [271, 442] on textarea at bounding box center [488, 475] width 449 height 72
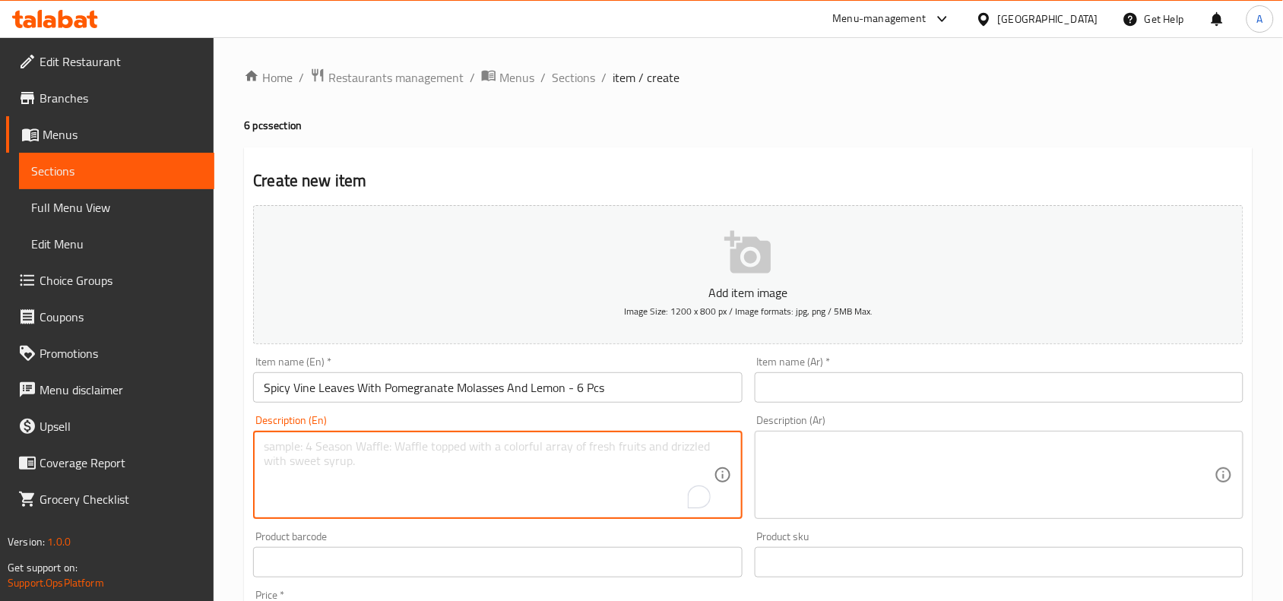
paste textarea "Spicy"
paste textarea "Grape vine leaves mahshi with our signature pomegranate molasses and lemon mixt…"
click at [298, 446] on textarea "Spicy Grape vine leaves mahshi with our signature pomegranate molasses and lemo…" at bounding box center [488, 475] width 449 height 72
type textarea "Spicy grape vine leaves mahshi with our signature pomegranate molasses and lemo…"
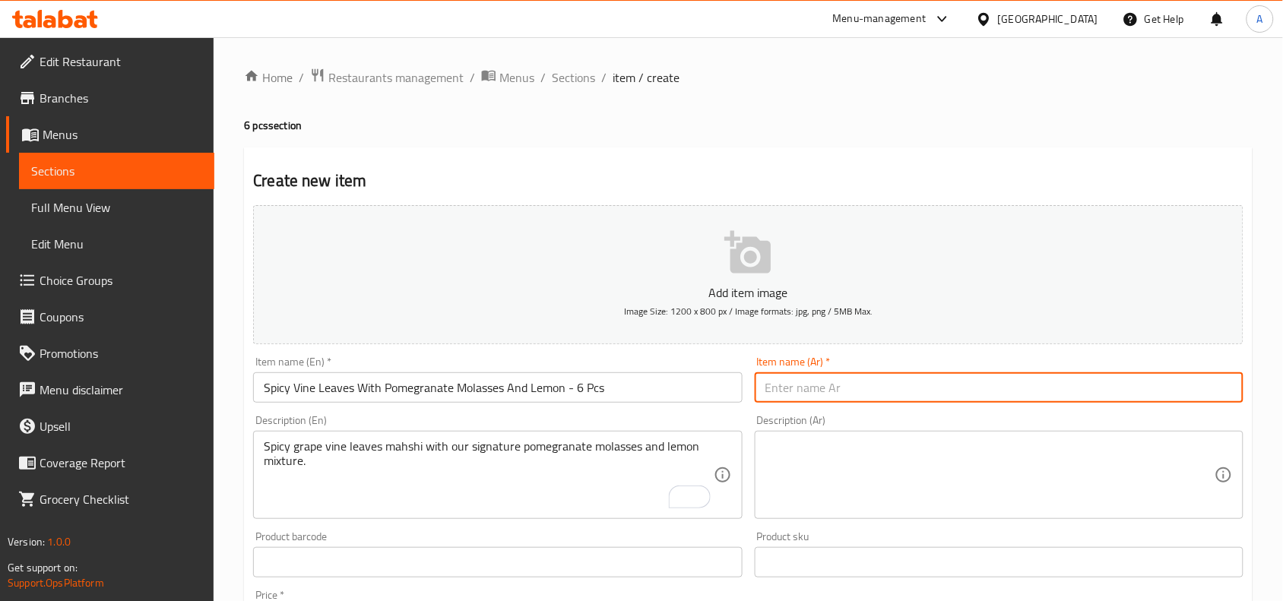
click at [1175, 394] on input "text" at bounding box center [999, 388] width 489 height 30
paste input "ورق عنب بدبس الرمان والليمون - 32 قطعة"
click at [1080, 390] on input "ورق عنب بدبس الرمان والليمون - 32 قطعة" at bounding box center [999, 388] width 489 height 30
click at [1165, 390] on input "ورق عنب بدبس الرمان والليمون حار - 32 قطعة" at bounding box center [999, 388] width 489 height 30
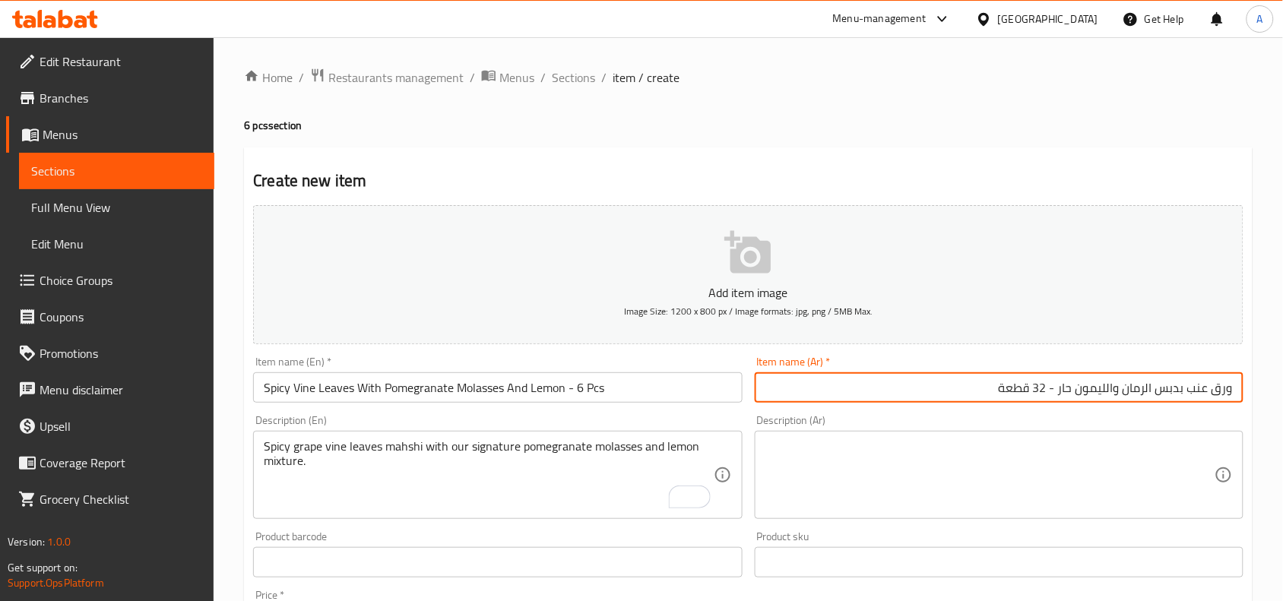
click at [1165, 390] on input "ورق عنب بدبس الرمان والليمون حار - 32 قطعة" at bounding box center [999, 388] width 489 height 30
type input "ورق عنب بدبس الرمان والليمون حار - 32 قطعة"
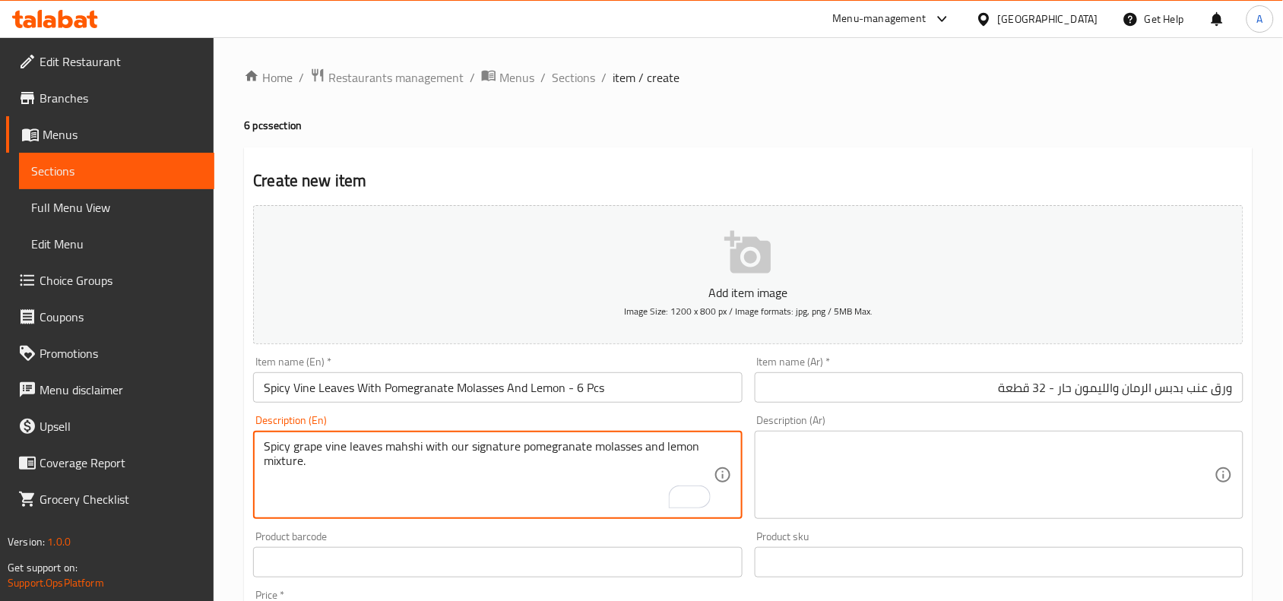
click at [476, 449] on textarea "Spicy grape vine leaves mahshi with our signature pomegranate molasses and lemo…" at bounding box center [488, 475] width 449 height 72
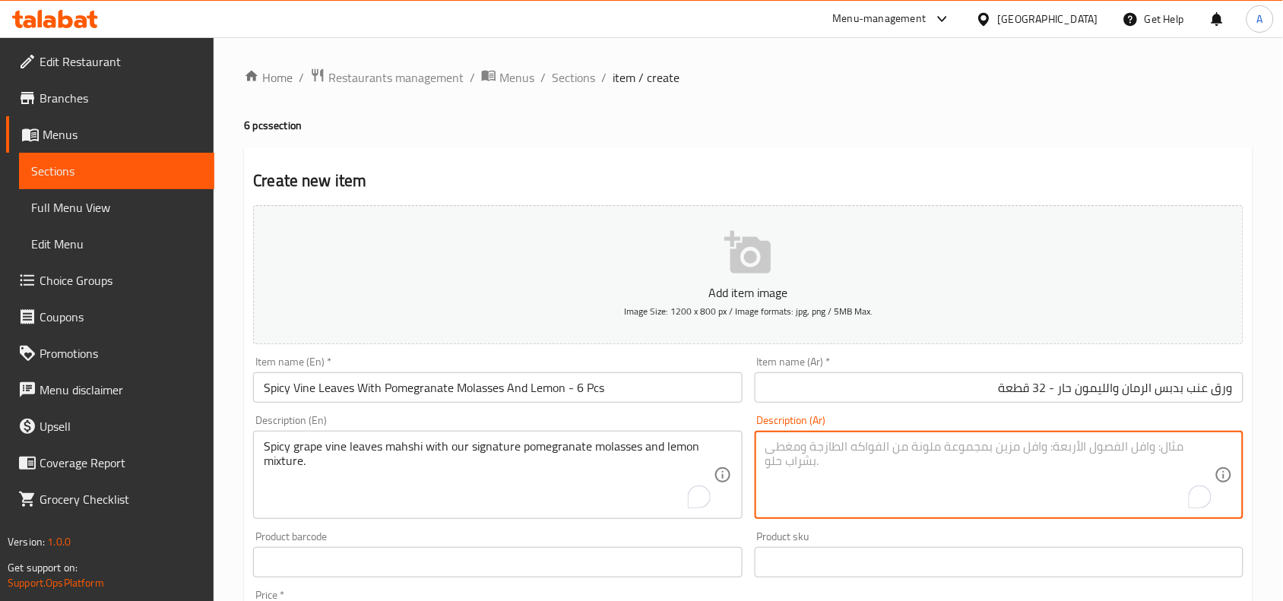
click at [1200, 451] on textarea "To enrich screen reader interactions, please activate Accessibility in Grammarl…" at bounding box center [990, 475] width 449 height 72
paste textarea ". ورق عنب محشي بخلطتنا الخاصة من دبس الرمان والليمون."
click at [1167, 446] on textarea ". ورق عنب محشي بخلطتنا الخاصة من دبس الرمان والليمون." at bounding box center [990, 475] width 449 height 72
click at [1122, 451] on textarea ". ورق عنب محشي بخلطتنا الخاصة من دبس الرمان والليمون." at bounding box center [990, 475] width 449 height 72
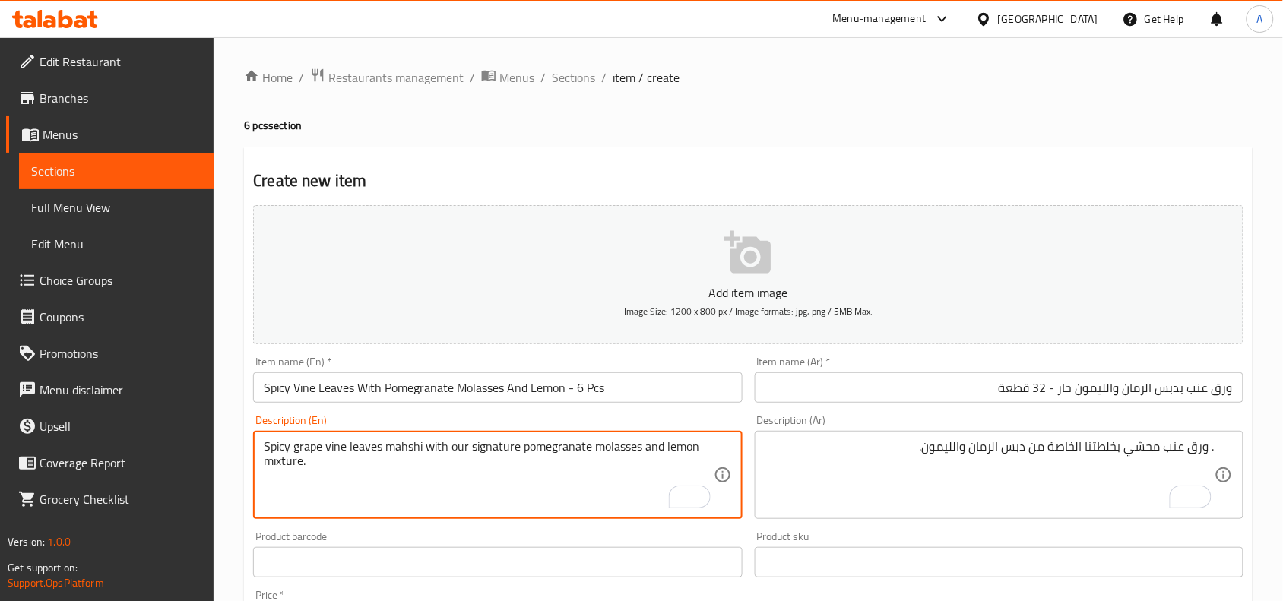
click at [323, 450] on textarea "Spicy grape vine leaves mahshi with our signature pomegranate molasses and lemo…" at bounding box center [488, 475] width 449 height 72
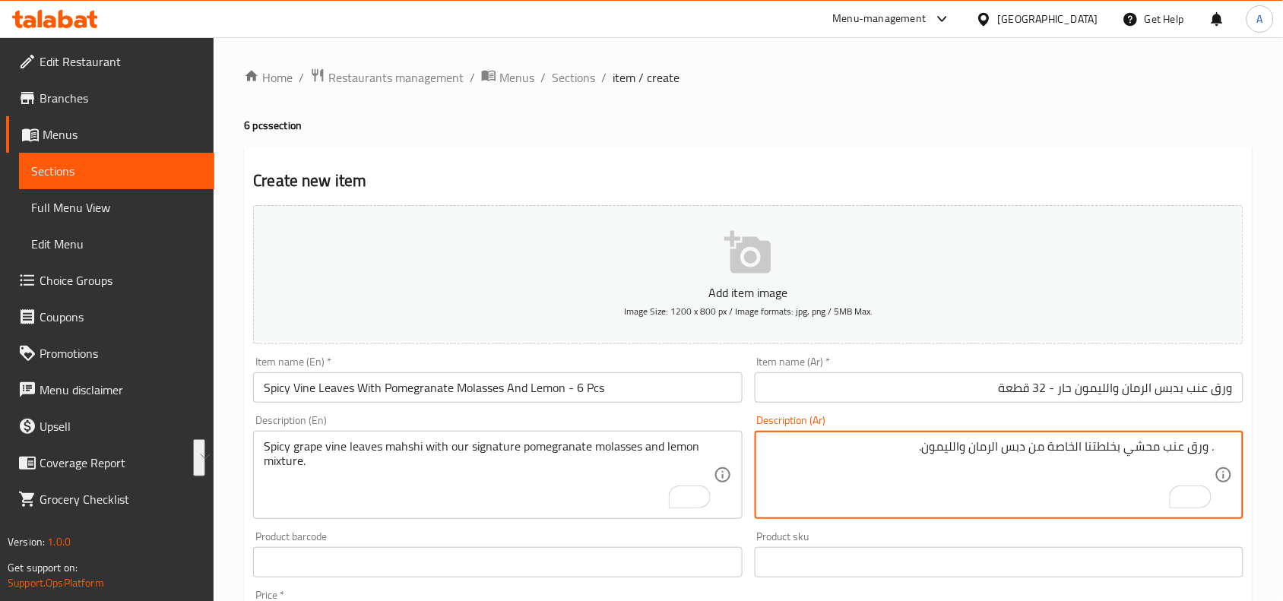
click at [1186, 443] on textarea ". ورق عنب محشي بخلطتنا الخاصة من دبس الرمان والليمون." at bounding box center [990, 475] width 449 height 72
paste textarea "ورق عنب محشي بخلطتنا الخاصة الحارّة من دبس الرمان والليمون."
click at [1123, 454] on textarea "ورق عنب محشي بخلطتنا الخاصة الحارّة من دبس الرمان والليمون." at bounding box center [990, 475] width 449 height 72
click at [1124, 454] on textarea "ورق عنب محشي بخلطتنا الخاصة الحارّة من دبس الرمان والليمون." at bounding box center [990, 475] width 449 height 72
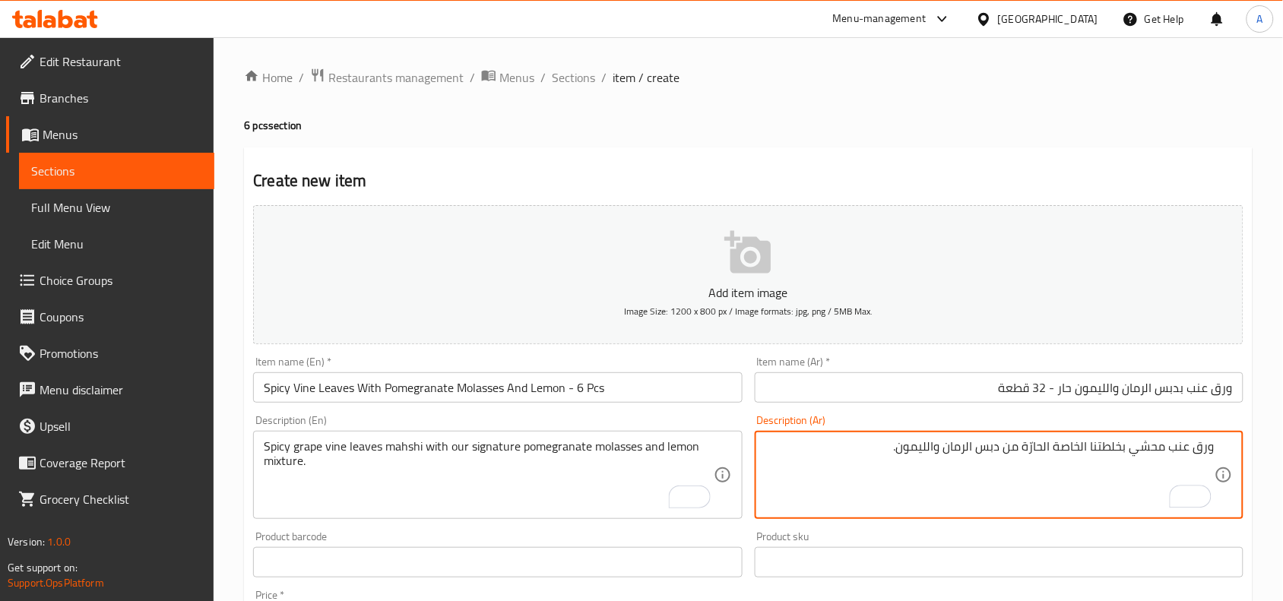
click at [1124, 454] on textarea "ورق عنب محشي بخلطتنا الخاصة الحارّة من دبس الرمان والليمون." at bounding box center [990, 475] width 449 height 72
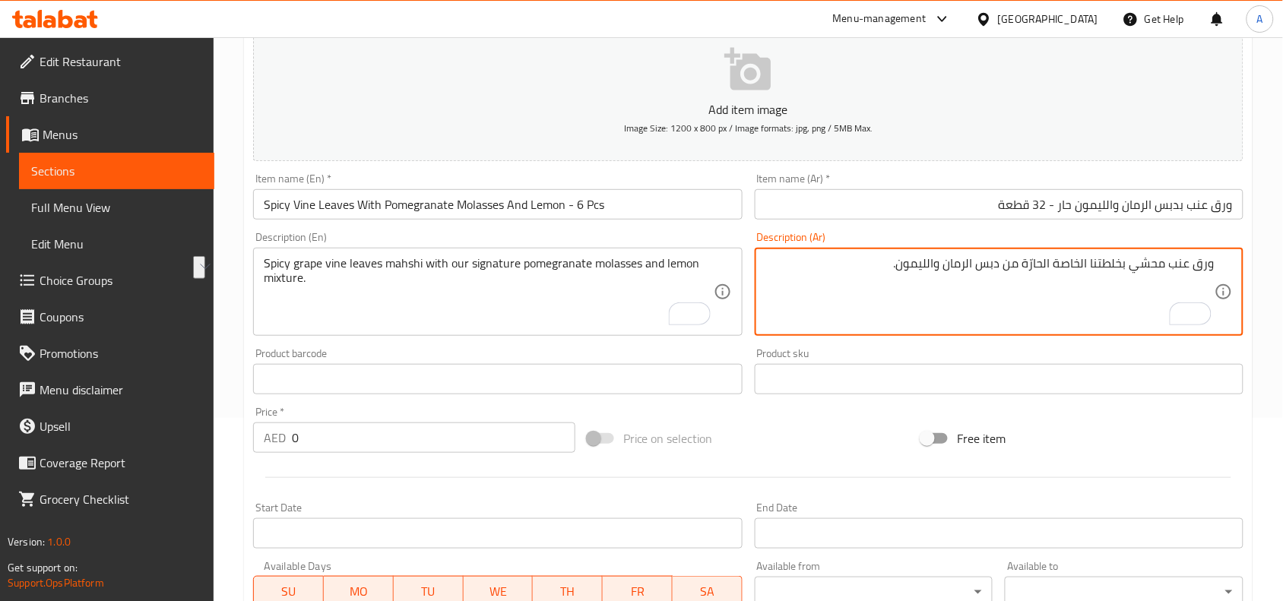
scroll to position [190, 0]
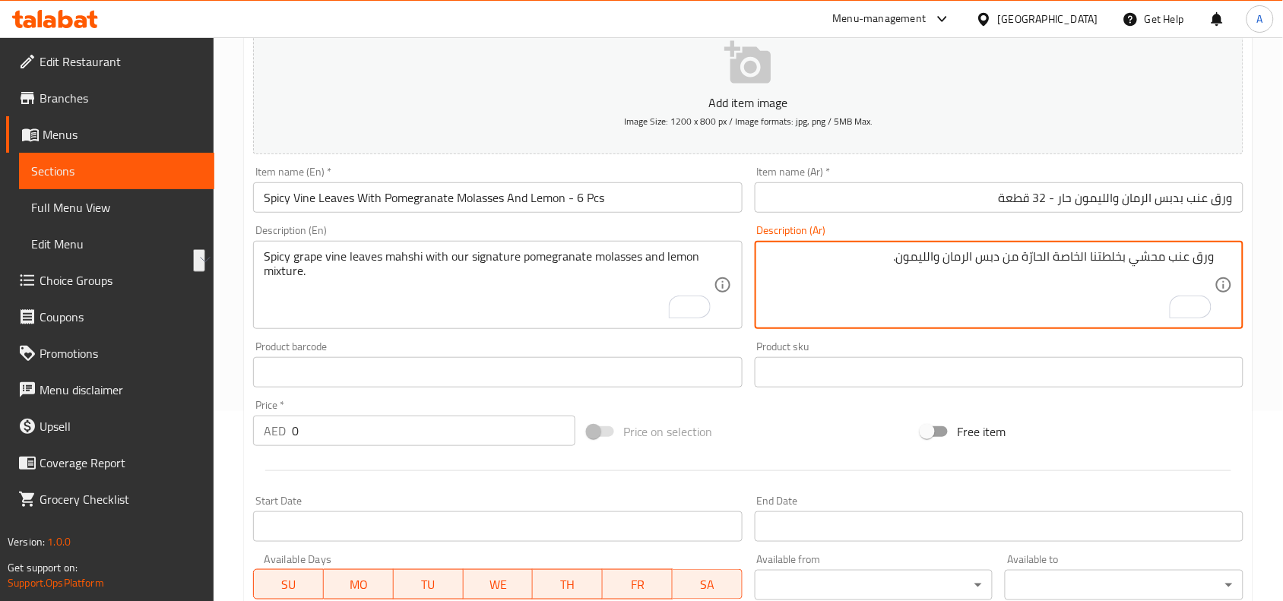
type textarea "ورق عنب محشي بخلطتنا الخاصة الحارّة من دبس الرمان والليمون."
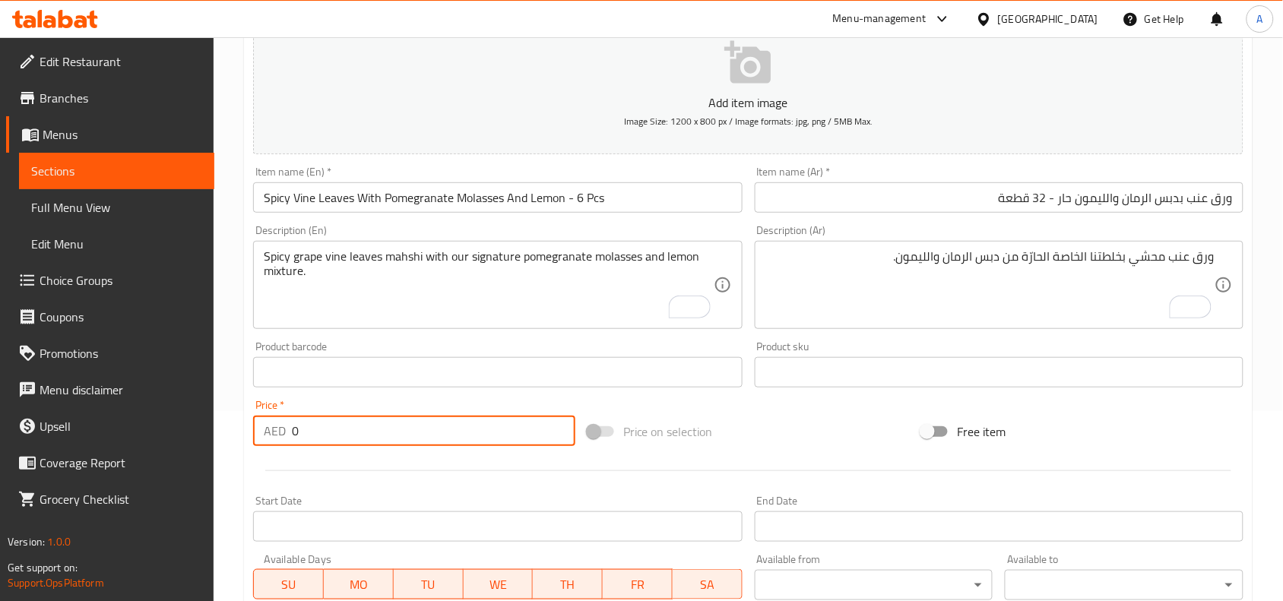
click at [304, 436] on input "0" at bounding box center [434, 431] width 284 height 30
click at [305, 436] on input "0" at bounding box center [434, 431] width 284 height 30
click at [306, 436] on input "0" at bounding box center [434, 431] width 284 height 30
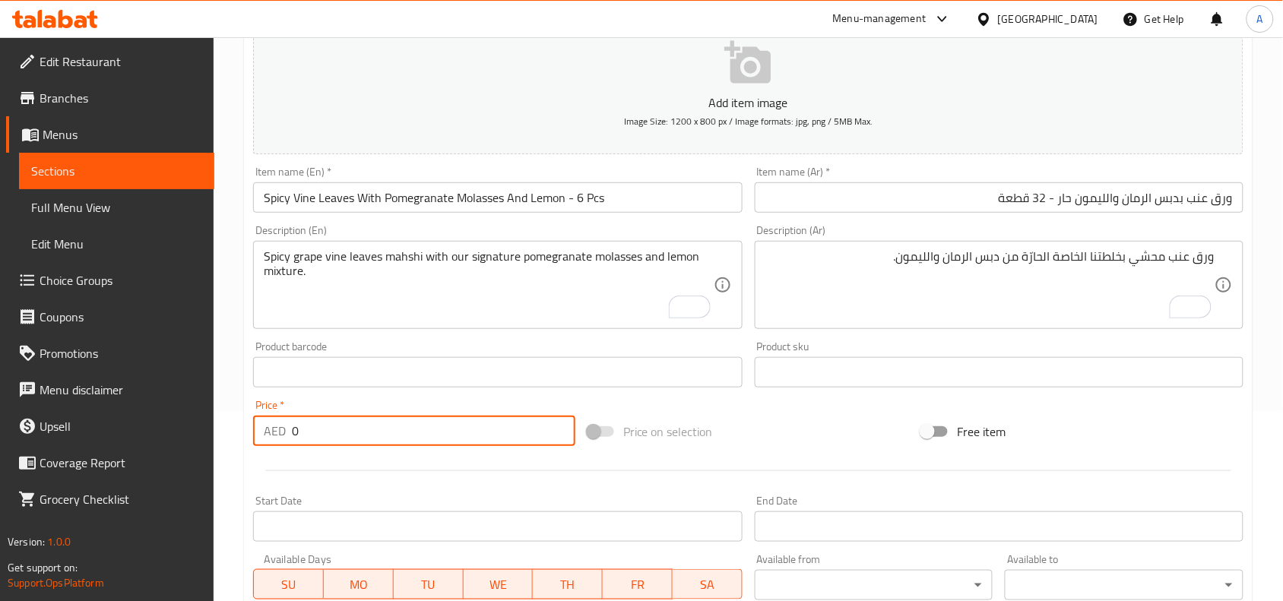
click at [306, 436] on input "0" at bounding box center [434, 431] width 284 height 30
type input "18"
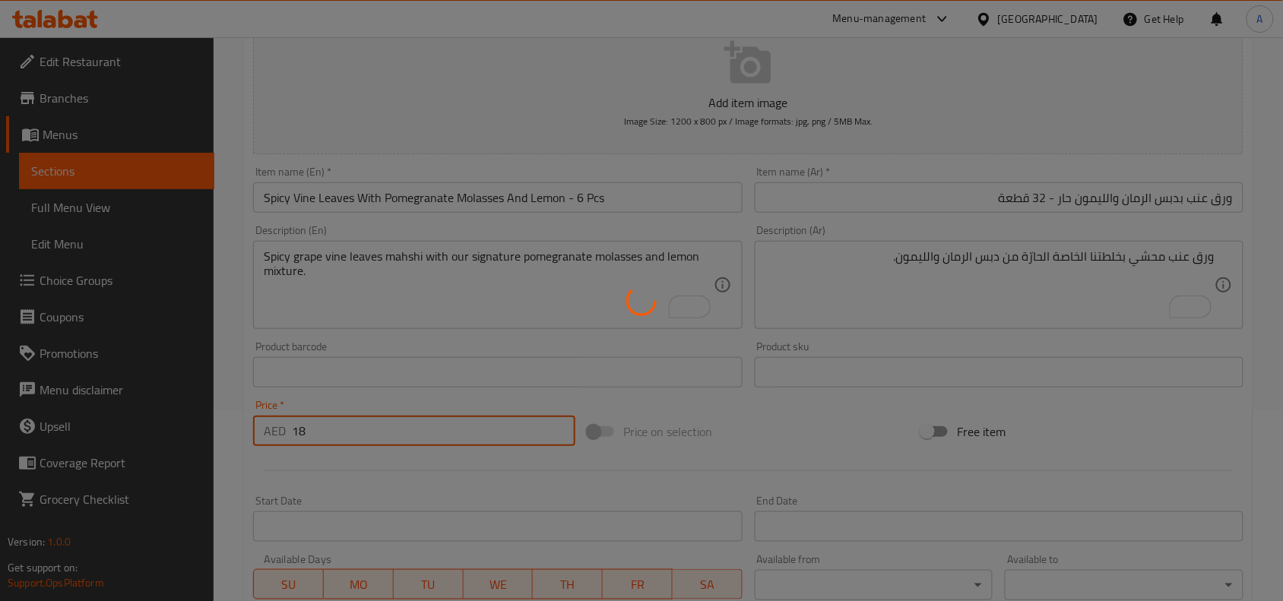
type input "0"
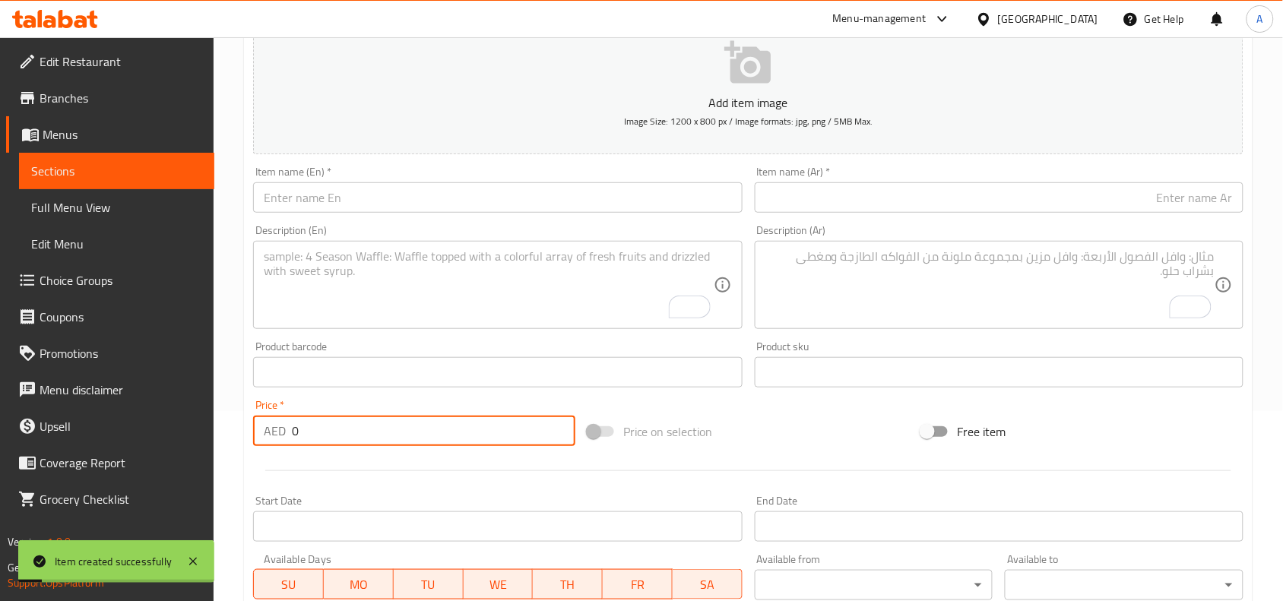
scroll to position [0, 0]
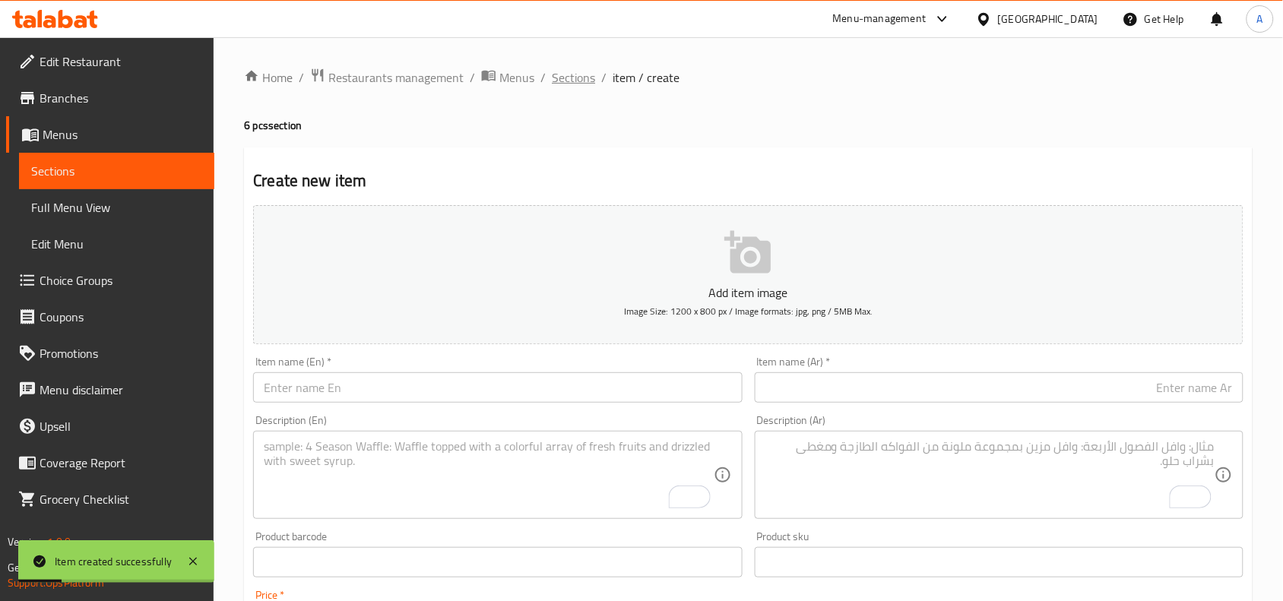
click at [571, 73] on span "Sections" at bounding box center [573, 77] width 43 height 18
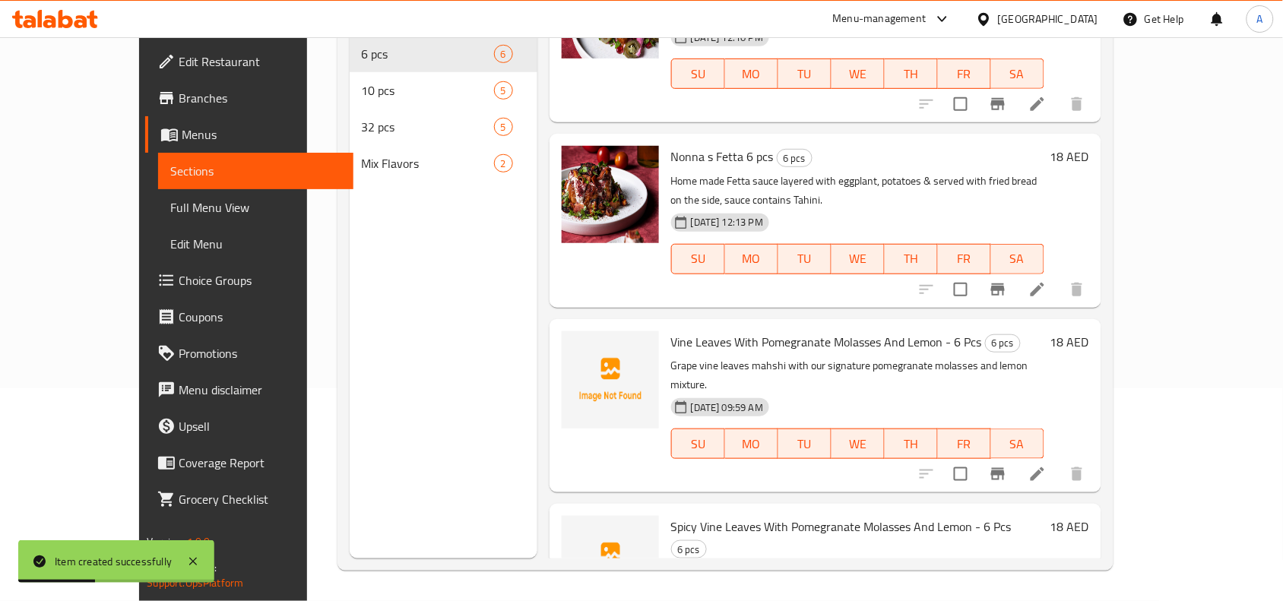
scroll to position [214, 0]
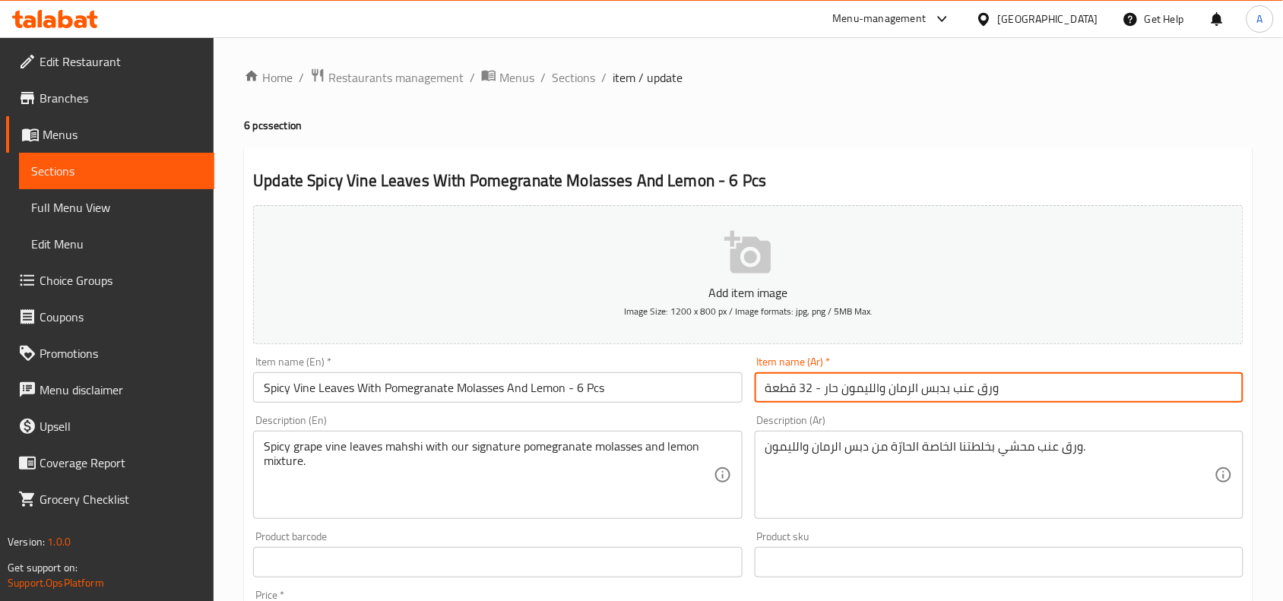
drag, startPoint x: 811, startPoint y: 388, endPoint x: 801, endPoint y: 389, distance: 10.7
click at [801, 389] on input "ورق عنب بدبس الرمان والليمون حار - 32 قطعة" at bounding box center [999, 388] width 489 height 30
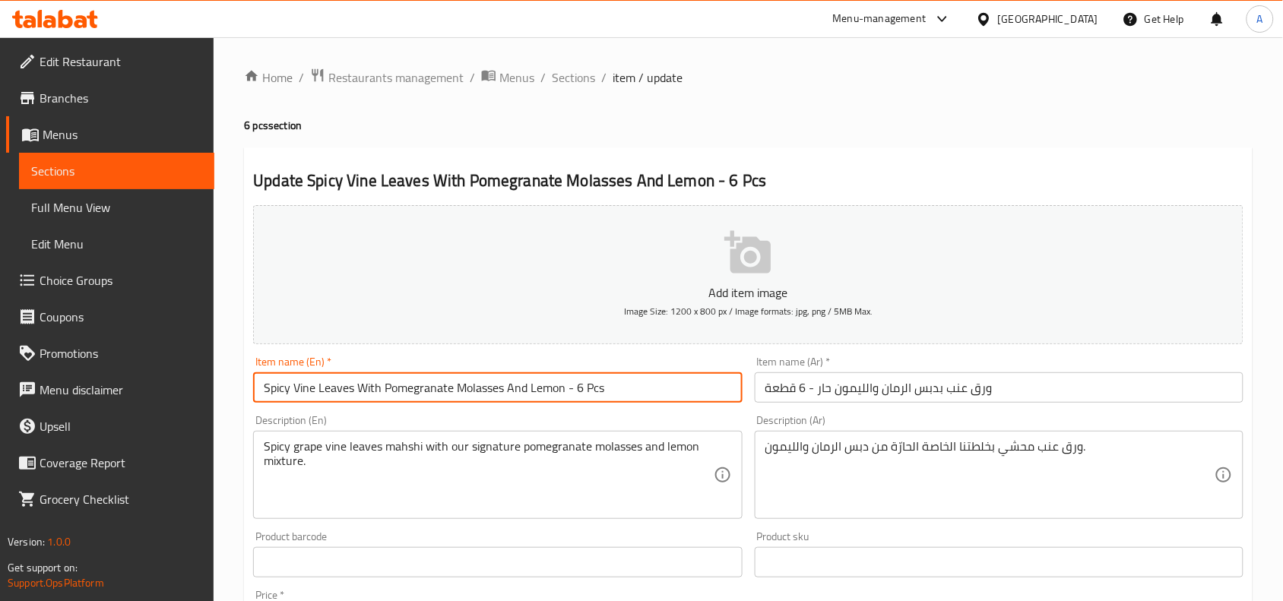
click at [644, 399] on input "Spicy Vine Leaves With Pomegranate Molasses And Lemon - 6 Pcs" at bounding box center [497, 388] width 489 height 30
click at [601, 388] on input "Spicy Vine Leaves With Pomegranate Molasses And Lemon - 6 Pcs" at bounding box center [497, 388] width 489 height 30
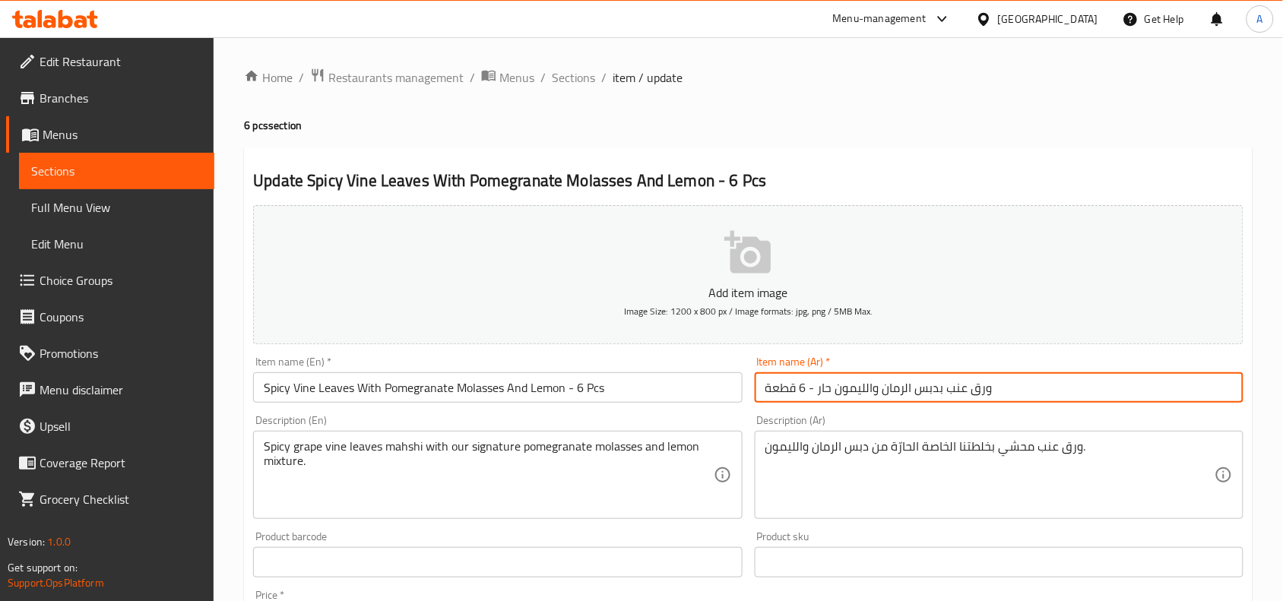
click at [899, 388] on input "ورق عنب بدبس الرمان والليمون حار - 6 قطعة" at bounding box center [999, 388] width 489 height 30
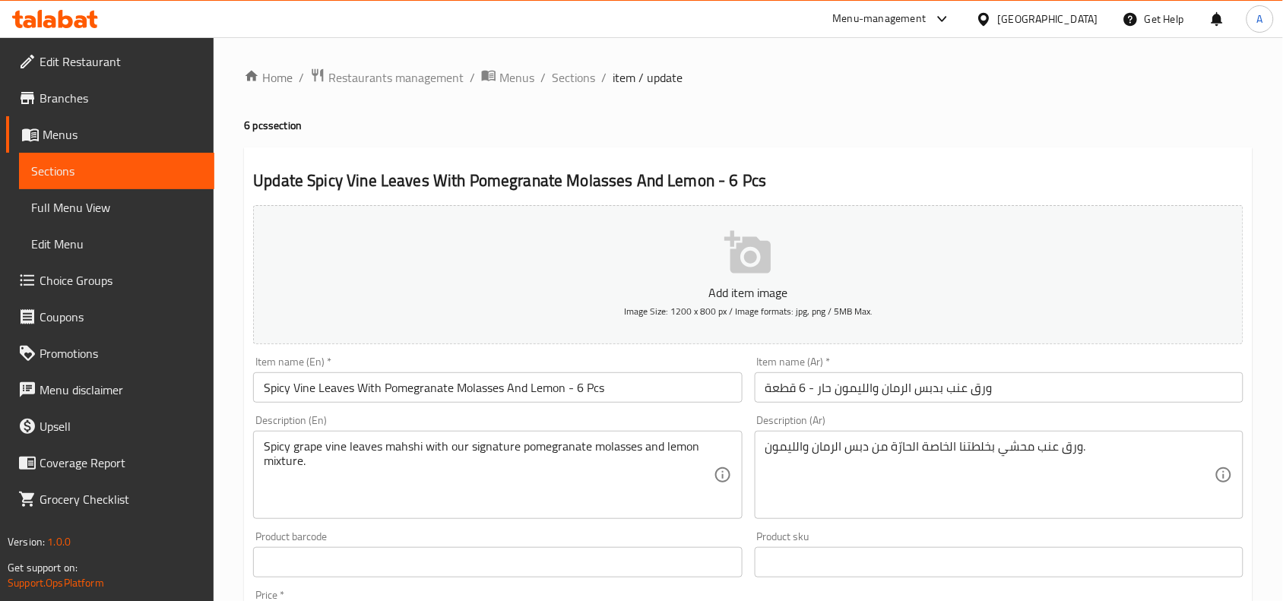
click at [618, 435] on div "Spicy grape vine leaves mahshi with our signature pomegranate molasses and lemo…" at bounding box center [497, 475] width 489 height 88
click at [620, 435] on div "Spicy grape vine leaves mahshi with our signature pomegranate molasses and lemo…" at bounding box center [497, 475] width 489 height 88
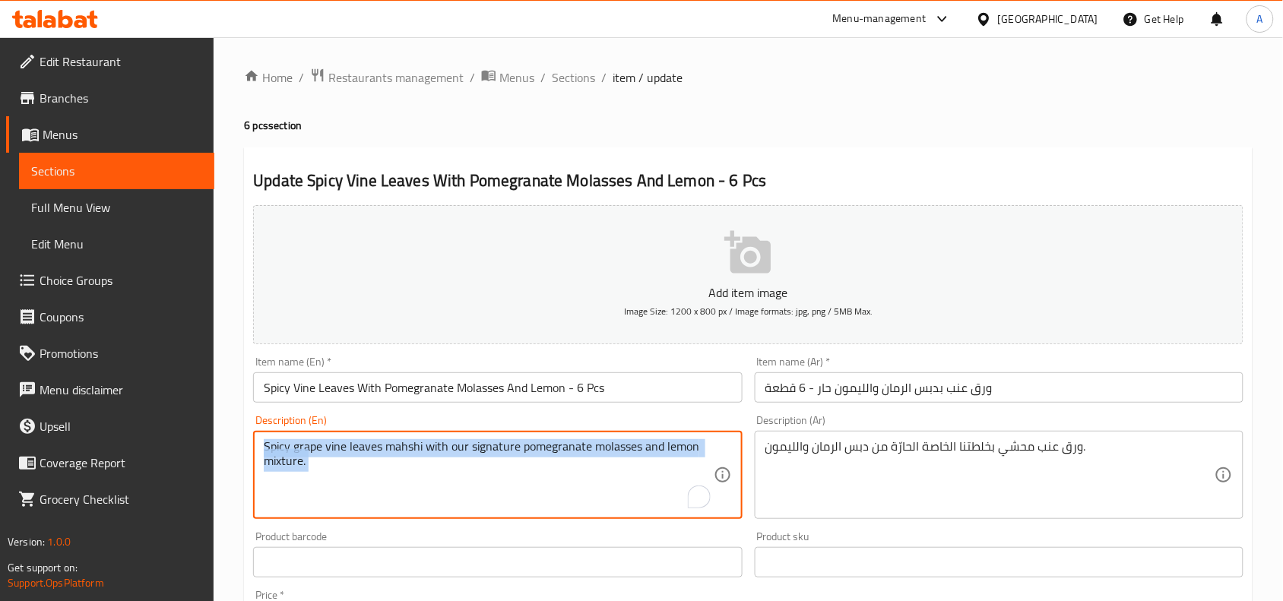
click at [620, 434] on div "Spicy grape vine leaves mahshi with our signature pomegranate molasses and lemo…" at bounding box center [497, 475] width 489 height 88
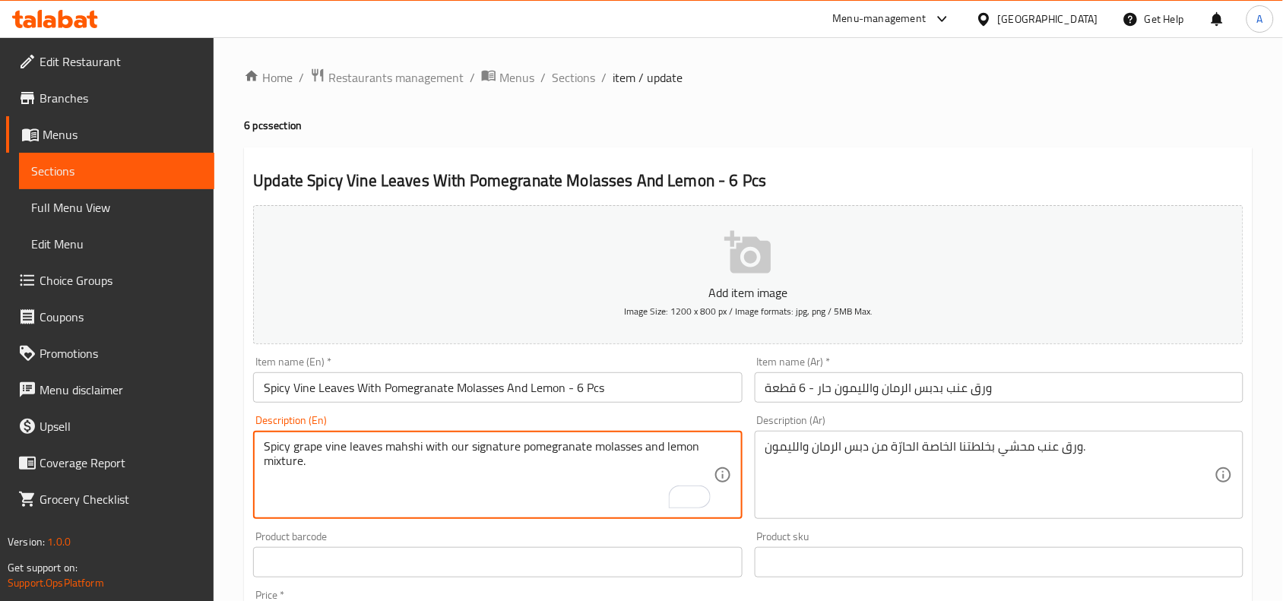
click at [622, 446] on textarea "Spicy grape vine leaves mahshi with our signature pomegranate molasses and lemo…" at bounding box center [488, 475] width 449 height 72
click at [623, 446] on textarea "Spicy grape vine leaves mahshi with our signature pomegranate molasses and lemo…" at bounding box center [488, 475] width 449 height 72
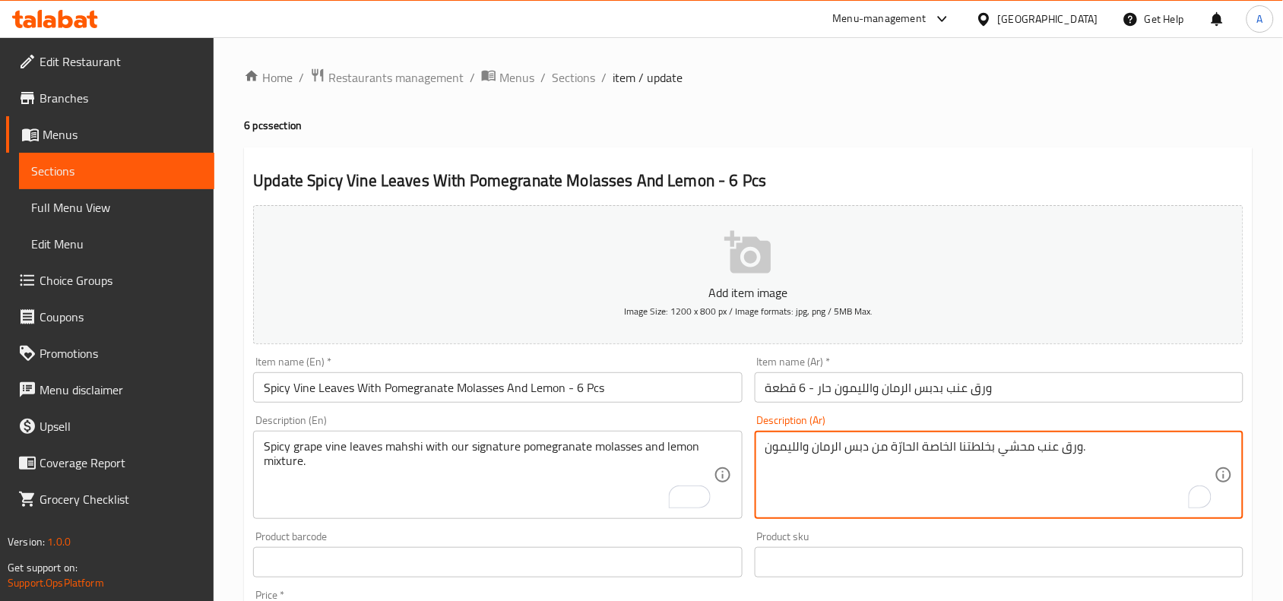
click at [872, 449] on textarea "ورق عنب محشي بخلطتنا الخاصة الحارّة من دبس الرمان والليمون." at bounding box center [990, 475] width 449 height 72
click at [536, 388] on input "Spicy Vine Leaves With Pomegranate Molasses And Lemon - 6 Pcs" at bounding box center [497, 388] width 489 height 30
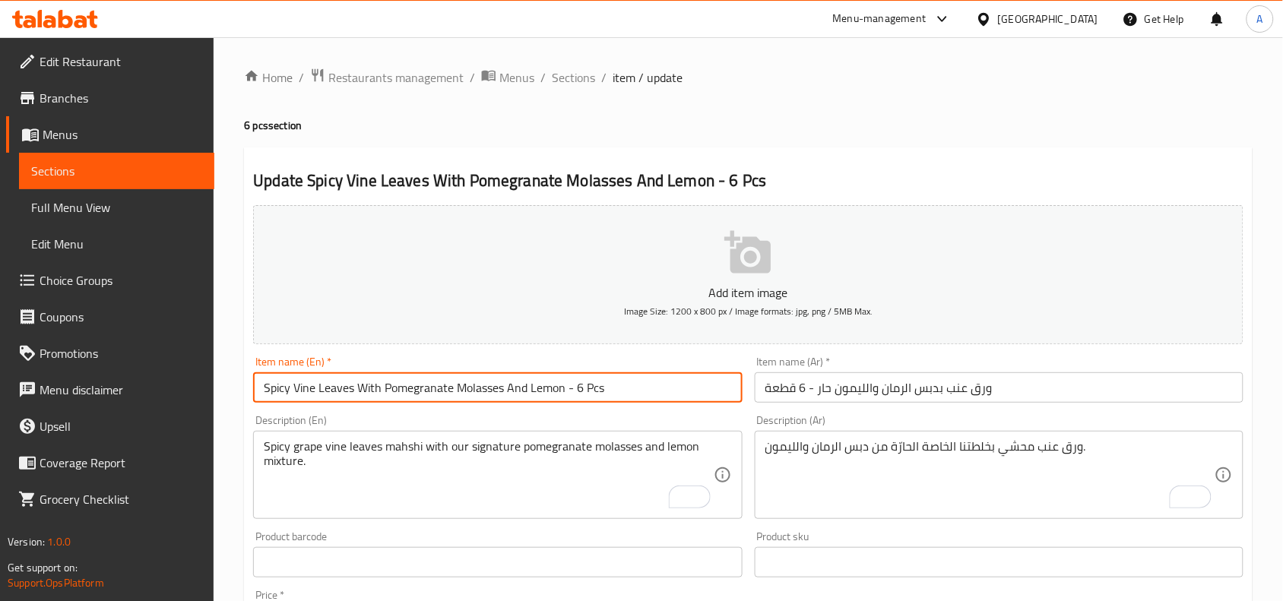
click at [537, 388] on input "Spicy Vine Leaves With Pomegranate Molasses And Lemon - 6 Pcs" at bounding box center [497, 388] width 489 height 30
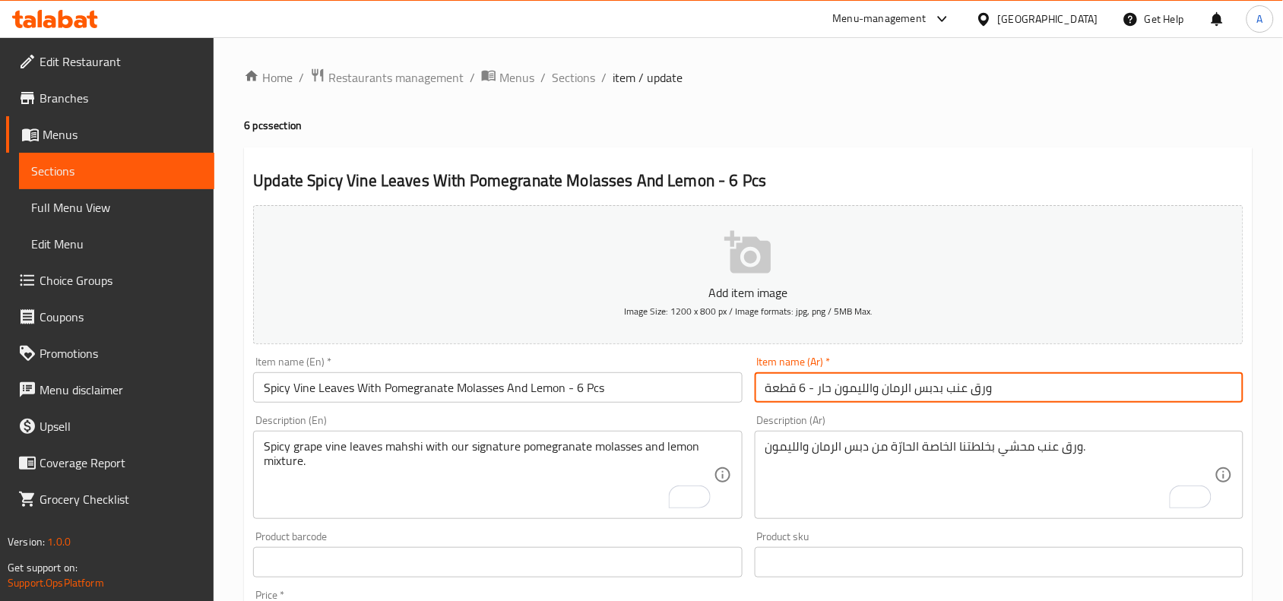
click at [842, 388] on input "ورق عنب بدبس الرمان والليمون حار - 6 قطعة" at bounding box center [999, 388] width 489 height 30
click at [751, 396] on div "Item name (Ar)   * ورق عنب بدبس الرمان والليمون حار - 6 قطعة Item name (Ar) *" at bounding box center [999, 379] width 501 height 59
drag, startPoint x: 773, startPoint y: 392, endPoint x: 761, endPoint y: 395, distance: 12.7
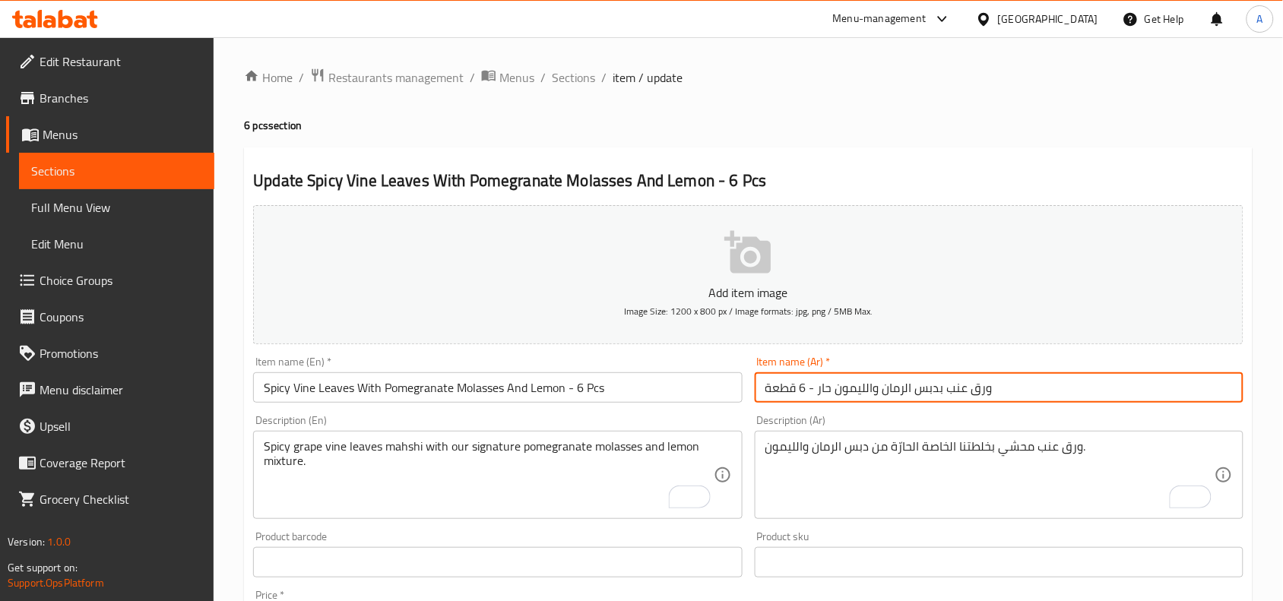
click at [761, 395] on input "ورق عنب بدبس الرمان والليمون حار - 6 قطعة" at bounding box center [999, 388] width 489 height 30
click at [1007, 386] on input "ورق عنب بدبس الرمان والليمون حار - 6 قطع" at bounding box center [999, 388] width 489 height 30
type input "ورق عنب بدبس الرمان والليمون حار - 6 قطع"
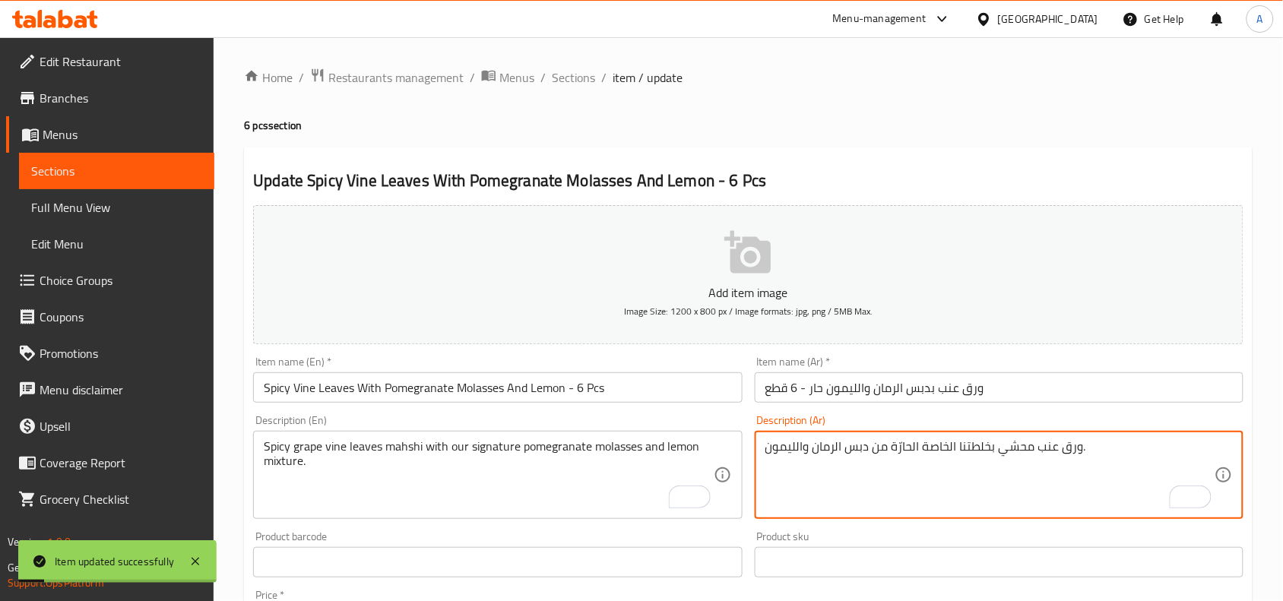
click at [840, 456] on textarea "ورق عنب محشي بخلطتنا الخاصة الحارّة من دبس الرمان والليمون." at bounding box center [990, 475] width 449 height 72
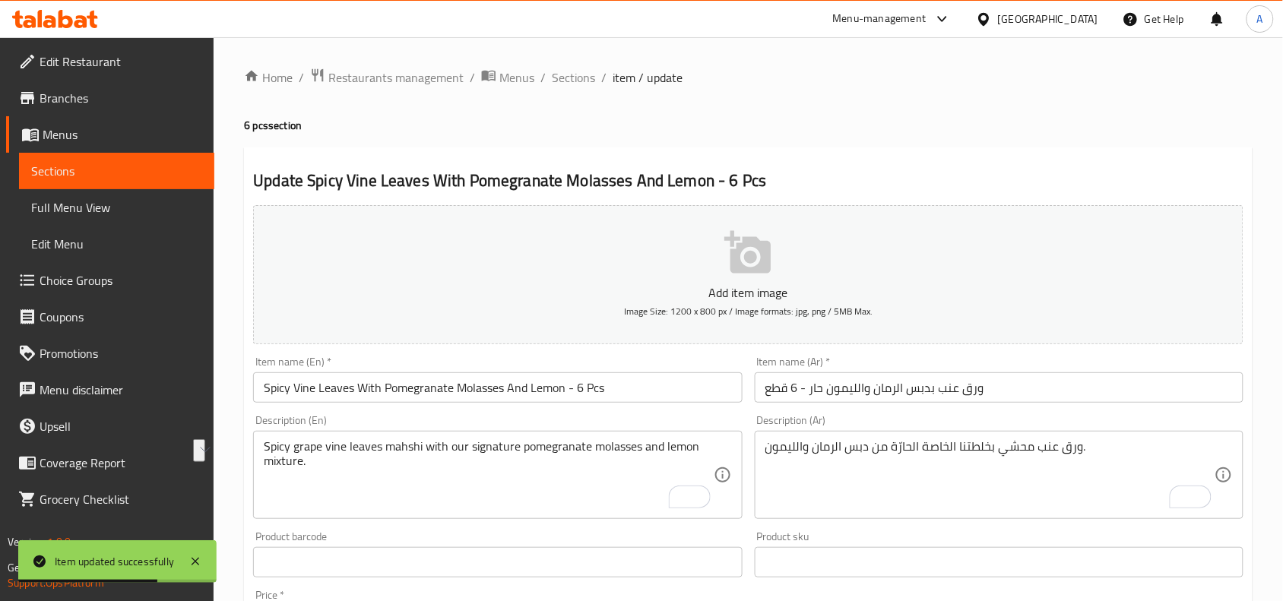
click at [433, 437] on div "Spicy grape vine leaves mahshi with our signature pomegranate molasses and lemo…" at bounding box center [497, 475] width 489 height 88
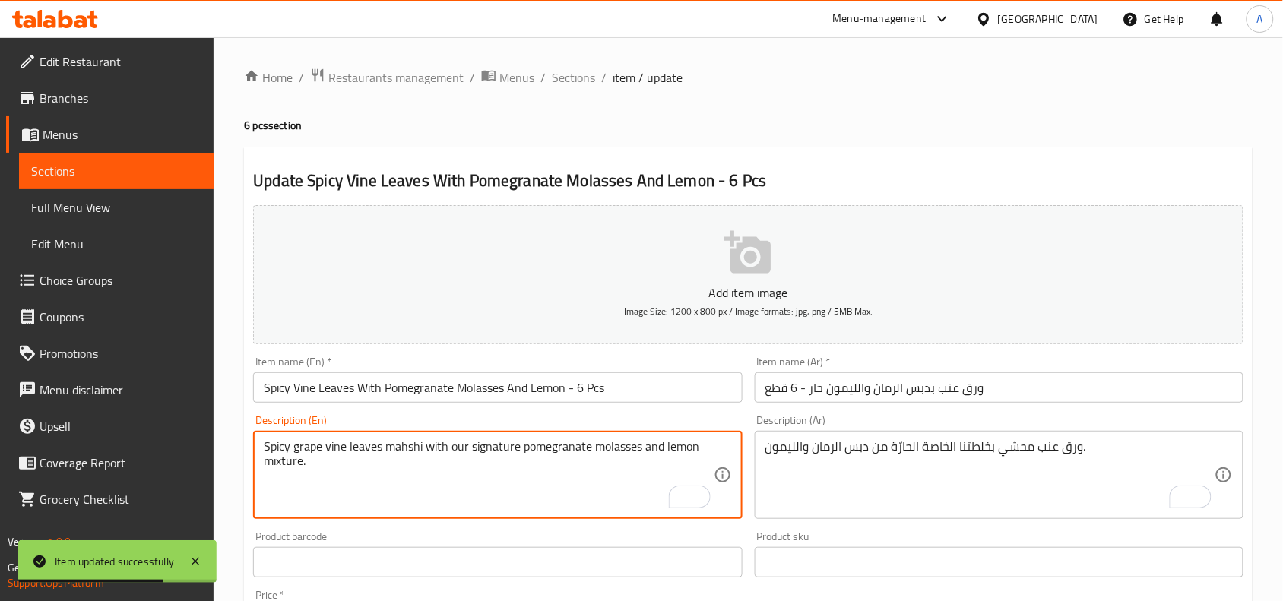
click at [433, 437] on div "Spicy grape vine leaves mahshi with our signature pomegranate molasses and lemo…" at bounding box center [497, 475] width 489 height 88
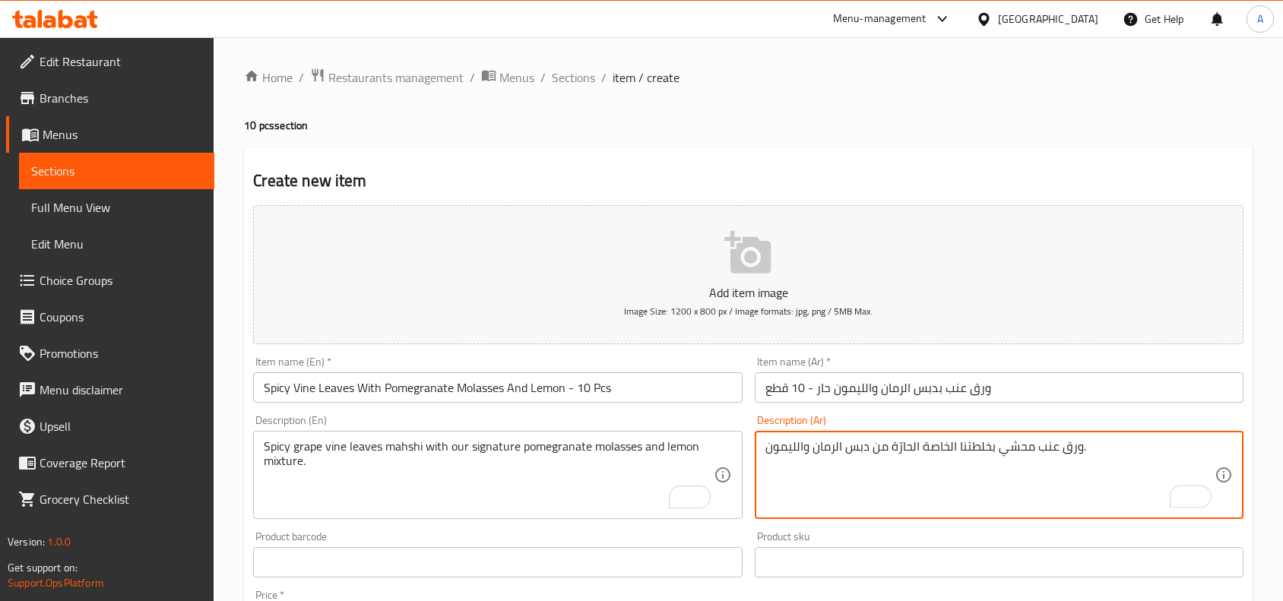
scroll to position [190, 0]
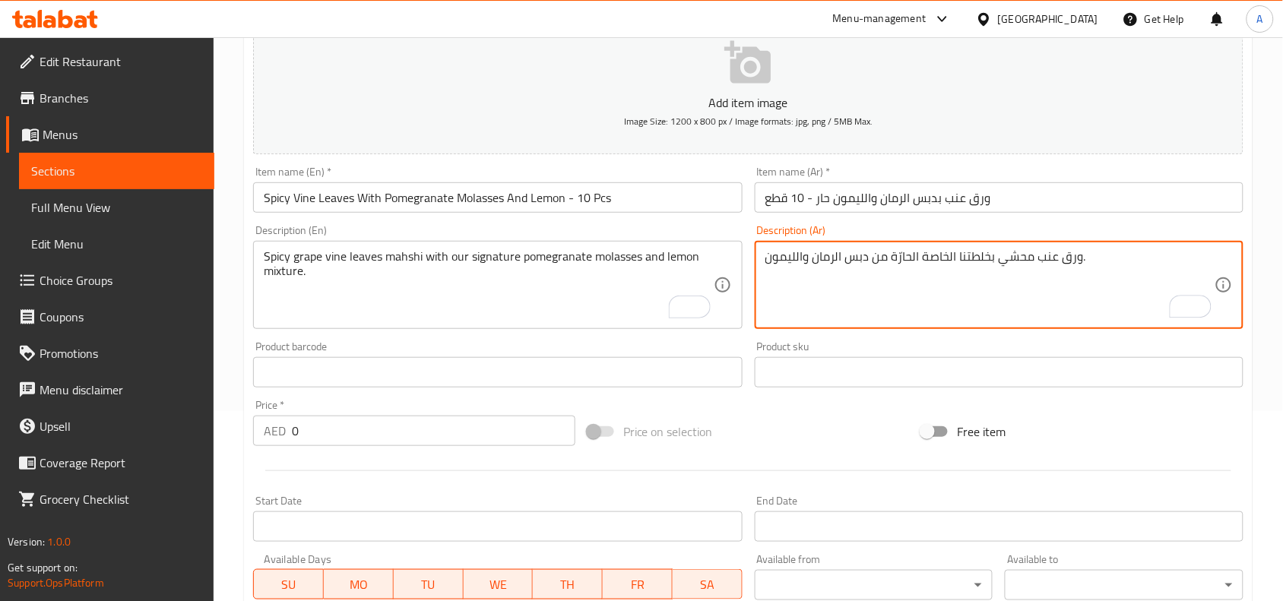
type textarea "ورق عنب محشي بخلطتنا الخاصة الحارّة من دبس الرمان والليمون."
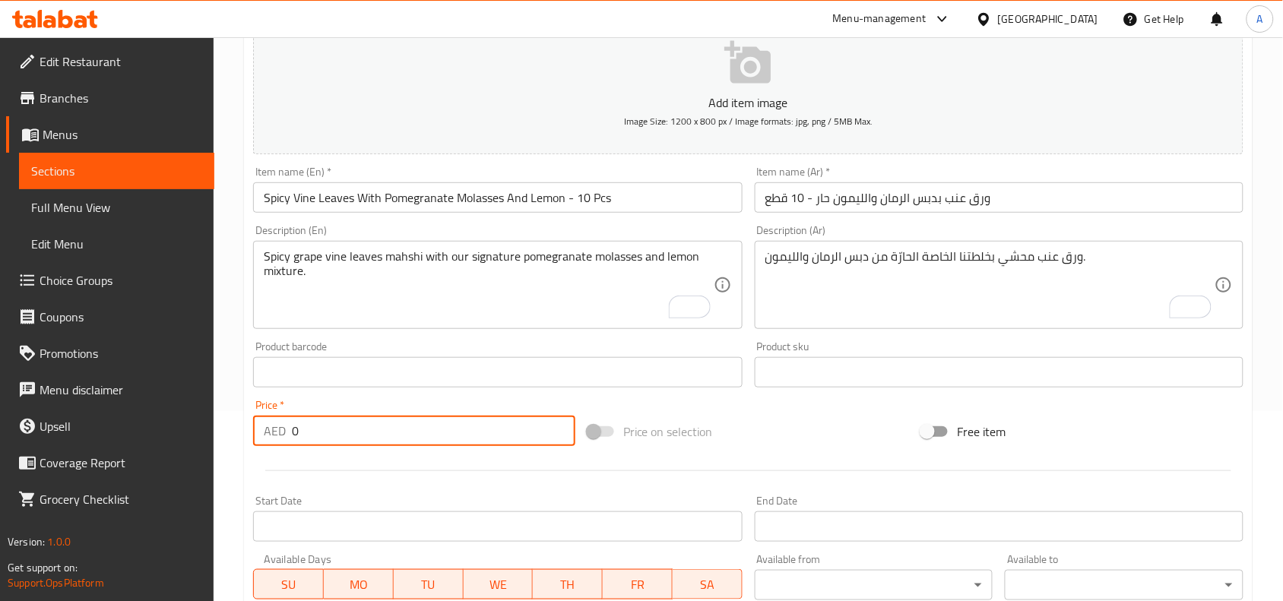
click at [333, 427] on input "0" at bounding box center [434, 431] width 284 height 30
type input "30"
click at [664, 198] on input "Spicy Vine Leaves With Pomegranate Molasses And Lemon - 10 Pcs" at bounding box center [497, 197] width 489 height 30
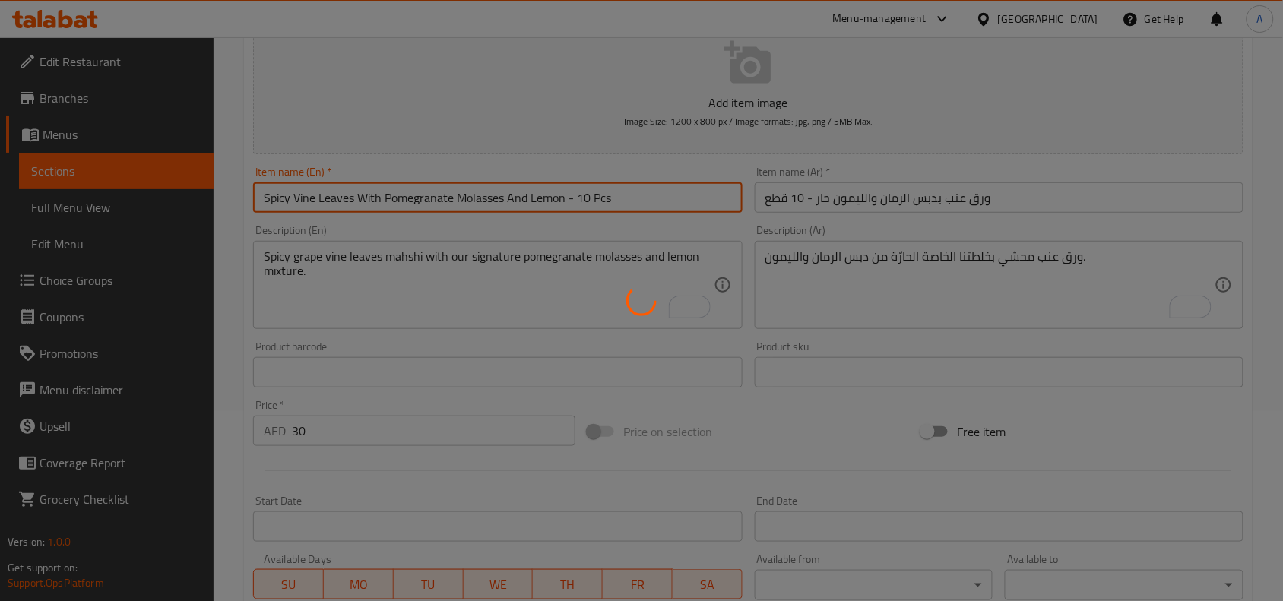
type input "0"
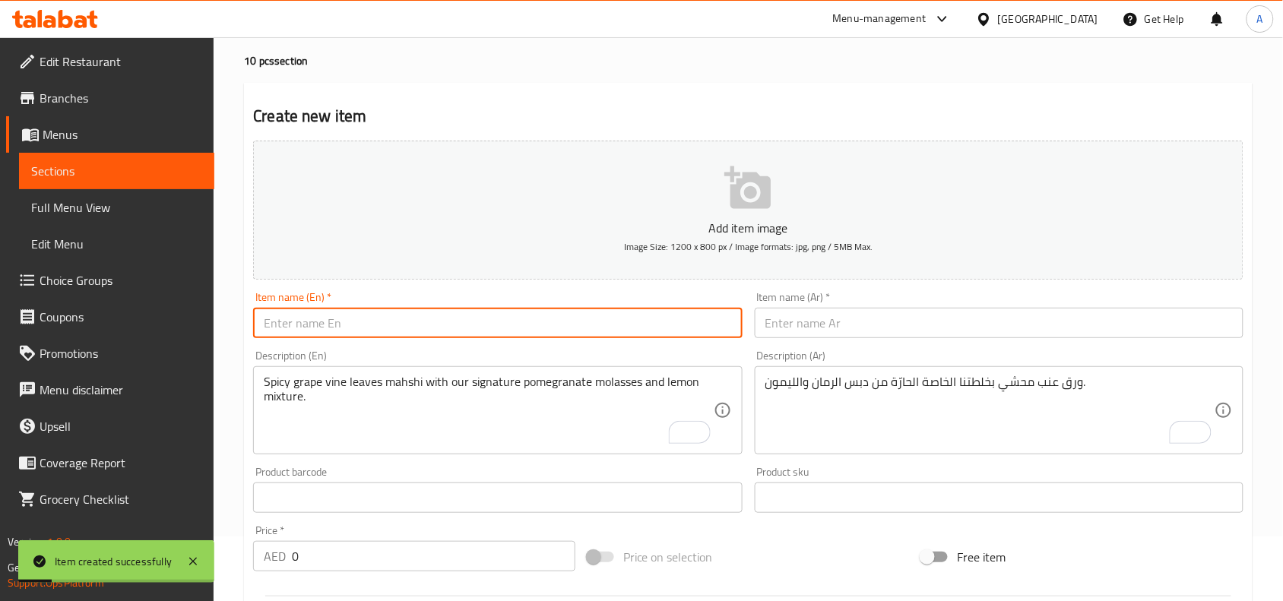
scroll to position [0, 0]
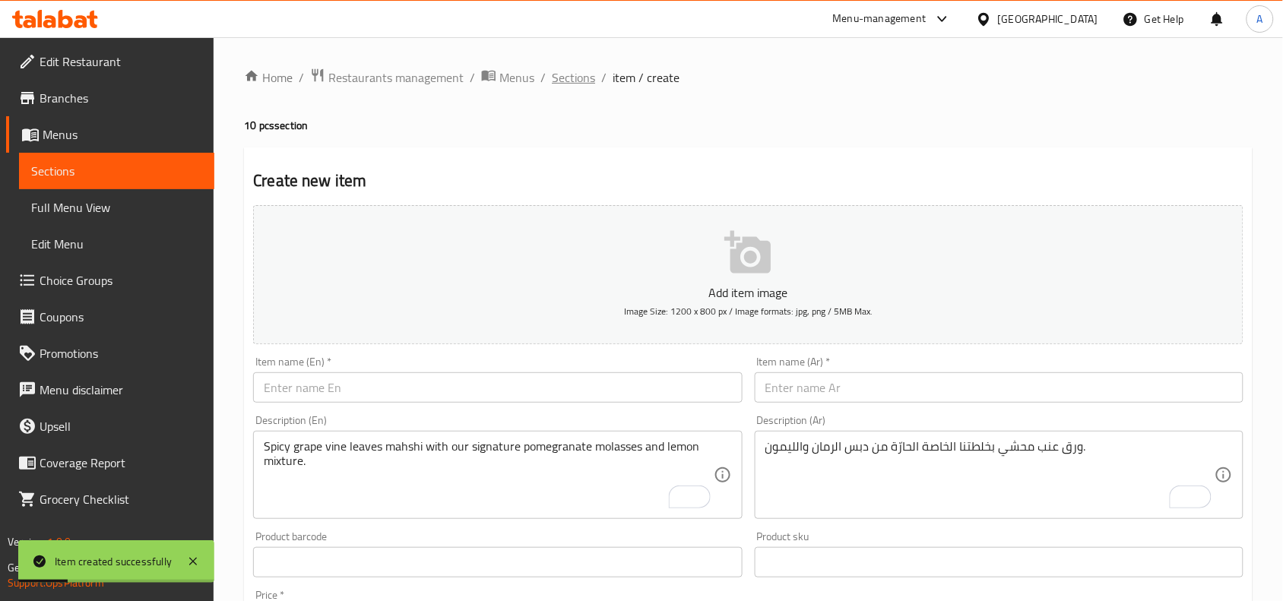
click at [560, 76] on span "Sections" at bounding box center [573, 77] width 43 height 18
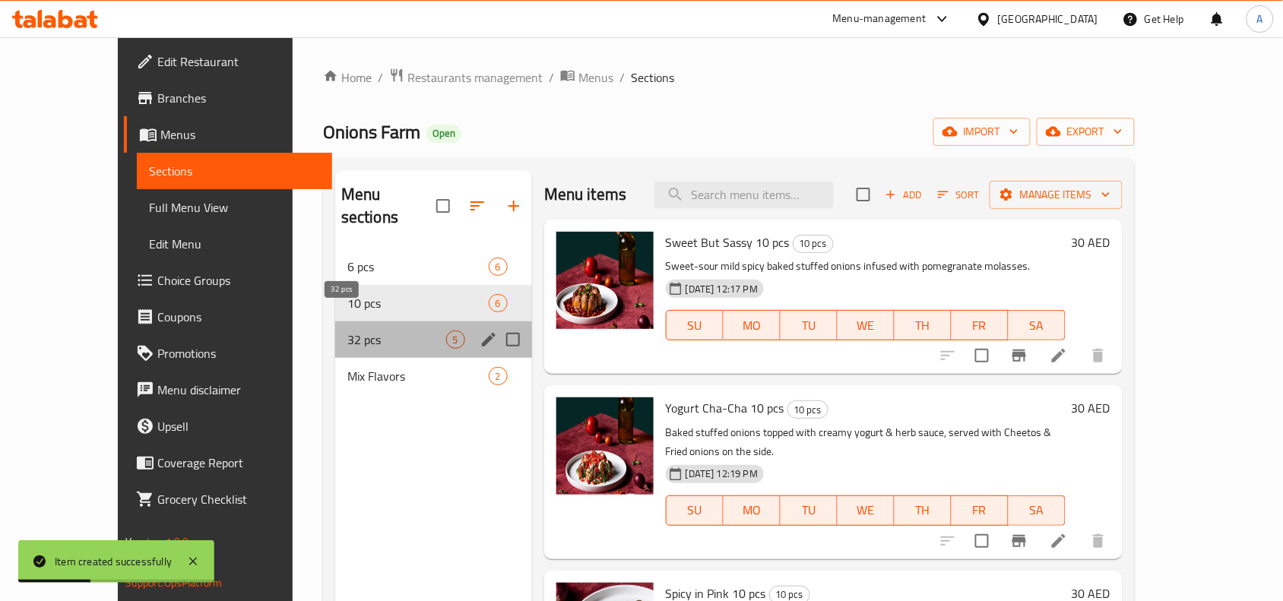
click at [347, 331] on span "32 pcs" at bounding box center [396, 340] width 99 height 18
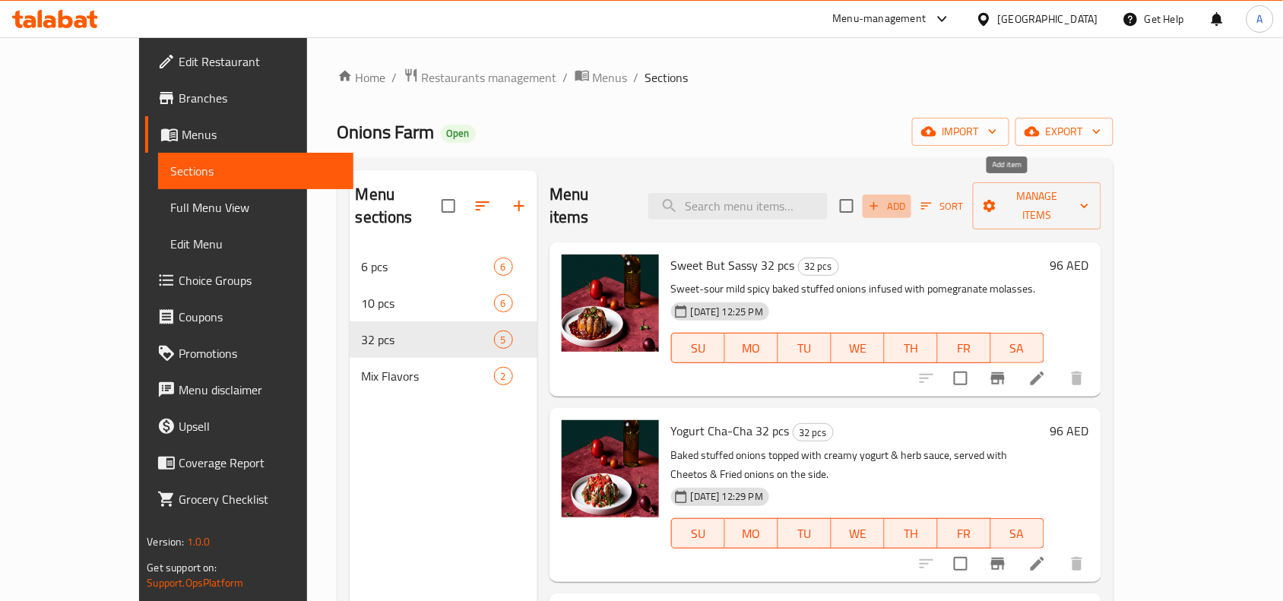
click at [881, 199] on icon "button" at bounding box center [874, 206] width 14 height 14
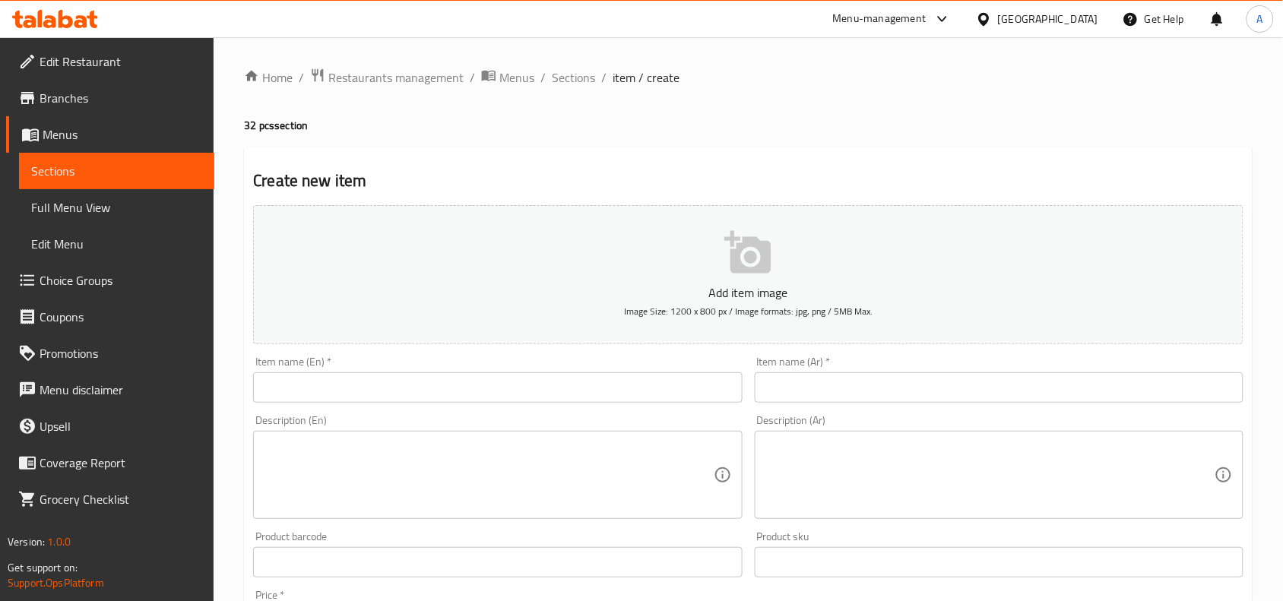
click at [447, 380] on input "text" at bounding box center [497, 388] width 489 height 30
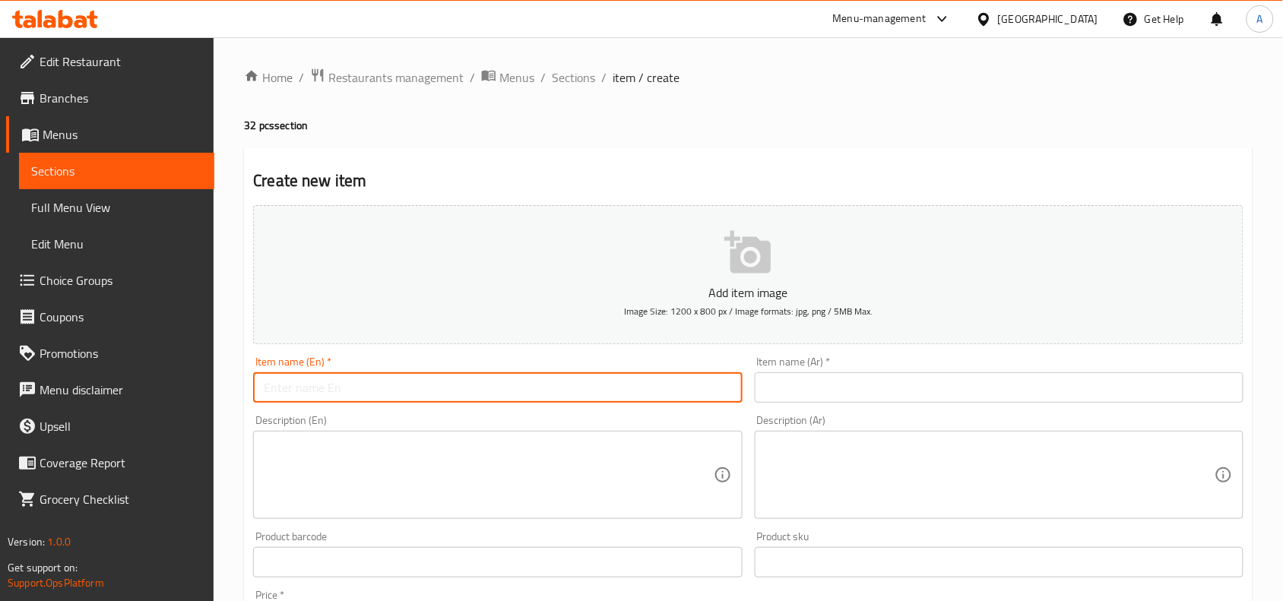
paste input "Spicy Vine Leaves With Pomegranate Molasses And Lemon - 6 Pcs"
click at [576, 390] on input "Spicy Vine Leaves With Pomegranate Molasses And Lemon - 6 Pcs" at bounding box center [497, 388] width 489 height 30
type input "Spicy Vine Leaves With Pomegranate Molasses And Lemon - 32 Pcs"
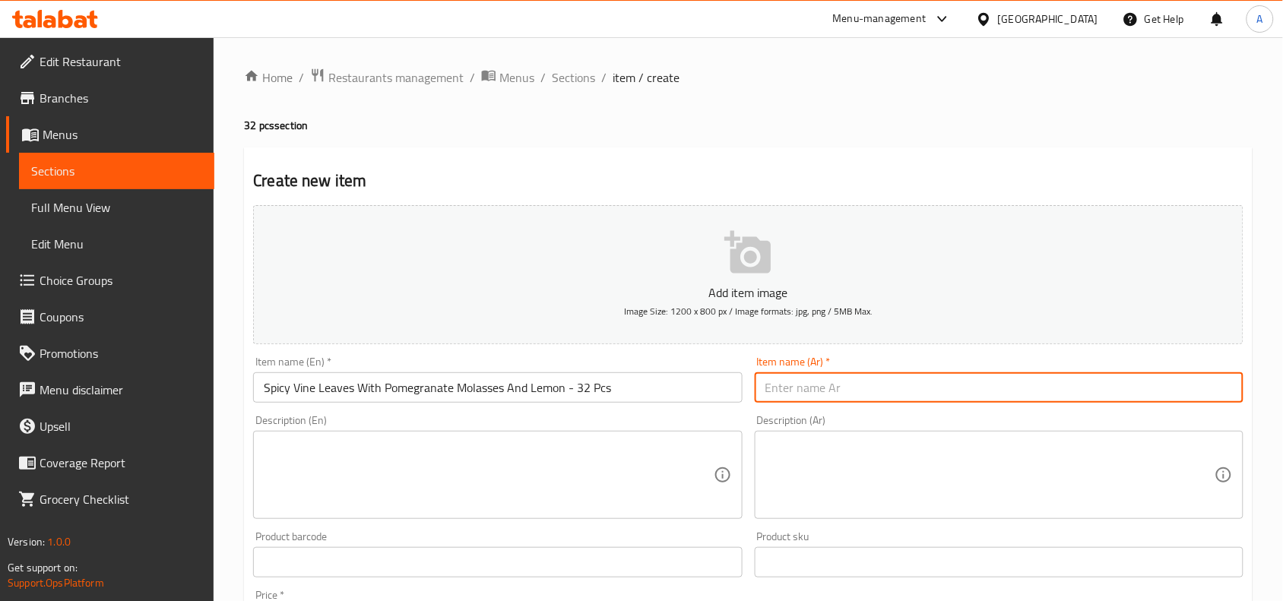
click at [869, 389] on input "text" at bounding box center [999, 388] width 489 height 30
paste input "ورق عنب بدبس الرمان والليمون حار - 6 قطعة"
click at [804, 389] on input "ورق عنب بدبس الرمان والليمون حار - 6 قطعة" at bounding box center [999, 388] width 489 height 30
click at [1032, 472] on textarea at bounding box center [990, 475] width 449 height 72
click at [800, 388] on input "ورق عنب بدبس الرمان والليمون حار - 23 قطعة" at bounding box center [999, 388] width 489 height 30
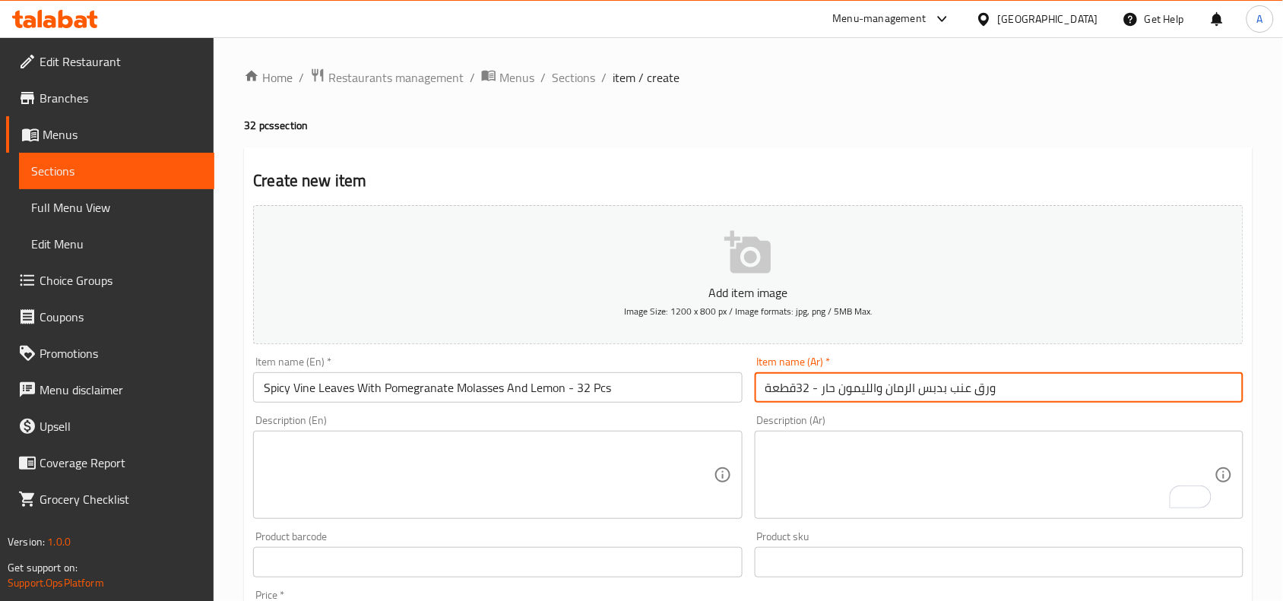
click at [796, 388] on input "ورق عنب بدبس الرمان والليمون حار - 32قطعة" at bounding box center [999, 388] width 489 height 30
click at [1002, 388] on input "ورق عنب بدبس الرمان والليمون حار - 32قطعة" at bounding box center [999, 388] width 489 height 30
click at [1035, 388] on input "ورق عنب بدبس الرمان والليمون حار - 32قطعة" at bounding box center [999, 388] width 489 height 30
click at [1051, 394] on input "ورق عنب بدبس الرمان والليمون حار - 32 قطعة" at bounding box center [999, 388] width 489 height 30
type input "ورق عنب بدبس الرمان والليمون حار - 32 قطعة"
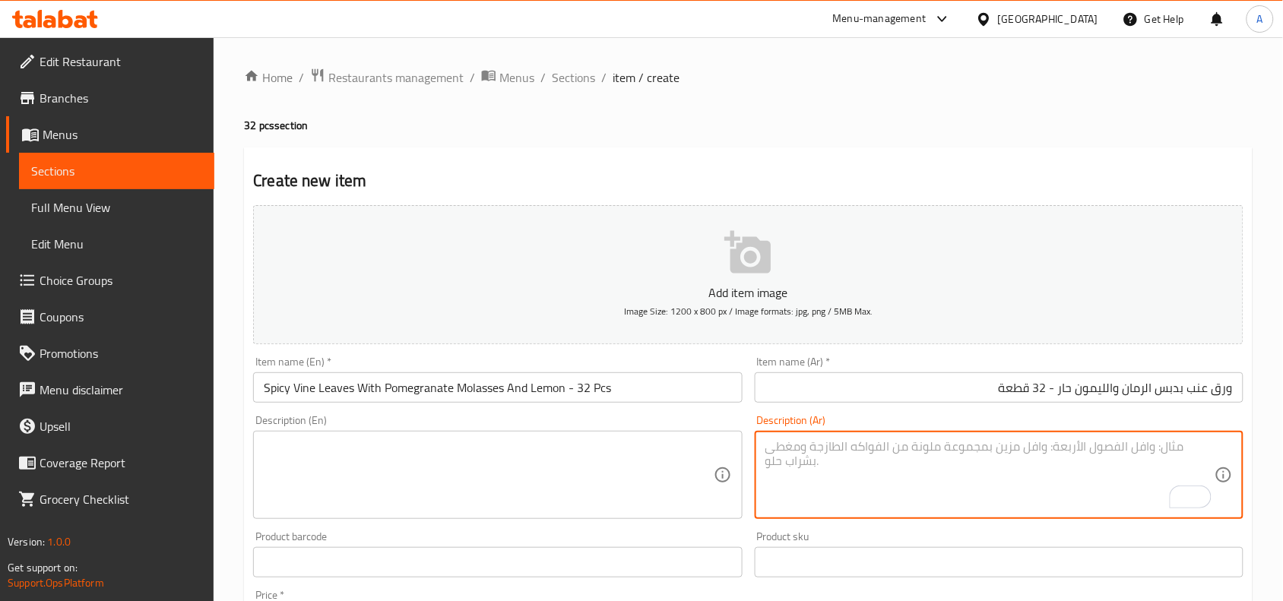
click at [928, 442] on textarea "To enrich screen reader interactions, please activate Accessibility in Grammarl…" at bounding box center [990, 475] width 449 height 72
paste textarea "ورق عنب محشي بخلطتنا الخاصة الحارّة من دبس الرمان والليمون."
type textarea "ورق عنب محشي بخلطتنا الخاصة الحارّة من دبس الرمان والليمون."
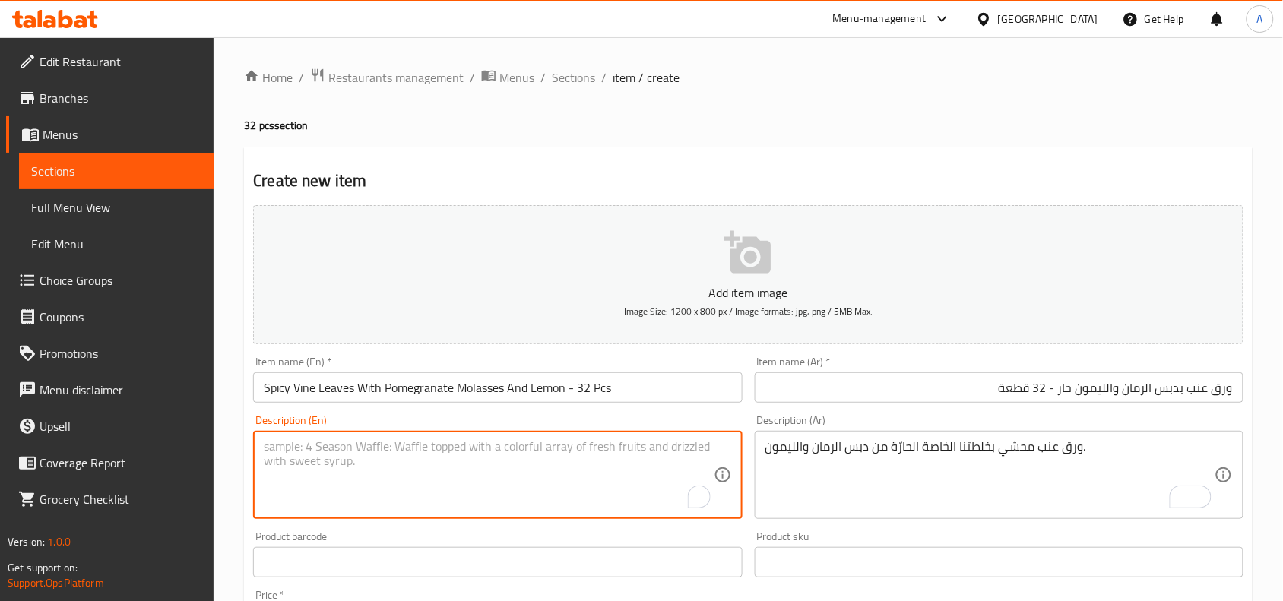
click at [484, 452] on textarea "To enrich screen reader interactions, please activate Accessibility in Grammarl…" at bounding box center [488, 475] width 449 height 72
paste textarea "Spicy grape vine leaves mahshi with our signature pomegranate molasses and lemo…"
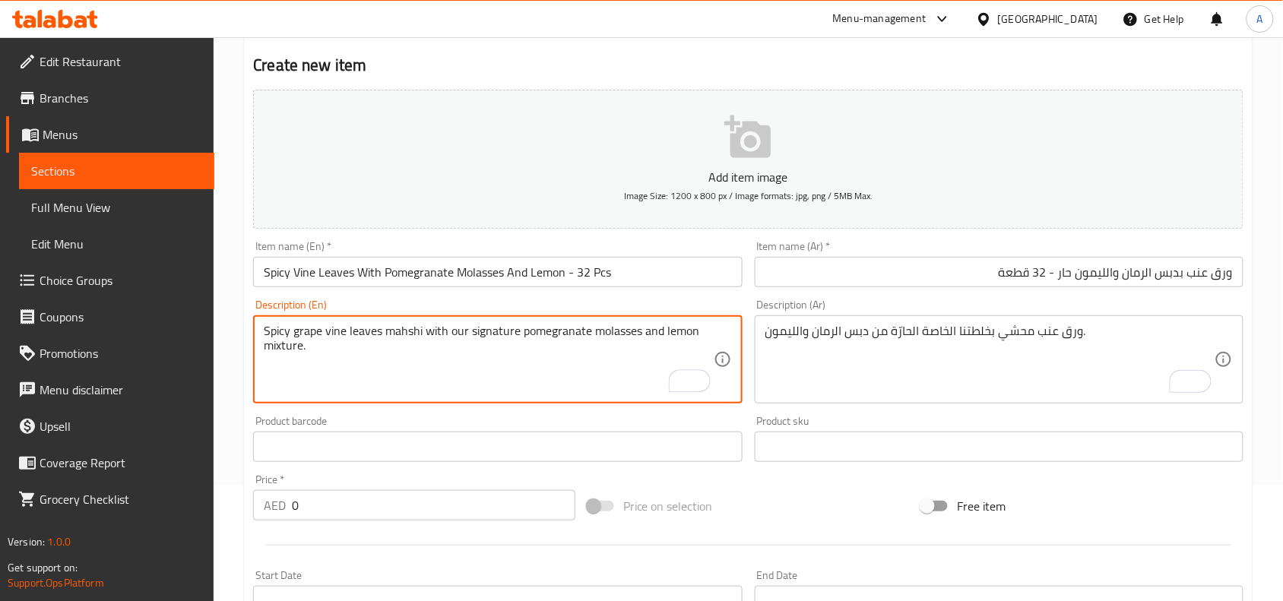
scroll to position [190, 0]
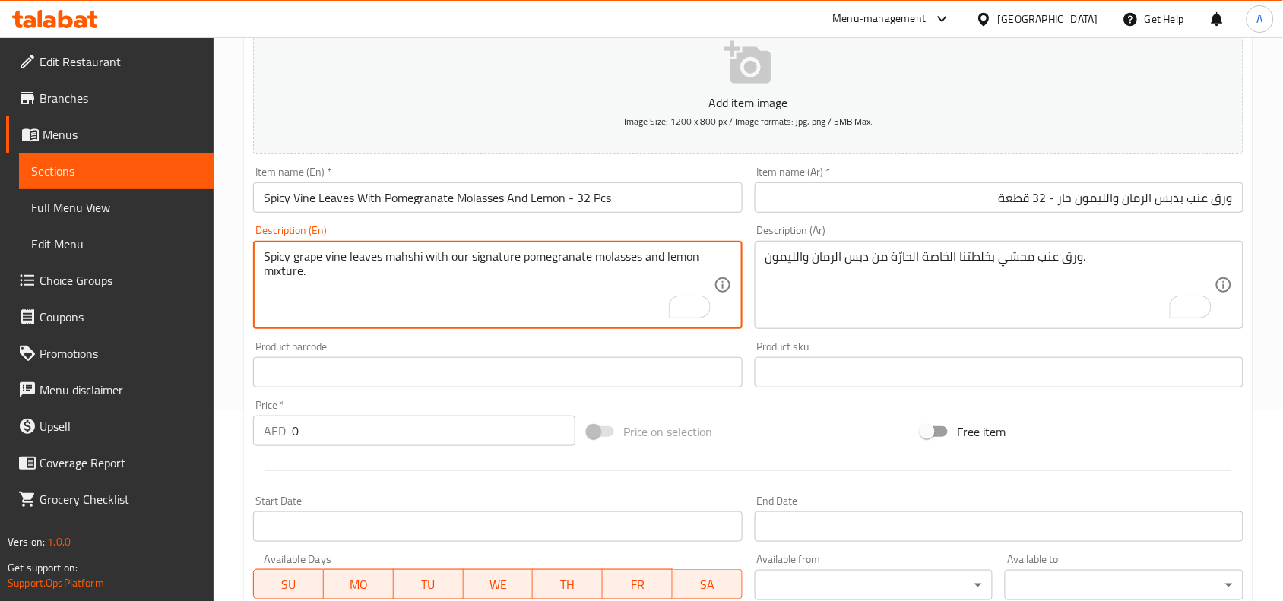
type textarea "Spicy grape vine leaves mahshi with our signature pomegranate molasses and lemo…"
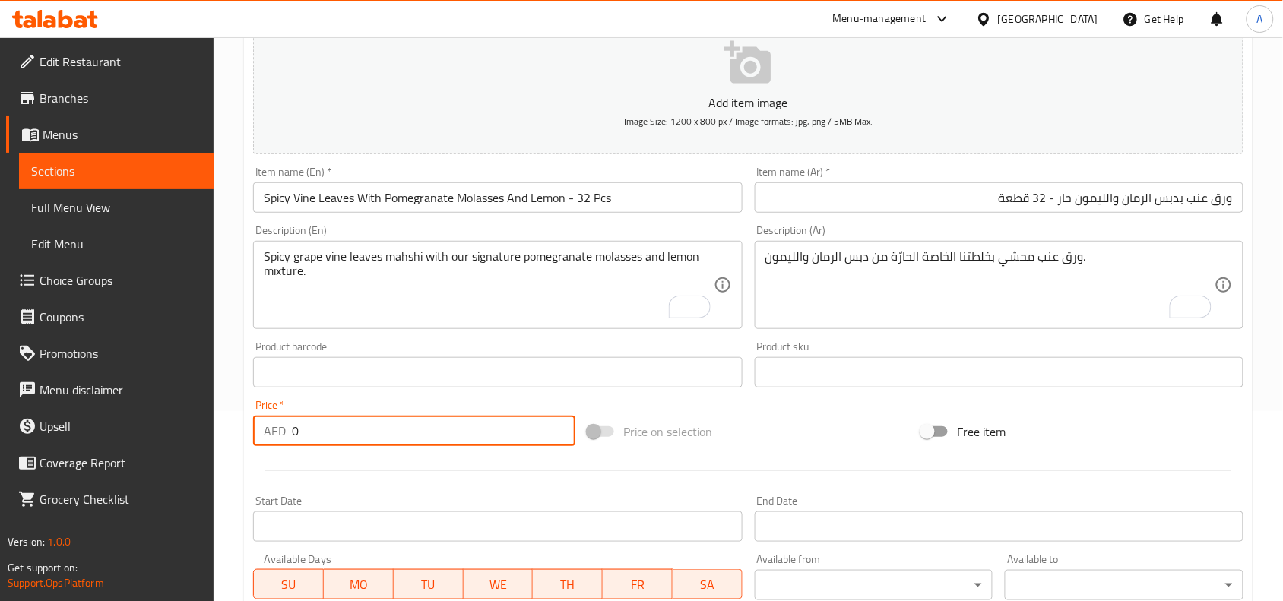
click at [350, 439] on input "0" at bounding box center [434, 431] width 284 height 30
type input "96"
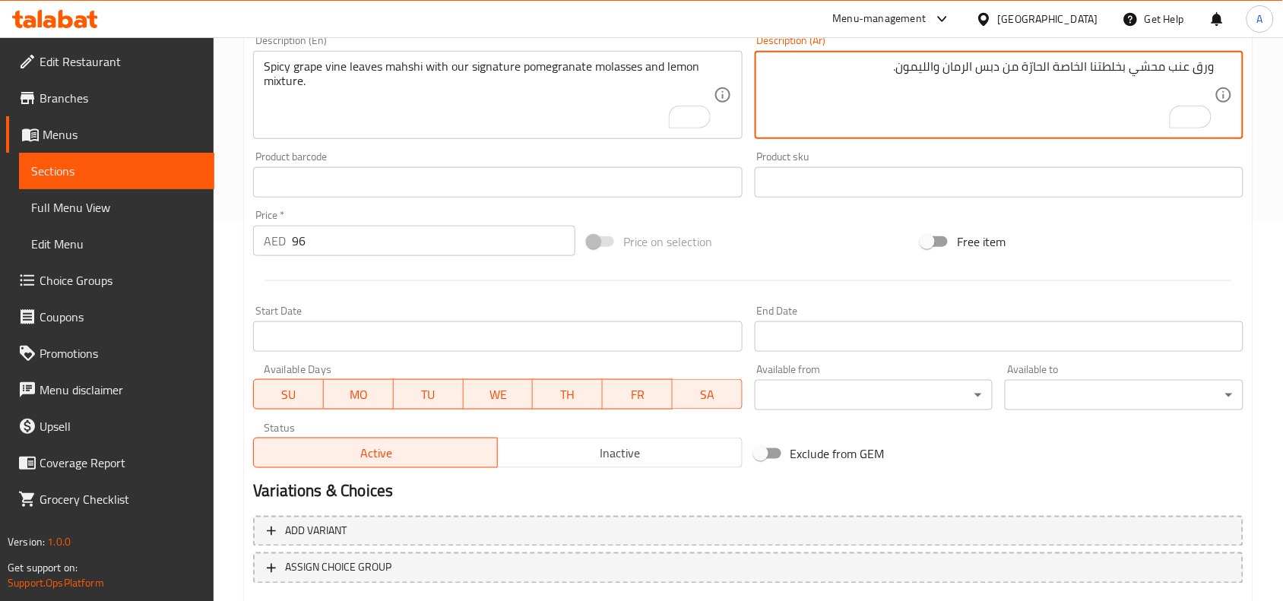
scroll to position [0, 0]
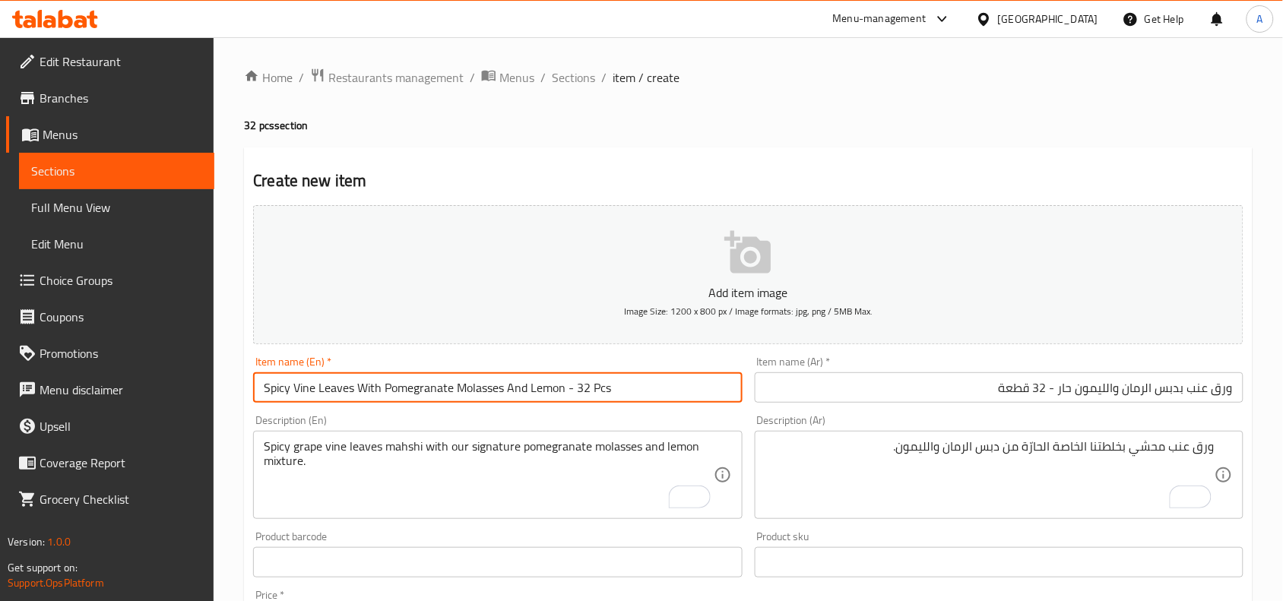
click at [637, 394] on input "Spicy Vine Leaves With Pomegranate Molasses And Lemon - 32 Pcs" at bounding box center [497, 388] width 489 height 30
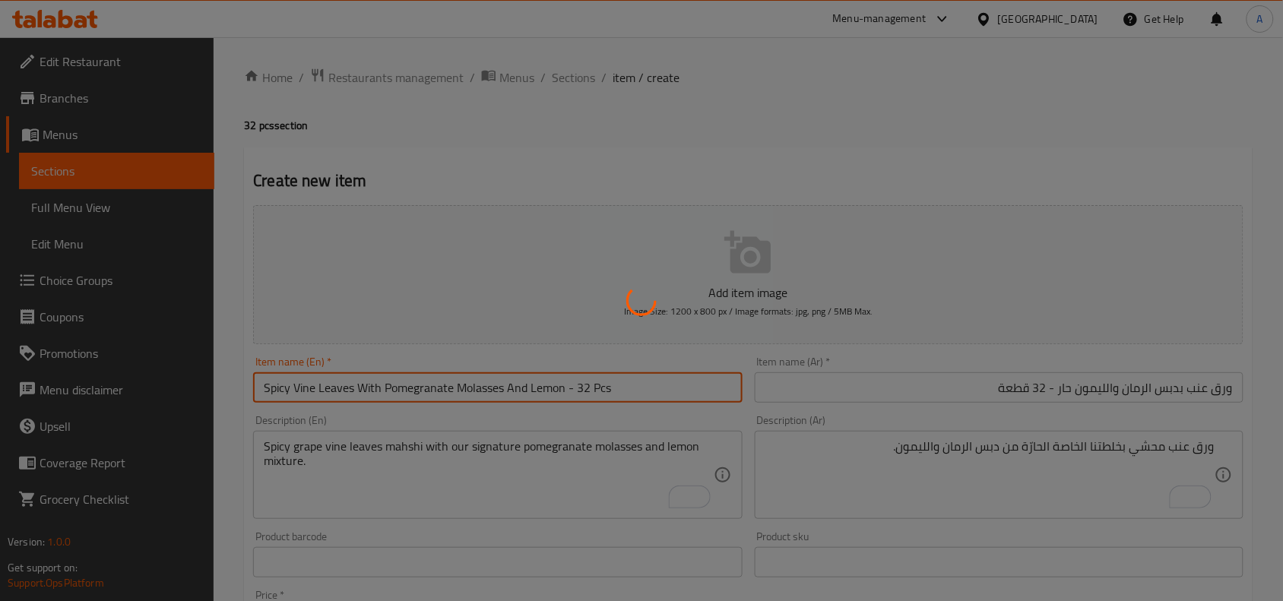
type input "0"
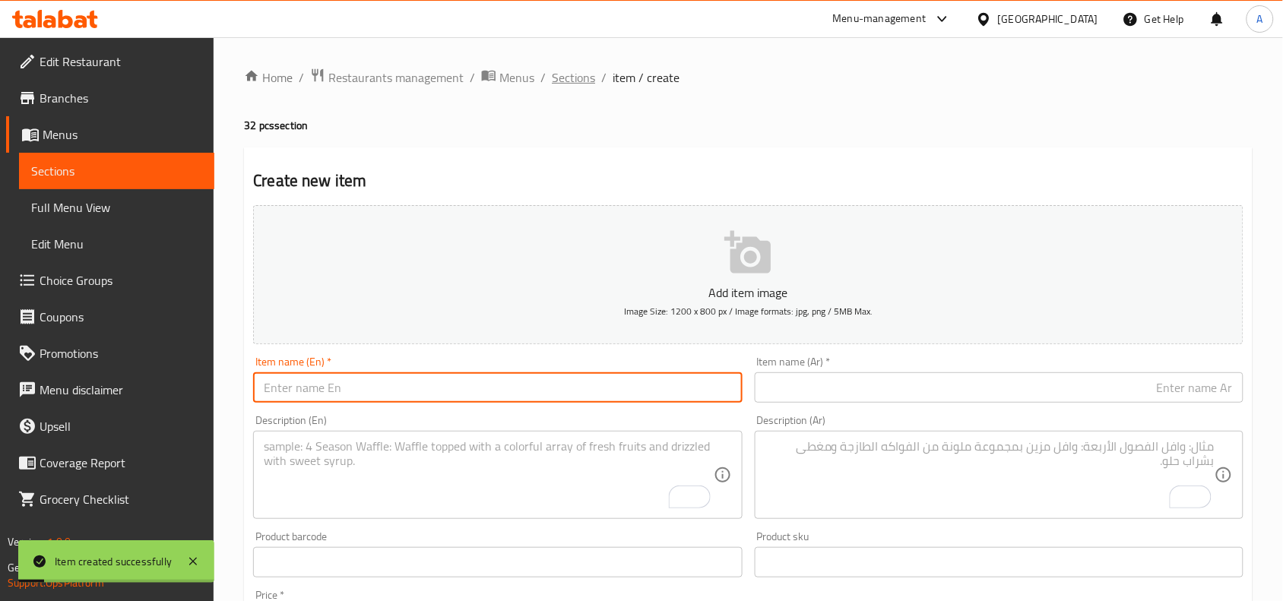
click at [585, 76] on span "Sections" at bounding box center [573, 77] width 43 height 18
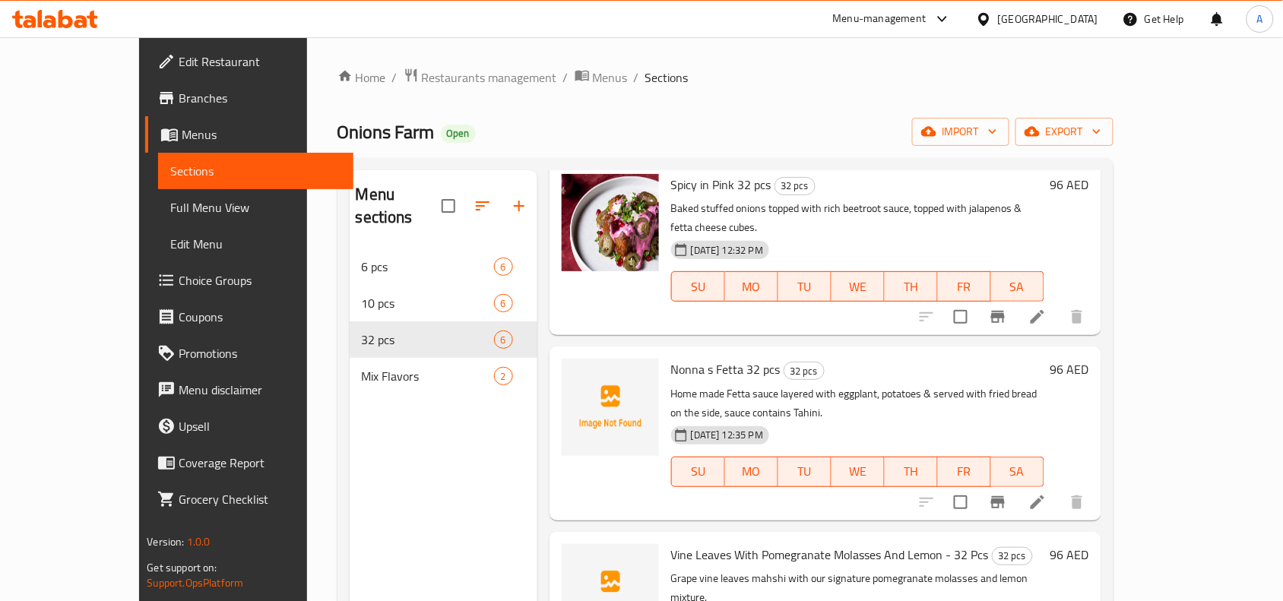
click at [170, 217] on span "Full Menu View" at bounding box center [255, 207] width 171 height 18
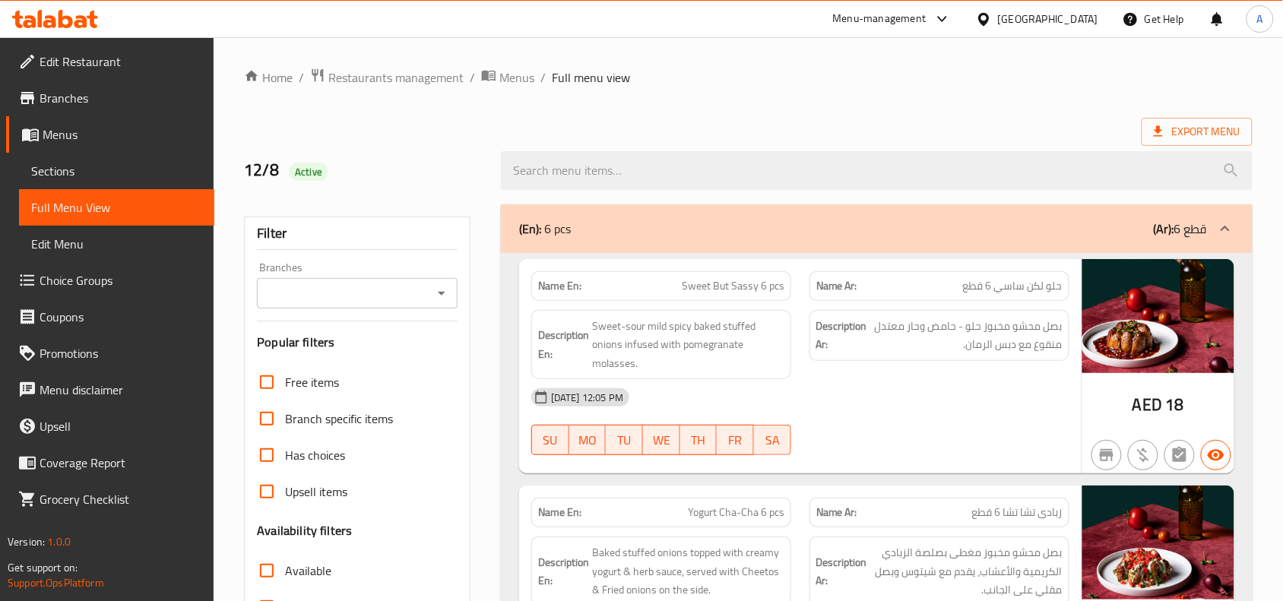
click at [441, 302] on icon "Open" at bounding box center [442, 293] width 18 height 18
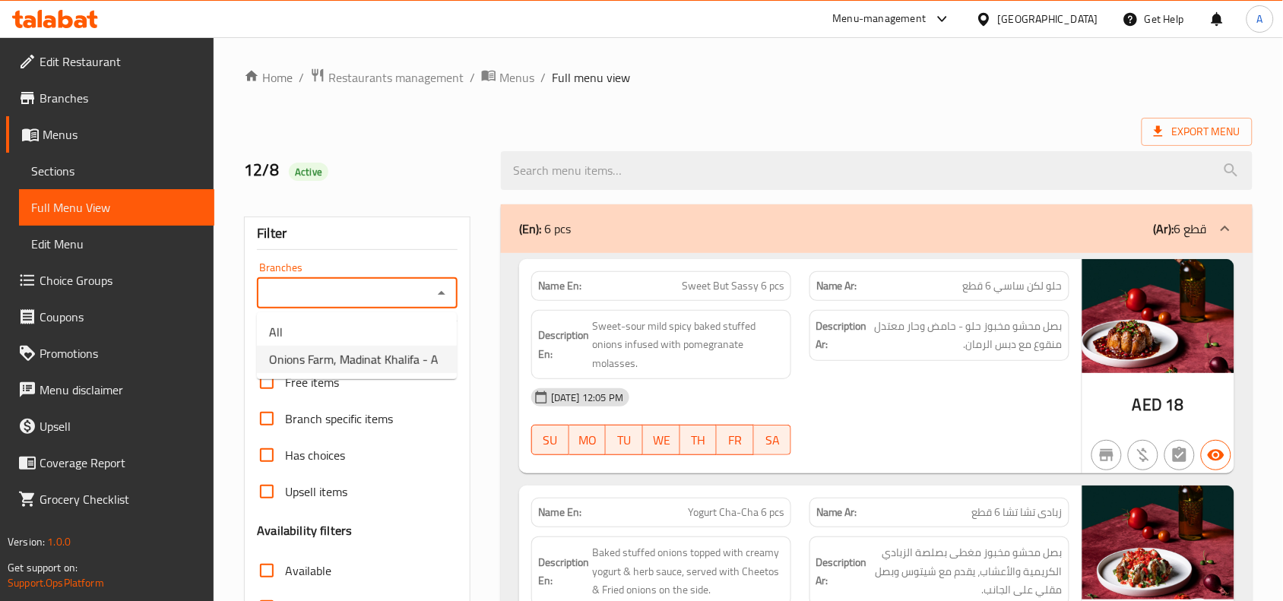
click at [411, 355] on span "Onions Farm, Madinat Khalifa - A" at bounding box center [354, 359] width 170 height 18
type input "Onions Farm, Madinat Khalifa - A"
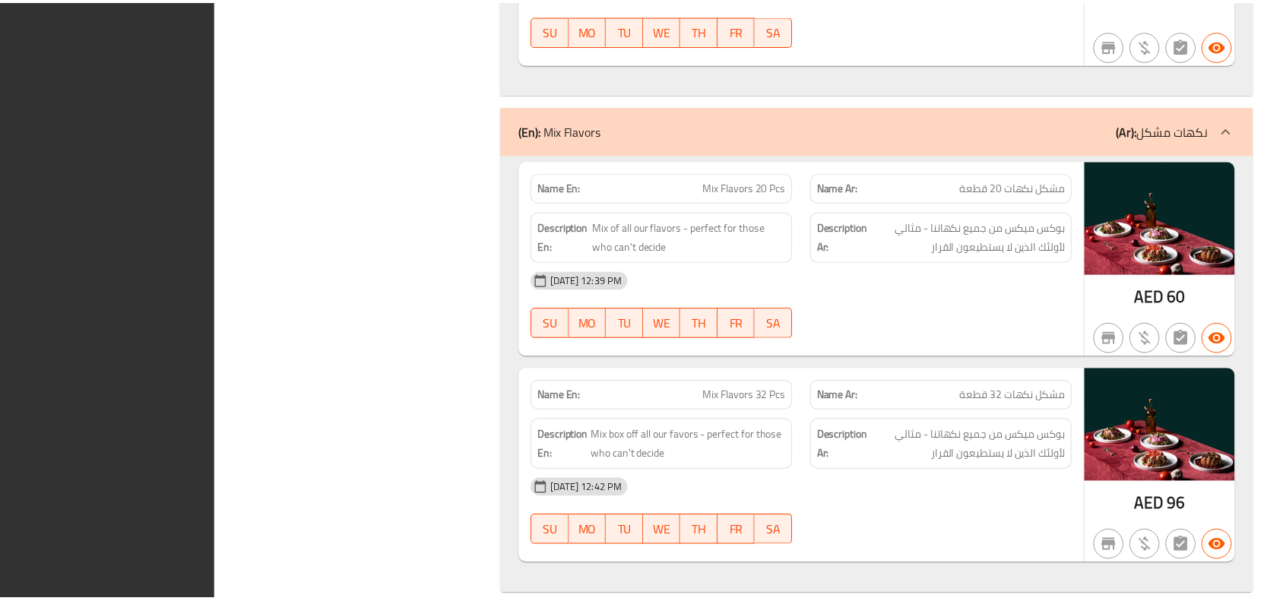
scroll to position [4517, 0]
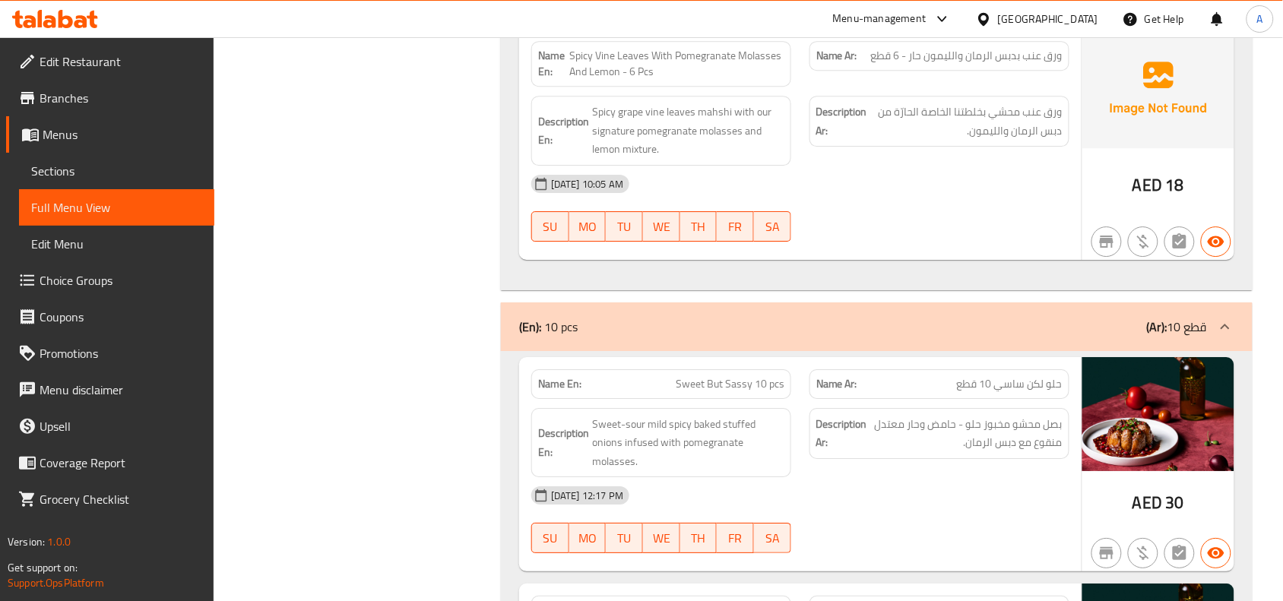
click at [62, 167] on span "Sections" at bounding box center [116, 171] width 171 height 18
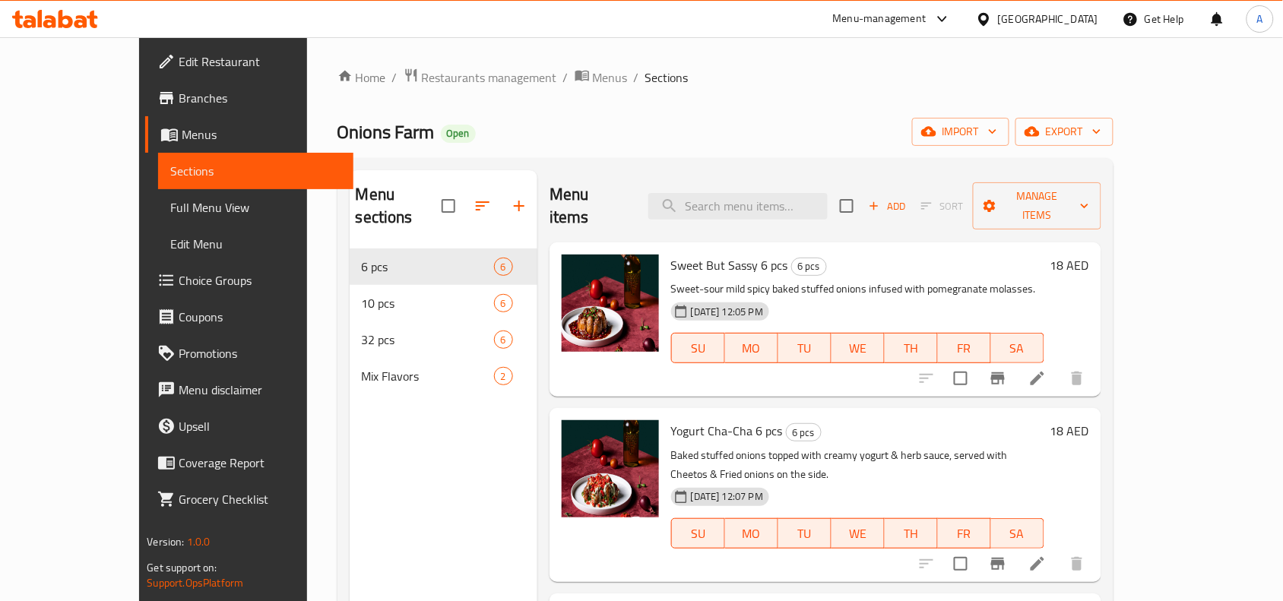
click at [341, 138] on h2 "Onions Farm Open" at bounding box center [407, 132] width 138 height 24
drag, startPoint x: 340, startPoint y: 132, endPoint x: 239, endPoint y: 122, distance: 100.8
click at [307, 122] on div "Home / Restaurants management / Menus / Sections Onions Farm Open import export…" at bounding box center [725, 425] width 837 height 777
copy span "Onions Farm"
click at [593, 84] on span "Menus" at bounding box center [610, 77] width 35 height 18
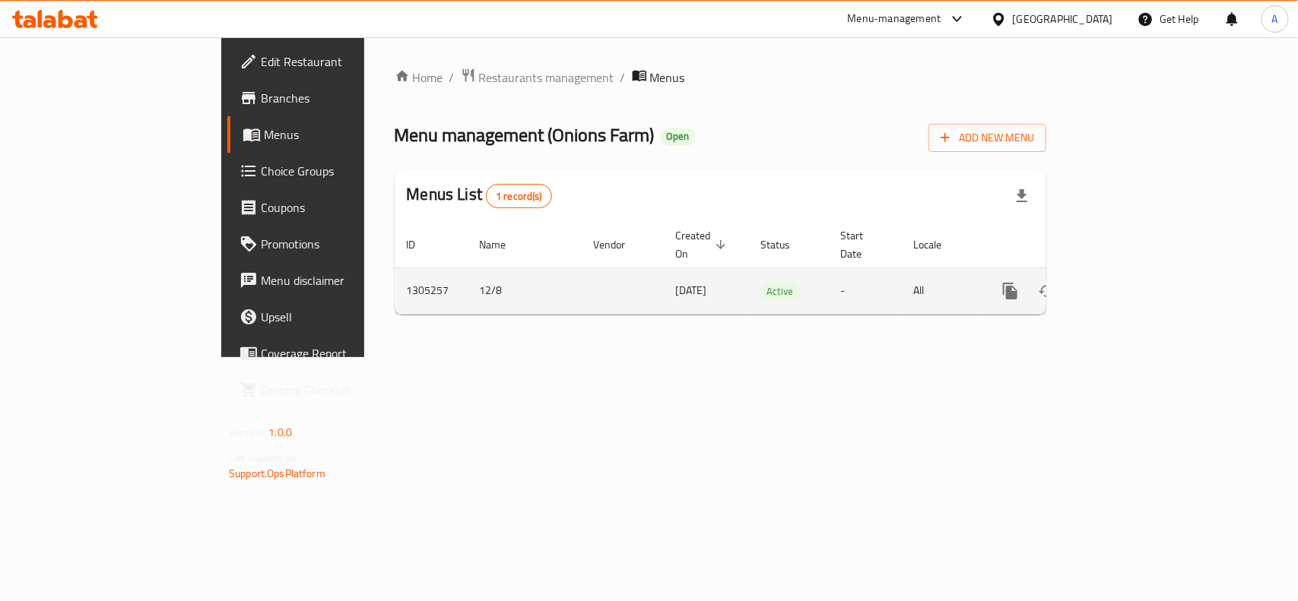
click at [395, 271] on td "1305257" at bounding box center [431, 291] width 73 height 46
copy td "1305257"
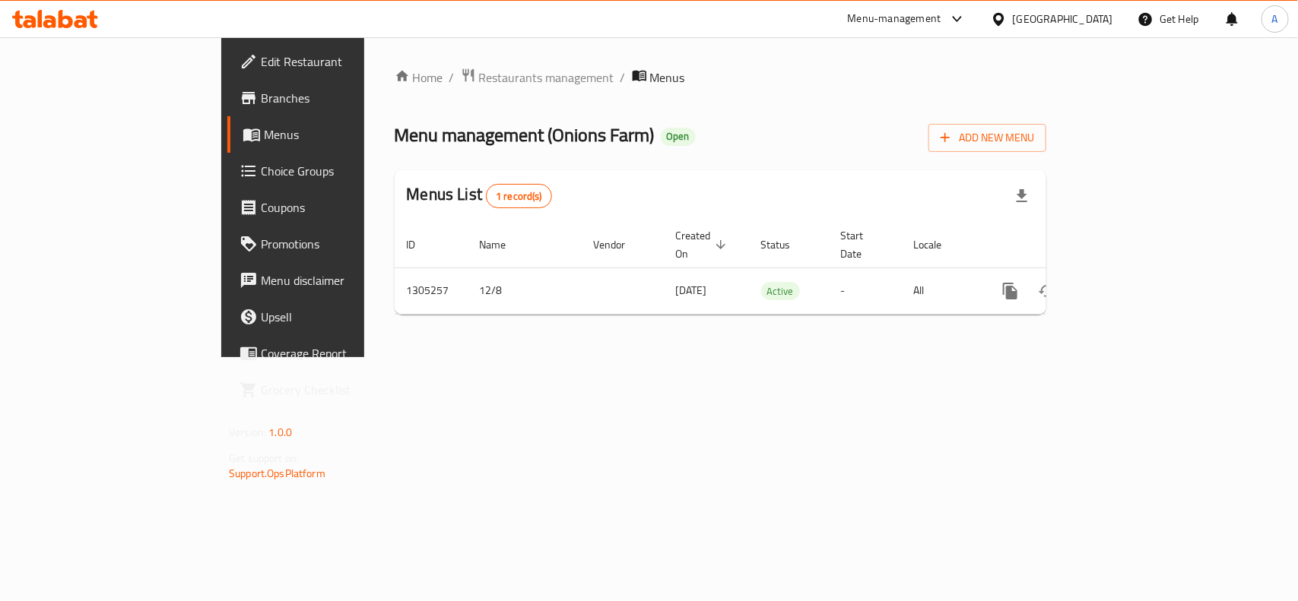
click at [633, 357] on div "Home / Restaurants management / Menus Menu management ( Onions Farm ) Open Add …" at bounding box center [720, 197] width 712 height 320
